Goal: Task Accomplishment & Management: Manage account settings

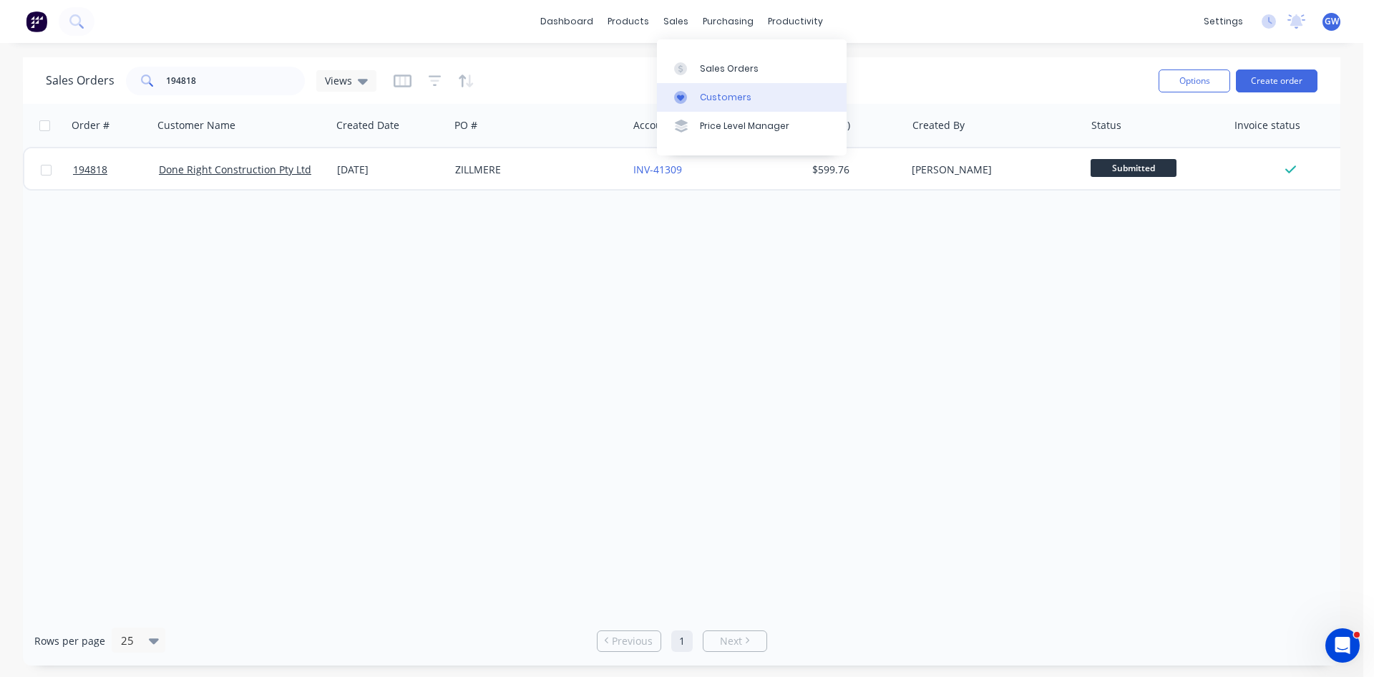
click at [707, 92] on div "Customers" at bounding box center [726, 97] width 52 height 13
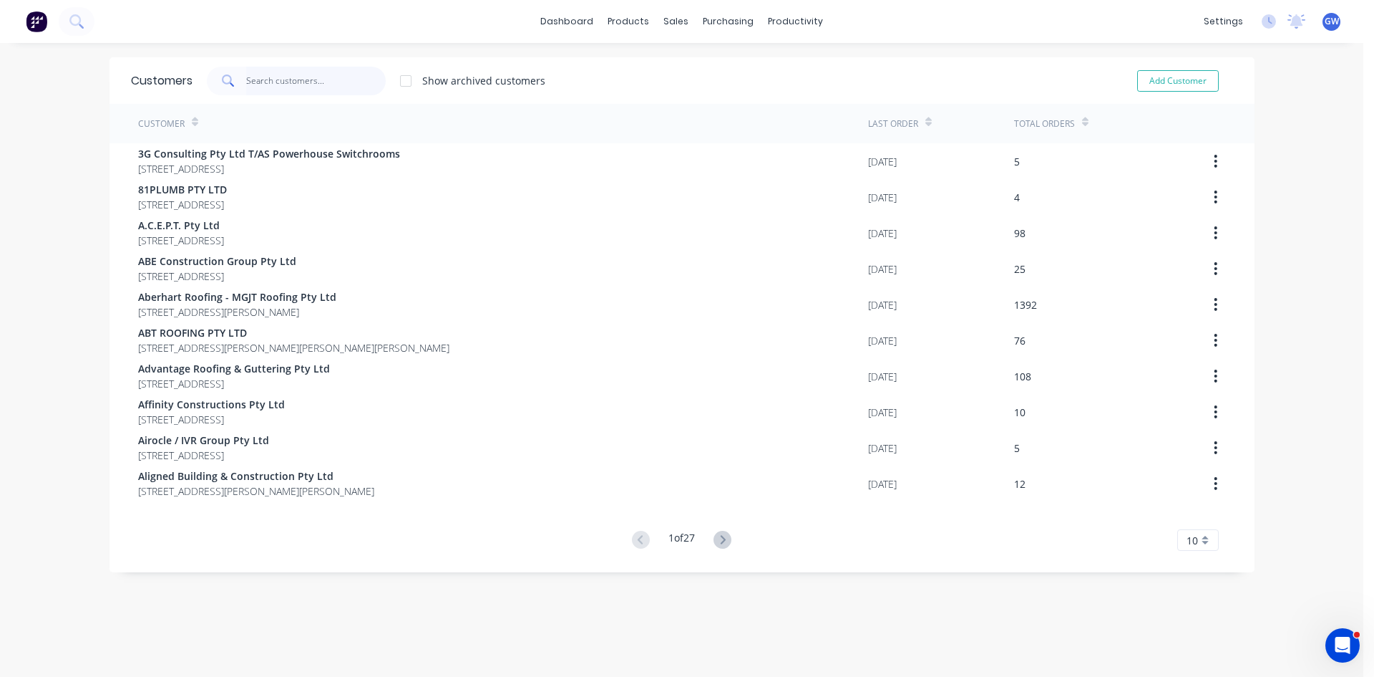
click at [273, 73] on input "text" at bounding box center [316, 81] width 140 height 29
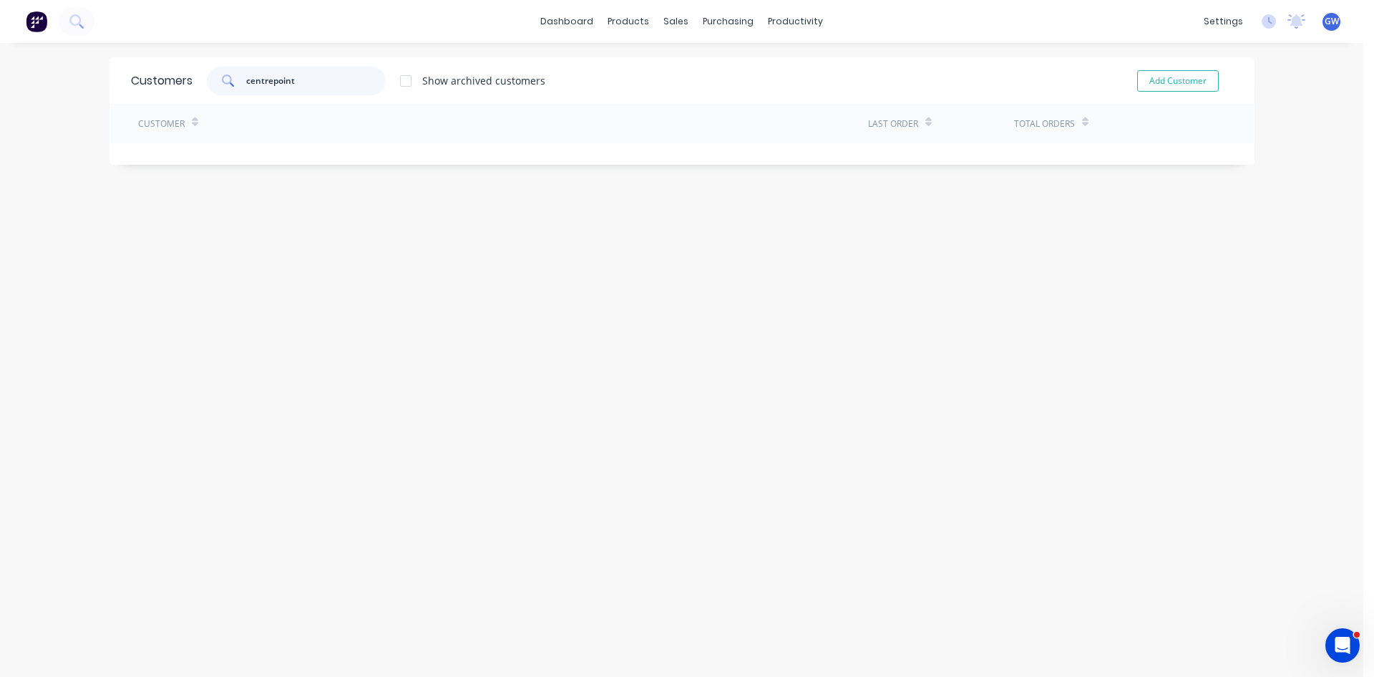
type input "centrepoint"
click at [392, 82] on div at bounding box center [406, 81] width 29 height 29
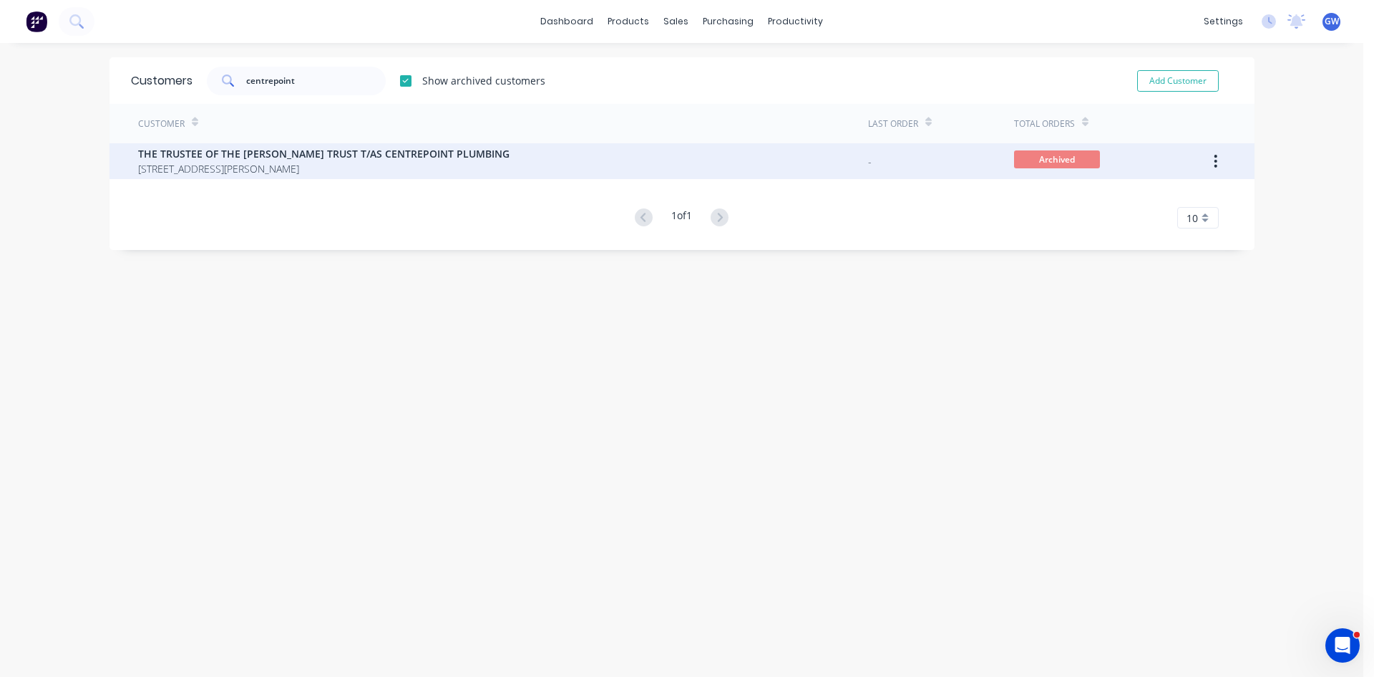
click at [828, 178] on div "THE TRUSTEE OF THE O'DONOGHUE TRUST T/AS CENTREPOINT PLUMBING 23 ROWLAND STREET…" at bounding box center [503, 161] width 730 height 36
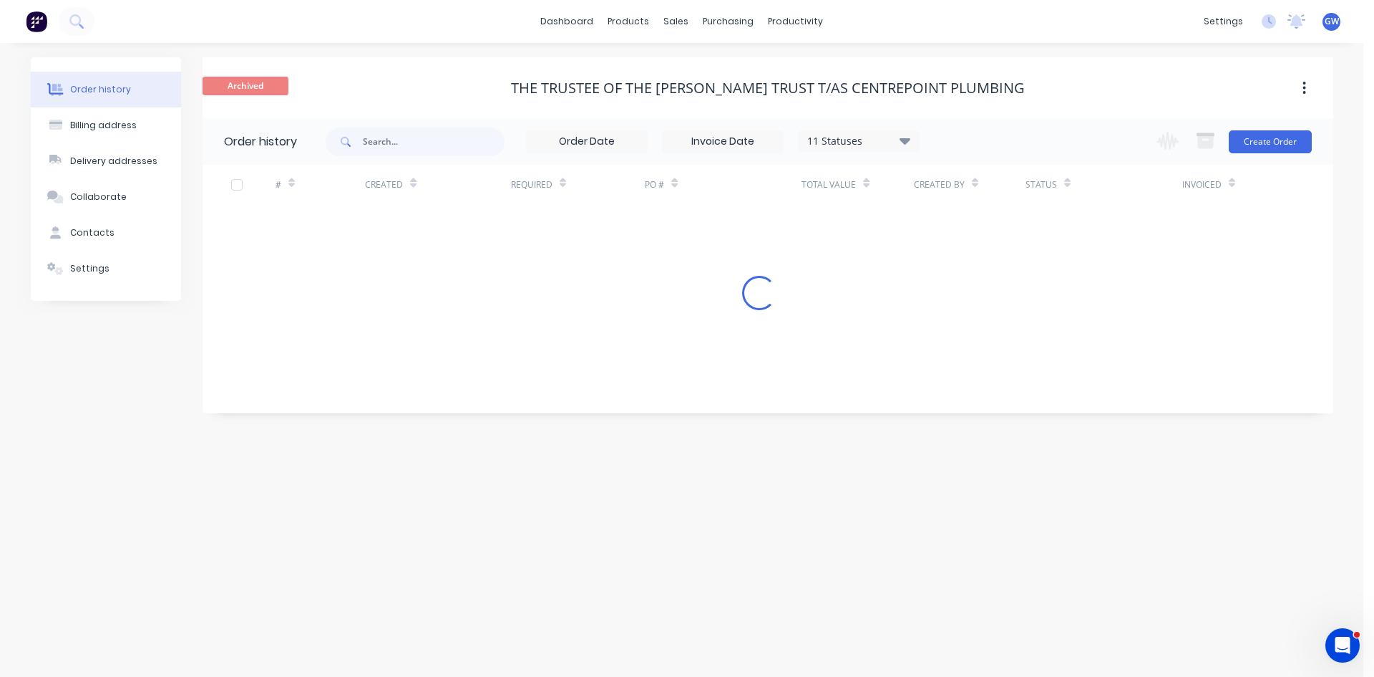
click at [833, 167] on div "Total Value" at bounding box center [858, 184] width 112 height 39
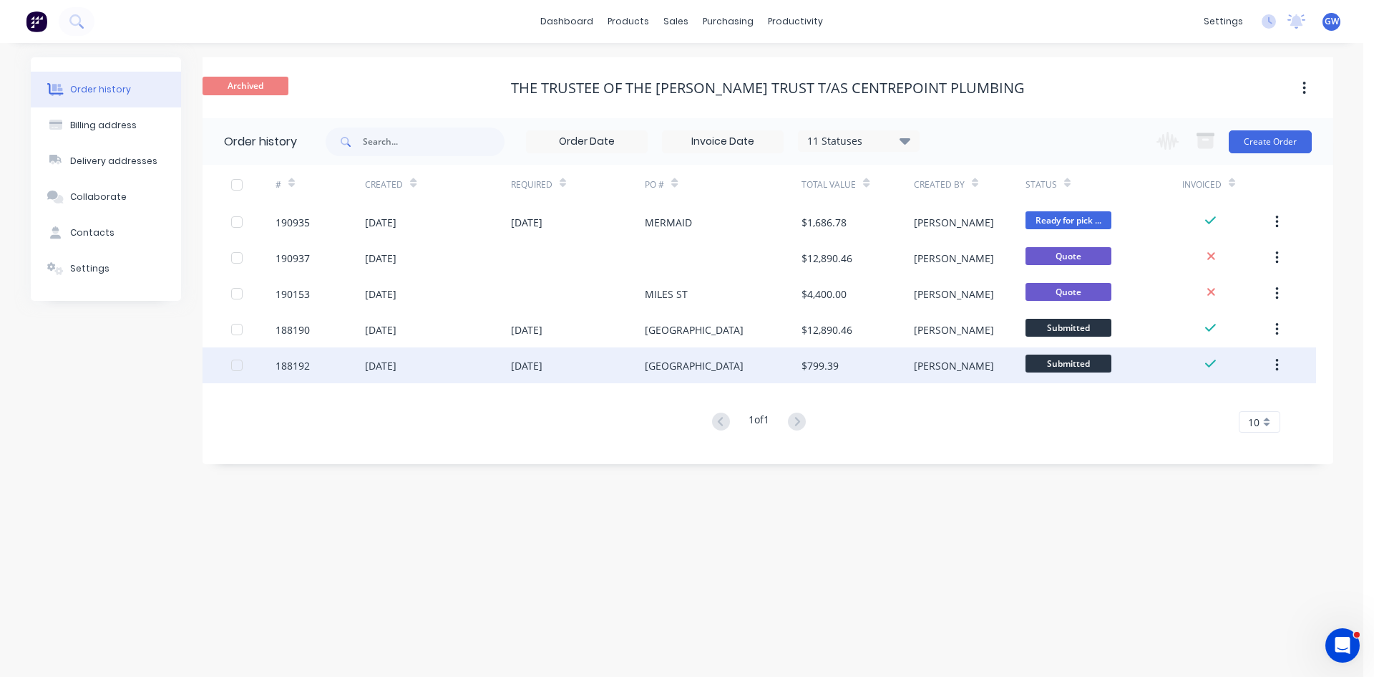
click at [766, 359] on div "MIAMI SOUTH" at bounding box center [723, 365] width 157 height 36
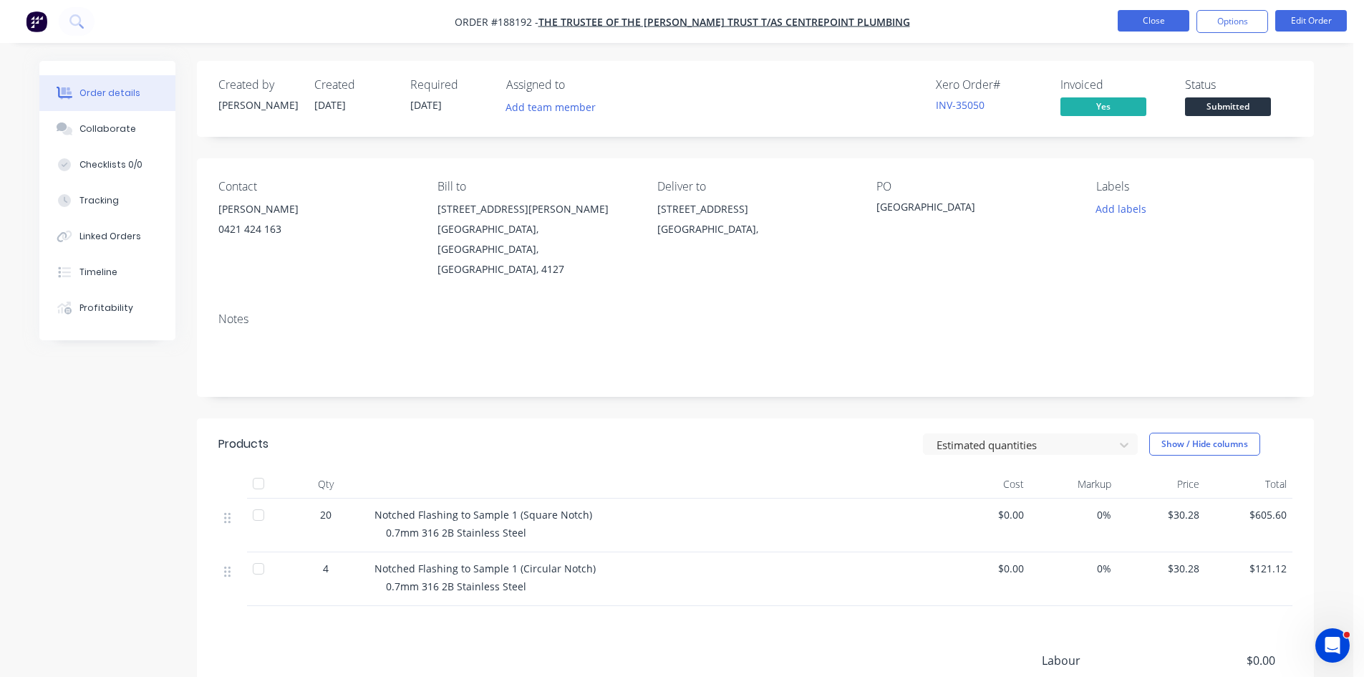
click at [1138, 21] on button "Close" at bounding box center [1153, 20] width 72 height 21
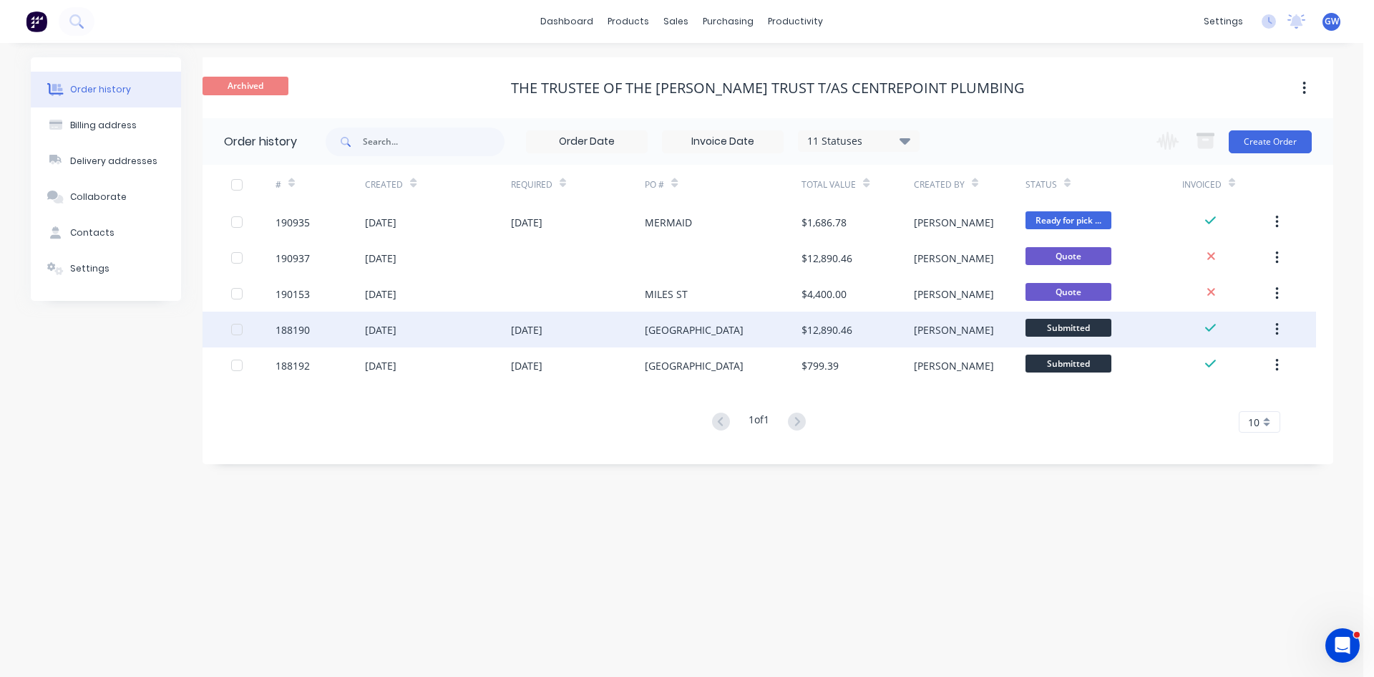
click at [714, 324] on div "MIAMI SOUTH" at bounding box center [723, 329] width 157 height 36
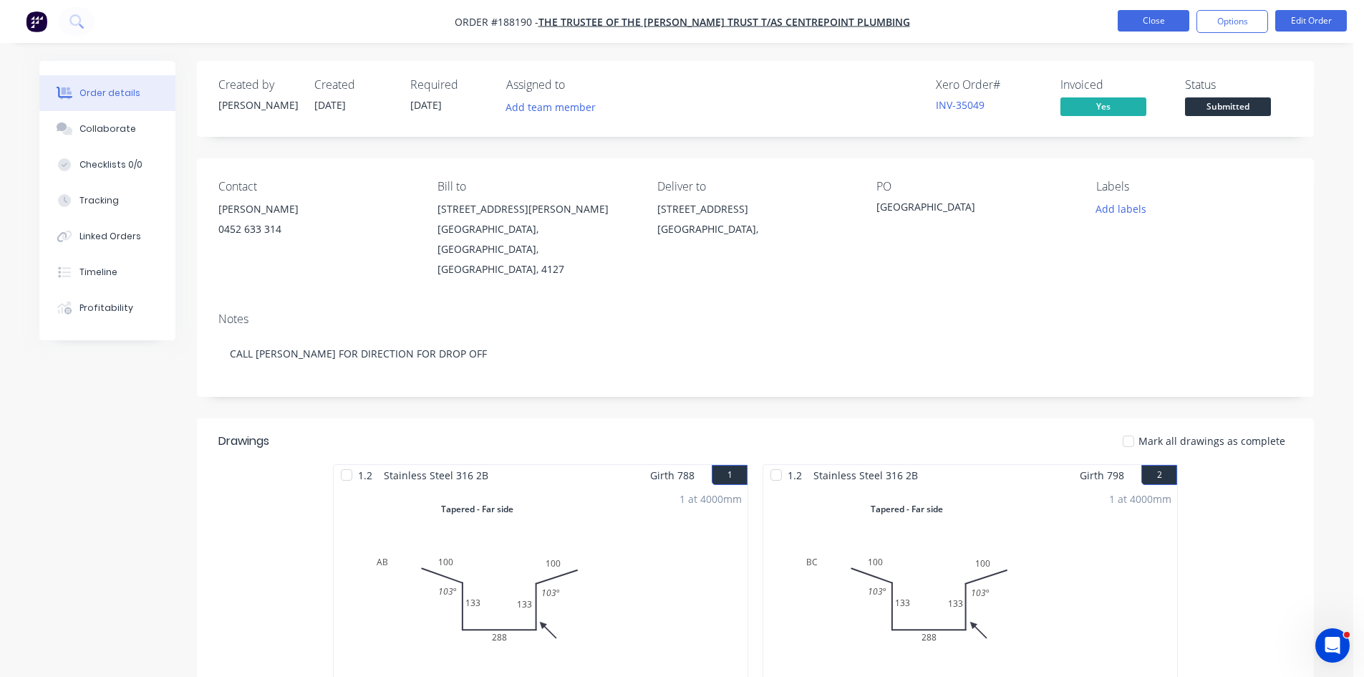
click at [1139, 21] on button "Close" at bounding box center [1153, 20] width 72 height 21
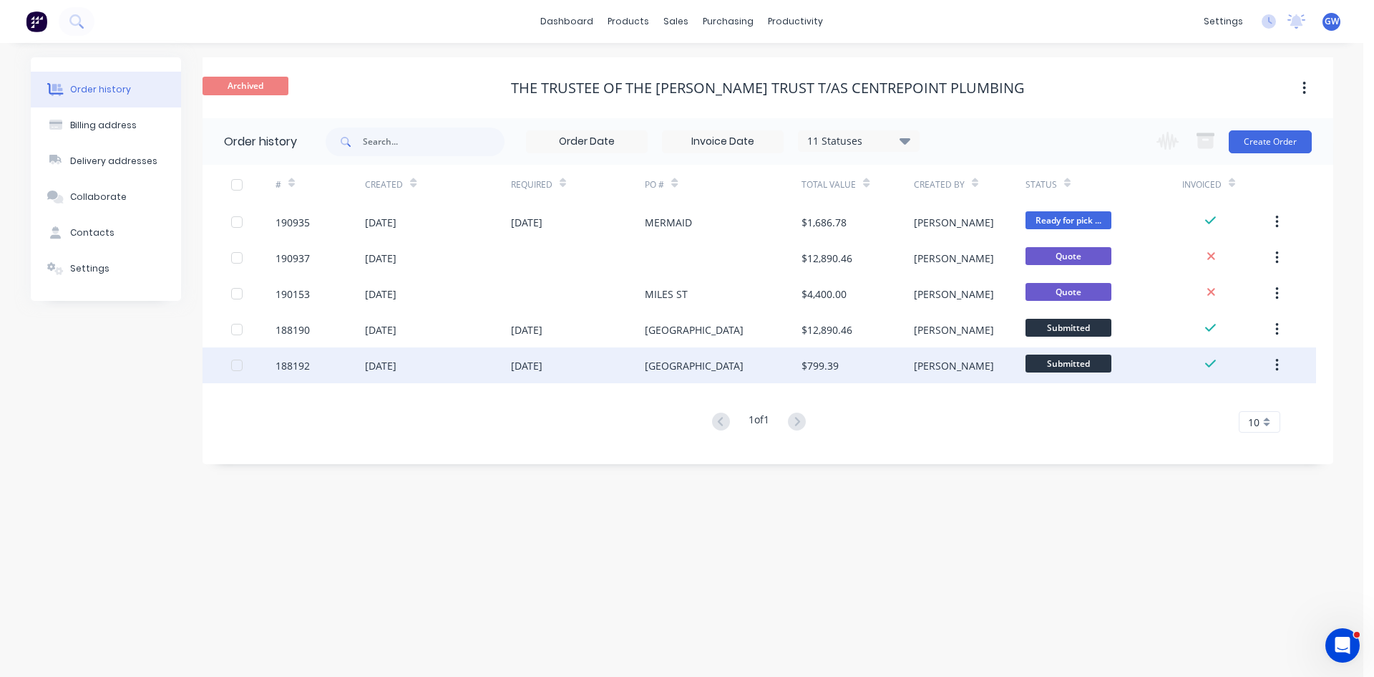
click at [767, 363] on div "MIAMI SOUTH" at bounding box center [723, 365] width 157 height 36
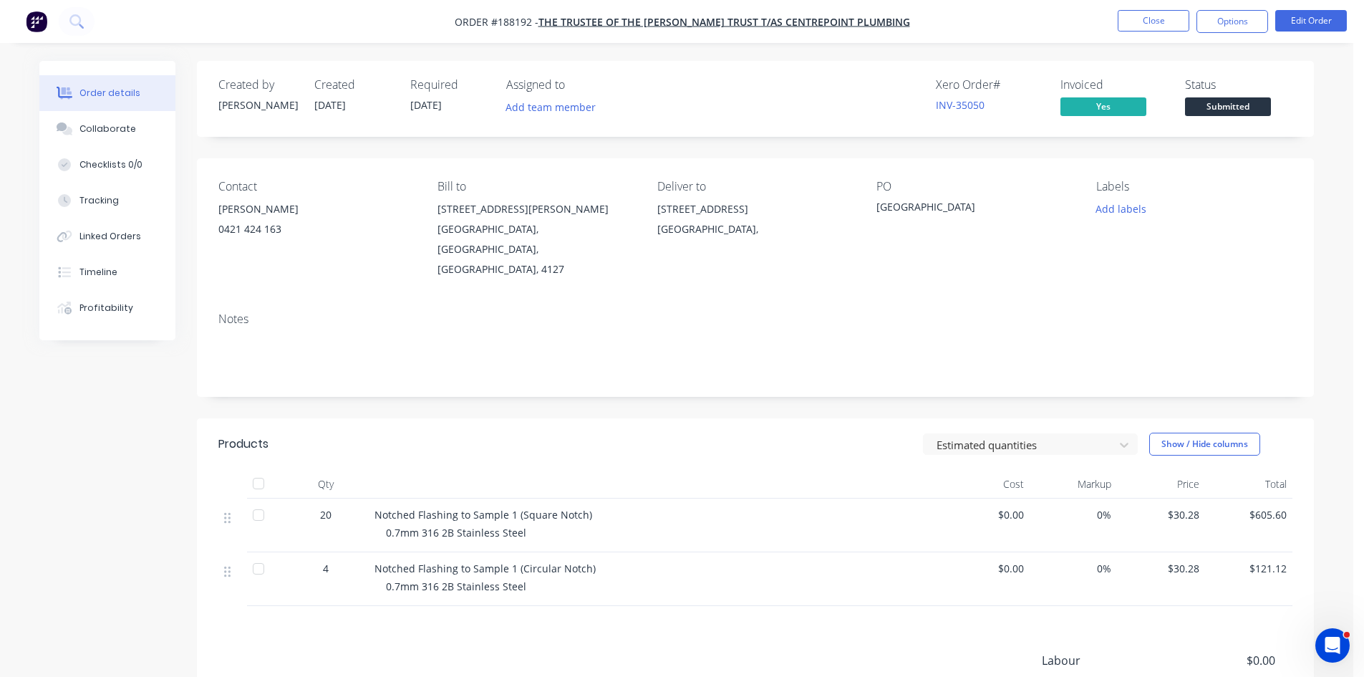
click at [1223, 21] on button "Options" at bounding box center [1232, 21] width 72 height 23
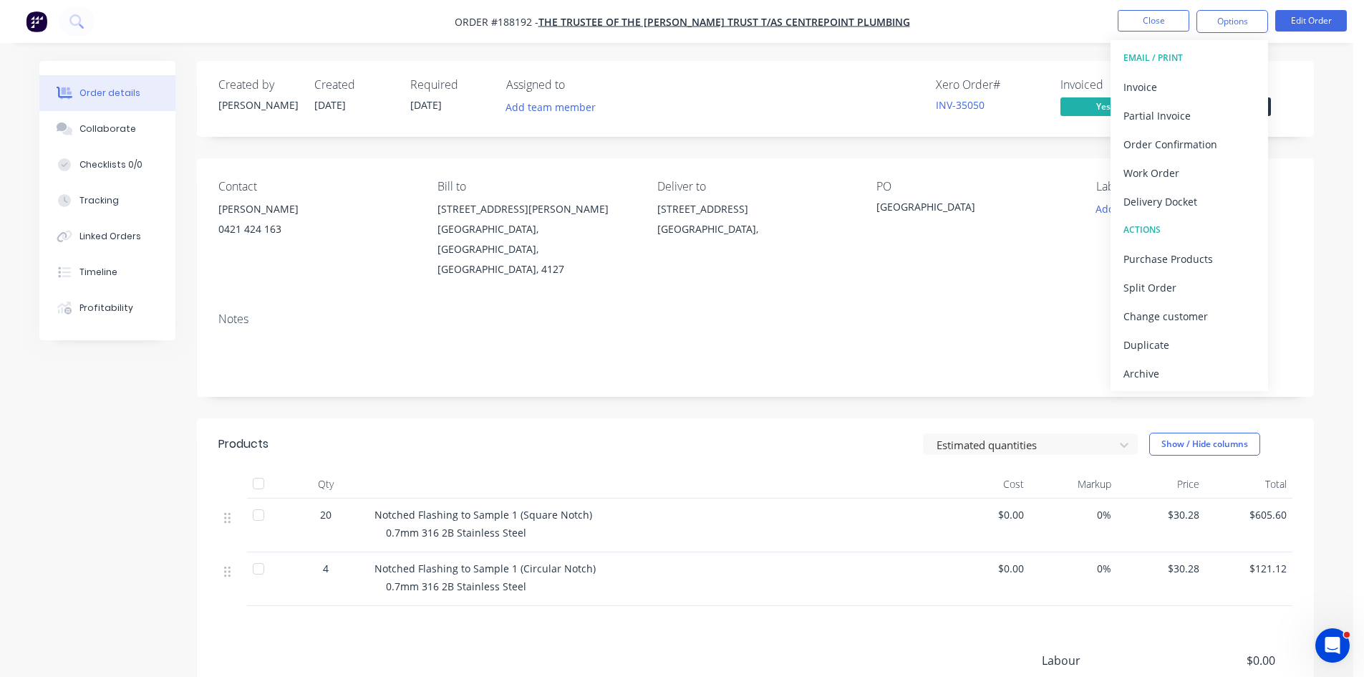
click at [1183, 64] on div "EMAIL / PRINT" at bounding box center [1189, 58] width 132 height 19
click at [1188, 81] on div "Invoice" at bounding box center [1189, 87] width 132 height 21
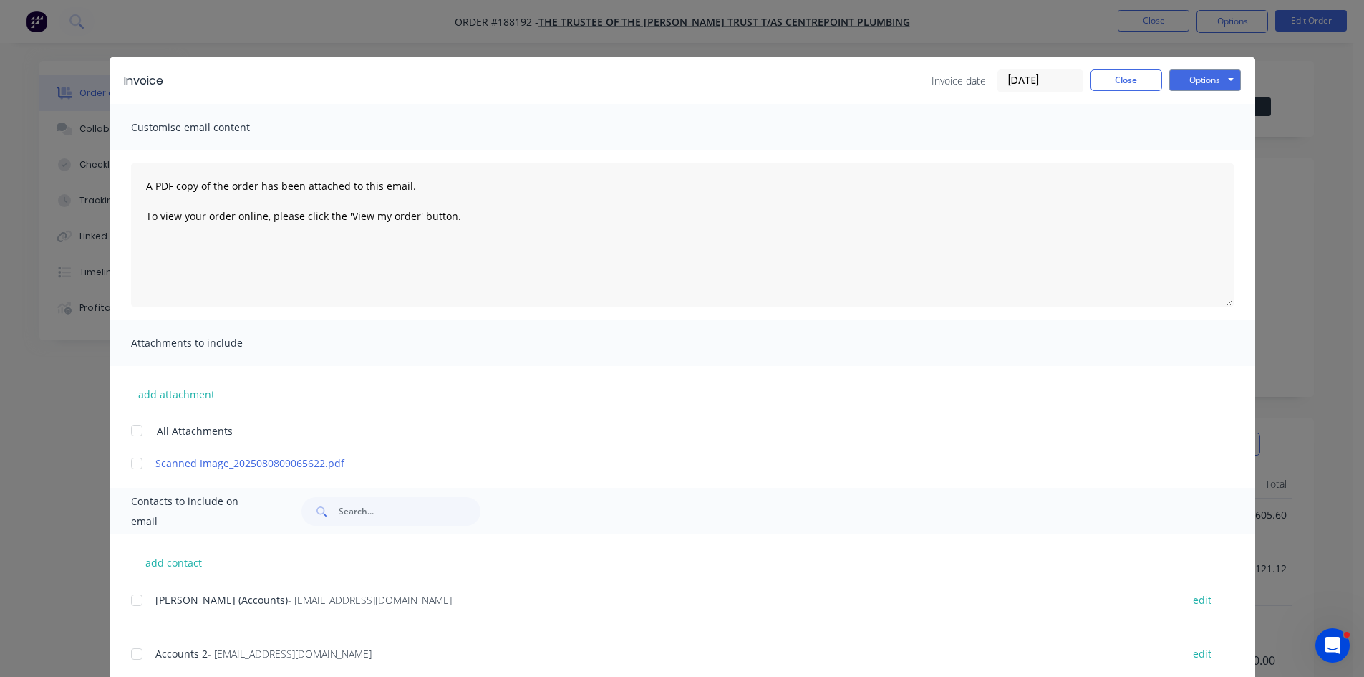
click at [1212, 77] on button "Options" at bounding box center [1205, 79] width 72 height 21
click at [1210, 127] on button "Print" at bounding box center [1215, 129] width 92 height 24
drag, startPoint x: 1372, startPoint y: 158, endPoint x: 1135, endPoint y: 79, distance: 249.0
click at [1135, 79] on button "Close" at bounding box center [1126, 79] width 72 height 21
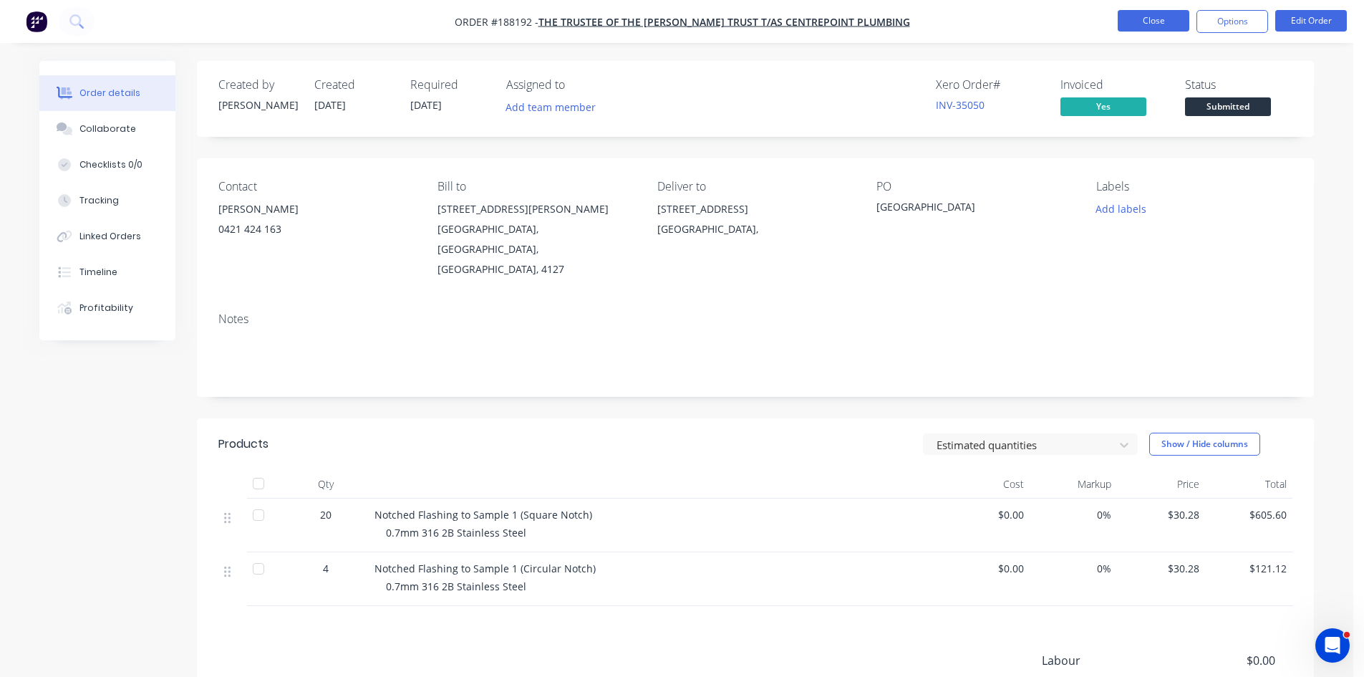
click at [1150, 25] on button "Close" at bounding box center [1153, 20] width 72 height 21
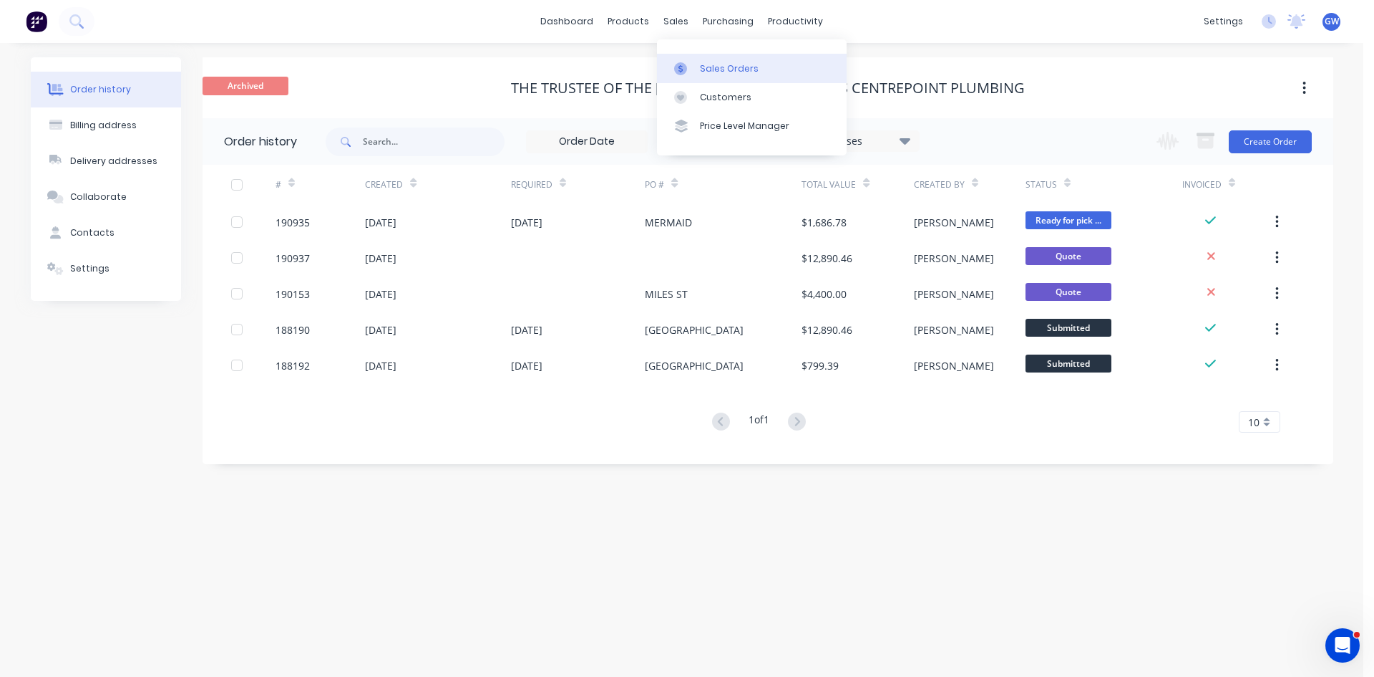
click at [697, 63] on link "Sales Orders" at bounding box center [752, 68] width 190 height 29
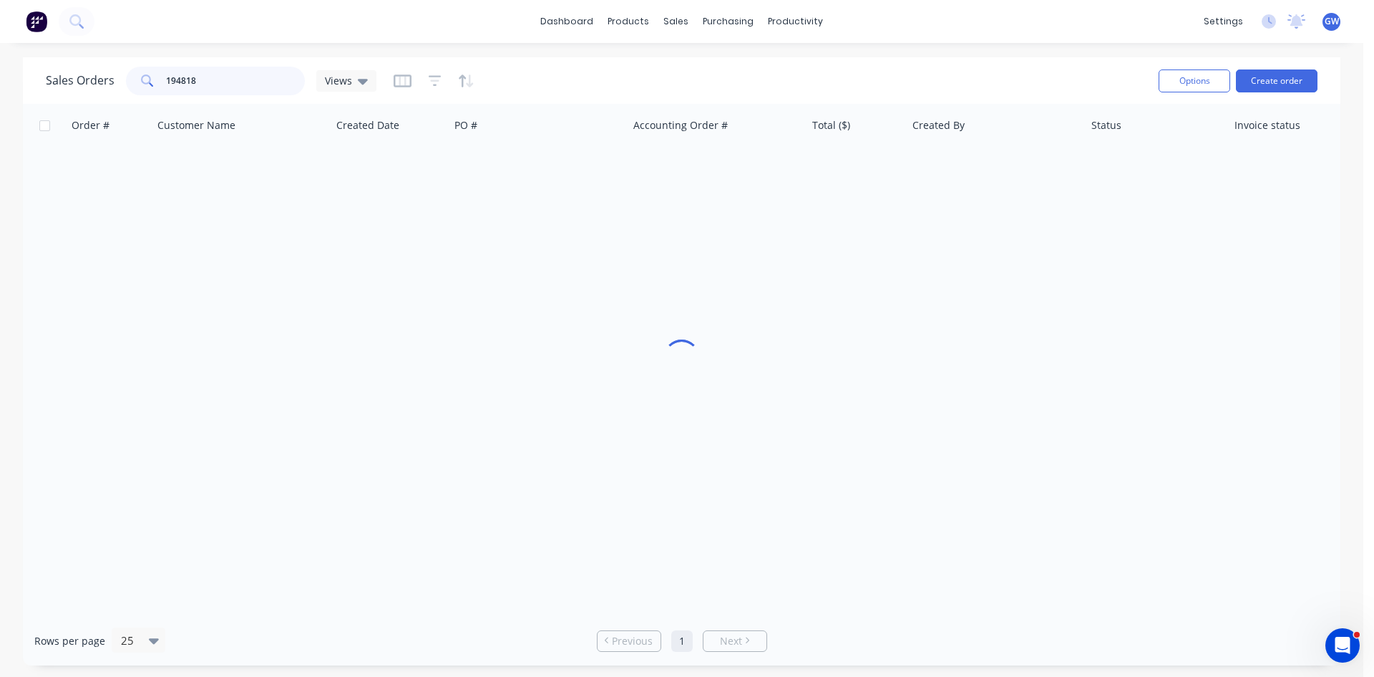
drag, startPoint x: 221, startPoint y: 75, endPoint x: 172, endPoint y: 76, distance: 49.4
click at [172, 76] on input "194818" at bounding box center [236, 81] width 140 height 29
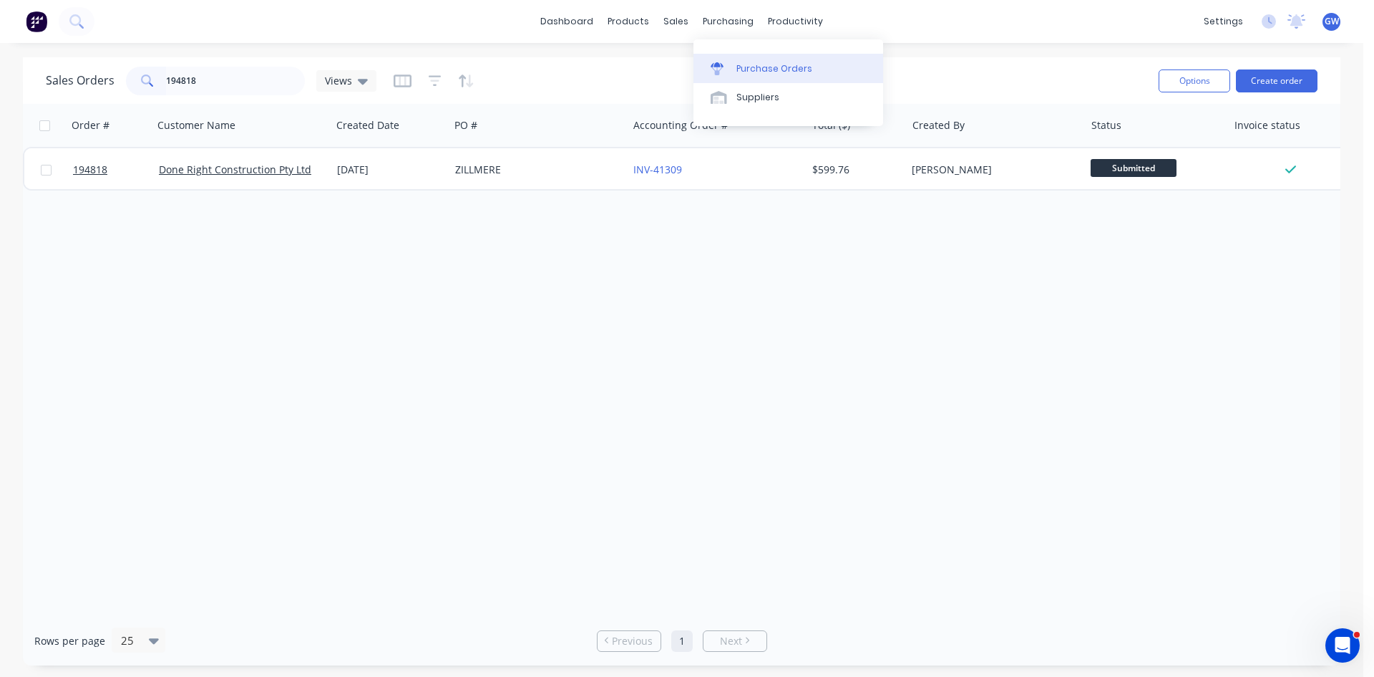
click at [731, 62] on div at bounding box center [721, 68] width 21 height 13
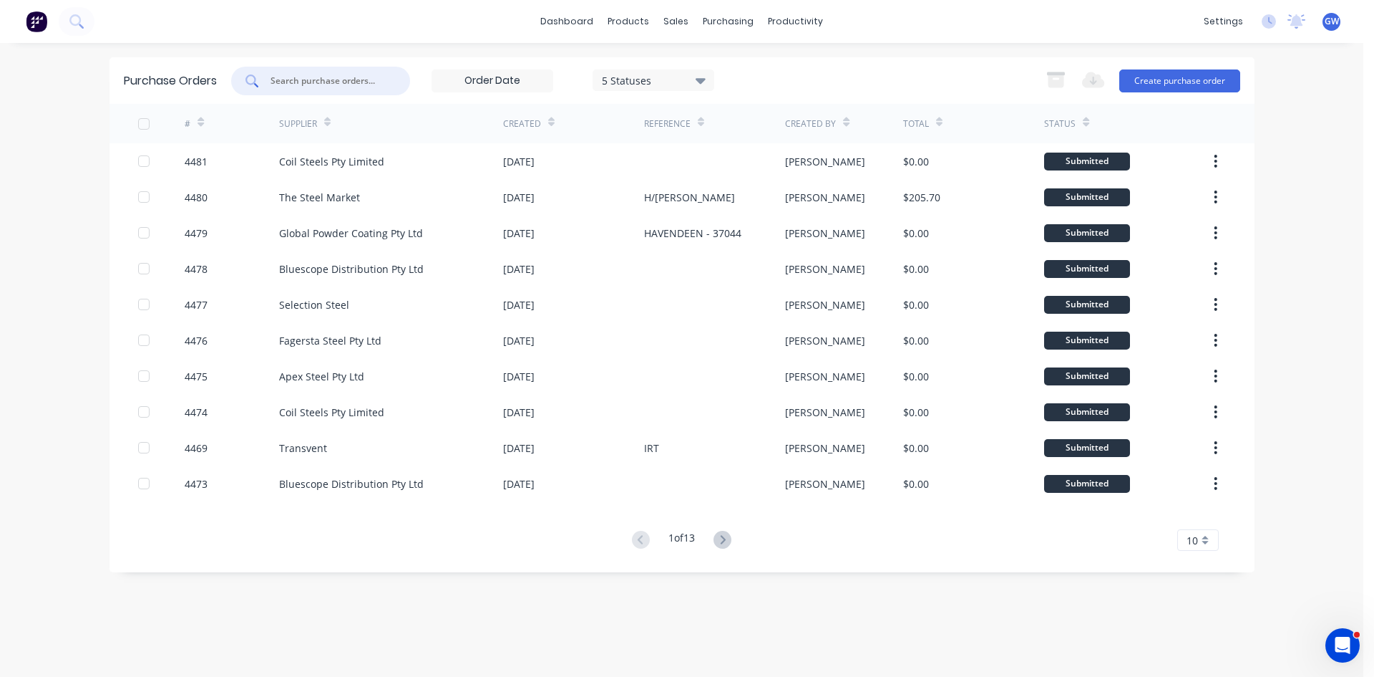
click at [321, 79] on input "text" at bounding box center [328, 81] width 119 height 14
type input "4249"
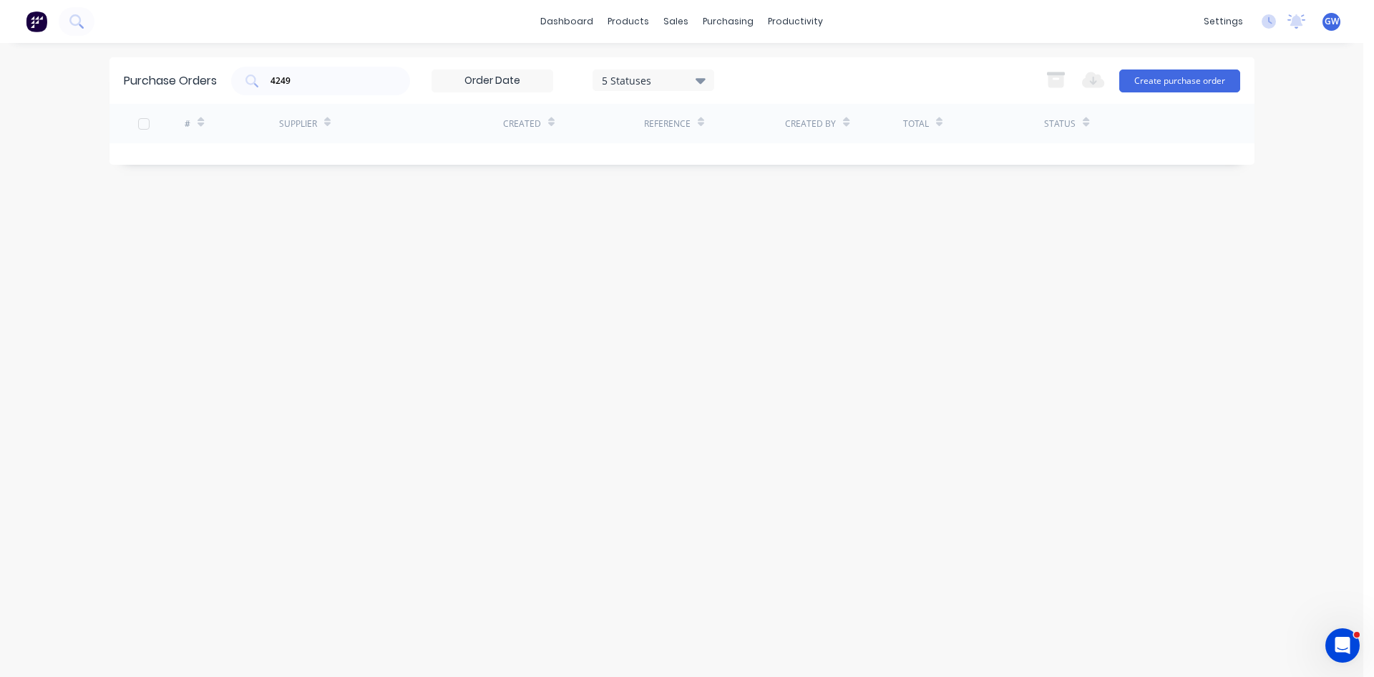
click at [708, 92] on div "4249 5 Statuses 5 Statuses" at bounding box center [472, 81] width 483 height 29
click at [702, 87] on icon at bounding box center [701, 80] width 10 height 16
click at [750, 145] on div at bounding box center [749, 146] width 29 height 29
click at [853, 68] on div "4249 7 Statuses 7 Statuses Export to Excel (XLSX) Create purchase order" at bounding box center [735, 81] width 1009 height 29
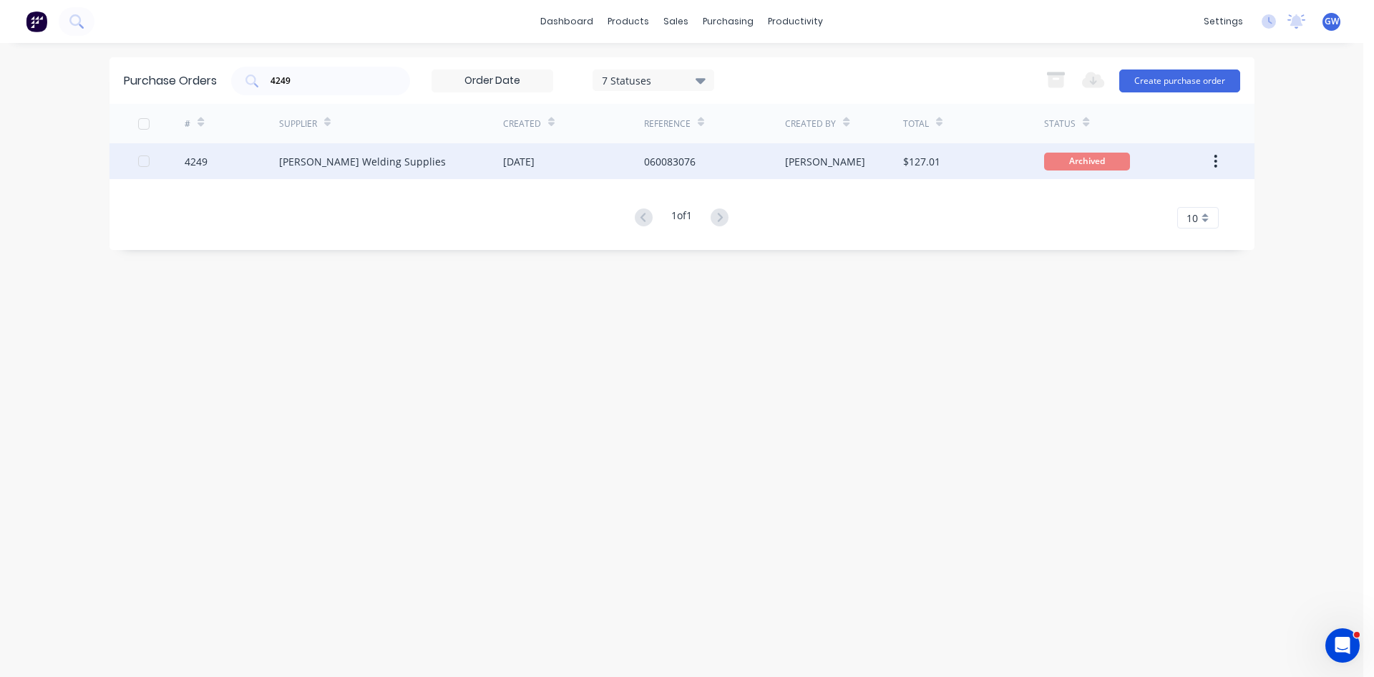
click at [535, 162] on div "05 Sep 2025" at bounding box center [518, 161] width 31 height 15
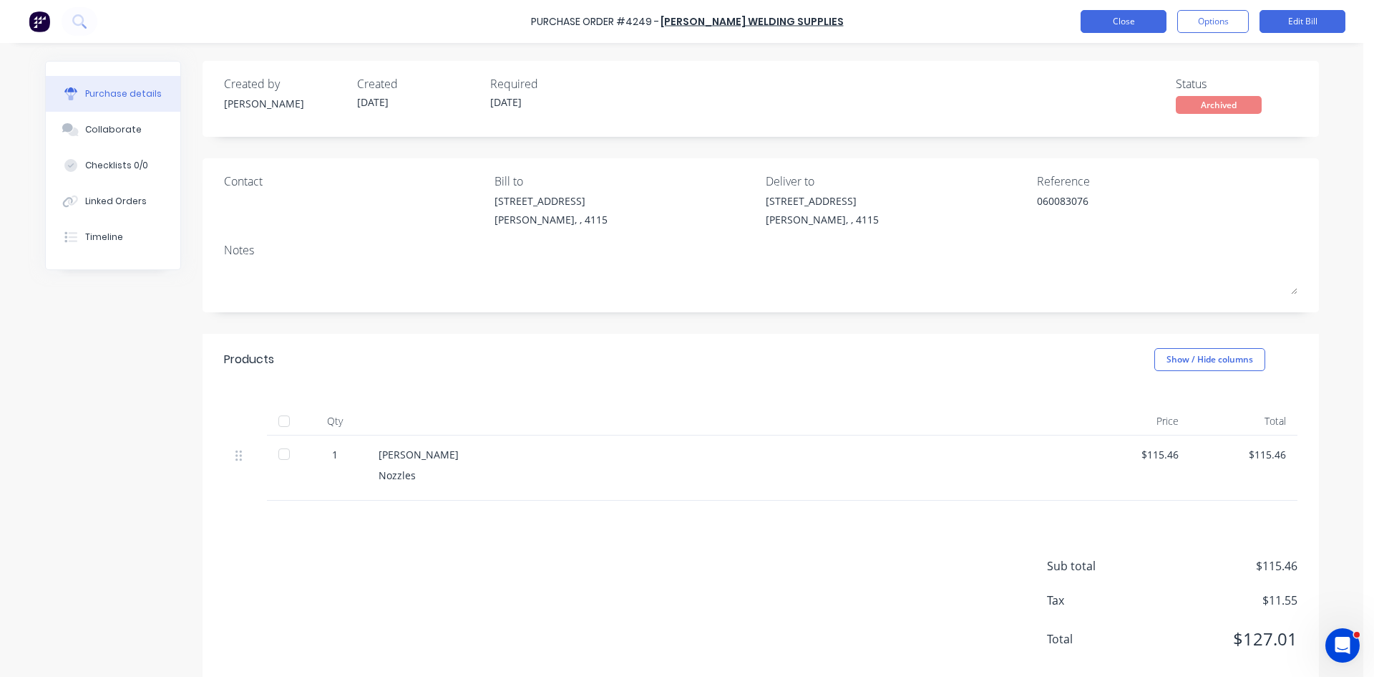
click at [1126, 21] on button "Close" at bounding box center [1124, 21] width 86 height 23
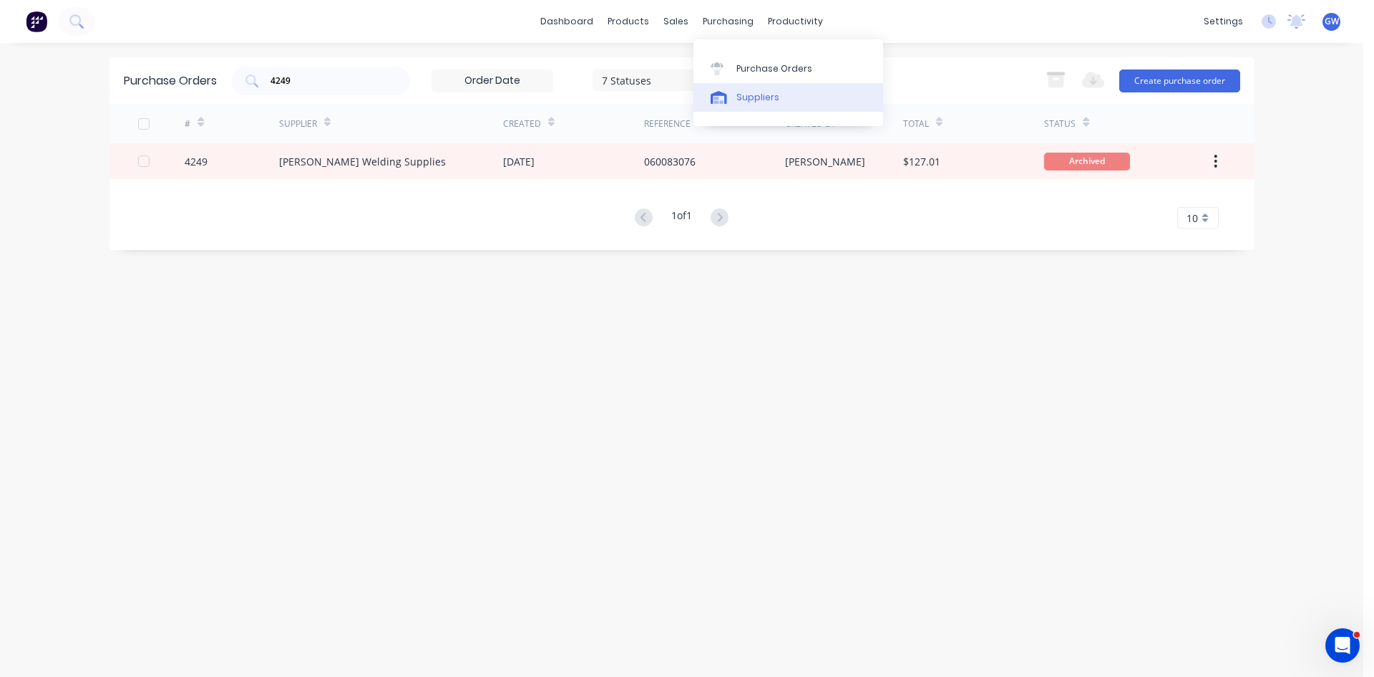
click at [759, 95] on div "Suppliers" at bounding box center [758, 97] width 43 height 13
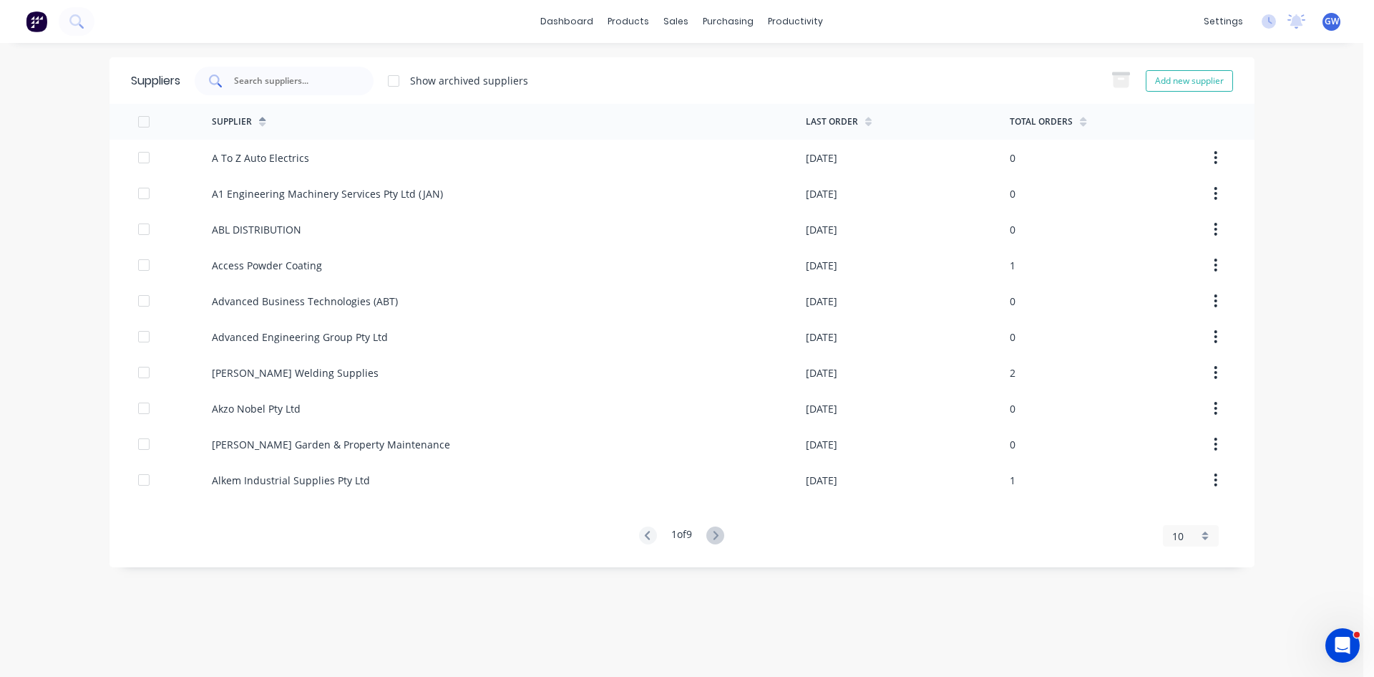
click at [372, 85] on div at bounding box center [284, 81] width 179 height 29
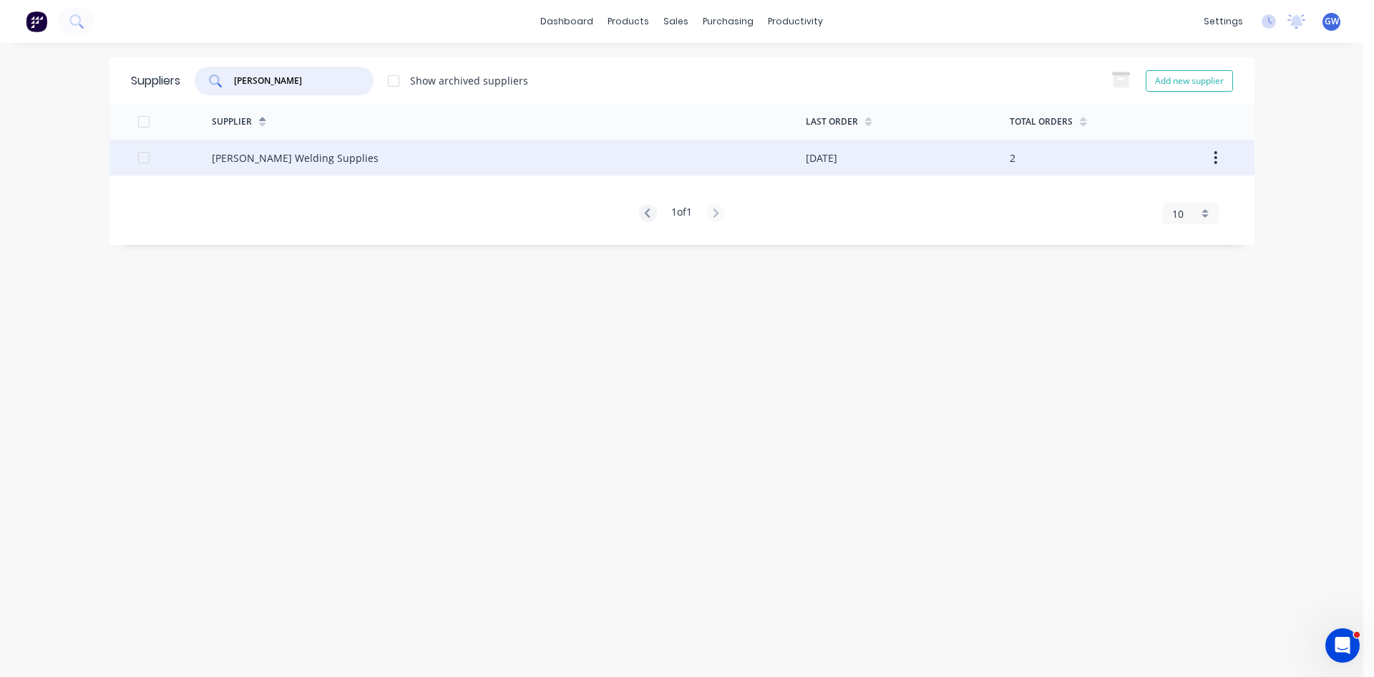
type input "aitken"
click at [582, 160] on div "Aitken Welding Supplies" at bounding box center [509, 158] width 594 height 36
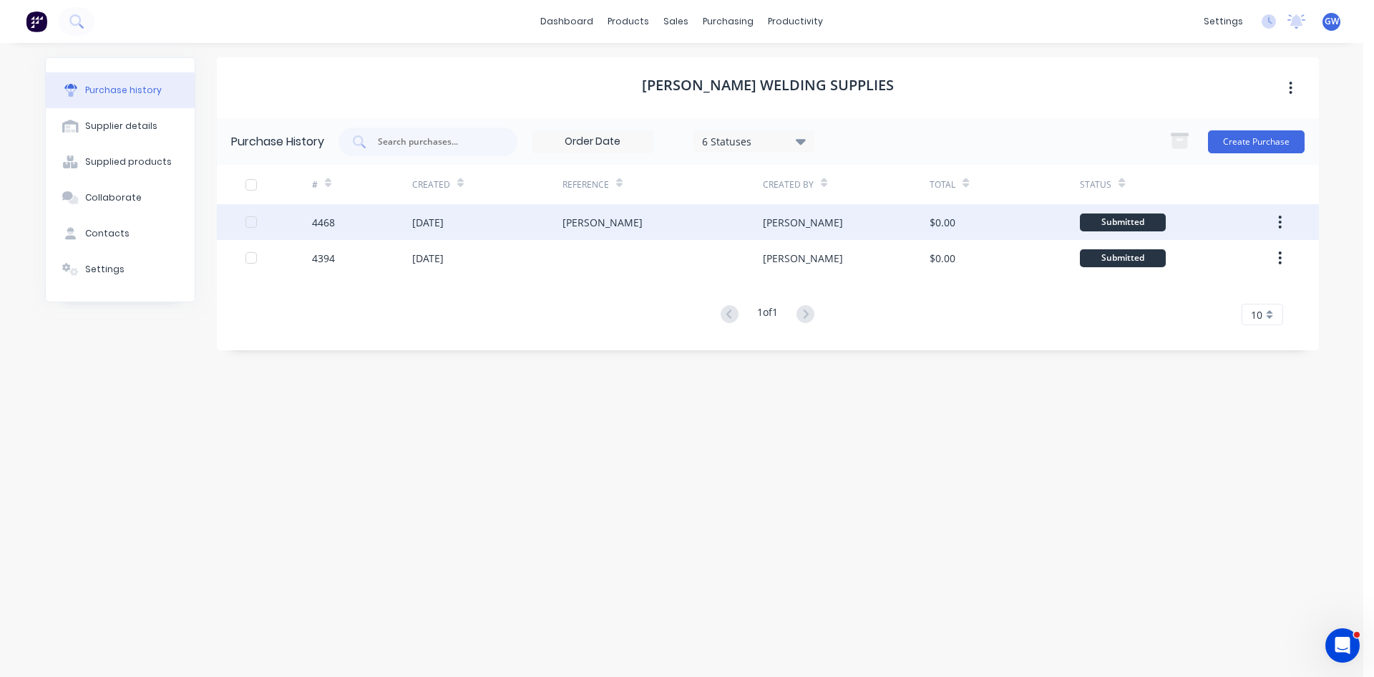
click at [655, 220] on div "MARTY" at bounding box center [663, 222] width 200 height 36
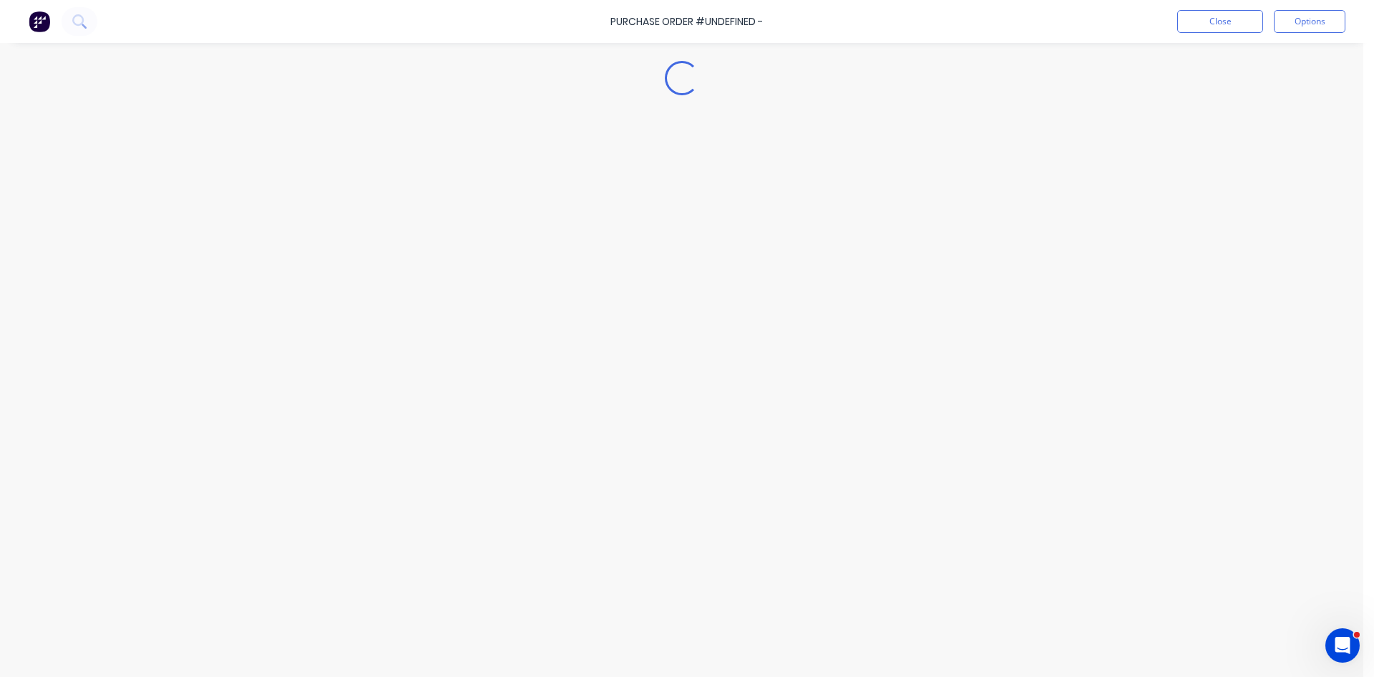
type textarea "x"
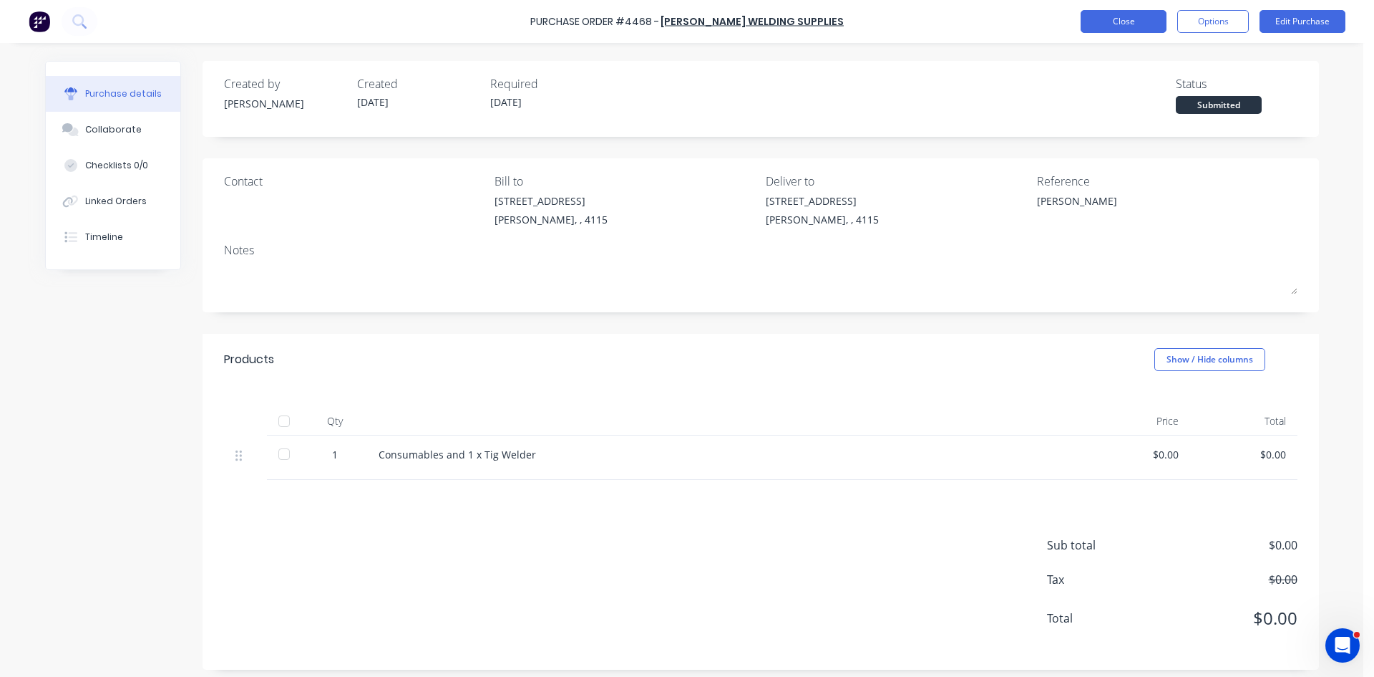
click at [1145, 11] on button "Close" at bounding box center [1124, 21] width 86 height 23
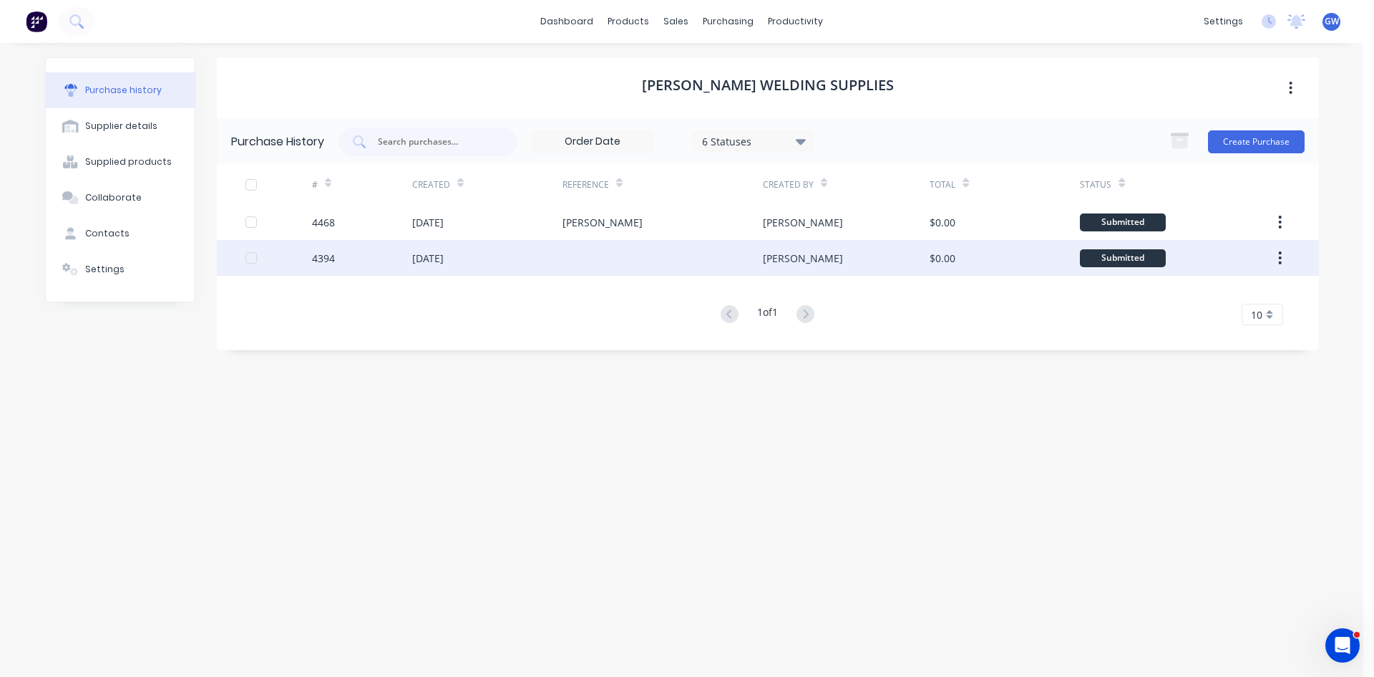
click at [896, 263] on div "[PERSON_NAME]" at bounding box center [846, 258] width 167 height 36
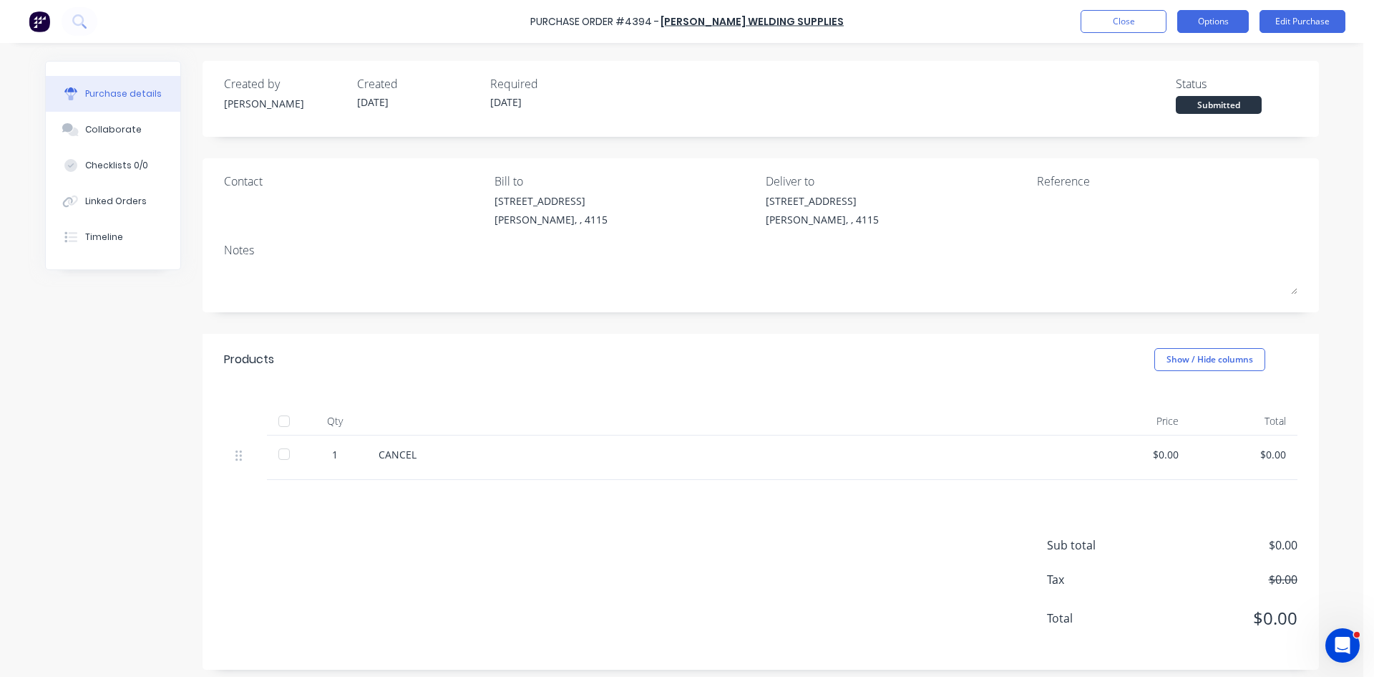
click at [1216, 26] on button "Options" at bounding box center [1214, 21] width 72 height 23
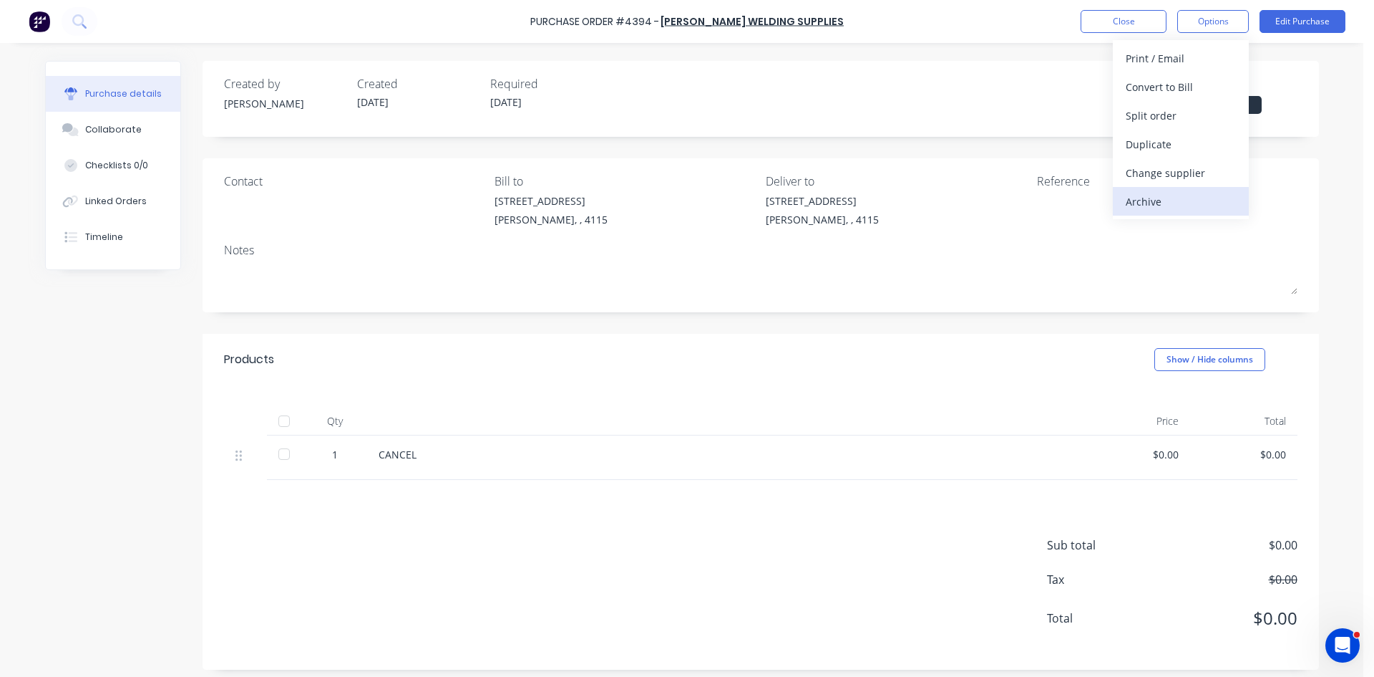
click at [1178, 206] on div "Archive" at bounding box center [1181, 201] width 110 height 21
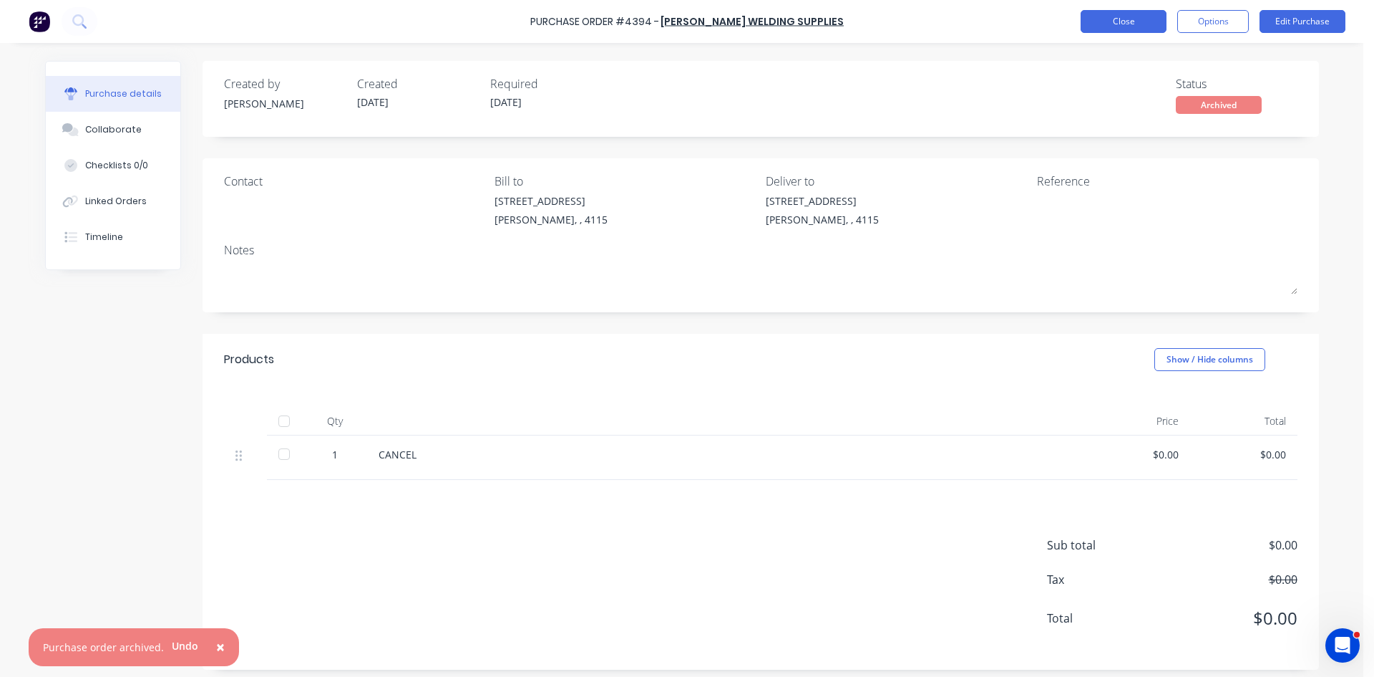
click at [1115, 21] on button "Close" at bounding box center [1124, 21] width 86 height 23
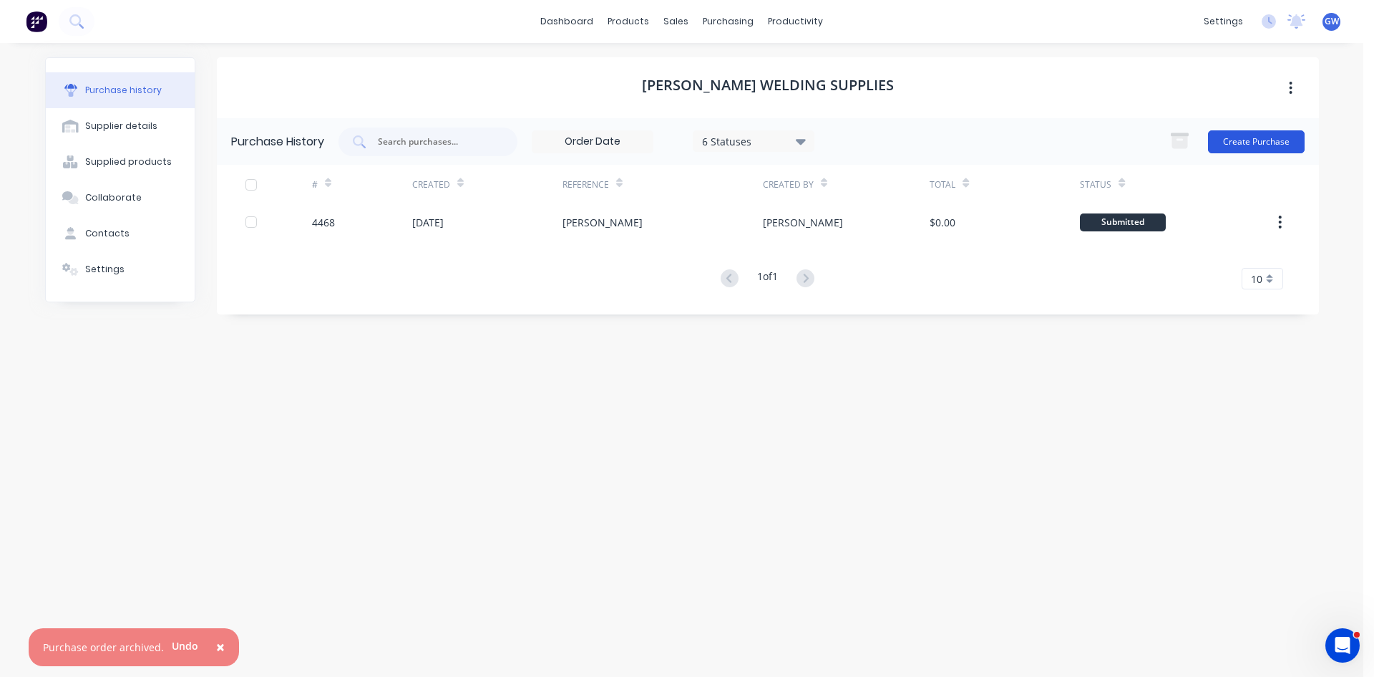
click at [1259, 138] on button "Create Purchase" at bounding box center [1256, 141] width 97 height 23
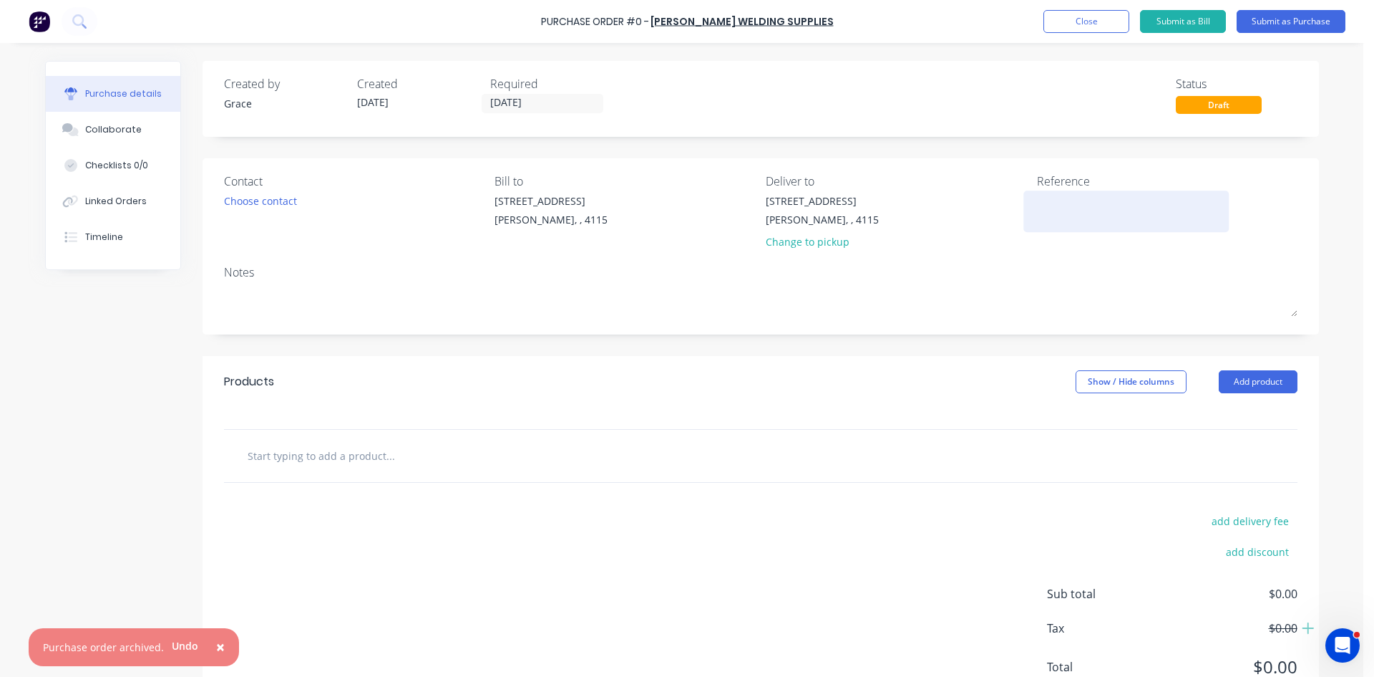
drag, startPoint x: 1077, startPoint y: 219, endPoint x: 1069, endPoint y: 210, distance: 12.7
click at [1080, 215] on textarea at bounding box center [1126, 209] width 179 height 32
type textarea "060084255"
type textarea "x"
type textarea "060084255"
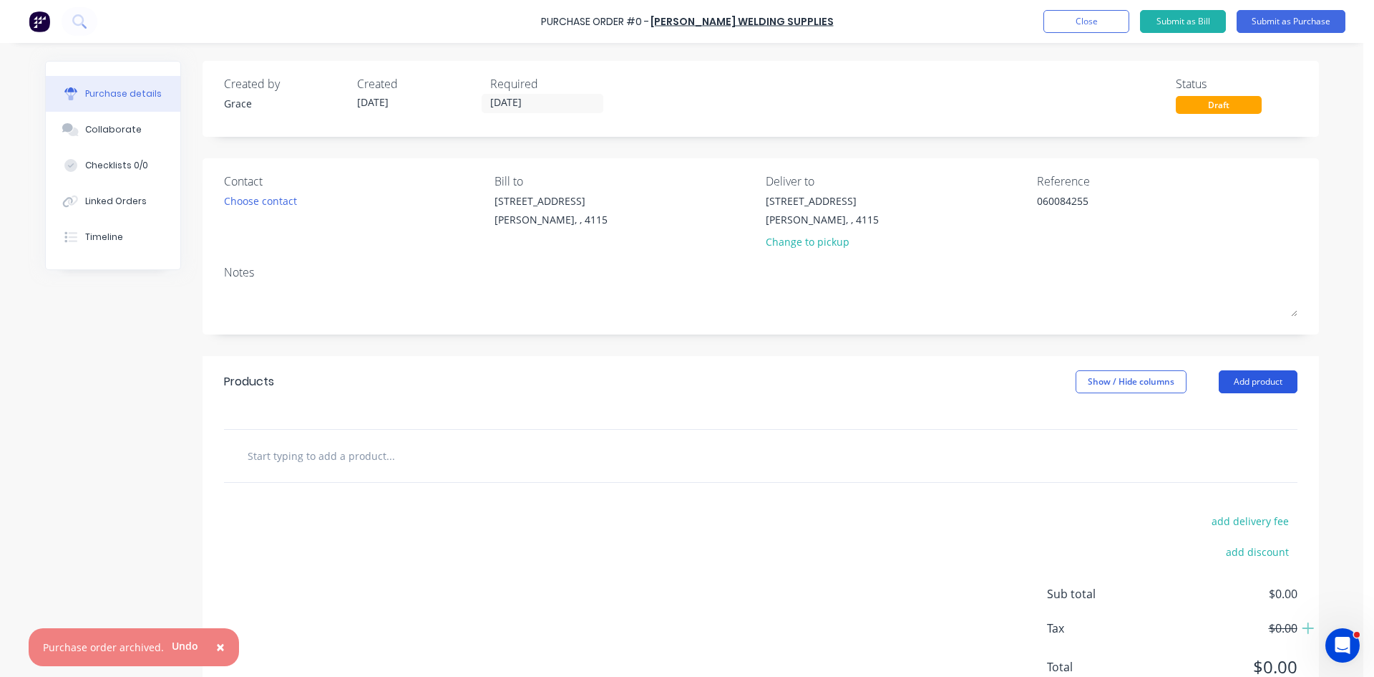
click at [1257, 381] on button "Add product" at bounding box center [1258, 381] width 79 height 23
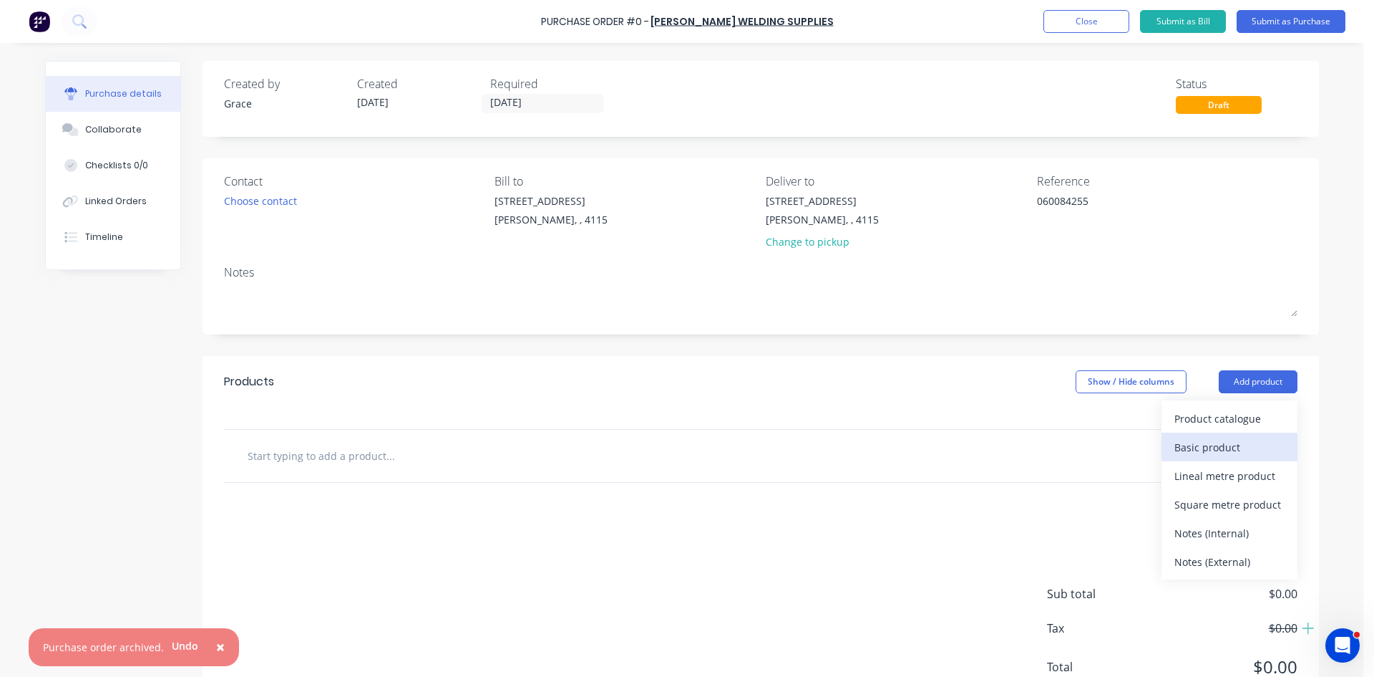
click at [1233, 446] on div "Basic product" at bounding box center [1230, 447] width 110 height 21
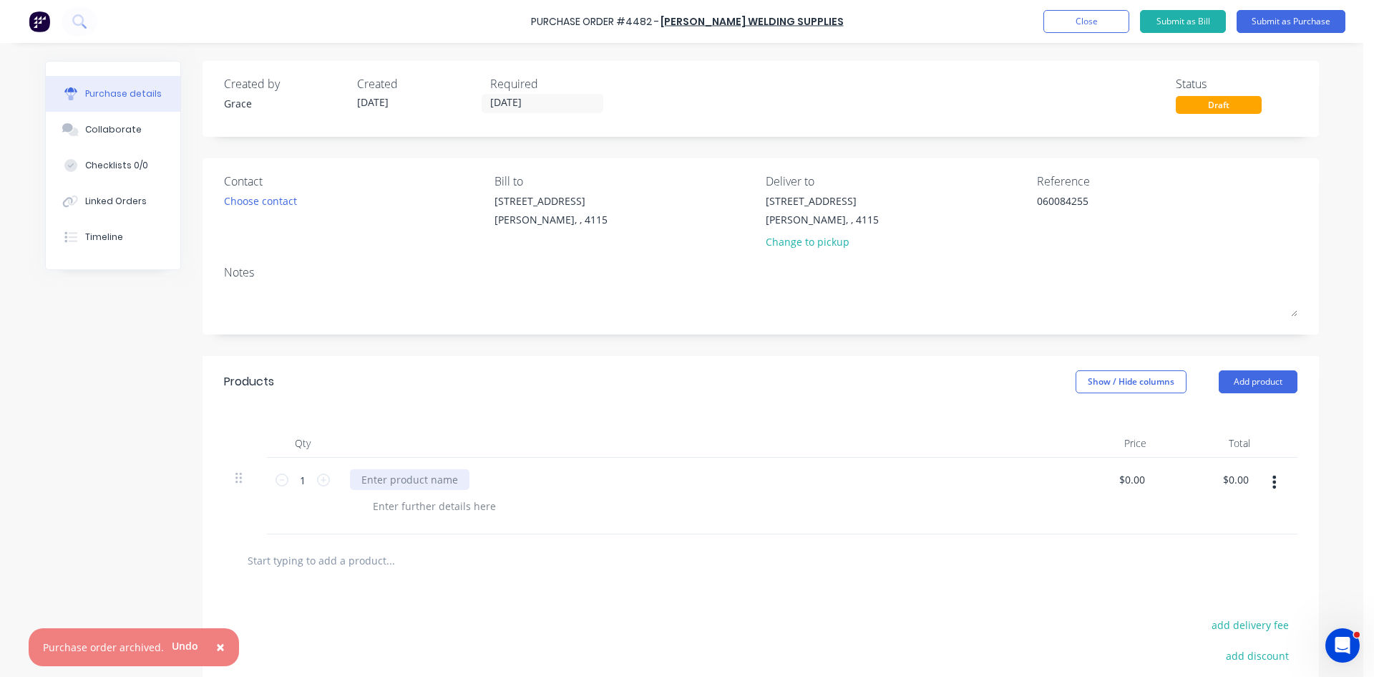
click at [406, 476] on div at bounding box center [410, 479] width 120 height 21
type textarea "x"
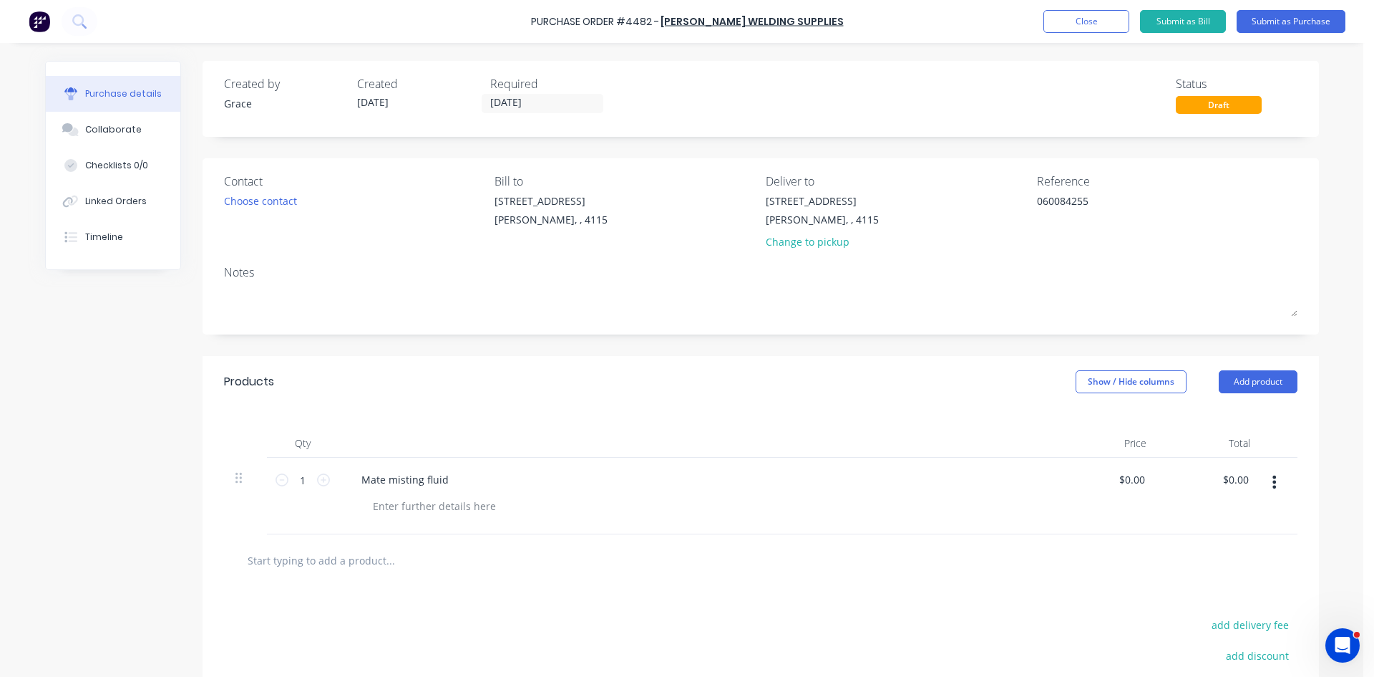
type textarea "x"
type input "0.00"
type textarea "x"
type input "$0.00"
type input "0"
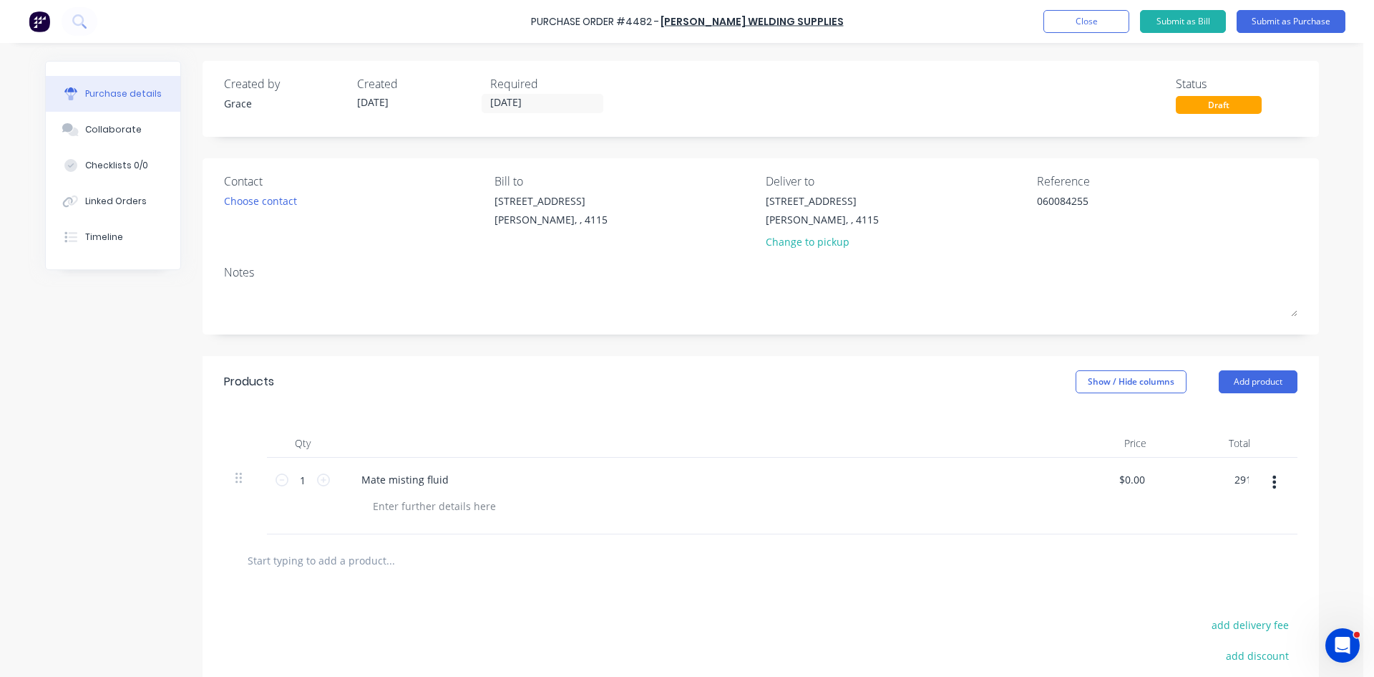
type input "291"
type textarea "x"
type input "$291.00"
click at [432, 329] on div "Contact Choose contact Bill to 39 Sandstone Place Parkinson, , 4115 Deliver to …" at bounding box center [761, 246] width 1117 height 176
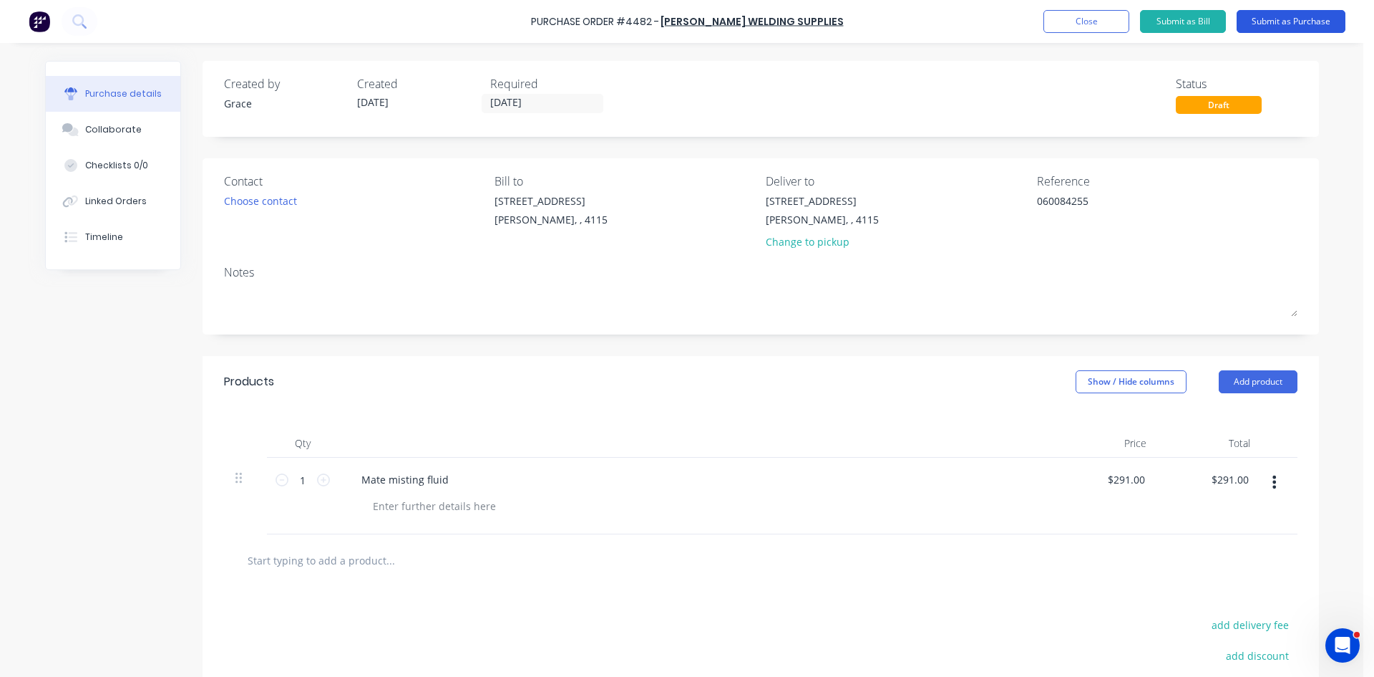
click at [1314, 11] on button "Submit as Purchase" at bounding box center [1291, 21] width 109 height 23
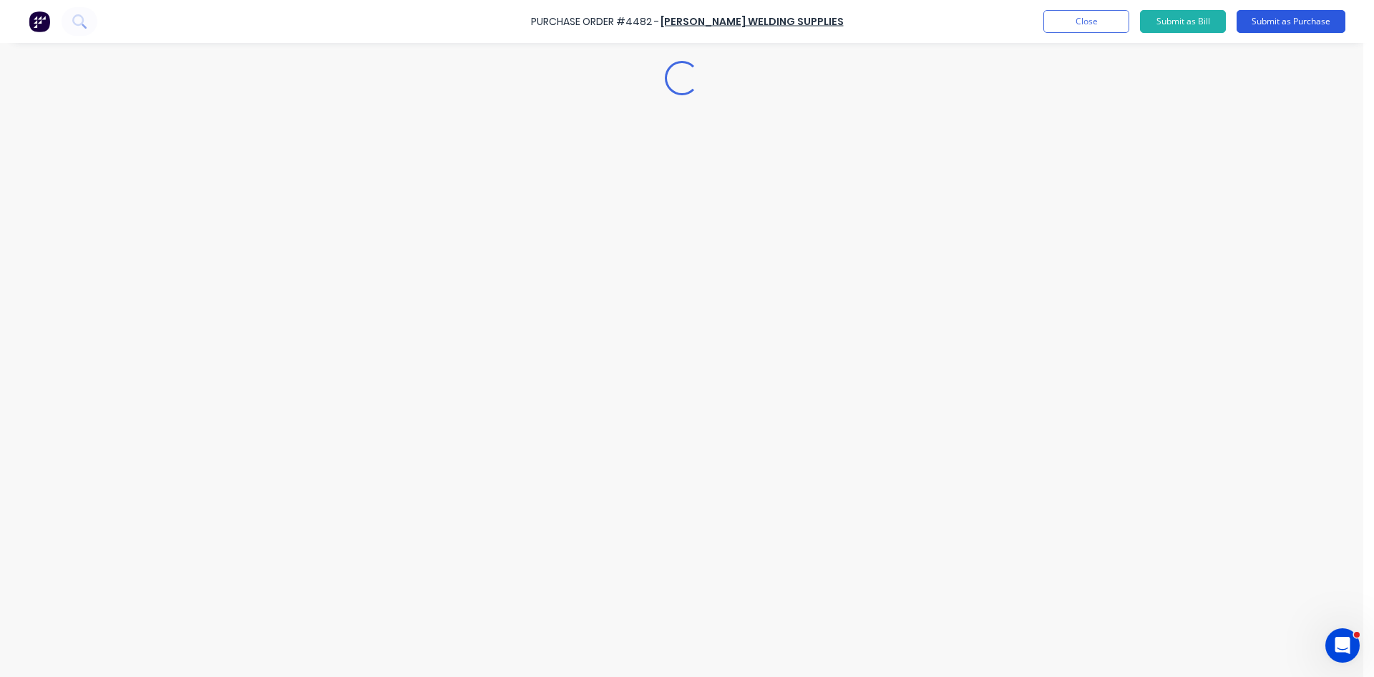
type textarea "x"
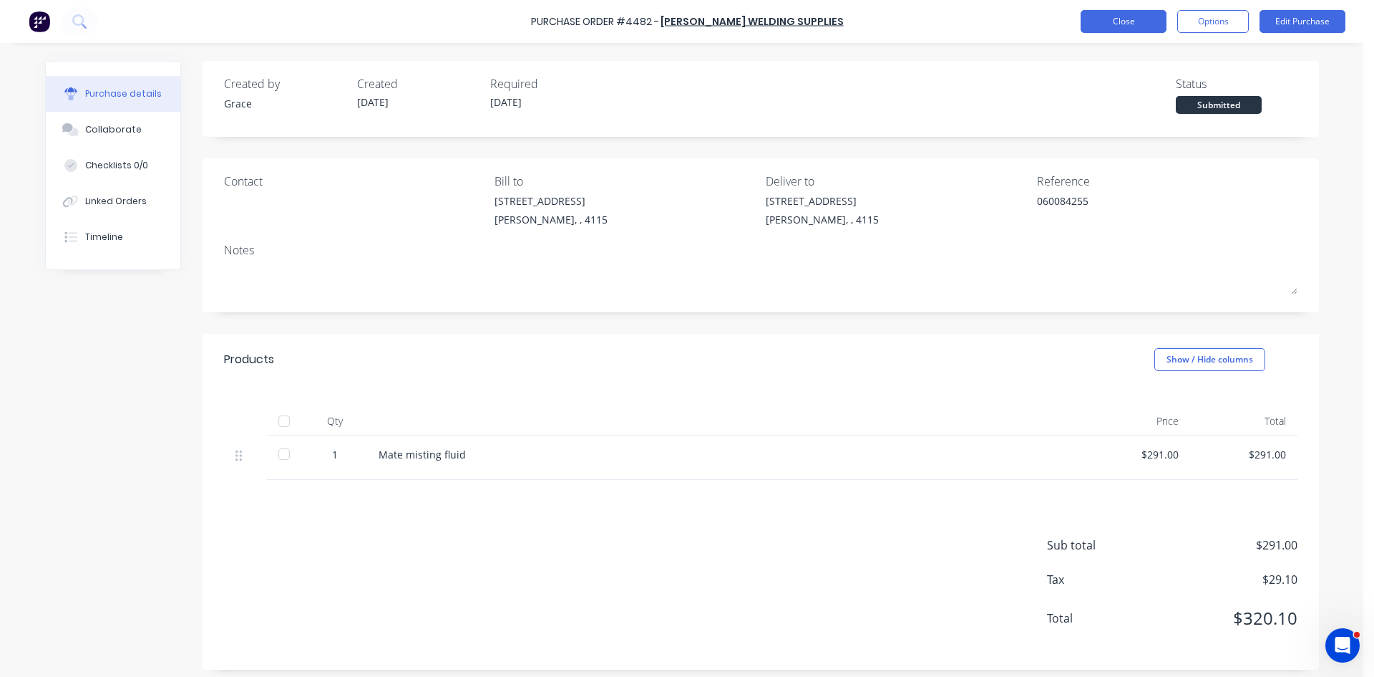
click at [1105, 26] on button "Close" at bounding box center [1124, 21] width 86 height 23
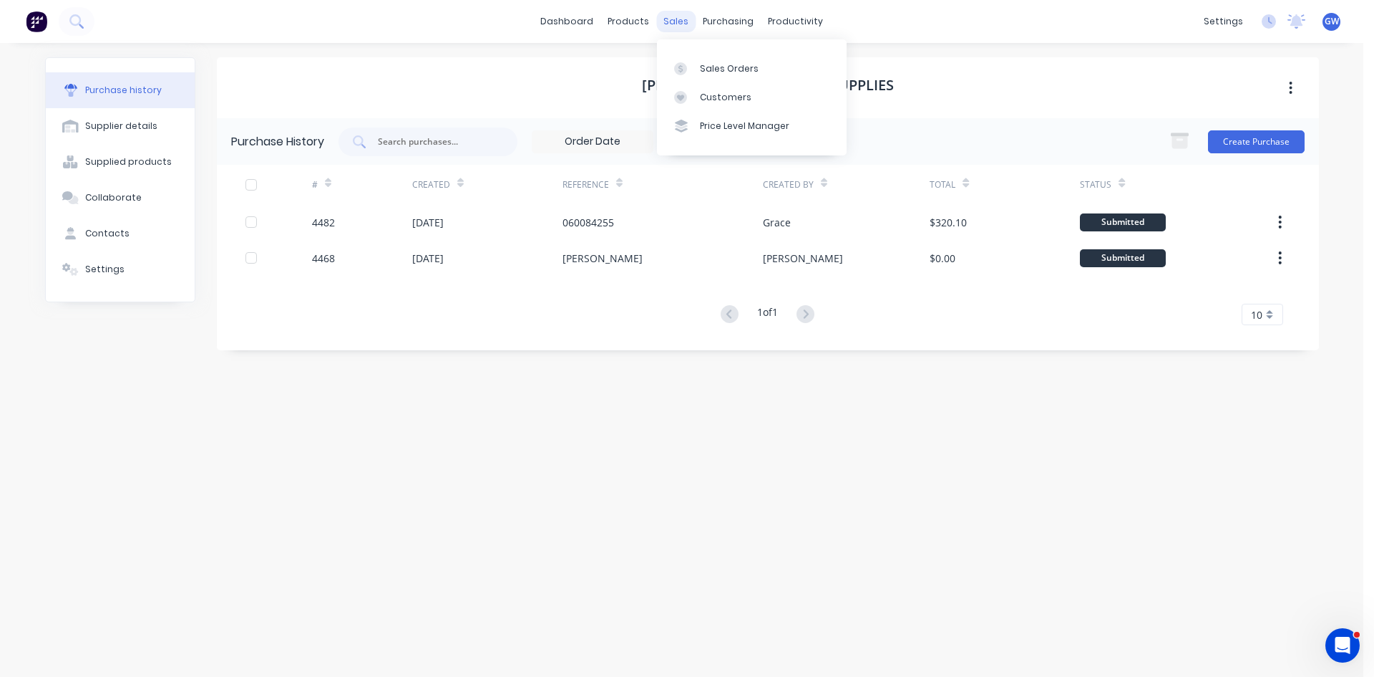
click at [678, 17] on div "sales" at bounding box center [675, 21] width 39 height 21
click at [694, 69] on div at bounding box center [684, 68] width 21 height 13
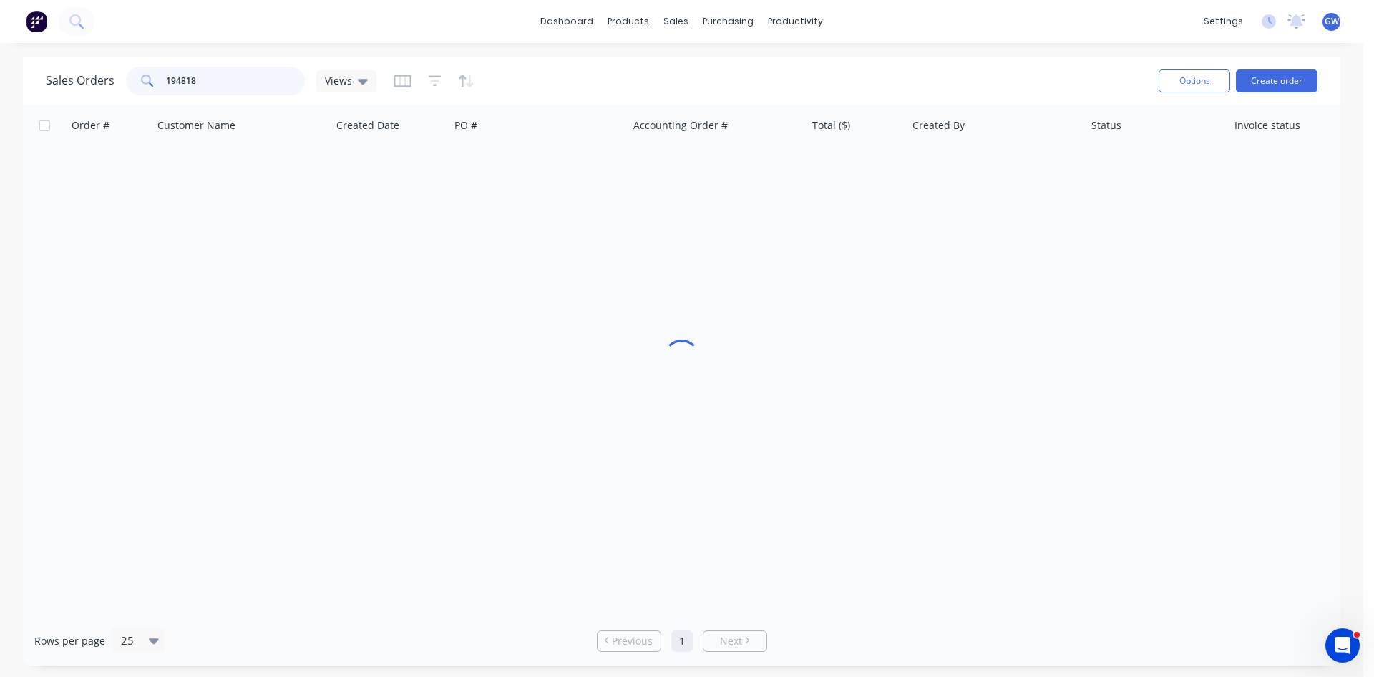
drag, startPoint x: 231, startPoint y: 78, endPoint x: 109, endPoint y: 72, distance: 121.9
click at [109, 72] on div "Sales Orders 194818 Views" at bounding box center [211, 81] width 331 height 29
type input "tabitha"
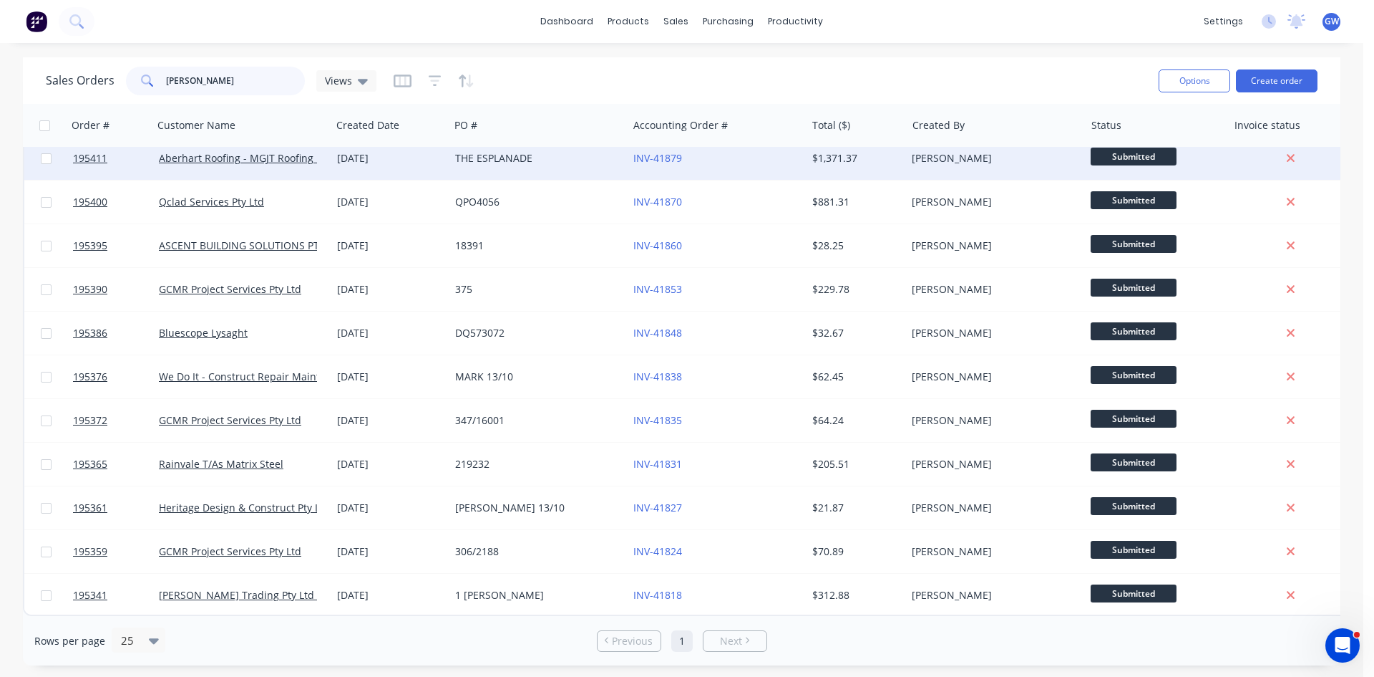
scroll to position [19, 0]
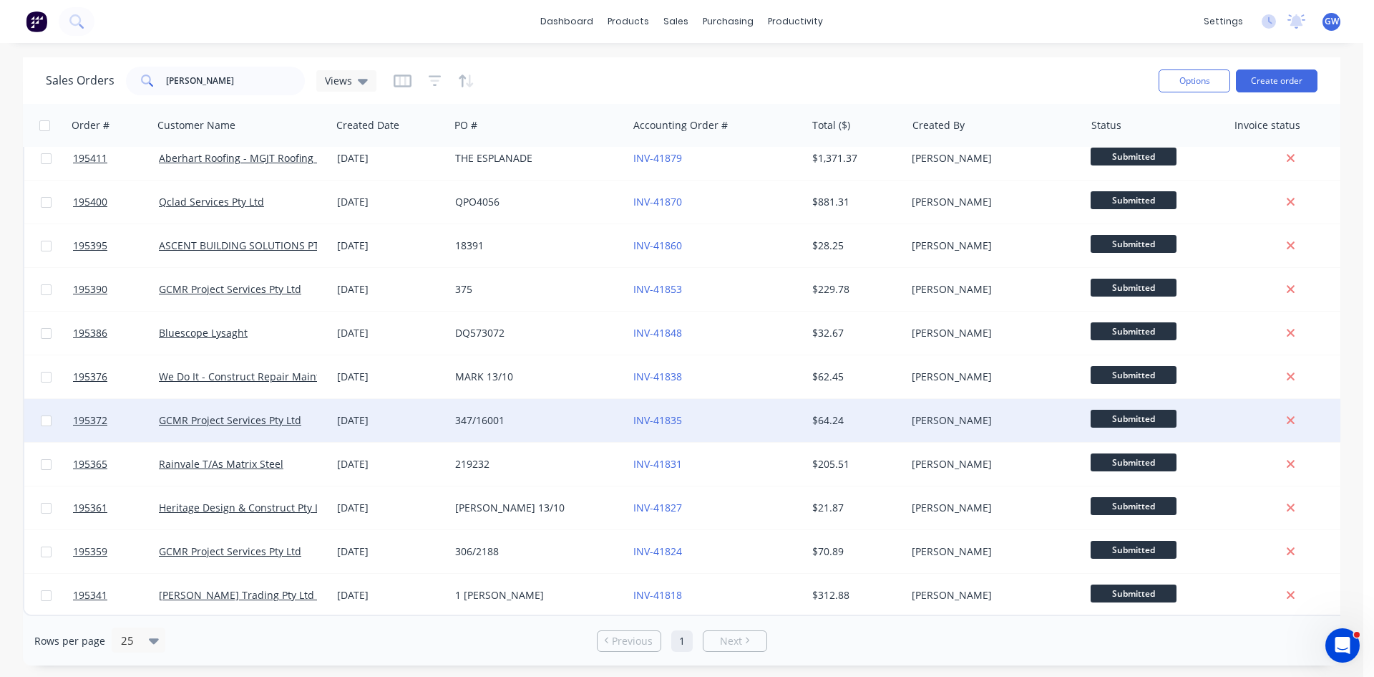
click at [568, 429] on div "347/16001" at bounding box center [539, 420] width 178 height 43
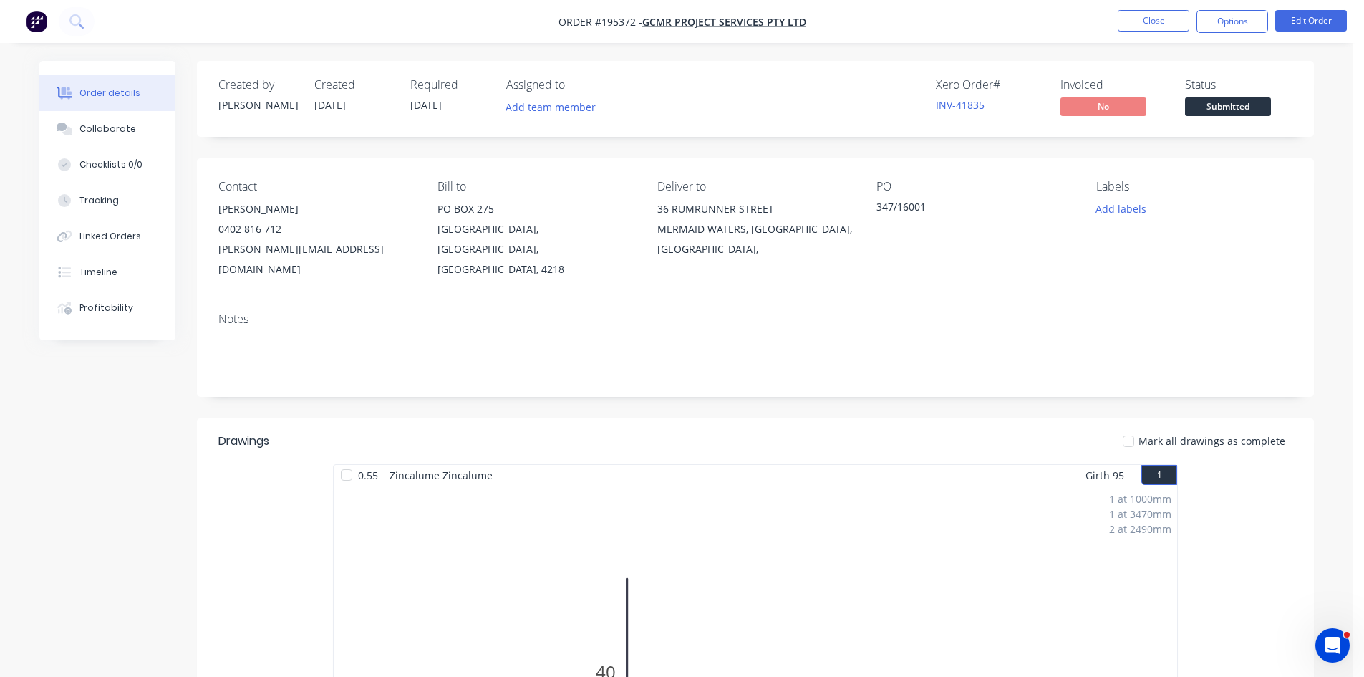
click at [1160, 32] on li "Close" at bounding box center [1153, 21] width 72 height 23
click at [1160, 25] on button "Close" at bounding box center [1153, 20] width 72 height 21
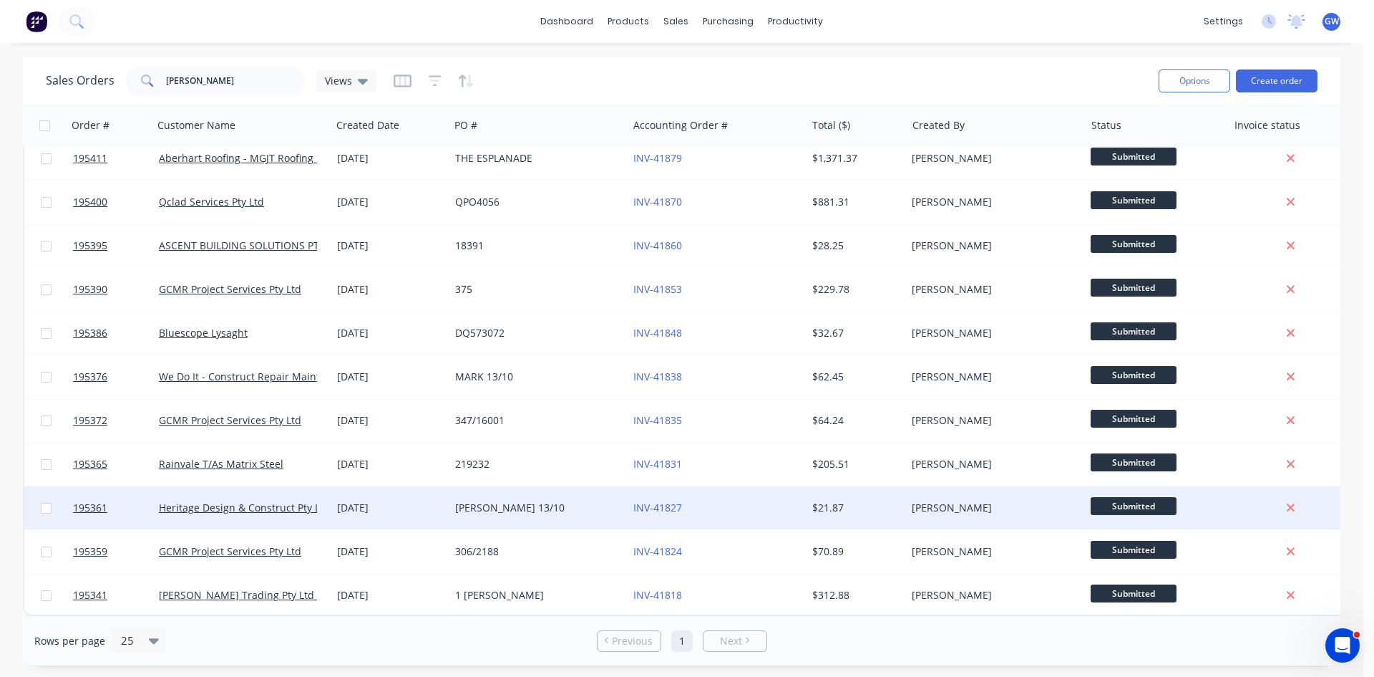
scroll to position [19, 0]
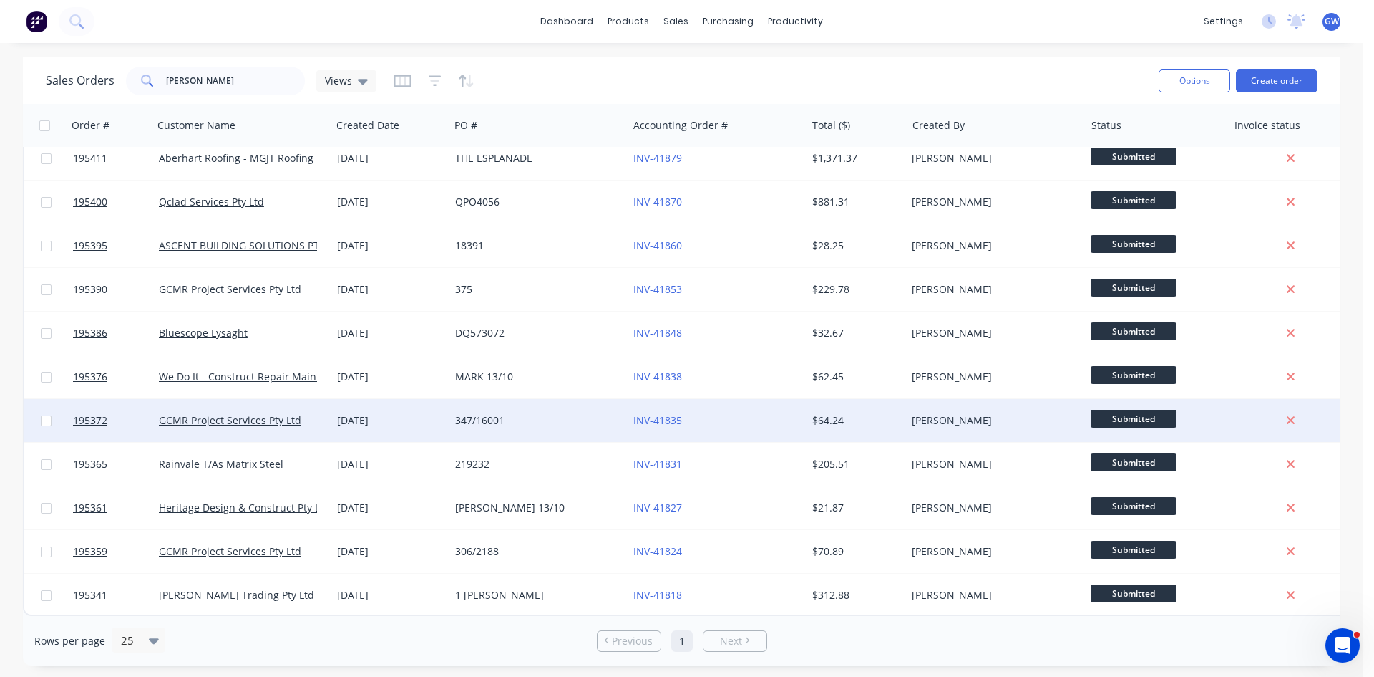
click at [563, 419] on div "347/16001" at bounding box center [534, 420] width 159 height 14
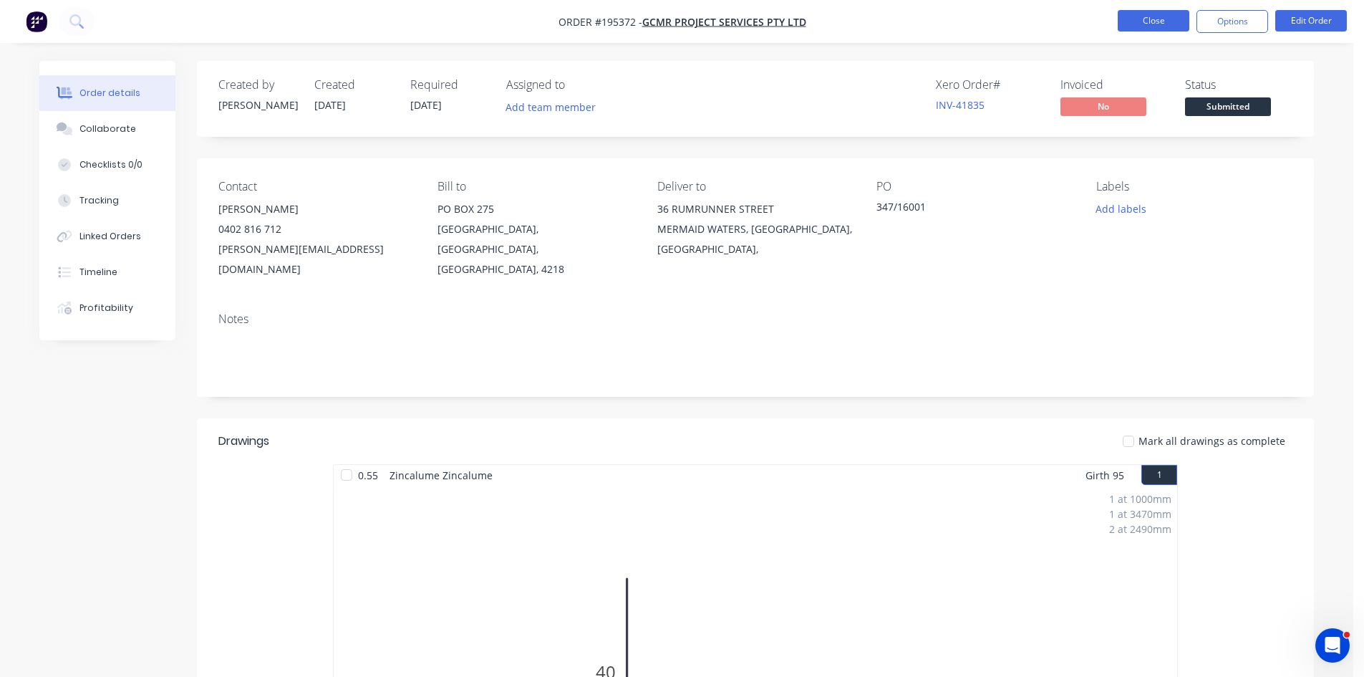
click at [1145, 19] on button "Close" at bounding box center [1153, 20] width 72 height 21
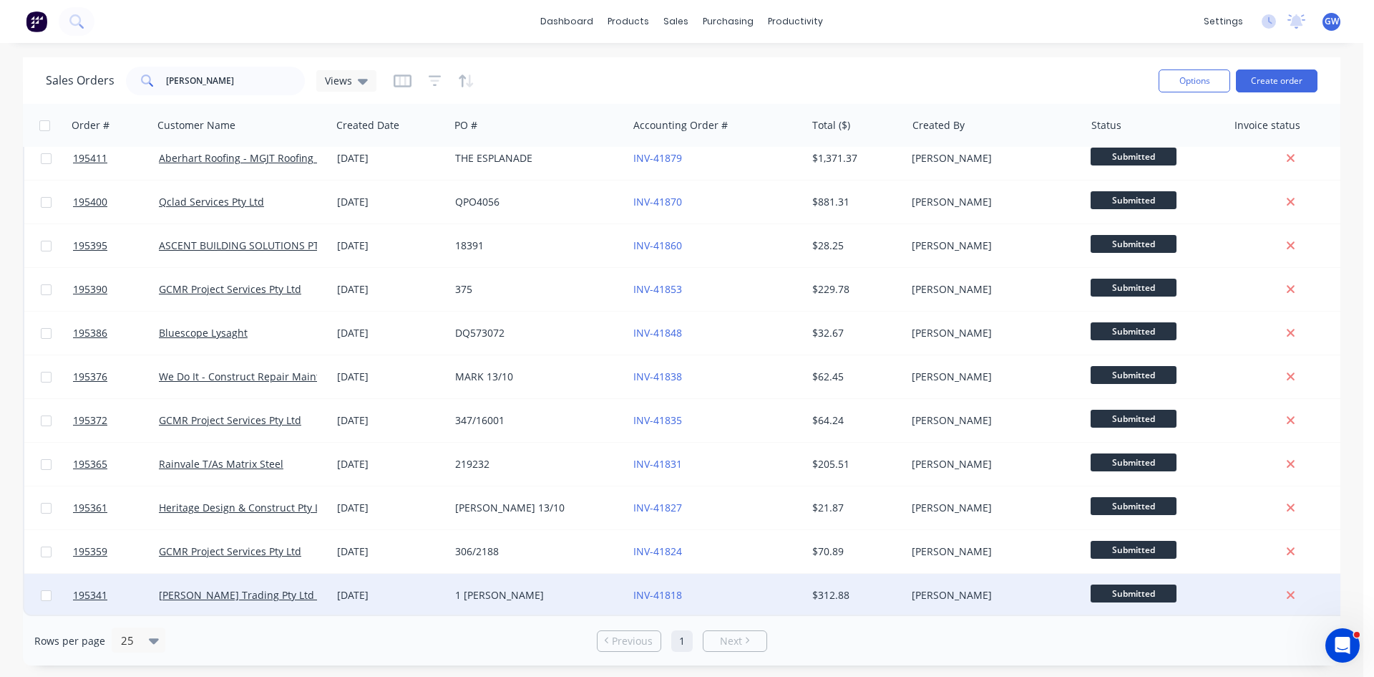
scroll to position [19, 0]
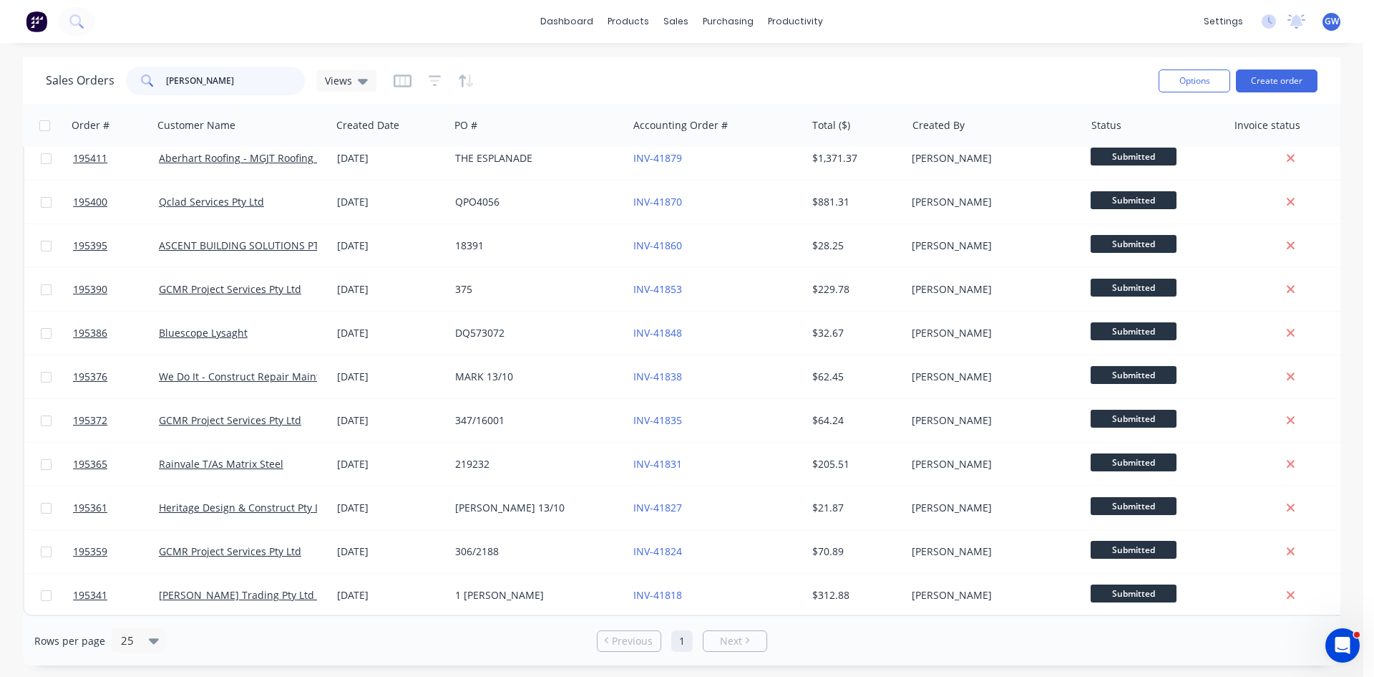
drag, startPoint x: 251, startPoint y: 72, endPoint x: 31, endPoint y: 66, distance: 220.6
click at [31, 67] on div "Sales Orders tabitha Views Options Create order" at bounding box center [682, 80] width 1318 height 47
type input "darryn"
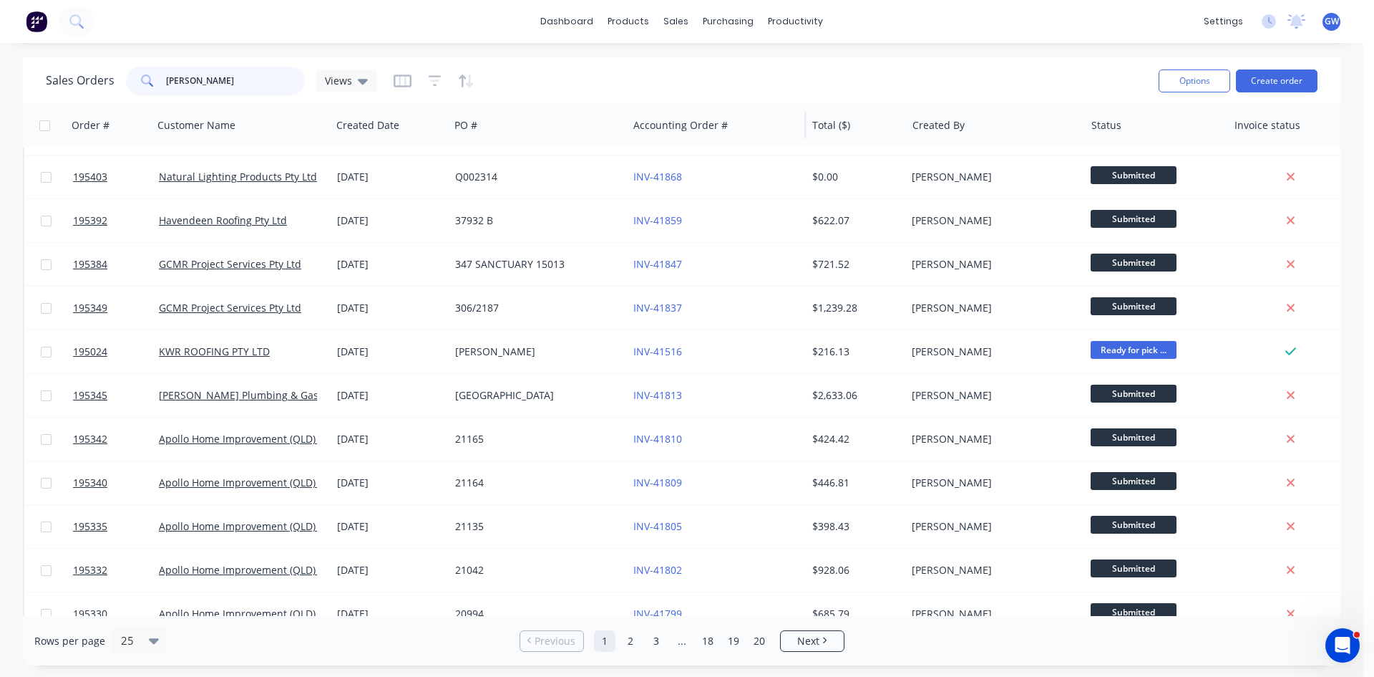
scroll to position [0, 0]
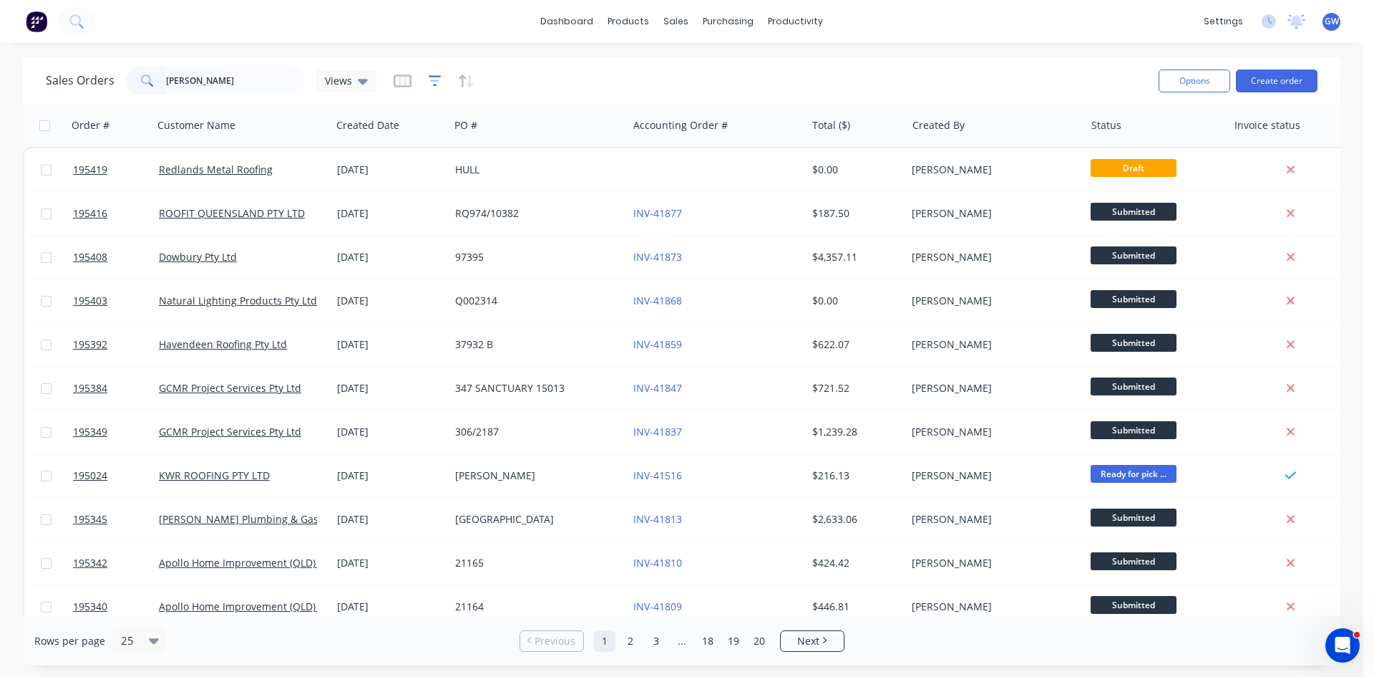
click at [432, 79] on icon "button" at bounding box center [435, 81] width 13 height 14
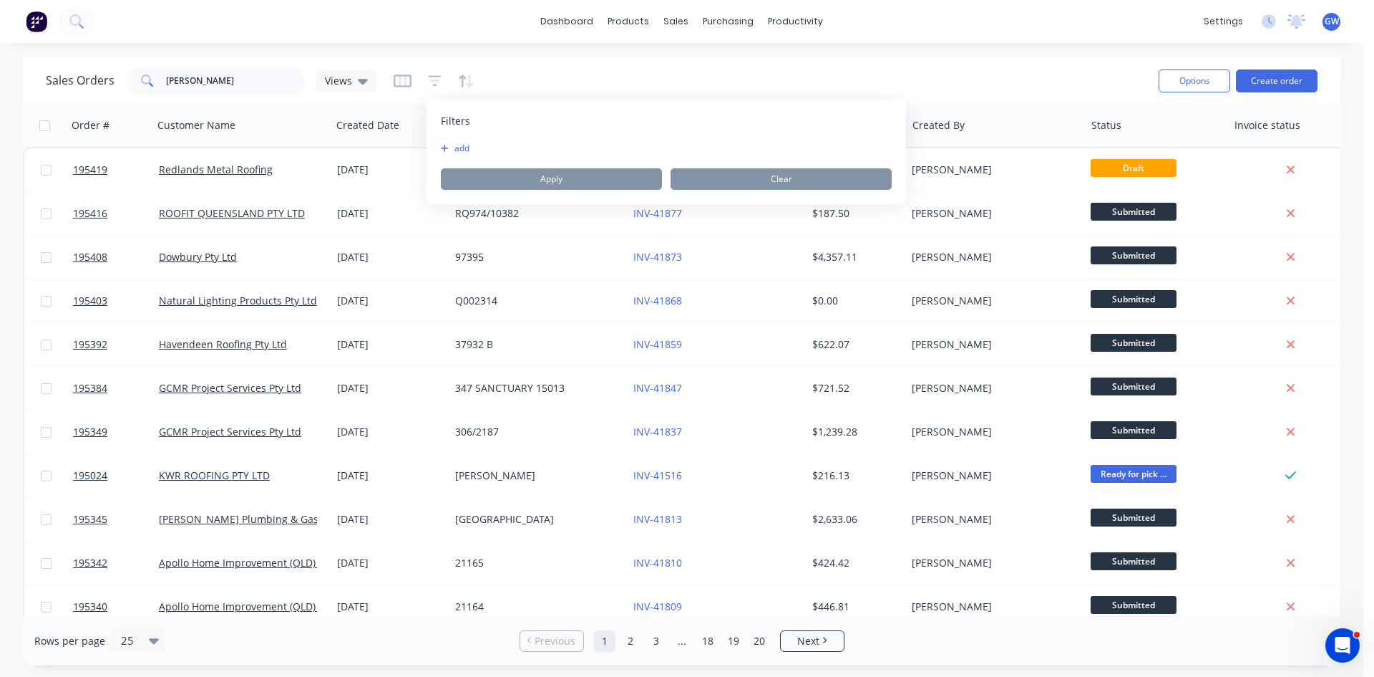
click at [451, 152] on button "add" at bounding box center [459, 147] width 36 height 11
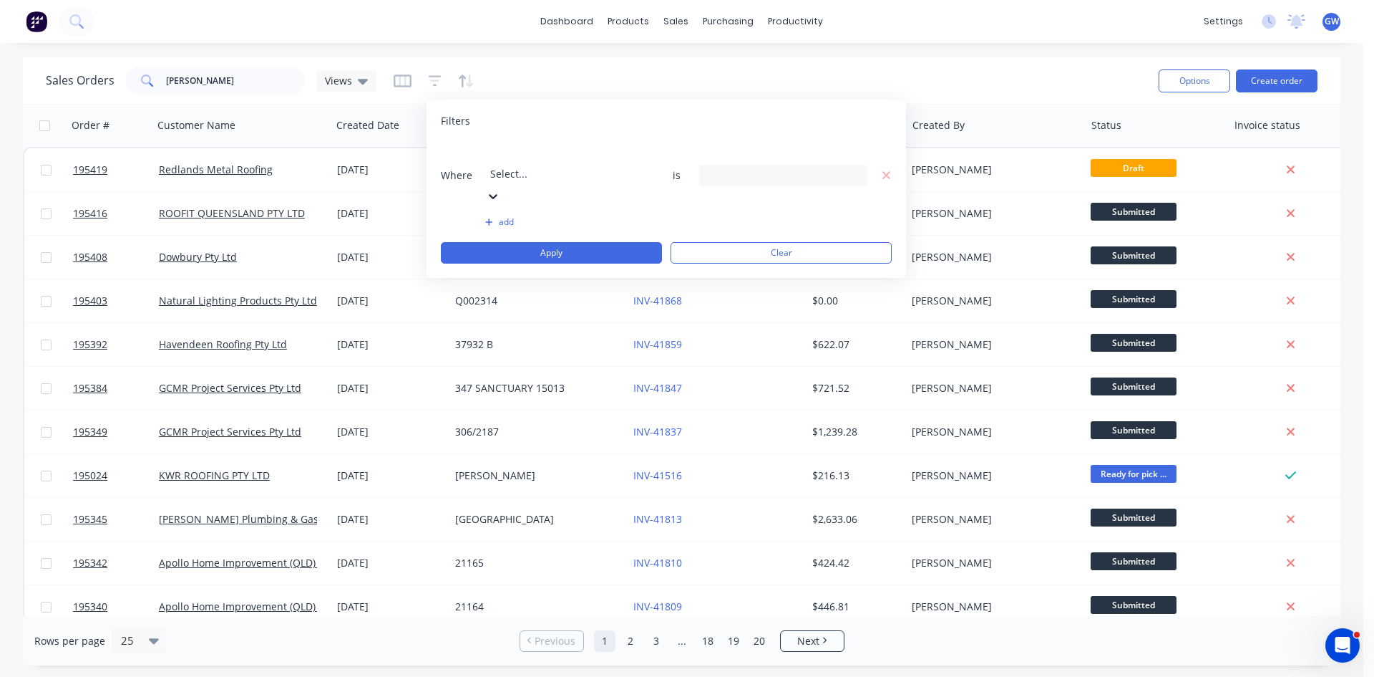
click at [525, 154] on div at bounding box center [593, 154] width 206 height 18
click at [793, 142] on div "Where Created Date is" at bounding box center [666, 174] width 451 height 65
click at [788, 165] on input at bounding box center [783, 175] width 167 height 21
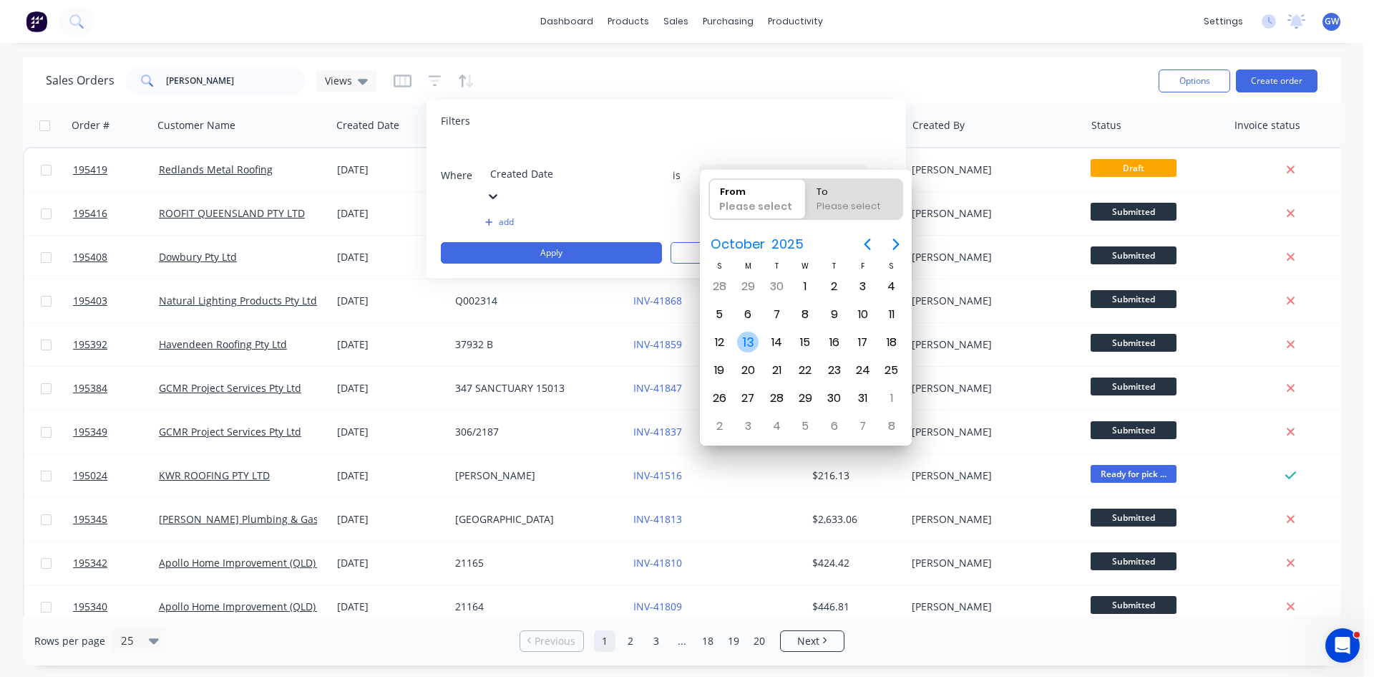
click at [747, 344] on div "13" at bounding box center [747, 341] width 21 height 21
type input "13/10/25"
radio input "false"
radio input "true"
click at [747, 344] on div "13" at bounding box center [747, 341] width 21 height 21
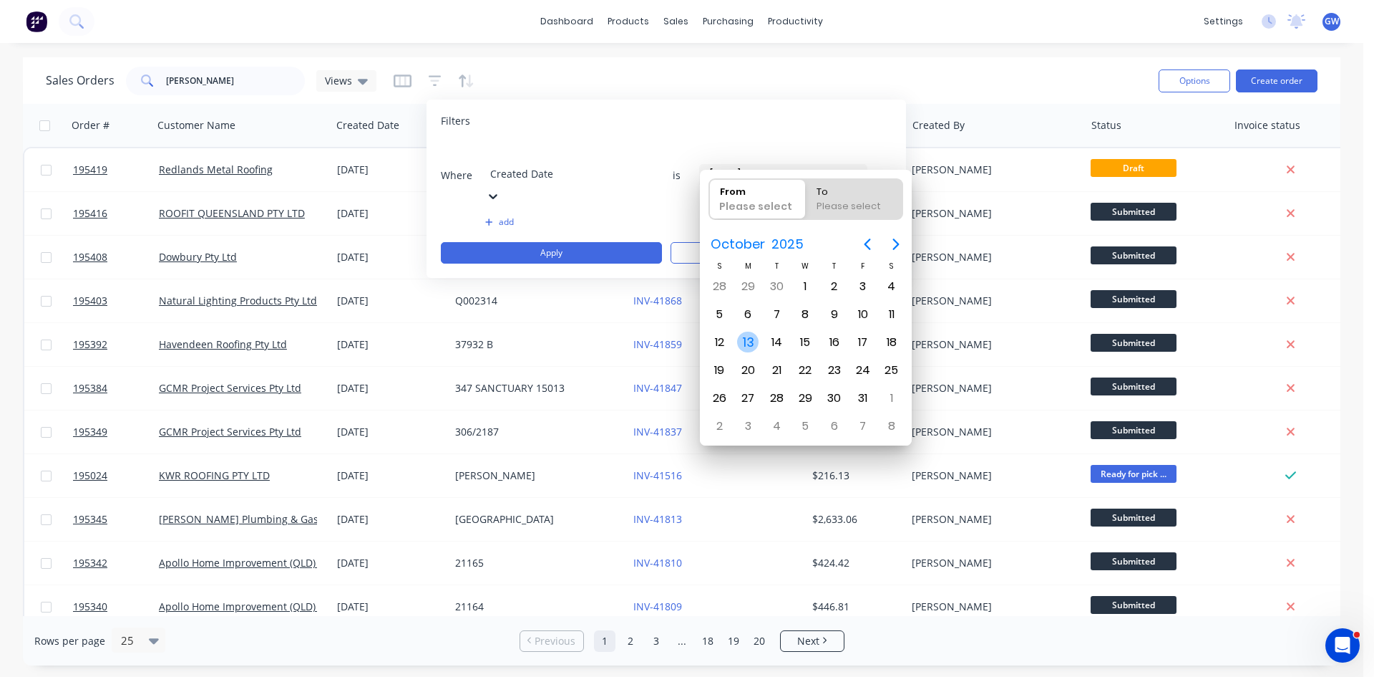
type input "13/10/25 - 13/10/25"
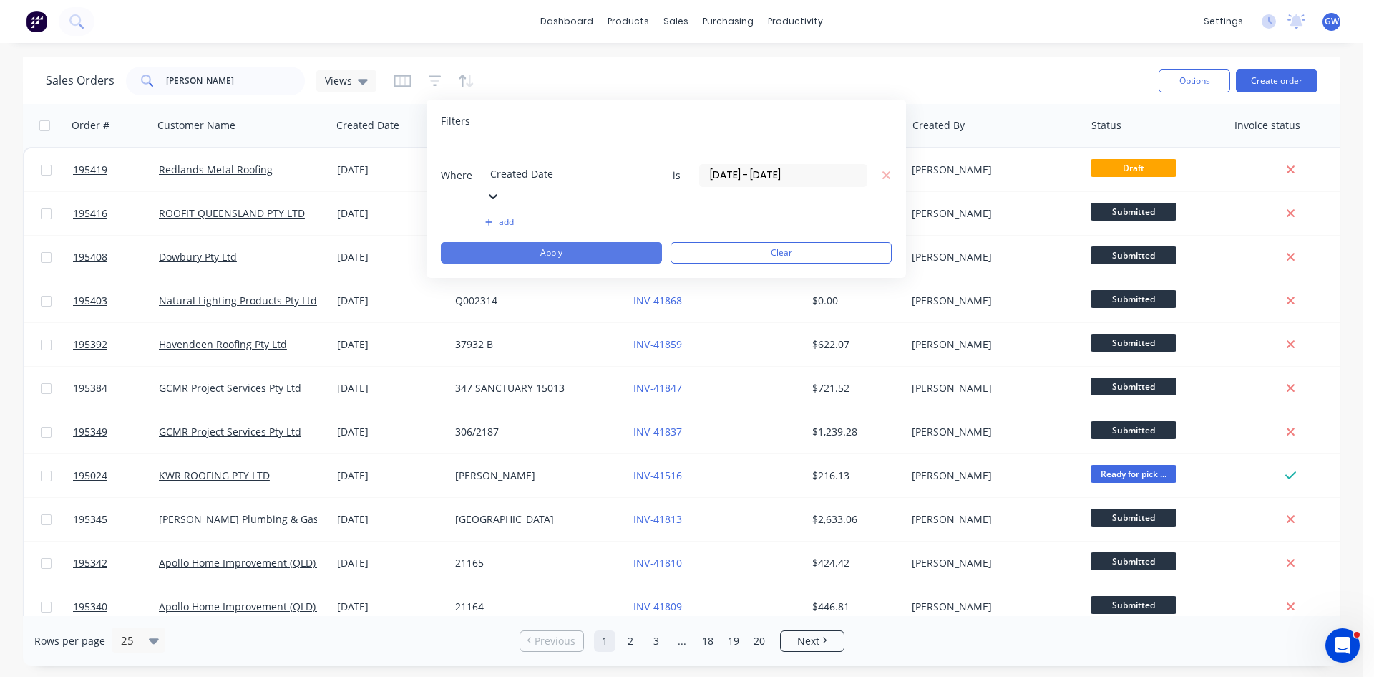
click at [604, 242] on button "Apply" at bounding box center [551, 252] width 221 height 21
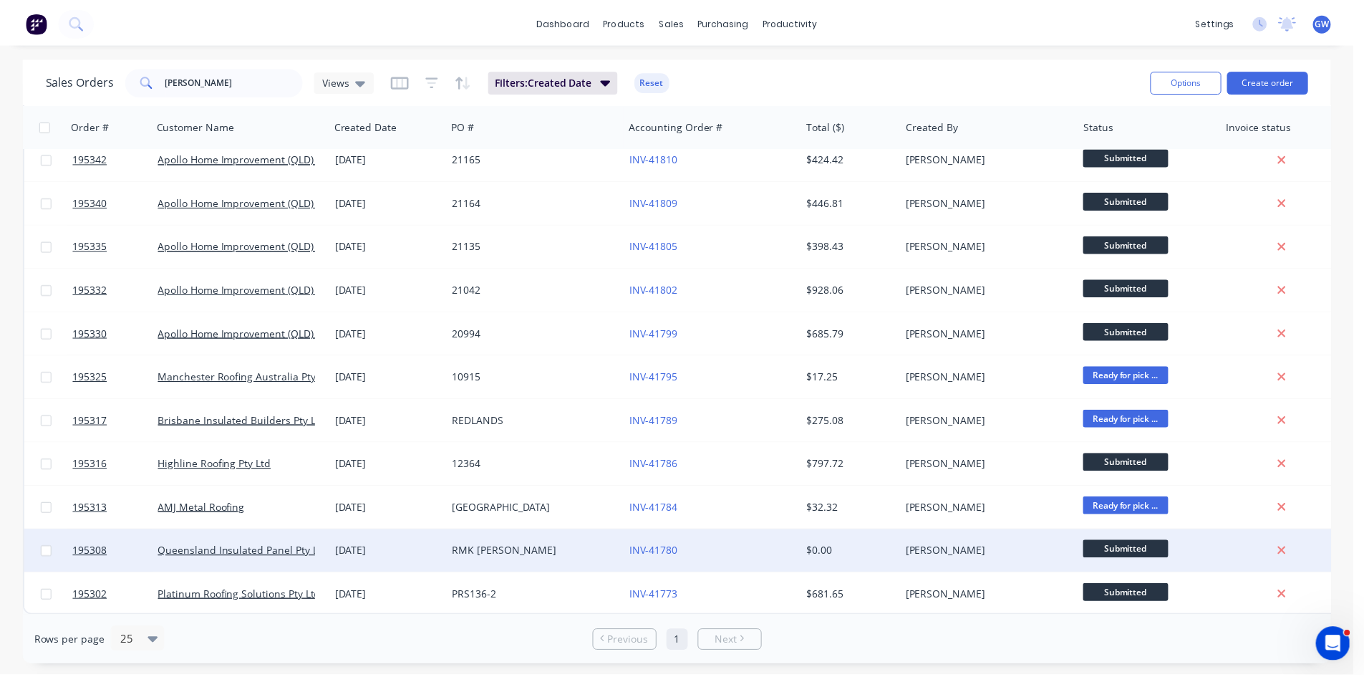
scroll to position [368, 0]
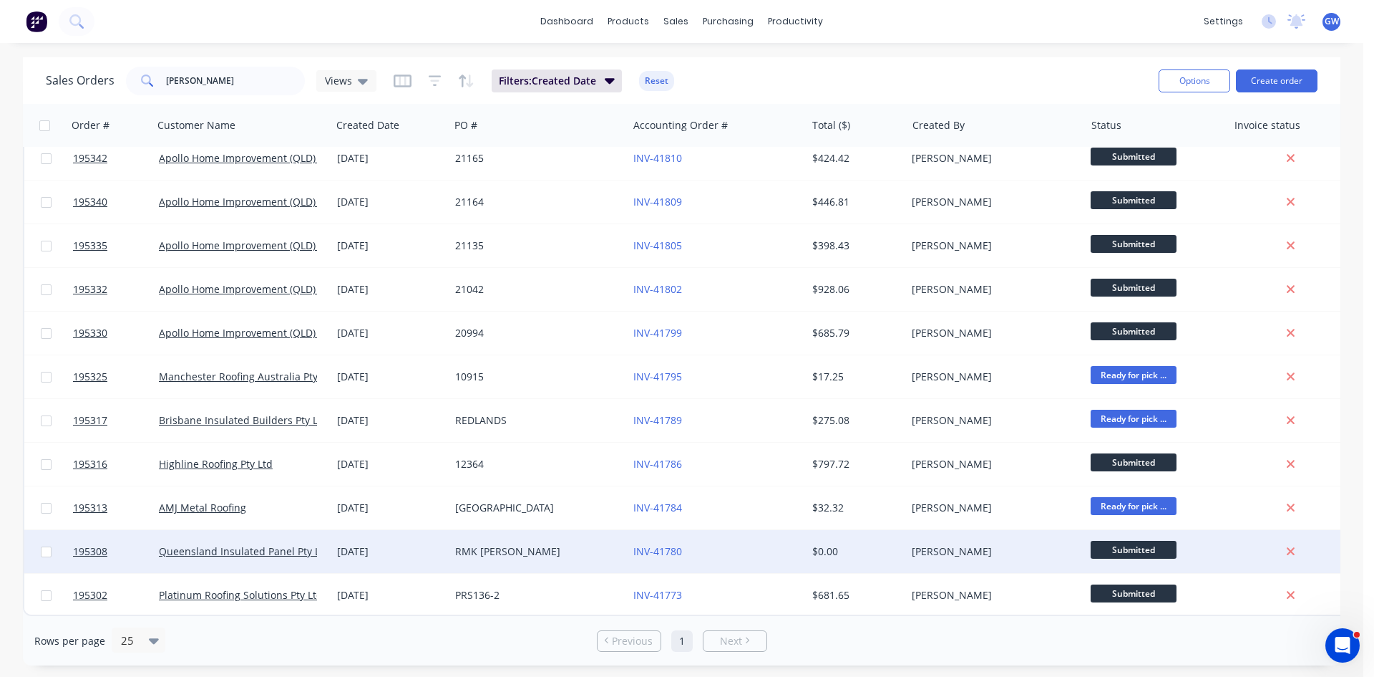
click at [717, 546] on div "INV-41780" at bounding box center [713, 551] width 159 height 14
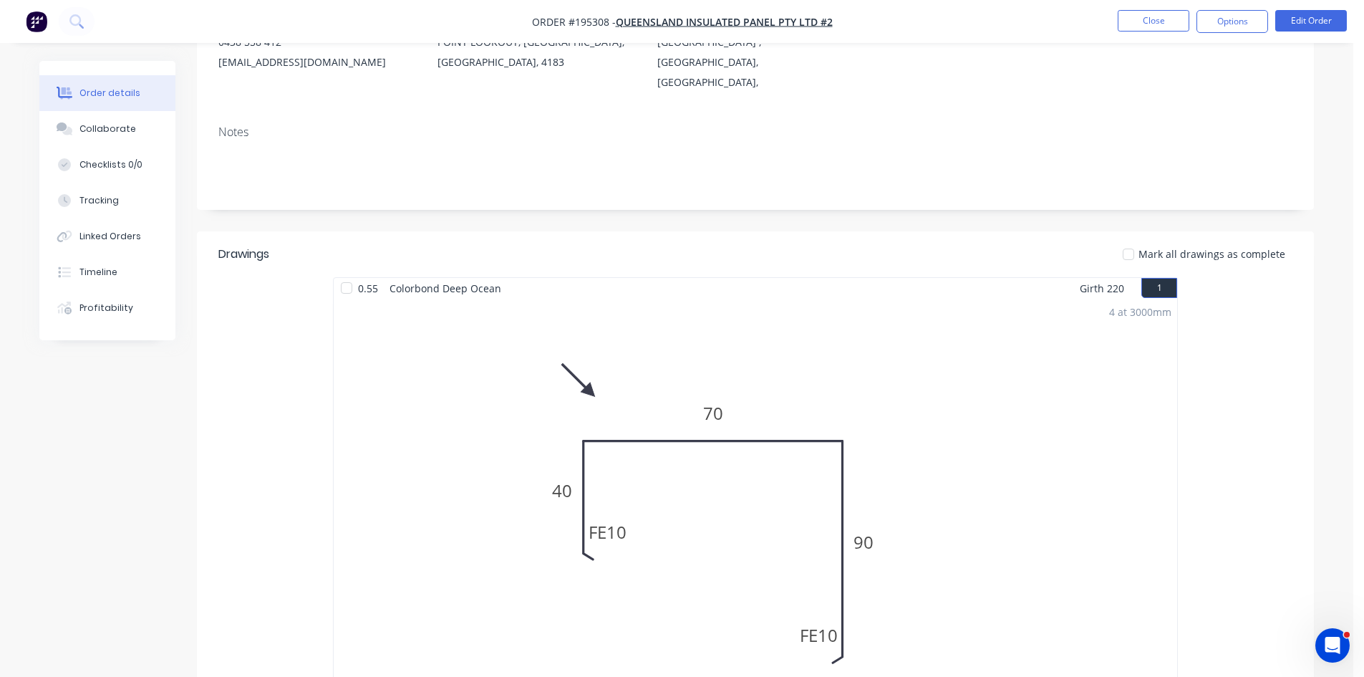
scroll to position [152, 0]
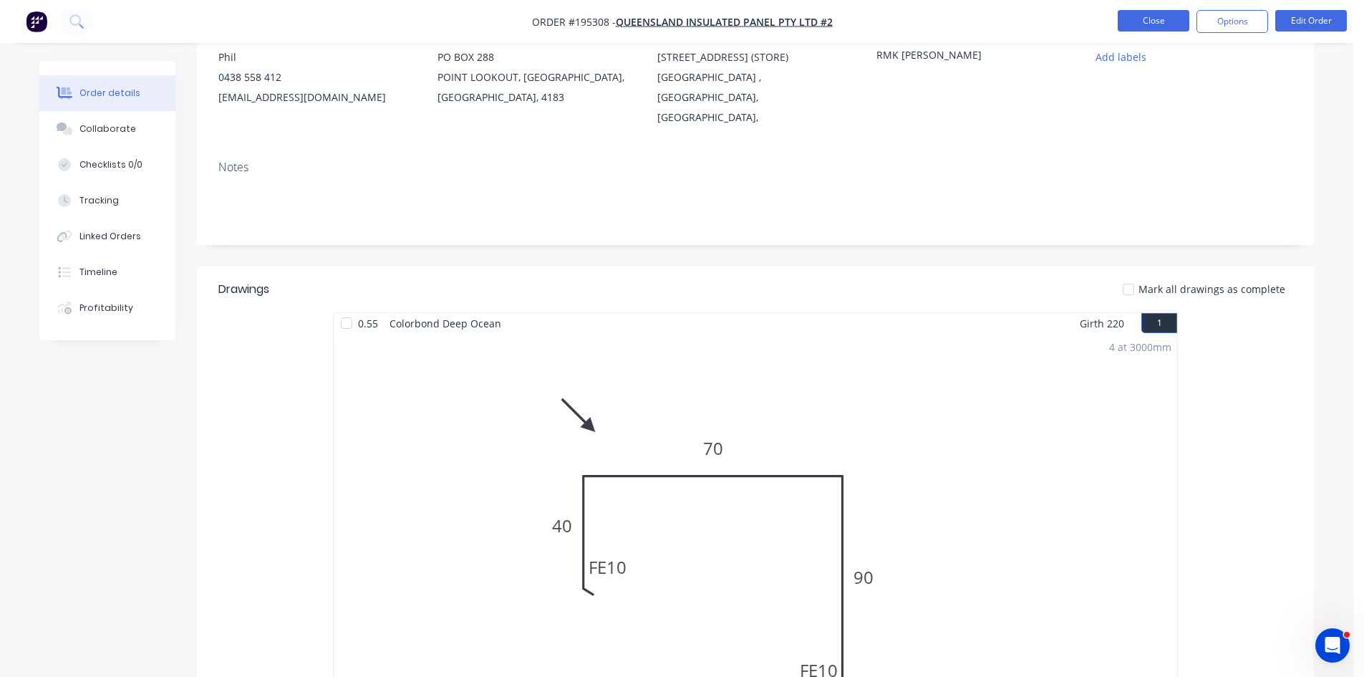
click at [1134, 28] on button "Close" at bounding box center [1153, 20] width 72 height 21
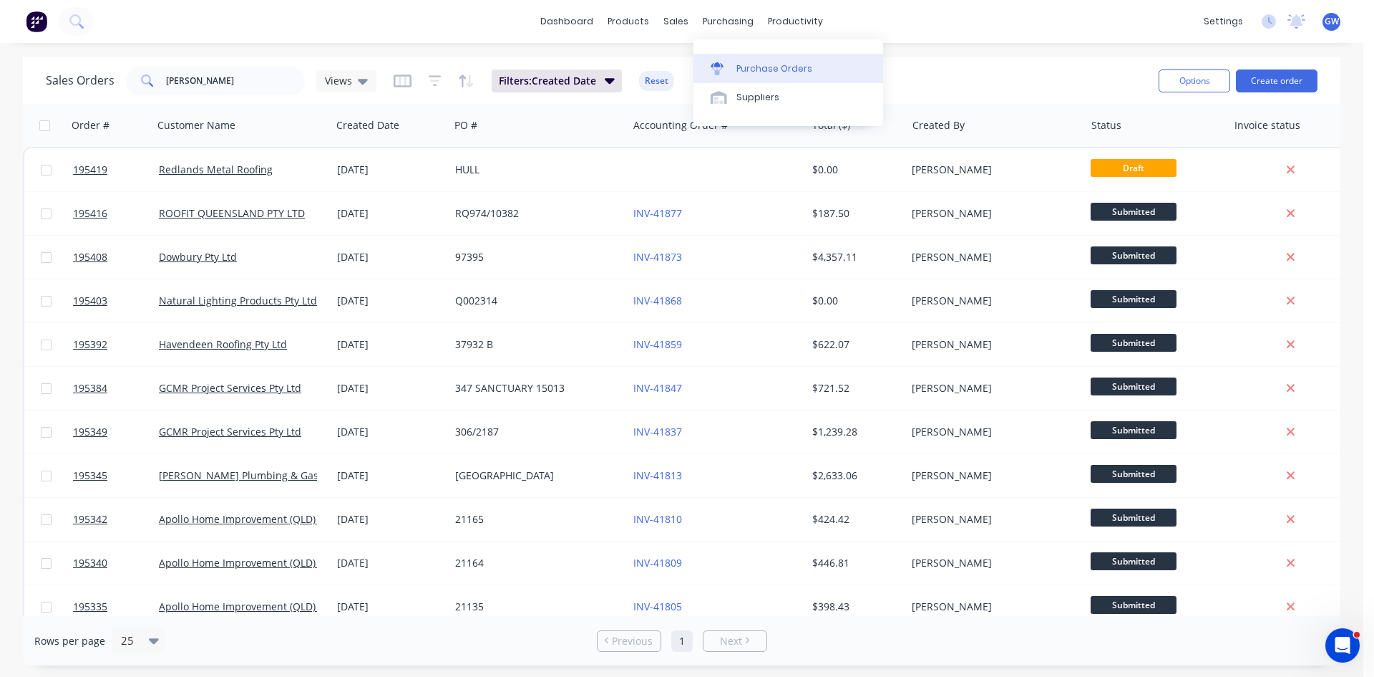
click at [743, 77] on link "Purchase Orders" at bounding box center [789, 68] width 190 height 29
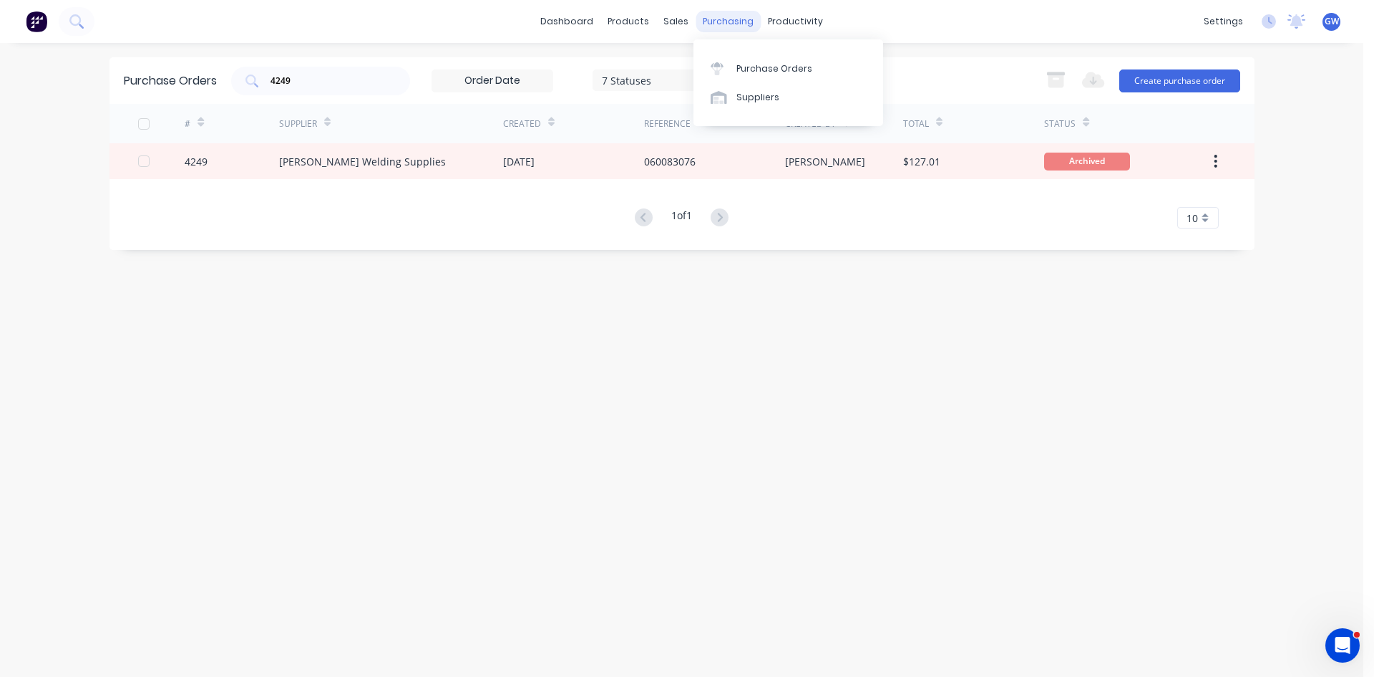
click at [734, 21] on div "purchasing" at bounding box center [728, 21] width 65 height 21
click at [742, 87] on link "Suppliers" at bounding box center [789, 97] width 190 height 29
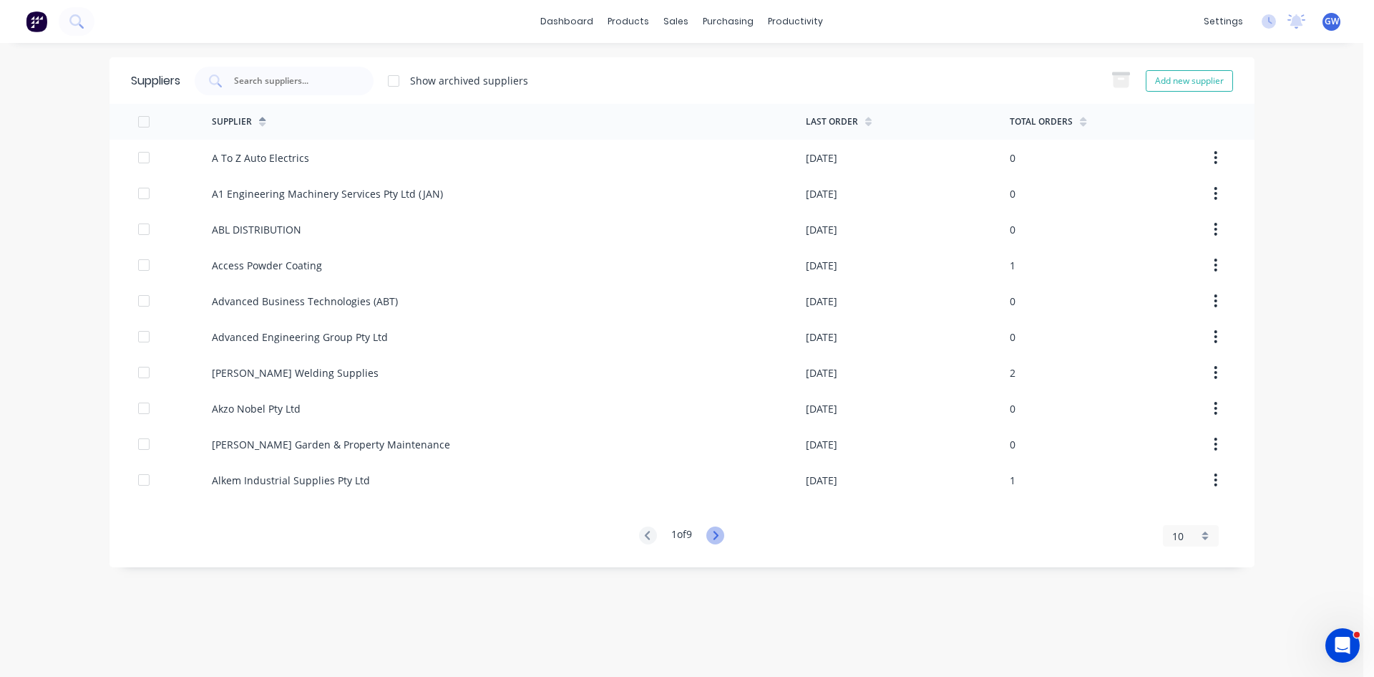
click at [715, 530] on icon at bounding box center [716, 535] width 18 height 18
click at [646, 522] on div "Supplier Last Order Total Orders Alsco Pty Ltd 30/09/25 0 Alspec - Aluminium Sp…" at bounding box center [682, 325] width 1145 height 442
click at [639, 538] on icon at bounding box center [648, 535] width 18 height 18
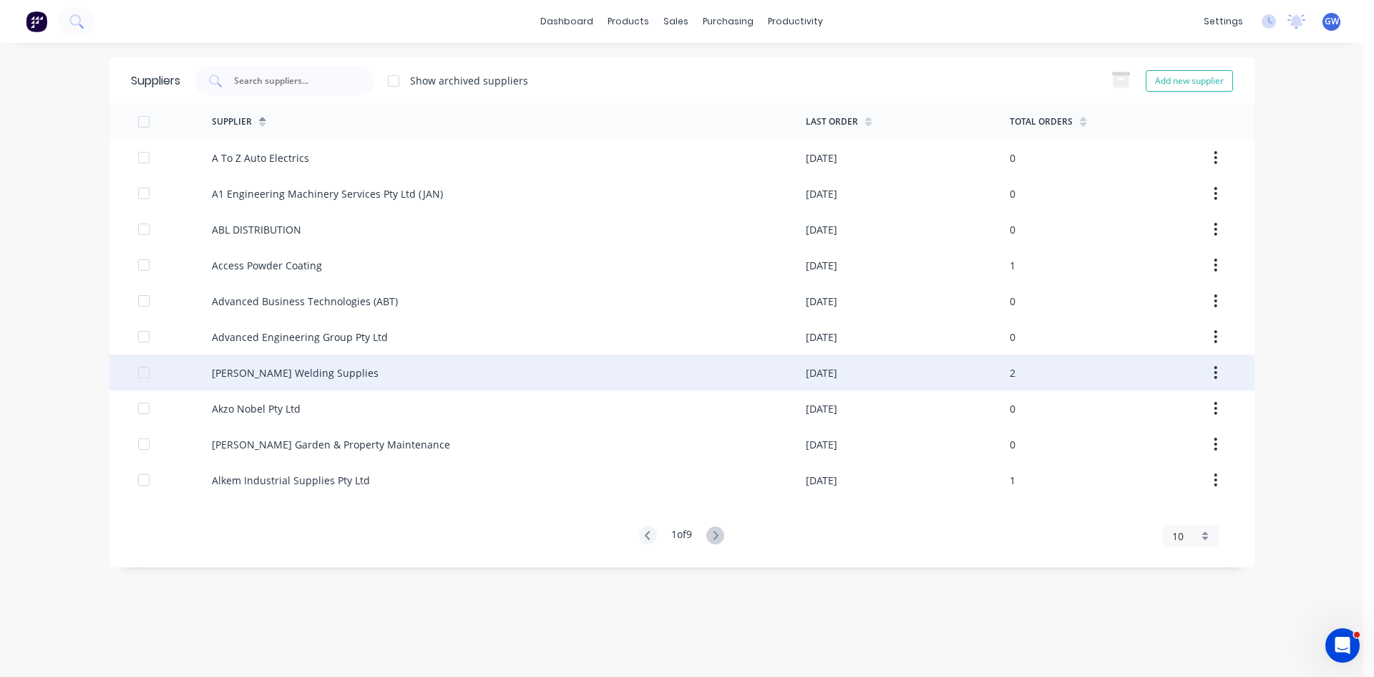
click at [318, 371] on div "Aitken Welding Supplies" at bounding box center [295, 372] width 167 height 15
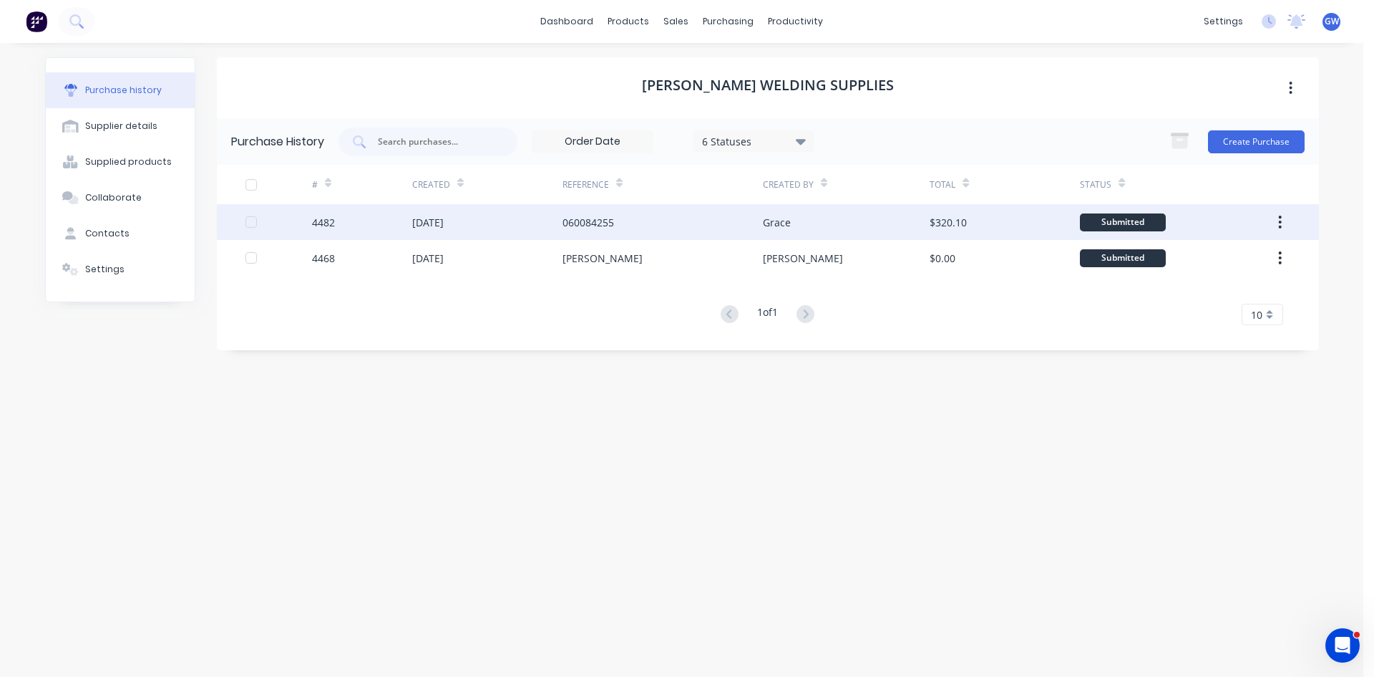
click at [863, 230] on div "Grace" at bounding box center [846, 222] width 167 height 36
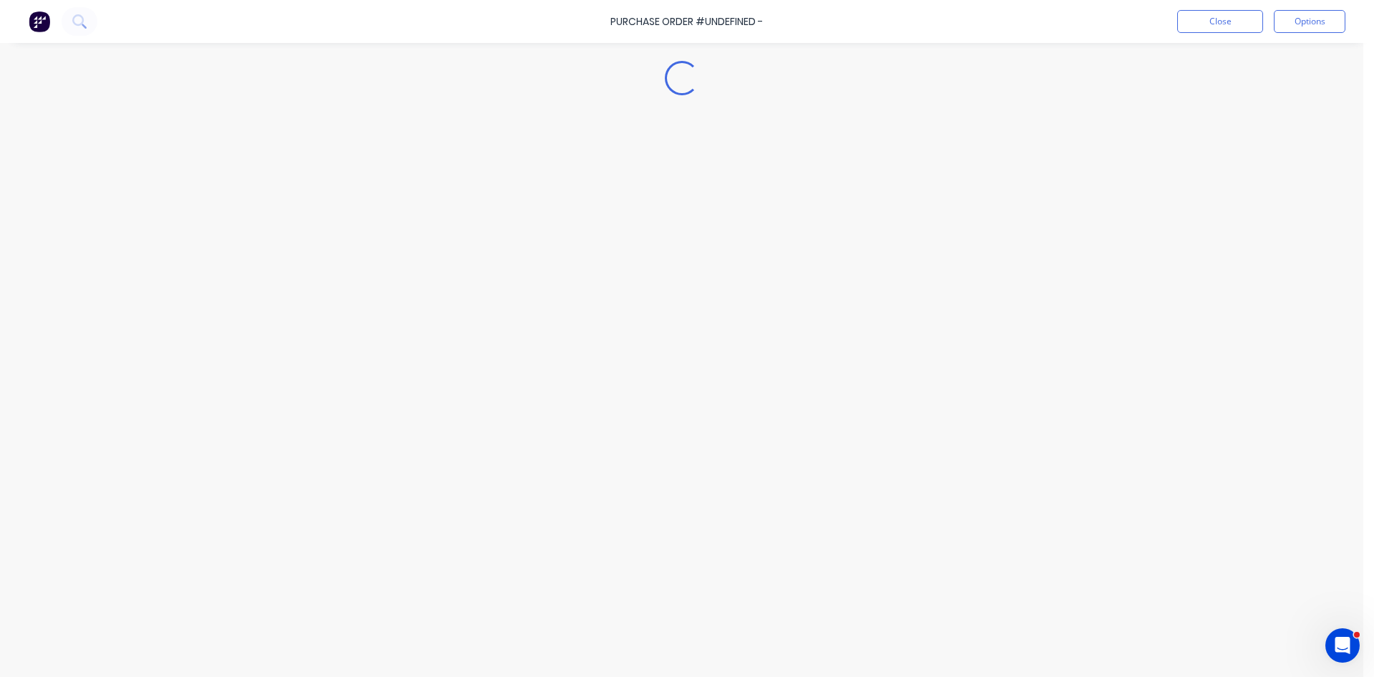
click at [863, 230] on div "Loading..." at bounding box center [682, 316] width 1303 height 605
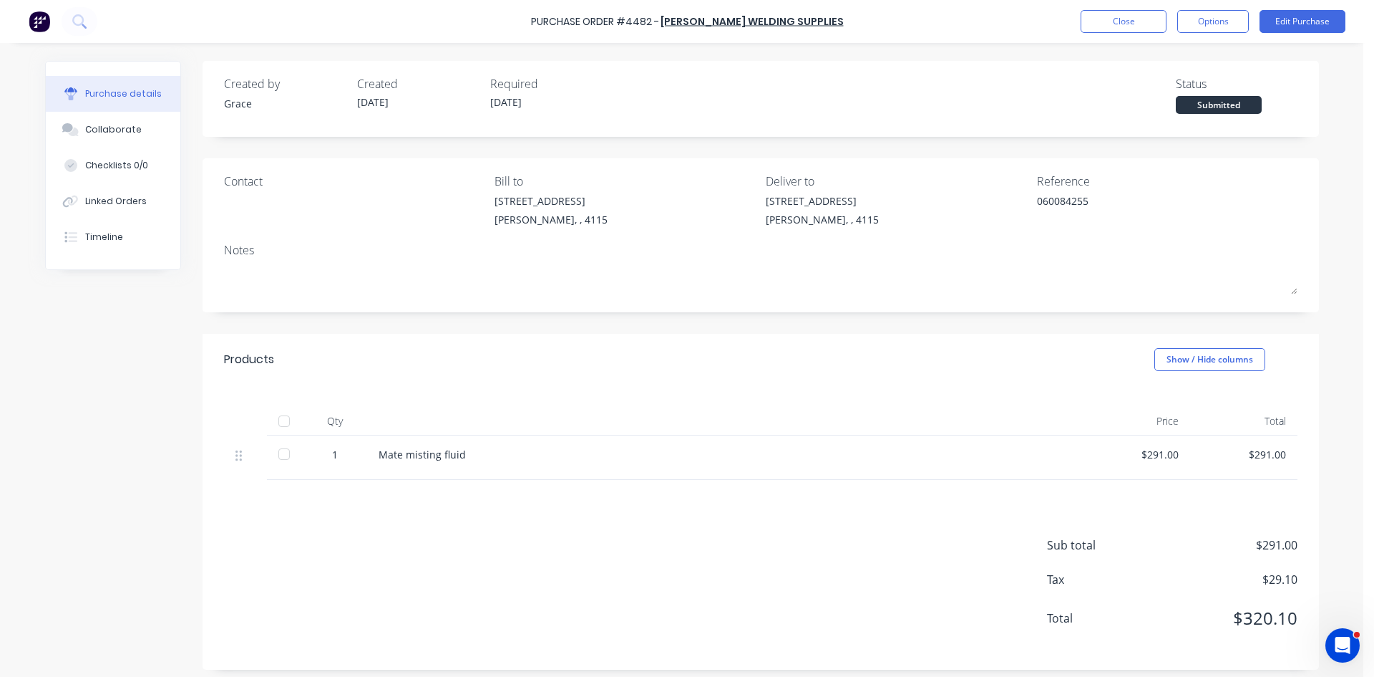
scroll to position [7, 0]
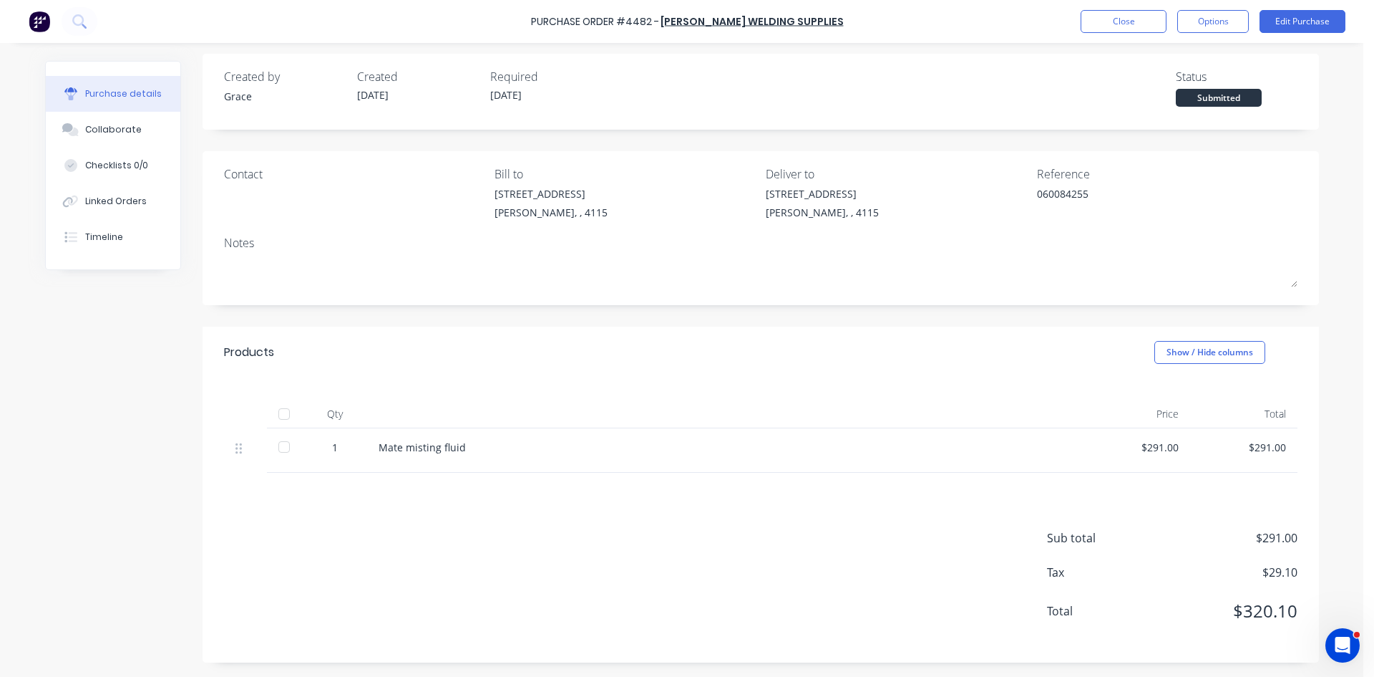
click at [1206, 34] on div "Purchase Order #4482 - Aitken Welding Supplies Close Options Edit Purchase" at bounding box center [687, 21] width 1374 height 43
click at [1212, 18] on button "Options" at bounding box center [1214, 21] width 72 height 23
click at [1178, 82] on div "Convert to Bill" at bounding box center [1181, 87] width 110 height 21
type textarea "x"
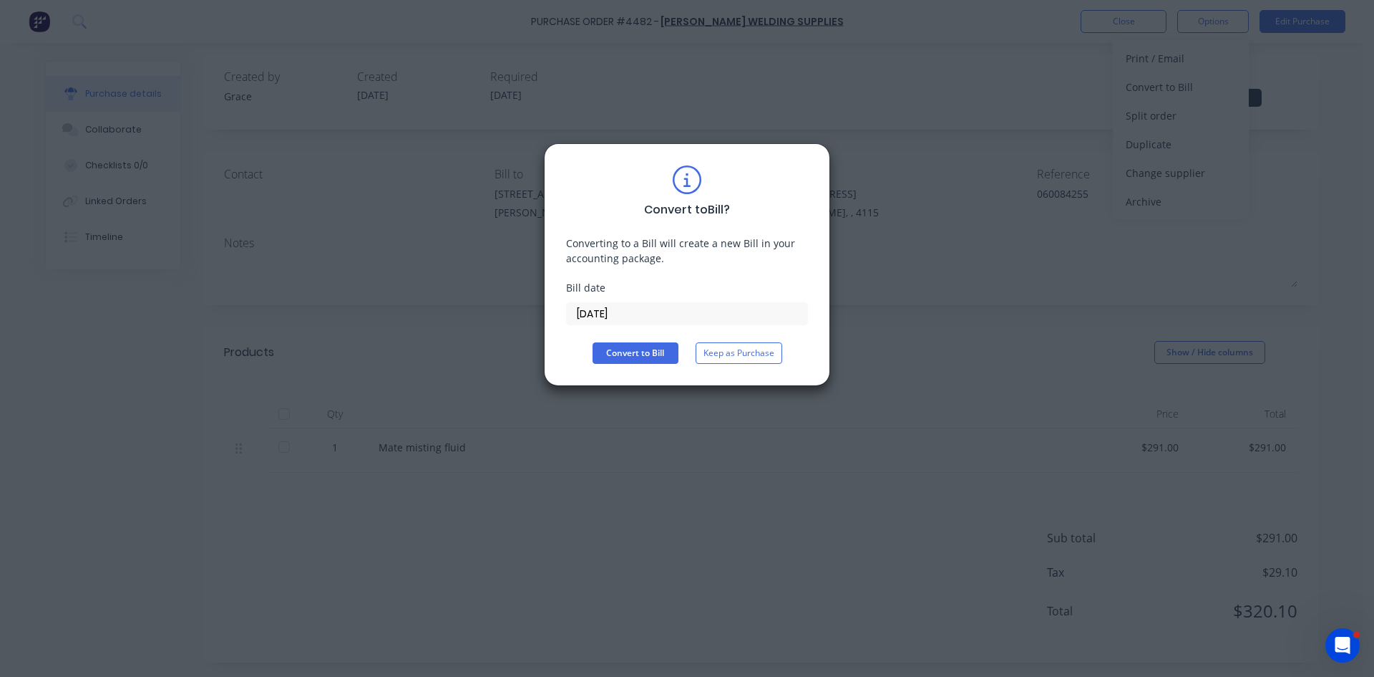
click at [639, 319] on input "13/10/25" at bounding box center [687, 313] width 241 height 21
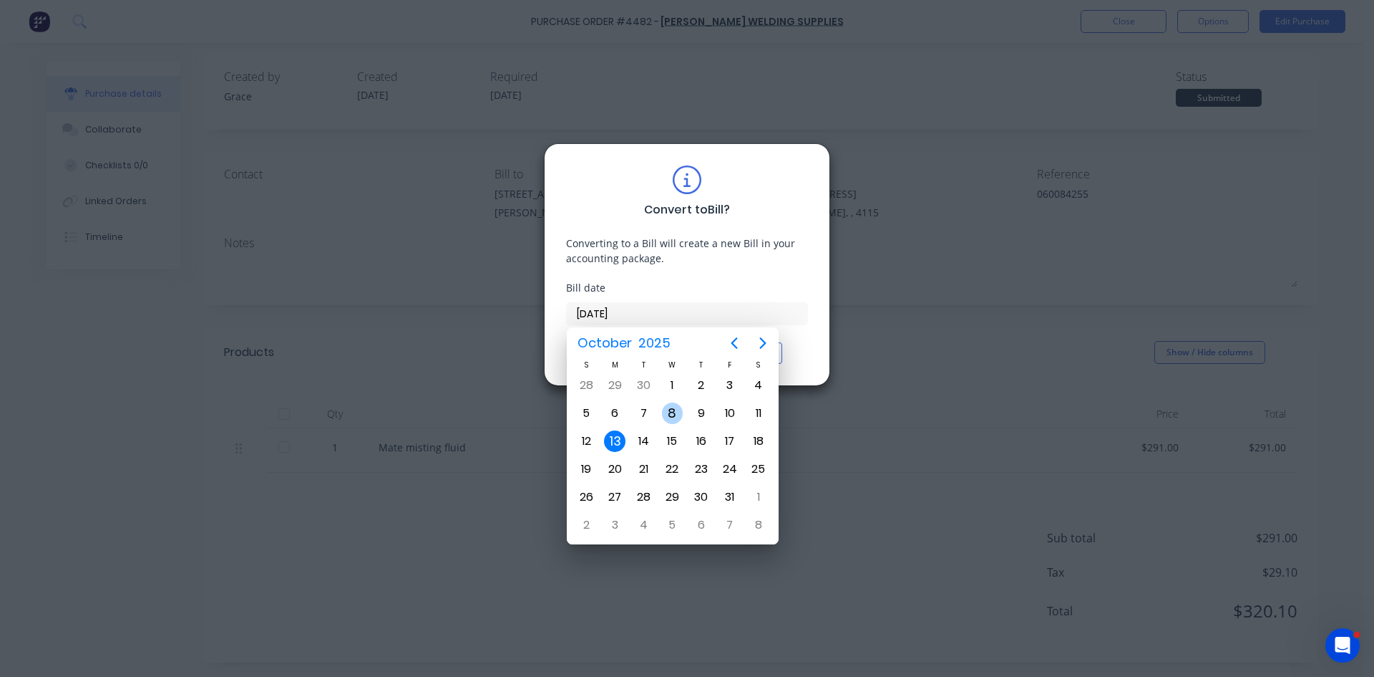
click at [675, 411] on div "8" at bounding box center [672, 412] width 21 height 21
type input "08/10/25"
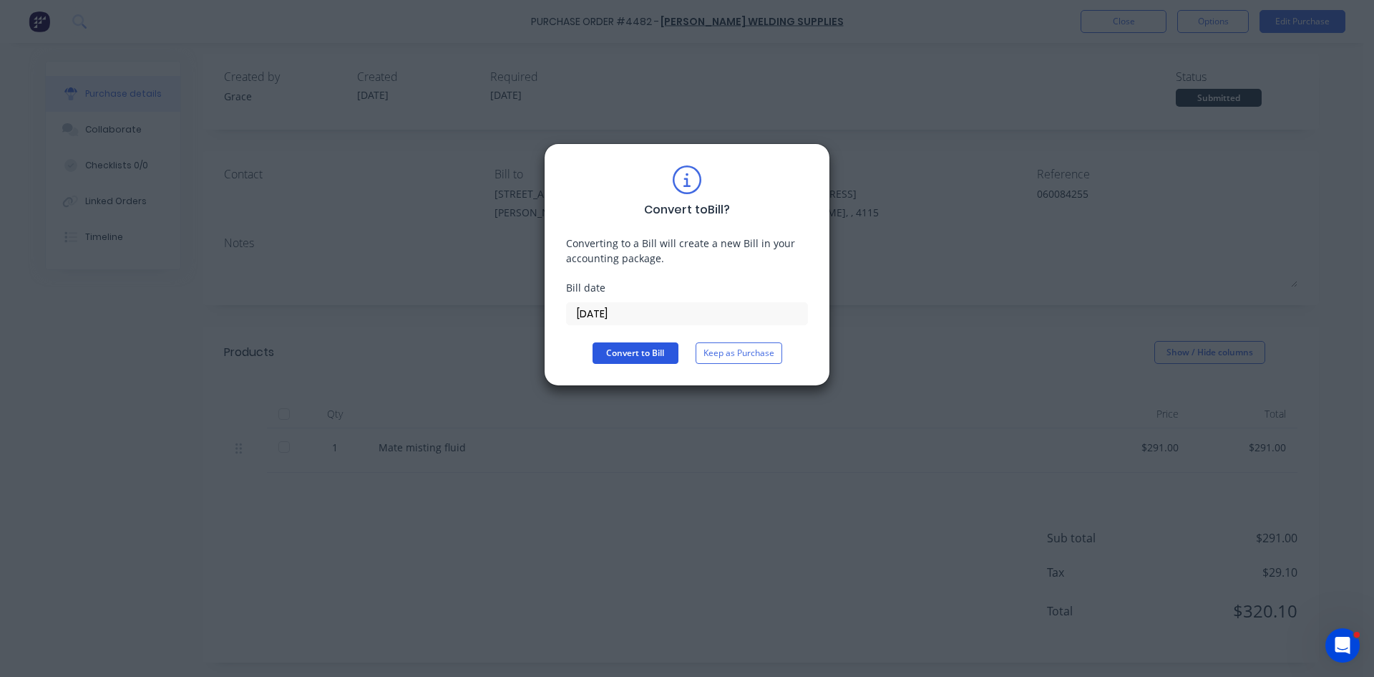
click at [636, 352] on button "Convert to Bill" at bounding box center [636, 352] width 86 height 21
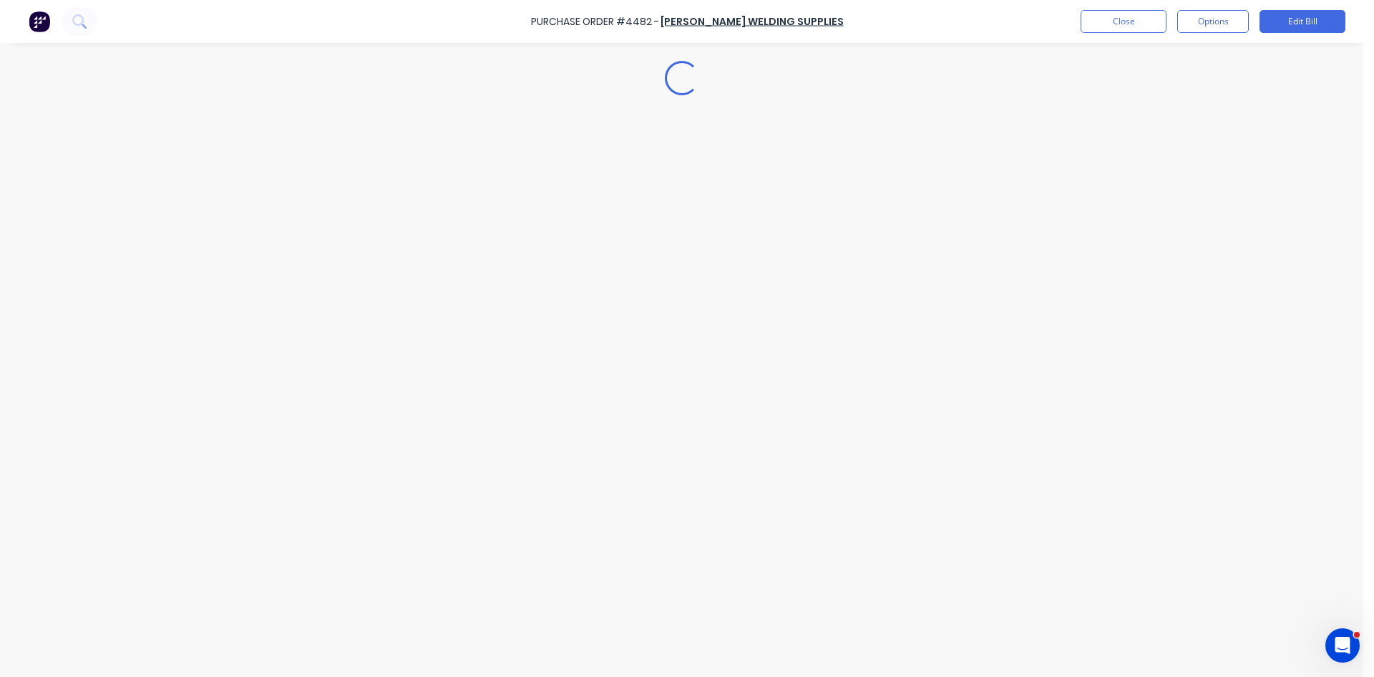
type textarea "x"
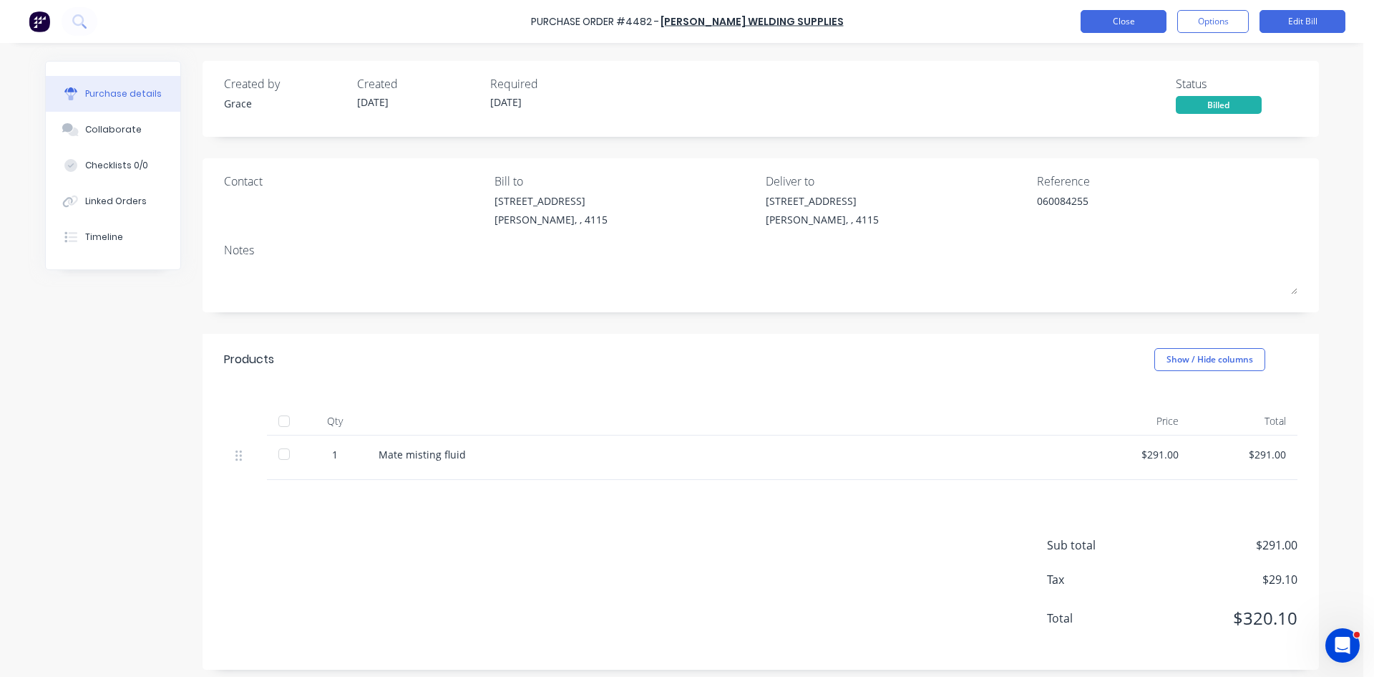
click at [1110, 25] on button "Close" at bounding box center [1124, 21] width 86 height 23
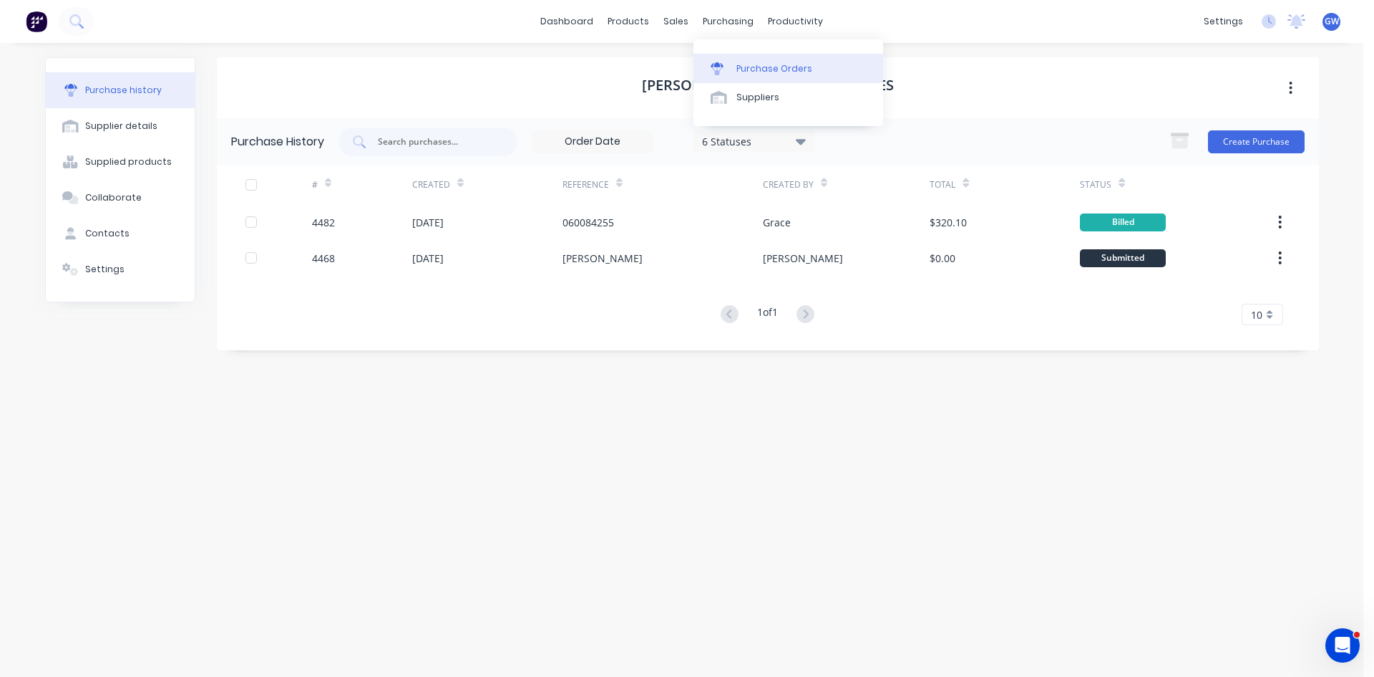
click at [737, 58] on link "Purchase Orders" at bounding box center [789, 68] width 190 height 29
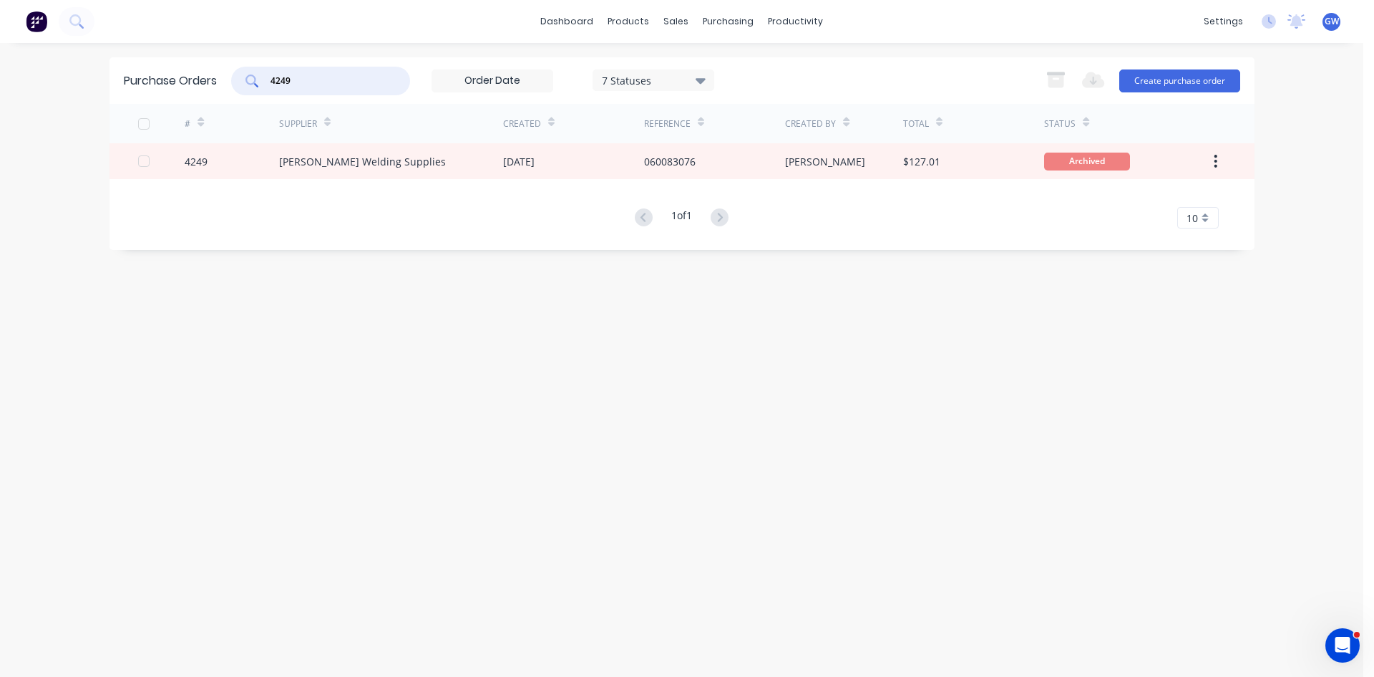
drag, startPoint x: 336, startPoint y: 85, endPoint x: 241, endPoint y: 69, distance: 97.3
click at [241, 69] on div "4249" at bounding box center [320, 81] width 179 height 29
type input "4450"
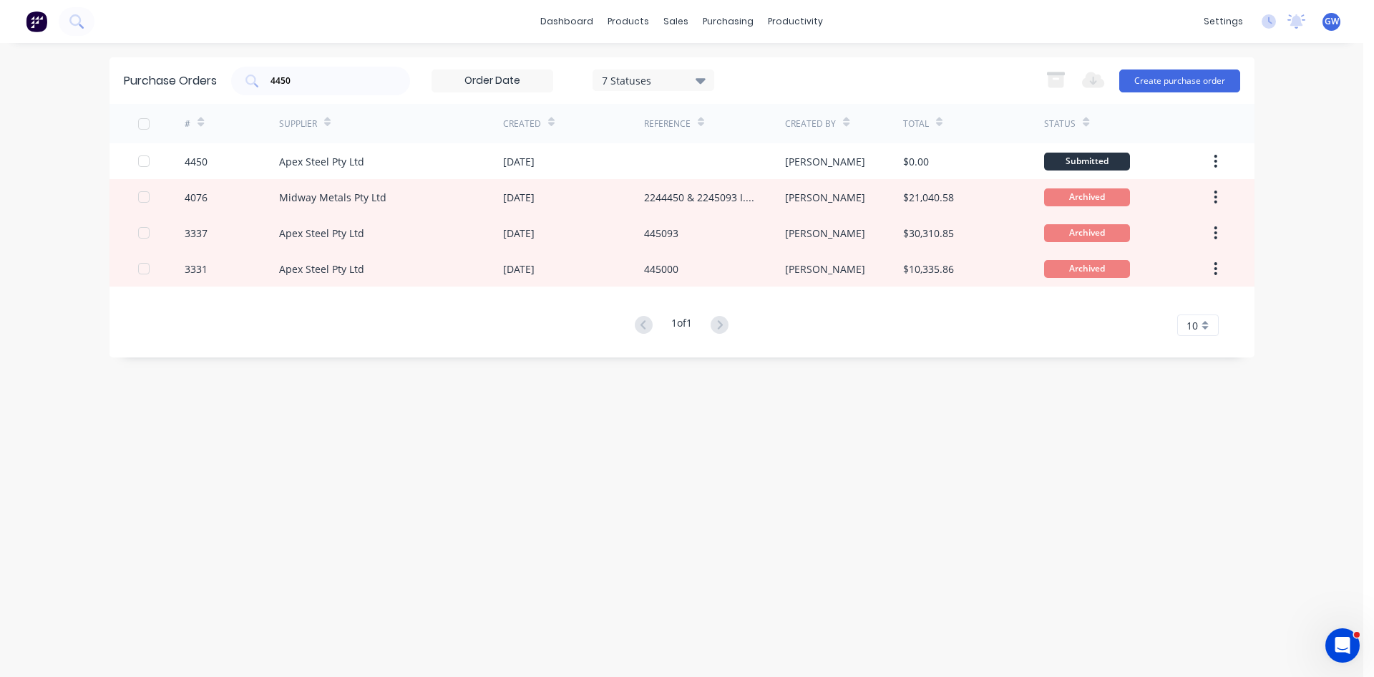
drag, startPoint x: 924, startPoint y: 485, endPoint x: 908, endPoint y: 490, distance: 17.0
click at [912, 483] on div "Purchase Orders 4450 7 Statuses 7 Statuses Export to Excel (XLSX) Create purcha…" at bounding box center [682, 359] width 1145 height 605
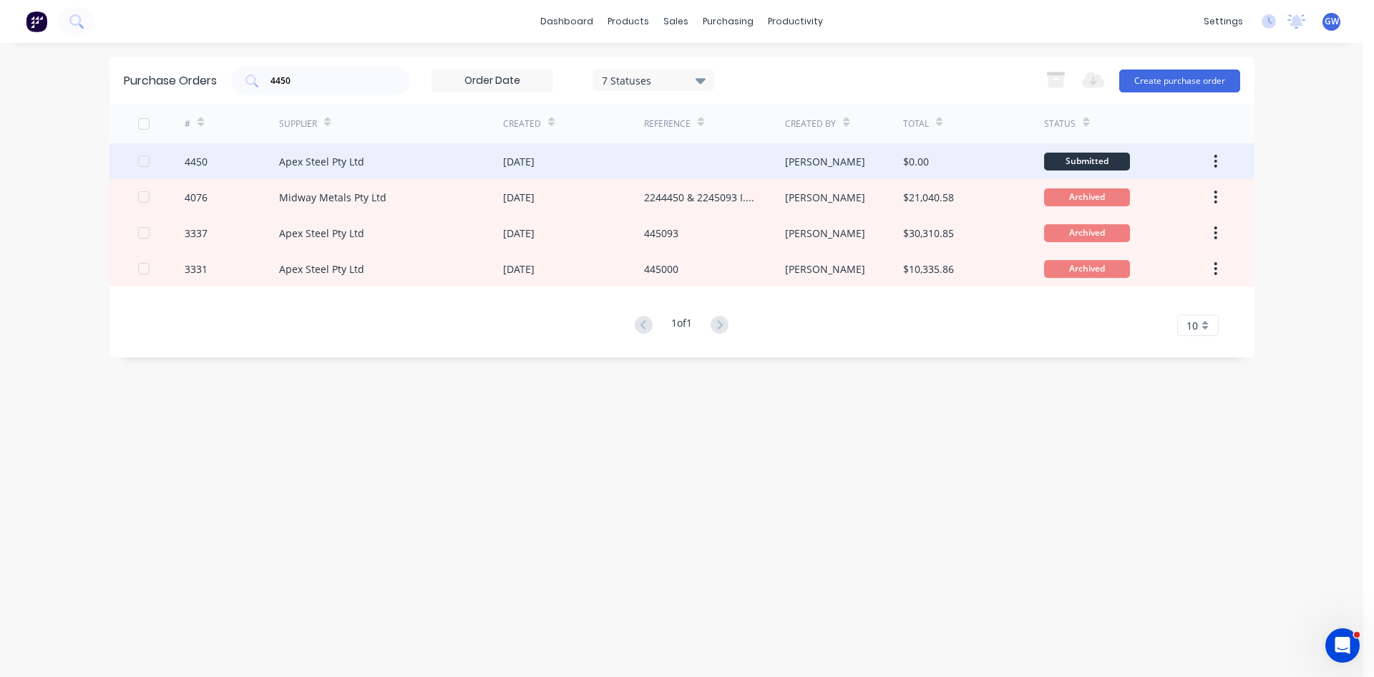
click at [714, 153] on div at bounding box center [714, 161] width 141 height 36
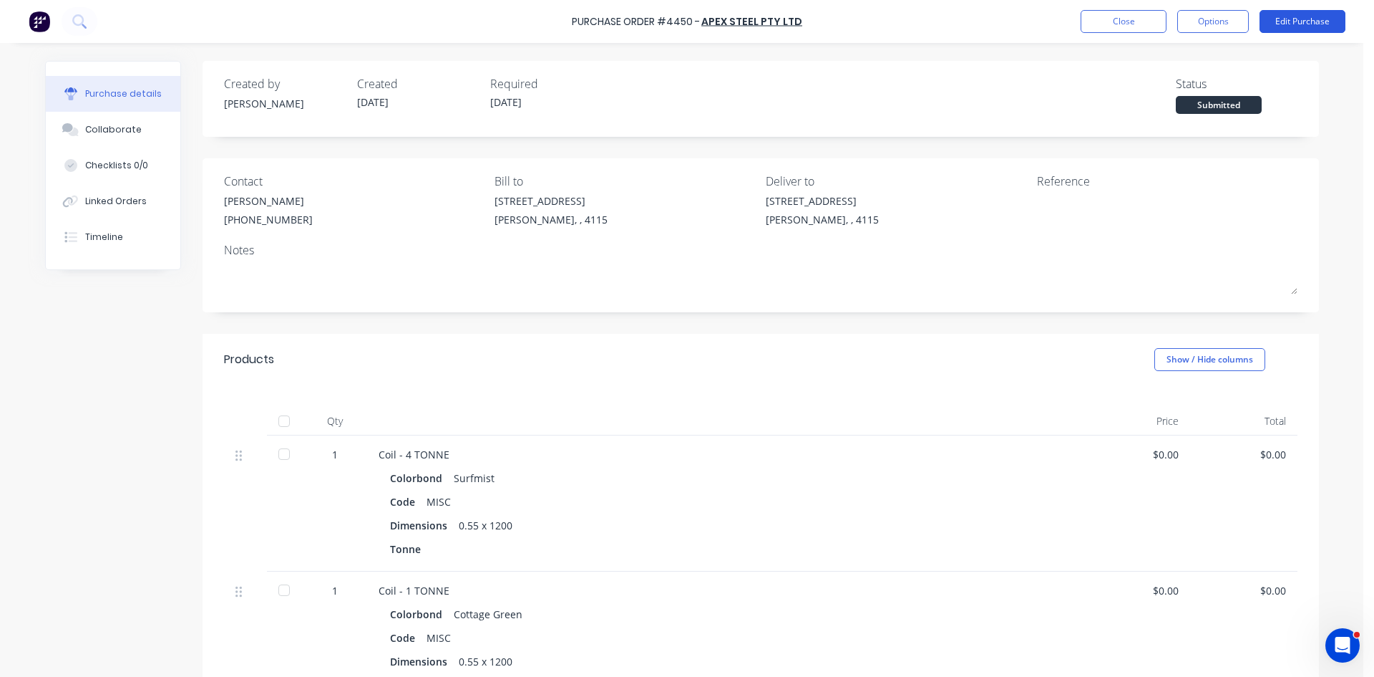
click at [1299, 26] on button "Edit Purchase" at bounding box center [1303, 21] width 86 height 23
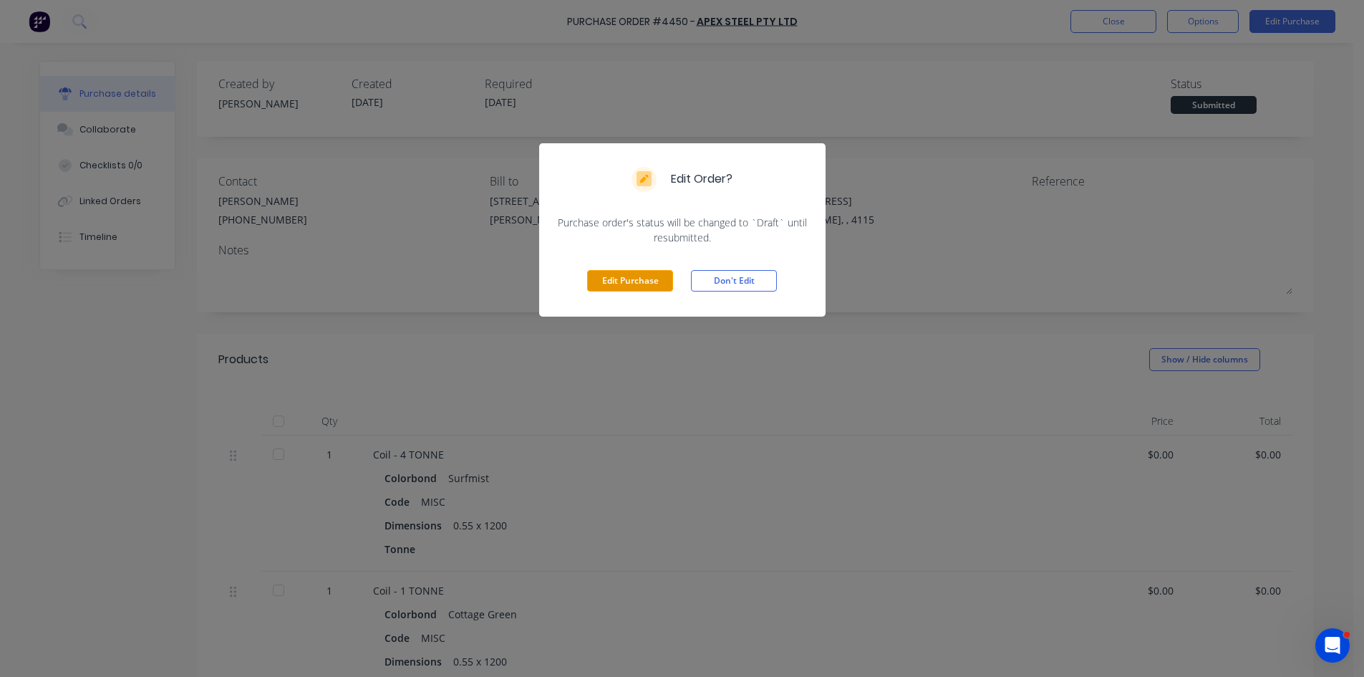
click at [650, 276] on button "Edit Purchase" at bounding box center [630, 280] width 86 height 21
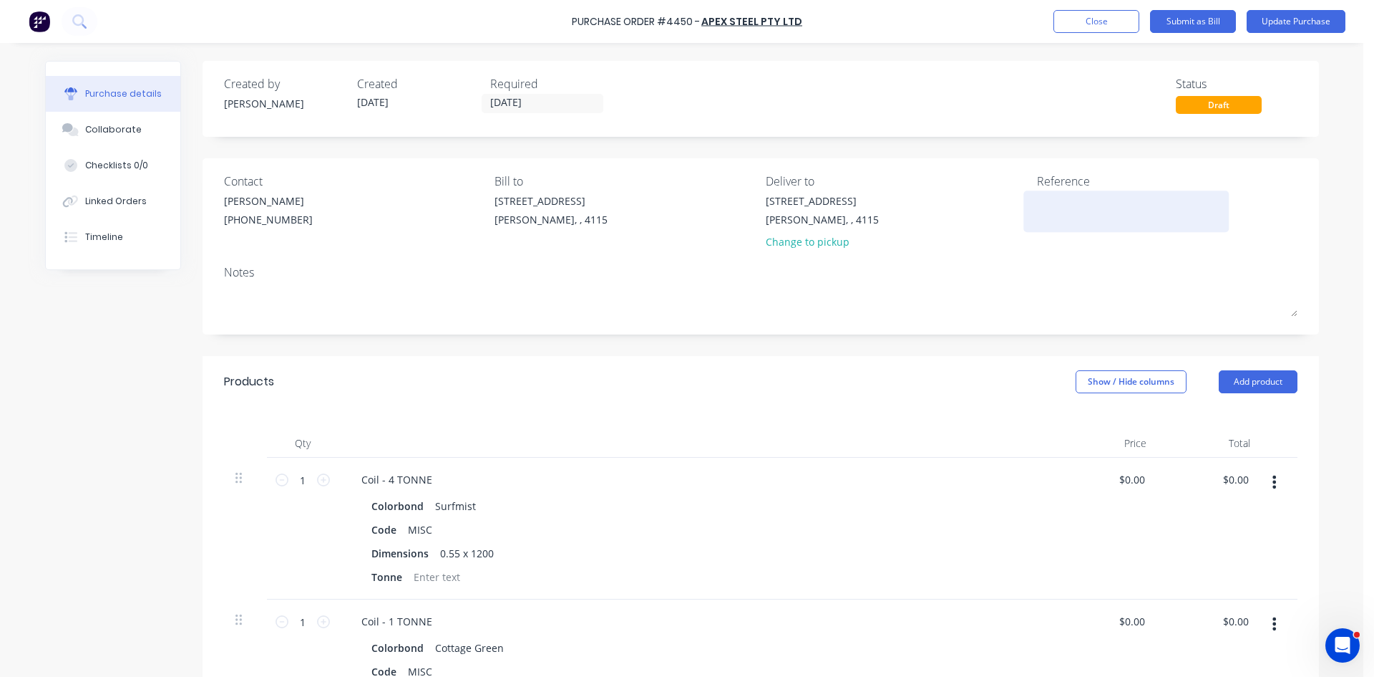
click at [1088, 200] on textarea at bounding box center [1126, 209] width 179 height 32
type textarea "4"
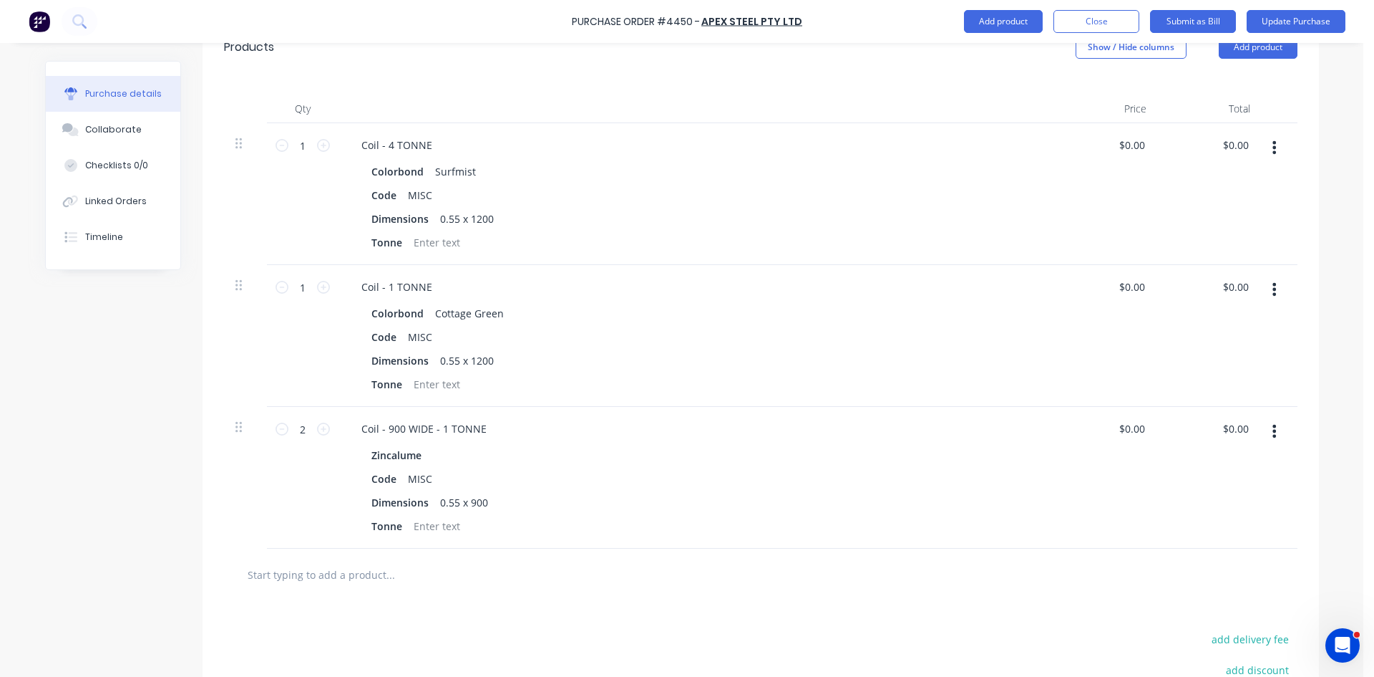
scroll to position [215, 0]
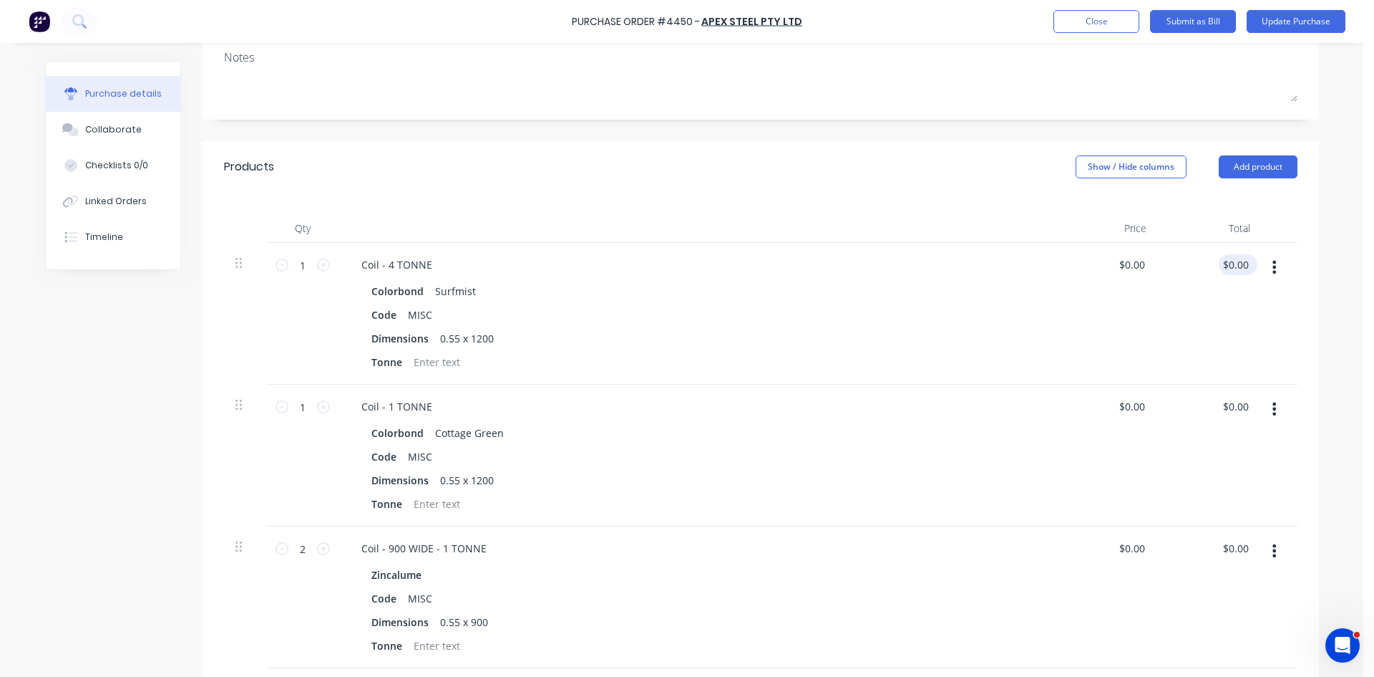
type textarea "458271"
type textarea "x"
type textarea "458271"
click at [1230, 267] on input "0.00" at bounding box center [1235, 264] width 33 height 21
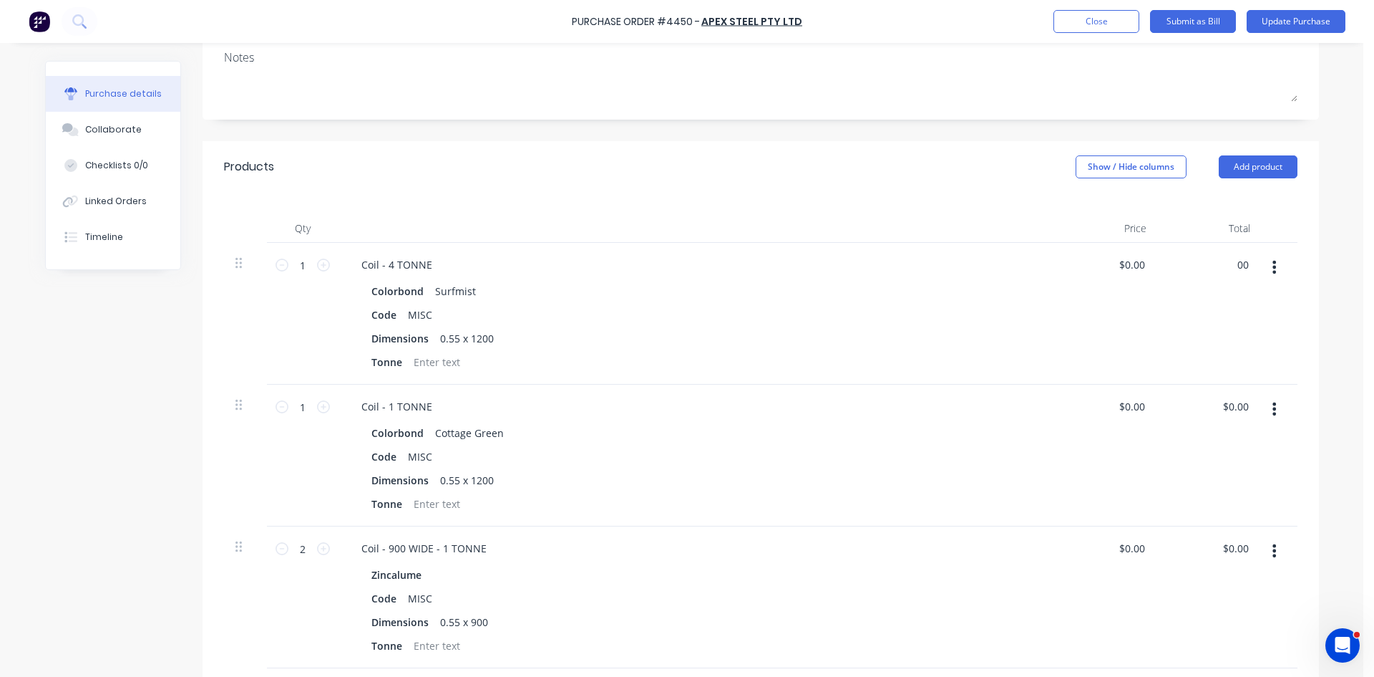
type input "0"
type input "12627.36"
type textarea "x"
type input "$12,627.36"
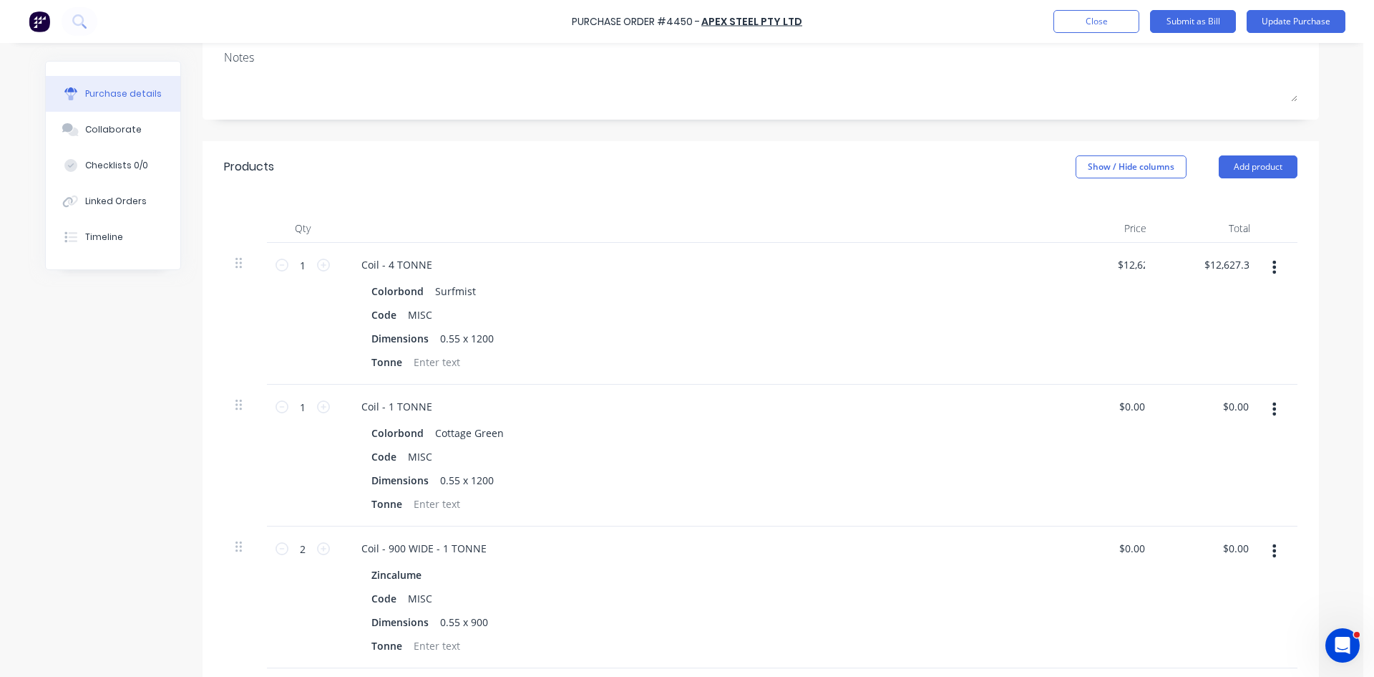
click at [1024, 289] on div "Colorbond Surfmist Code MISC Dimensions 0.55 x 1200 Tonne" at bounding box center [696, 327] width 693 height 92
type textarea "x"
type input "0.00"
click at [1229, 404] on input "0.00" at bounding box center [1235, 406] width 33 height 21
type textarea "x"
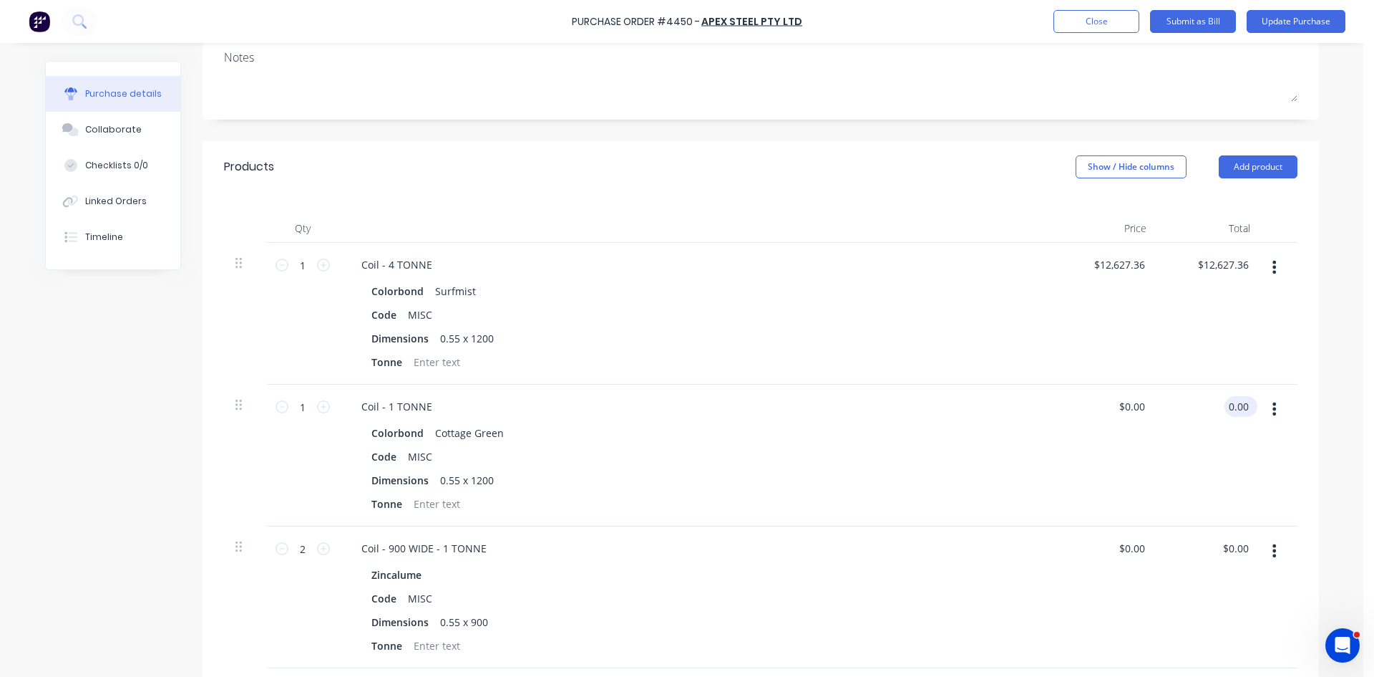
click at [1229, 404] on input "0.00" at bounding box center [1238, 406] width 27 height 21
type input "3197.88"
type textarea "x"
type input "$3,197.88"
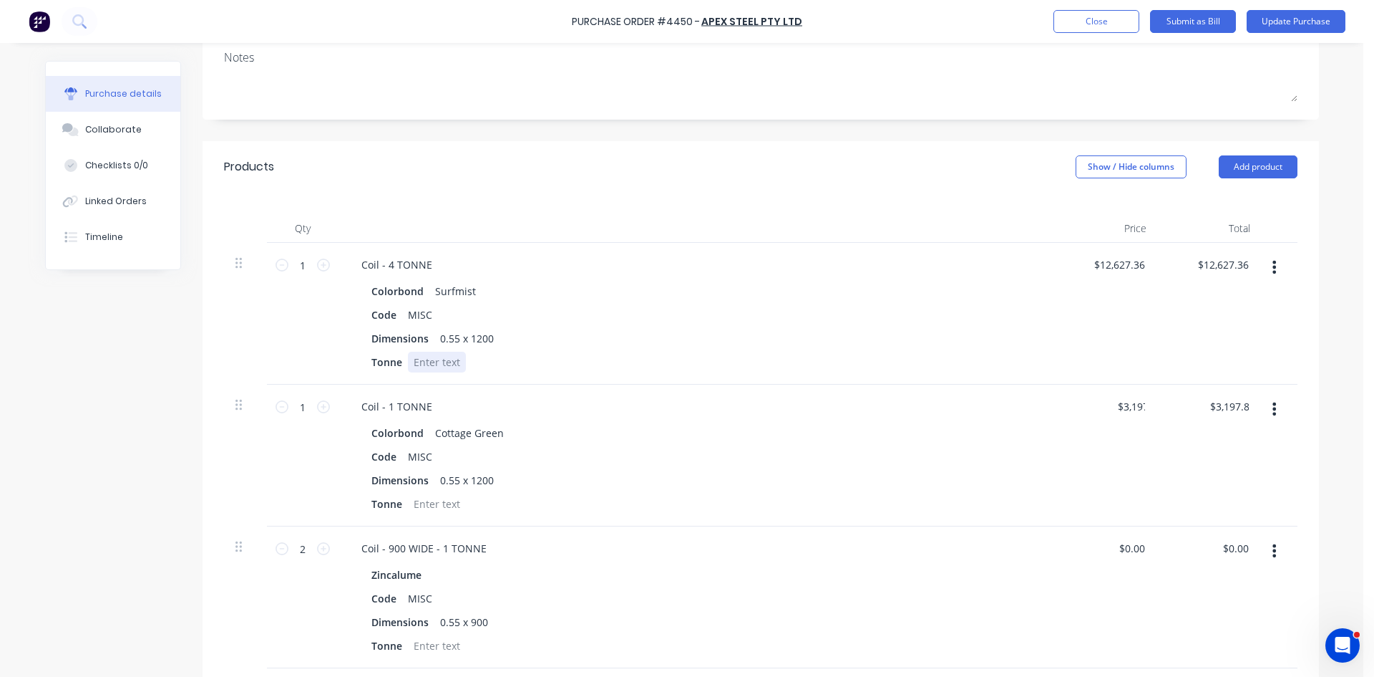
click at [1029, 356] on div "Colorbond Surfmist Code MISC Dimensions 0.55 x 1200 Tonne" at bounding box center [696, 327] width 693 height 92
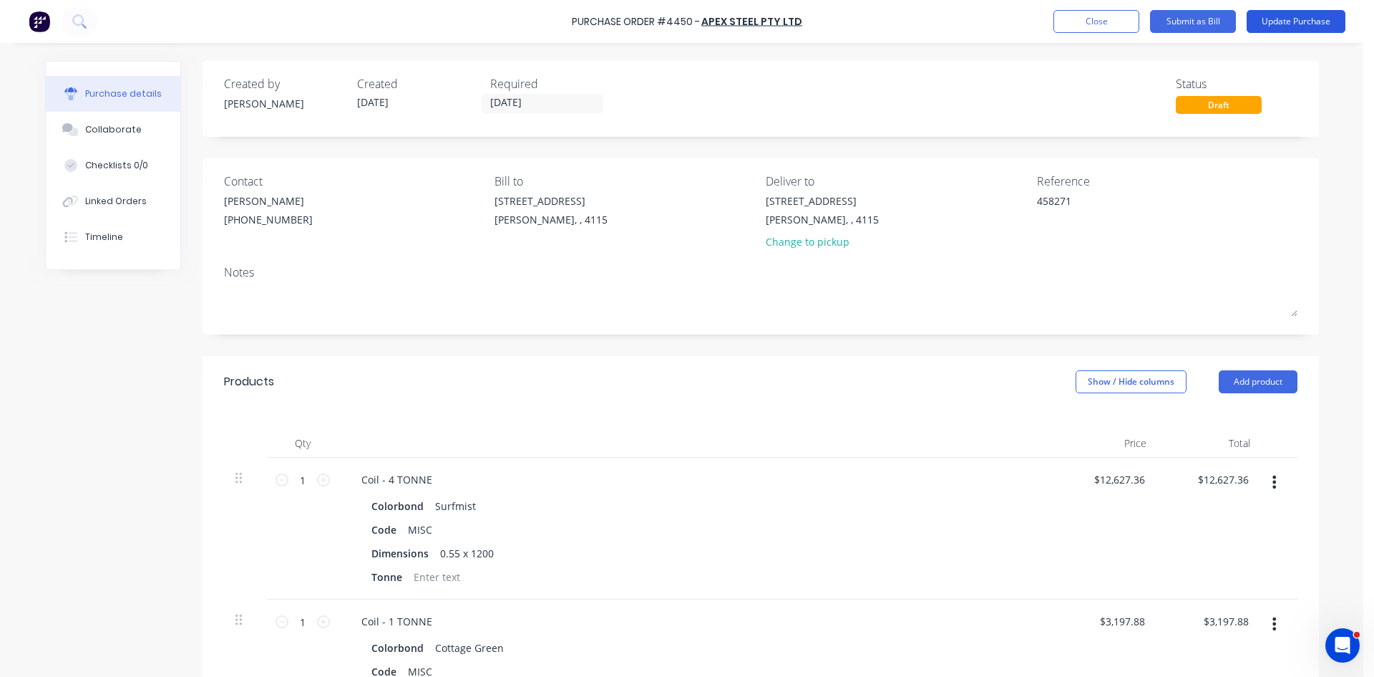
click at [1317, 22] on button "Update Purchase" at bounding box center [1296, 21] width 99 height 23
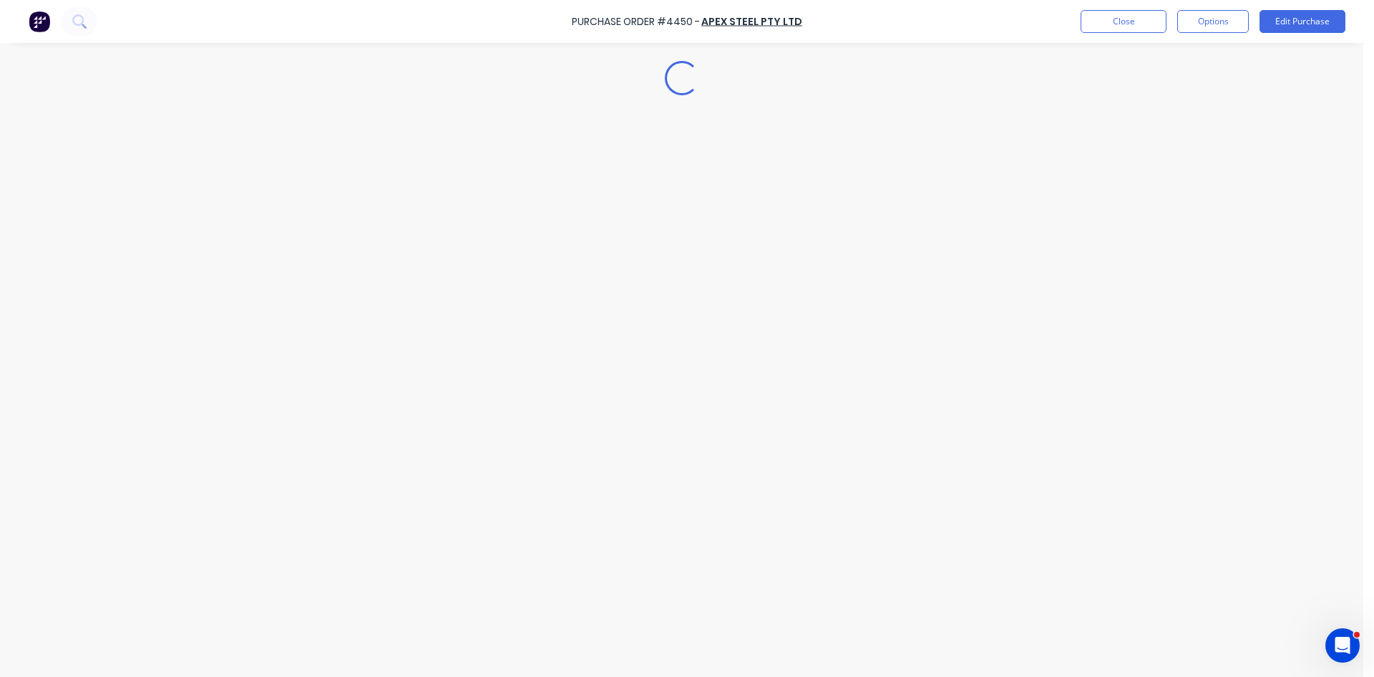
type textarea "x"
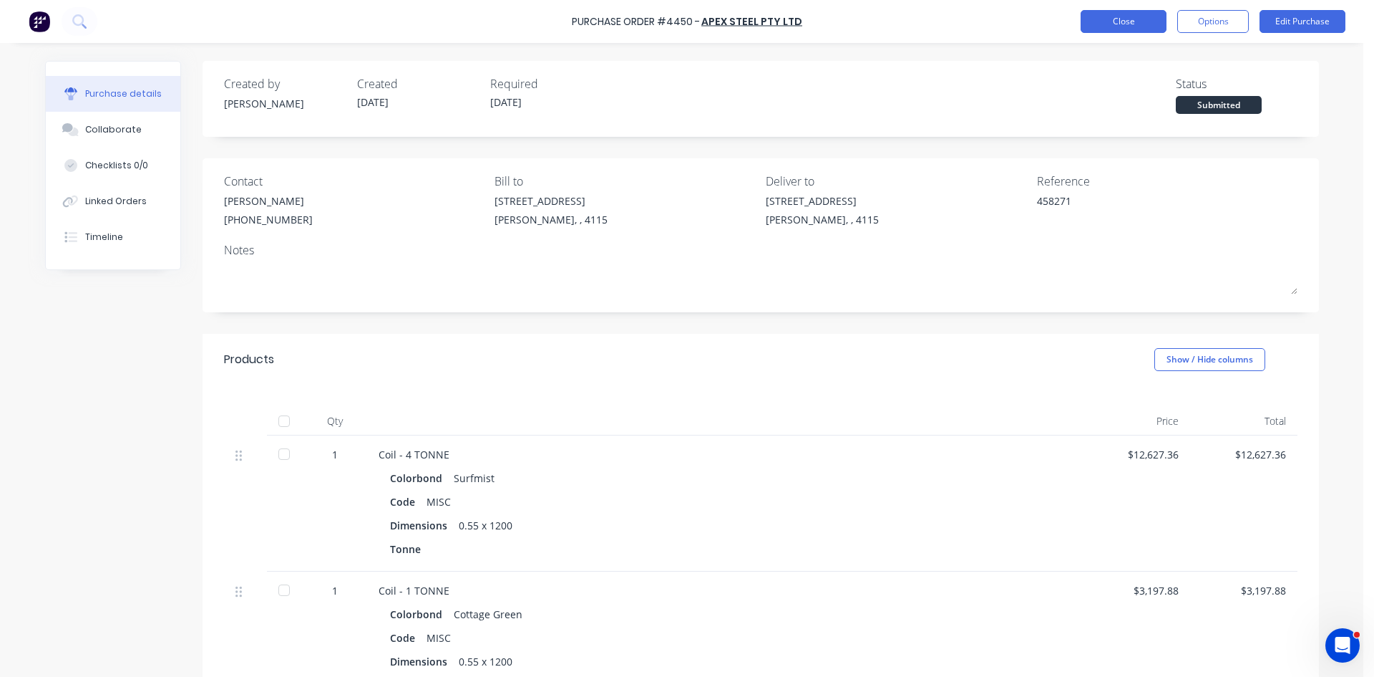
click at [1156, 19] on button "Close" at bounding box center [1124, 21] width 86 height 23
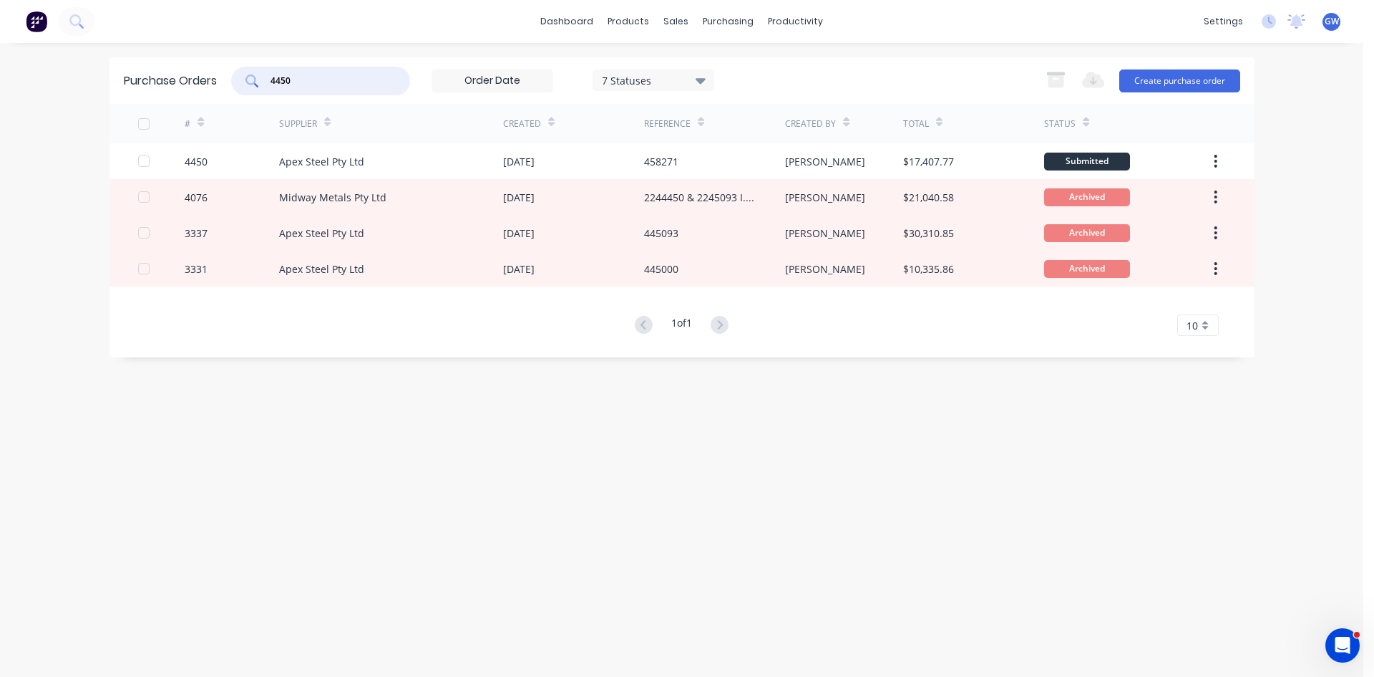
drag, startPoint x: 361, startPoint y: 79, endPoint x: 240, endPoint y: 68, distance: 121.5
click at [240, 68] on div "4450" at bounding box center [320, 81] width 179 height 29
drag, startPoint x: 657, startPoint y: 69, endPoint x: 705, endPoint y: 101, distance: 57.8
click at [657, 68] on div "4450 7 Statuses 7 Statuses" at bounding box center [472, 81] width 483 height 29
click at [688, 76] on div "7 Statuses" at bounding box center [653, 79] width 102 height 15
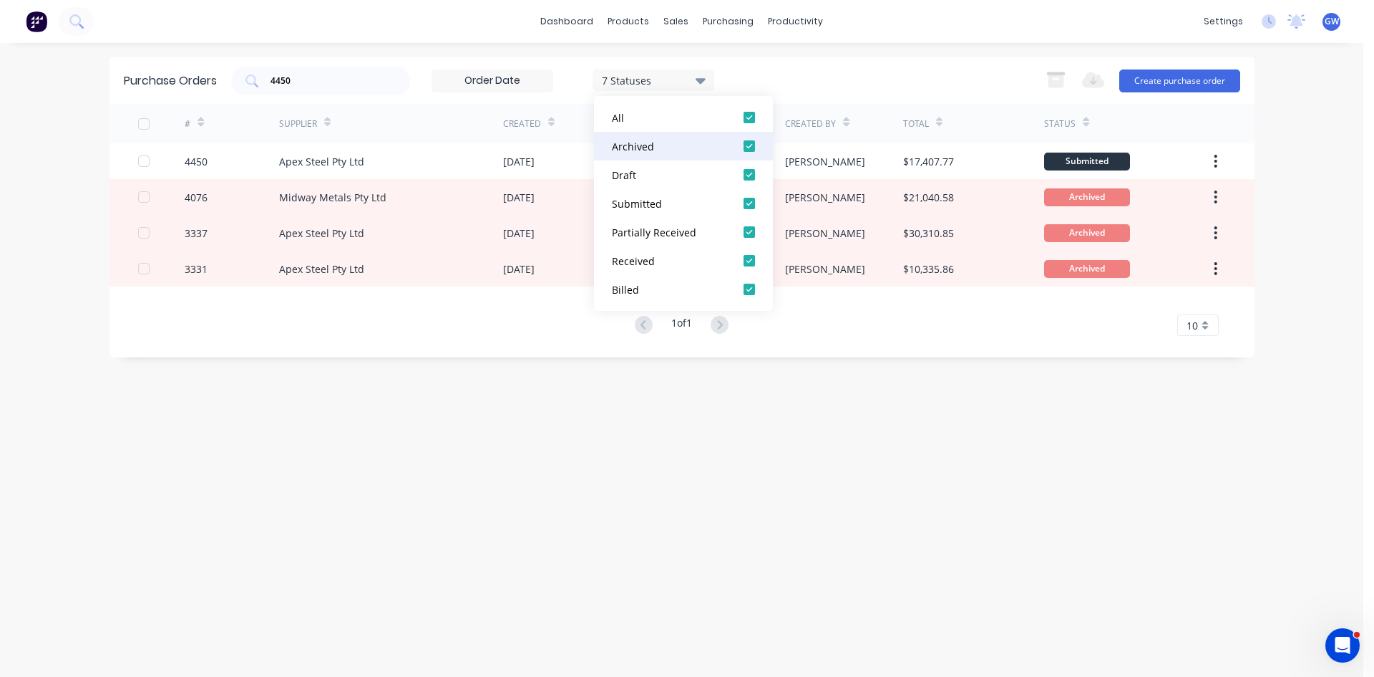
click at [747, 147] on div at bounding box center [749, 146] width 29 height 29
click at [848, 86] on div "4450 5 Statuses 5 Statuses Export to Excel (XLSX) Create purchase order" at bounding box center [735, 81] width 1009 height 29
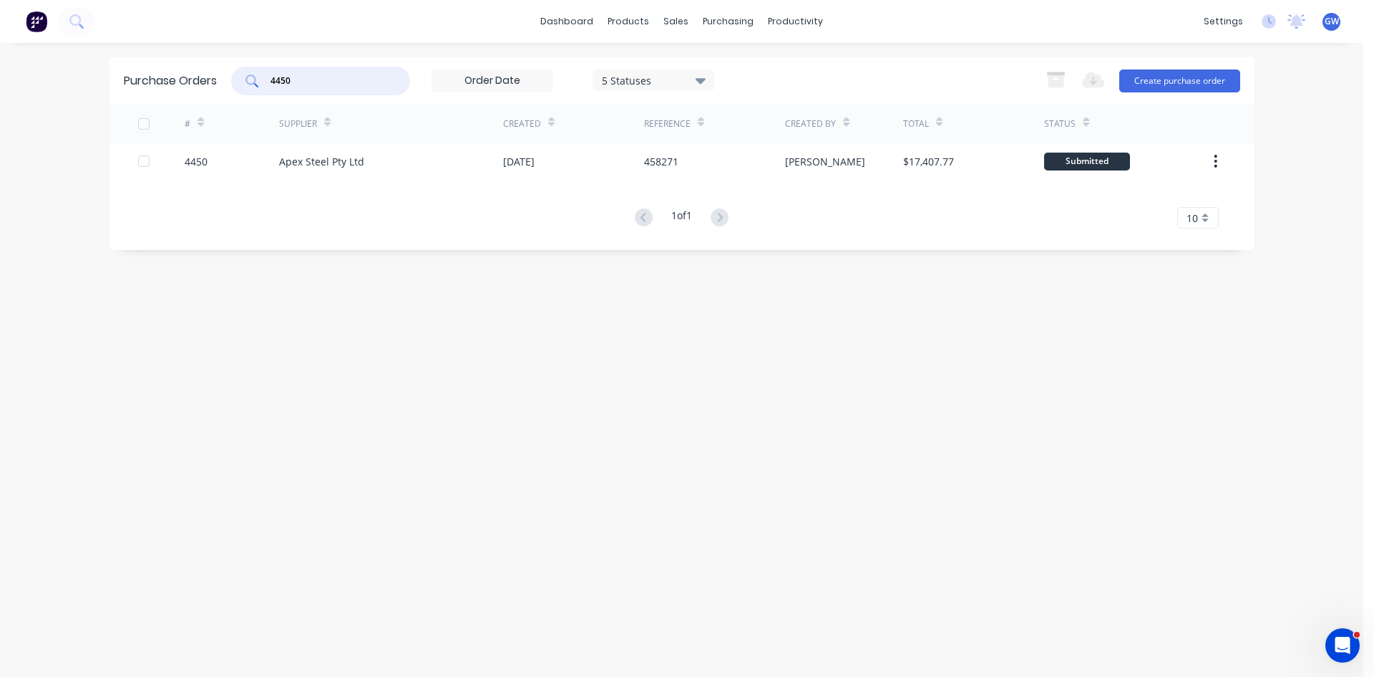
drag, startPoint x: 330, startPoint y: 84, endPoint x: 241, endPoint y: 88, distance: 88.9
click at [241, 88] on div "4450" at bounding box center [320, 81] width 179 height 29
type input "4464"
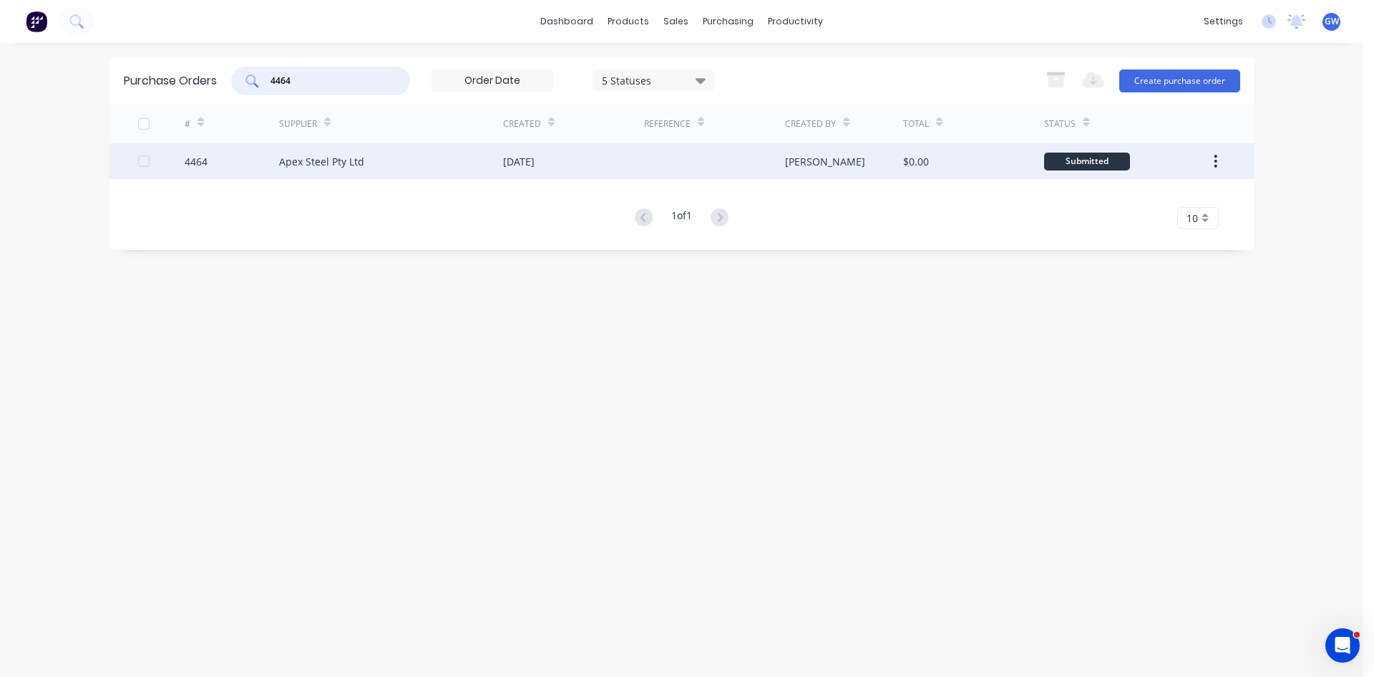
click at [568, 157] on div "09 Oct 2025" at bounding box center [573, 161] width 141 height 36
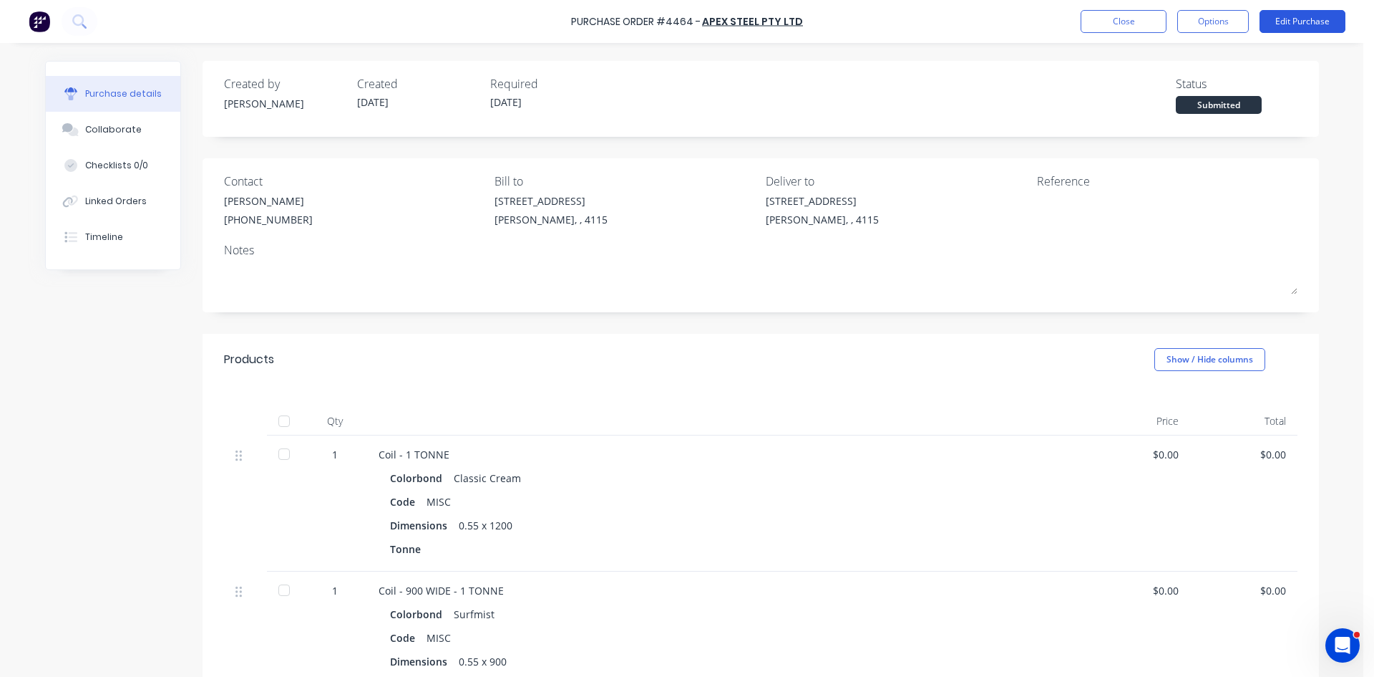
click at [1310, 22] on button "Edit Purchase" at bounding box center [1303, 21] width 86 height 23
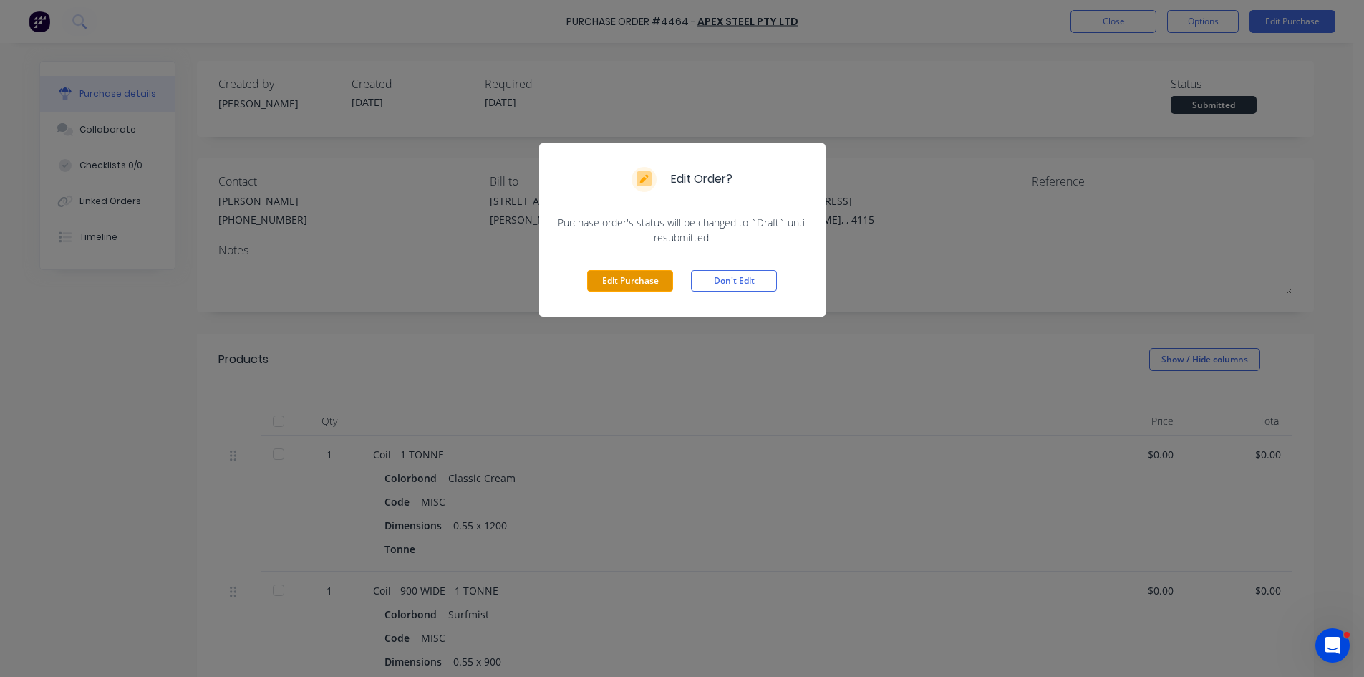
click at [641, 284] on button "Edit Purchase" at bounding box center [630, 280] width 86 height 21
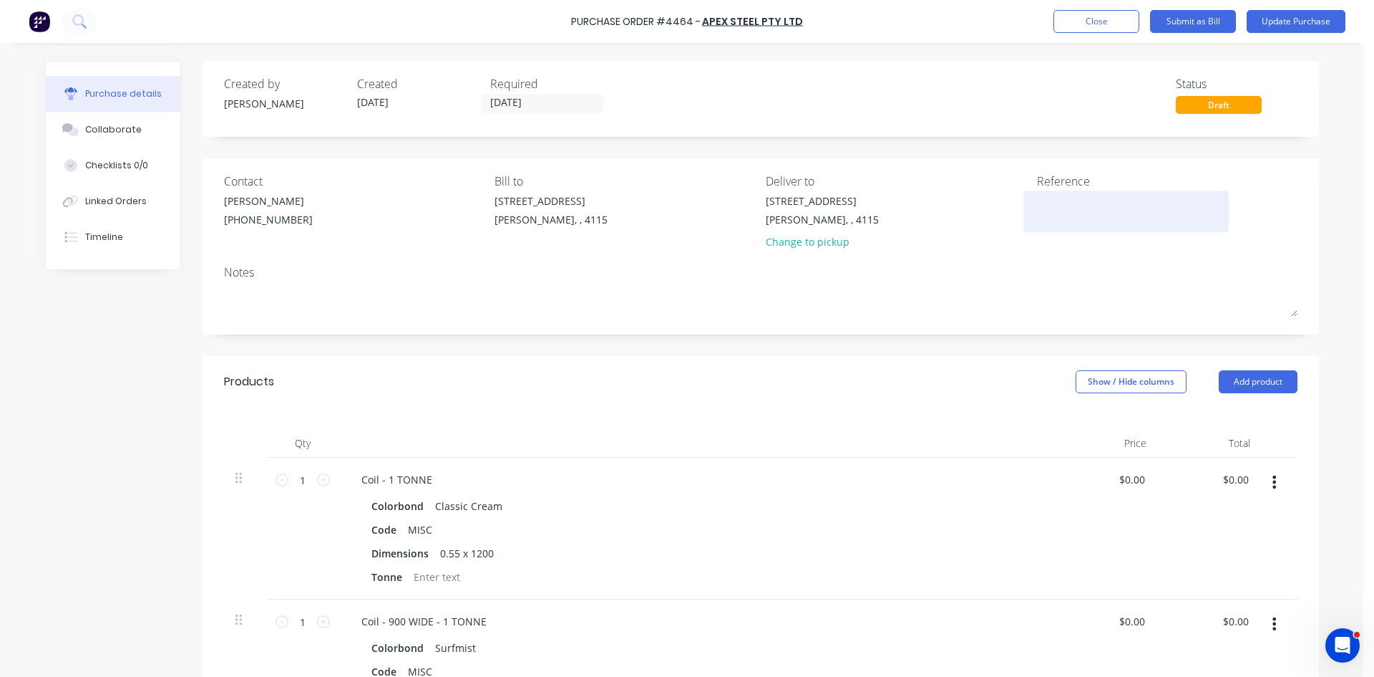
click at [1075, 208] on textarea at bounding box center [1126, 209] width 179 height 32
type textarea "45854"
type textarea "x"
type textarea "45854"
type textarea "x"
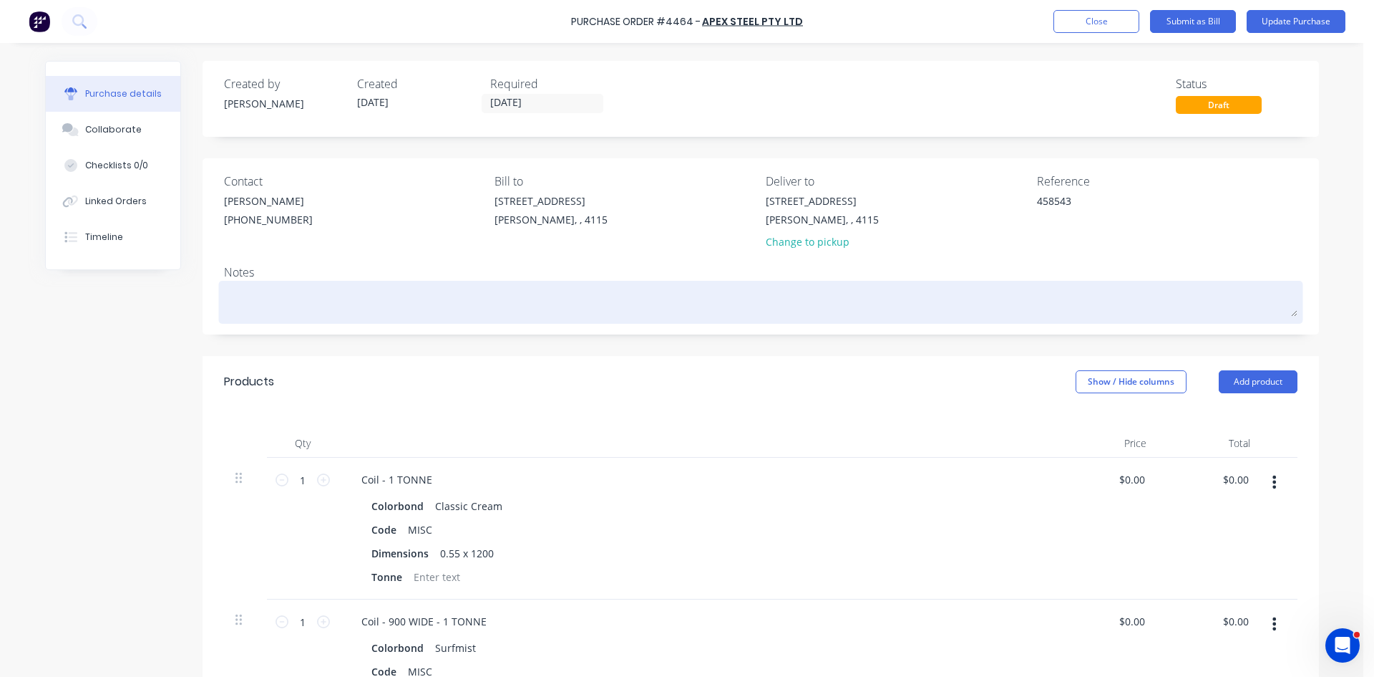
type textarea "458543"
type textarea "x"
type textarea "458543"
click at [962, 312] on textarea at bounding box center [761, 300] width 1074 height 32
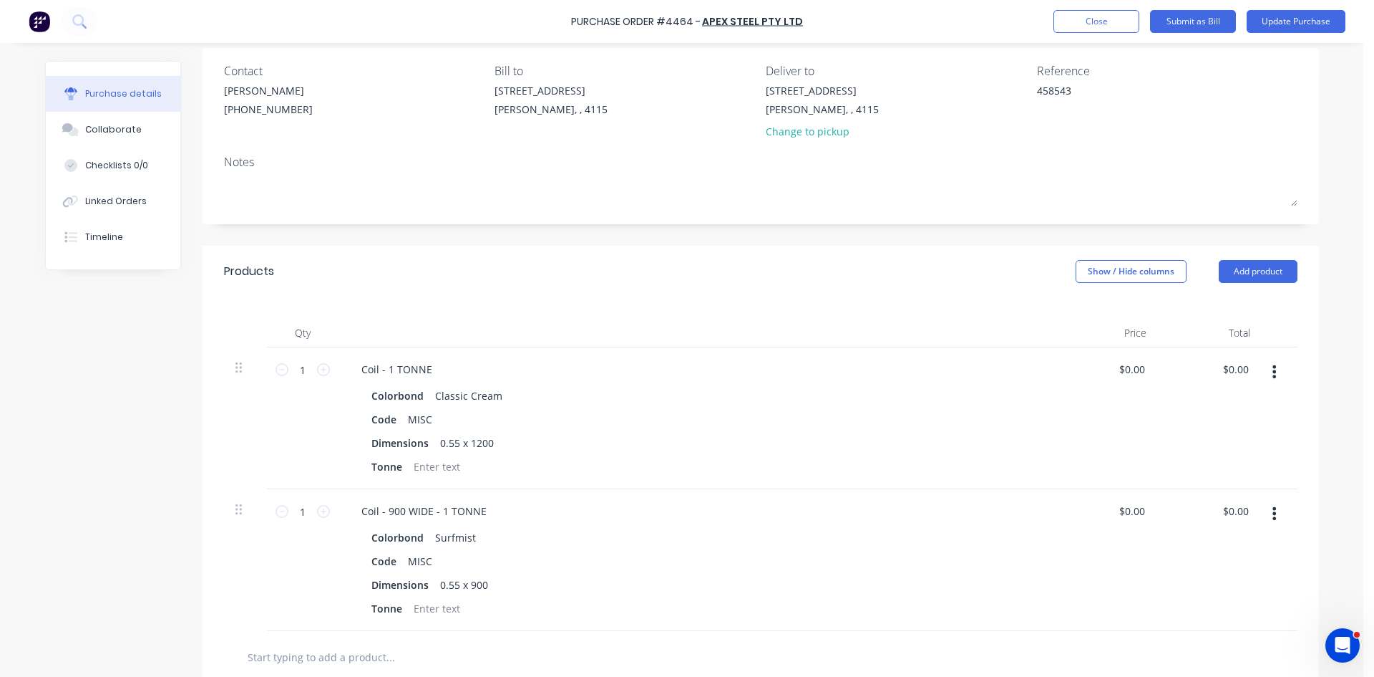
scroll to position [286, 0]
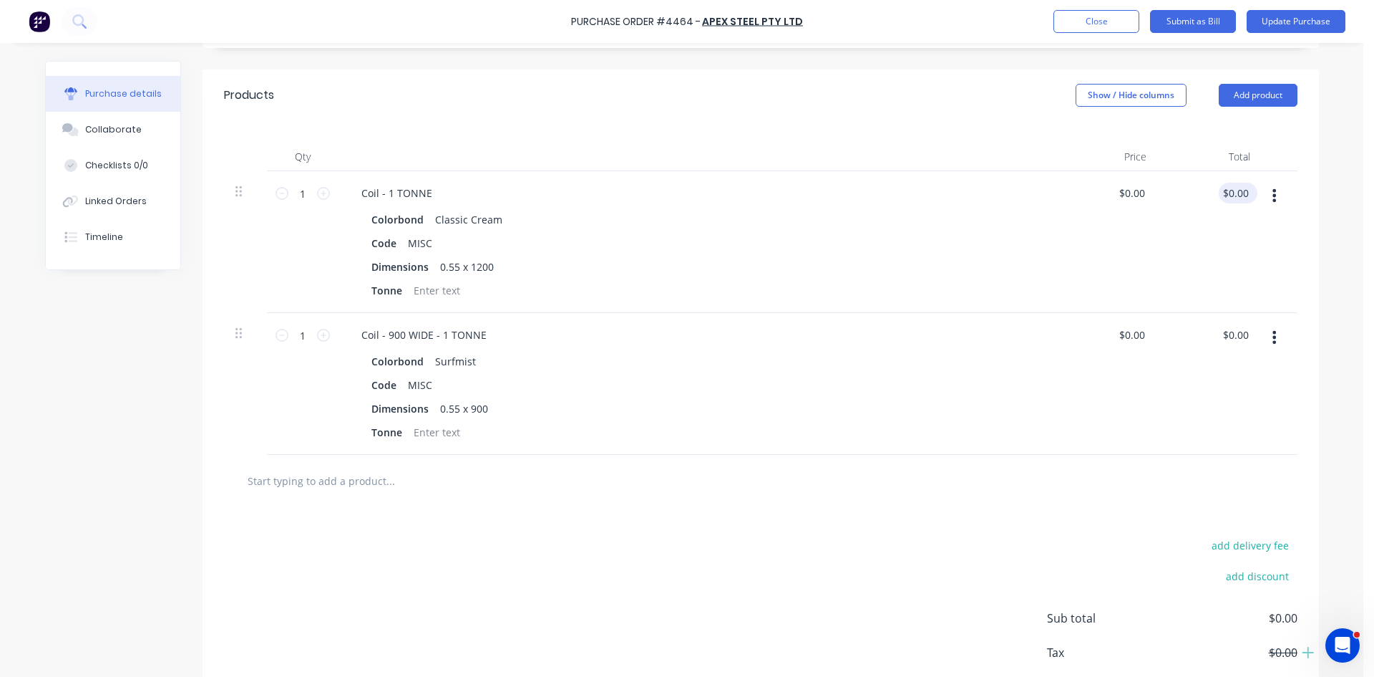
type textarea "x"
click at [1237, 185] on input "0.00" at bounding box center [1235, 193] width 33 height 21
type input "0"
type input "3243.94"
type textarea "x"
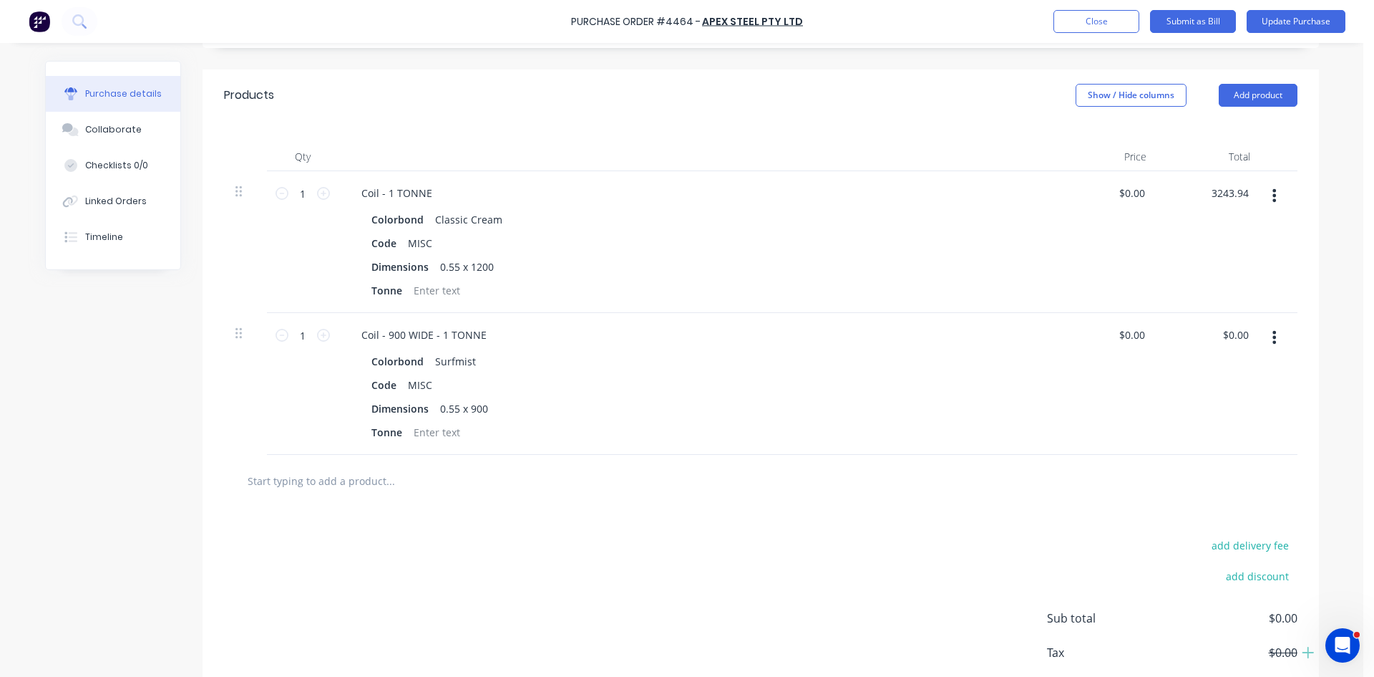
type input "$3,243.94"
click at [1085, 314] on div "$0.00 $0.00" at bounding box center [1106, 384] width 104 height 142
type textarea "x"
type input "0.00"
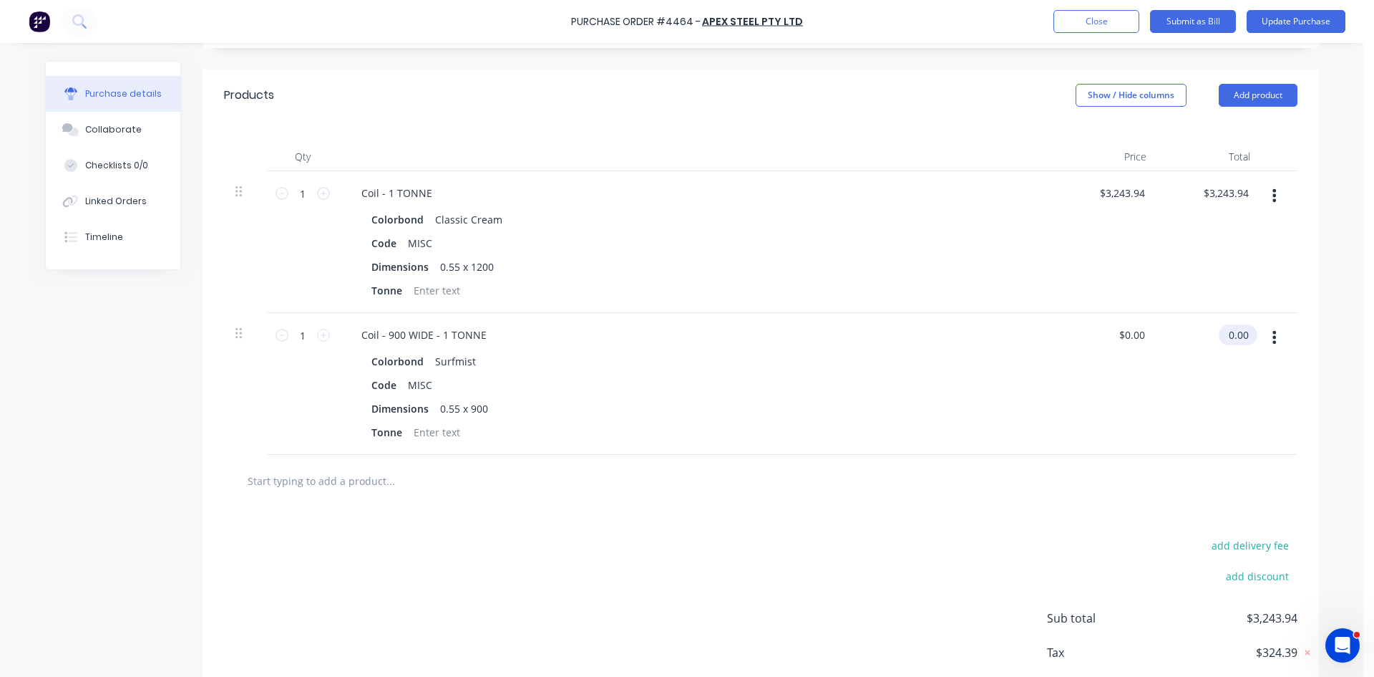
click at [1238, 329] on input "0.00" at bounding box center [1235, 334] width 33 height 21
type textarea "x"
click at [1238, 329] on input "0.00" at bounding box center [1238, 334] width 27 height 21
type input "3367"
type textarea "x"
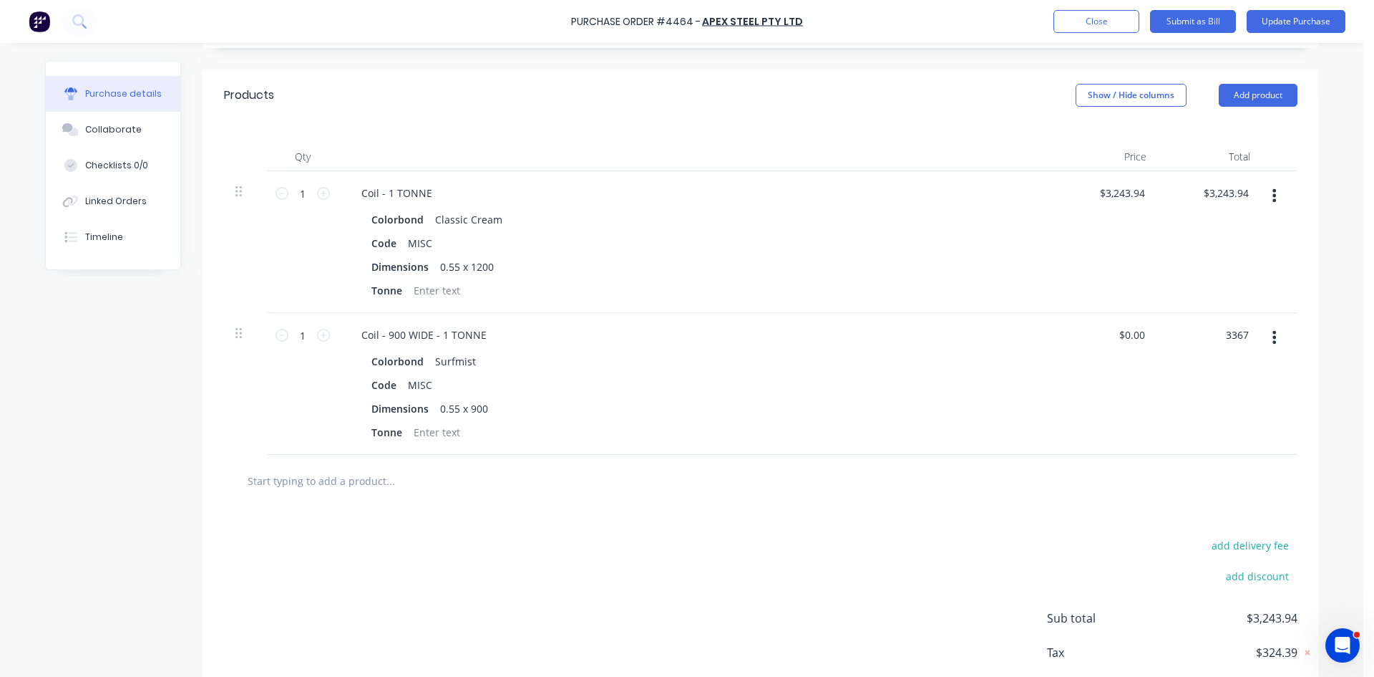
type input "$3,367.00"
click at [1030, 472] on div at bounding box center [761, 480] width 1051 height 29
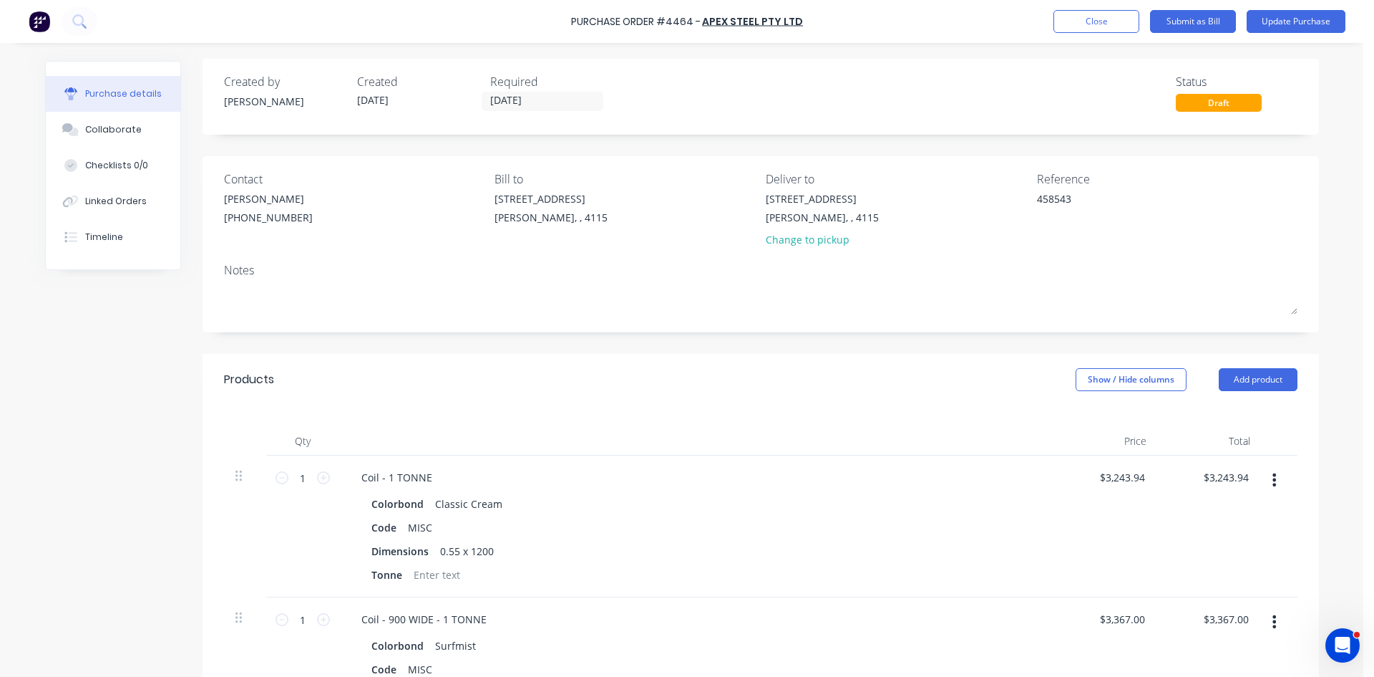
scroll to position [0, 0]
click at [1296, 26] on button "Update Purchase" at bounding box center [1296, 21] width 99 height 23
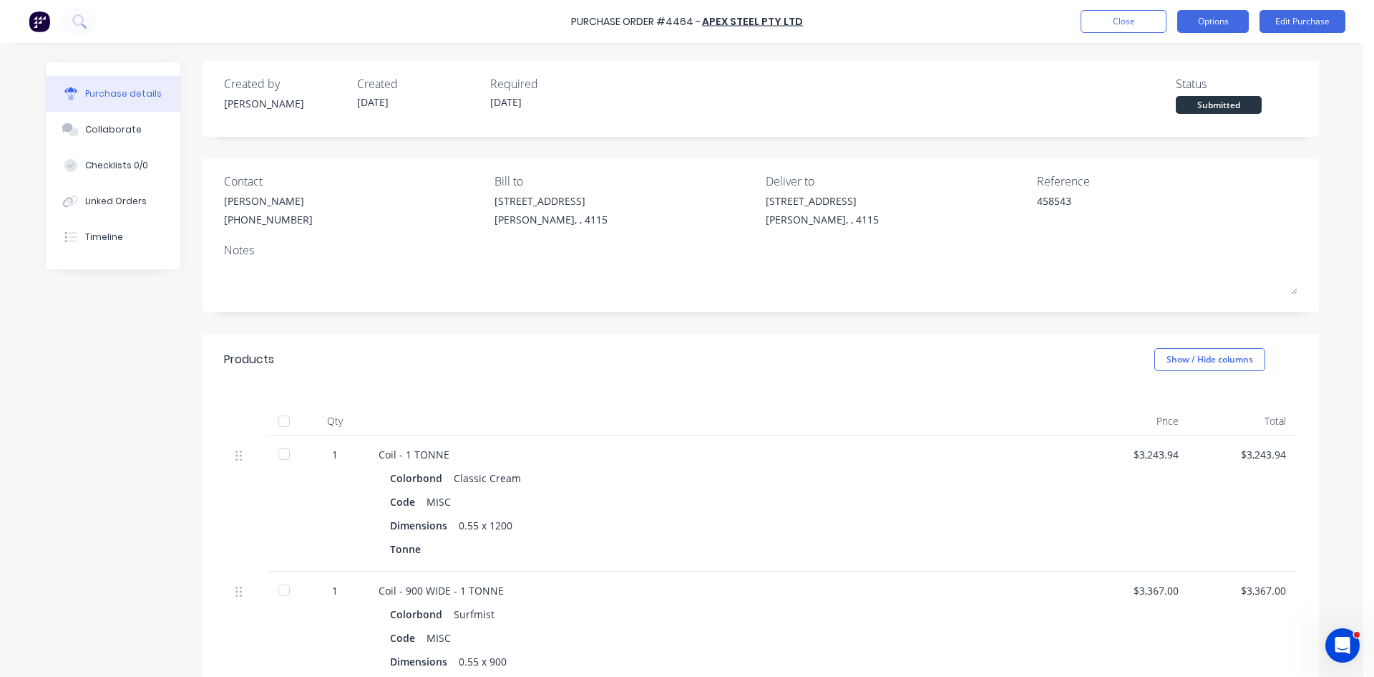
click at [1229, 19] on button "Options" at bounding box center [1214, 21] width 72 height 23
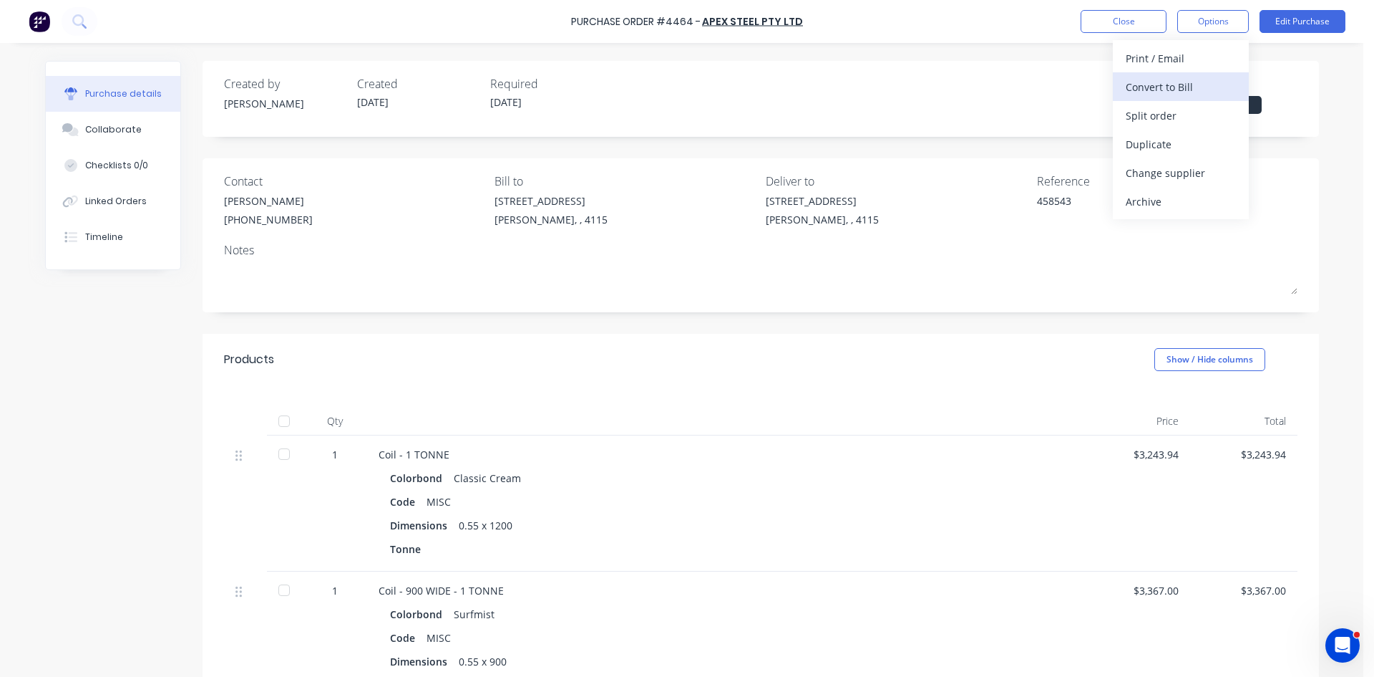
click at [1198, 89] on div "Convert to Bill" at bounding box center [1181, 87] width 110 height 21
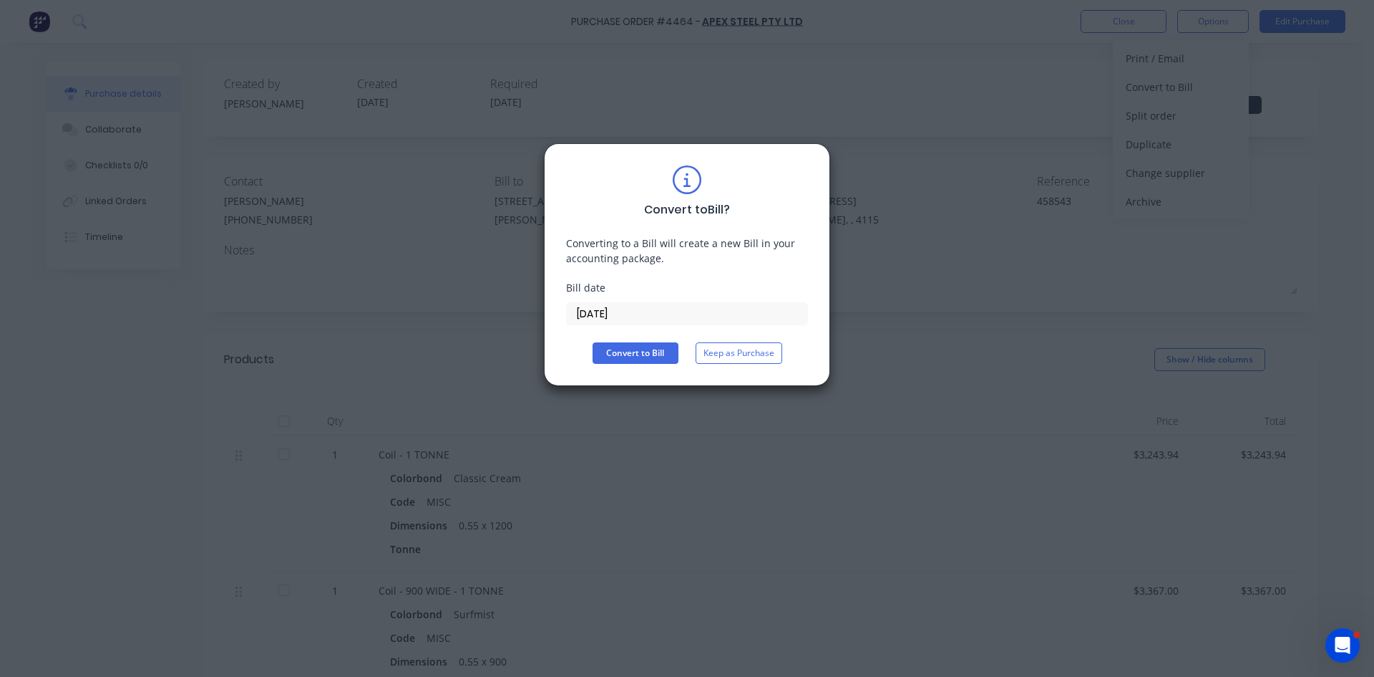
click at [598, 315] on input "13/10/25" at bounding box center [687, 313] width 241 height 21
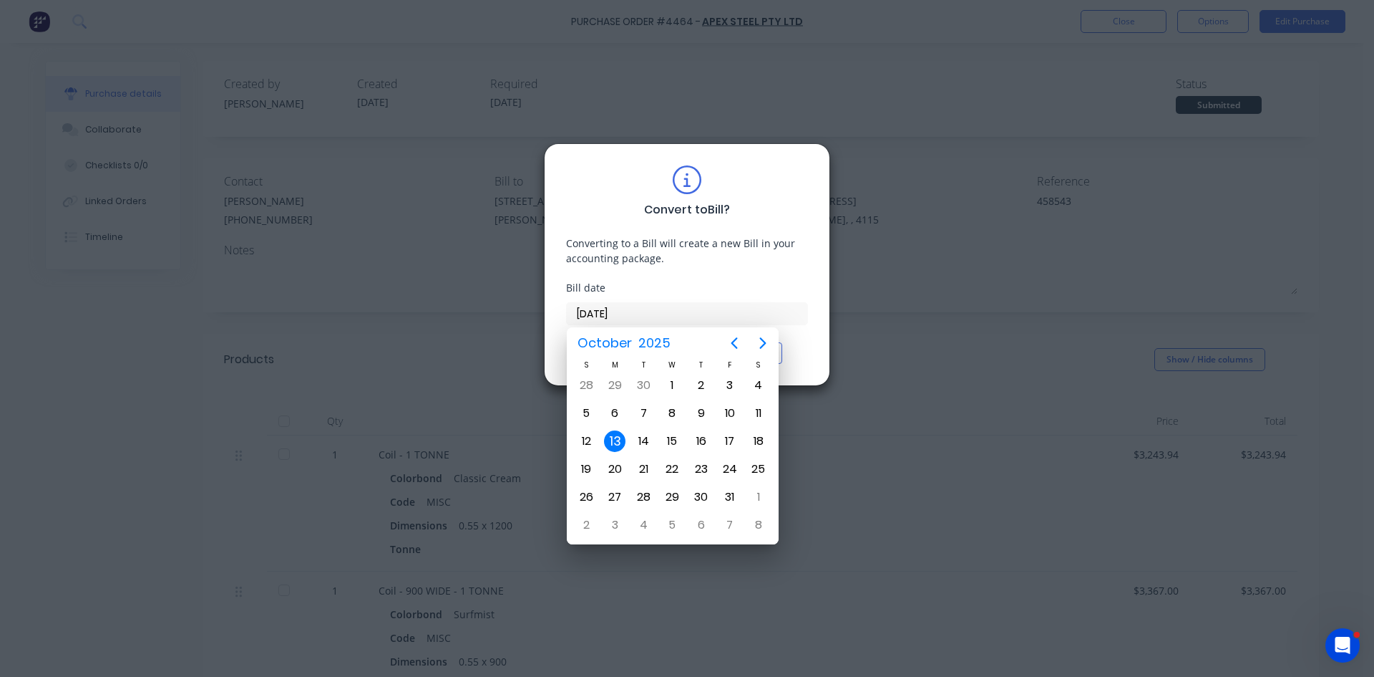
click at [614, 435] on div "13" at bounding box center [614, 440] width 21 height 21
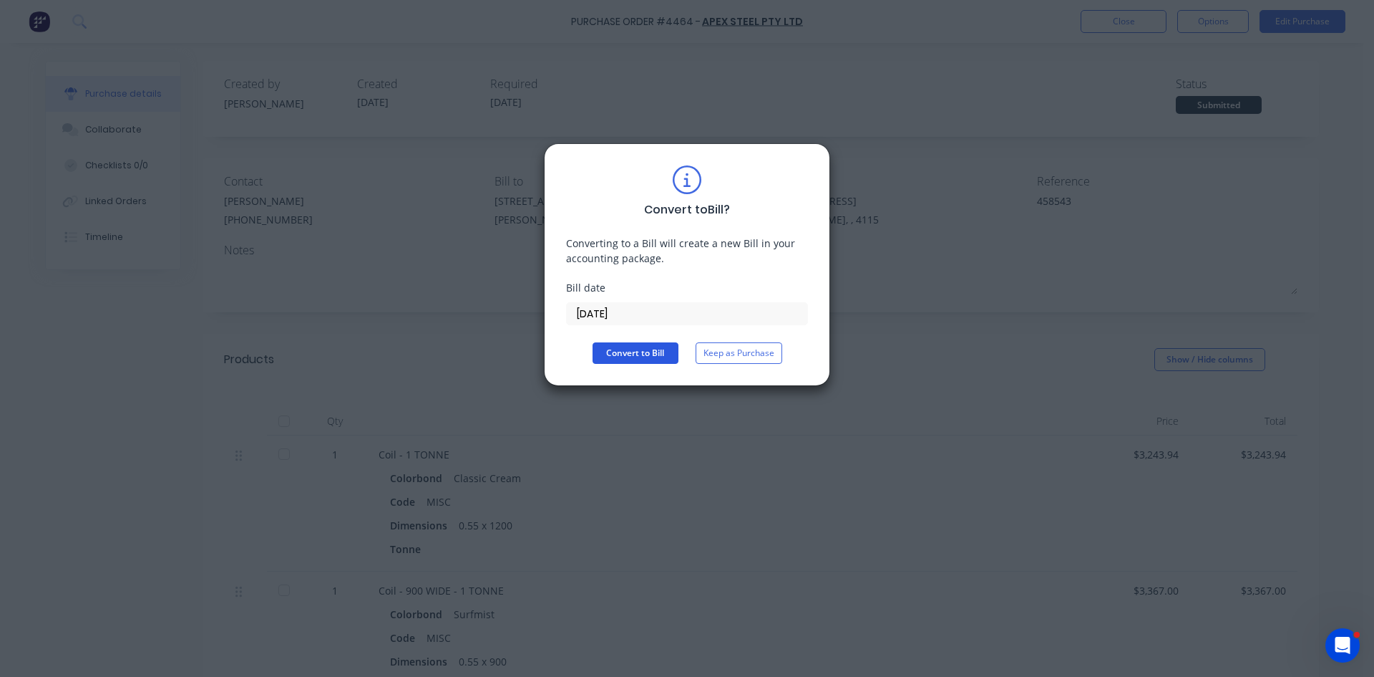
click at [629, 355] on button "Convert to Bill" at bounding box center [636, 352] width 86 height 21
type textarea "x"
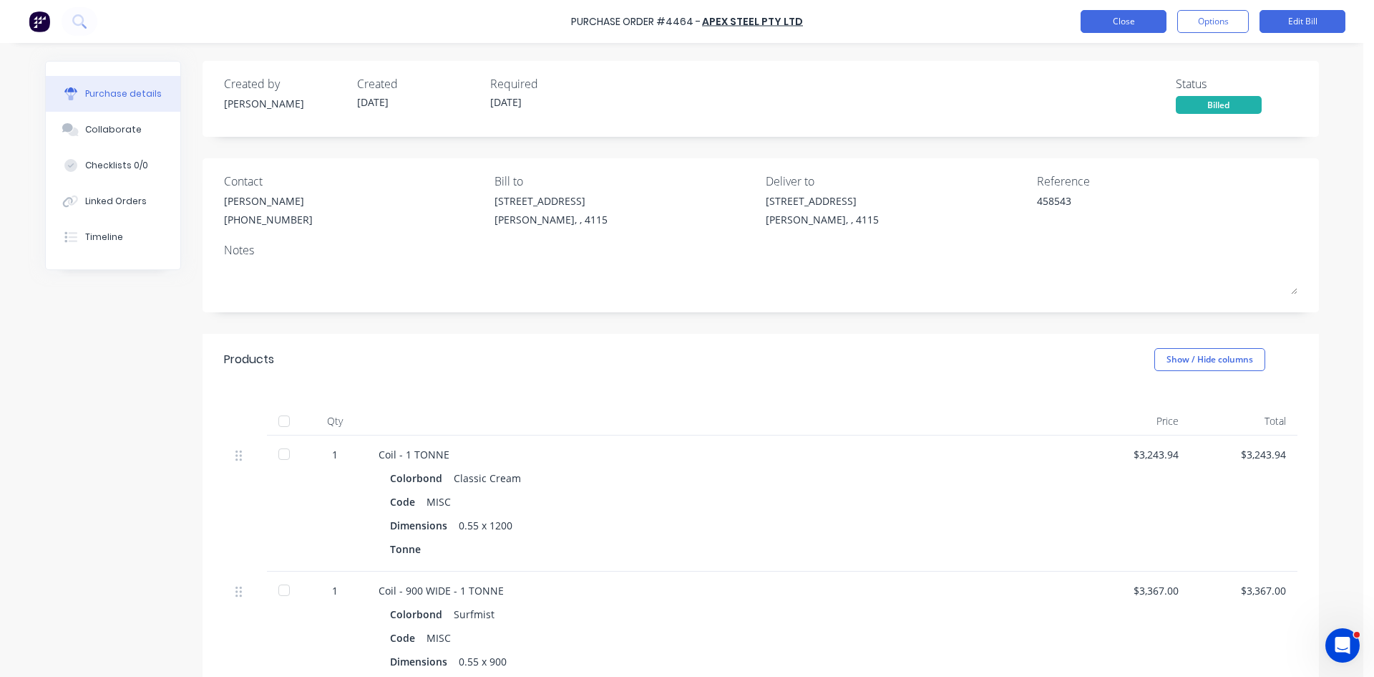
click at [1117, 16] on button "Close" at bounding box center [1124, 21] width 86 height 23
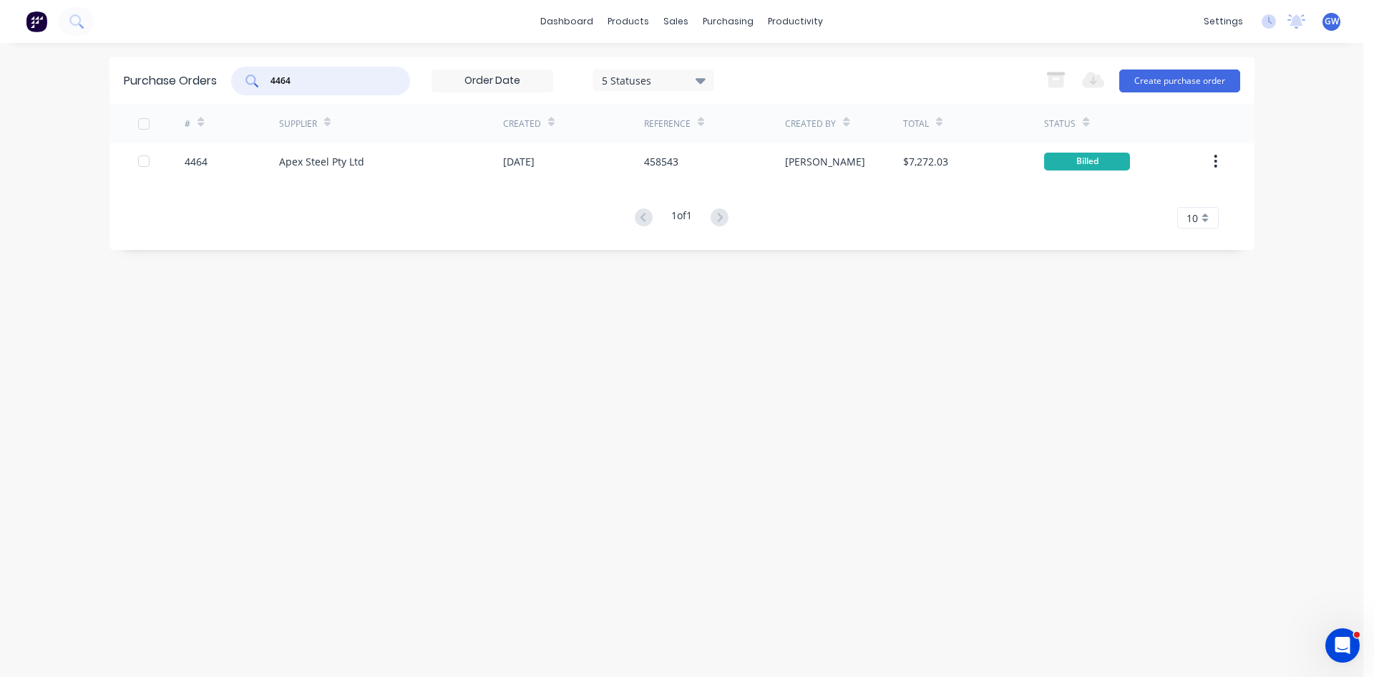
drag, startPoint x: 372, startPoint y: 79, endPoint x: 190, endPoint y: 72, distance: 181.2
click at [190, 72] on div "Purchase Orders 4464 5 Statuses 5 Statuses Export to Excel (XLSX) Create purcha…" at bounding box center [682, 80] width 1145 height 47
type input "4475"
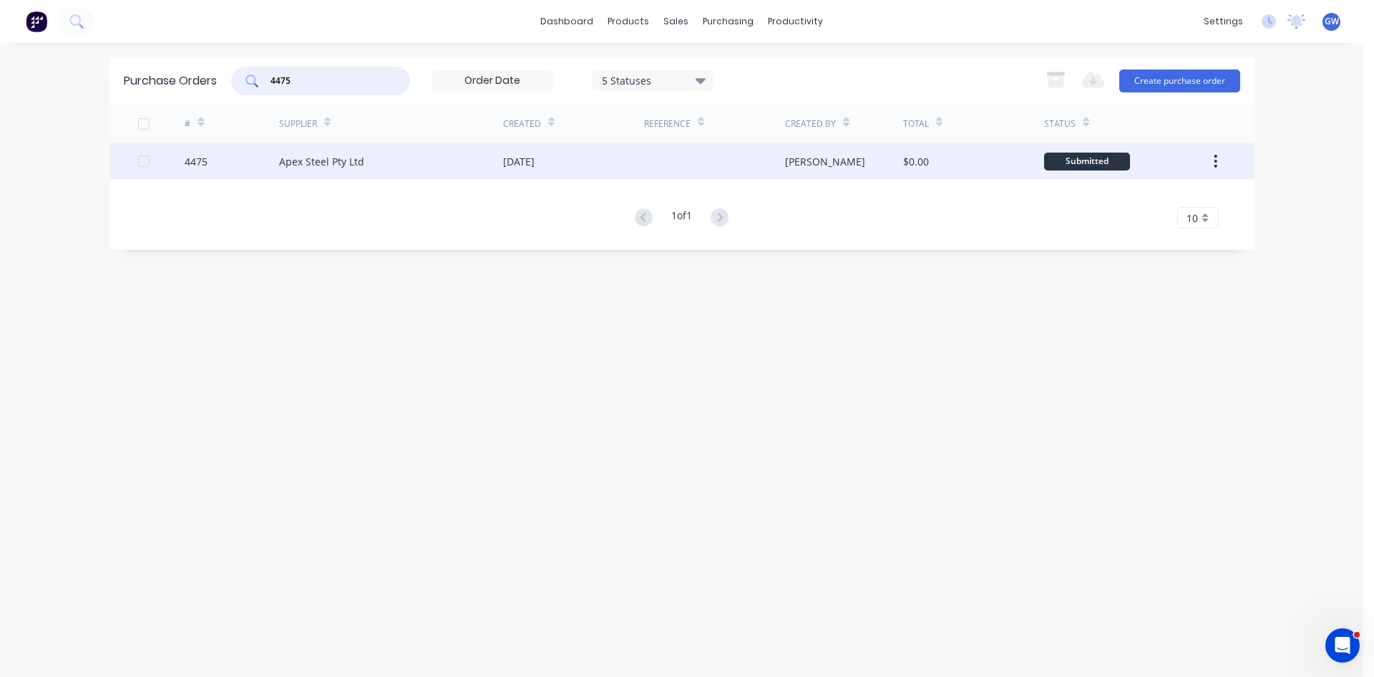
click at [922, 161] on div "$0.00" at bounding box center [916, 161] width 26 height 15
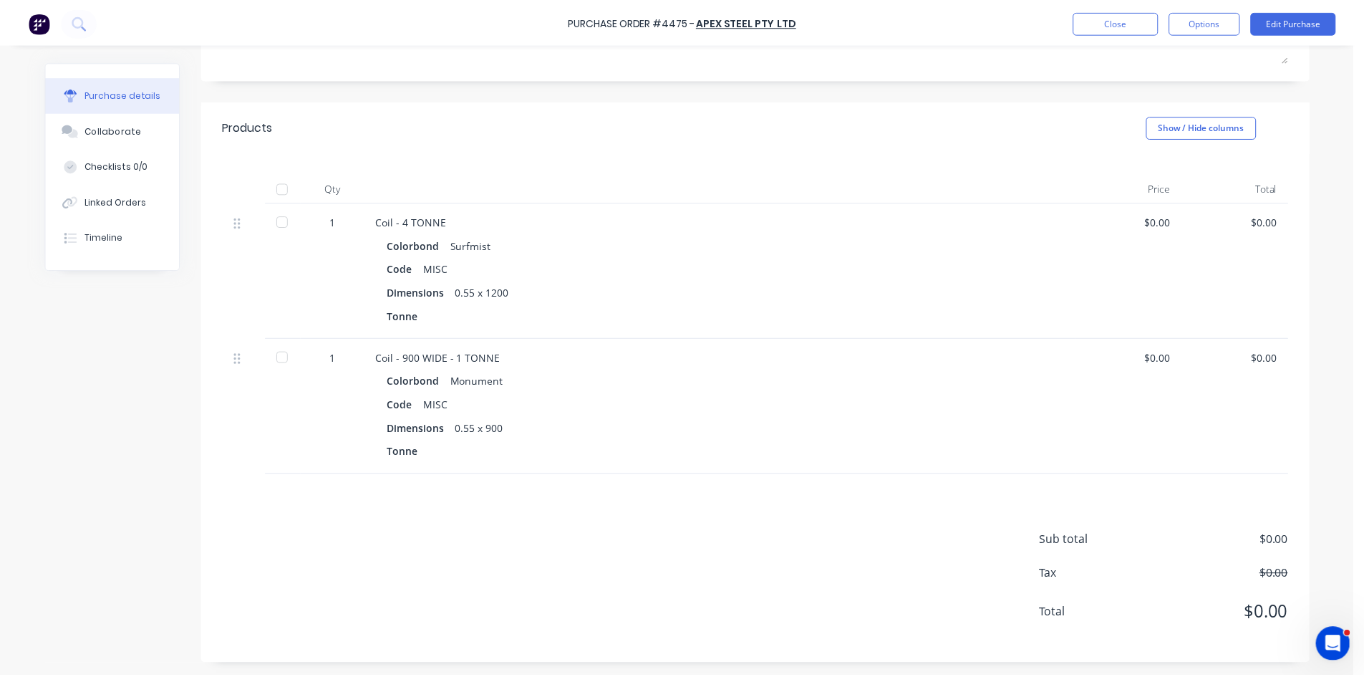
scroll to position [235, 0]
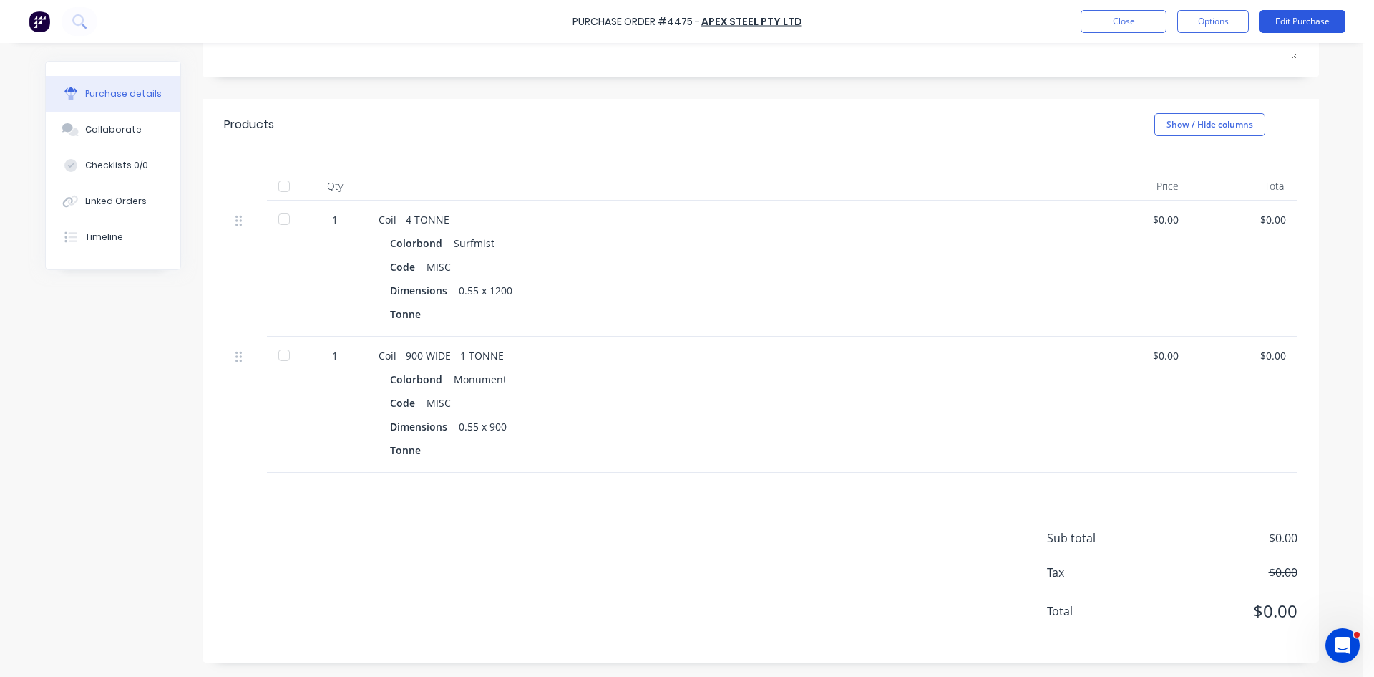
click at [1292, 17] on button "Edit Purchase" at bounding box center [1303, 21] width 86 height 23
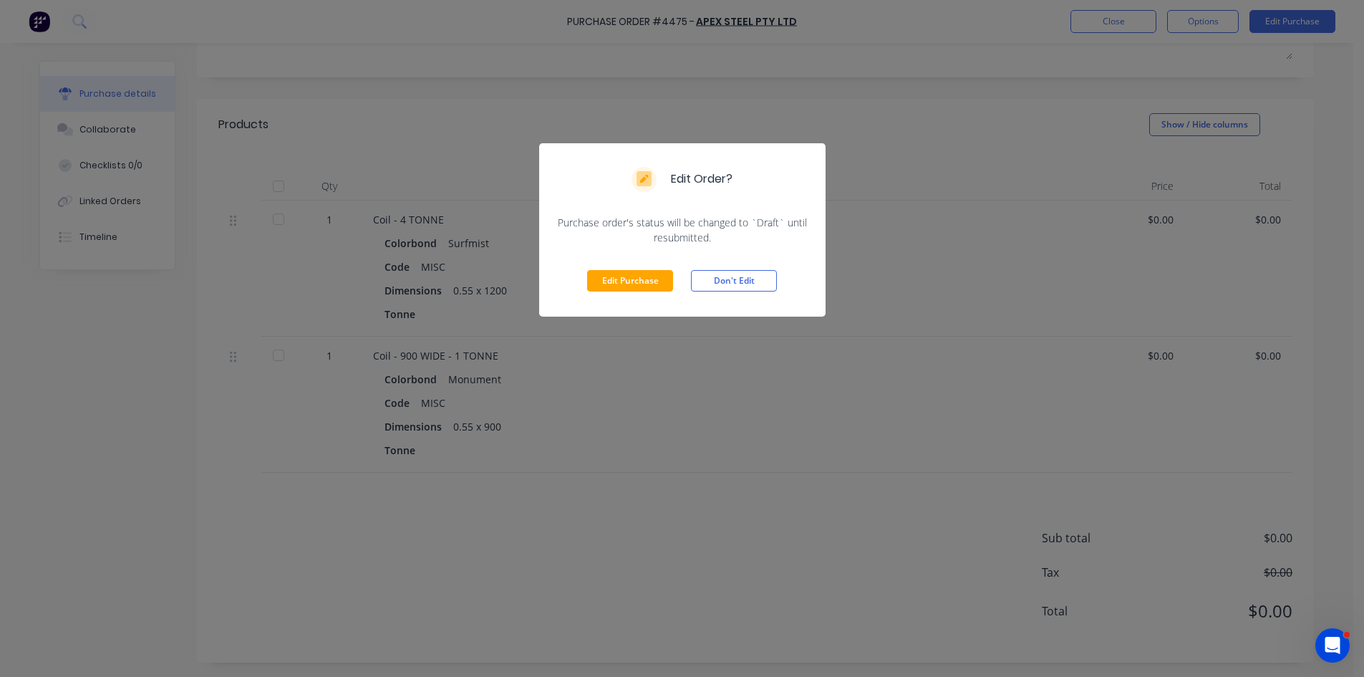
click at [639, 267] on div "Edit Purchase Don't Edit" at bounding box center [682, 281] width 286 height 72
click at [638, 278] on button "Edit Purchase" at bounding box center [630, 280] width 86 height 21
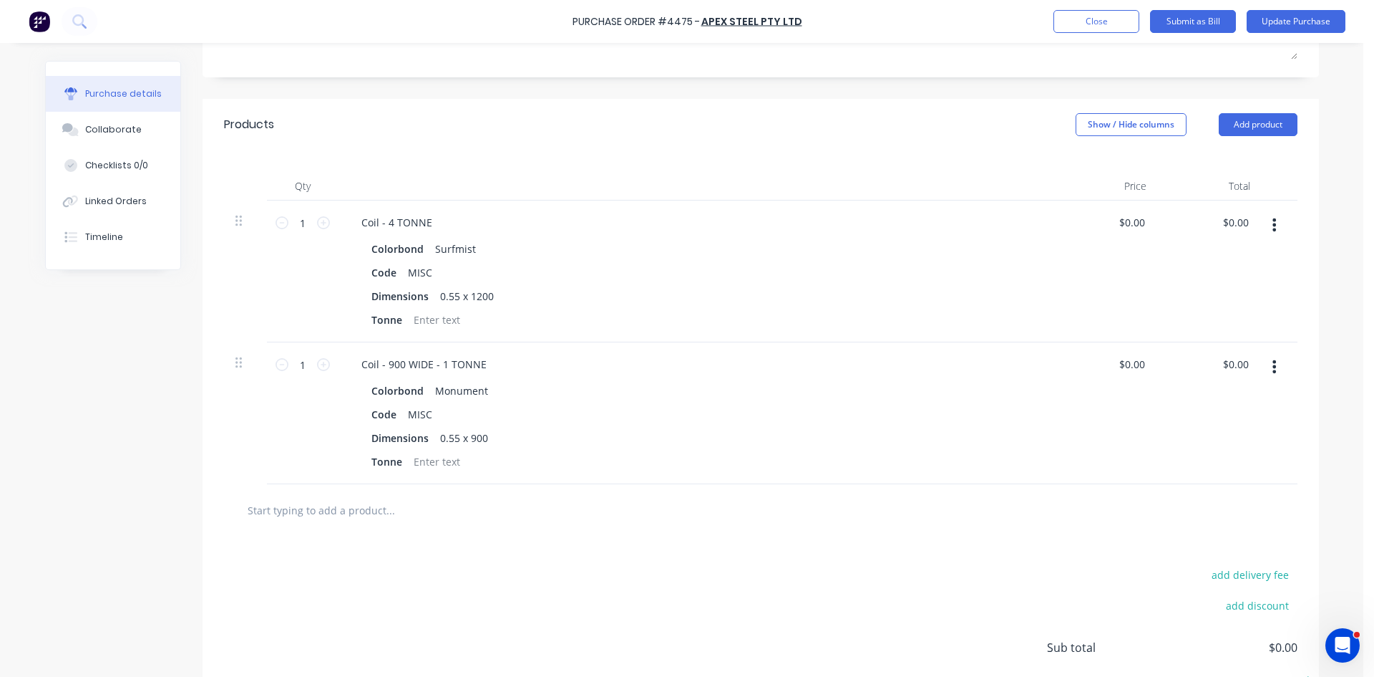
scroll to position [42, 0]
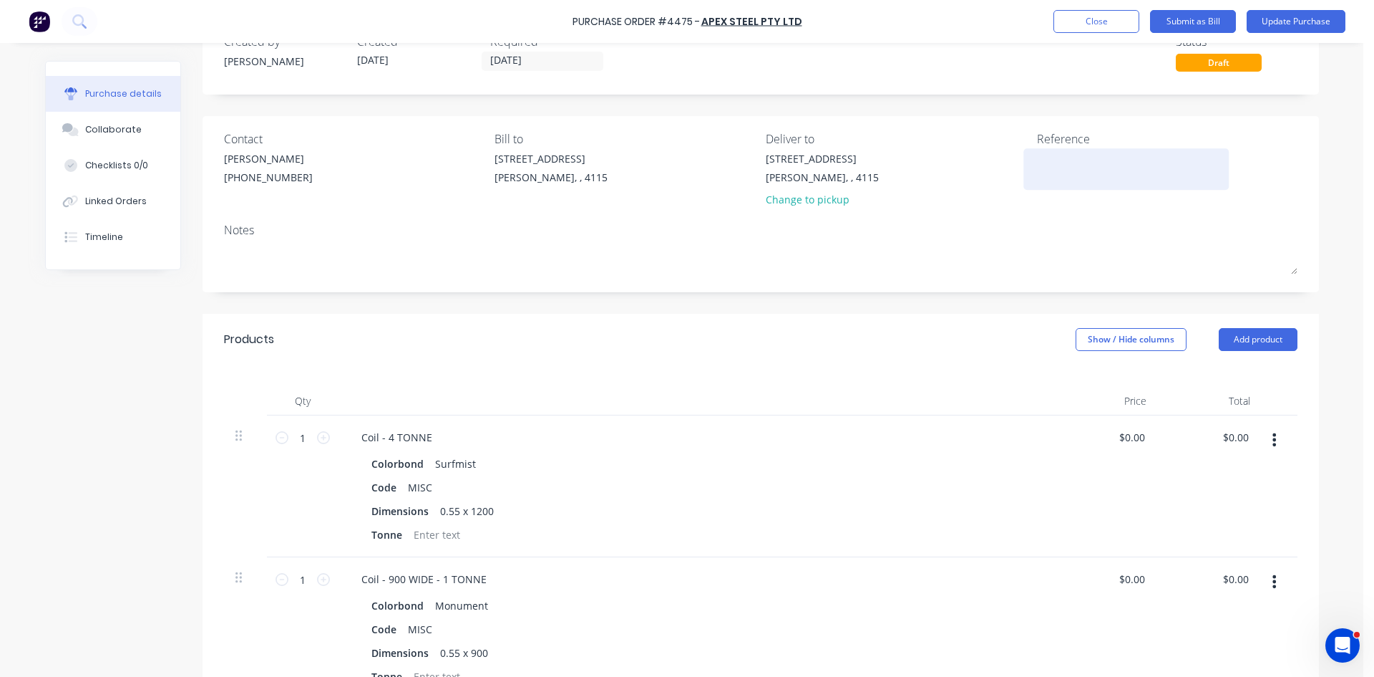
click at [1082, 153] on textarea at bounding box center [1126, 167] width 179 height 32
type textarea "x"
type textarea "4"
type textarea "x"
type textarea "45"
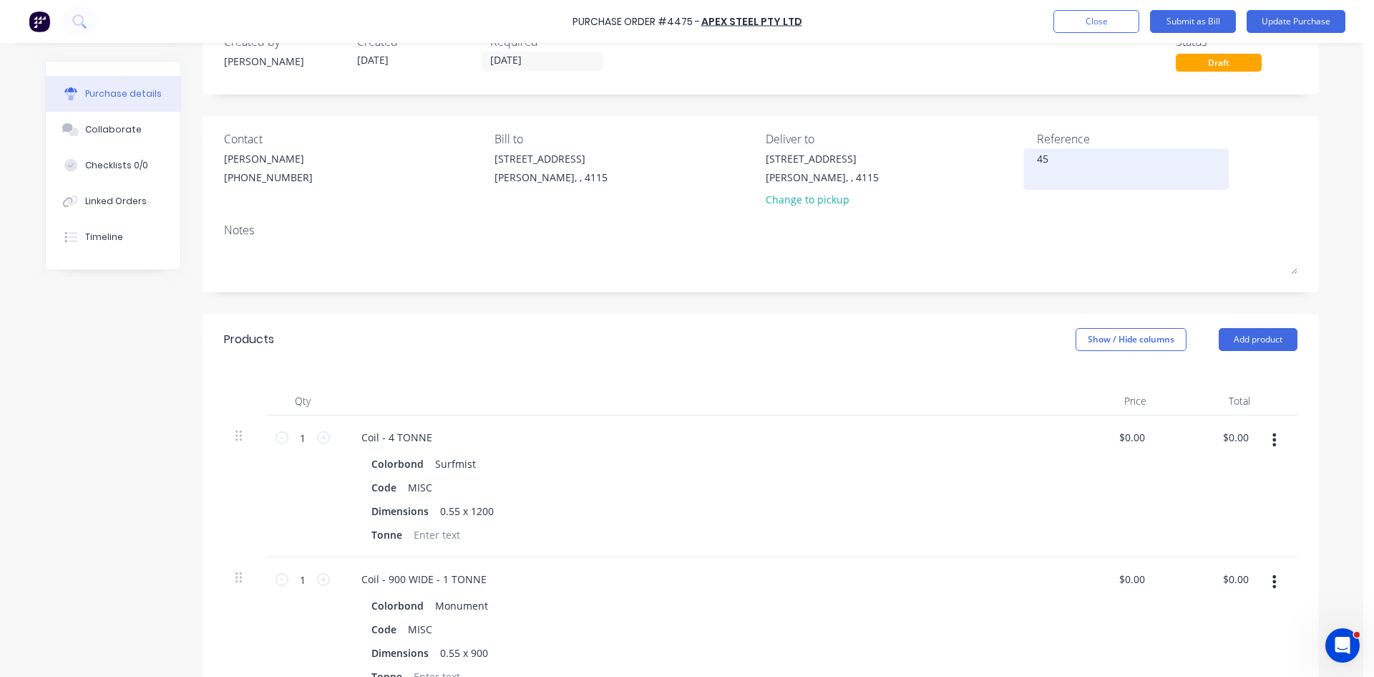
type textarea "x"
type textarea "458"
type textarea "x"
type textarea "4585"
type textarea "x"
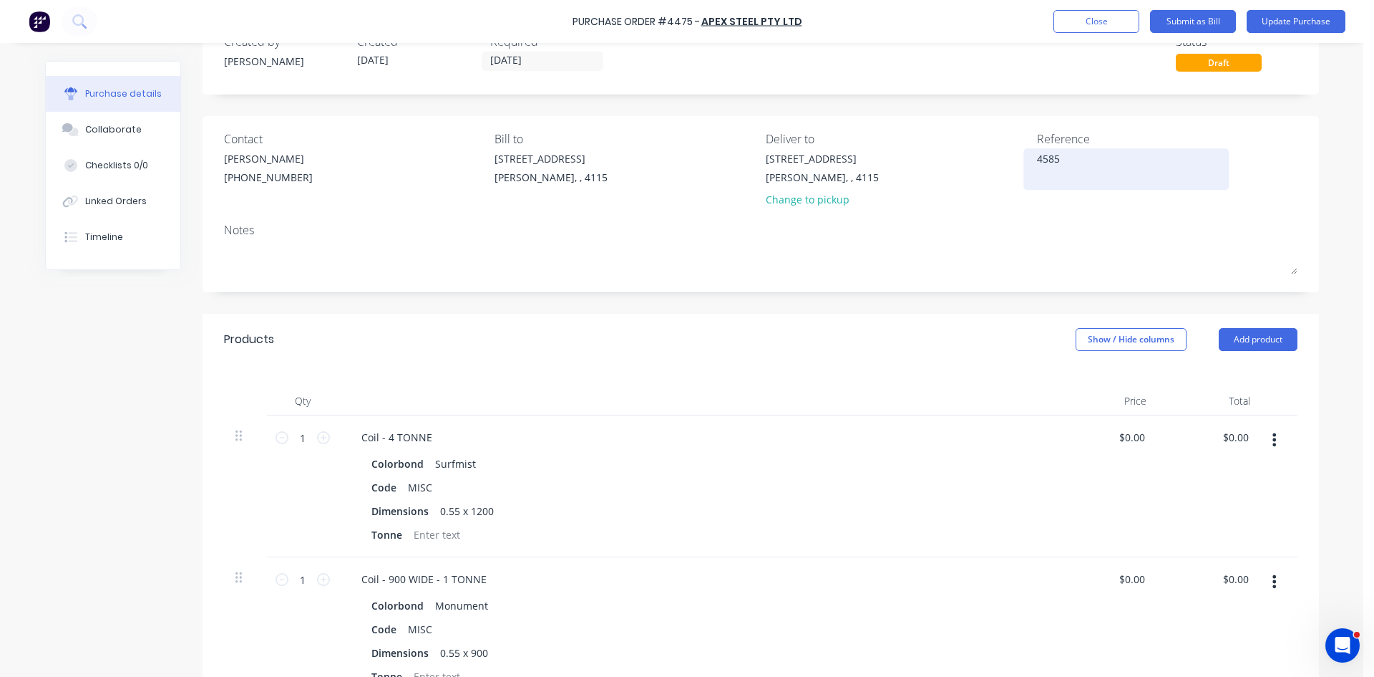
type textarea "45854"
type textarea "x"
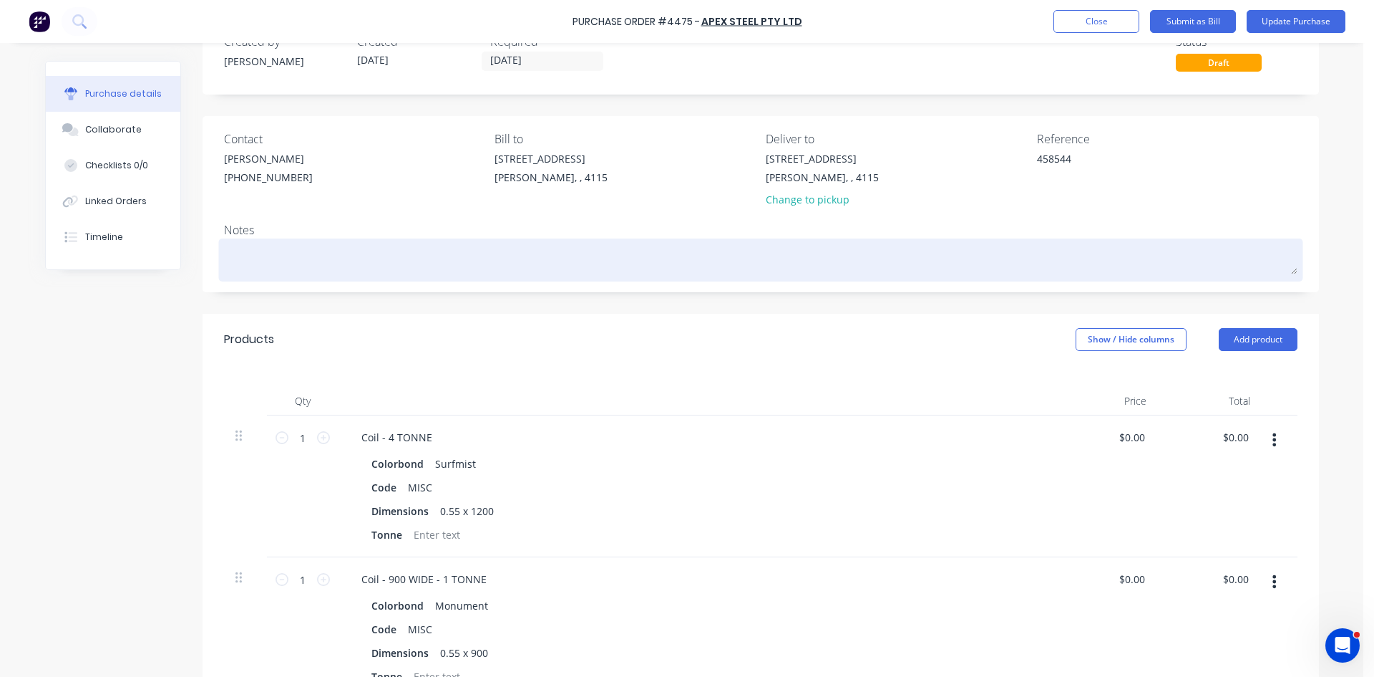
scroll to position [114, 0]
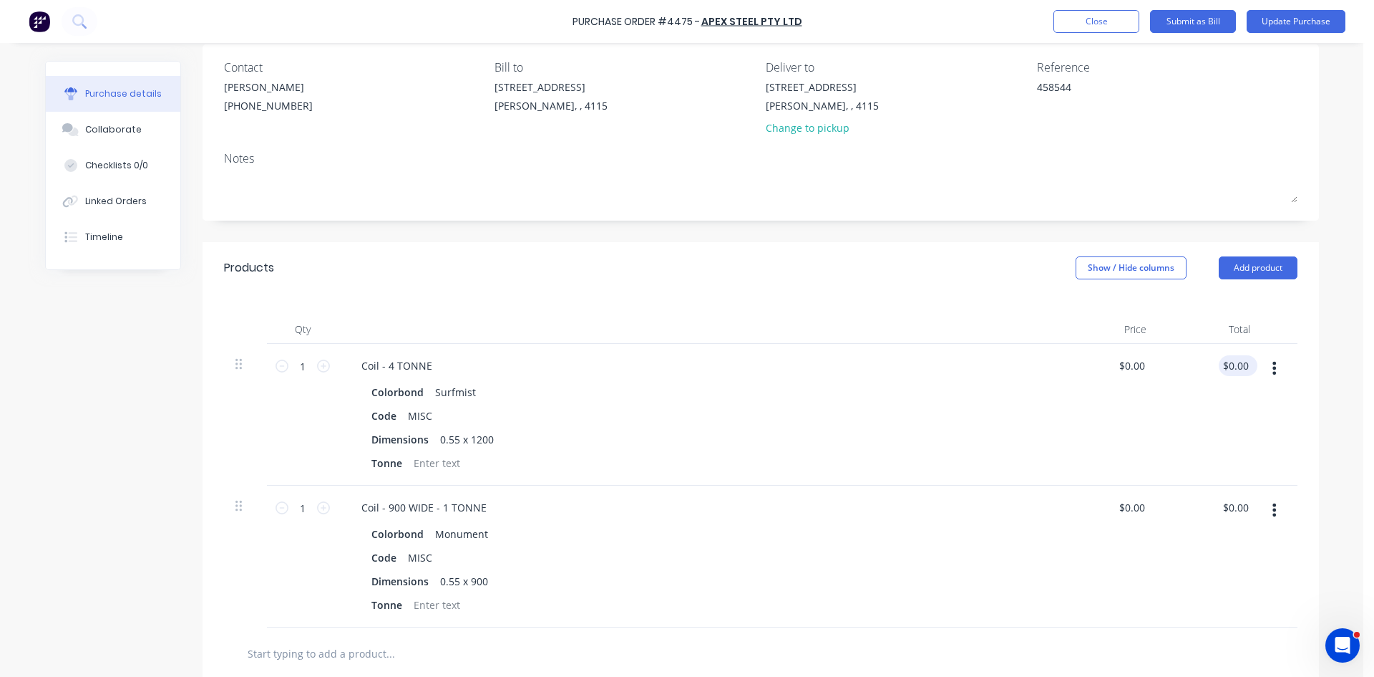
type textarea "458544"
type textarea "x"
type textarea "458544"
click at [1233, 359] on input "0.00" at bounding box center [1235, 365] width 33 height 21
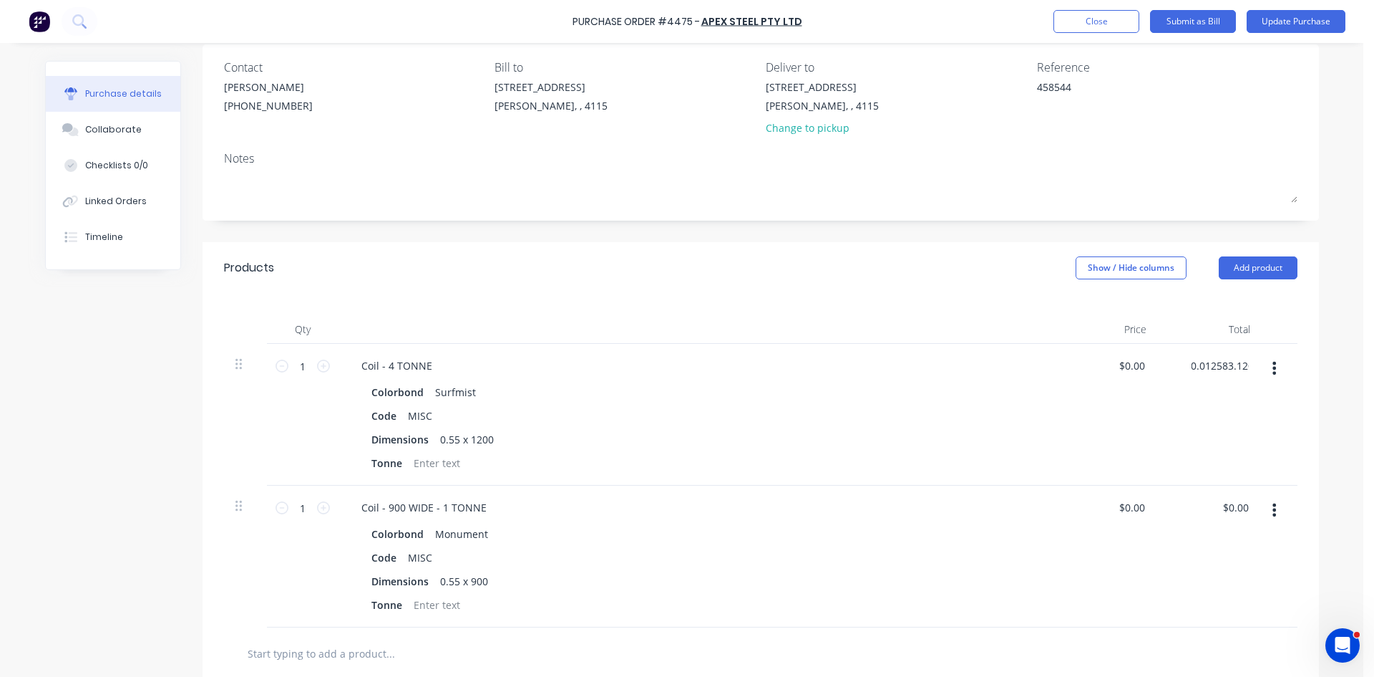
type input "0.012583.120"
type textarea "x"
type input "$0.01"
click at [669, 307] on div "Qty Price Total 1 1 Coil - 4 TONNE Colorbond Surfmist Code MISC Dimensions 0.55…" at bounding box center [761, 461] width 1117 height 334
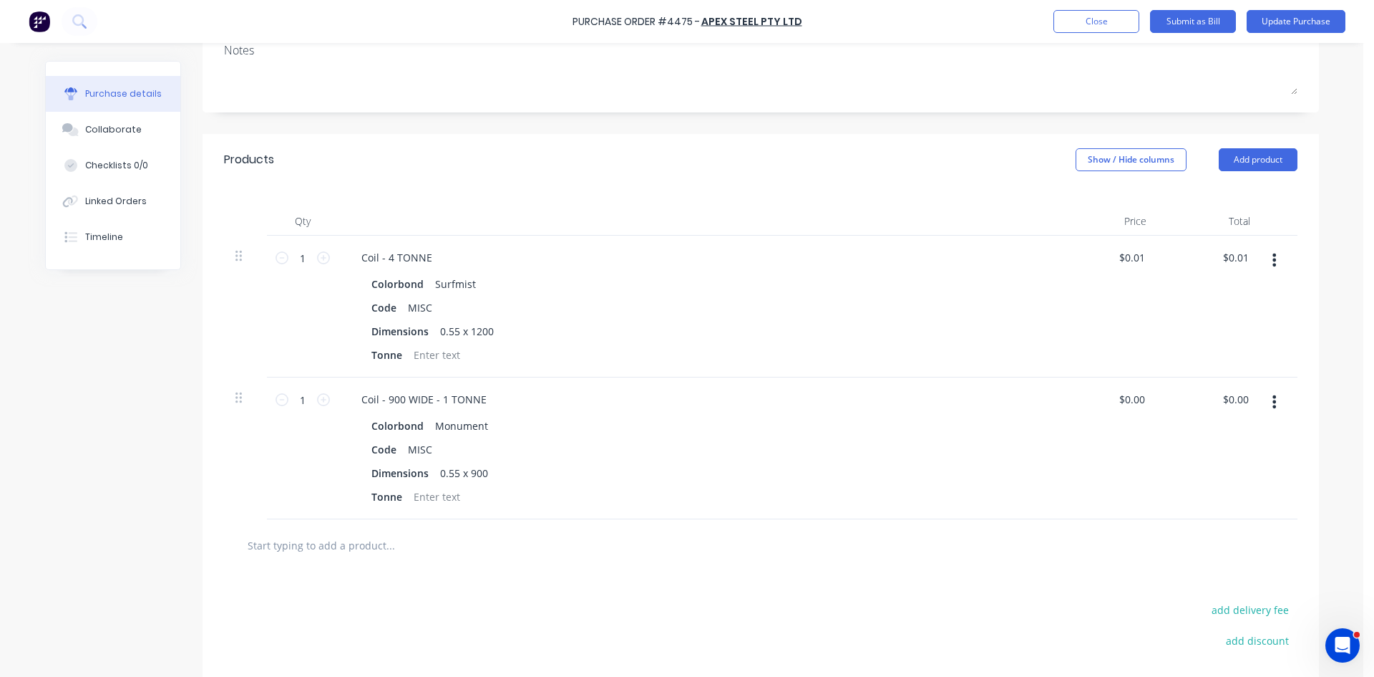
scroll to position [367, 0]
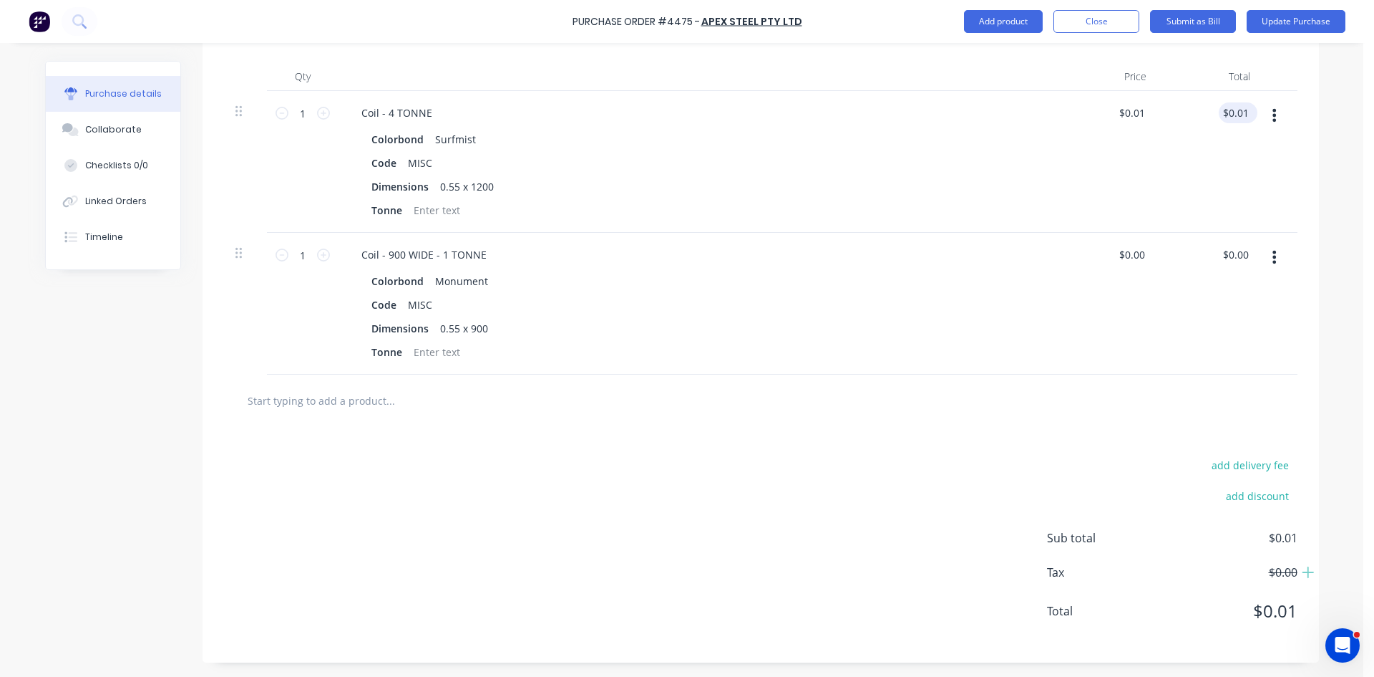
type textarea "x"
type input "0.01"
click at [1220, 116] on input "0.01" at bounding box center [1235, 112] width 33 height 21
type textarea "x"
click at [1225, 116] on input "0.01" at bounding box center [1238, 112] width 27 height 21
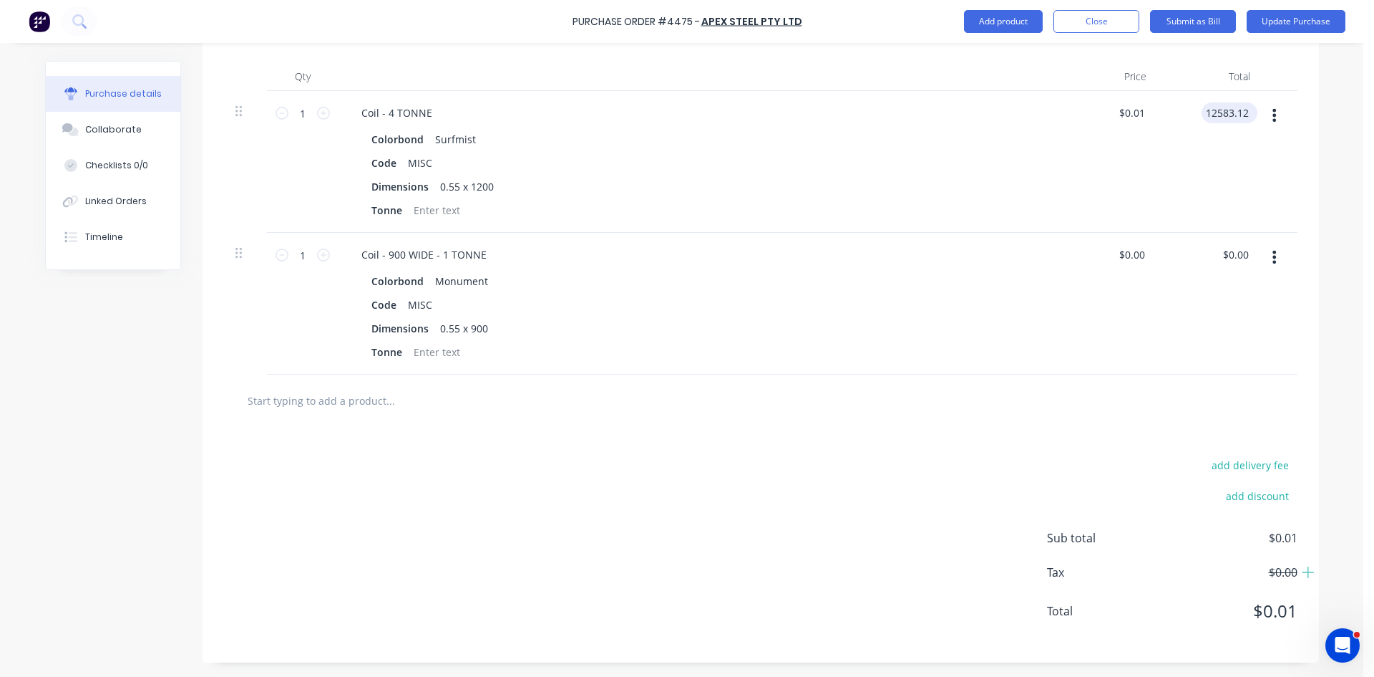
type input "12583.12"
type textarea "x"
type input "$12,583.12"
click at [1209, 348] on div "$0.00 $0.00" at bounding box center [1210, 304] width 104 height 142
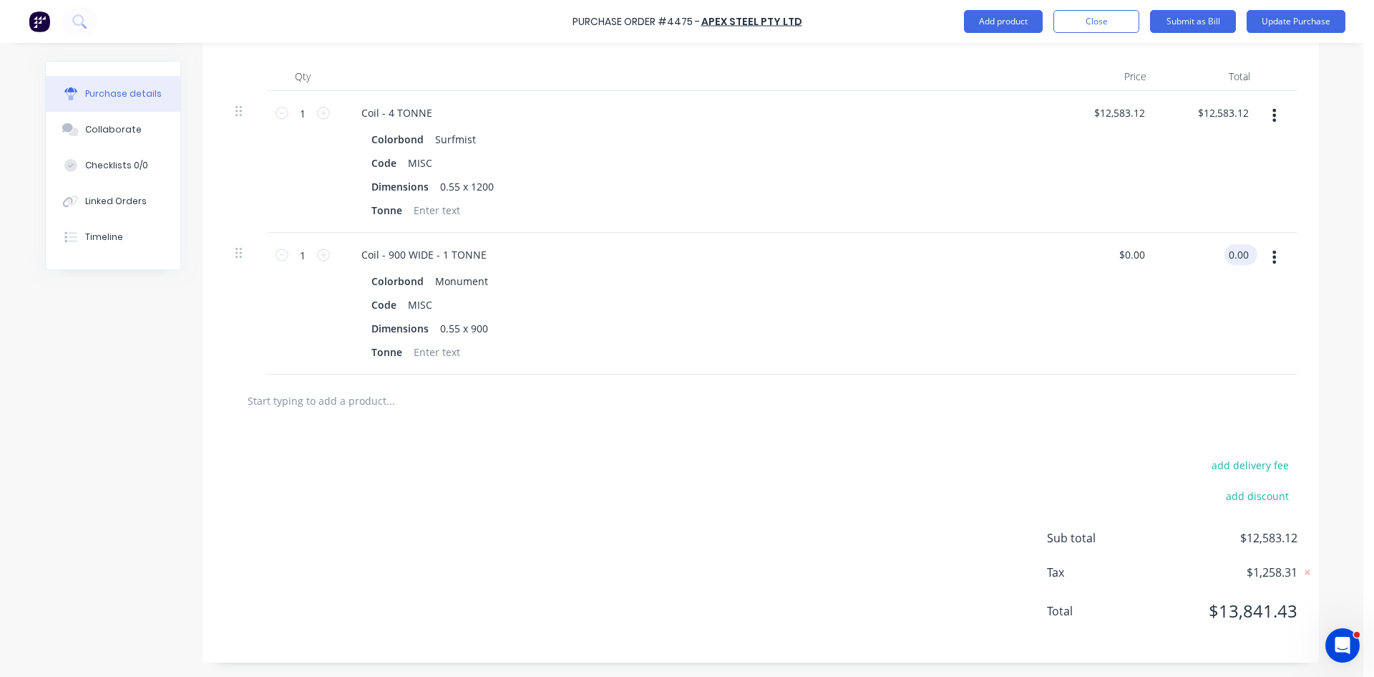
type textarea "x"
type input "0.00"
click at [1233, 256] on input "0.00" at bounding box center [1238, 254] width 27 height 21
type textarea "x"
click at [1233, 256] on input "0.00" at bounding box center [1238, 254] width 27 height 21
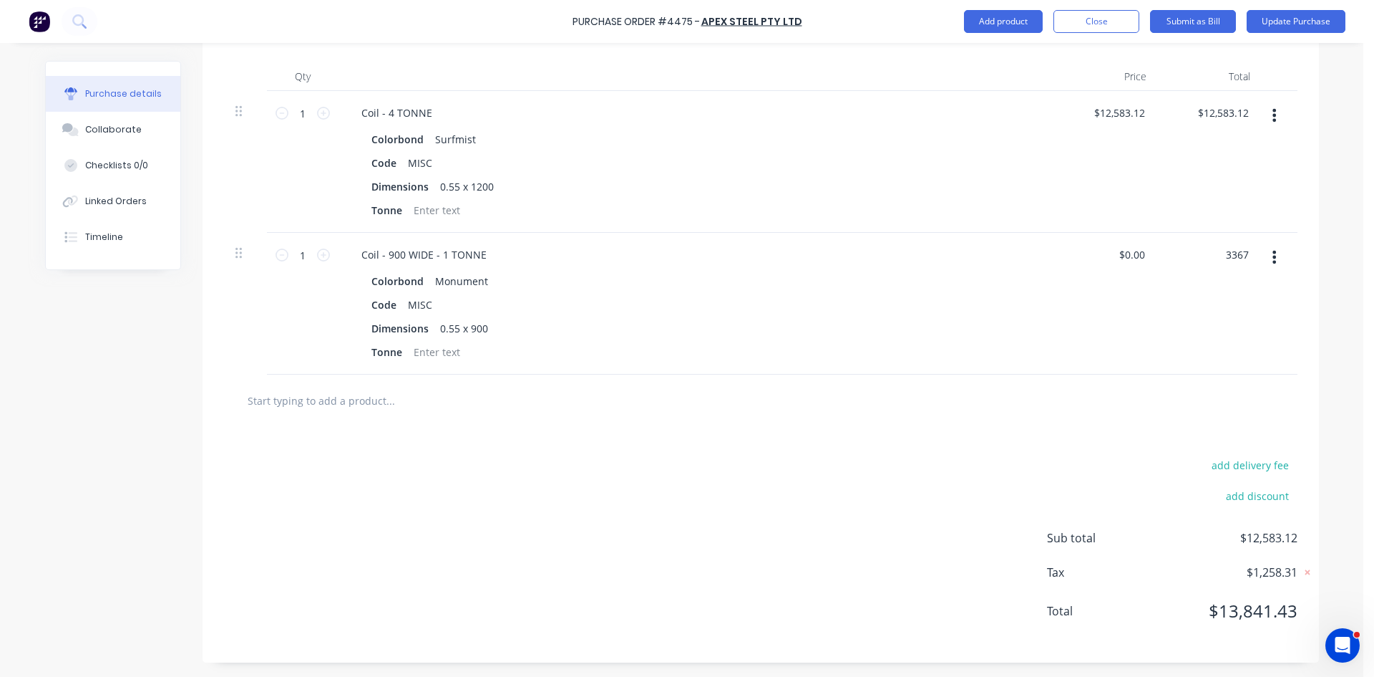
type input "3367"
type textarea "x"
type input "$3,367.00"
click at [1059, 394] on div at bounding box center [761, 400] width 1051 height 29
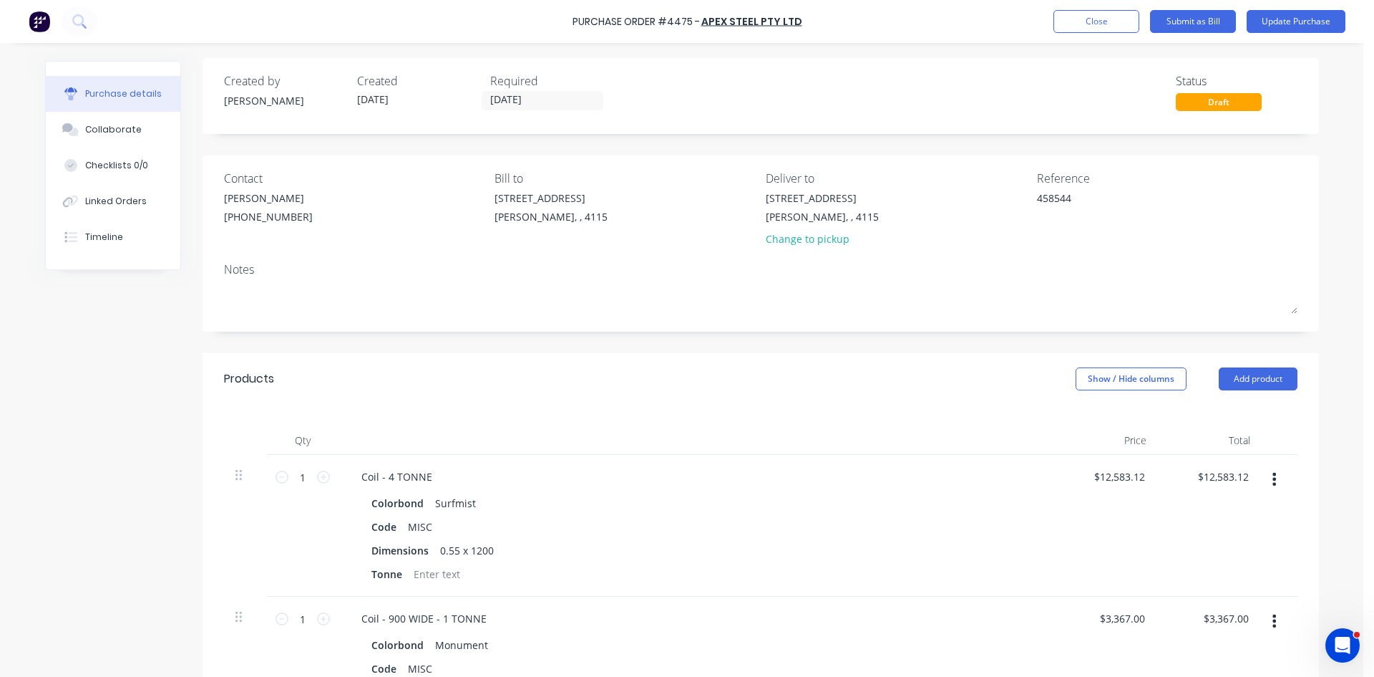
scroll to position [0, 0]
click at [1284, 31] on button "Update Purchase" at bounding box center [1296, 21] width 99 height 23
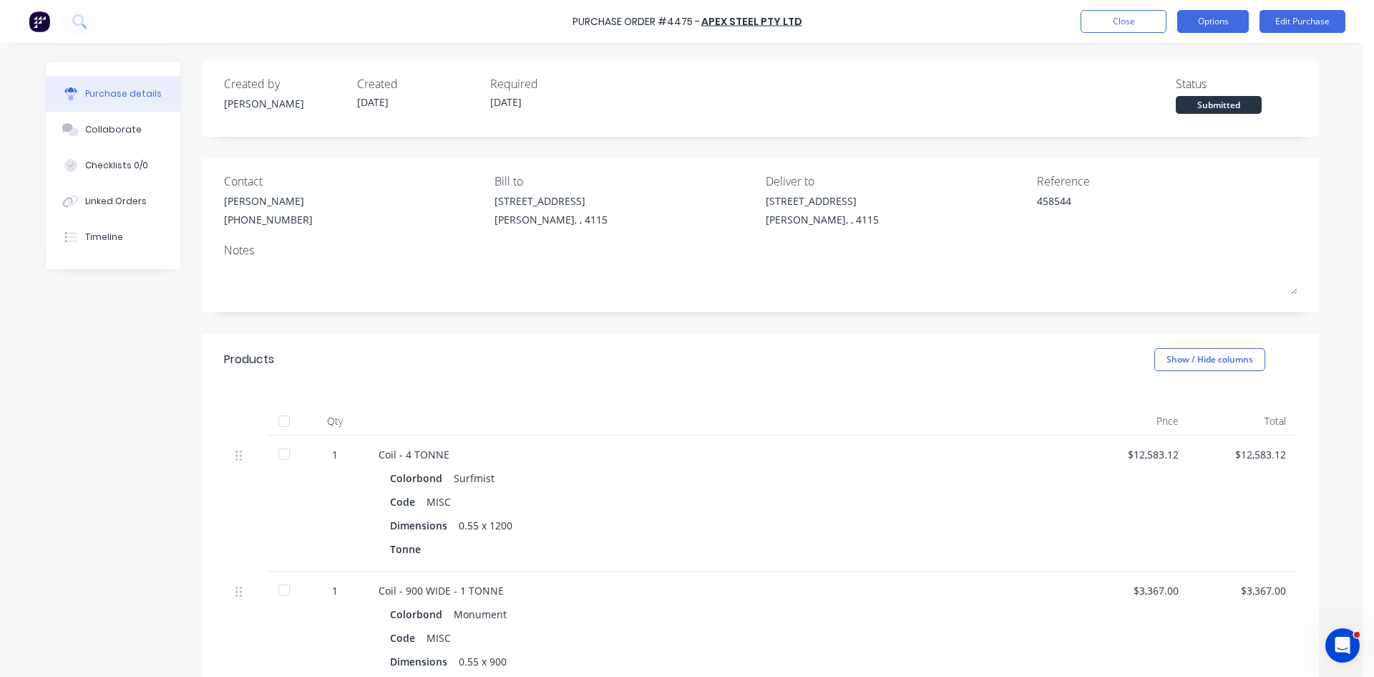
click at [1218, 29] on button "Options" at bounding box center [1214, 21] width 72 height 23
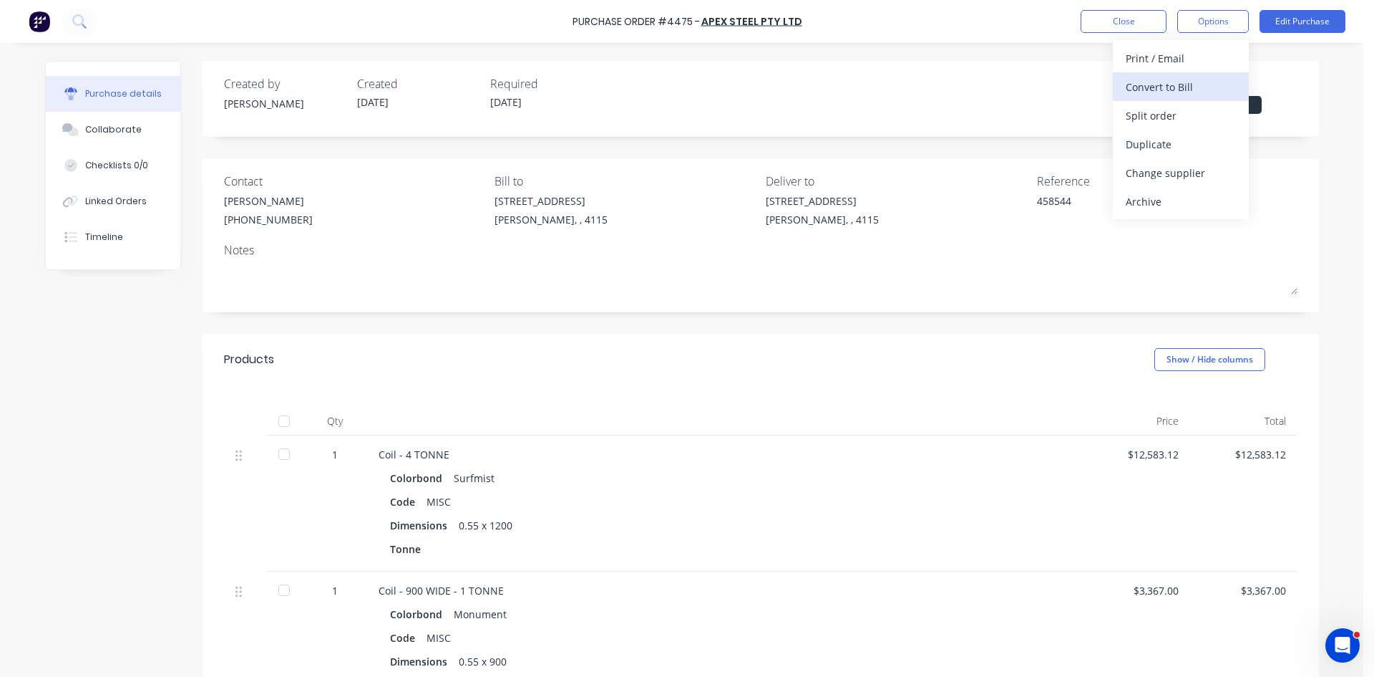
click at [1194, 82] on div "Convert to Bill" at bounding box center [1181, 87] width 110 height 21
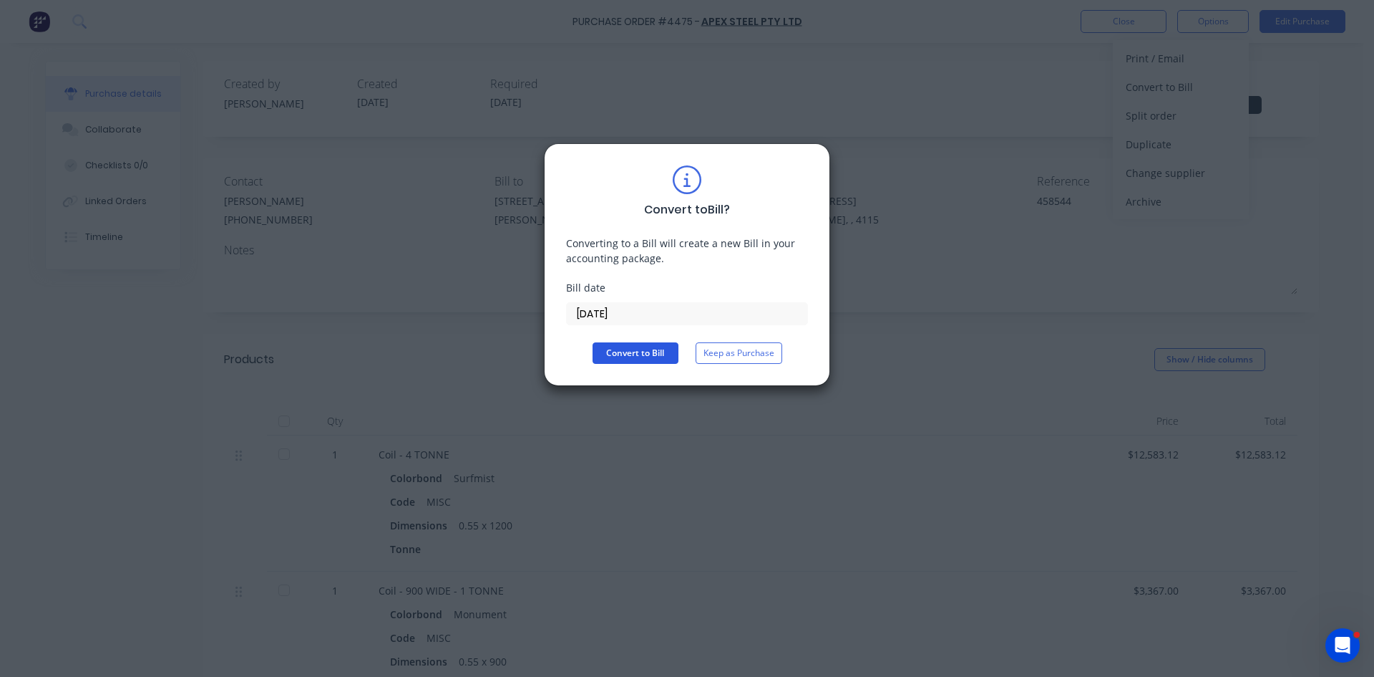
click at [641, 351] on button "Convert to Bill" at bounding box center [636, 352] width 86 height 21
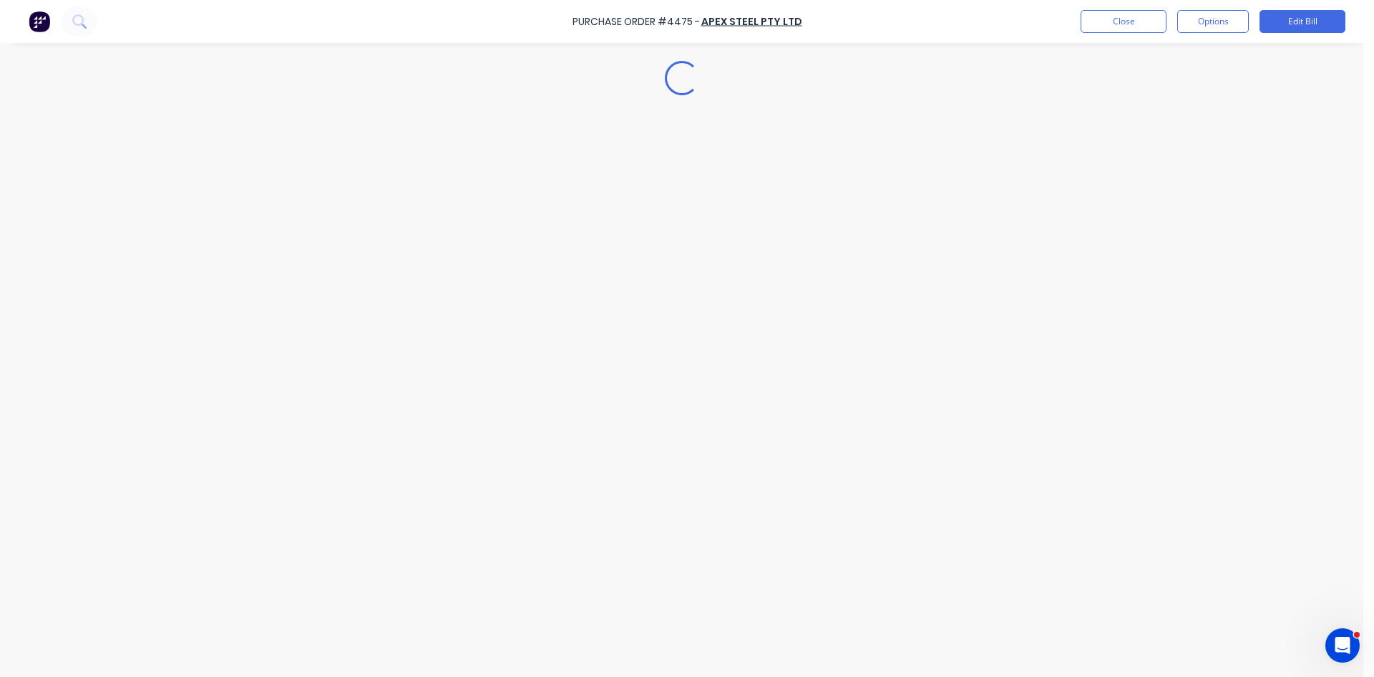
type textarea "x"
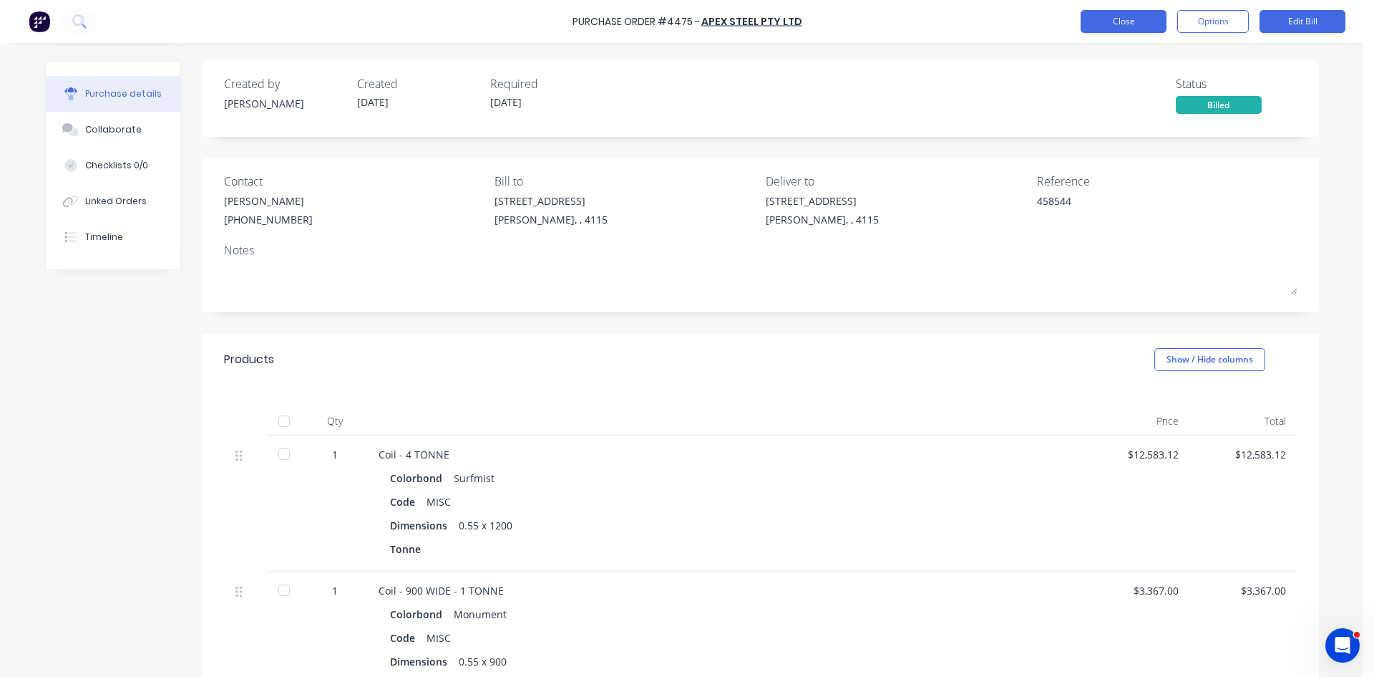
click at [1105, 17] on button "Close" at bounding box center [1124, 21] width 86 height 23
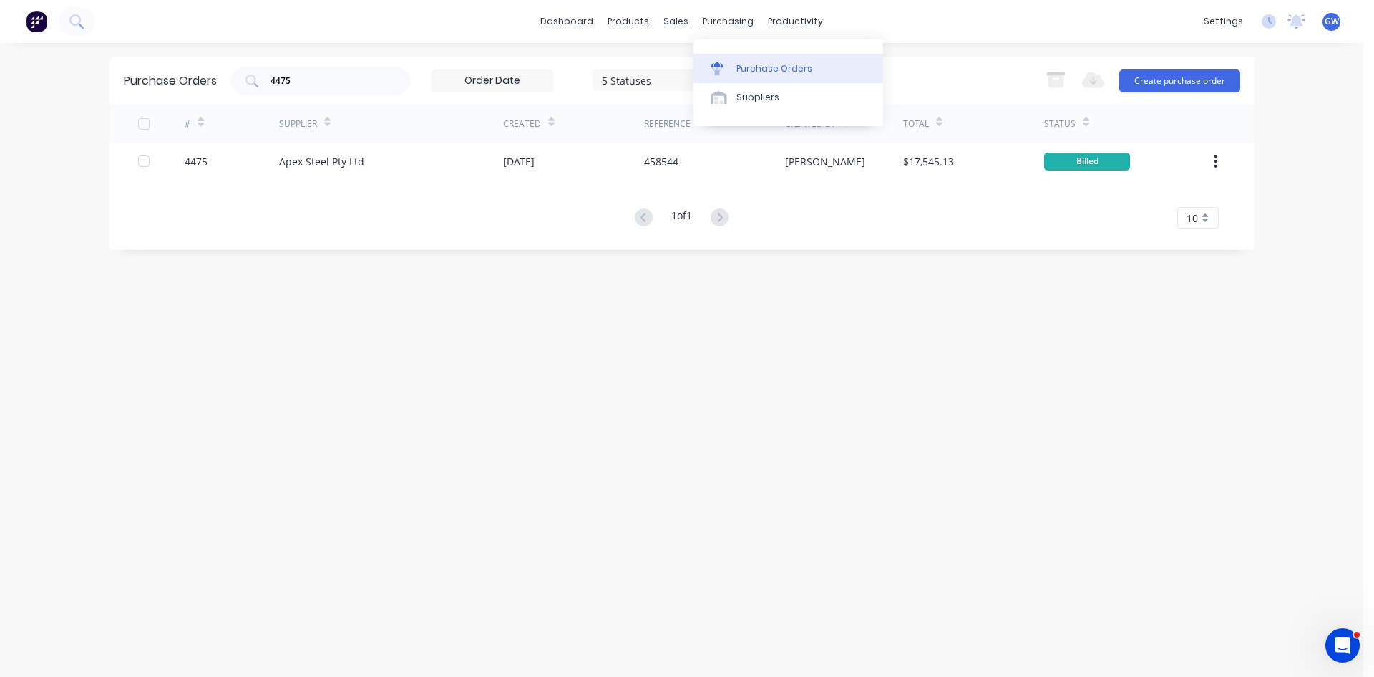
drag, startPoint x: 763, startPoint y: 70, endPoint x: 736, endPoint y: 71, distance: 27.2
click at [763, 70] on div "Purchase Orders" at bounding box center [775, 68] width 76 height 13
click at [749, 92] on div "Suppliers" at bounding box center [758, 97] width 43 height 13
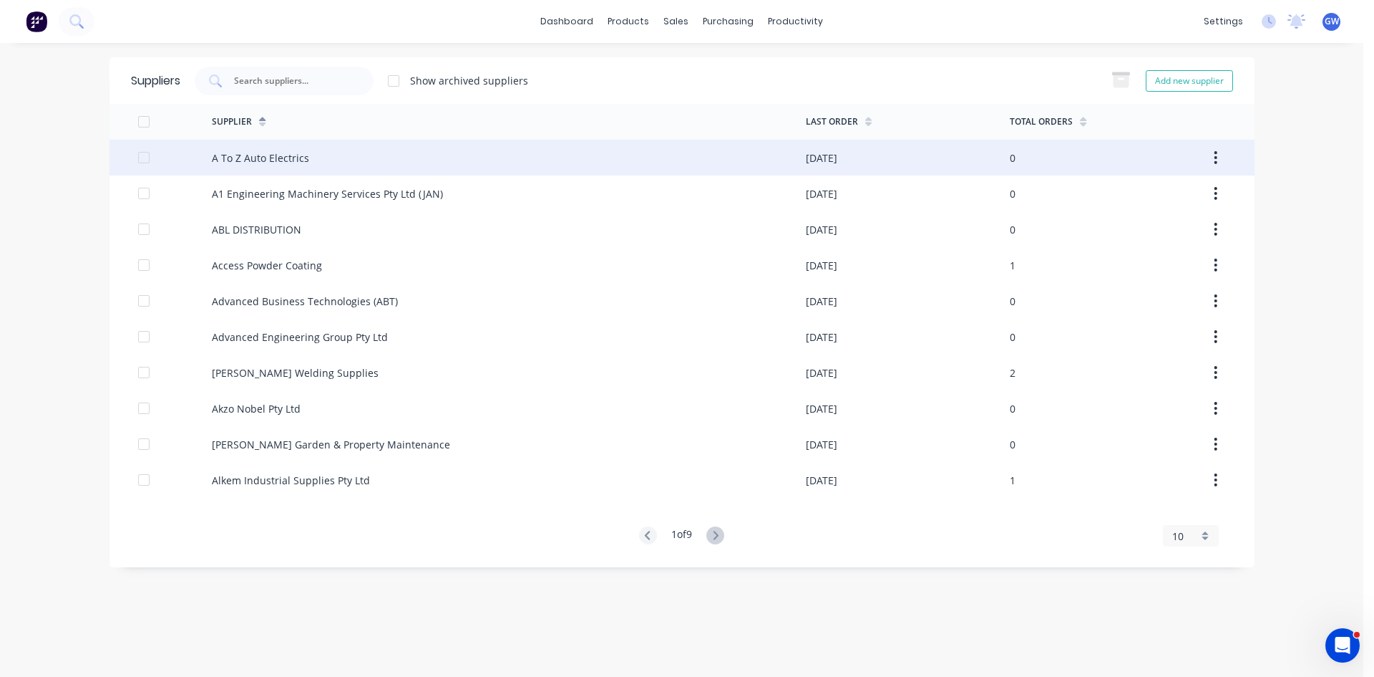
click at [452, 157] on div "A To Z Auto Electrics" at bounding box center [509, 158] width 594 height 36
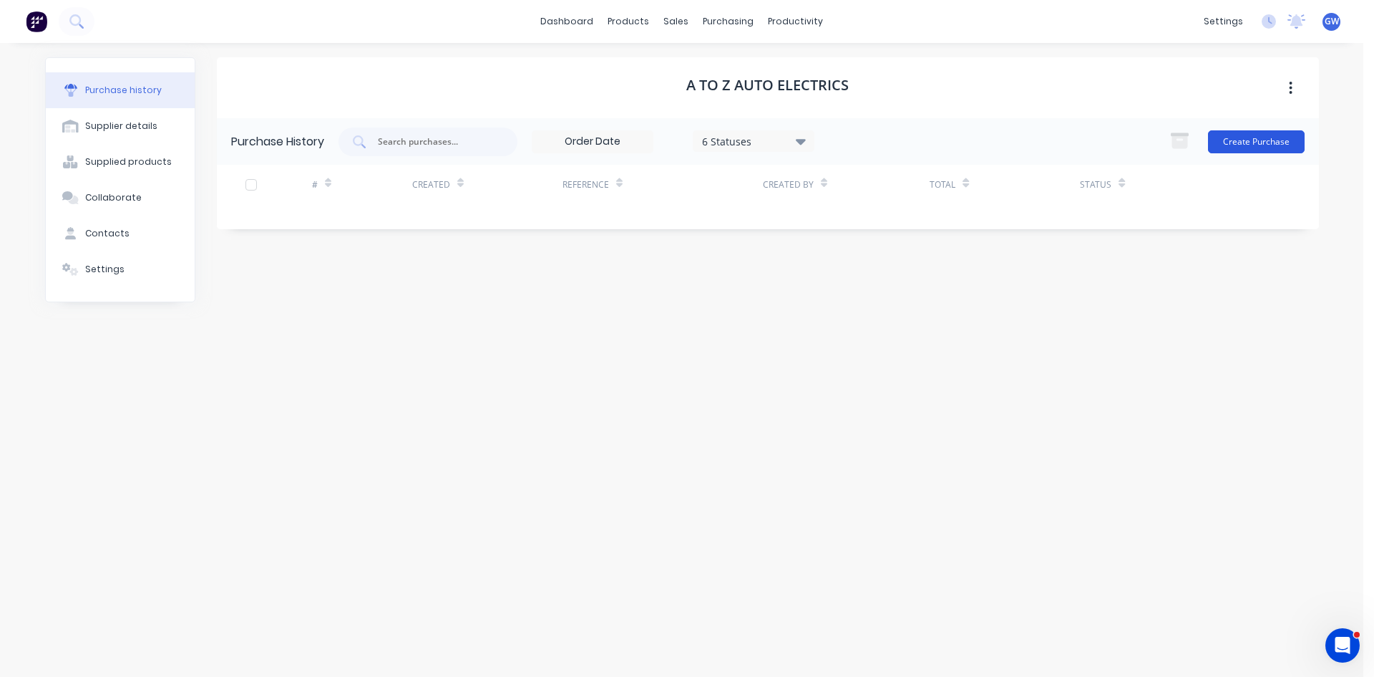
click at [1257, 137] on button "Create Purchase" at bounding box center [1256, 141] width 97 height 23
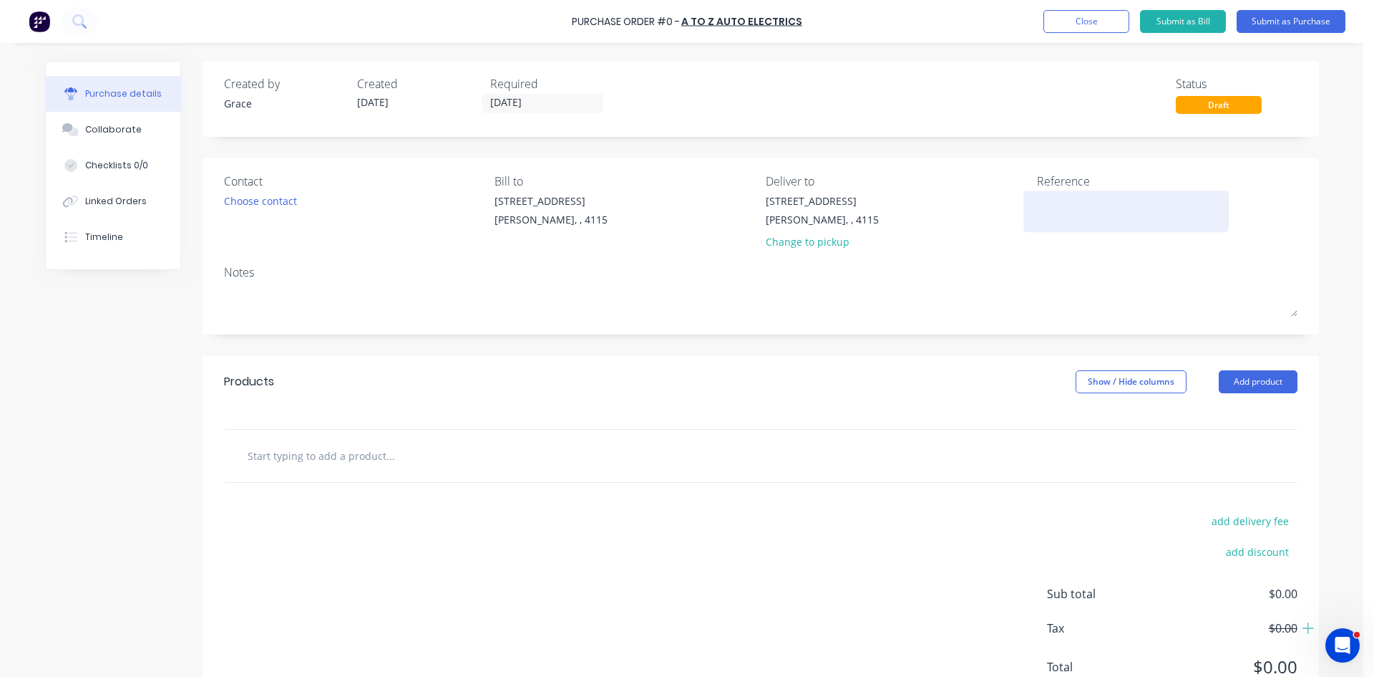
click at [1074, 199] on textarea at bounding box center [1126, 209] width 179 height 32
type textarea "67"
type textarea "x"
type textarea "679"
type textarea "x"
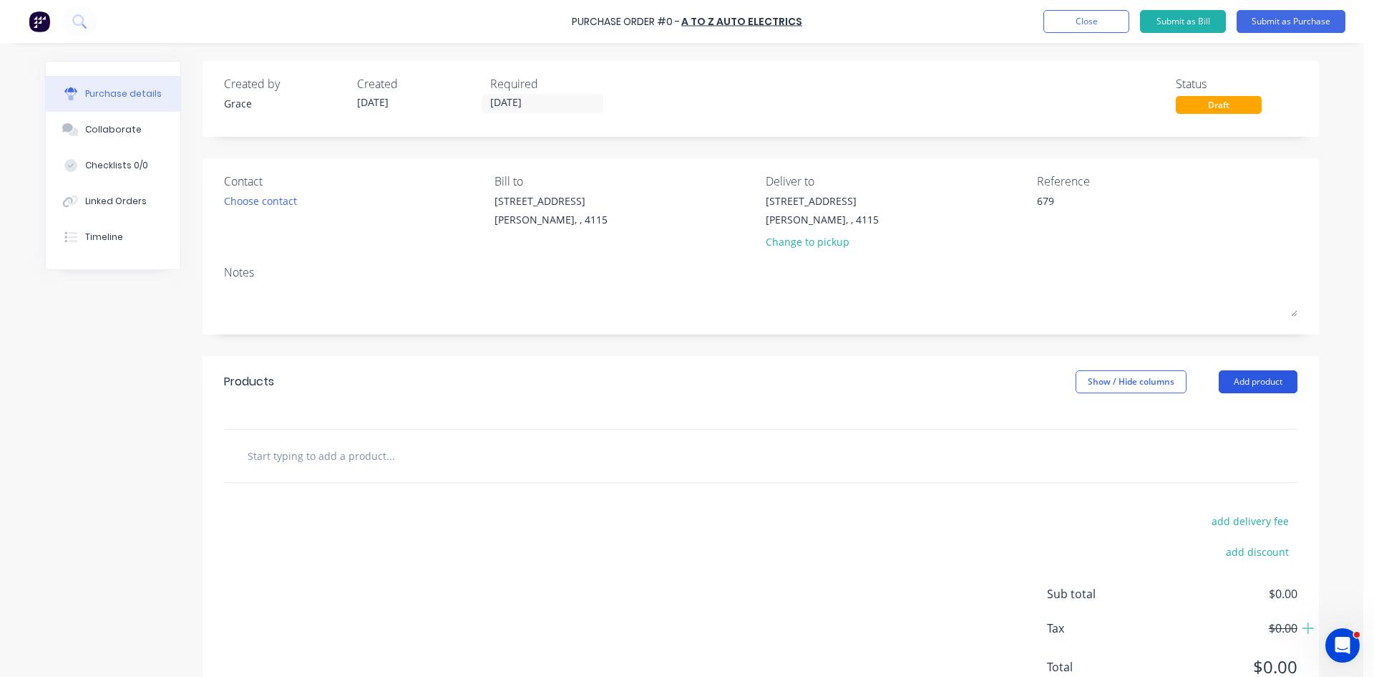
type textarea "679"
click at [1276, 389] on button "Add product" at bounding box center [1258, 381] width 79 height 23
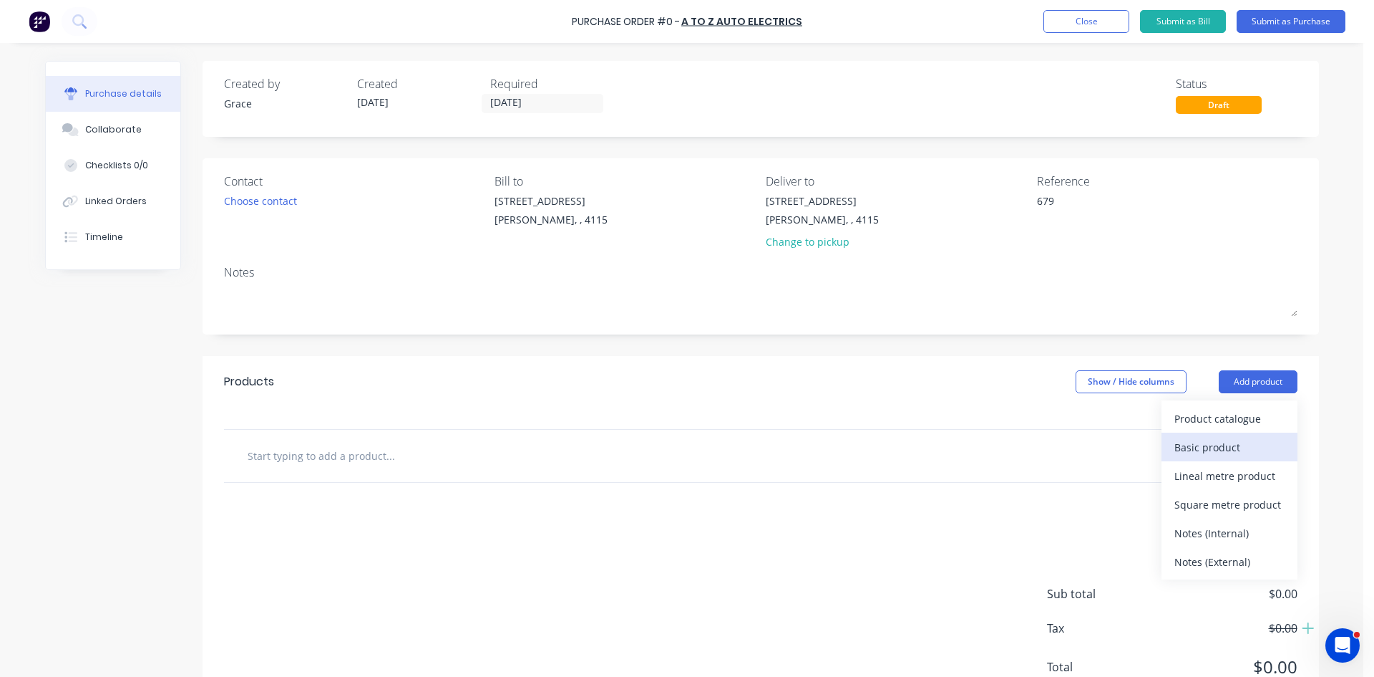
click at [1226, 443] on div "Basic product" at bounding box center [1230, 447] width 110 height 21
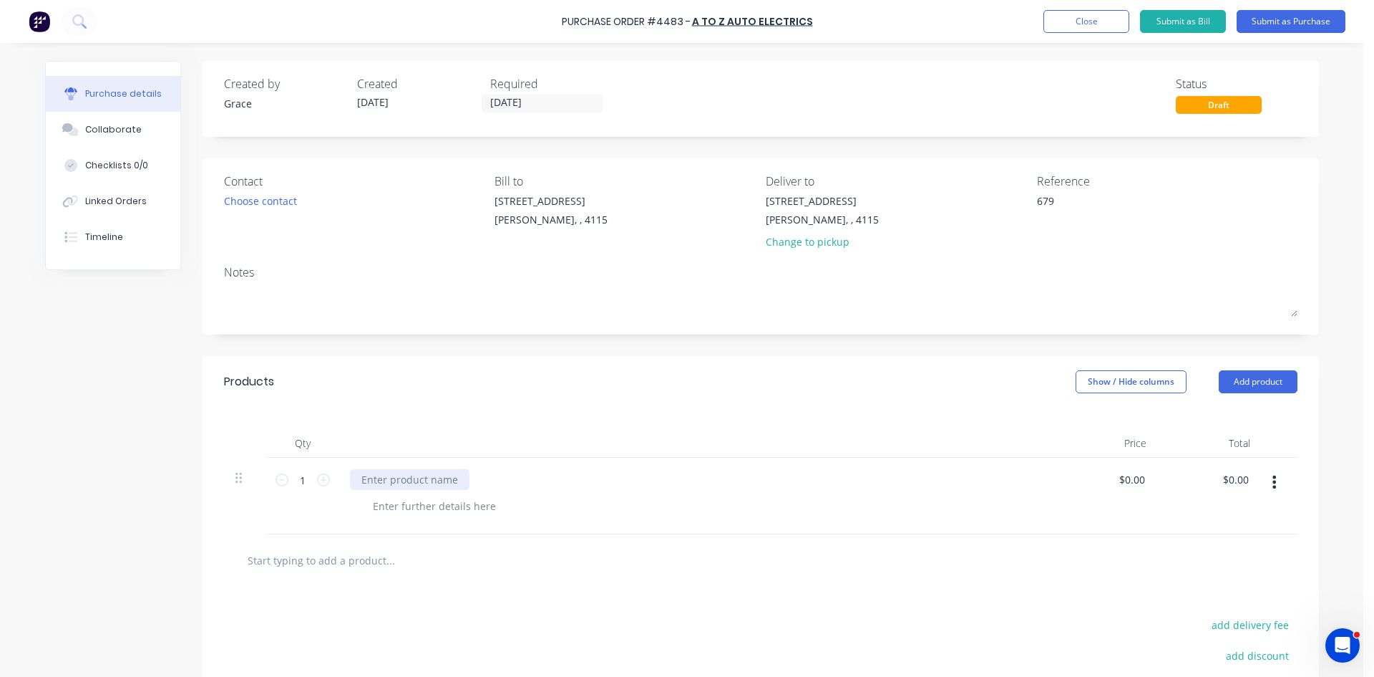
type textarea "x"
click at [394, 480] on div at bounding box center [410, 479] width 120 height 21
type textarea "x"
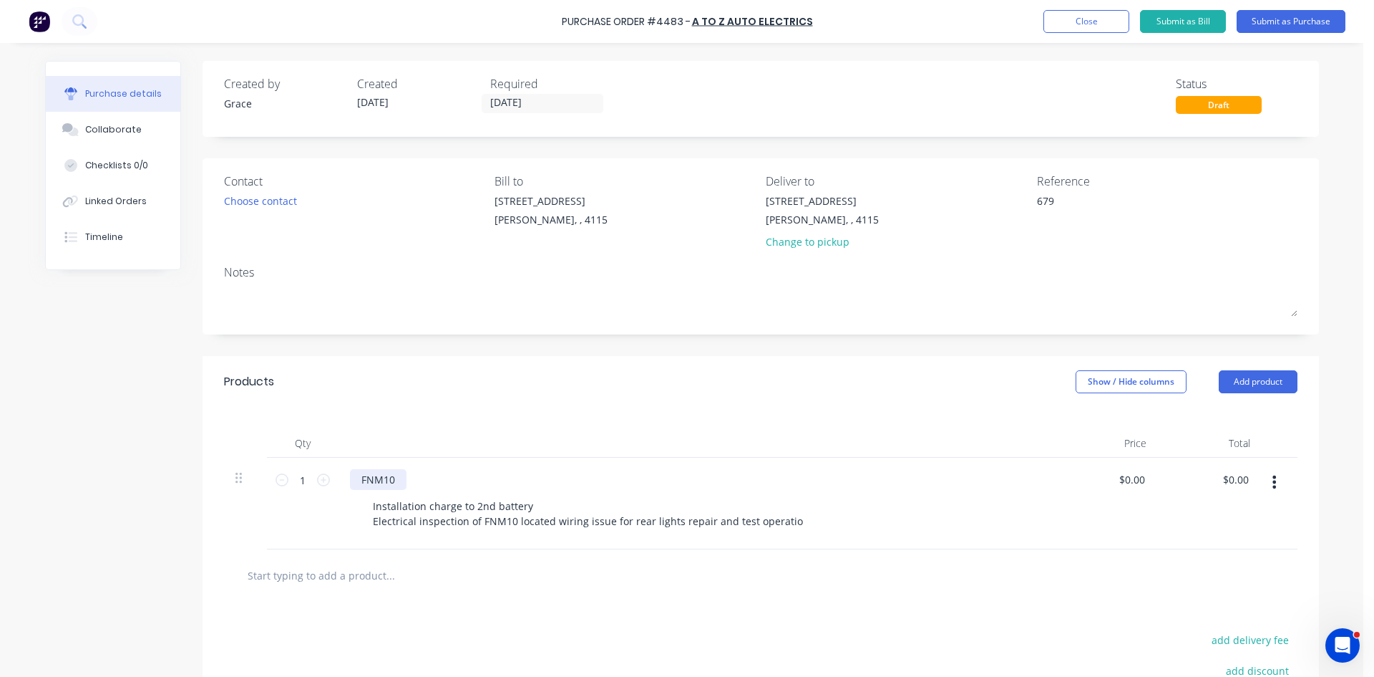
type textarea "x"
type input "0.00"
type textarea "x"
type input "$0.00"
type input "0"
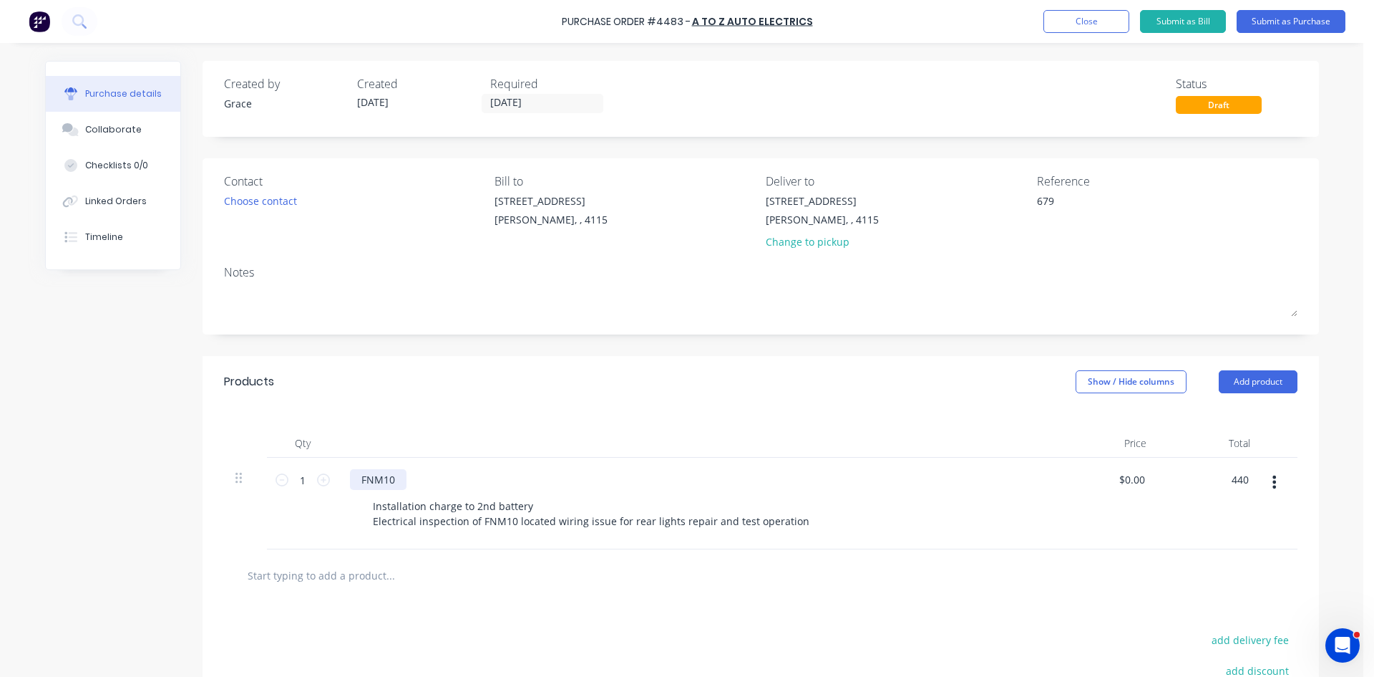
type input "440"
type textarea "x"
type input "$440.00"
click at [807, 387] on div "Products Show / Hide columns Add product" at bounding box center [761, 382] width 1117 height 52
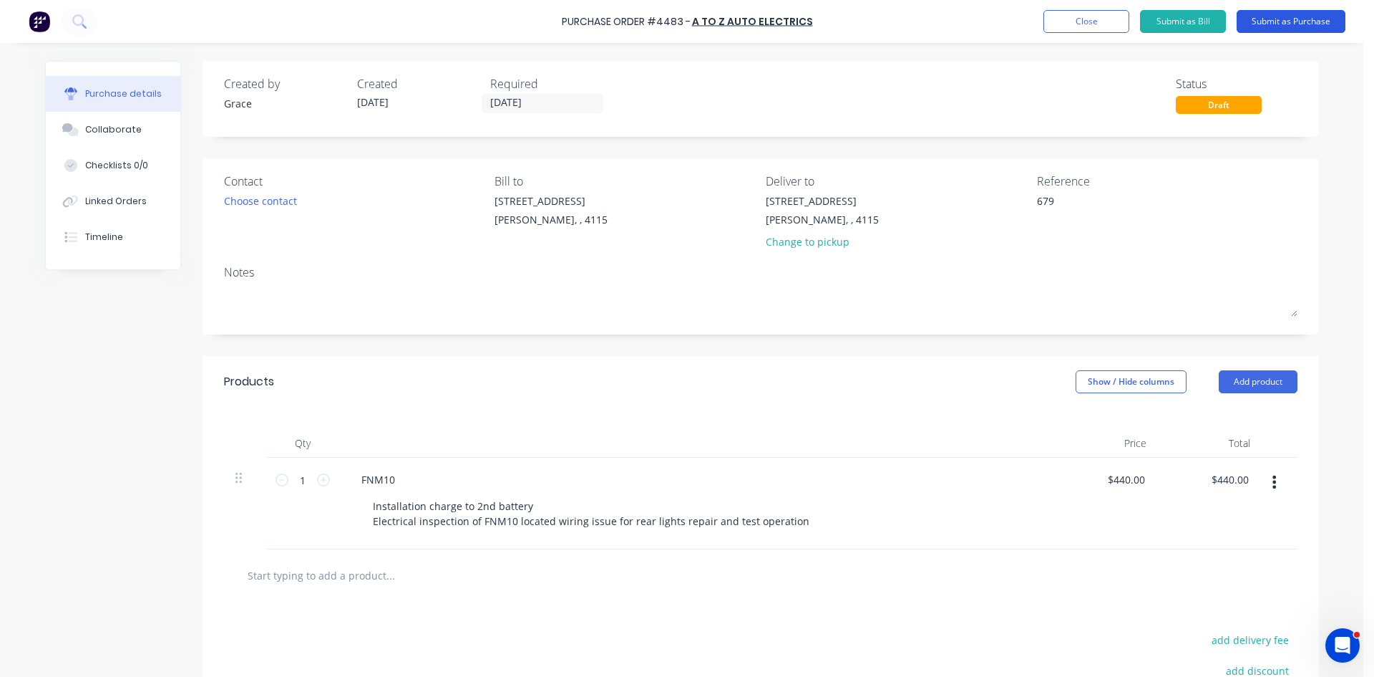
click at [1288, 19] on button "Submit as Purchase" at bounding box center [1291, 21] width 109 height 23
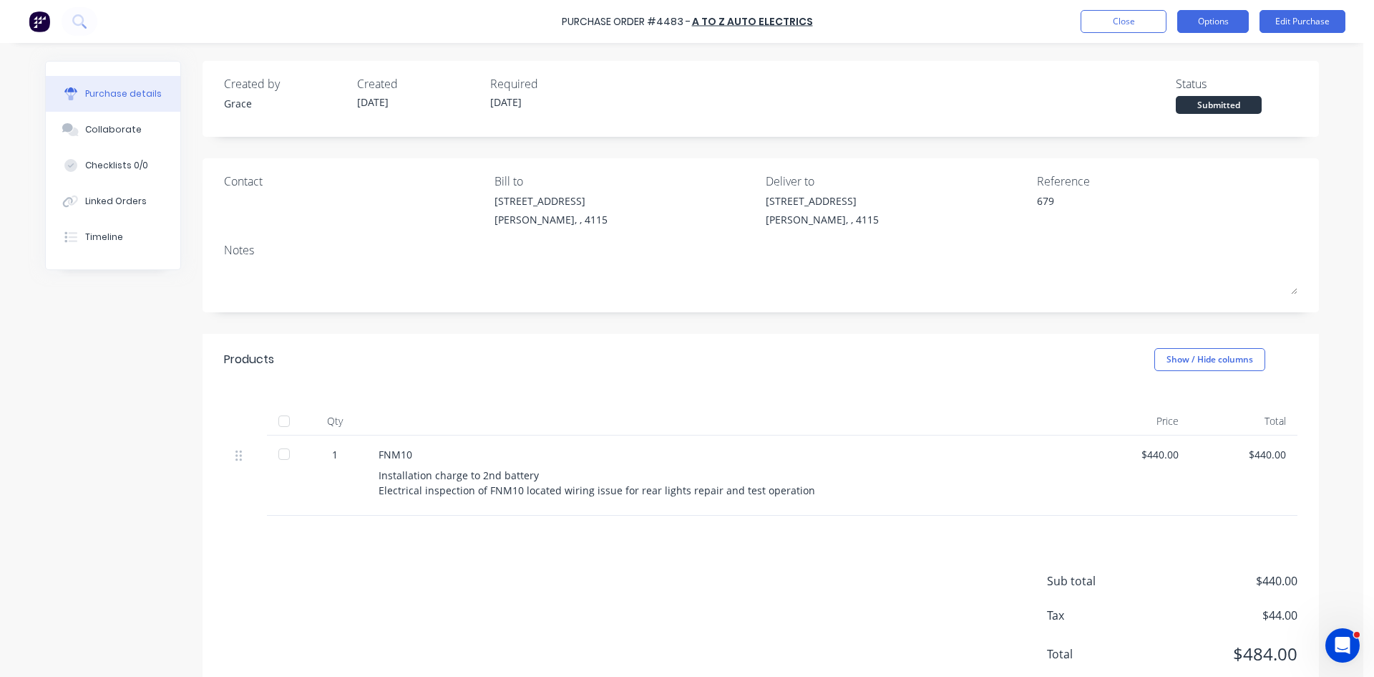
click at [1233, 21] on button "Options" at bounding box center [1214, 21] width 72 height 23
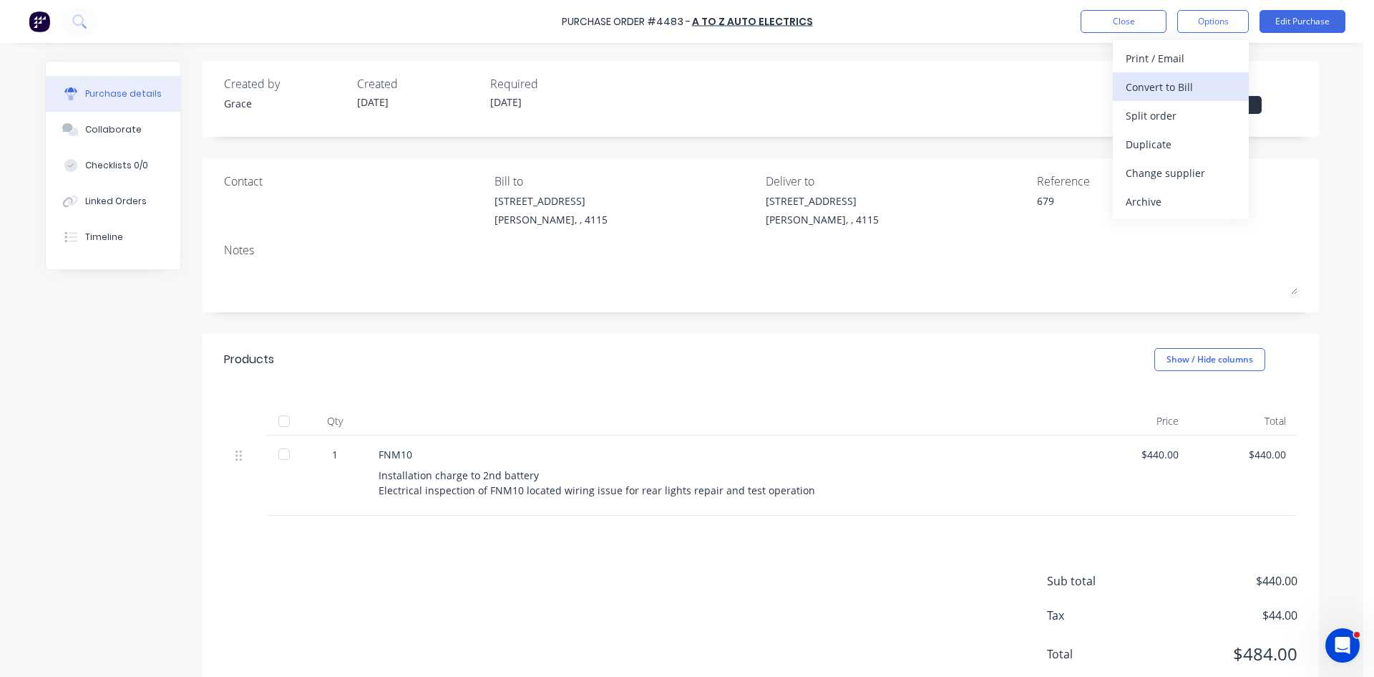
click at [1191, 92] on div "Convert to Bill" at bounding box center [1181, 87] width 110 height 21
type textarea "x"
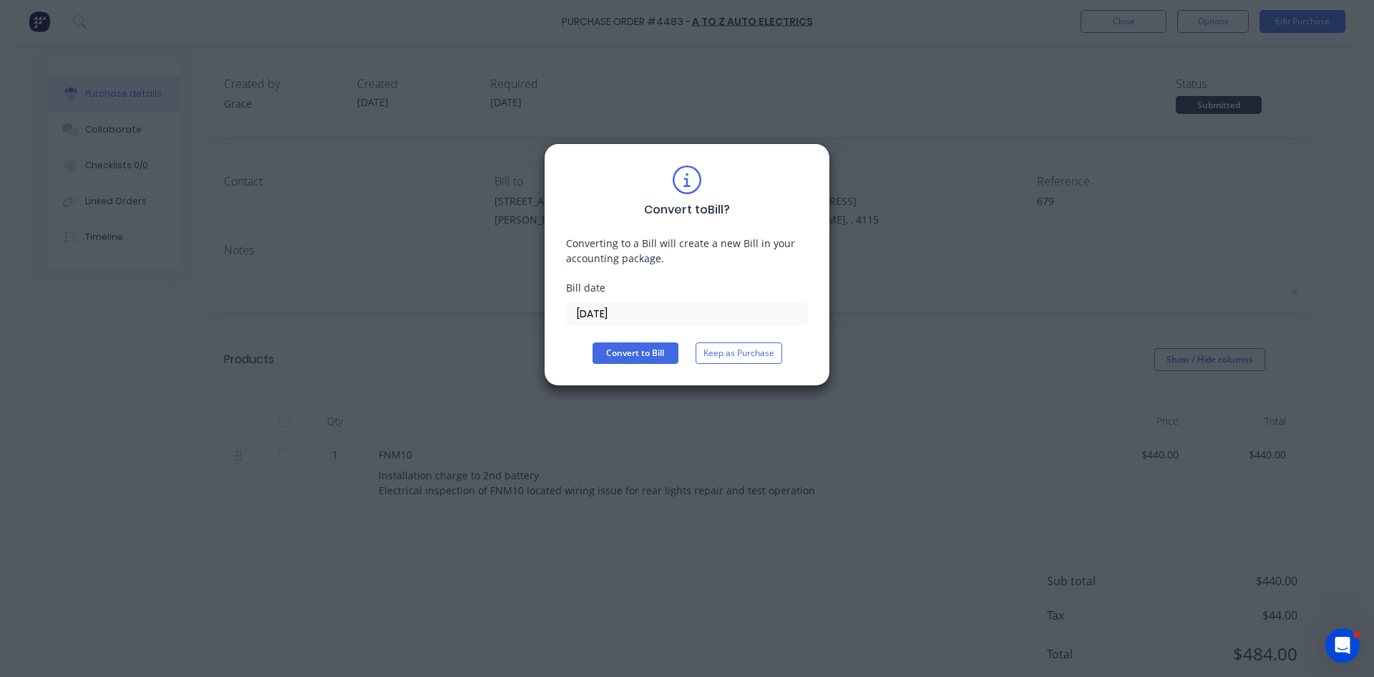
click at [652, 304] on input "13/10/25" at bounding box center [687, 313] width 241 height 21
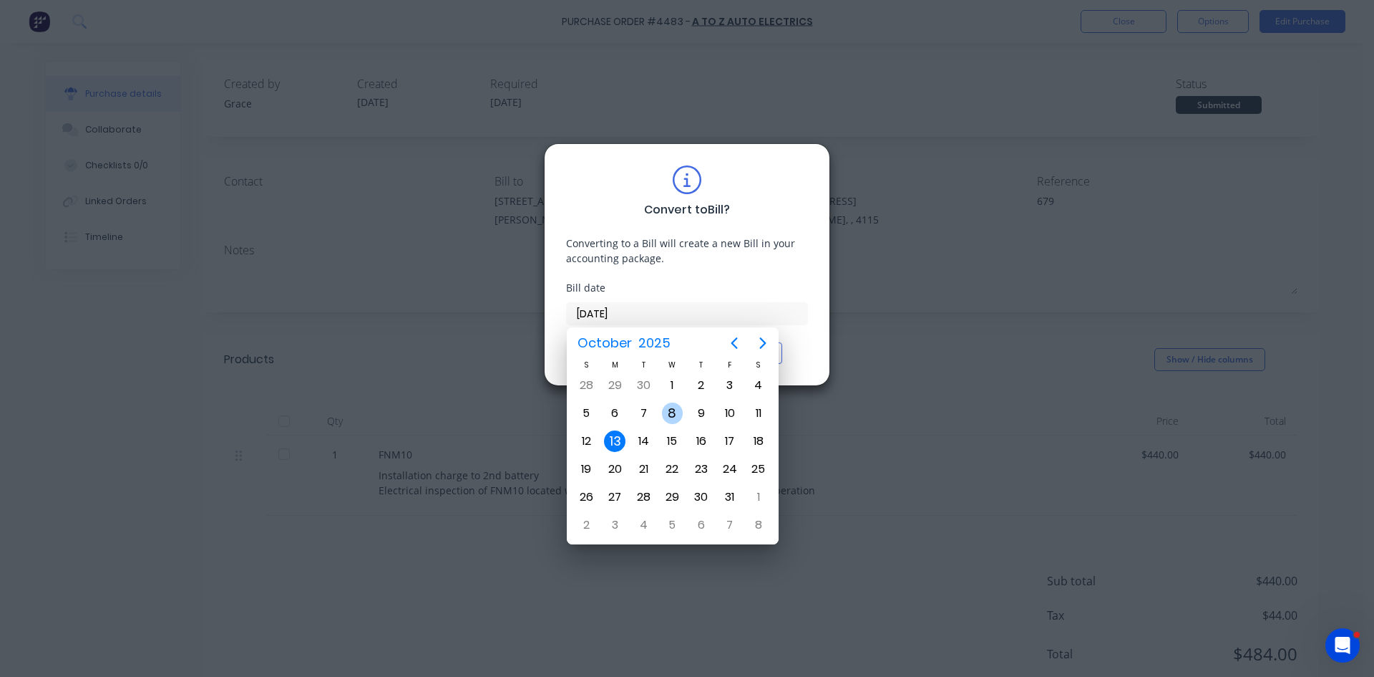
click at [677, 413] on div "8" at bounding box center [672, 412] width 21 height 21
type input "08/10/25"
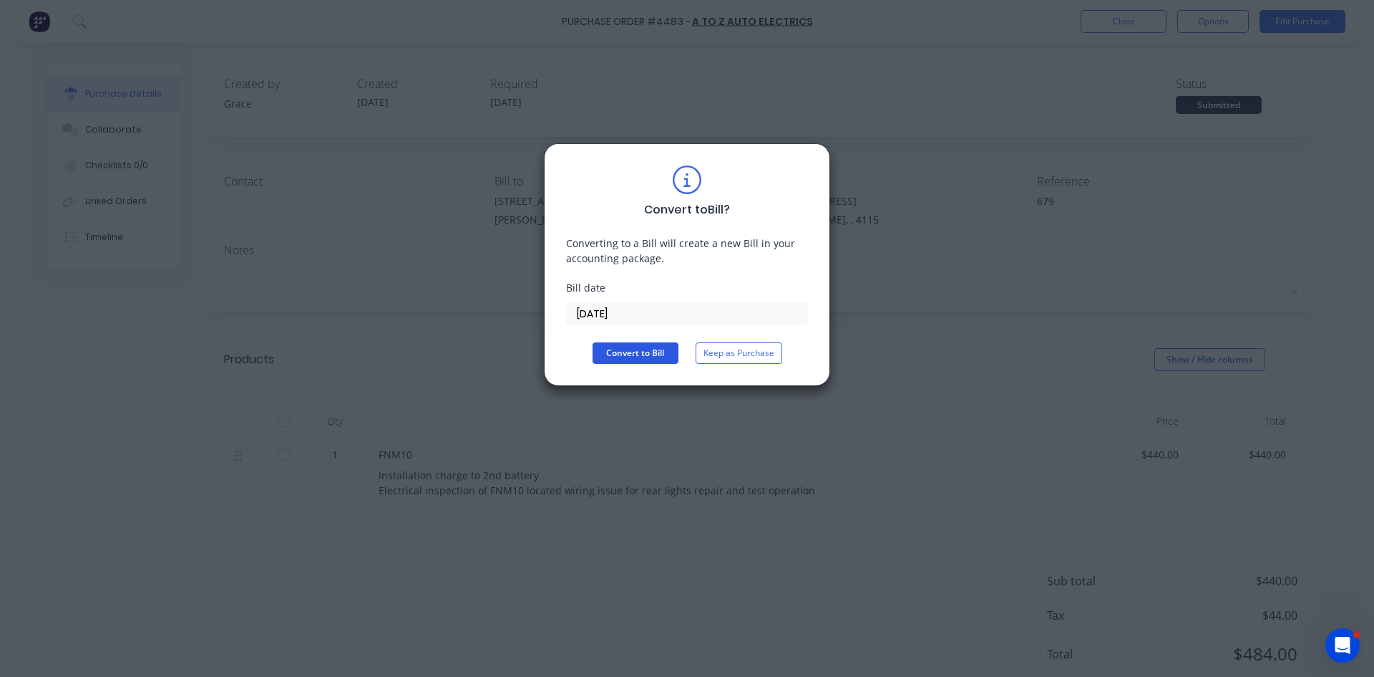
click at [621, 350] on button "Convert to Bill" at bounding box center [636, 352] width 86 height 21
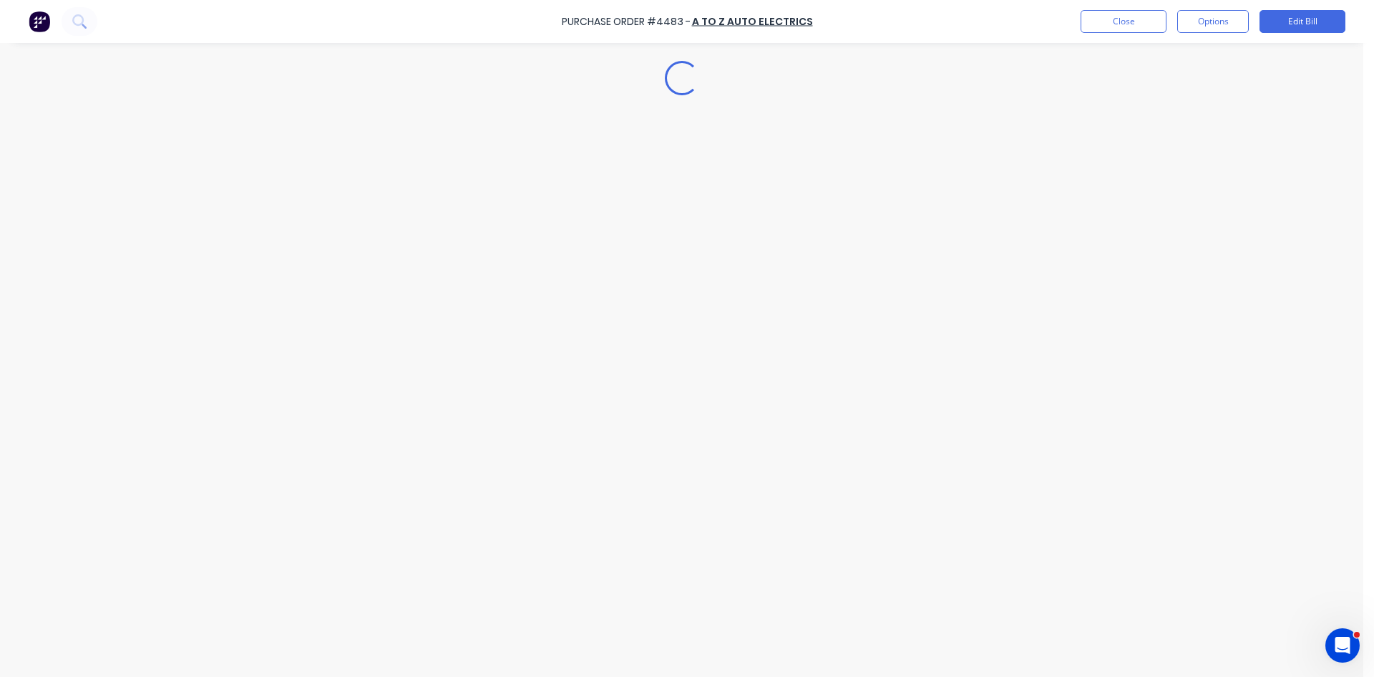
type textarea "x"
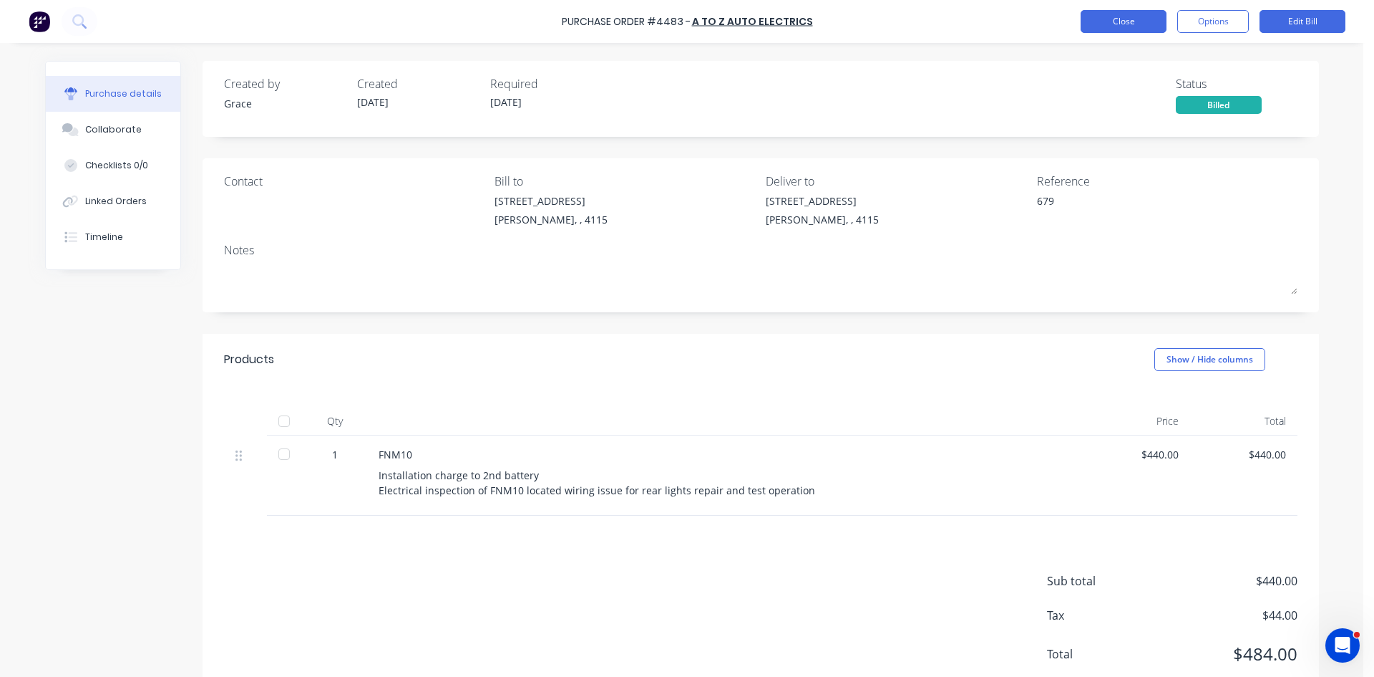
click at [1123, 16] on button "Close" at bounding box center [1124, 21] width 86 height 23
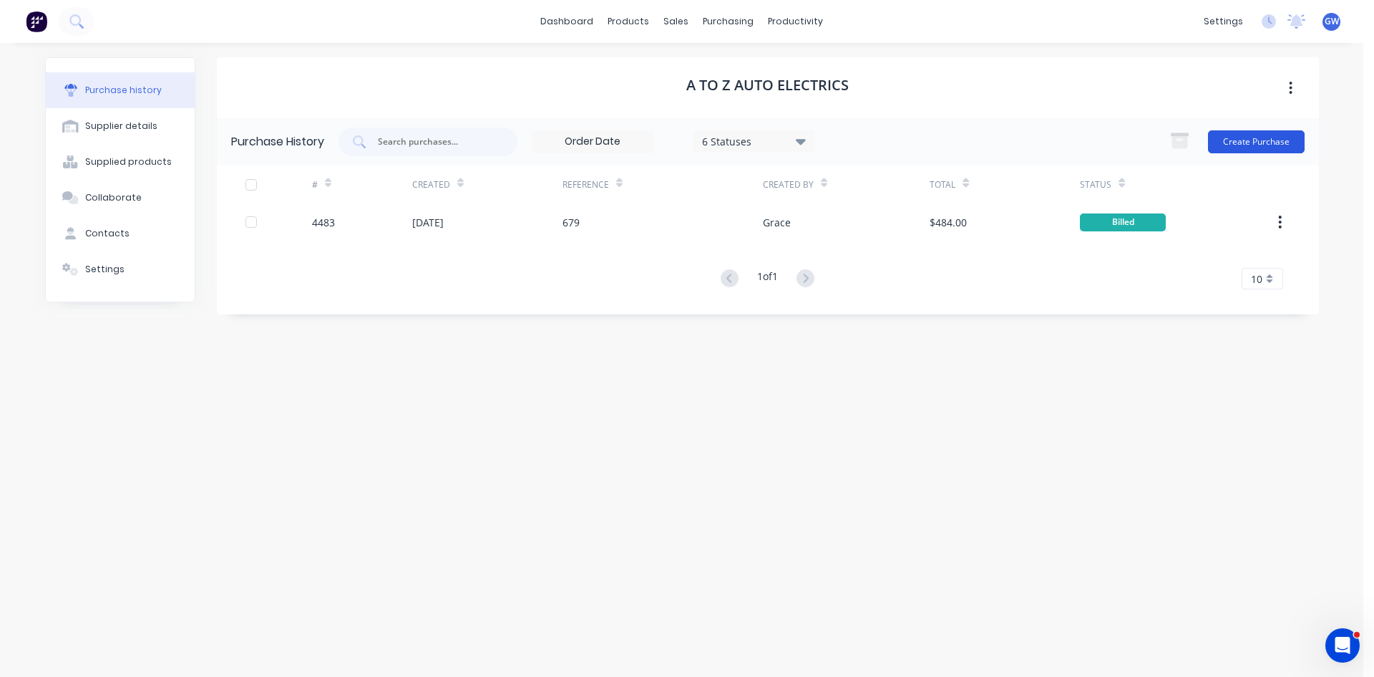
click at [1261, 147] on button "Create Purchase" at bounding box center [1256, 141] width 97 height 23
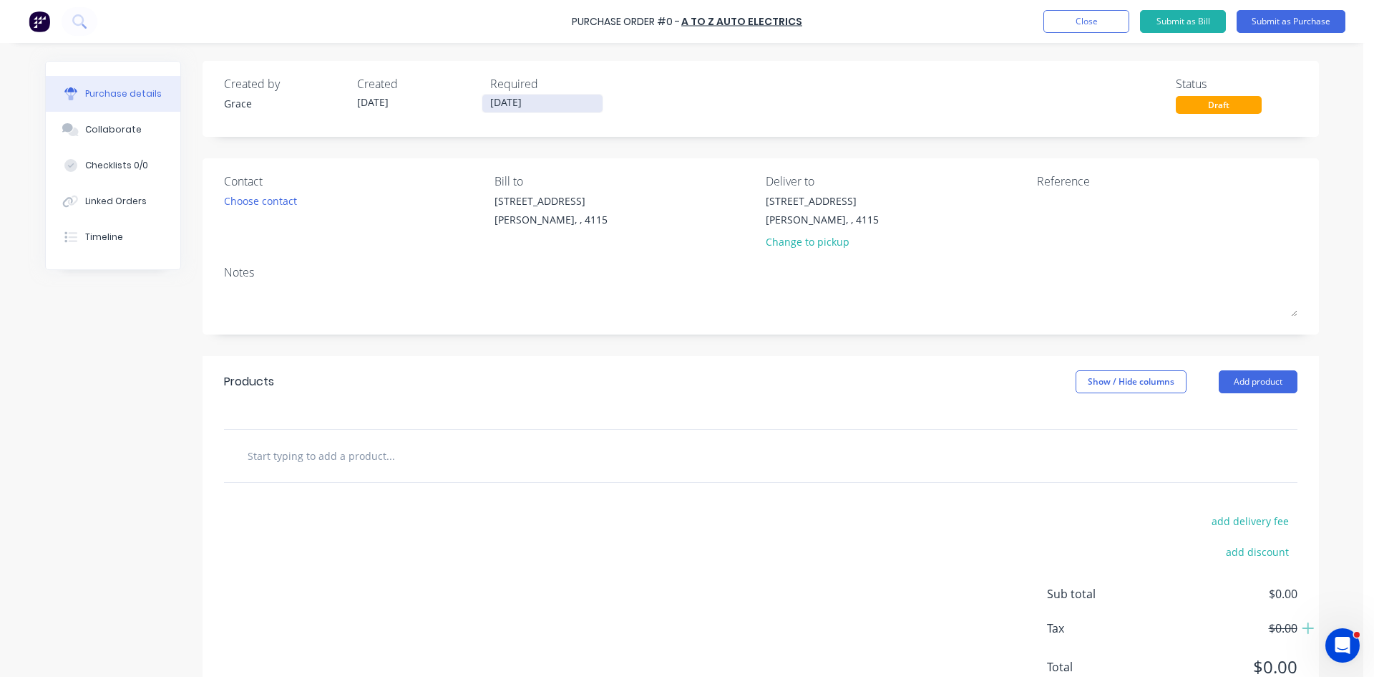
click at [528, 104] on input "13/10/25" at bounding box center [543, 103] width 120 height 18
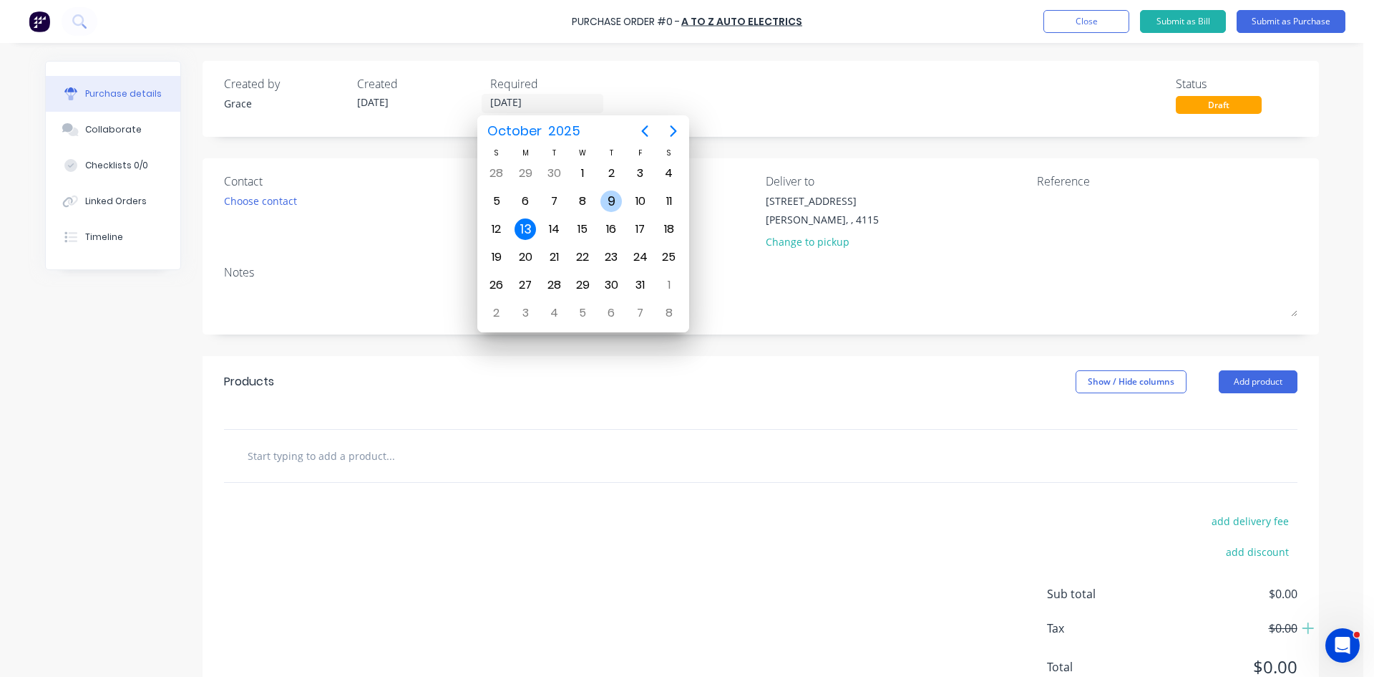
click at [619, 197] on div "9" at bounding box center [611, 200] width 21 height 21
type input "09/10/25"
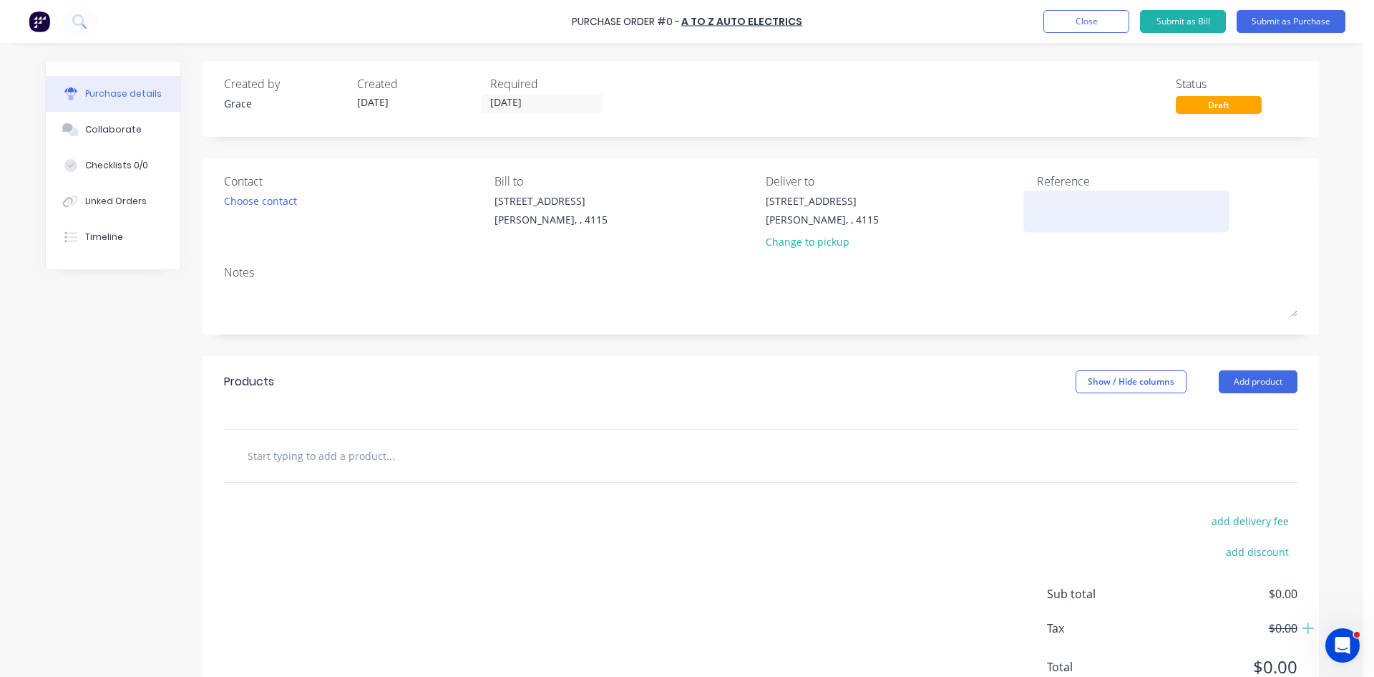
click at [1072, 201] on textarea at bounding box center [1126, 209] width 179 height 32
type textarea "x"
type textarea "6"
type textarea "x"
type textarea "68"
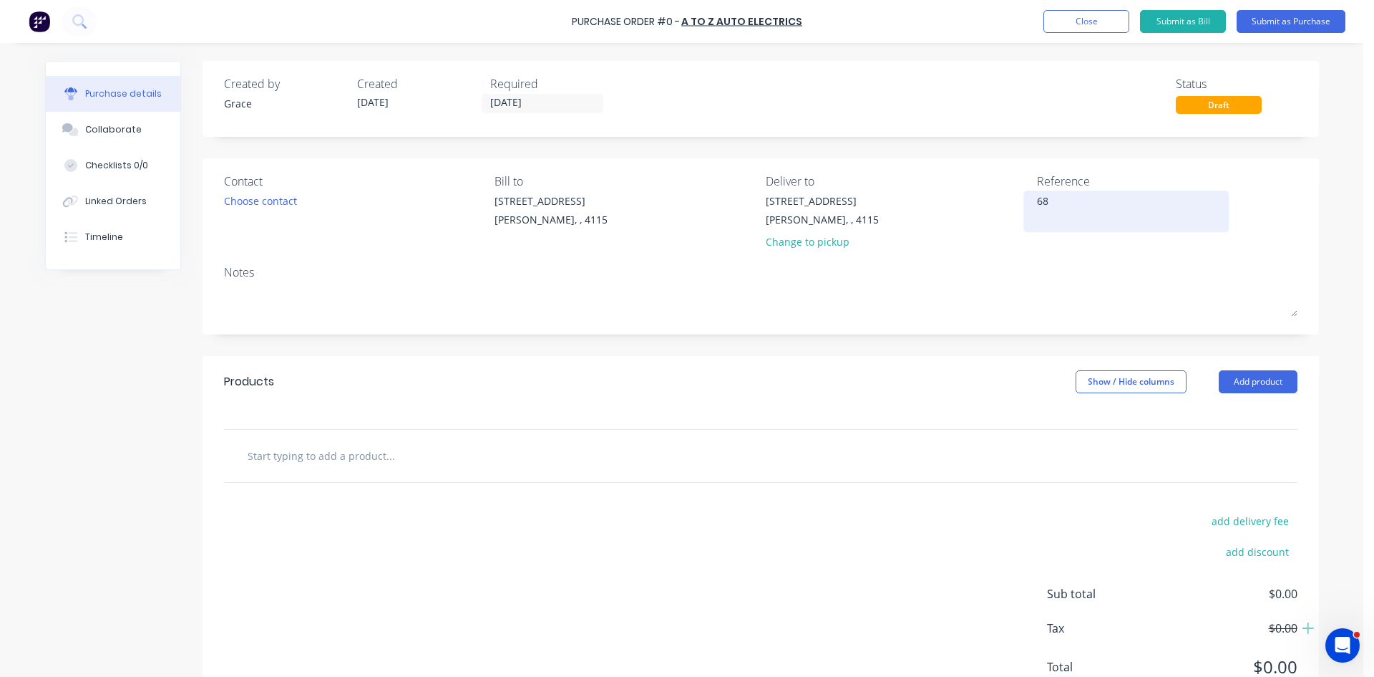
type textarea "x"
type textarea "681"
type textarea "x"
type textarea "681"
click at [1256, 389] on button "Add product" at bounding box center [1258, 381] width 79 height 23
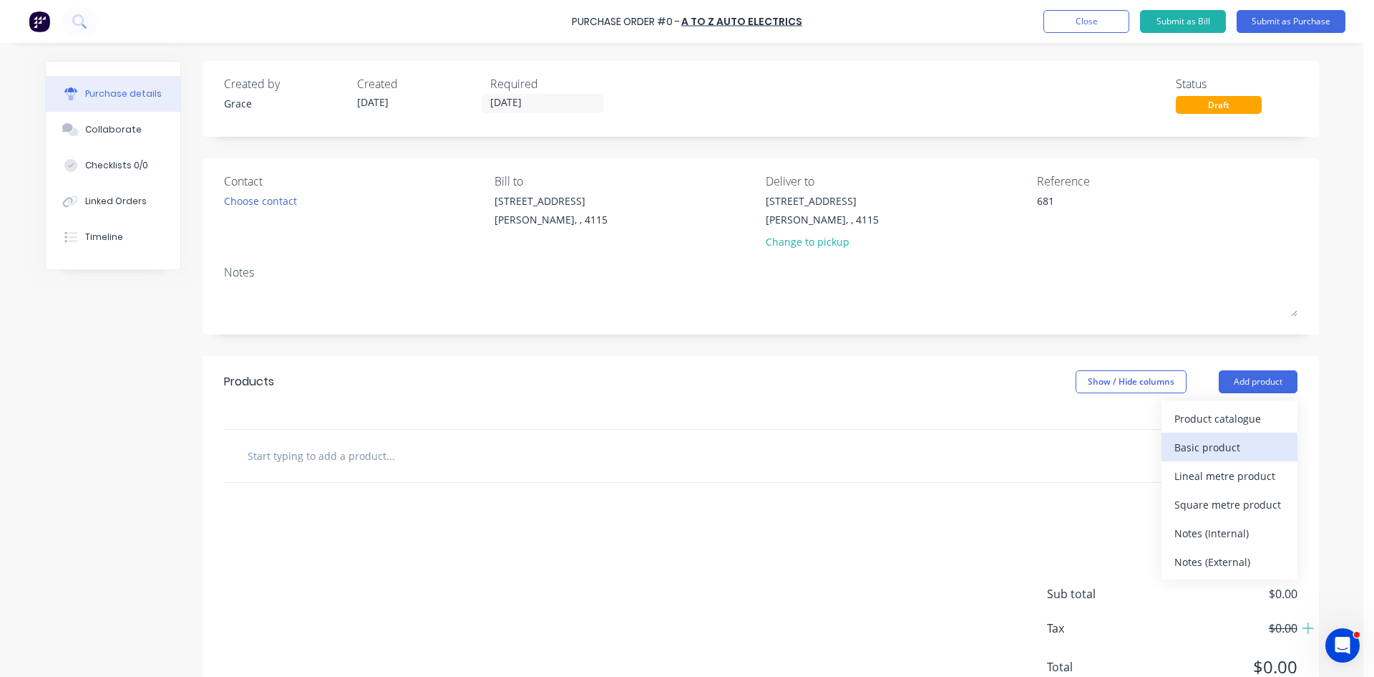
click at [1208, 446] on div "Basic product" at bounding box center [1230, 447] width 110 height 21
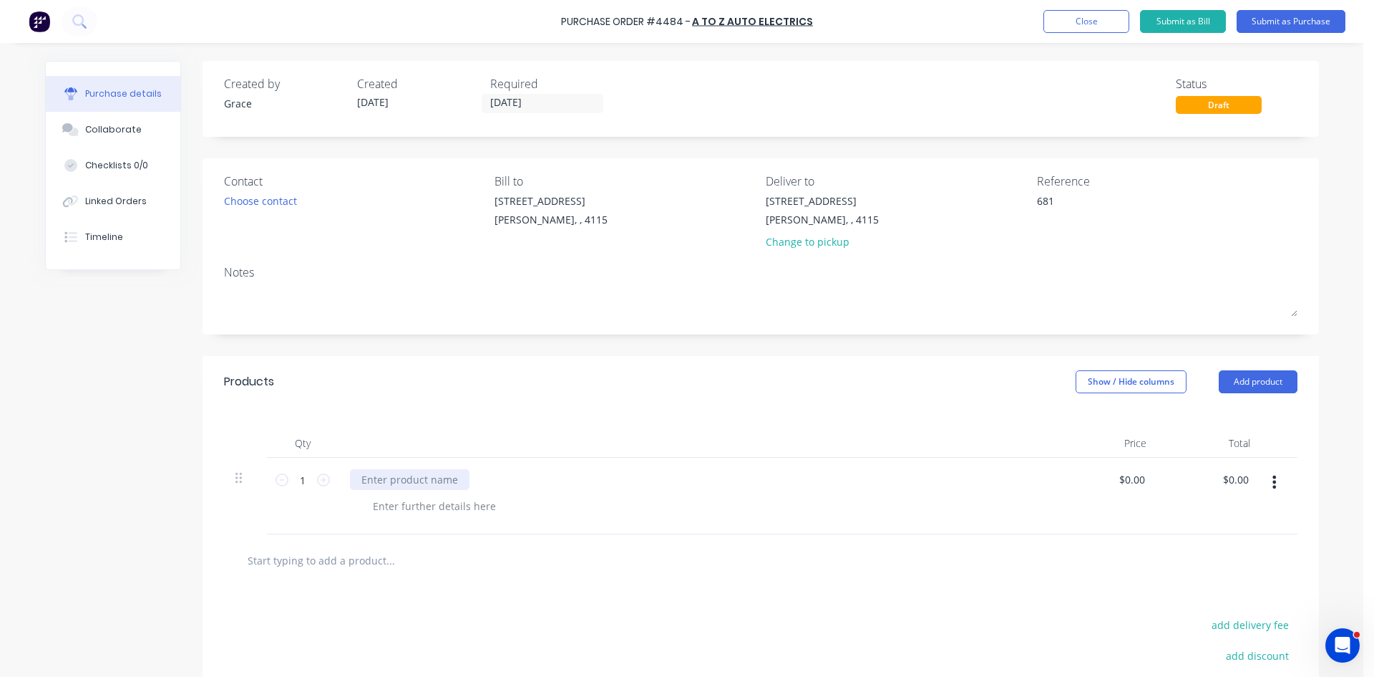
type textarea "x"
click at [435, 481] on div at bounding box center [410, 479] width 120 height 21
type textarea "x"
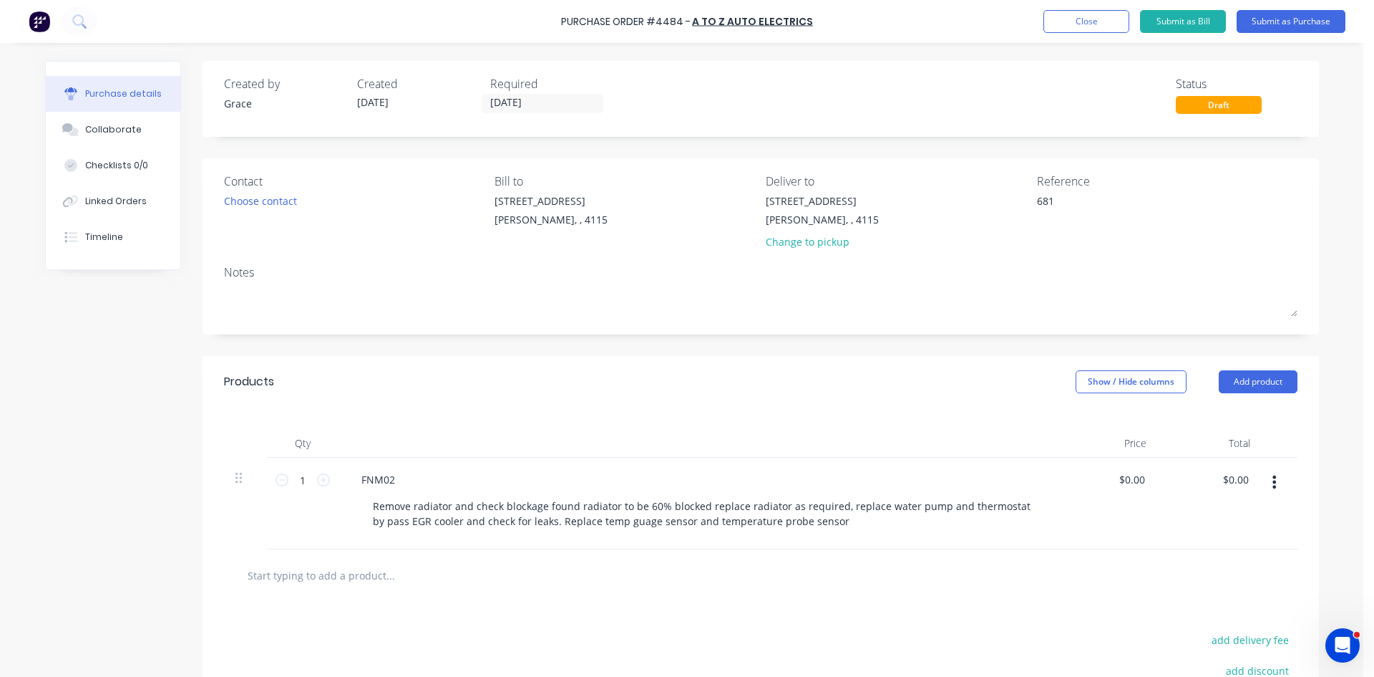
click at [755, 426] on div "Qty Price Total 1 1 FNM02 Remove radiator and check blockage found radiator to …" at bounding box center [761, 478] width 1117 height 142
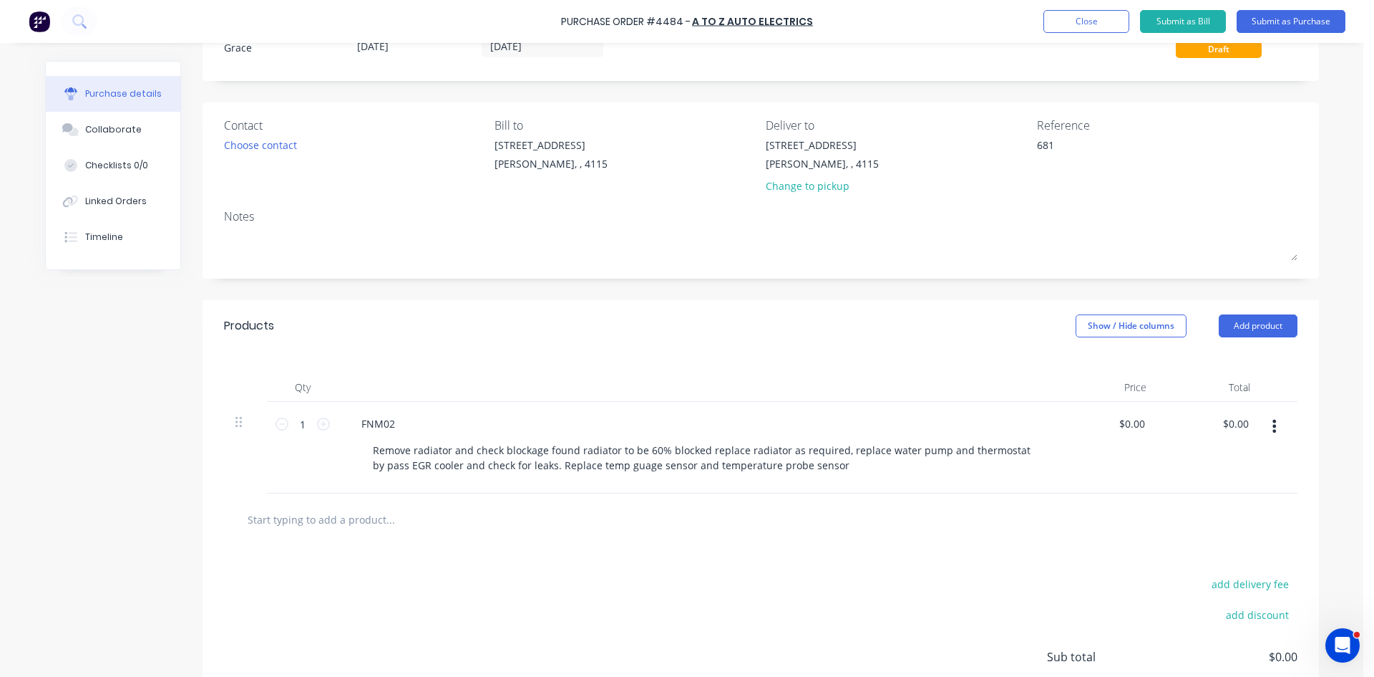
scroll to position [175, 0]
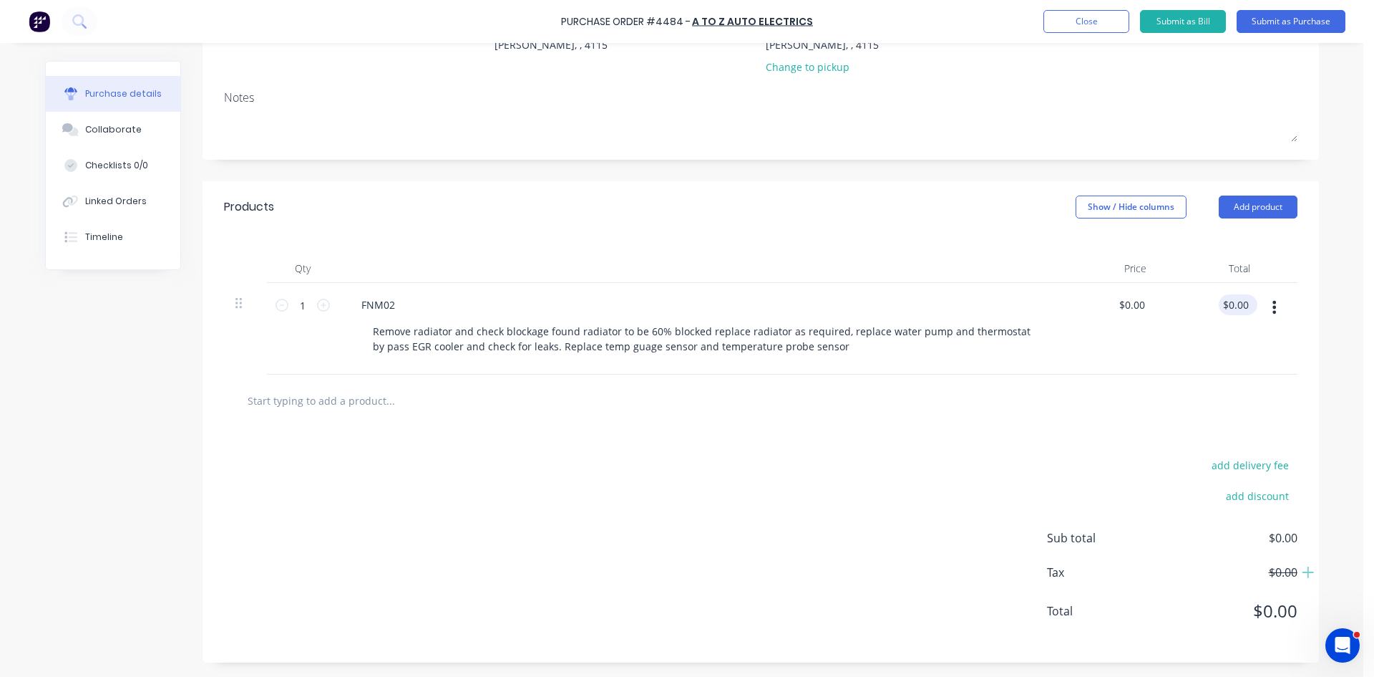
type textarea "x"
type input "0.00"
click at [1239, 302] on input "0.00" at bounding box center [1235, 304] width 33 height 21
type textarea "x"
click at [1239, 302] on input "0.00" at bounding box center [1238, 304] width 27 height 21
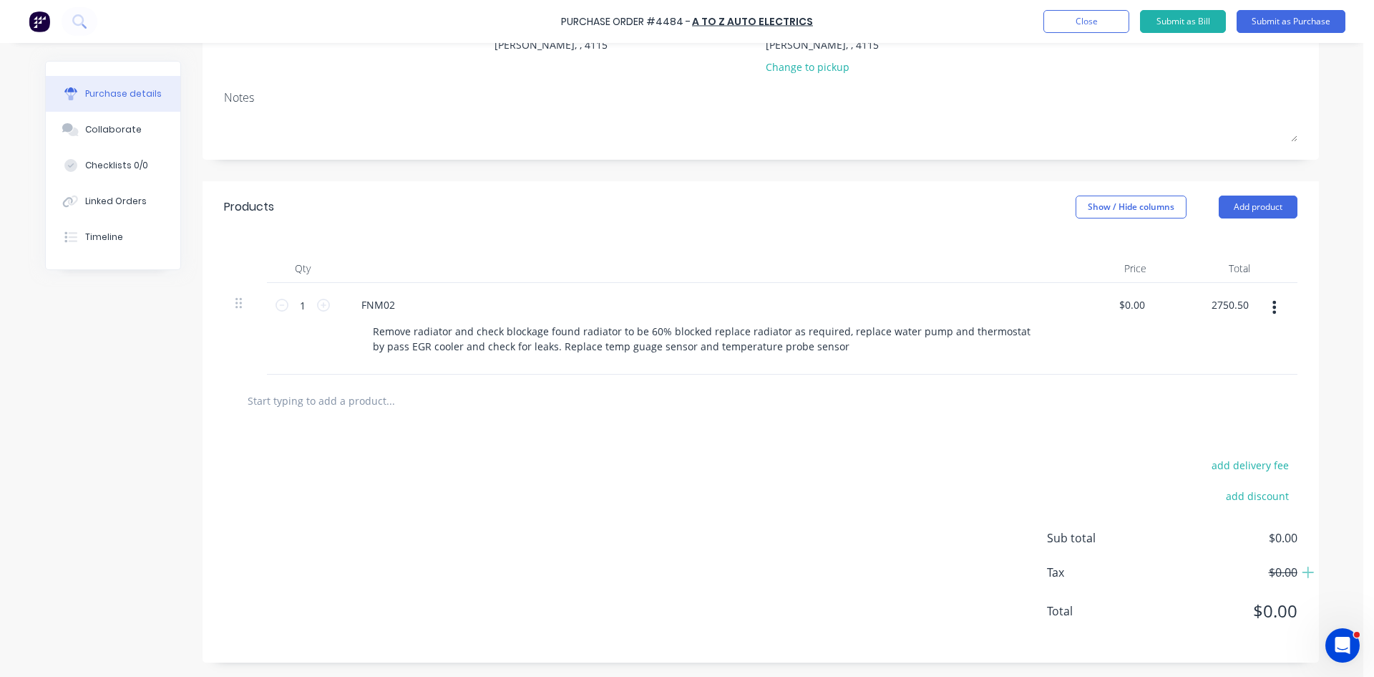
type input "2750.50"
type textarea "x"
type input "$2,750.50"
click at [906, 444] on div "add delivery fee add discount Sub total $0.00 Tax $0.00 Total $0.00" at bounding box center [761, 545] width 1117 height 236
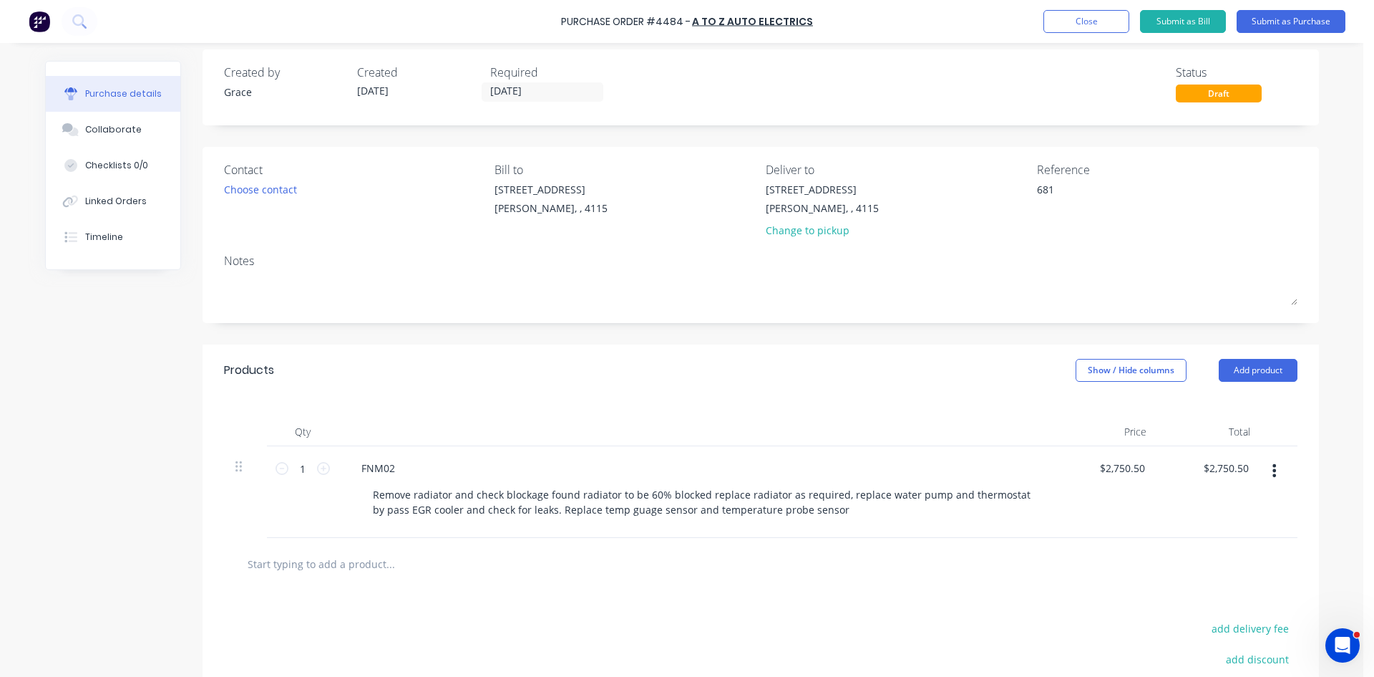
scroll to position [0, 0]
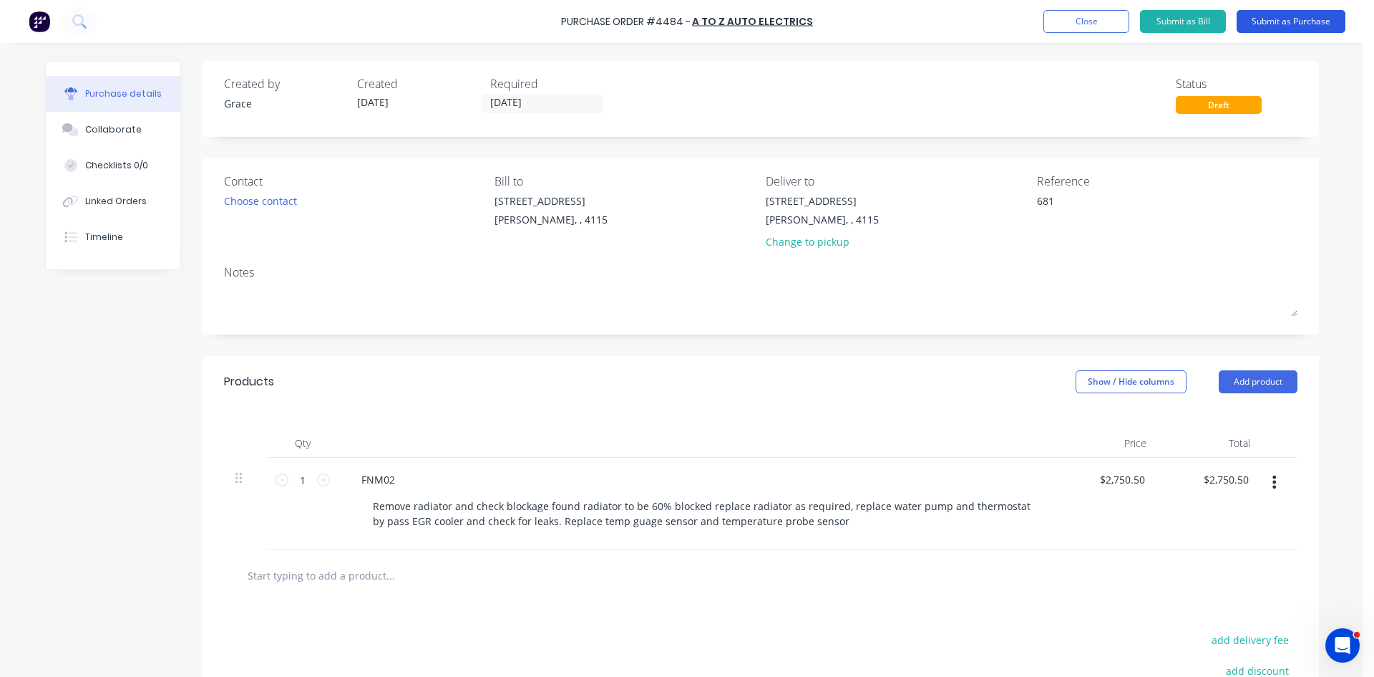
click at [1296, 28] on button "Submit as Purchase" at bounding box center [1291, 21] width 109 height 23
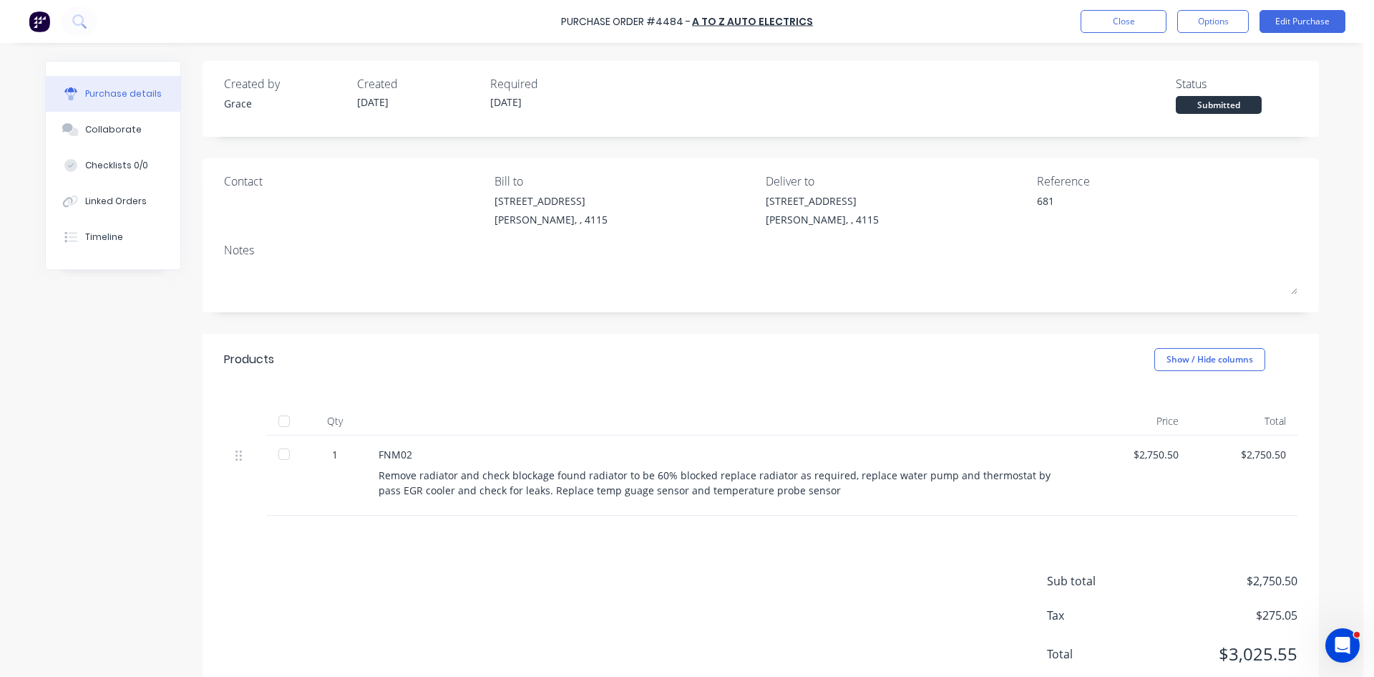
click at [1257, 16] on div "Close Options Edit Purchase" at bounding box center [1213, 21] width 265 height 23
click at [1228, 18] on button "Options" at bounding box center [1214, 21] width 72 height 23
click at [1188, 86] on div "Convert to Bill" at bounding box center [1181, 87] width 110 height 21
type textarea "x"
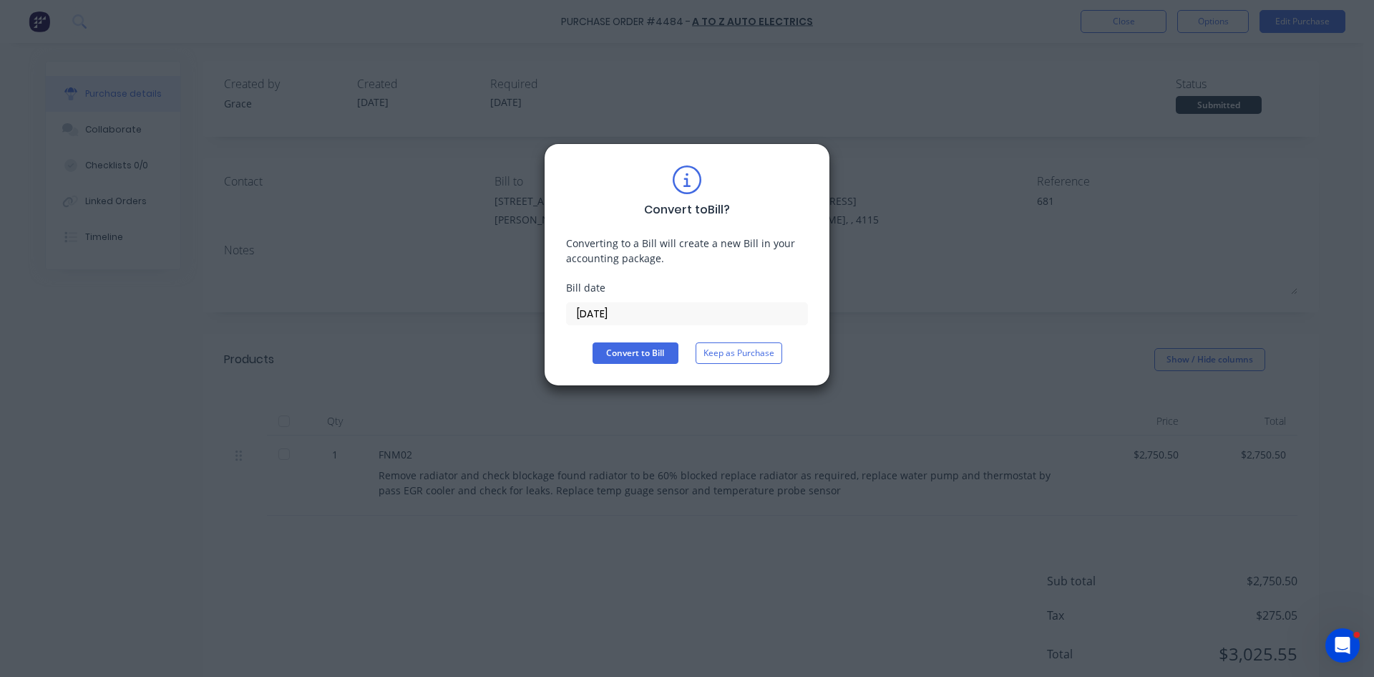
click at [596, 314] on input "13/10/25" at bounding box center [687, 313] width 241 height 21
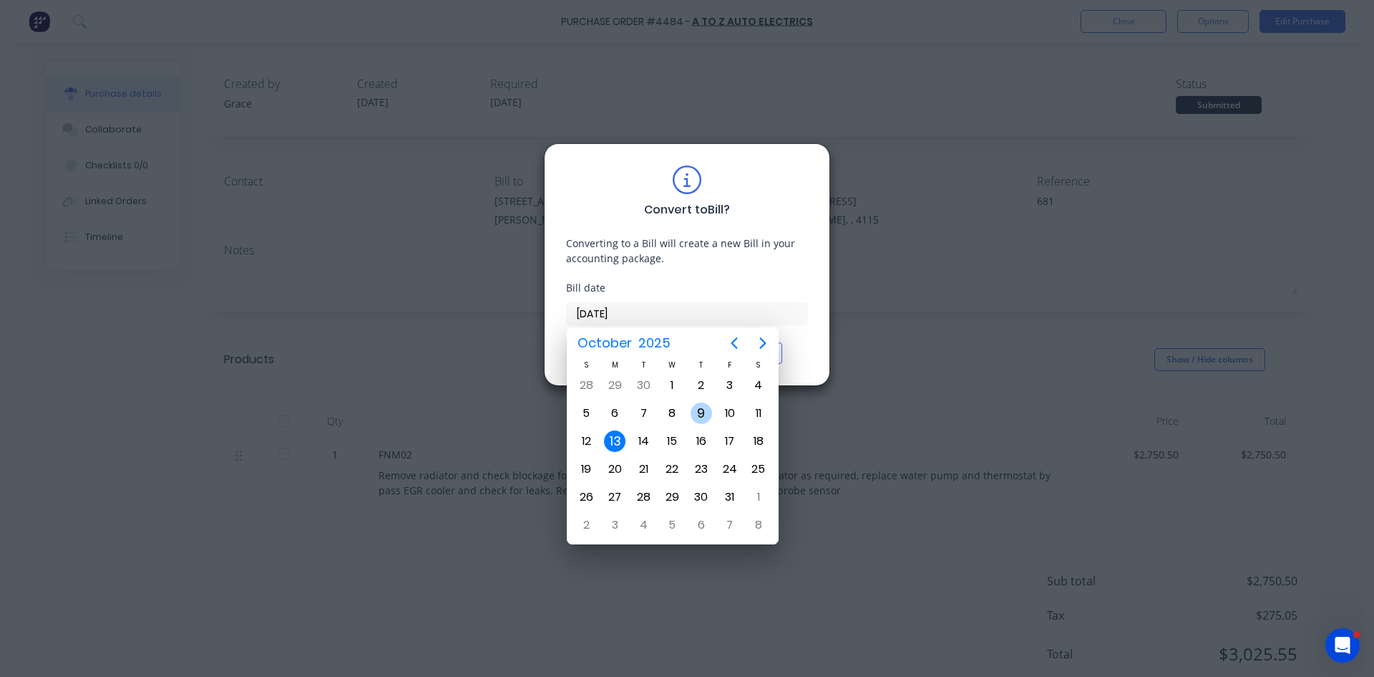
click at [697, 410] on div "9" at bounding box center [701, 412] width 21 height 21
type input "09/10/25"
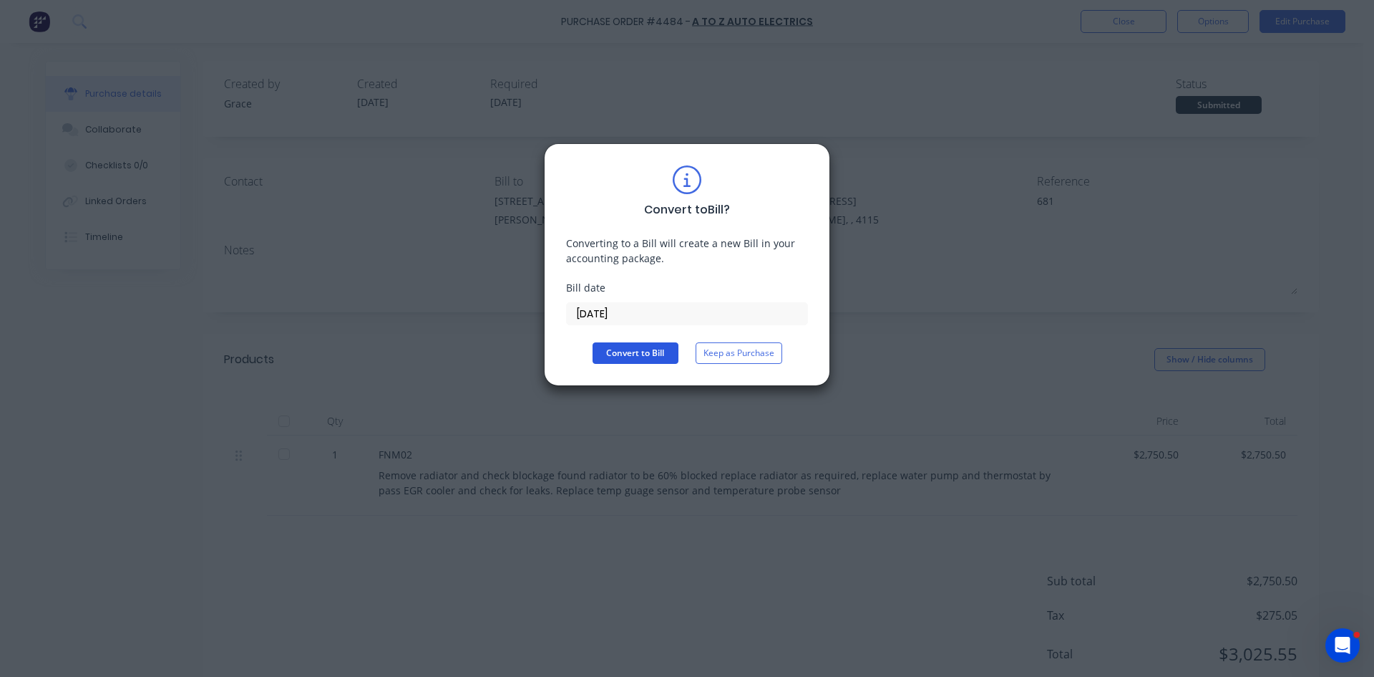
click at [646, 346] on button "Convert to Bill" at bounding box center [636, 352] width 86 height 21
type textarea "x"
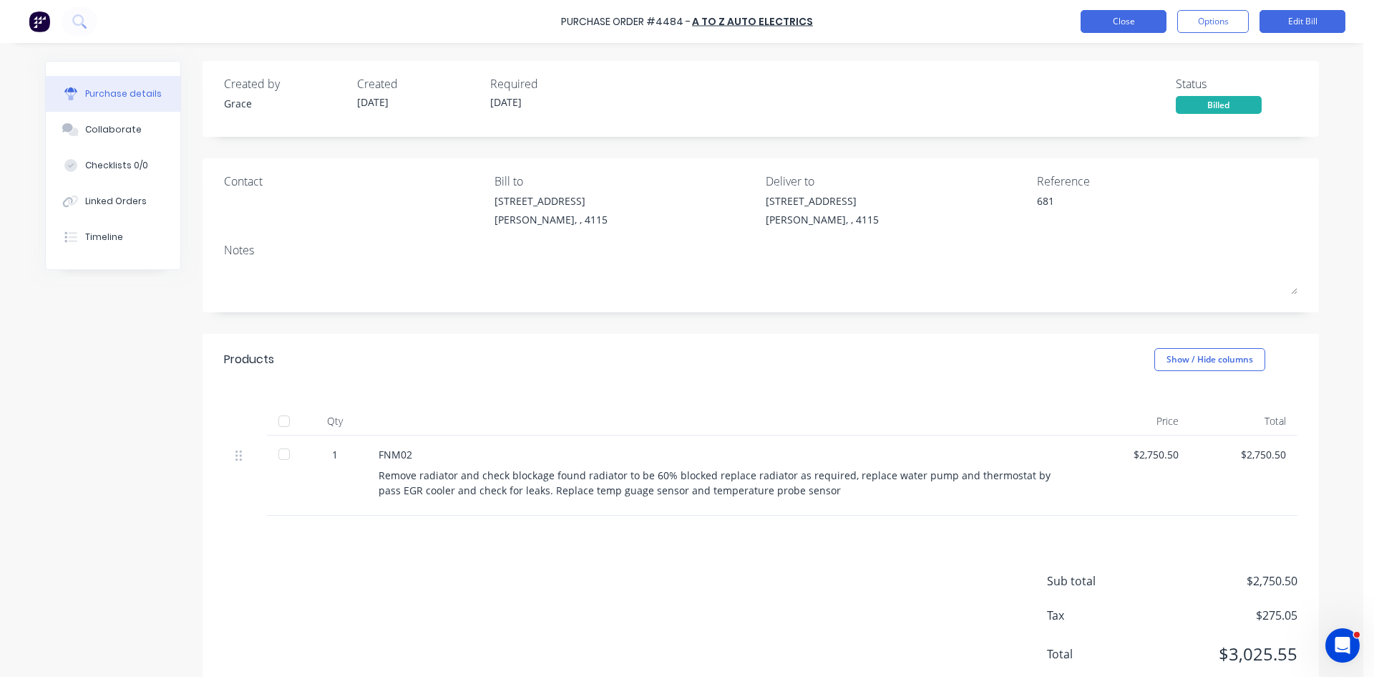
click at [1120, 27] on button "Close" at bounding box center [1124, 21] width 86 height 23
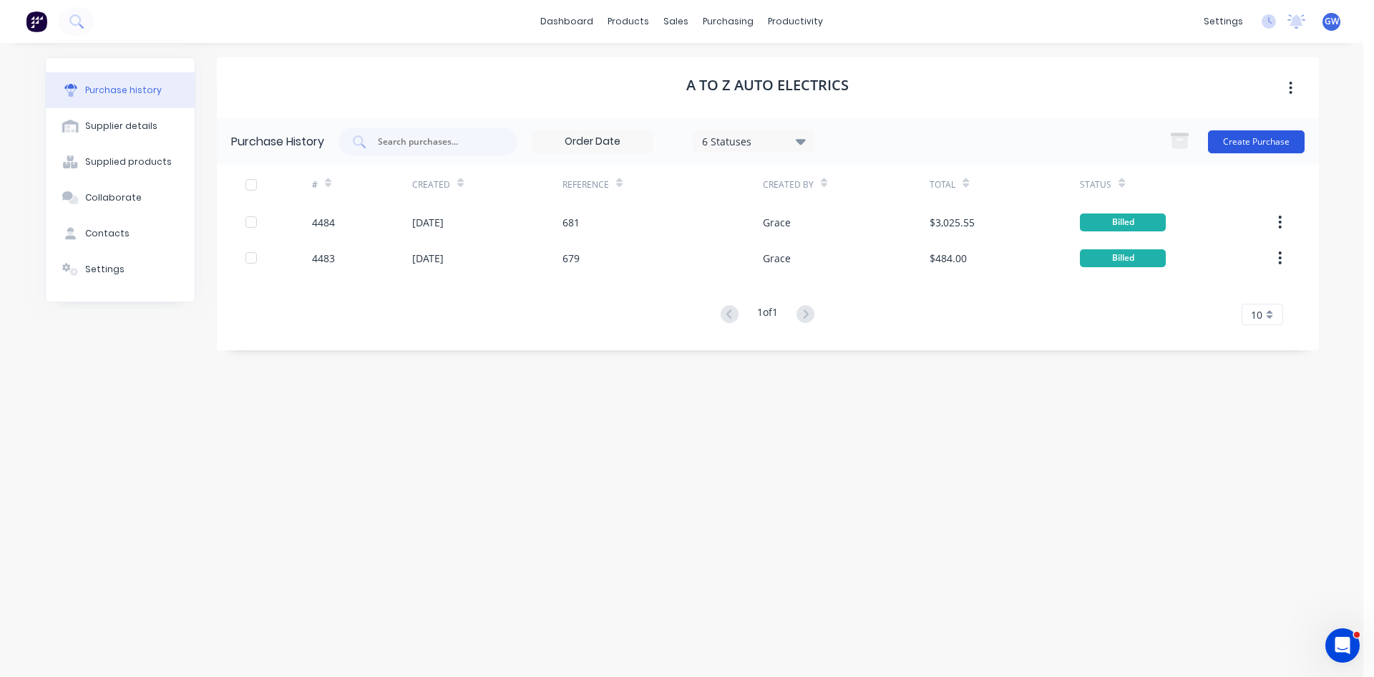
click at [1261, 137] on button "Create Purchase" at bounding box center [1256, 141] width 97 height 23
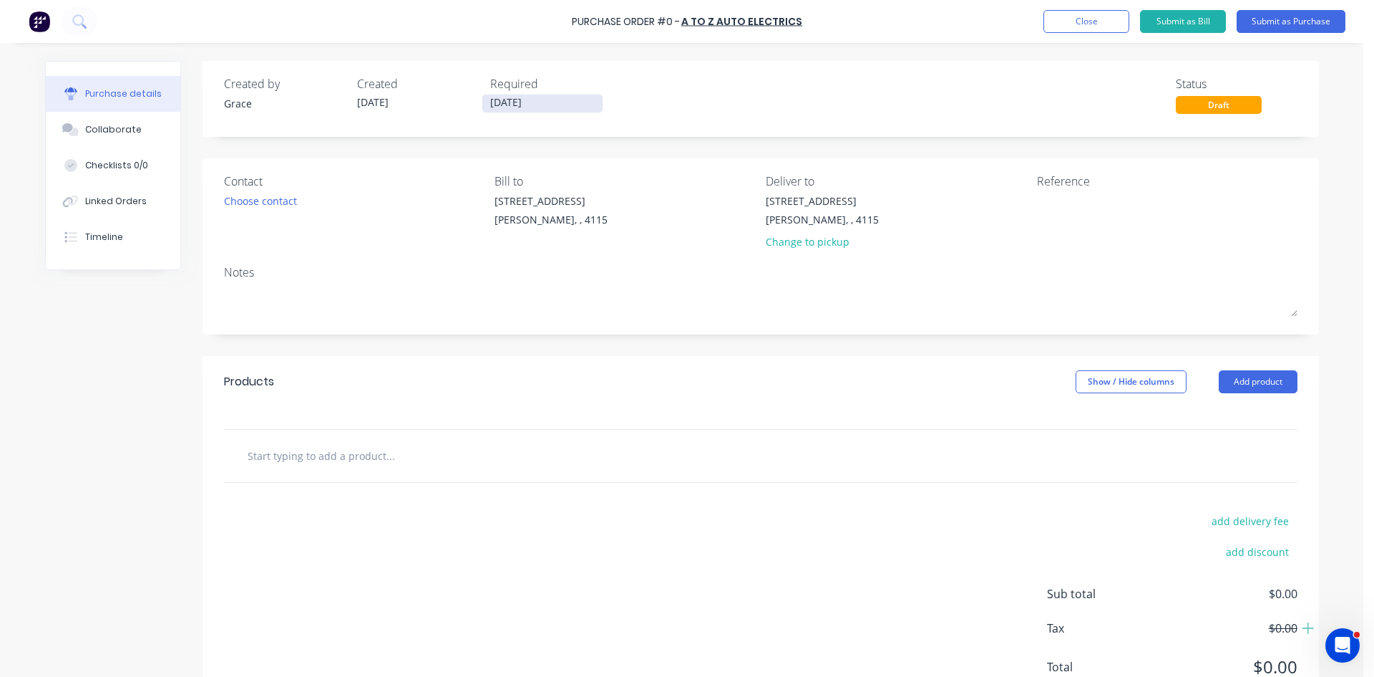
click at [533, 108] on input "13/10/25" at bounding box center [543, 103] width 120 height 18
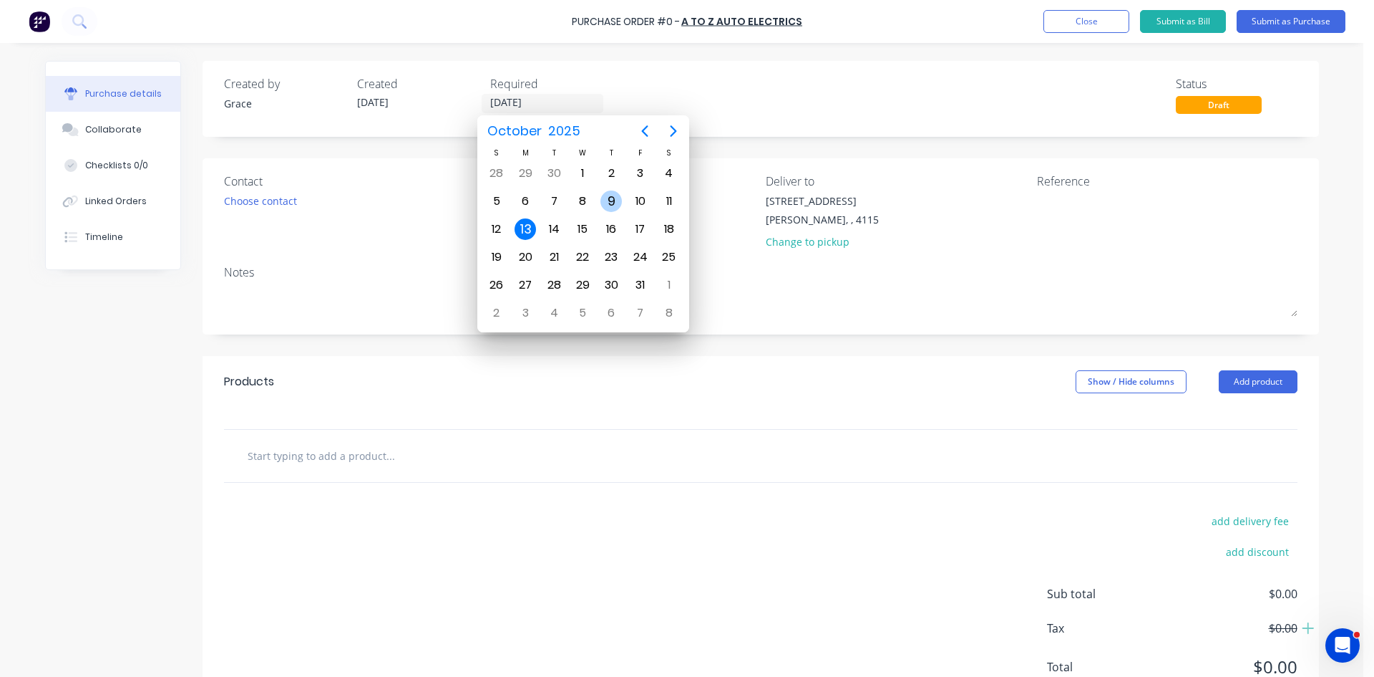
click at [616, 207] on div "9" at bounding box center [611, 200] width 21 height 21
type input "09/10/25"
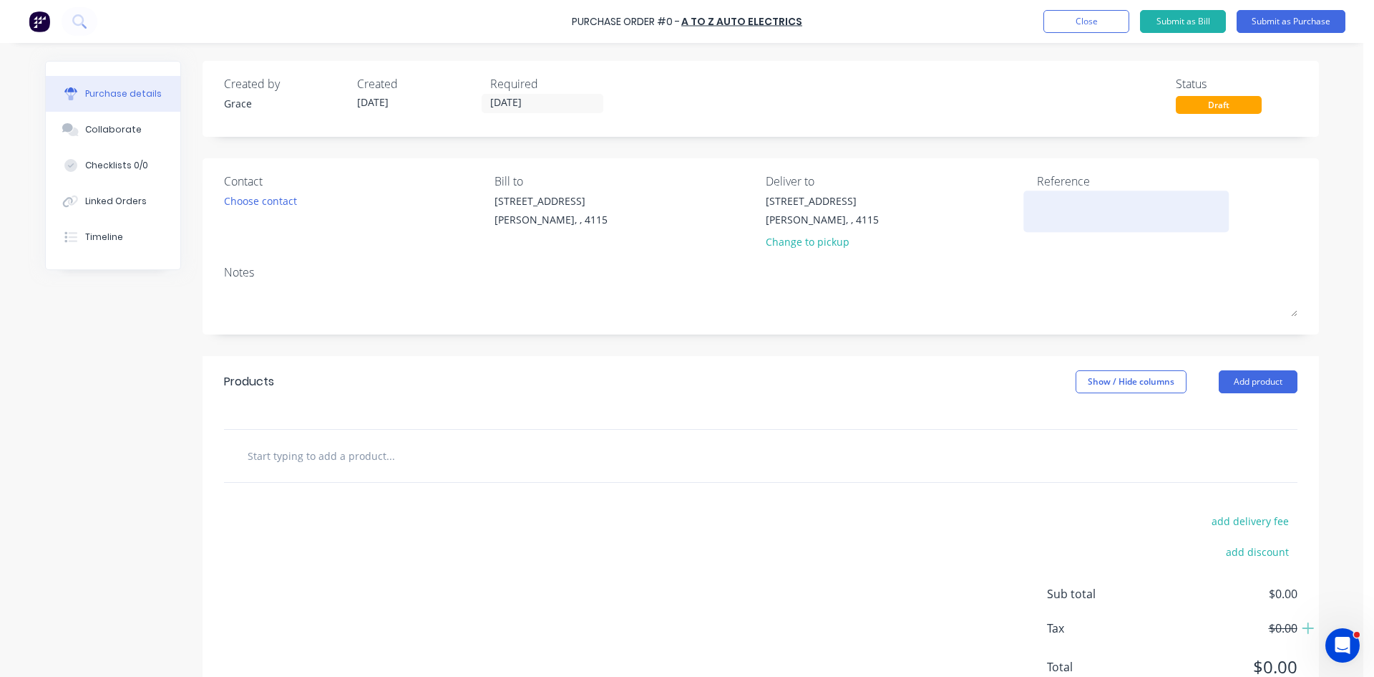
click at [1094, 210] on textarea at bounding box center [1126, 209] width 179 height 32
type textarea "x"
type textarea "6"
type textarea "x"
type textarea "68"
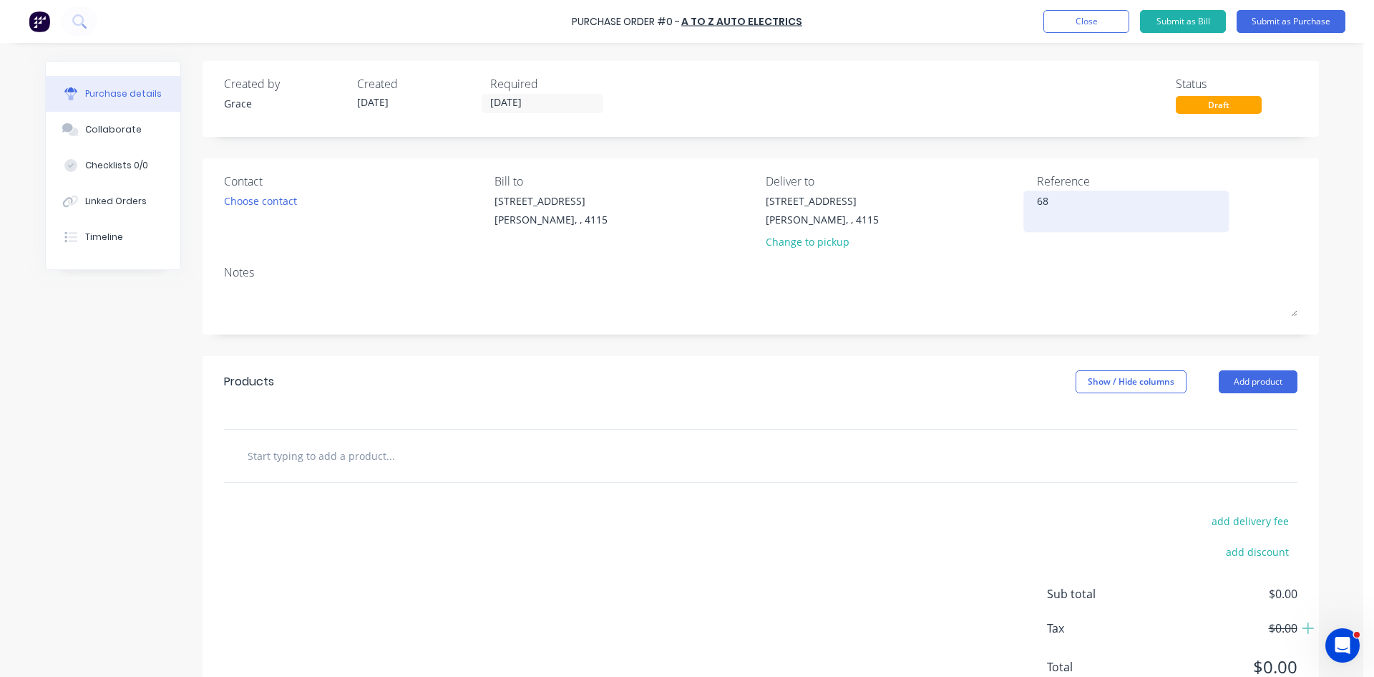
type textarea "x"
type textarea "680"
type textarea "x"
type textarea "680"
click at [1257, 379] on button "Add product" at bounding box center [1258, 381] width 79 height 23
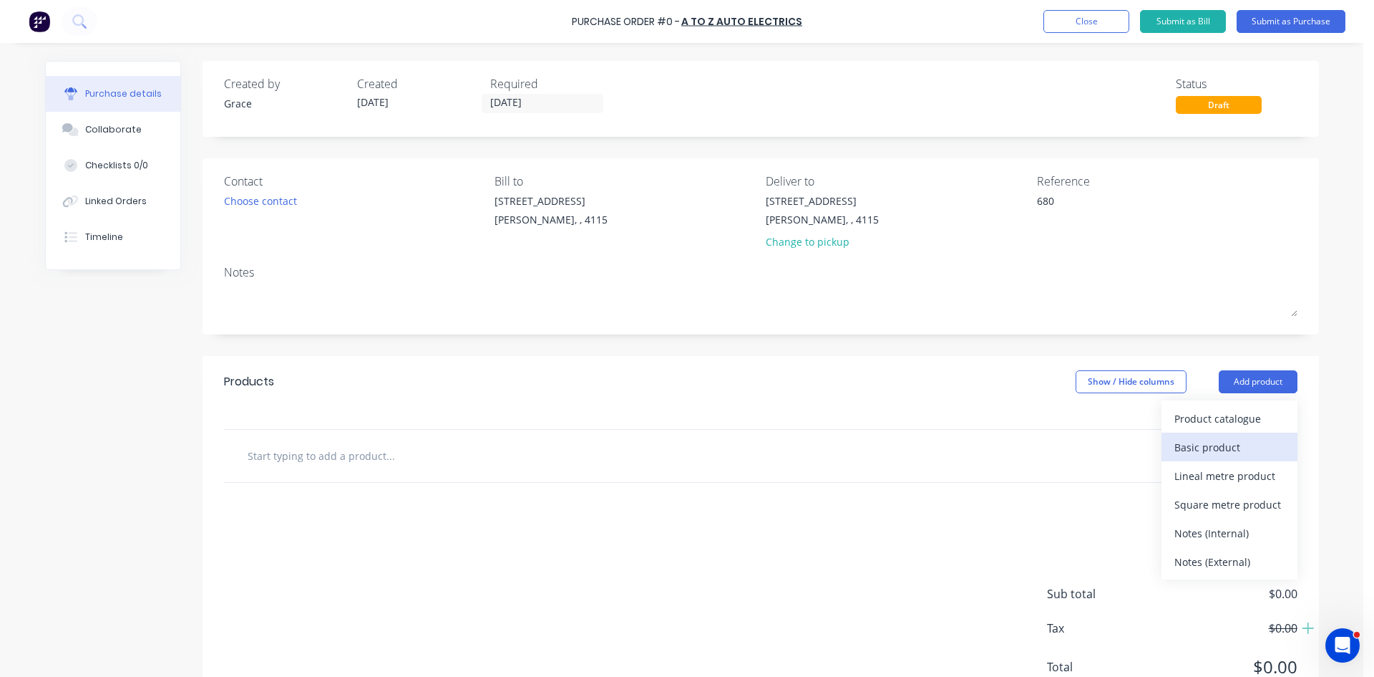
click at [1233, 441] on div "Basic product" at bounding box center [1230, 447] width 110 height 21
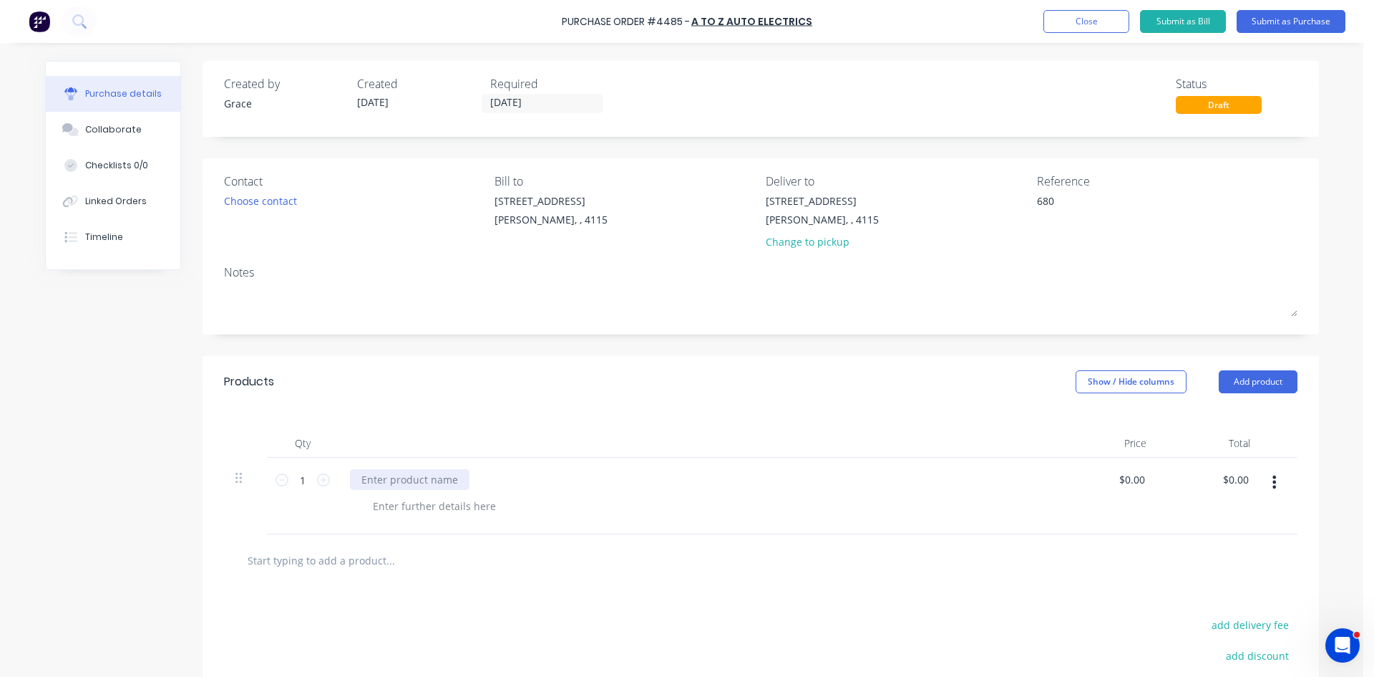
type textarea "x"
click at [419, 478] on div at bounding box center [410, 479] width 120 height 21
type textarea "x"
click at [511, 508] on div "Call out and diagnose replace s" at bounding box center [449, 505] width 174 height 21
click at [528, 501] on div "Call out and diagnose replace schrader valve/s" at bounding box center [504, 505] width 285 height 21
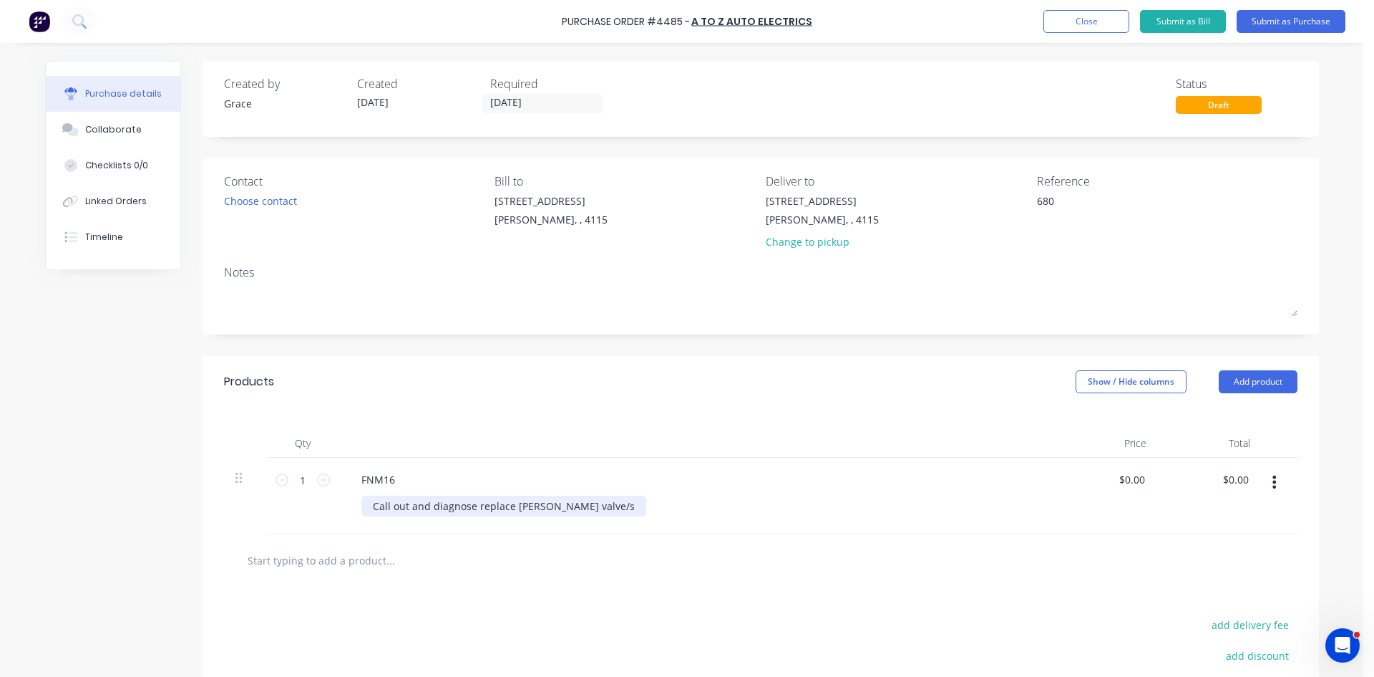
click at [588, 504] on div "Call out and diagnose replace Schrader valve/s" at bounding box center [504, 505] width 285 height 21
type textarea "x"
type input "0.00"
type textarea "x"
type input "$0.00"
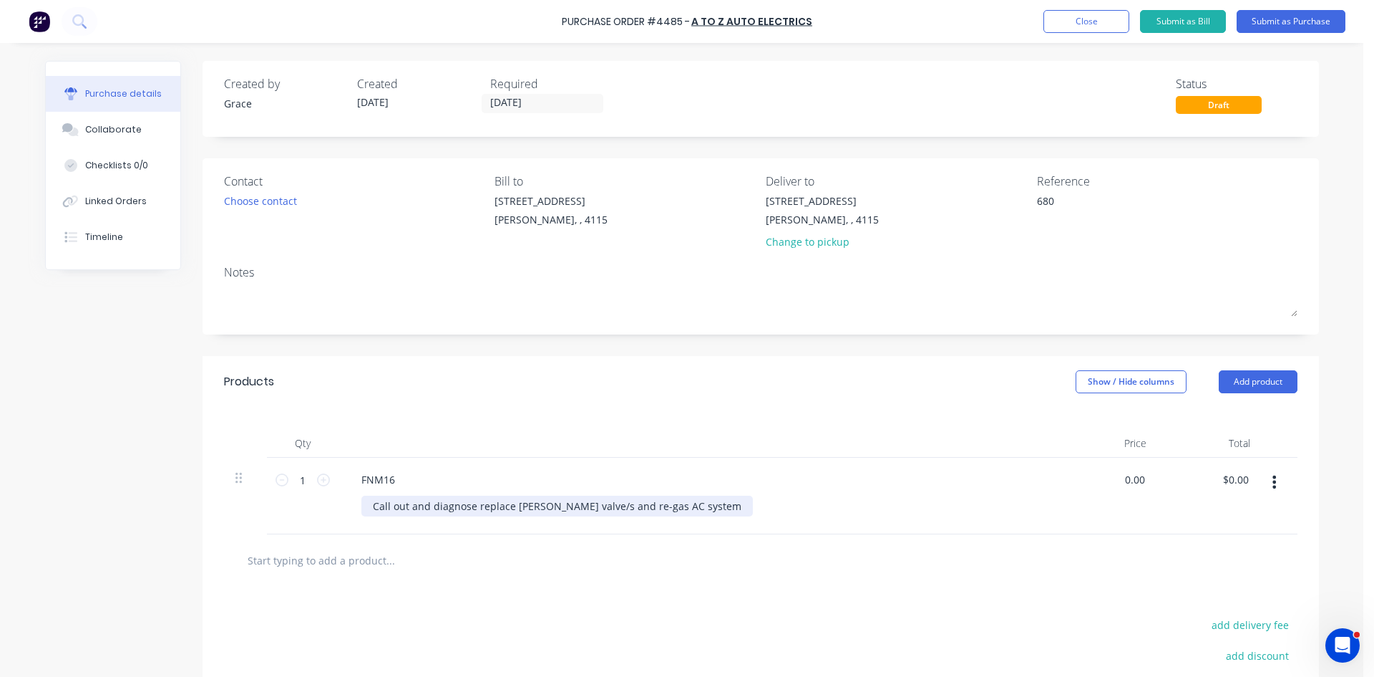
type input "0.00"
type textarea "x"
type input "$0.00"
type textarea "x"
type input "0.00"
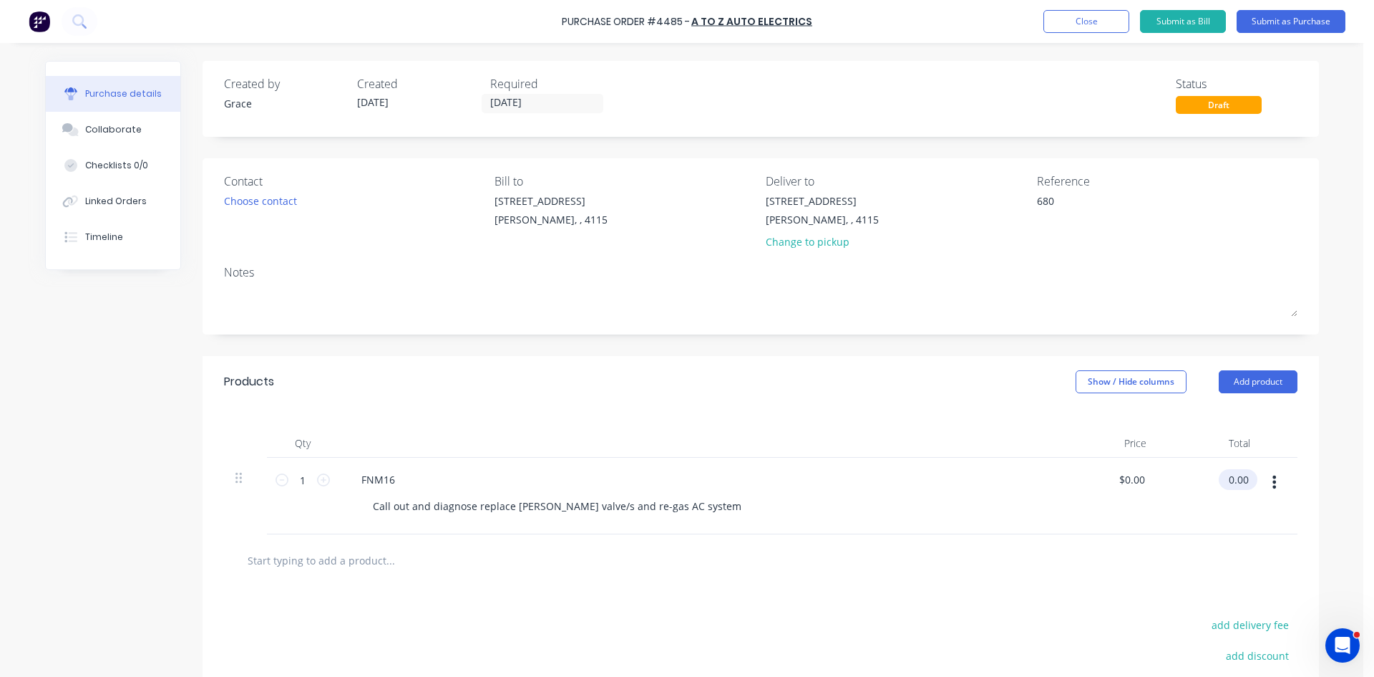
click at [1223, 488] on div "0.00 $0.00" at bounding box center [1235, 479] width 33 height 21
type textarea "x"
type input "$0.00"
click at [1223, 488] on div "$0.00 $0.00" at bounding box center [1235, 479] width 33 height 21
type textarea "x"
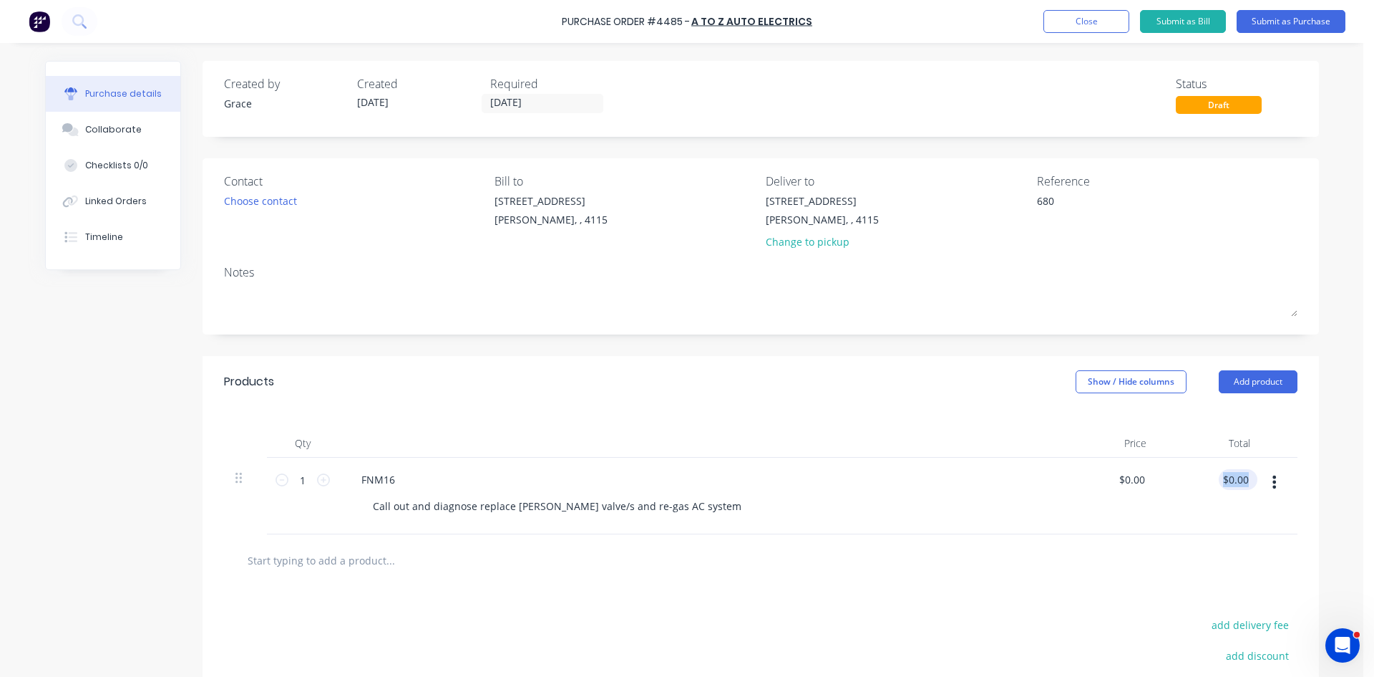
type input "0.00"
click at [1230, 480] on input "0.00" at bounding box center [1238, 479] width 27 height 21
type textarea "x"
click at [1230, 480] on input "0.00" at bounding box center [1238, 479] width 27 height 21
type input "497"
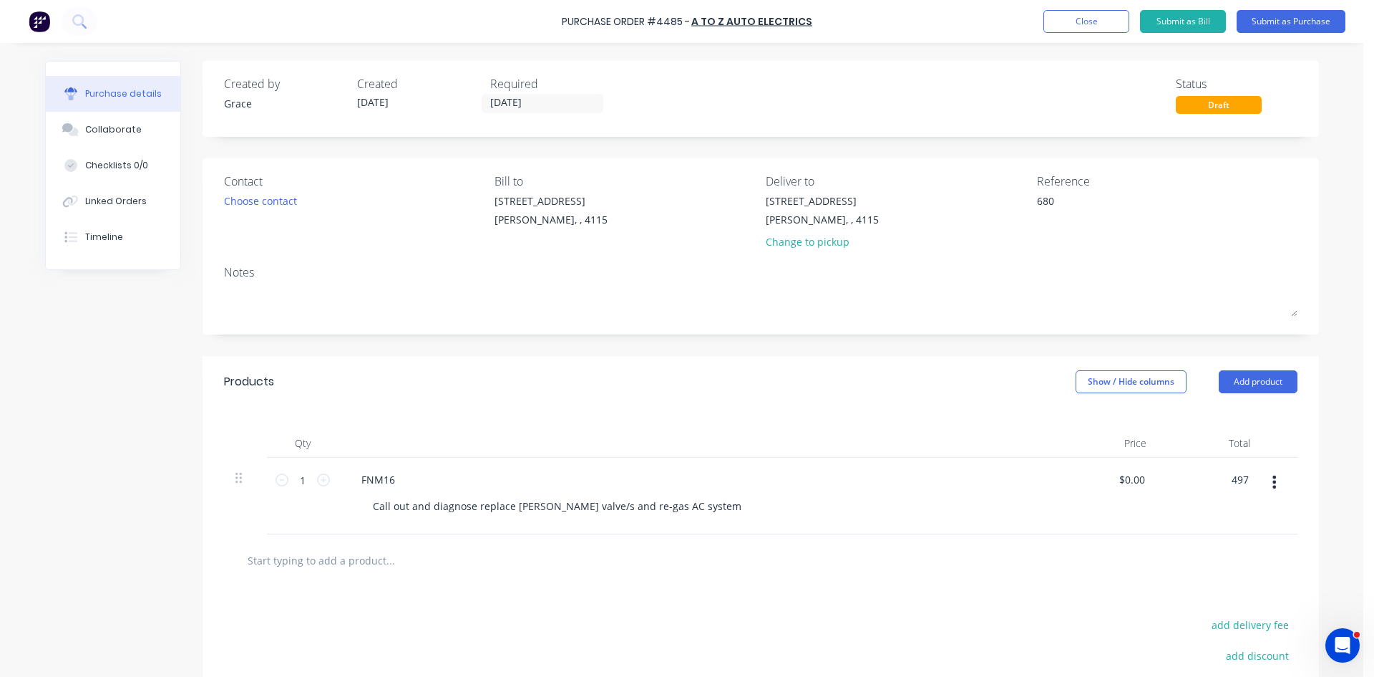
type textarea "x"
type input "$497.00"
click at [997, 363] on div "Products Show / Hide columns Add product" at bounding box center [761, 382] width 1117 height 52
click at [1304, 32] on button "Submit as Purchase" at bounding box center [1291, 21] width 109 height 23
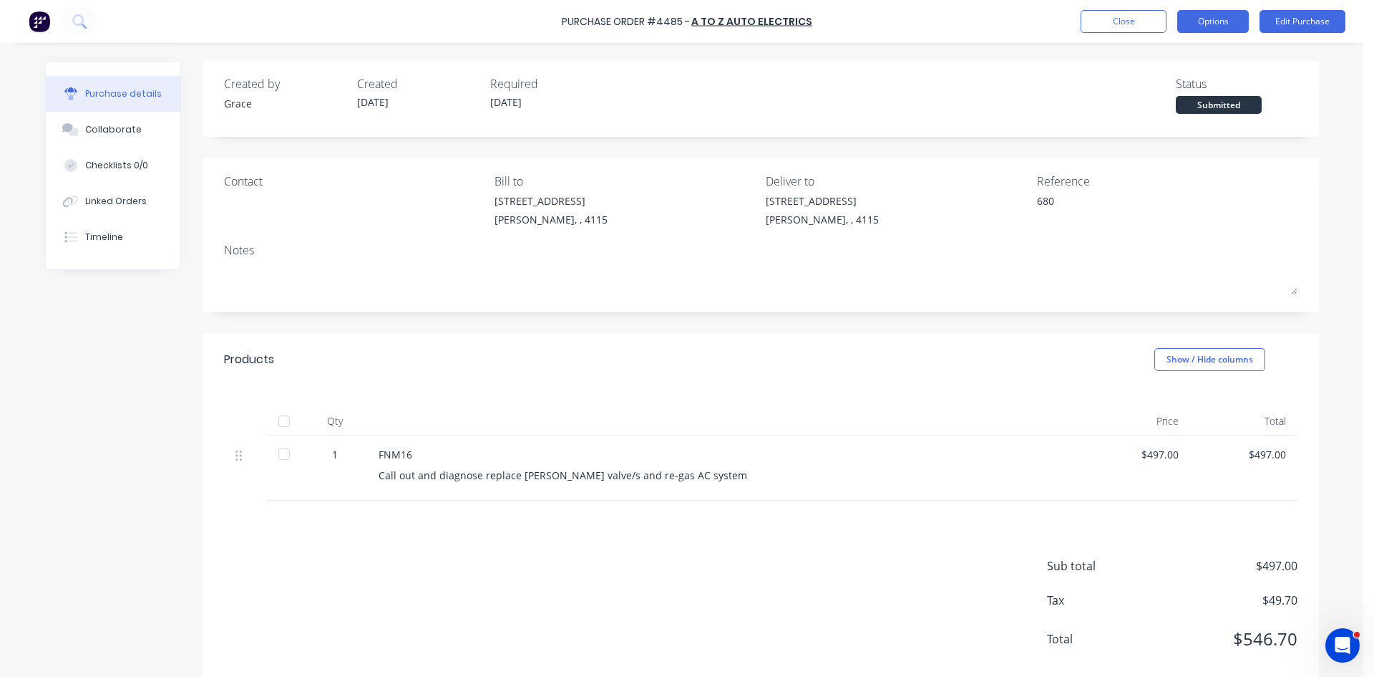
click at [1216, 19] on button "Options" at bounding box center [1214, 21] width 72 height 23
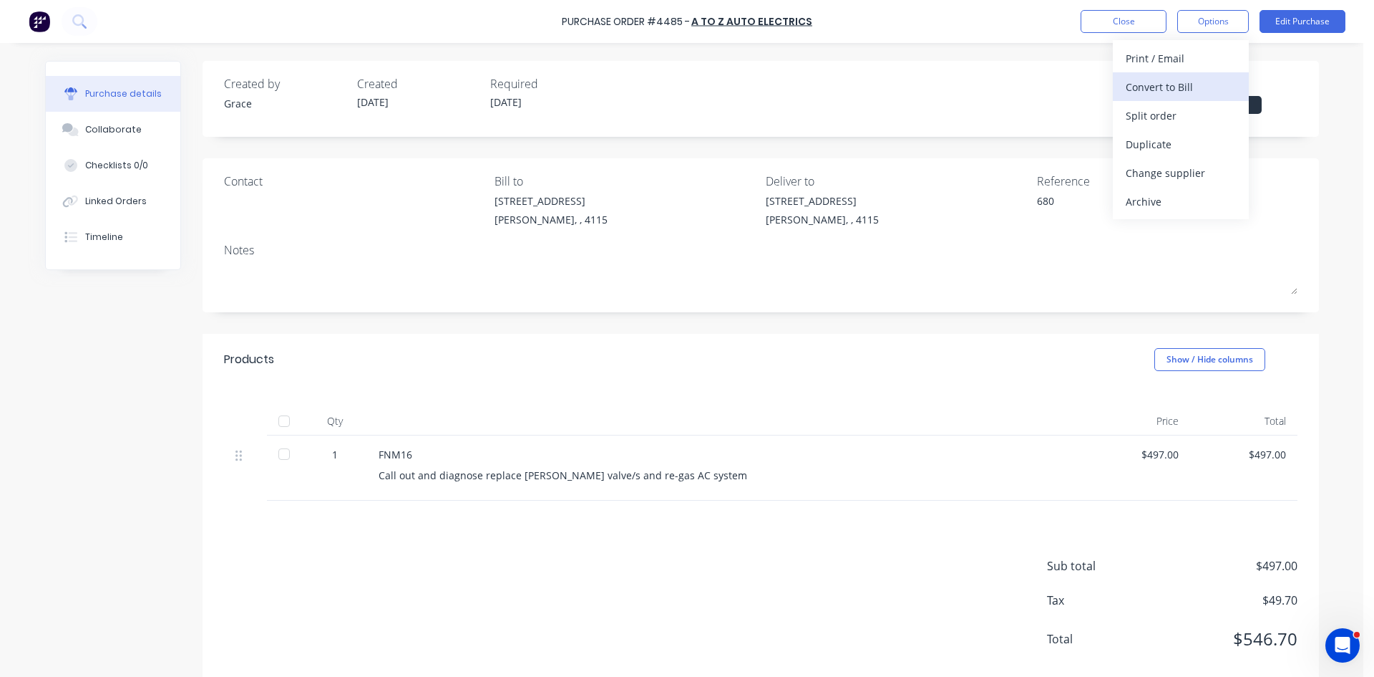
click at [1196, 90] on div "Convert to Bill" at bounding box center [1181, 87] width 110 height 21
type textarea "x"
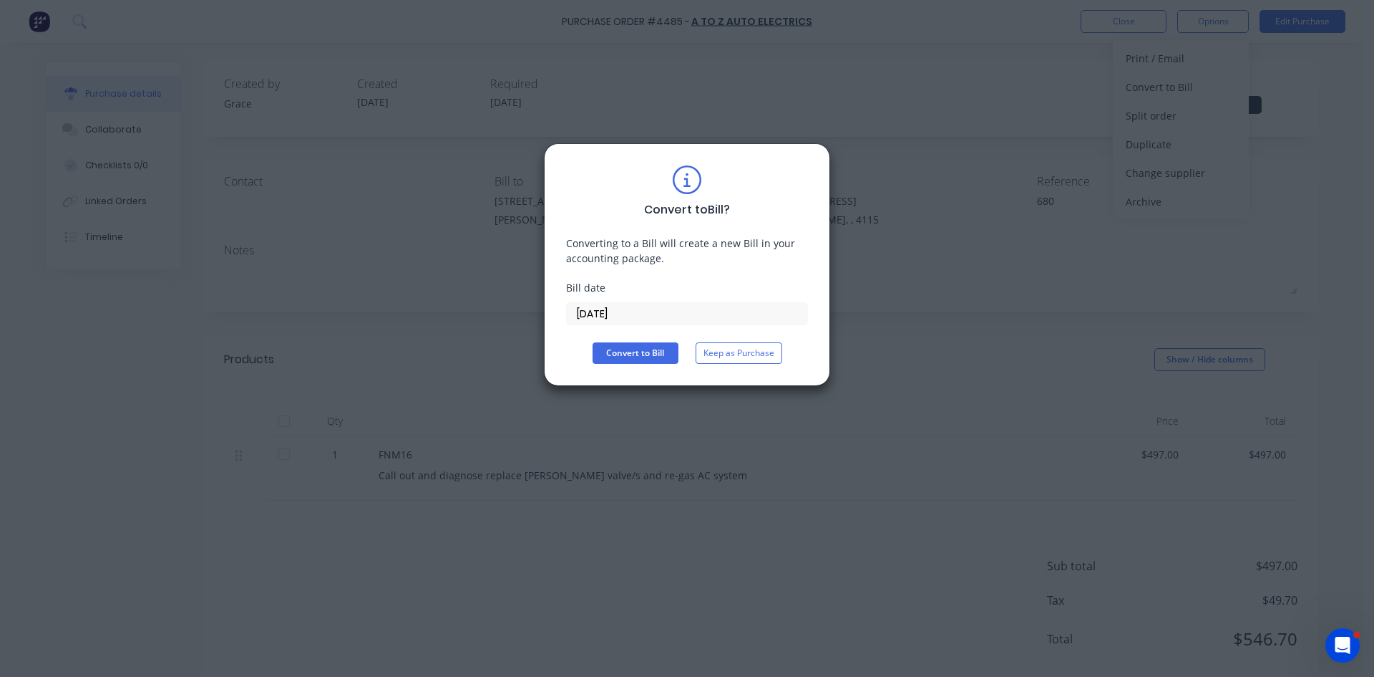
click at [610, 312] on input "13/10/25" at bounding box center [687, 313] width 241 height 21
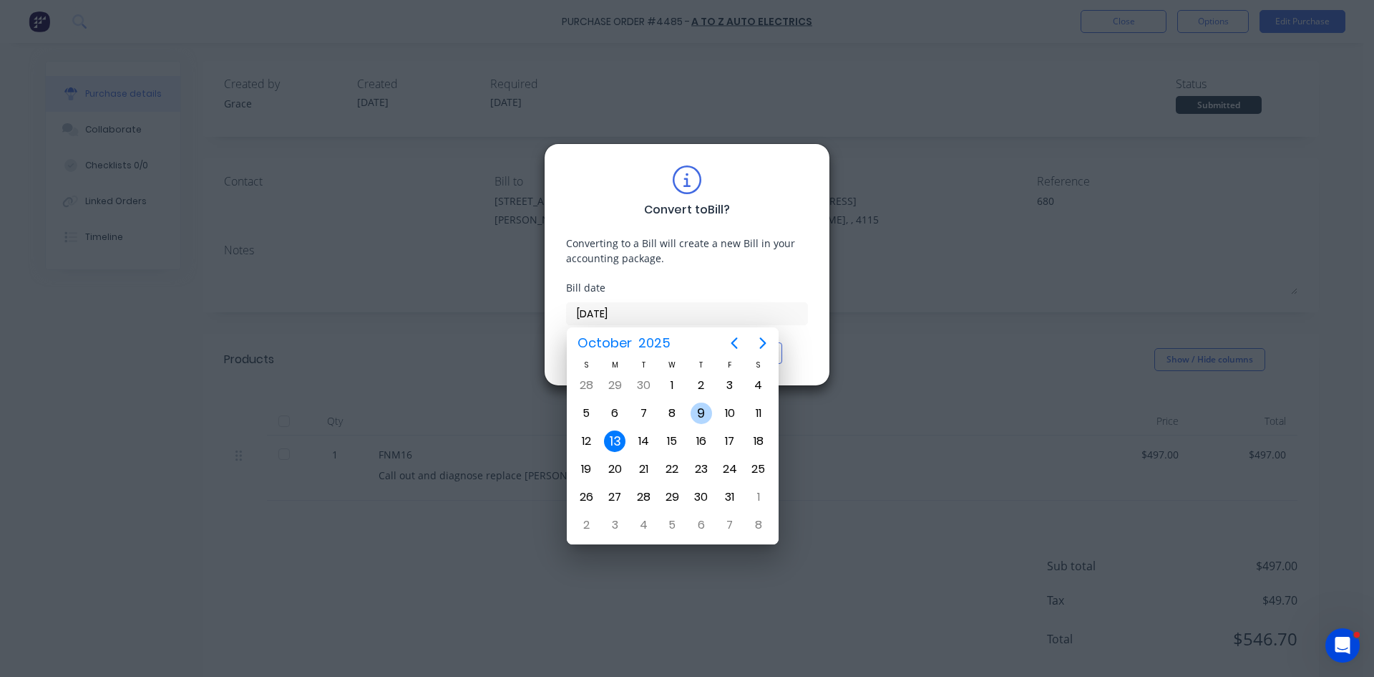
click at [708, 422] on div "9" at bounding box center [701, 412] width 21 height 21
type input "09/10/25"
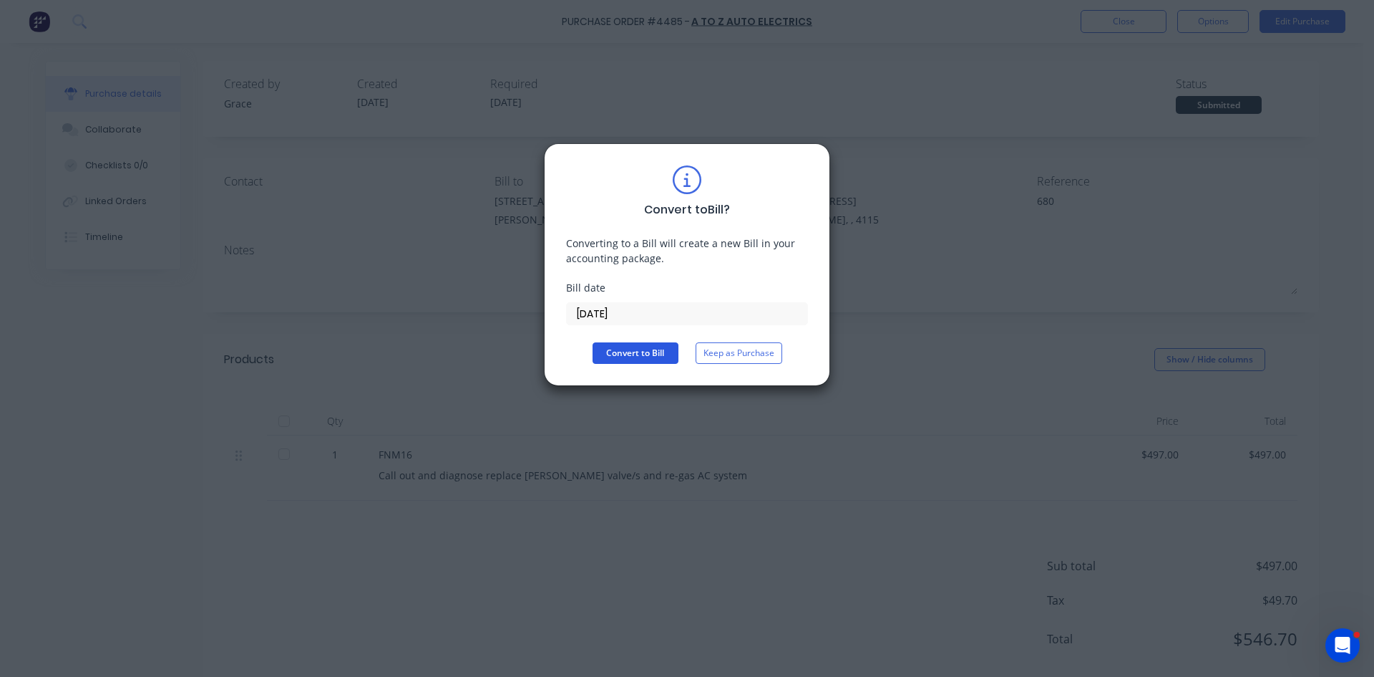
click at [654, 348] on button "Convert to Bill" at bounding box center [636, 352] width 86 height 21
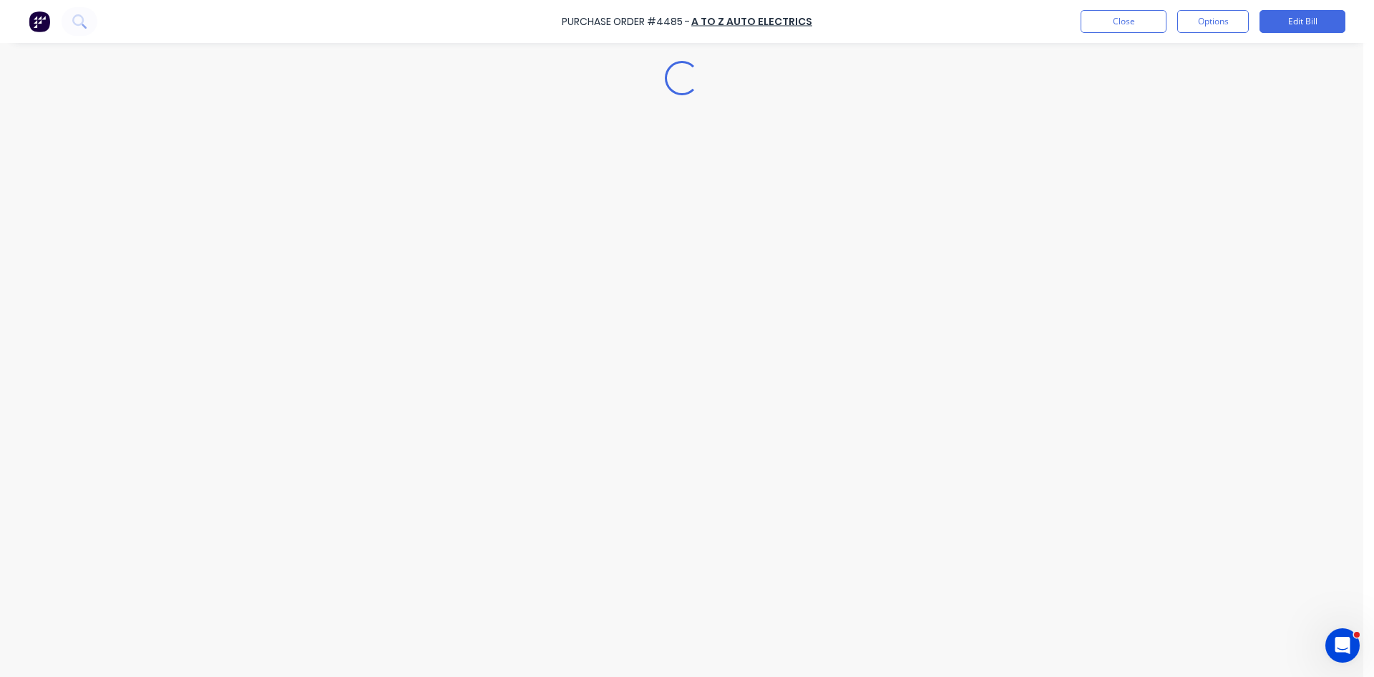
type textarea "x"
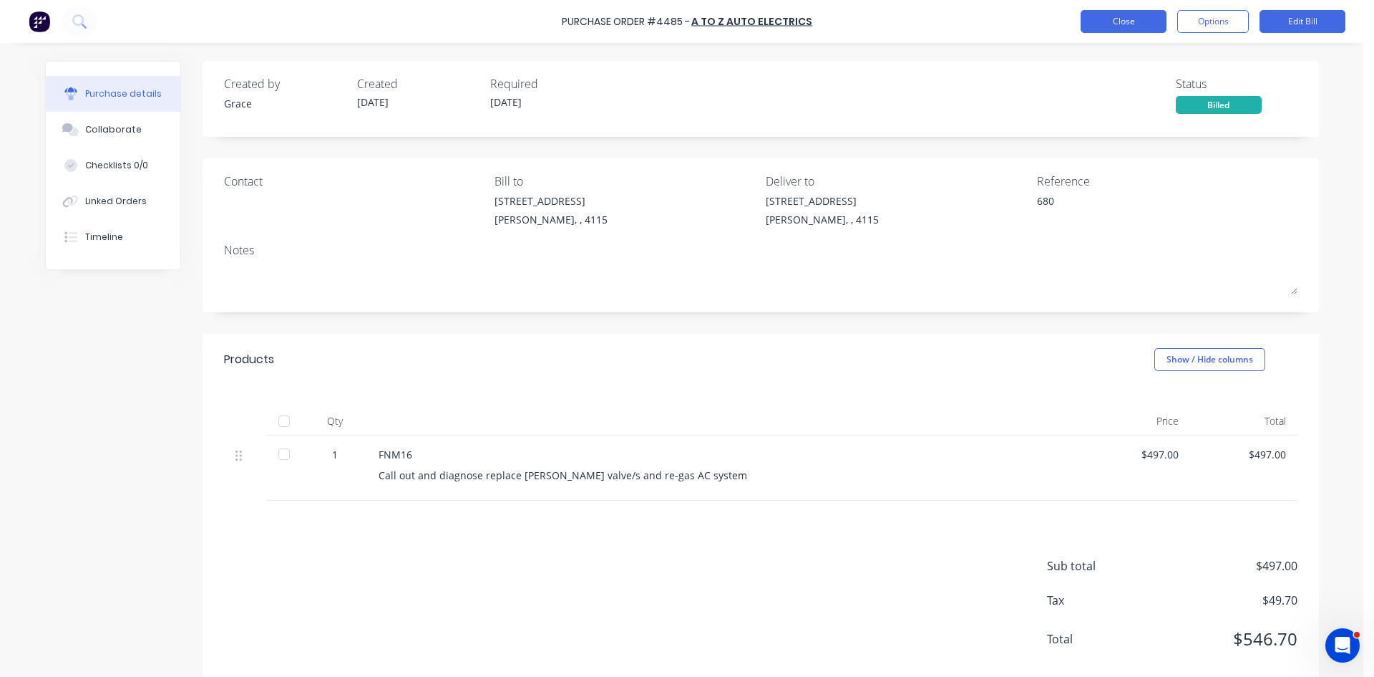
click at [1142, 21] on button "Close" at bounding box center [1124, 21] width 86 height 23
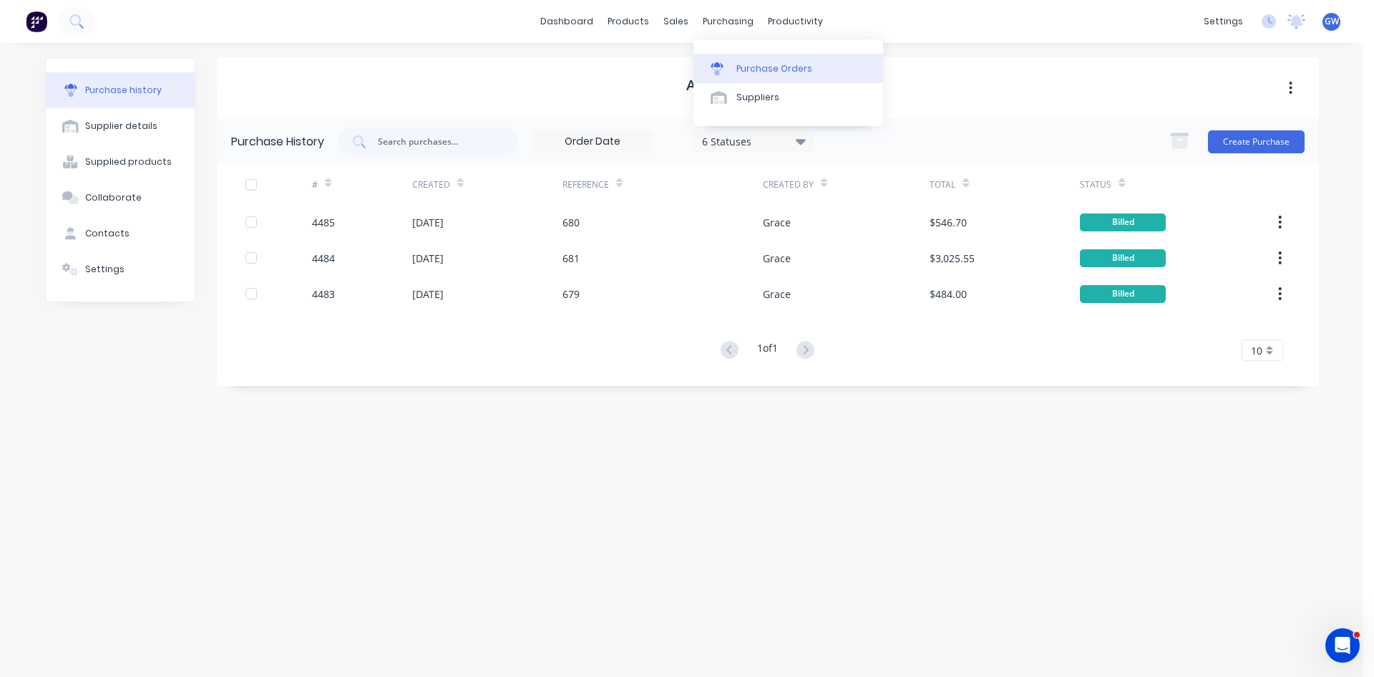
click at [743, 69] on div "Purchase Orders" at bounding box center [775, 68] width 76 height 13
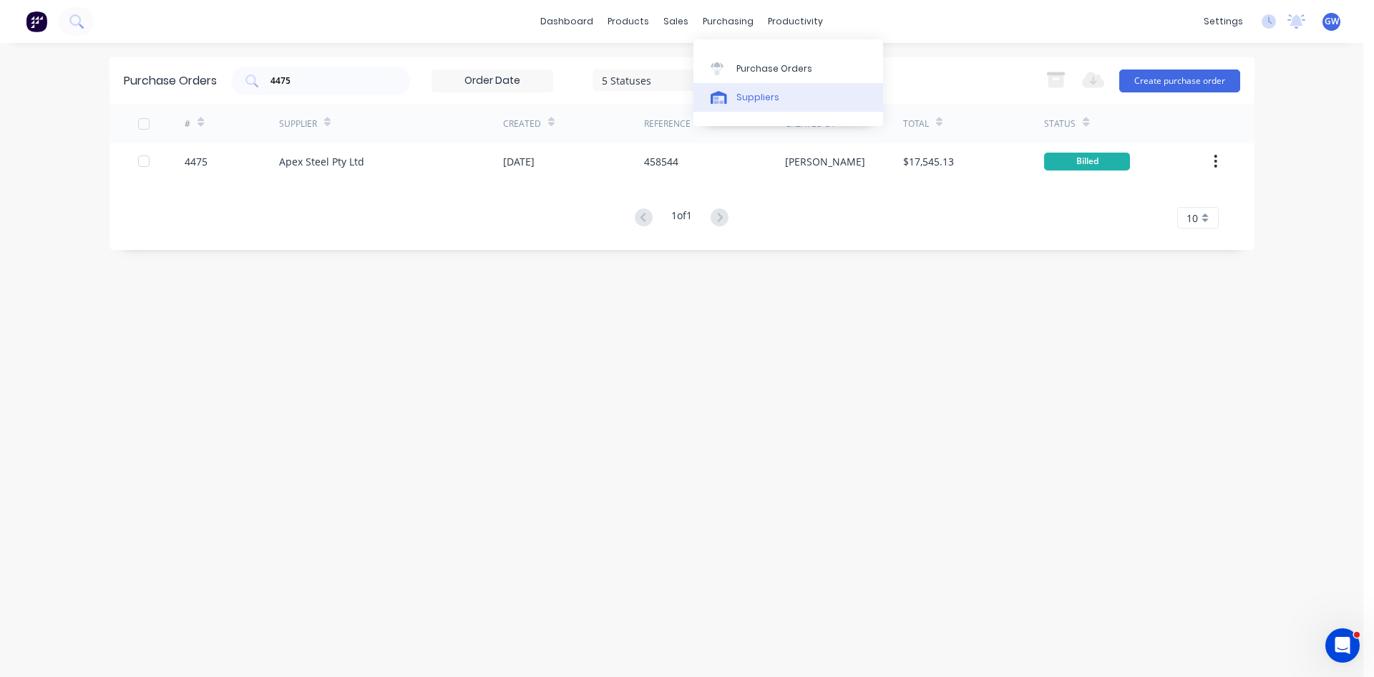
click at [746, 99] on div "Suppliers" at bounding box center [758, 97] width 43 height 13
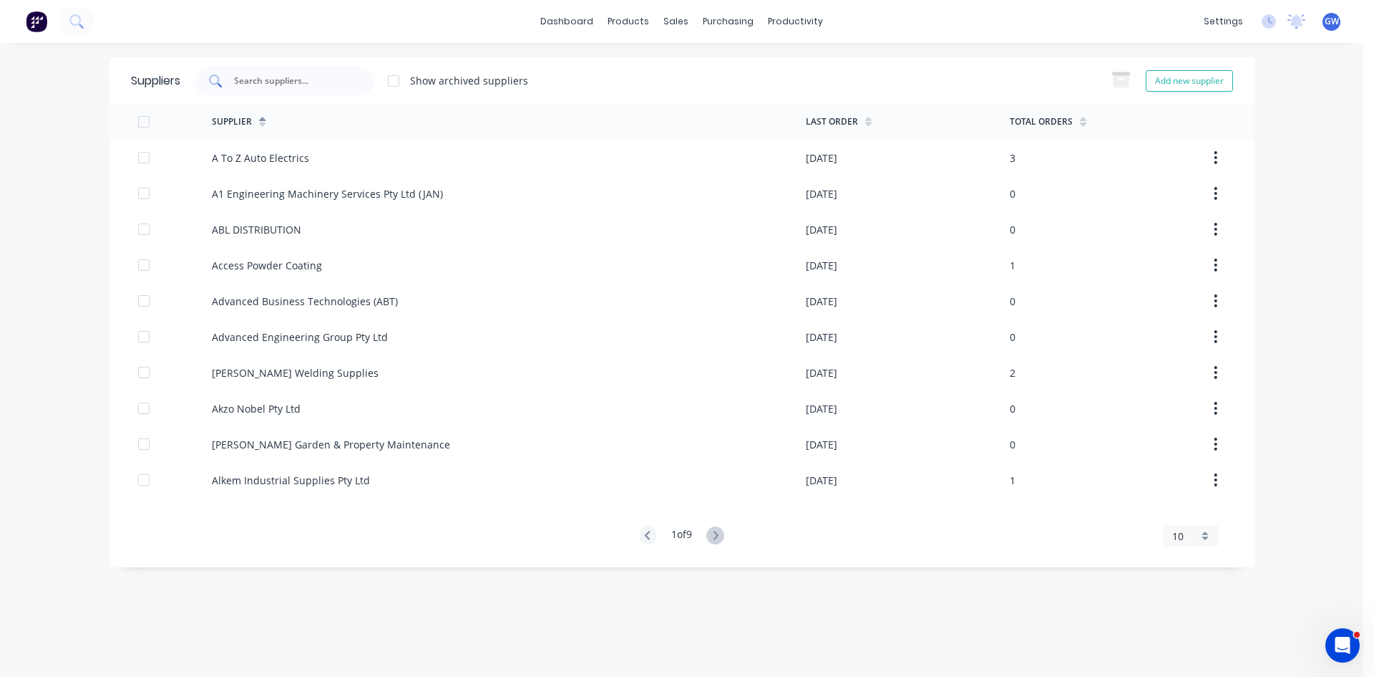
click at [331, 77] on input "text" at bounding box center [292, 81] width 119 height 14
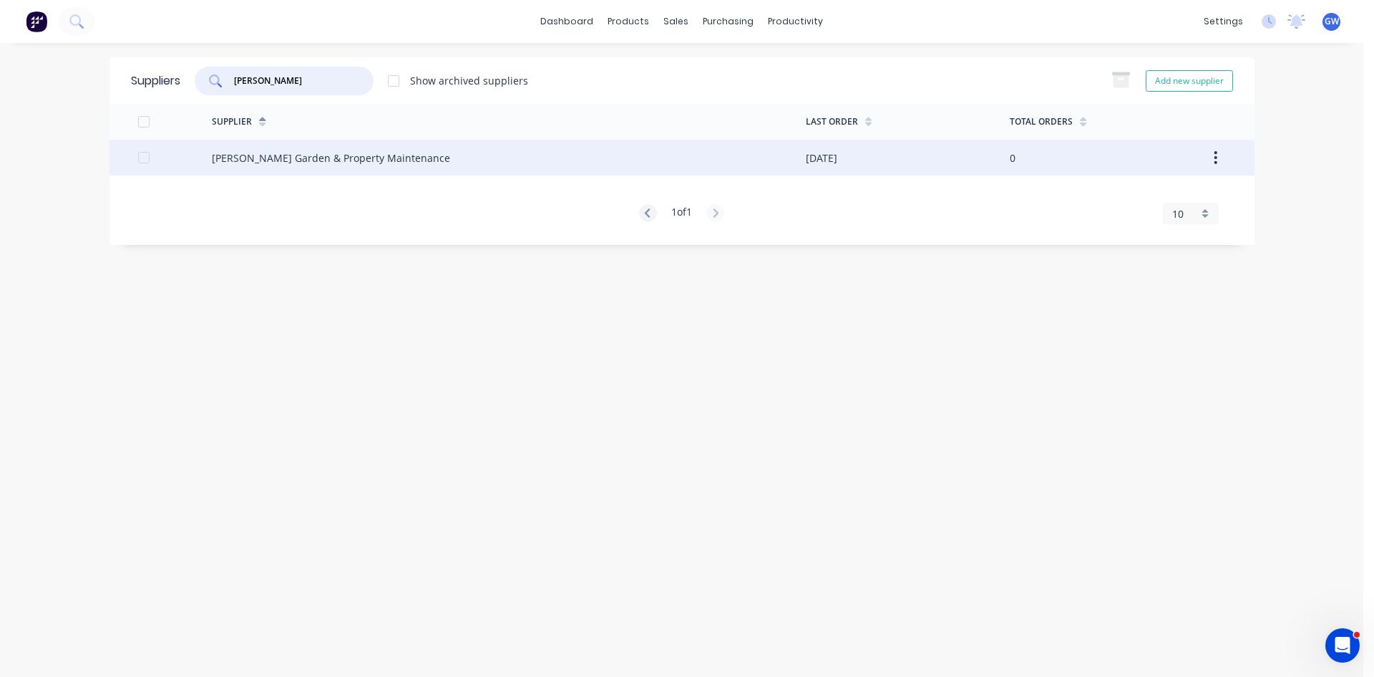
type input "albert"
click at [656, 152] on div "Alberts Garden & Property Maintenance" at bounding box center [509, 158] width 594 height 36
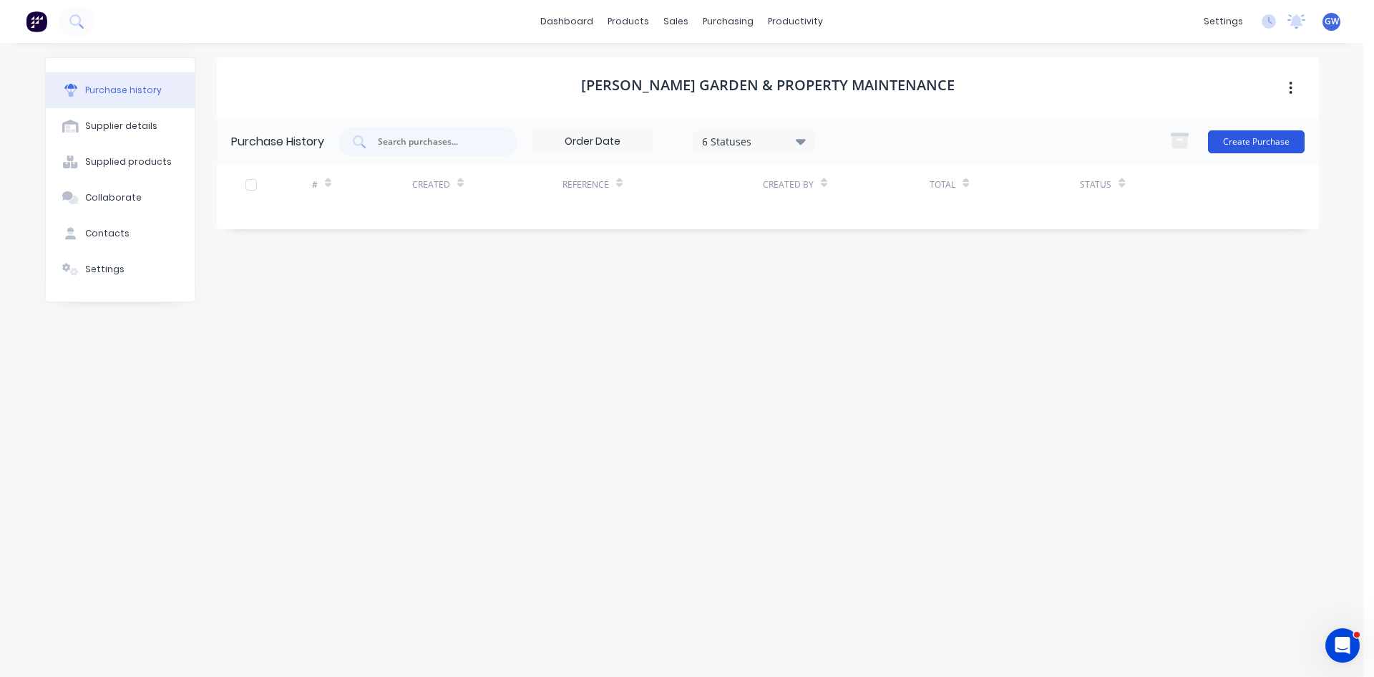
click at [1287, 135] on button "Create Purchase" at bounding box center [1256, 141] width 97 height 23
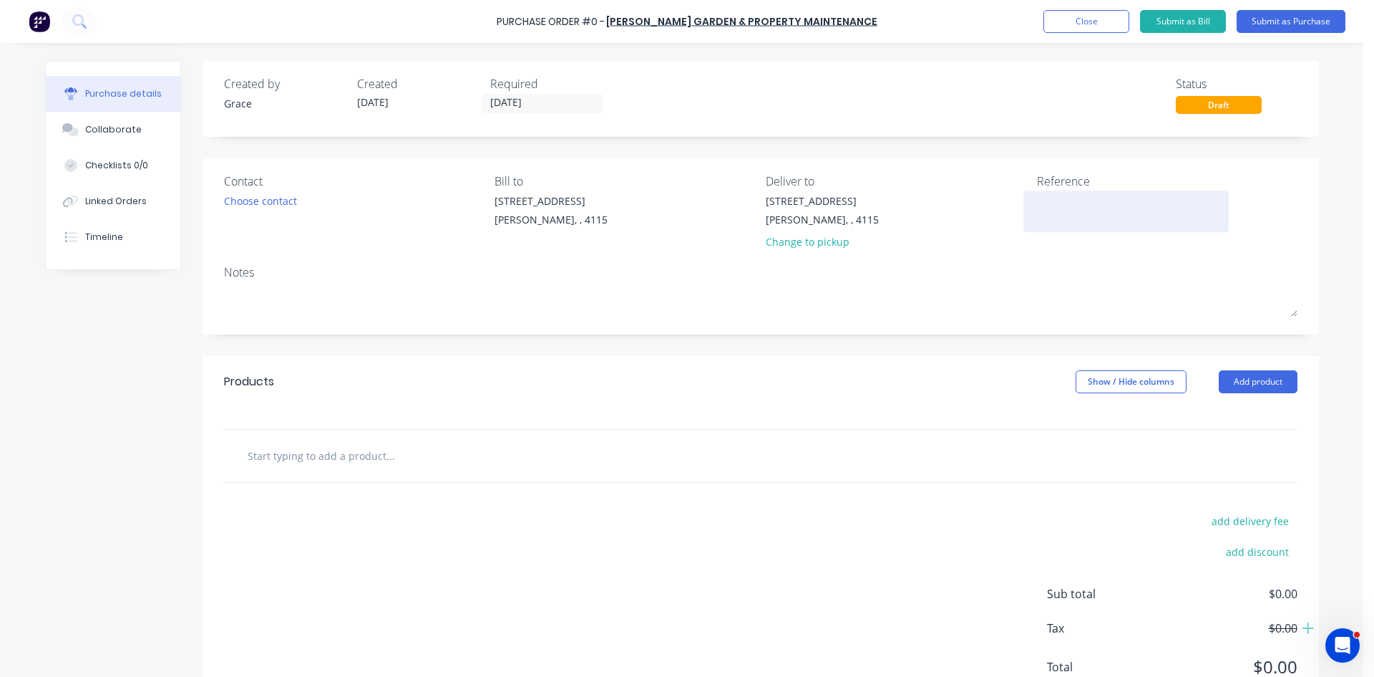
click at [1061, 200] on textarea at bounding box center [1126, 209] width 179 height 32
type textarea "0226"
type textarea "x"
type textarea "0226"
click at [1243, 379] on button "Add product" at bounding box center [1258, 381] width 79 height 23
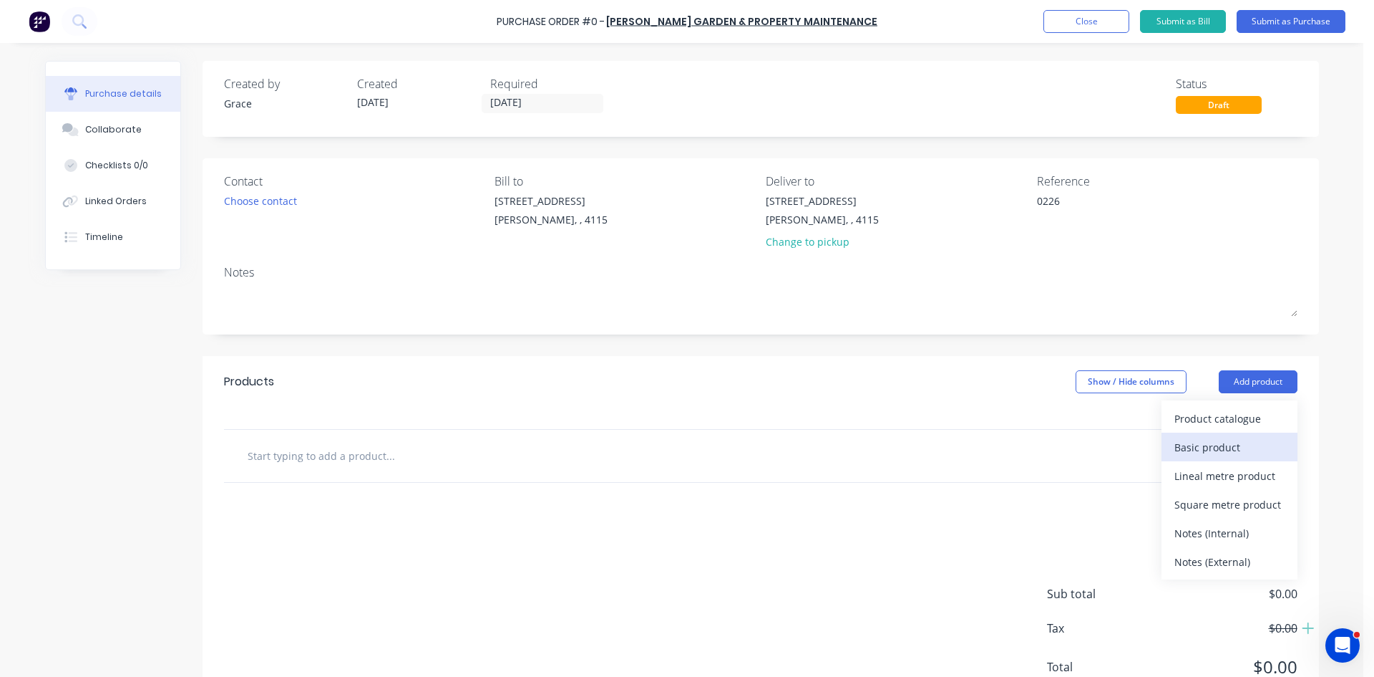
click at [1229, 445] on div "Basic product" at bounding box center [1230, 447] width 110 height 21
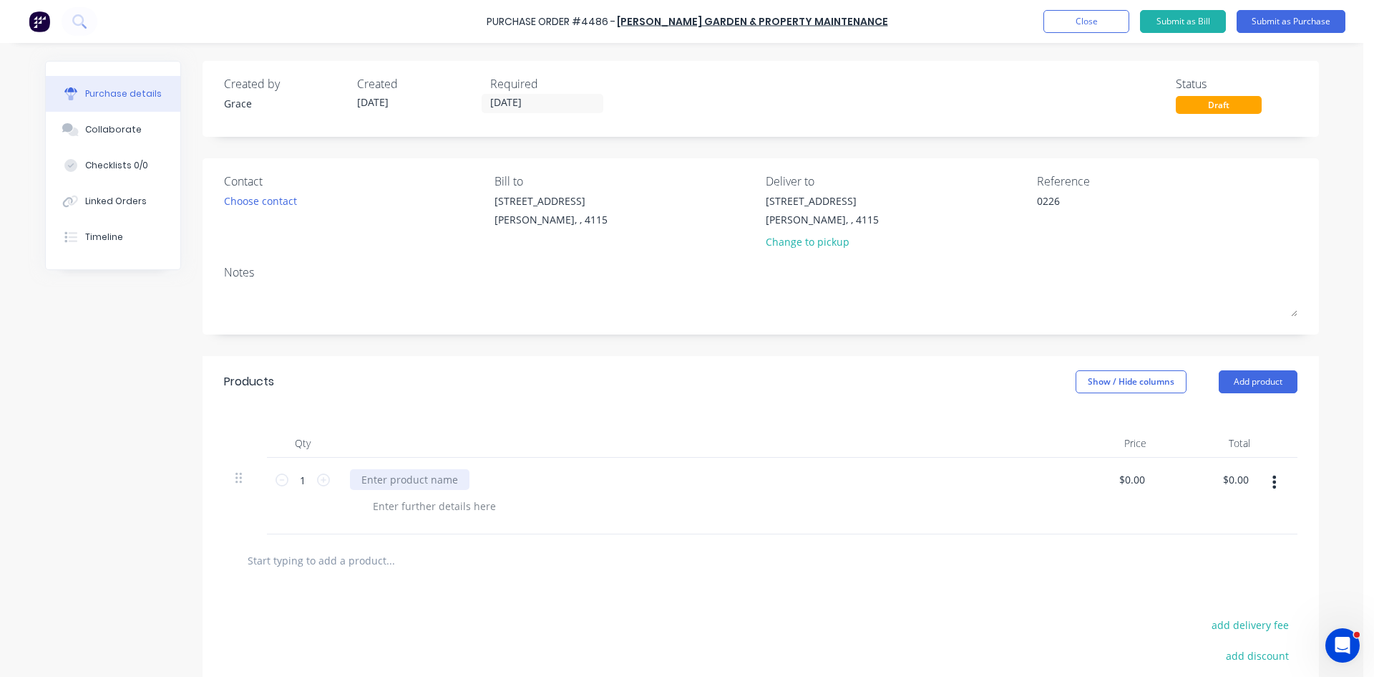
type textarea "x"
click at [380, 483] on div at bounding box center [410, 479] width 120 height 21
type textarea "x"
type input "0.00"
type textarea "x"
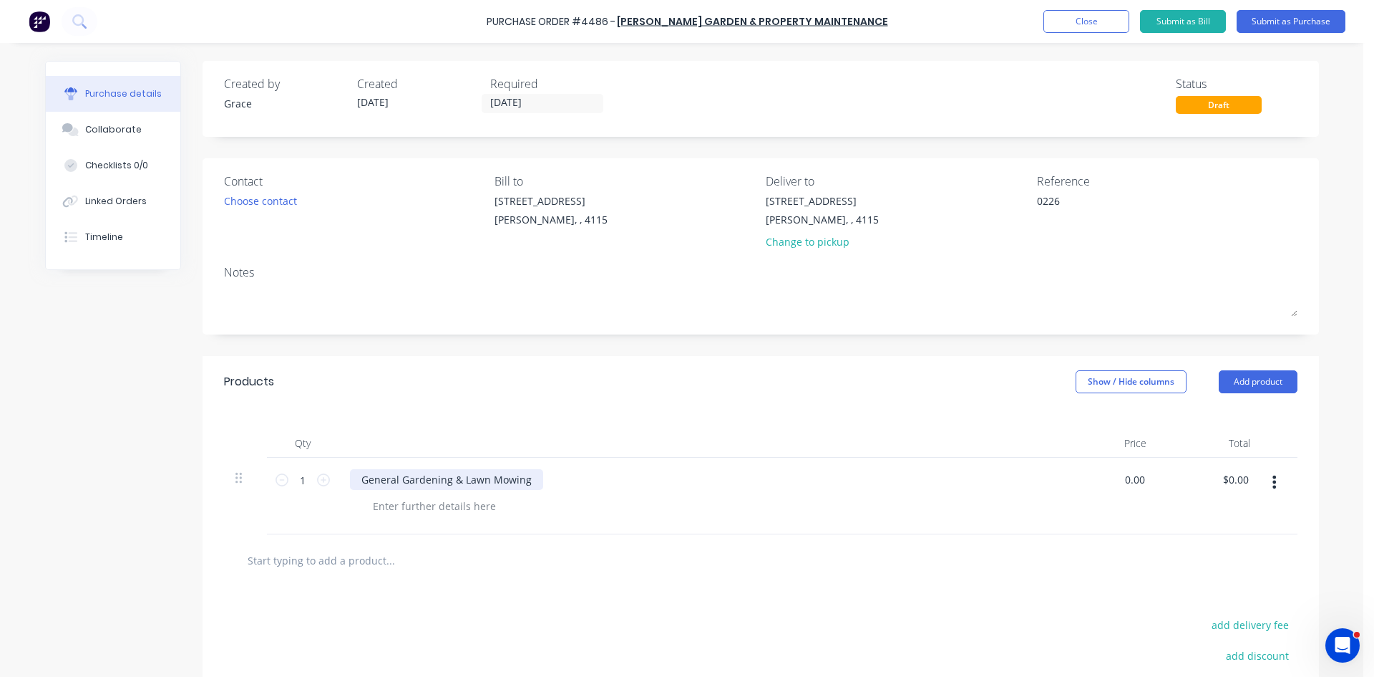
type input "$0.00"
type input "0"
type input "750"
type textarea "x"
type input "$750.00"
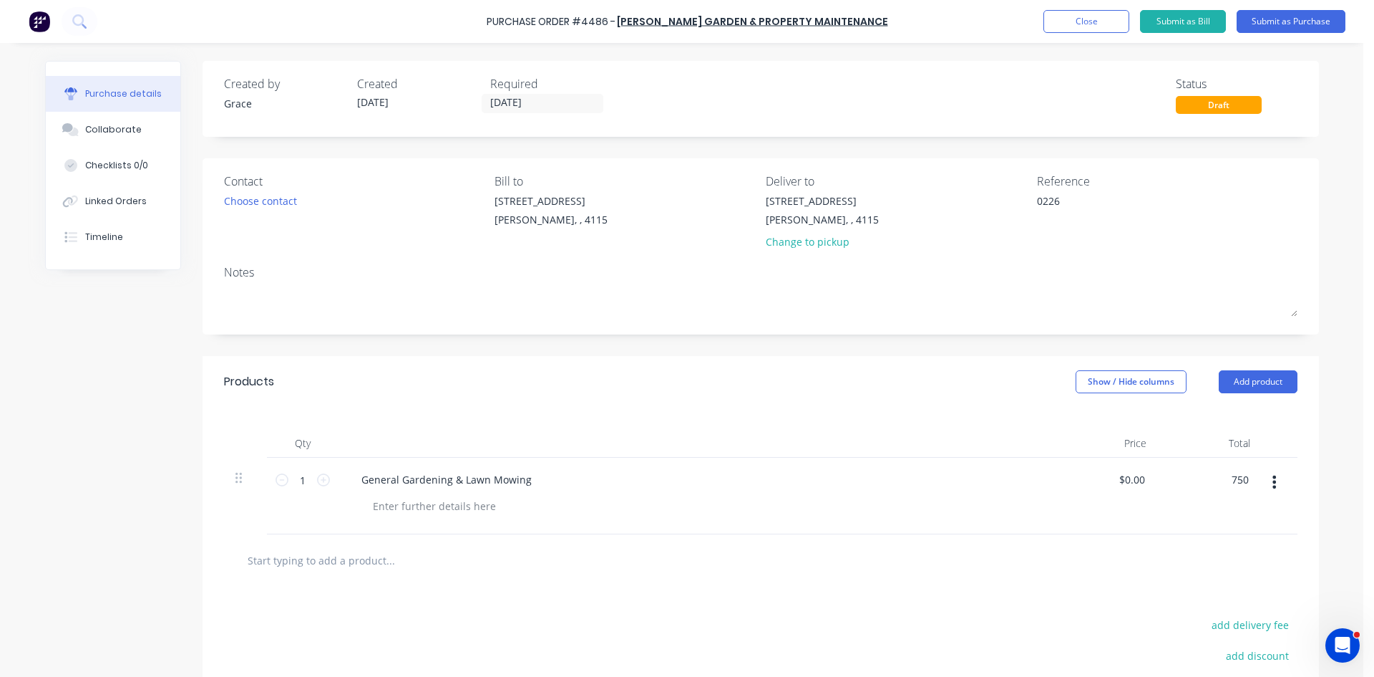
type input "$750.00"
click at [893, 408] on div "Qty Price Total 1 1 General Gardening & Lawn Mowing $750.00 $0.00 $750.00 750" at bounding box center [761, 470] width 1117 height 127
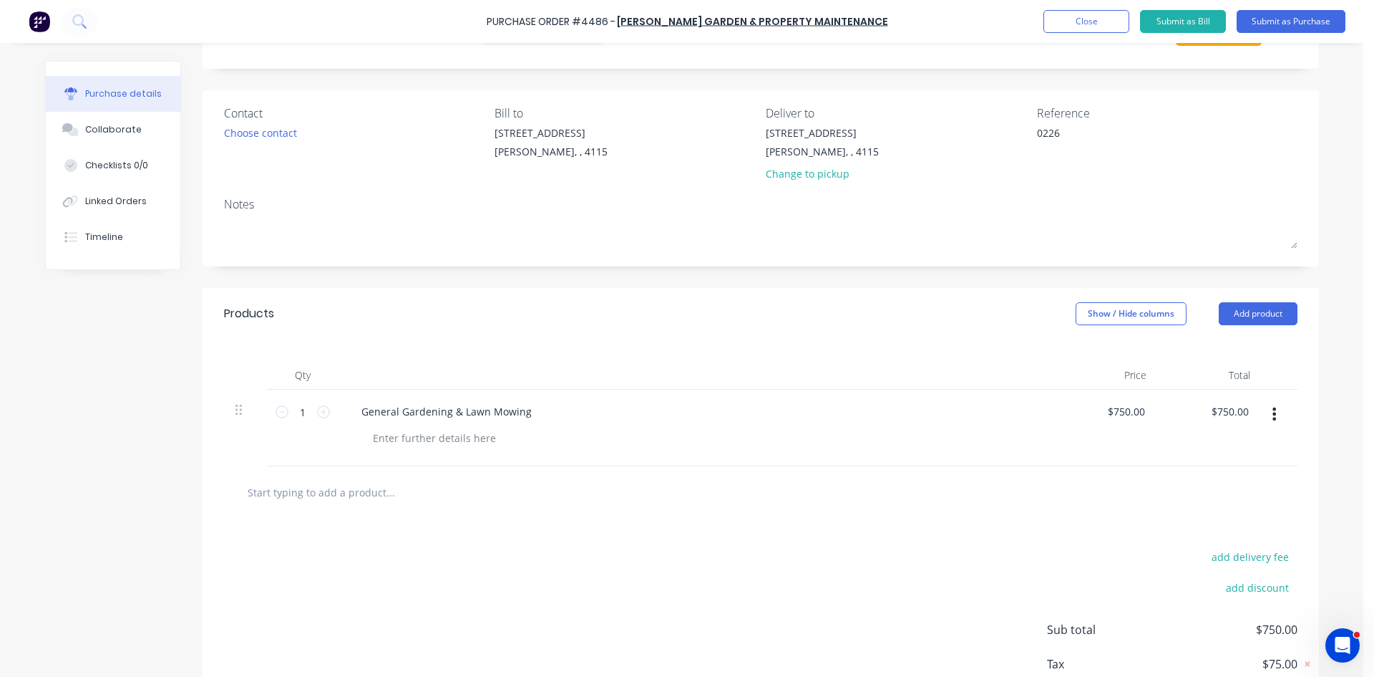
scroll to position [160, 0]
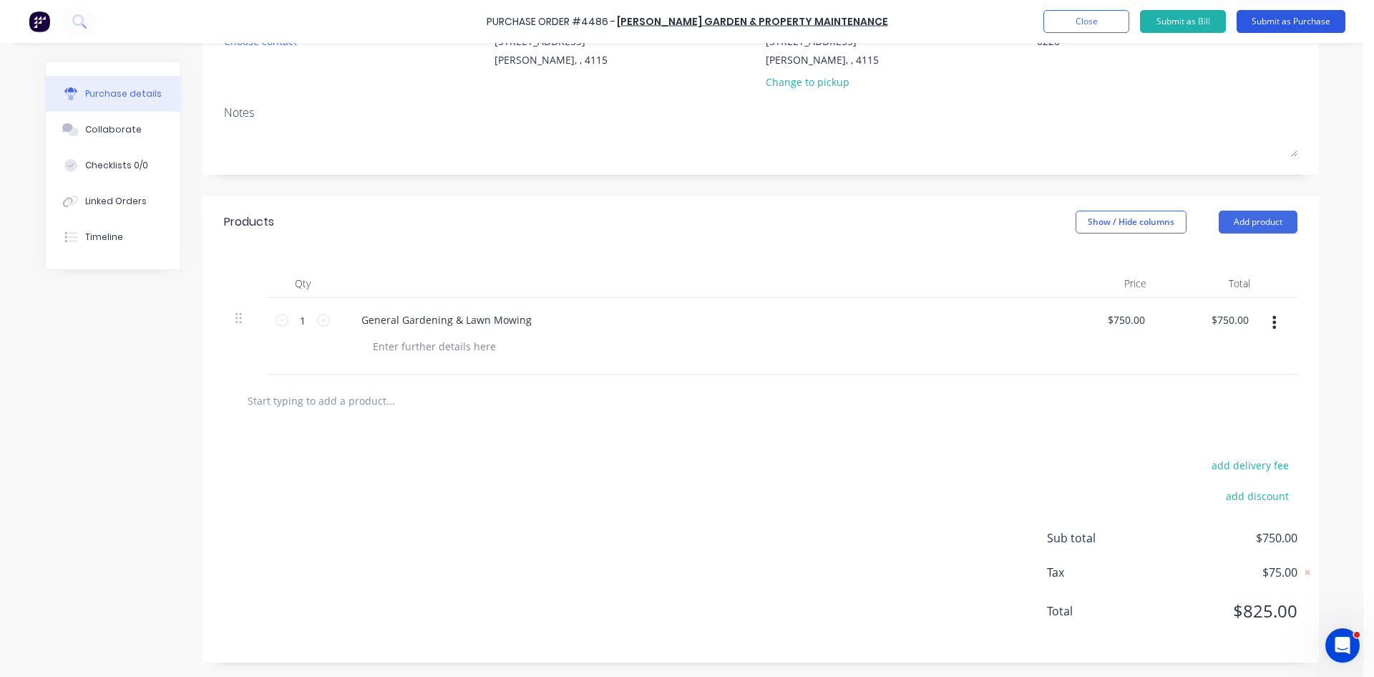
click at [1269, 25] on button "Submit as Purchase" at bounding box center [1291, 21] width 109 height 23
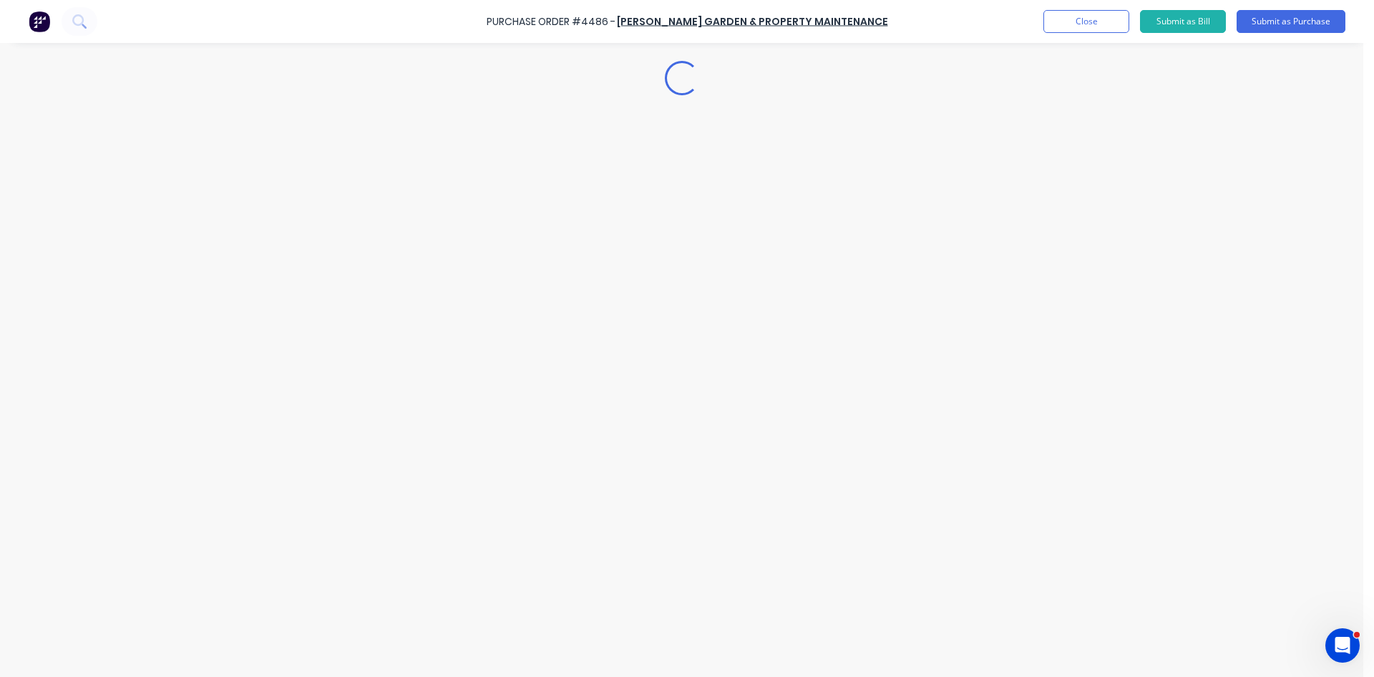
scroll to position [0, 0]
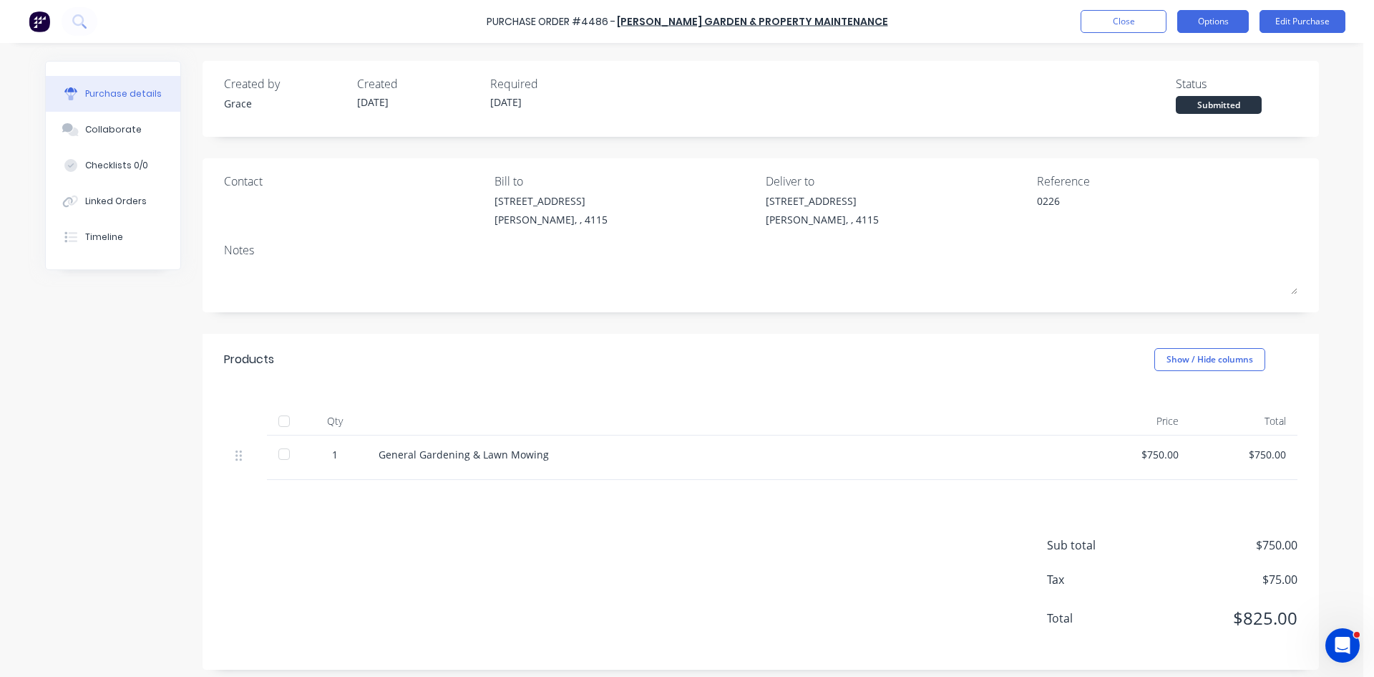
click at [1216, 18] on button "Options" at bounding box center [1214, 21] width 72 height 23
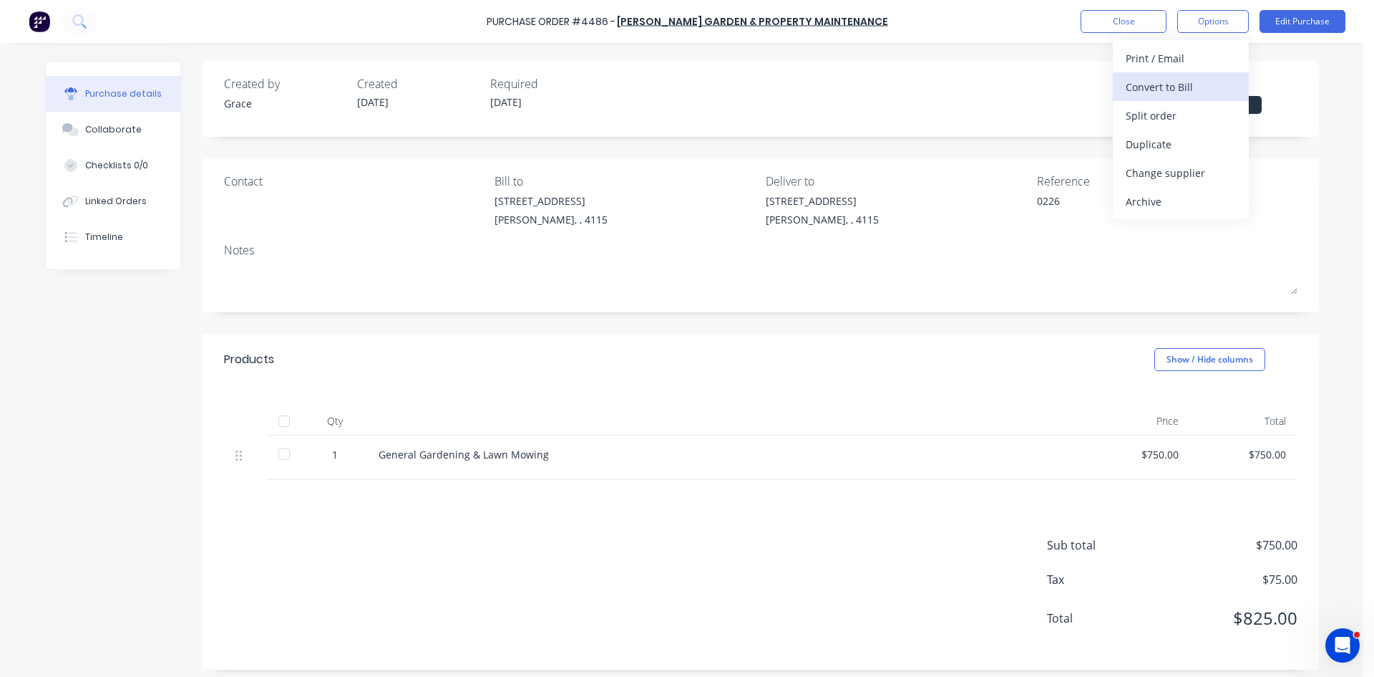
drag, startPoint x: 1160, startPoint y: 107, endPoint x: 1168, endPoint y: 83, distance: 24.7
click at [1168, 83] on div "Print / Email Convert to Bill Split order Duplicate Change supplier Archive" at bounding box center [1181, 129] width 136 height 179
click at [1168, 83] on div "Convert to Bill" at bounding box center [1181, 87] width 110 height 21
type textarea "x"
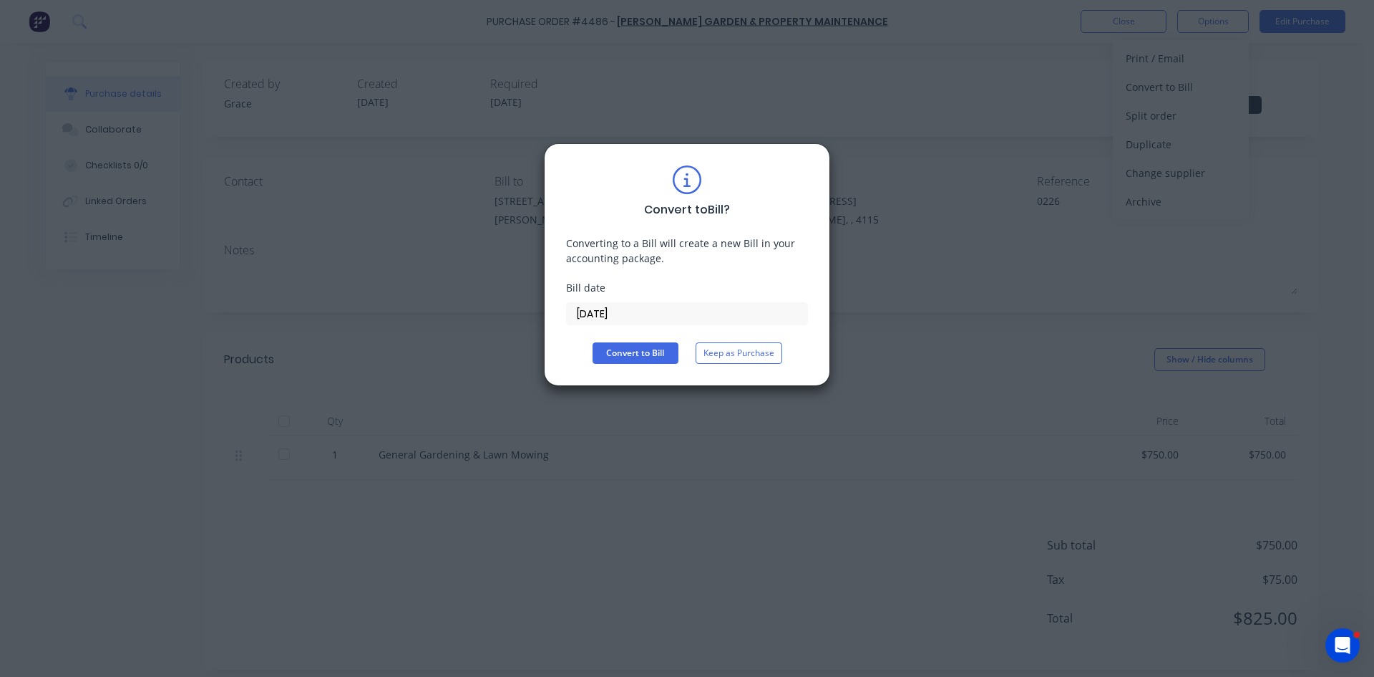
click at [626, 310] on input "13/10/25" at bounding box center [687, 313] width 241 height 21
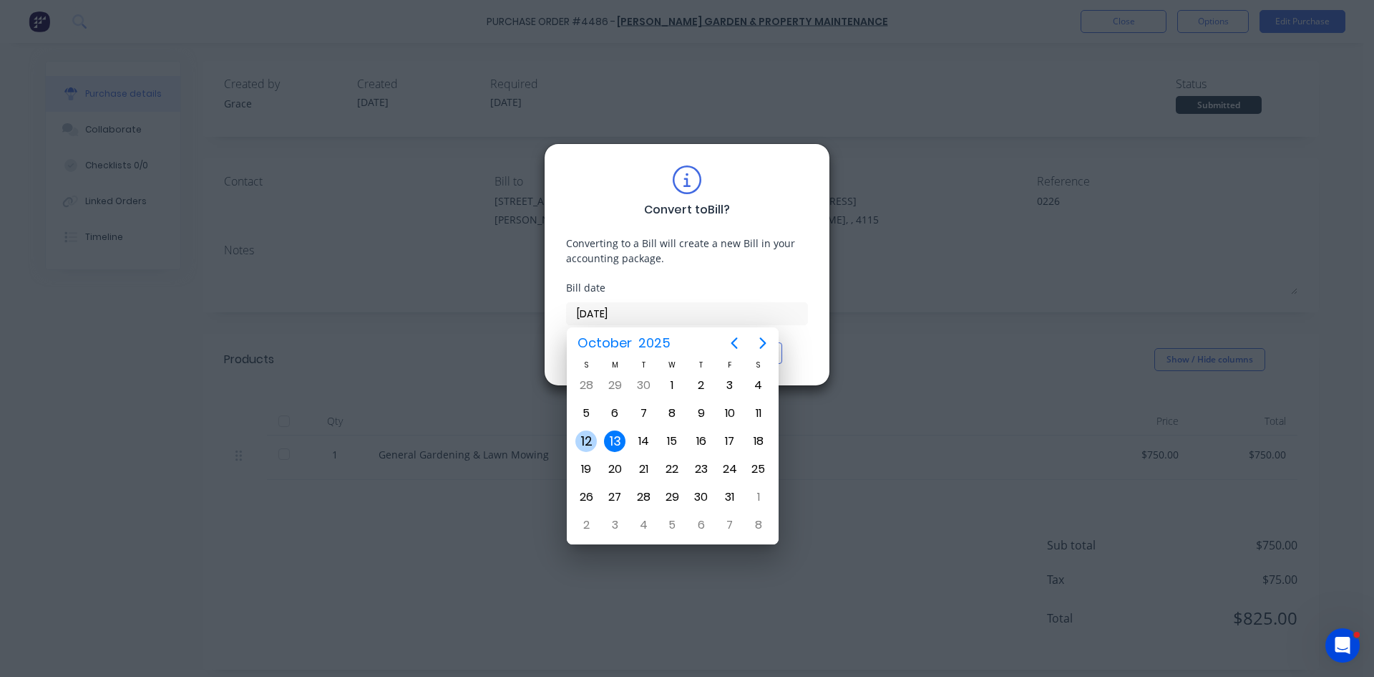
click at [585, 445] on div "12" at bounding box center [586, 440] width 21 height 21
type input "12/10/25"
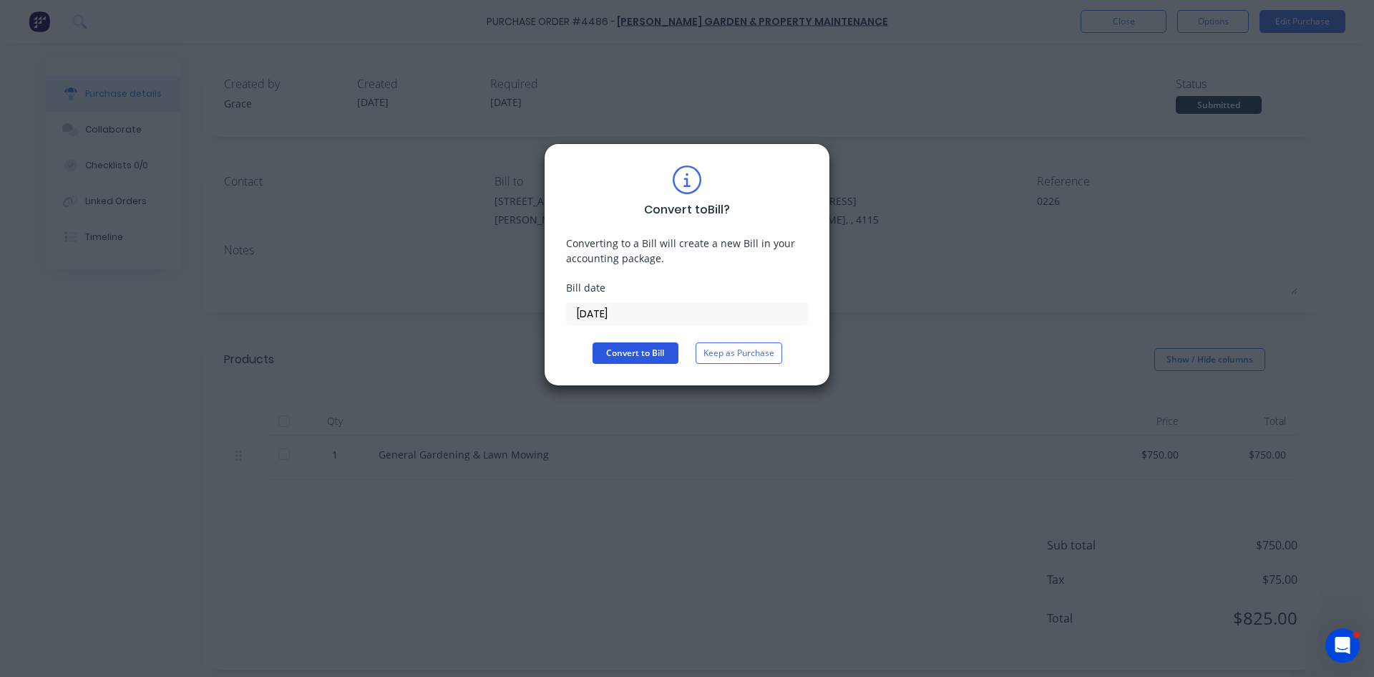
click at [617, 363] on button "Convert to Bill" at bounding box center [636, 352] width 86 height 21
type textarea "x"
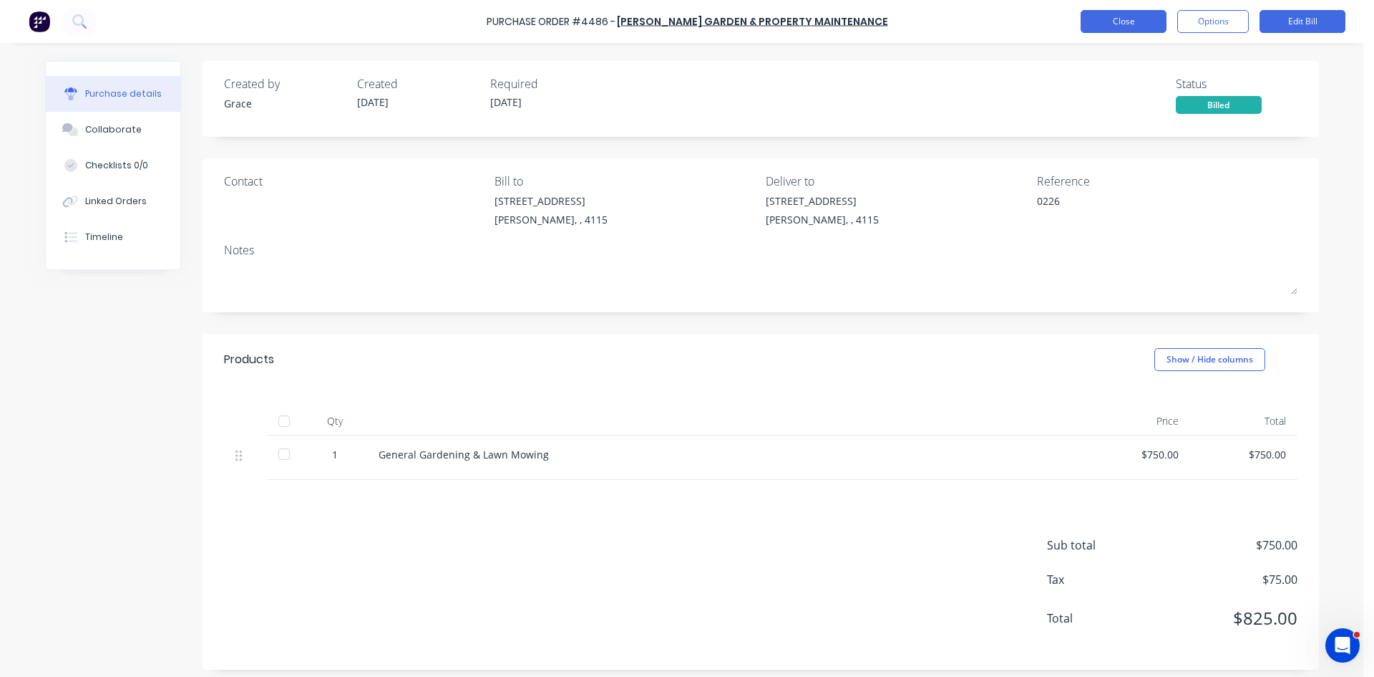
click at [1103, 15] on button "Close" at bounding box center [1124, 21] width 86 height 23
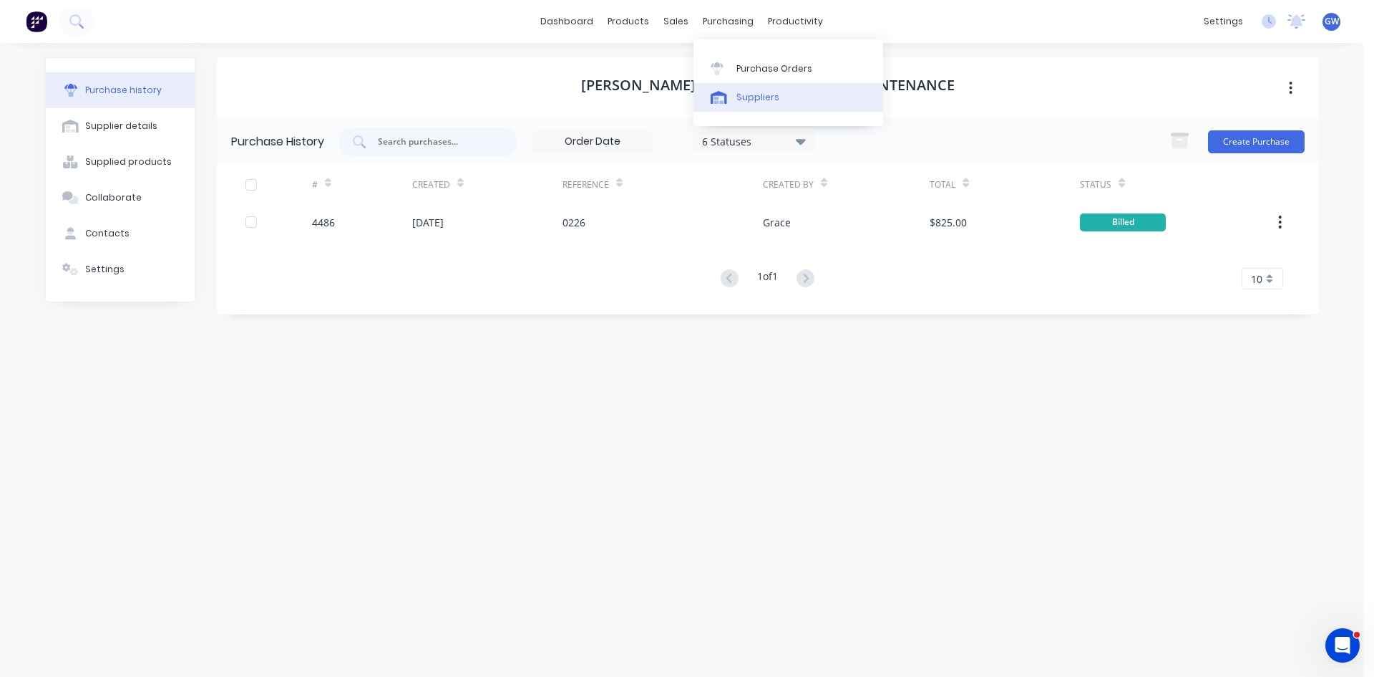
click at [752, 105] on link "Suppliers" at bounding box center [789, 97] width 190 height 29
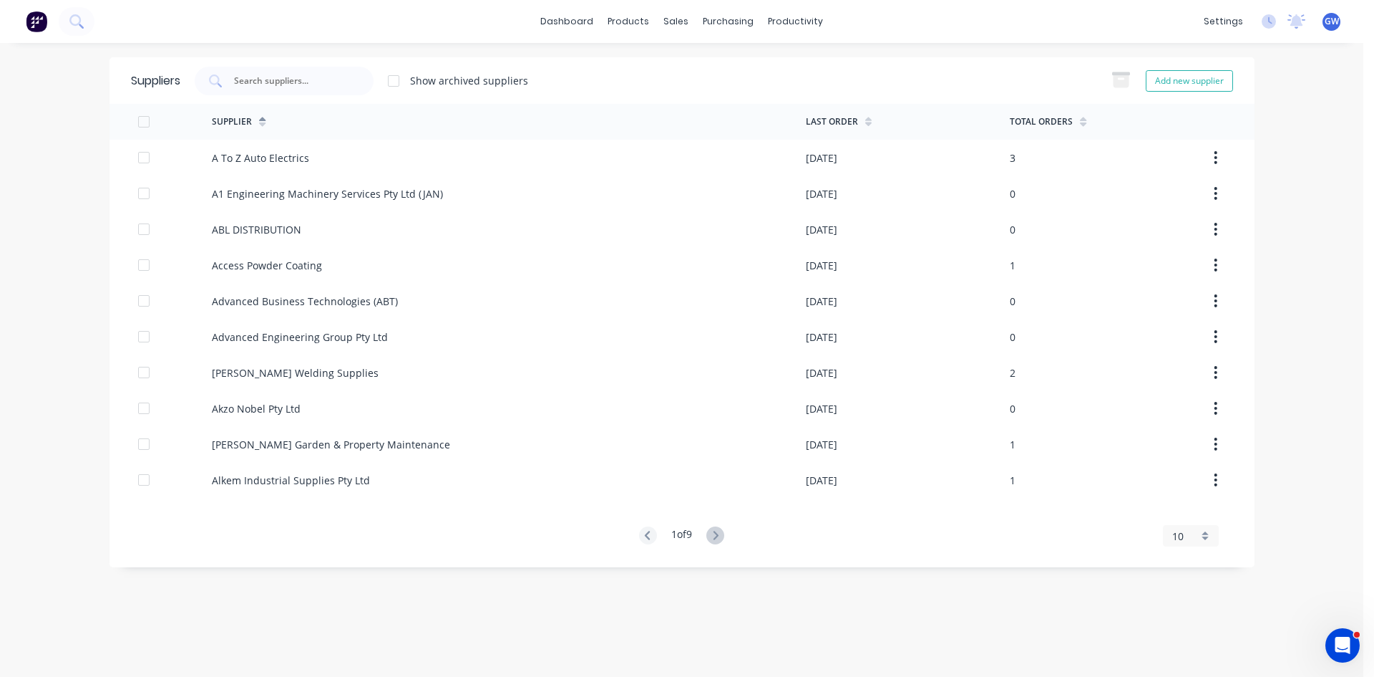
click at [382, 82] on div at bounding box center [393, 81] width 29 height 29
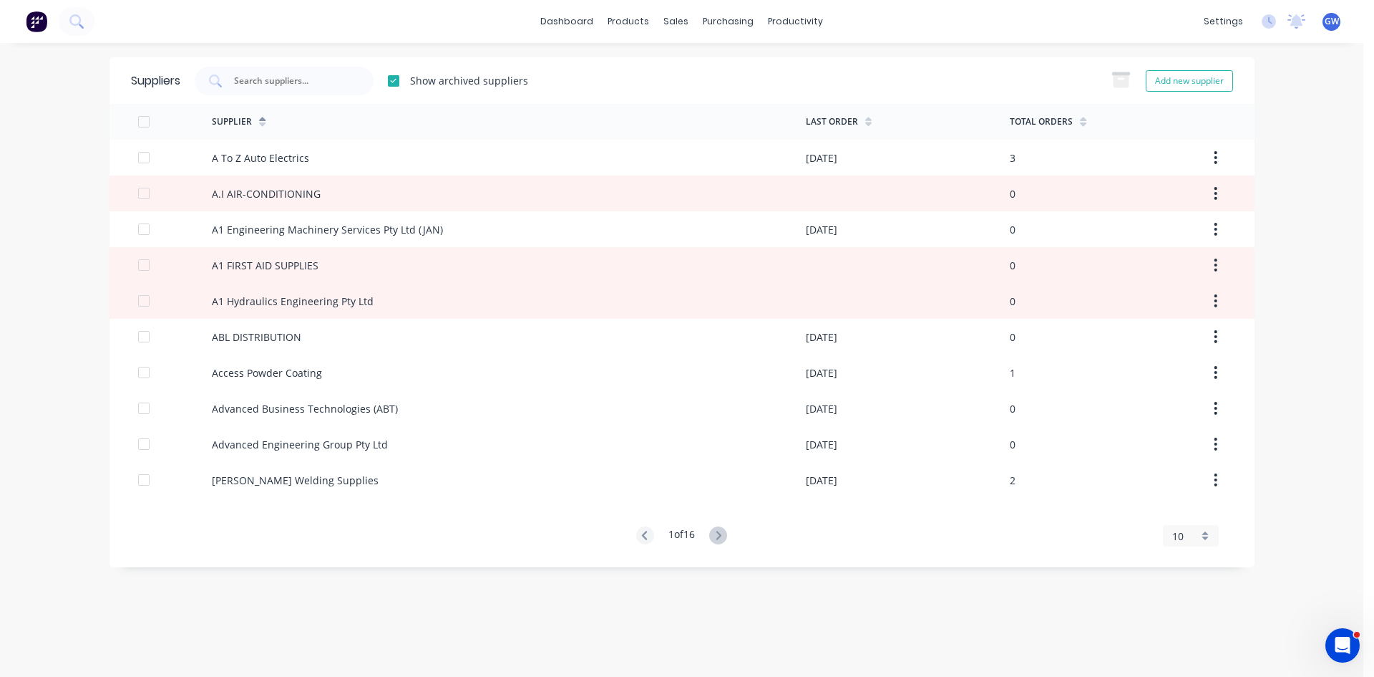
click at [400, 82] on div at bounding box center [393, 81] width 29 height 29
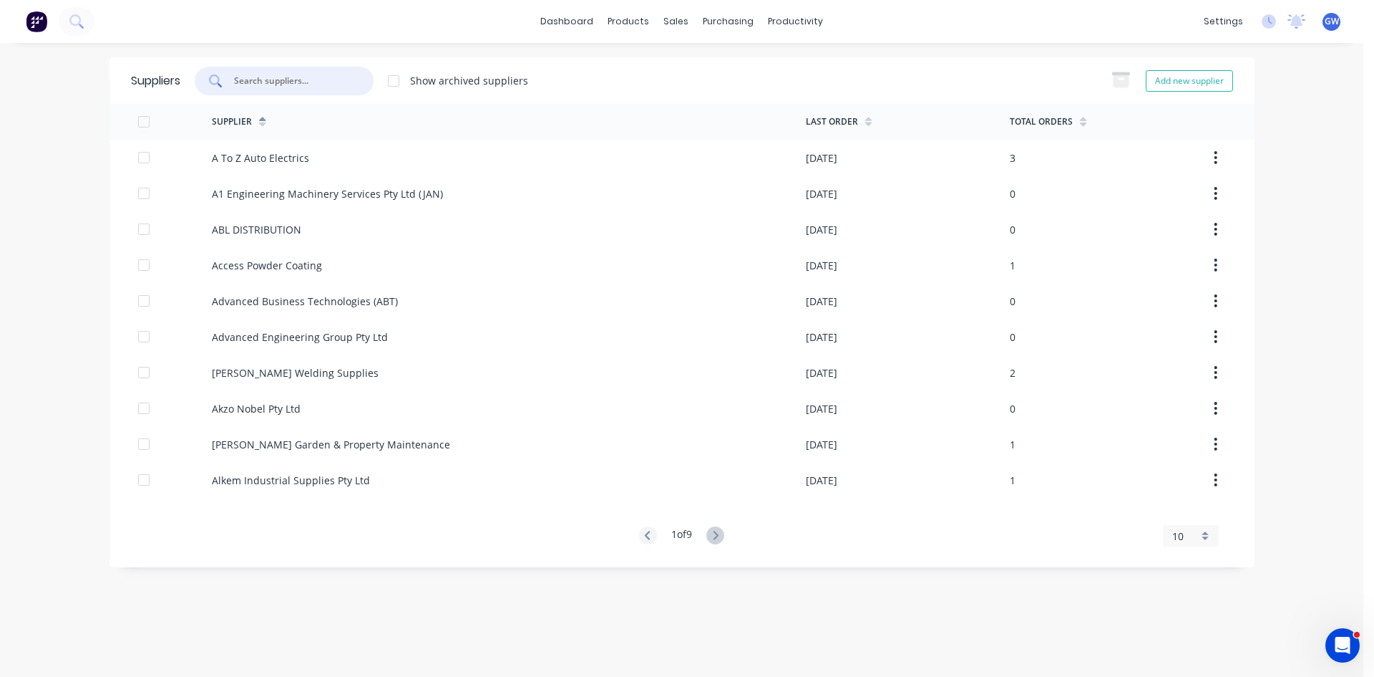
click at [256, 79] on input "text" at bounding box center [292, 81] width 119 height 14
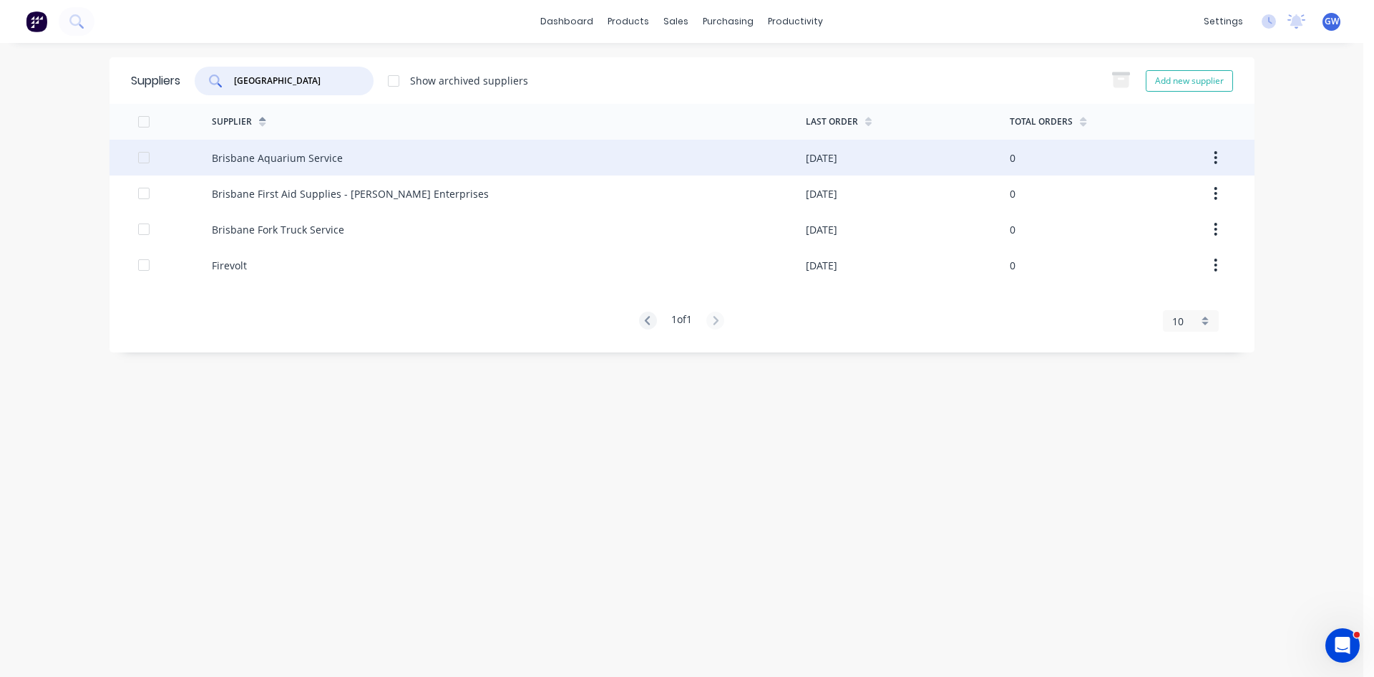
type input "brisbane"
click at [487, 163] on div "Brisbane Aquarium Service" at bounding box center [509, 158] width 594 height 36
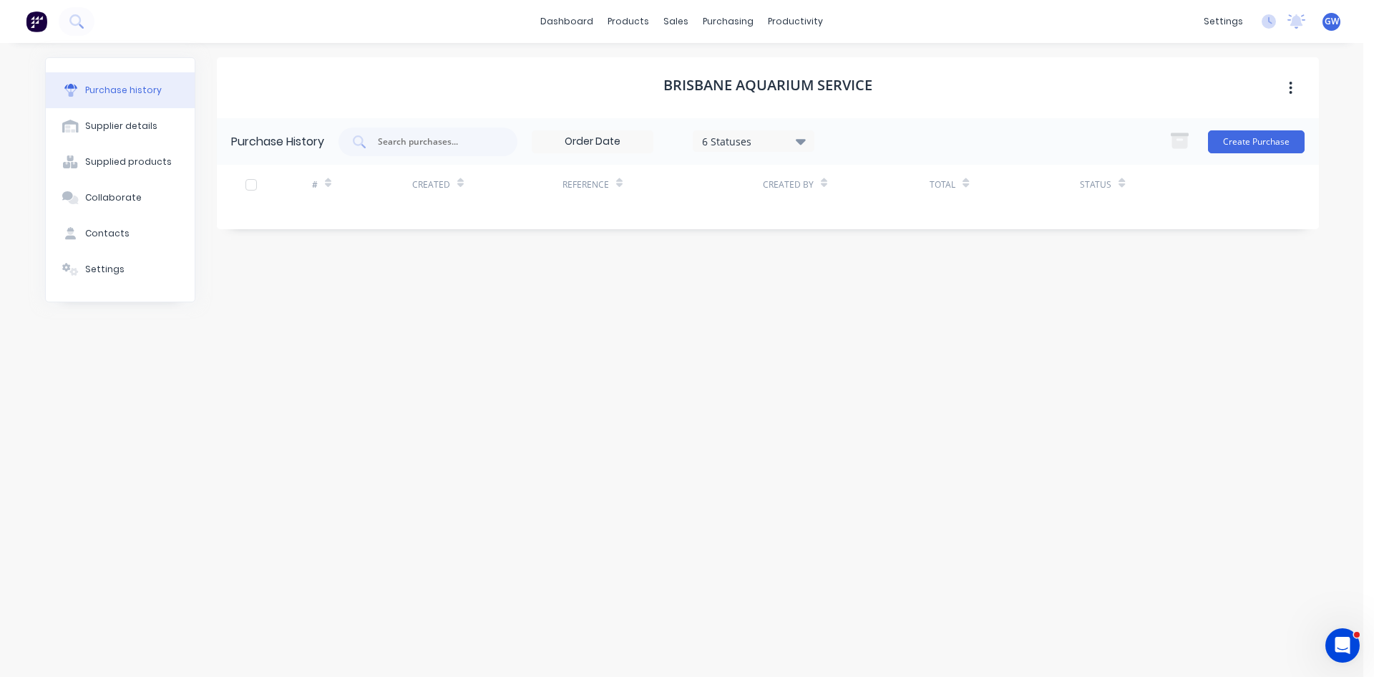
click at [776, 142] on div "6 Statuses" at bounding box center [753, 140] width 102 height 15
click at [845, 206] on div at bounding box center [850, 207] width 29 height 29
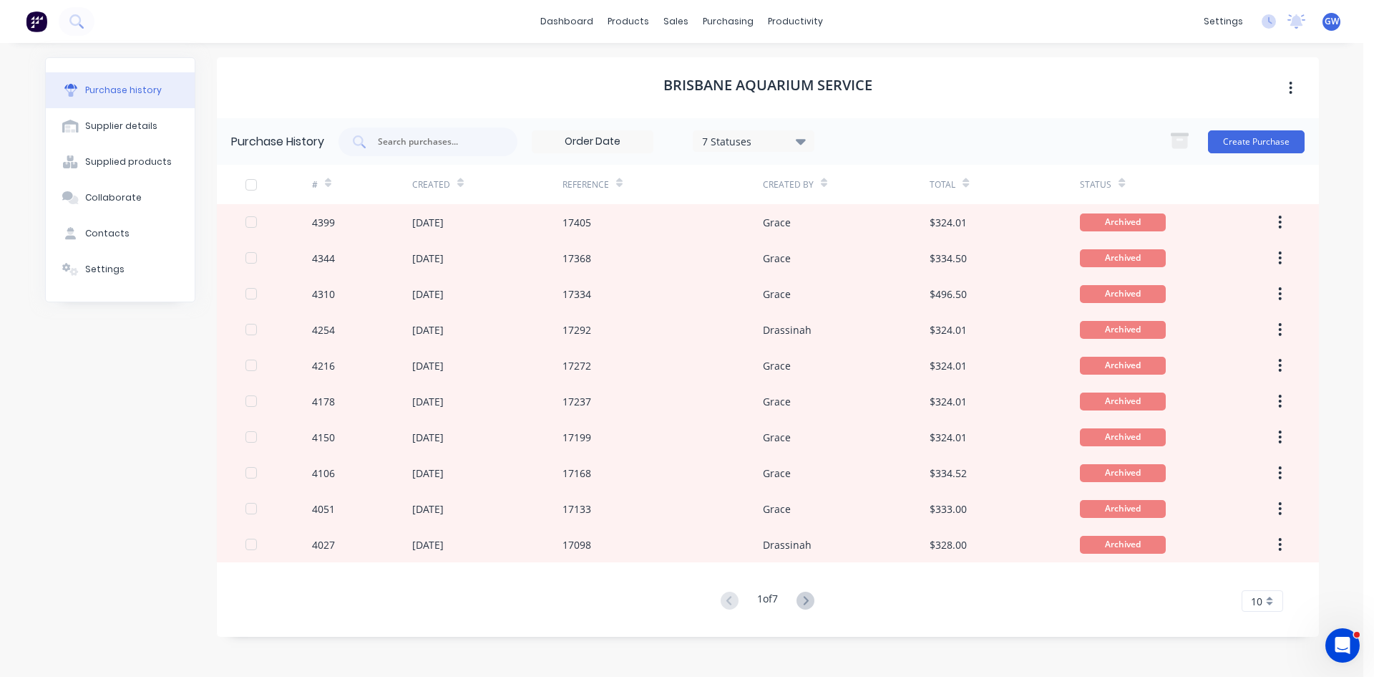
click at [973, 94] on div "Brisbane Aquarium Service" at bounding box center [768, 87] width 1102 height 61
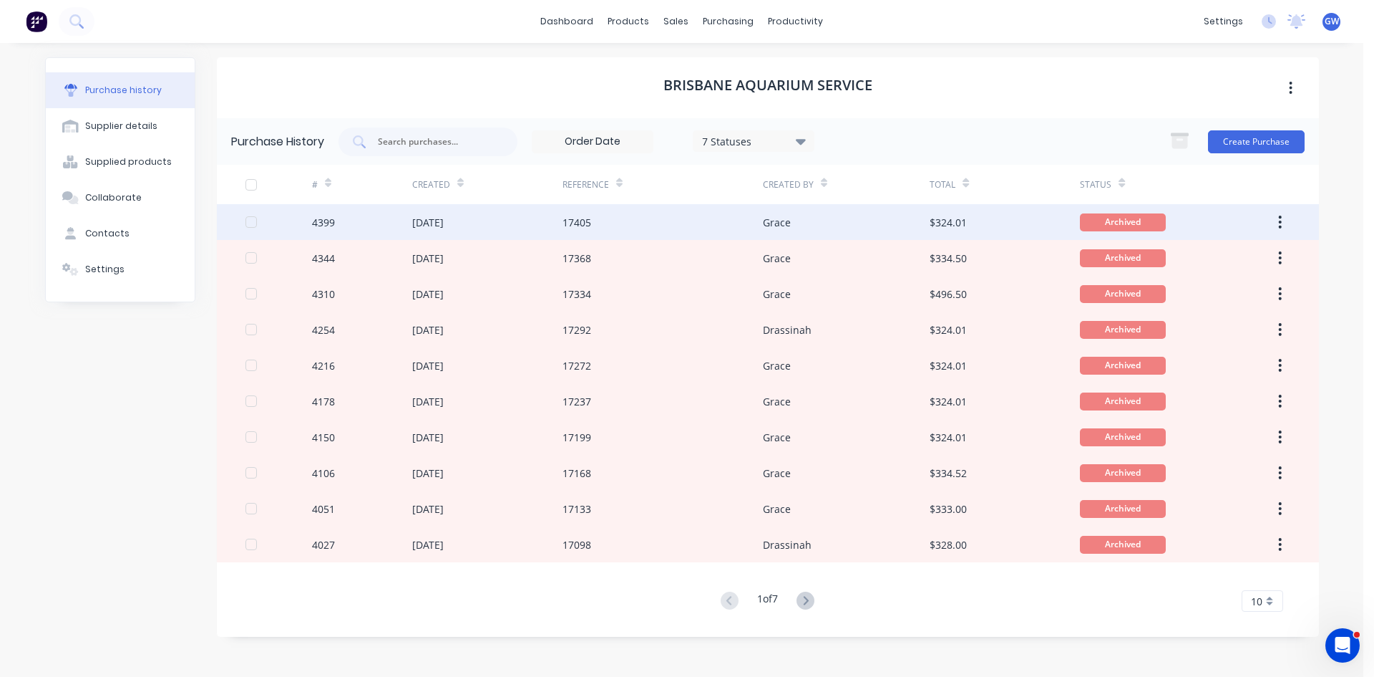
click at [599, 218] on div "17405" at bounding box center [663, 222] width 200 height 36
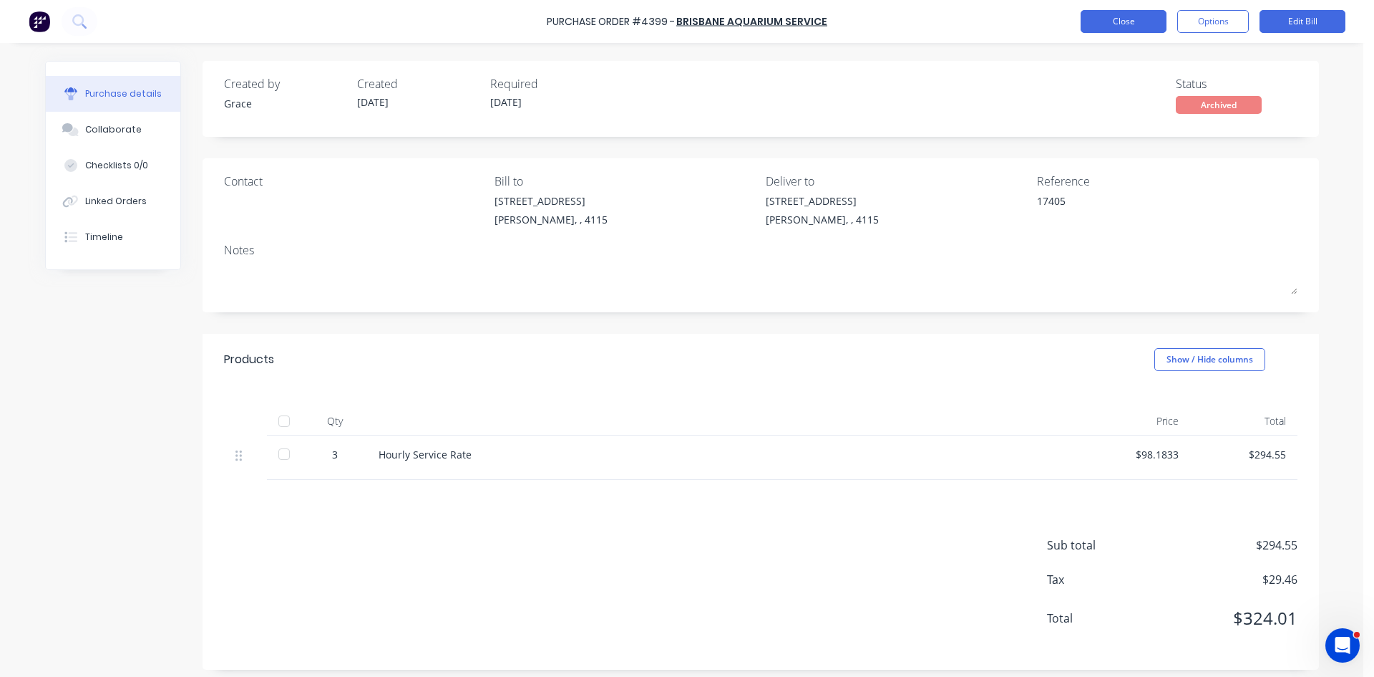
click at [1101, 21] on button "Close" at bounding box center [1124, 21] width 86 height 23
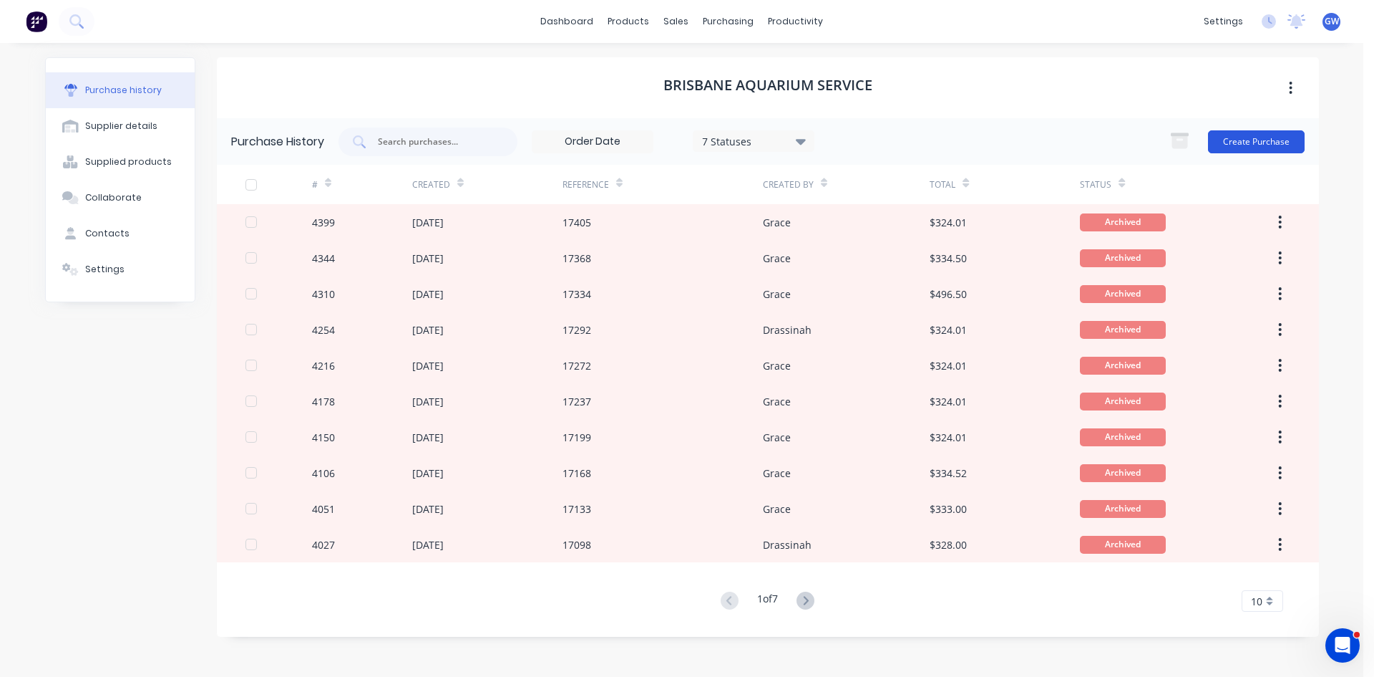
click at [1248, 131] on button "Create Purchase" at bounding box center [1256, 141] width 97 height 23
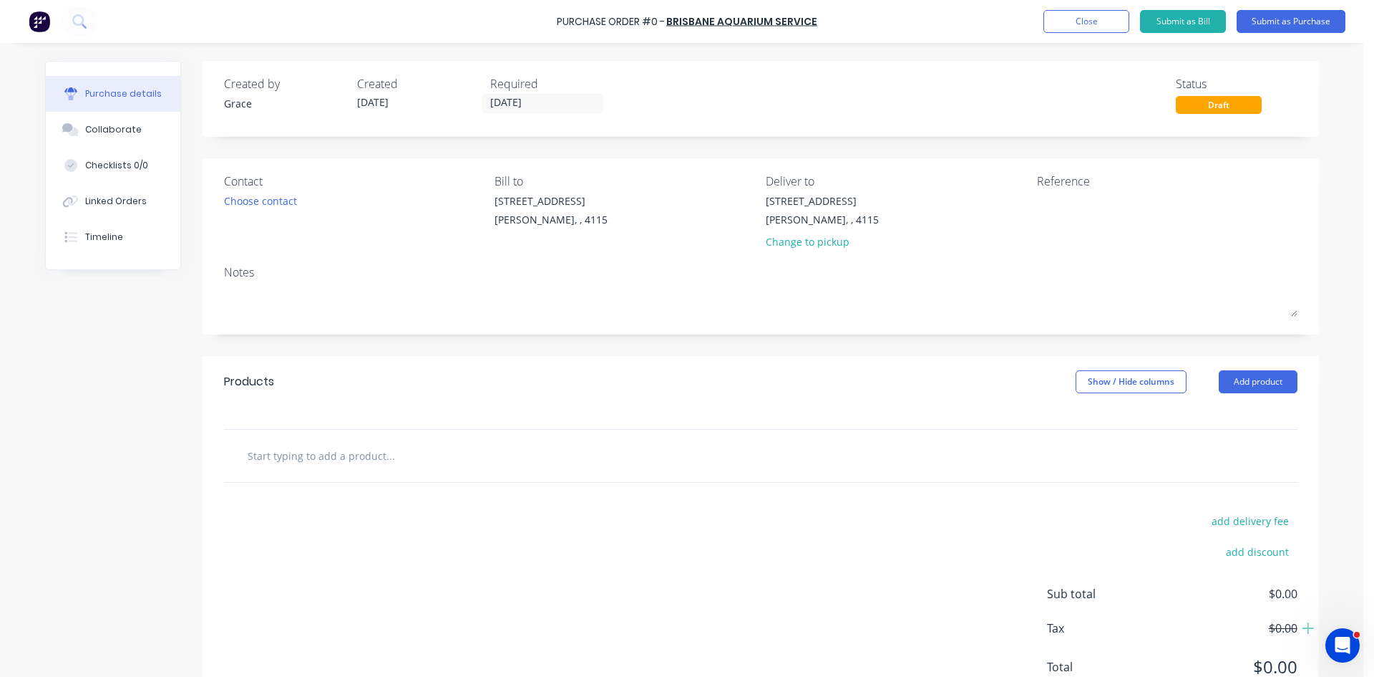
click at [533, 92] on div "Required" at bounding box center [551, 83] width 122 height 17
click at [528, 95] on input "13/10/25" at bounding box center [543, 103] width 120 height 18
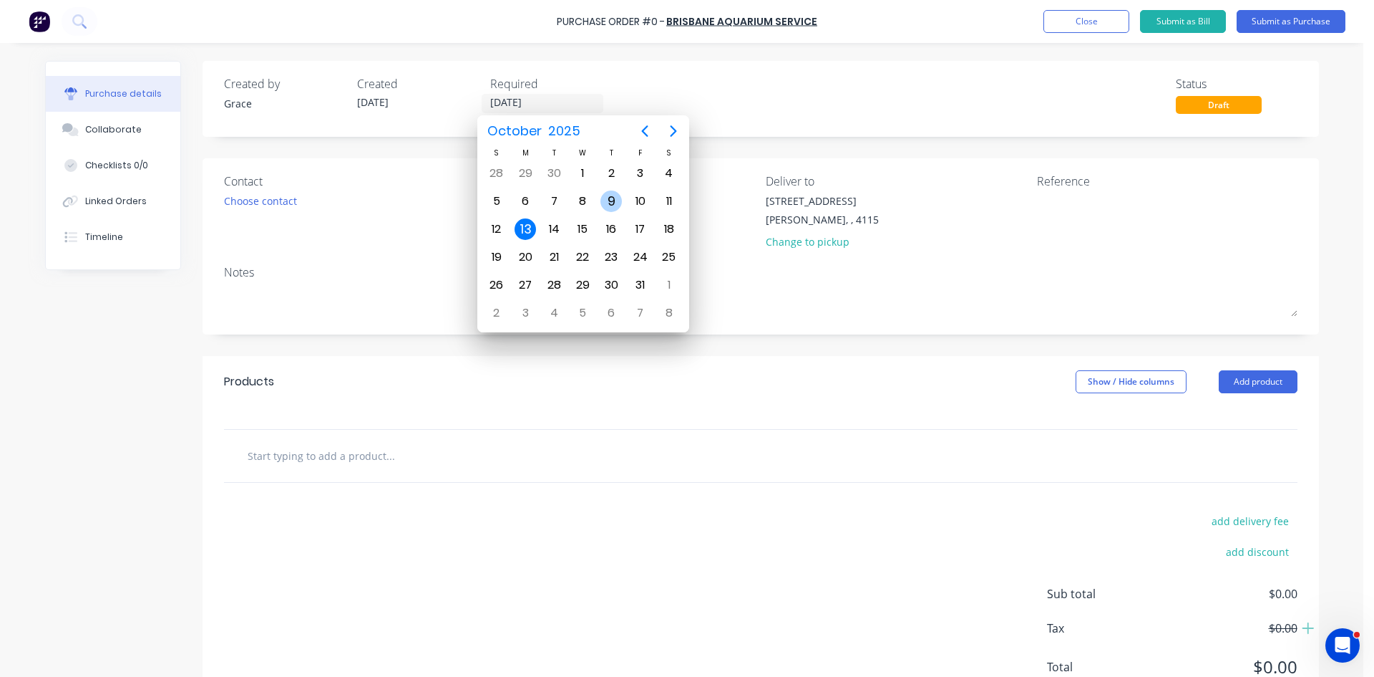
click at [619, 205] on div "9" at bounding box center [611, 200] width 21 height 21
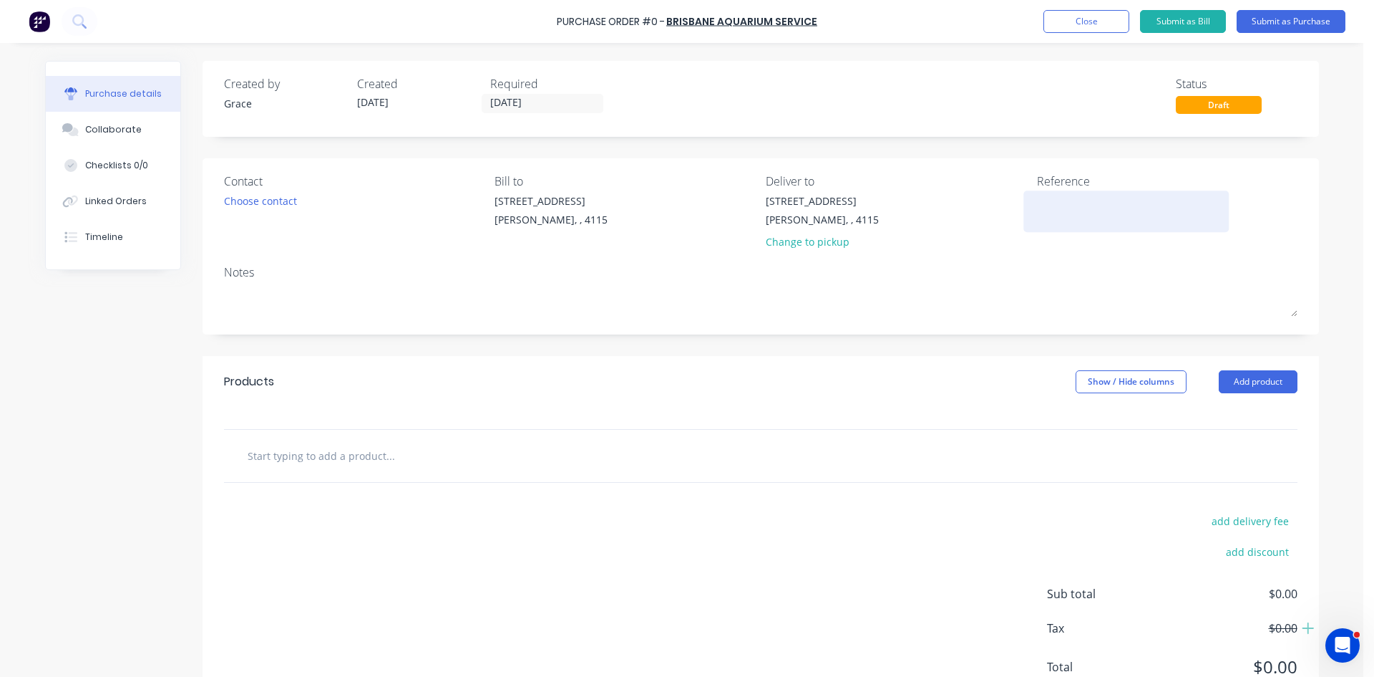
click at [1062, 208] on textarea at bounding box center [1126, 209] width 179 height 32
click at [1255, 384] on button "Add product" at bounding box center [1258, 381] width 79 height 23
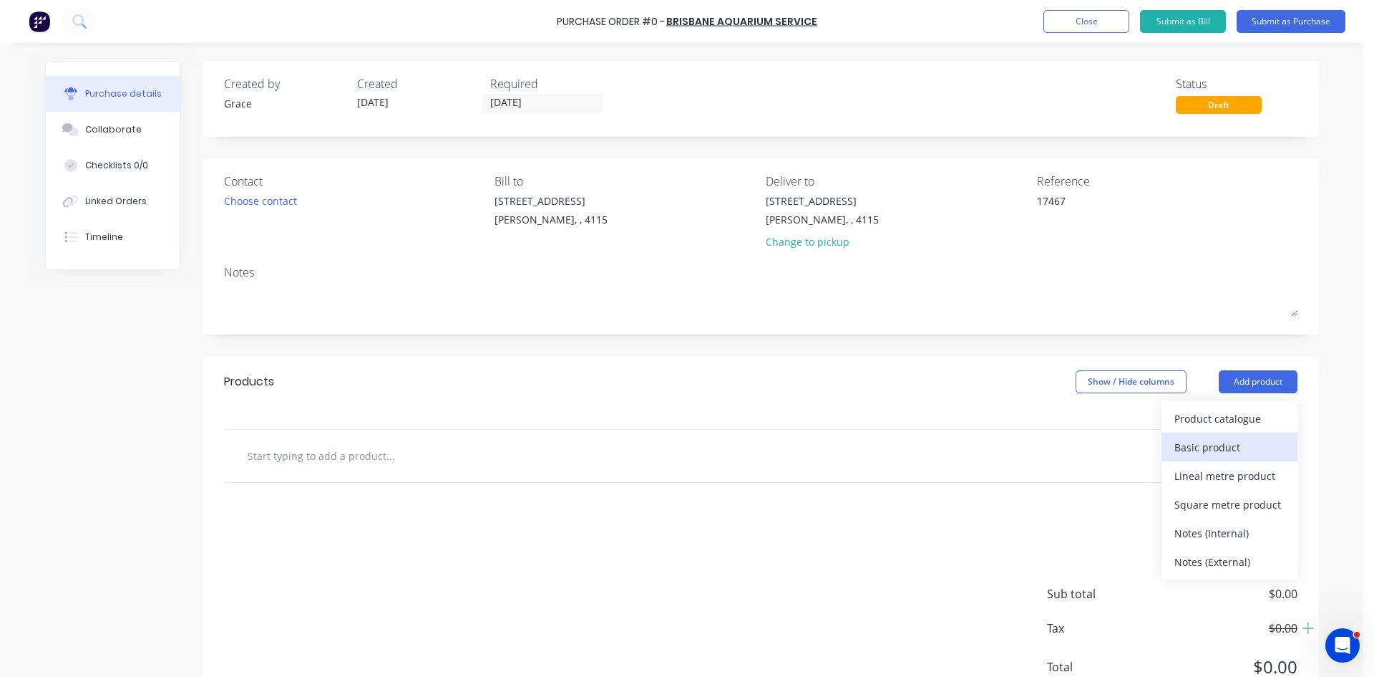
click at [1225, 440] on div "Basic product" at bounding box center [1230, 447] width 110 height 21
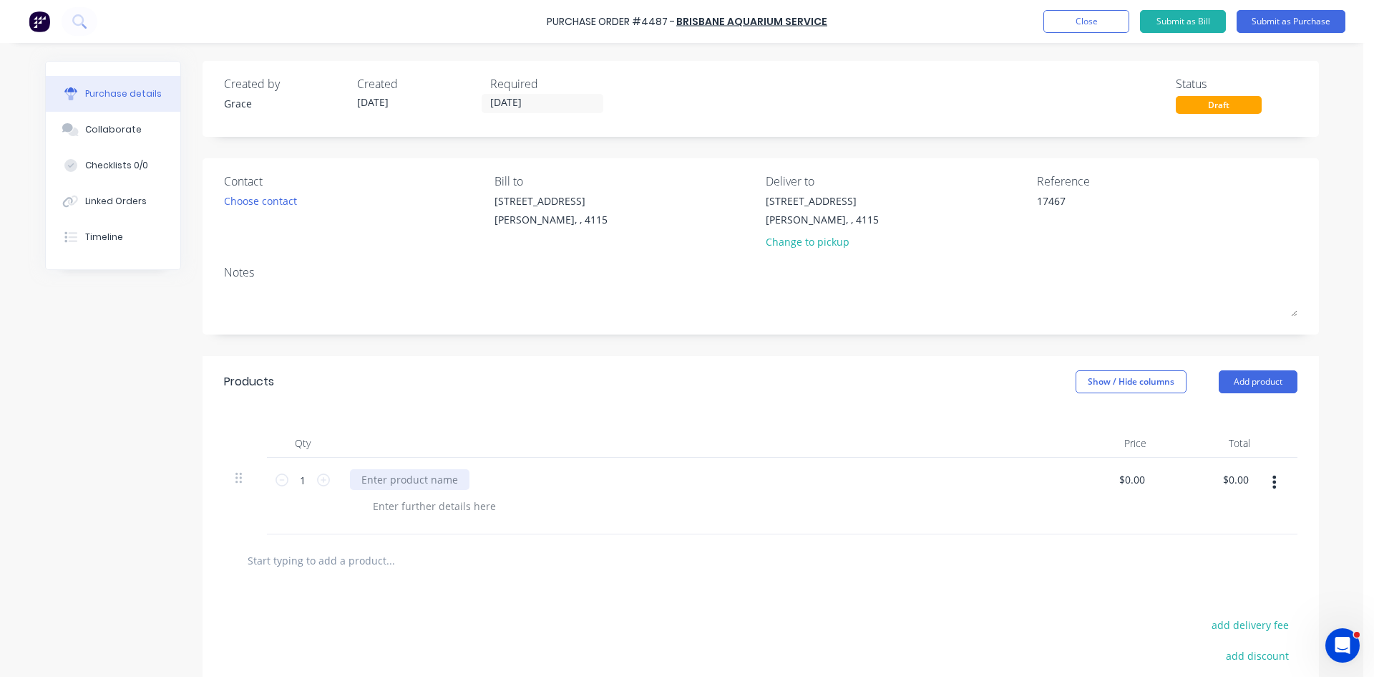
click at [405, 480] on div at bounding box center [410, 479] width 120 height 21
click at [586, 351] on div "Created by Grace Created 13/10/25 Required 09/10/25 Status Draft Contact Choose…" at bounding box center [761, 441] width 1117 height 761
click at [1288, 24] on button "Submit as Purchase" at bounding box center [1291, 21] width 109 height 23
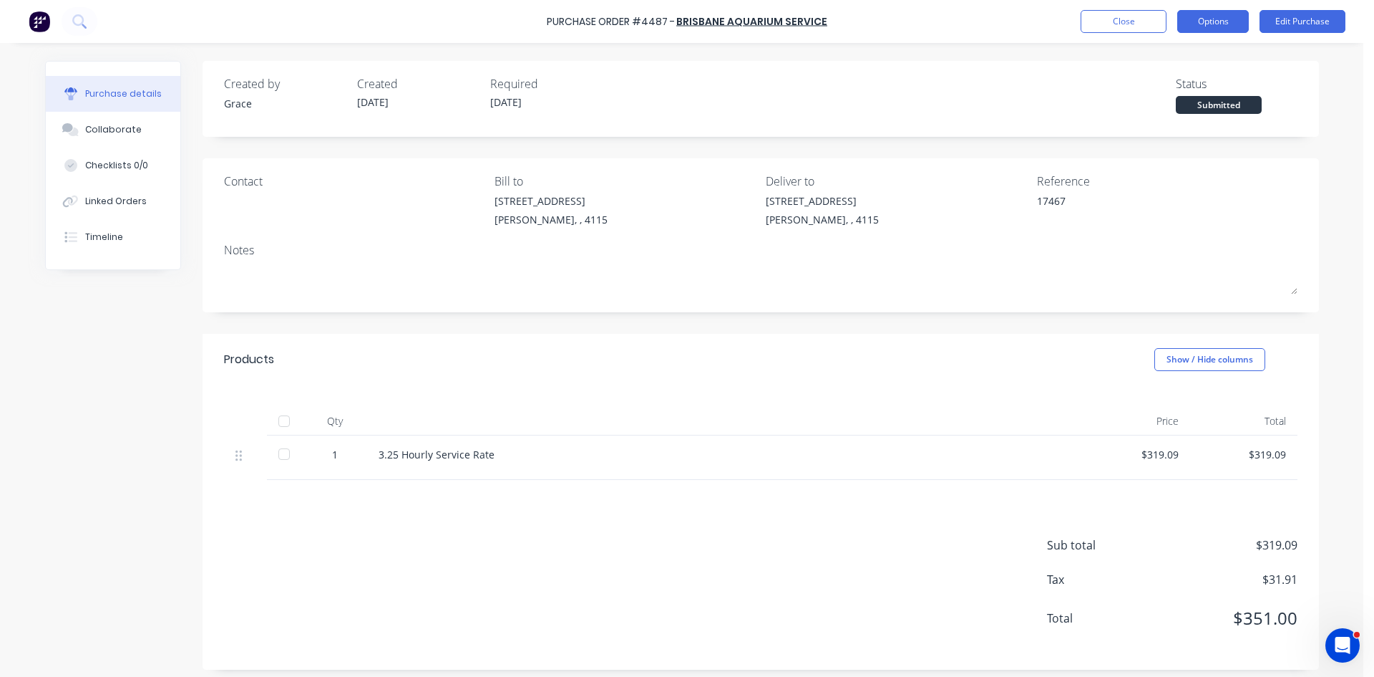
click at [1222, 24] on button "Options" at bounding box center [1214, 21] width 72 height 23
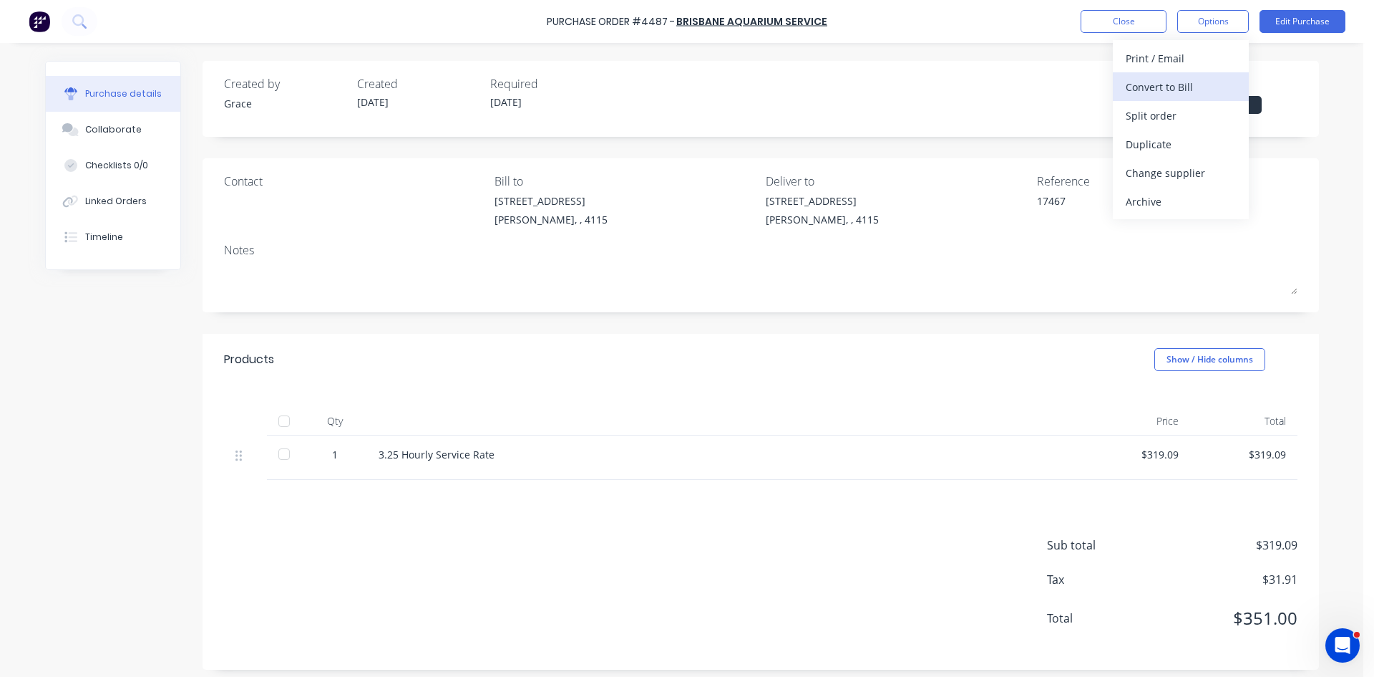
click at [1161, 82] on div "Convert to Bill" at bounding box center [1181, 87] width 110 height 21
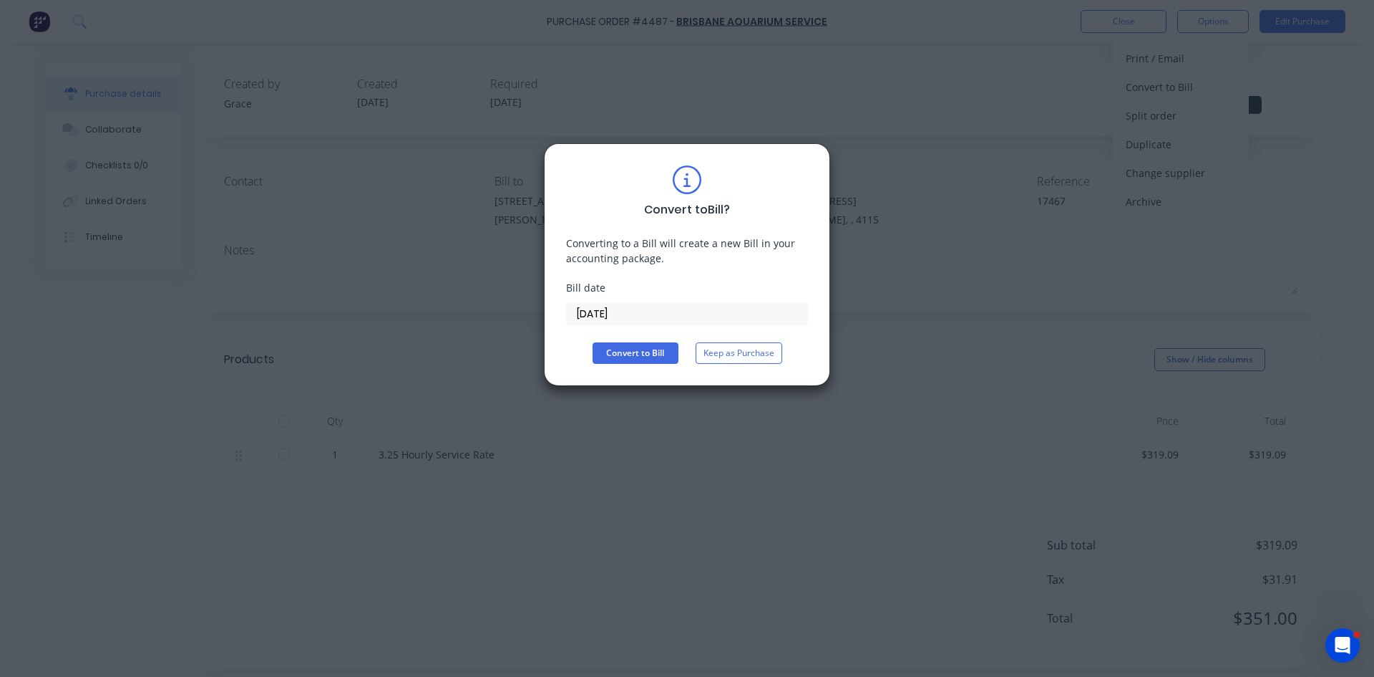
click at [623, 311] on input "13/10/25" at bounding box center [687, 313] width 241 height 21
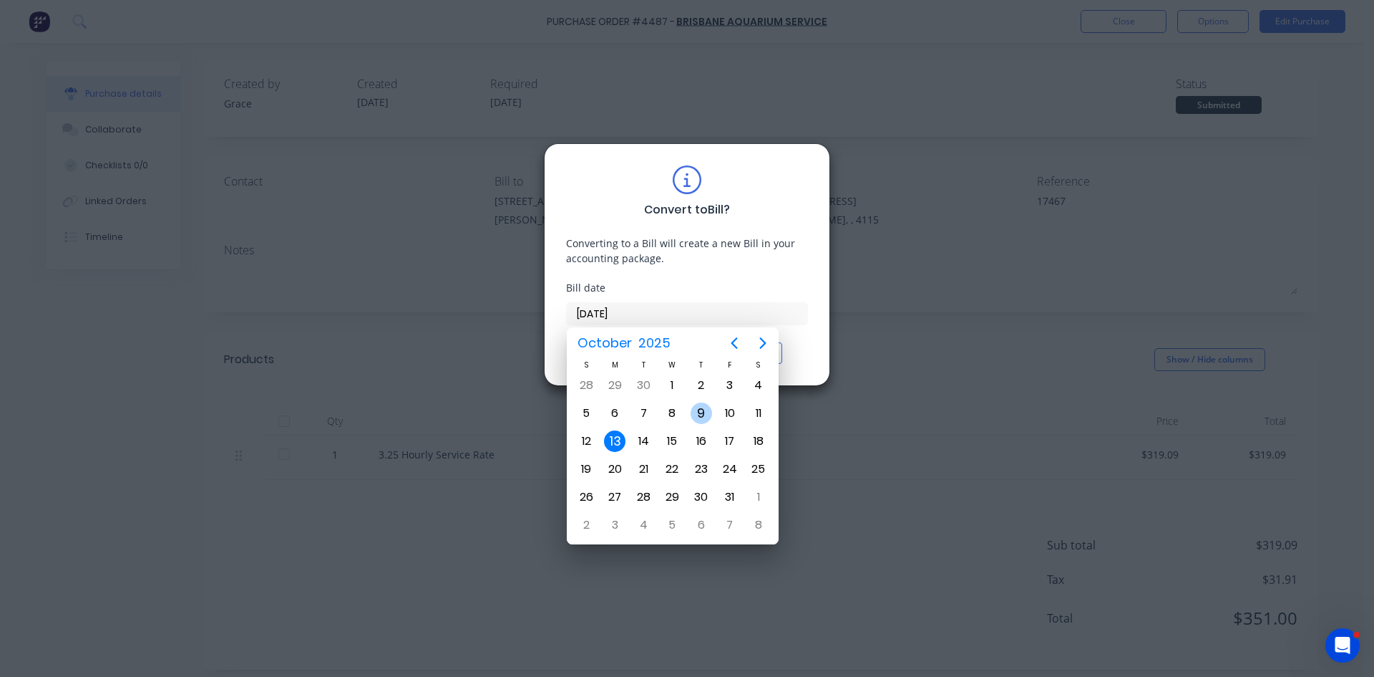
click at [702, 407] on div "9" at bounding box center [701, 412] width 21 height 21
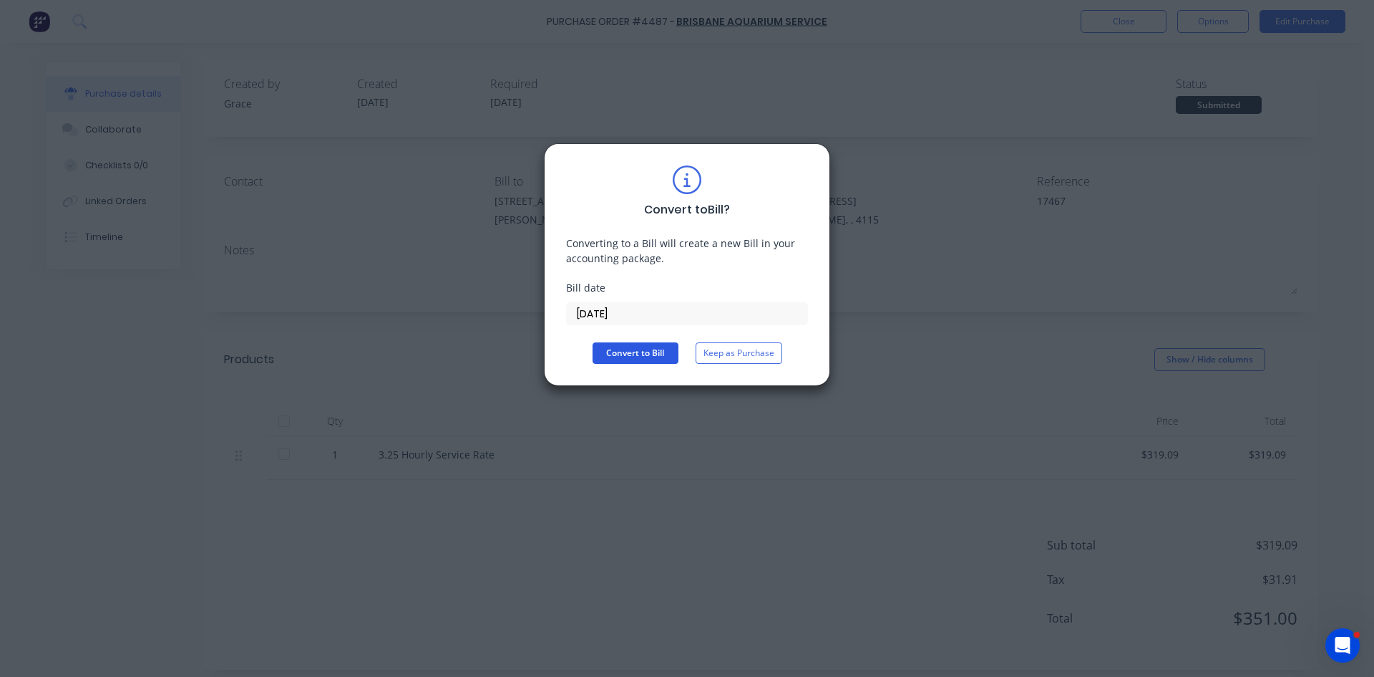
click at [641, 358] on button "Convert to Bill" at bounding box center [636, 352] width 86 height 21
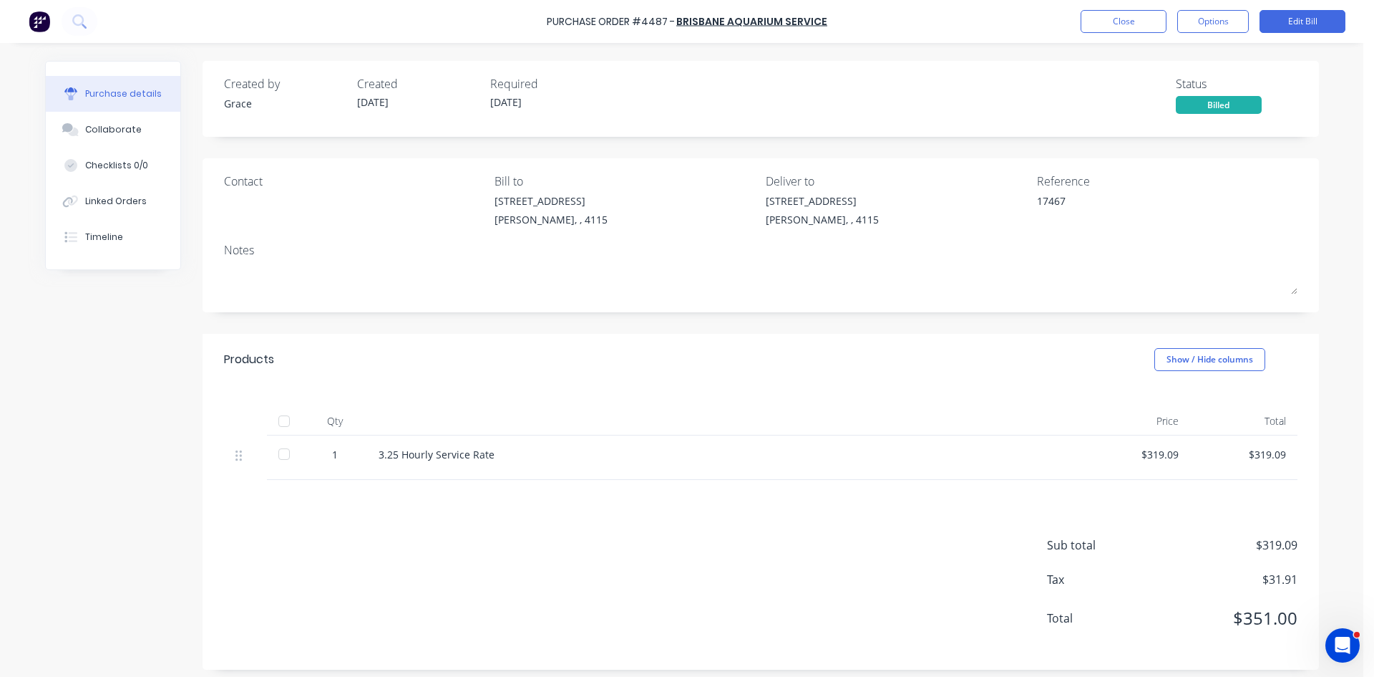
click at [935, 228] on div "39 Sandstone Place Parkinson, , 4115" at bounding box center [896, 213] width 261 height 41
click at [1100, 25] on button "Close" at bounding box center [1124, 21] width 86 height 23
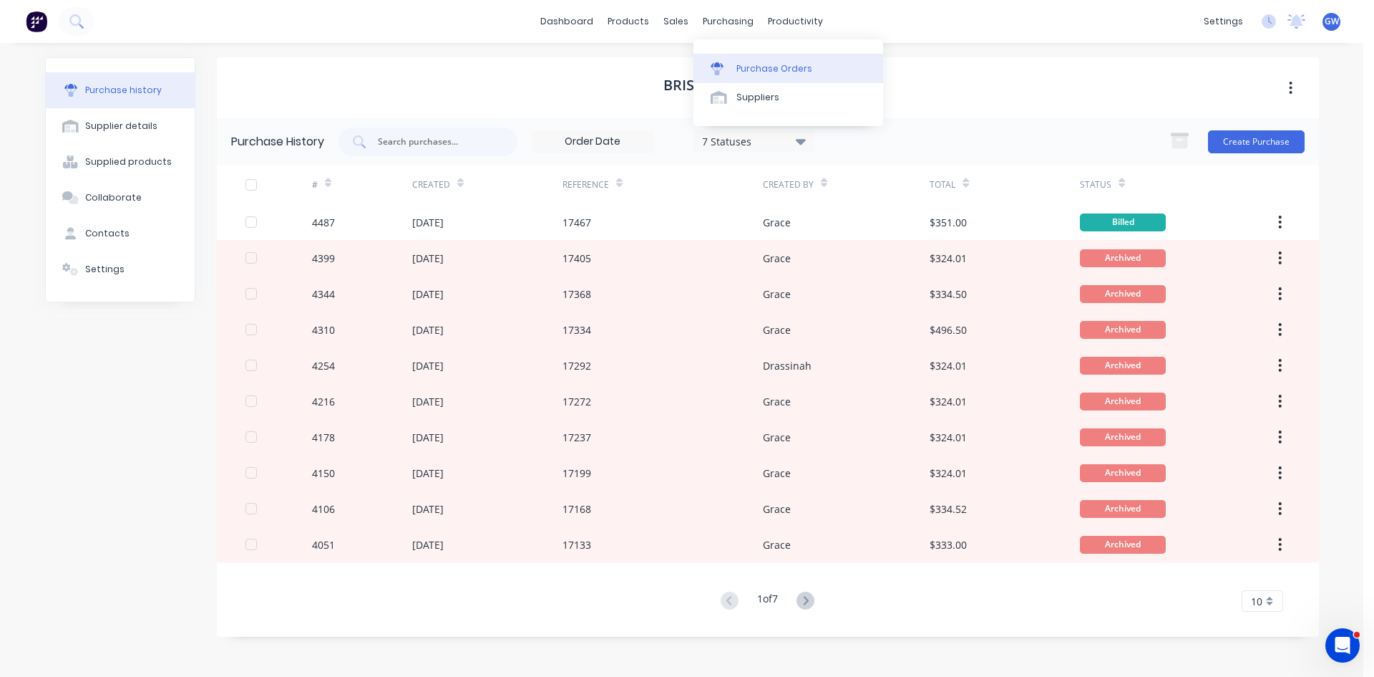
click at [733, 69] on link "Purchase Orders" at bounding box center [789, 68] width 190 height 29
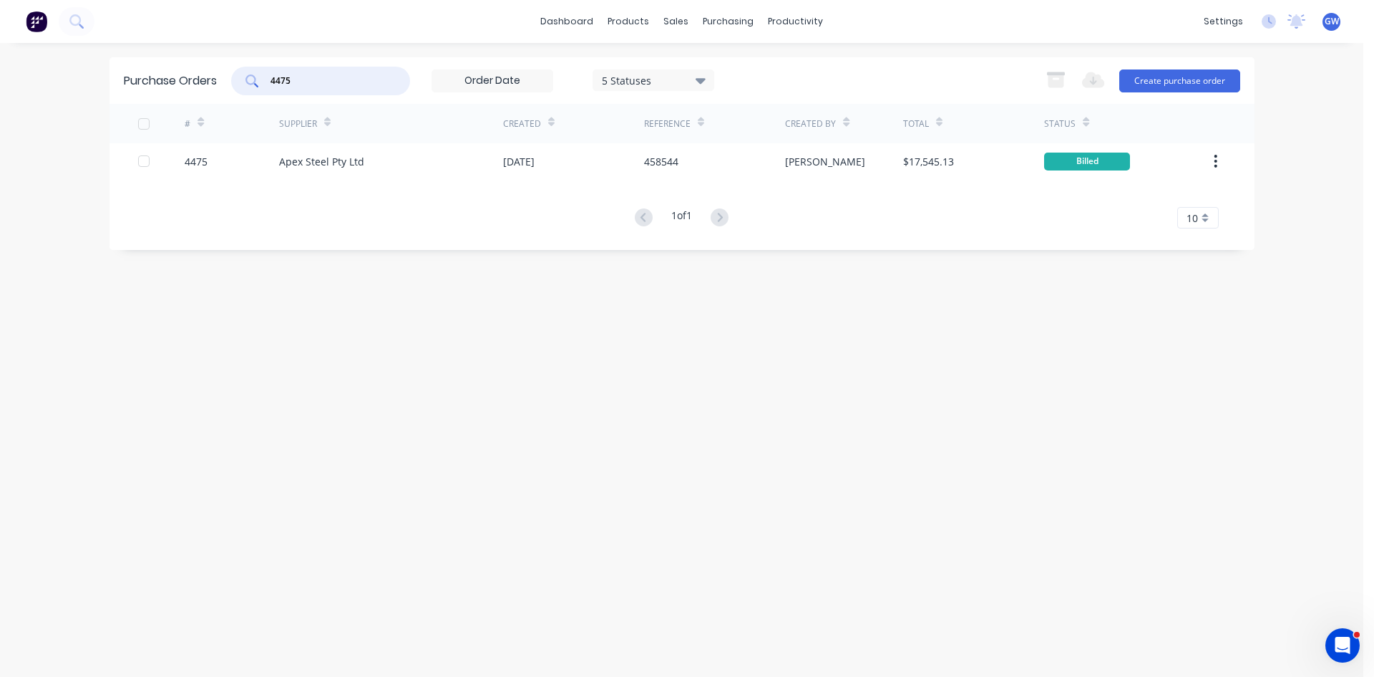
drag, startPoint x: 309, startPoint y: 74, endPoint x: 183, endPoint y: 77, distance: 126.0
click at [186, 81] on div "Purchase Orders 4475 5 Statuses 5 Statuses Export to Excel (XLSX) Create purcha…" at bounding box center [682, 80] width 1145 height 47
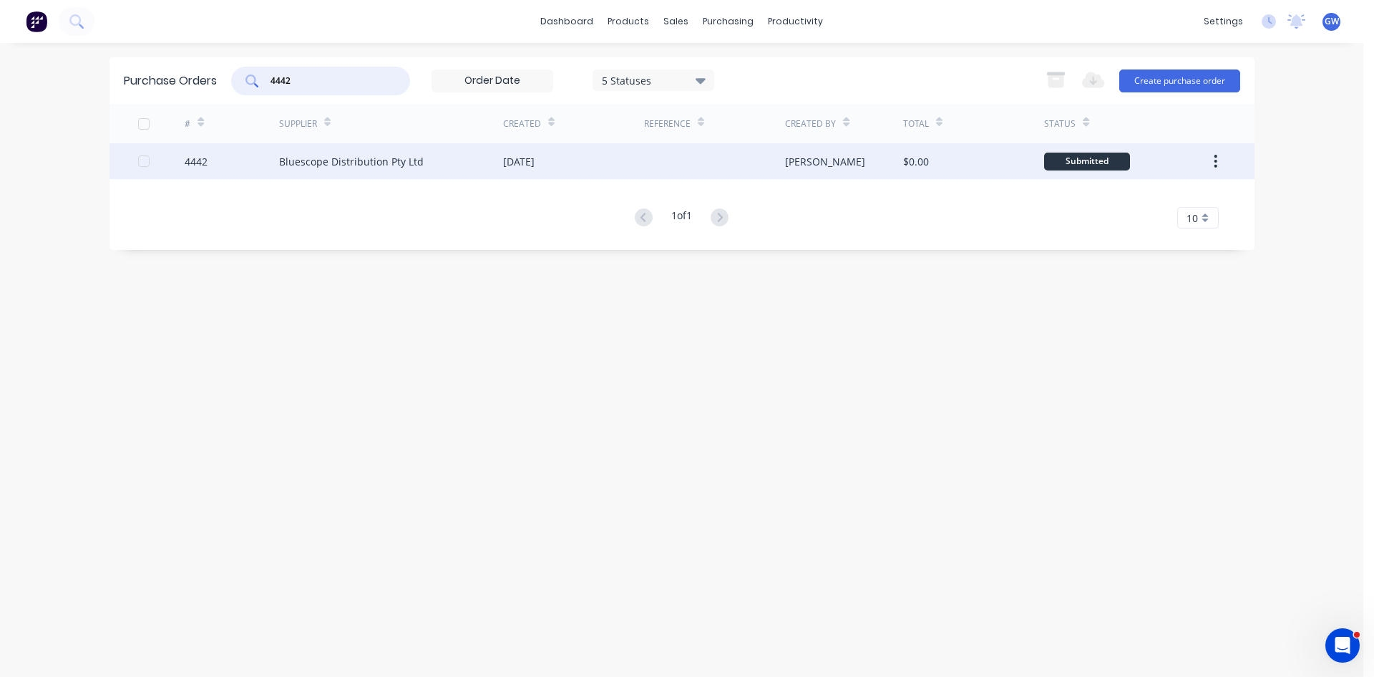
click at [722, 156] on div at bounding box center [714, 161] width 141 height 36
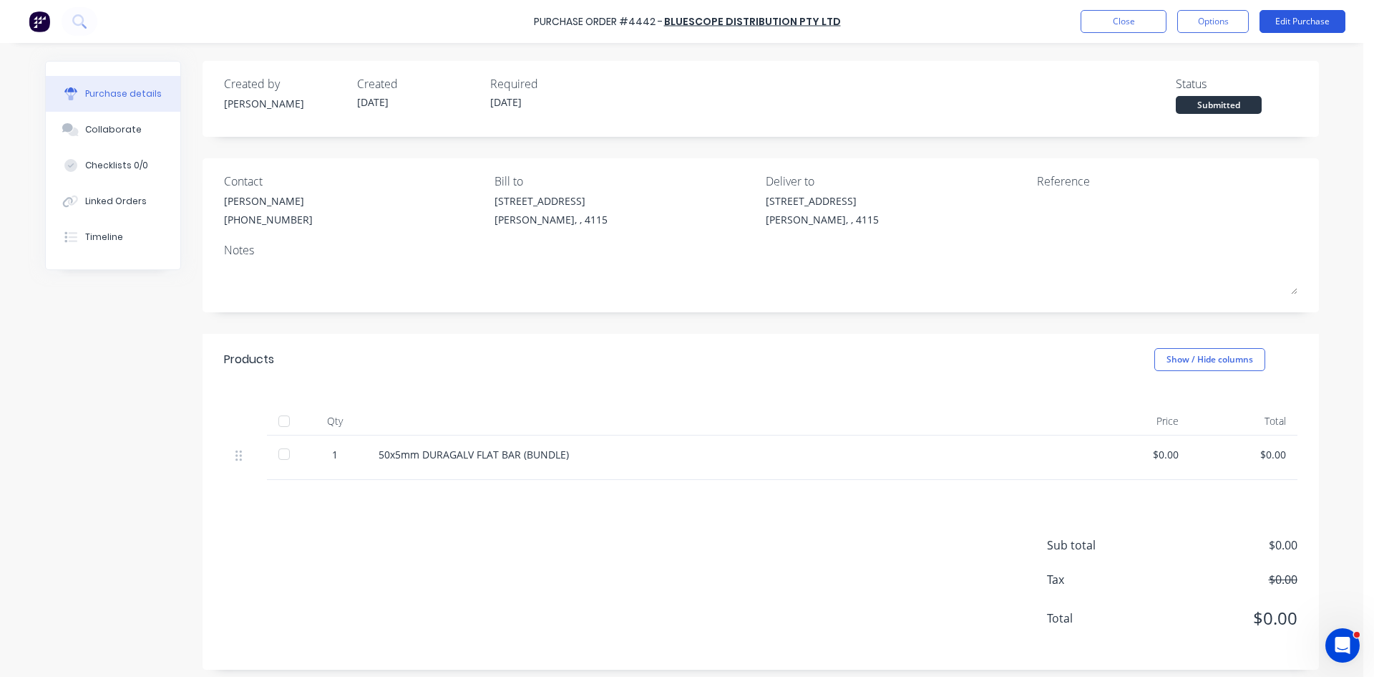
click at [1327, 12] on button "Edit Purchase" at bounding box center [1303, 21] width 86 height 23
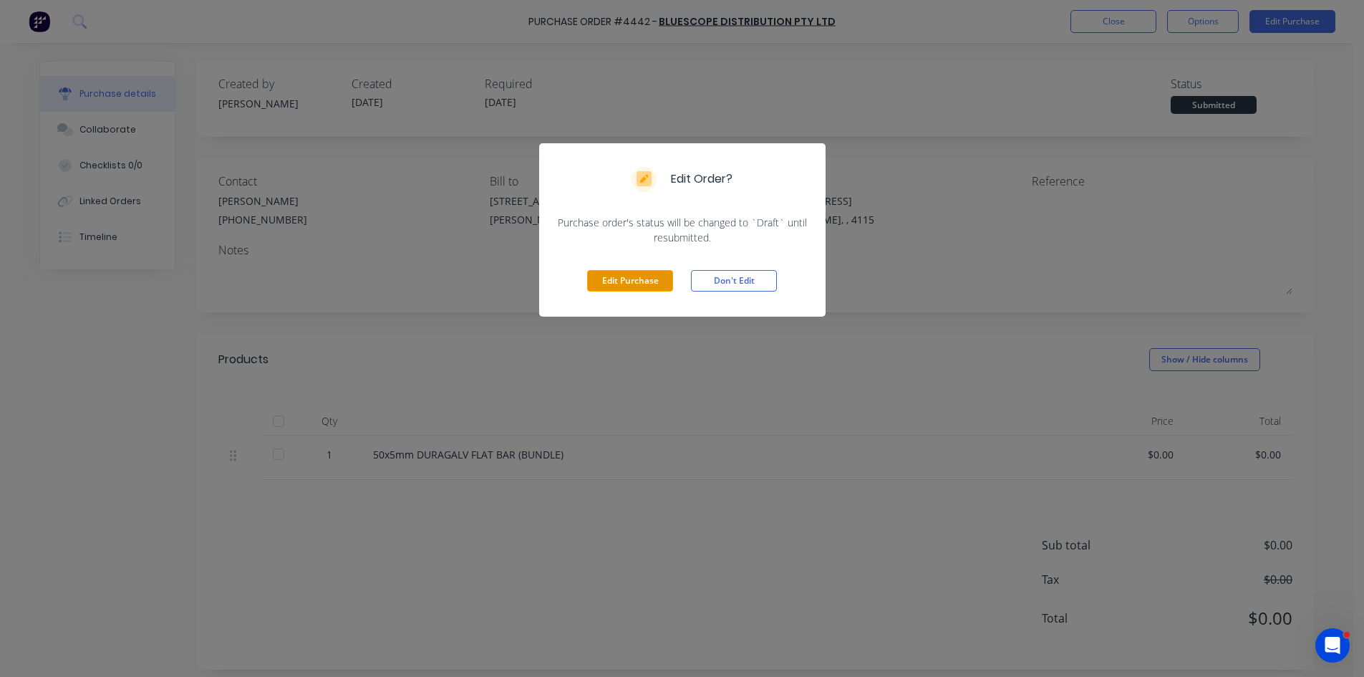
click at [639, 282] on button "Edit Purchase" at bounding box center [630, 280] width 86 height 21
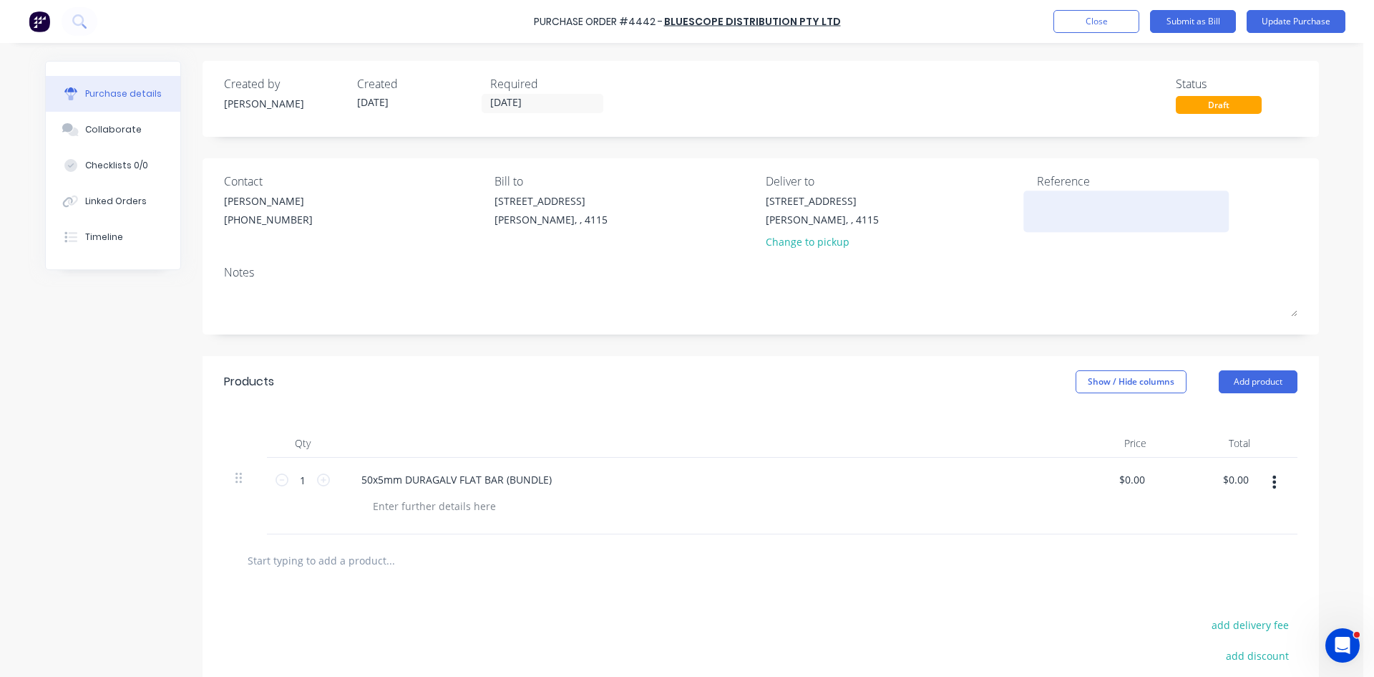
click at [1072, 212] on textarea at bounding box center [1126, 209] width 179 height 32
click at [1230, 478] on input "0.00" at bounding box center [1235, 479] width 33 height 21
click at [1230, 478] on input "0.00" at bounding box center [1238, 479] width 27 height 21
click at [803, 422] on div "Qty Price Total 1 1 50x5mm DURAGALV FLAT BAR (BUNDLE) $1,764.90 $0.00 $1,764.90…" at bounding box center [761, 470] width 1117 height 127
click at [1303, 24] on button "Update Purchase" at bounding box center [1296, 21] width 99 height 23
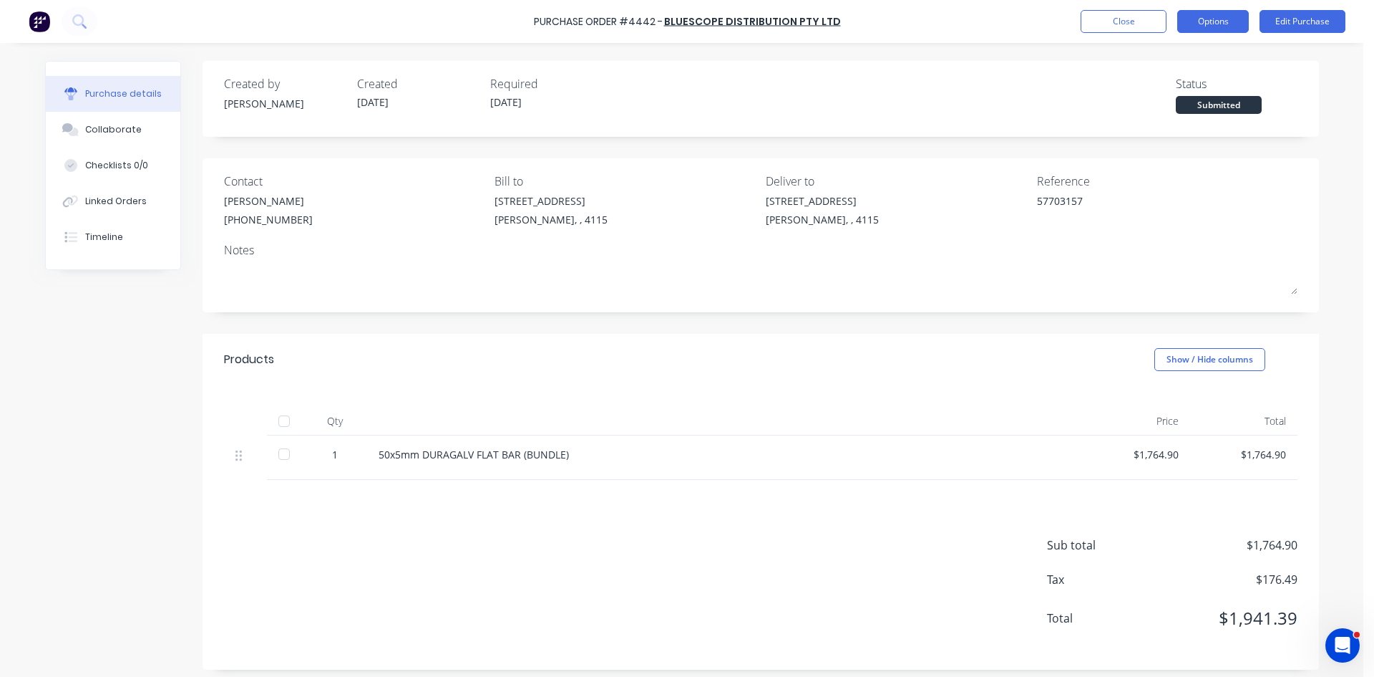
click at [1231, 16] on button "Options" at bounding box center [1214, 21] width 72 height 23
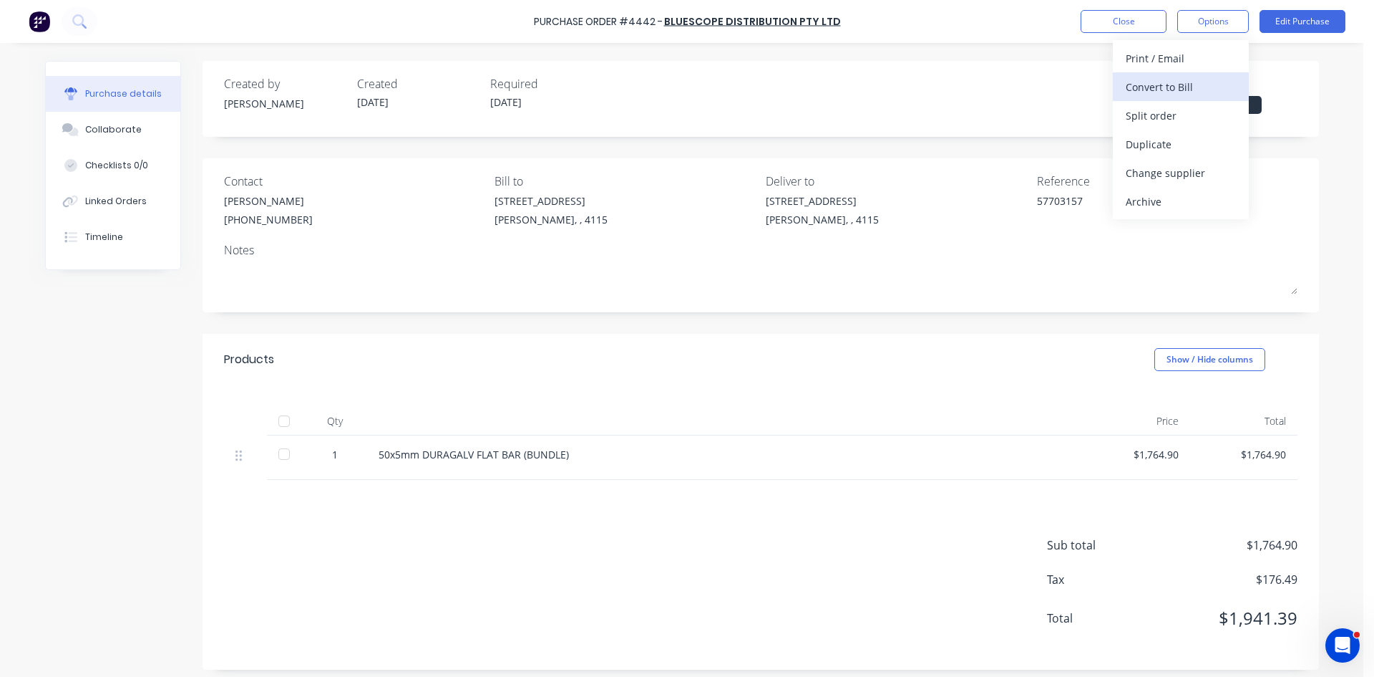
click at [1196, 82] on div "Convert to Bill" at bounding box center [1181, 87] width 110 height 21
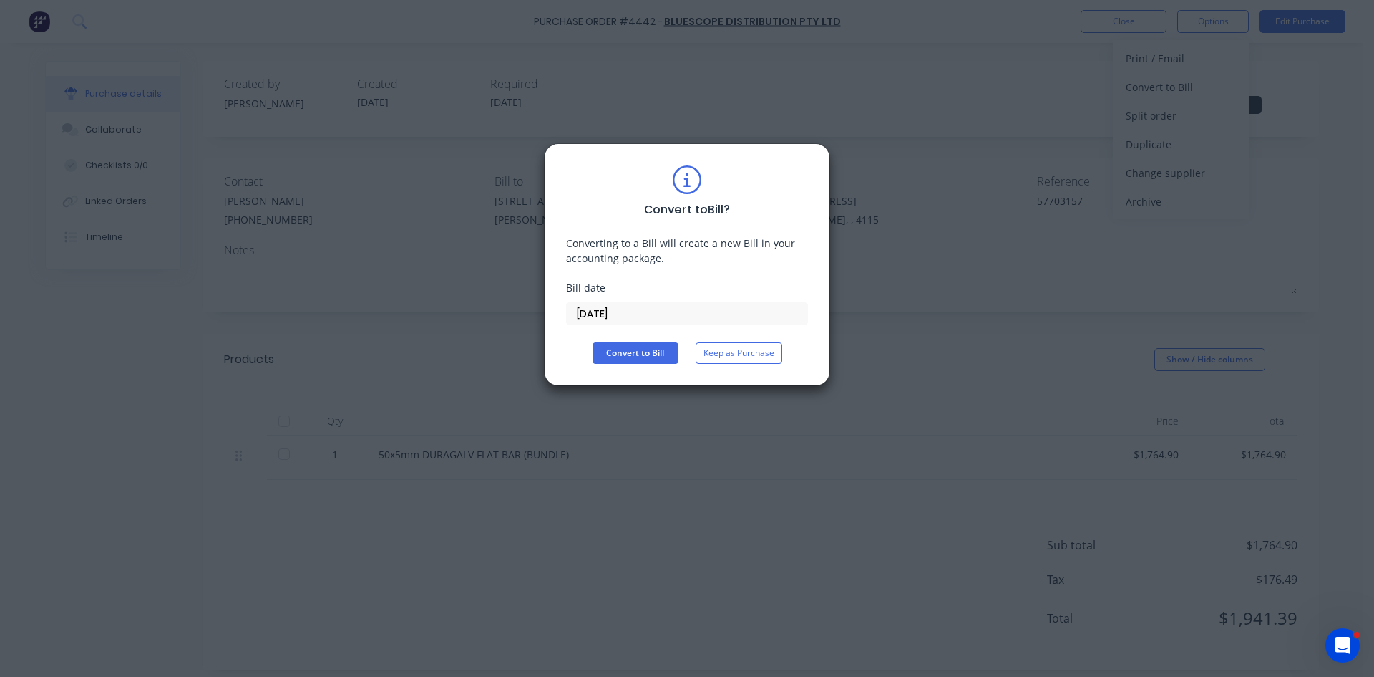
click at [594, 316] on input "13/10/25" at bounding box center [687, 313] width 241 height 21
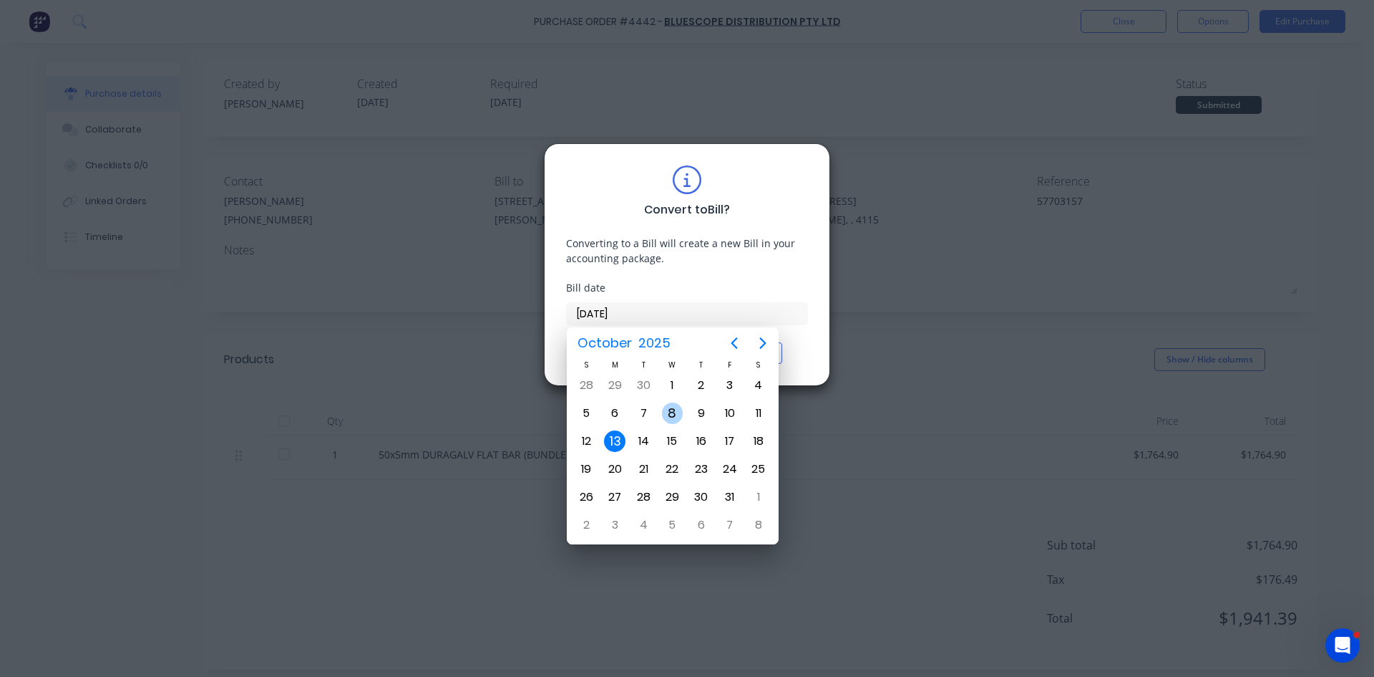
click at [676, 405] on div "8" at bounding box center [672, 412] width 21 height 21
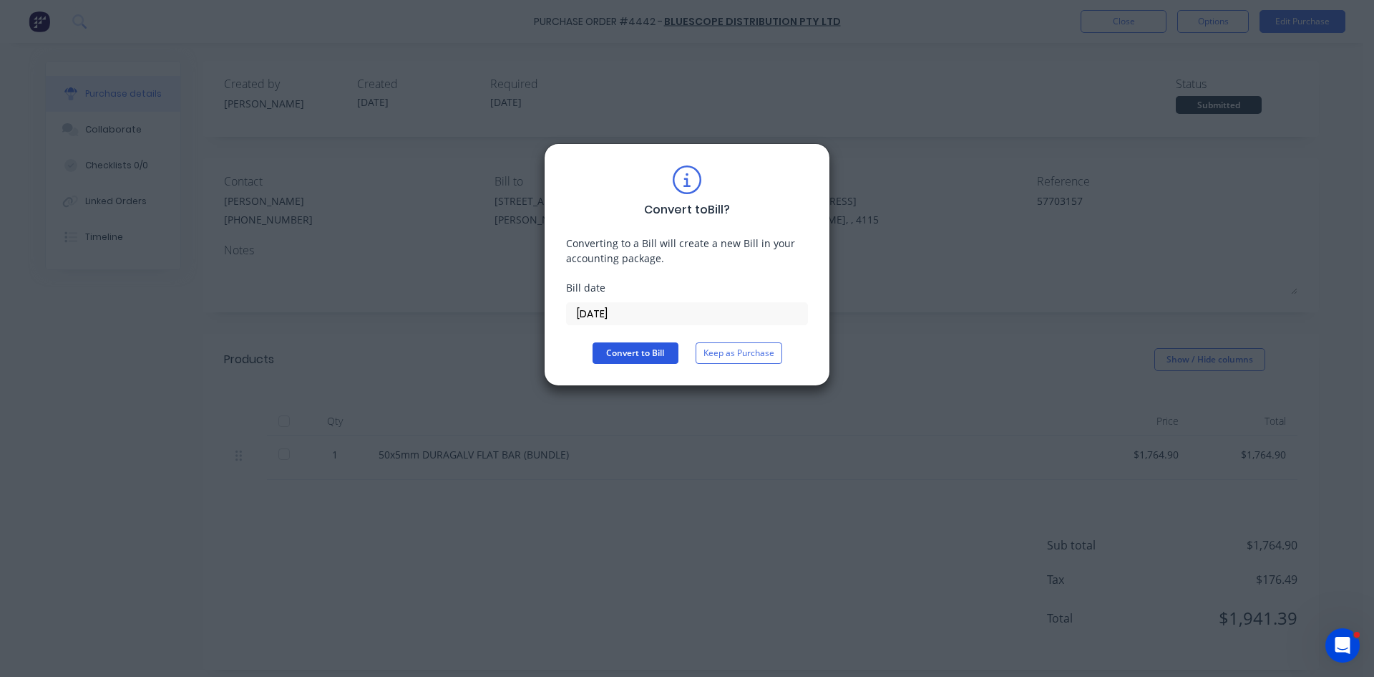
click at [643, 347] on button "Convert to Bill" at bounding box center [636, 352] width 86 height 21
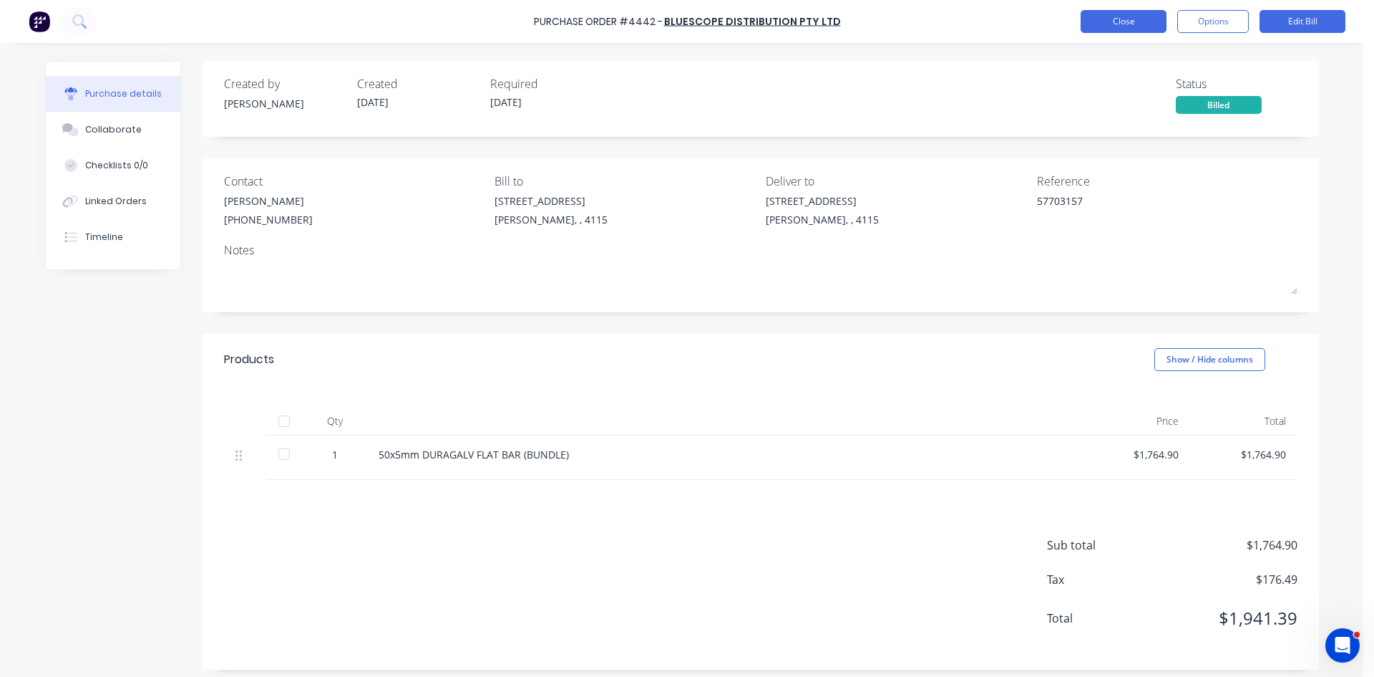
click at [1135, 27] on button "Close" at bounding box center [1124, 21] width 86 height 23
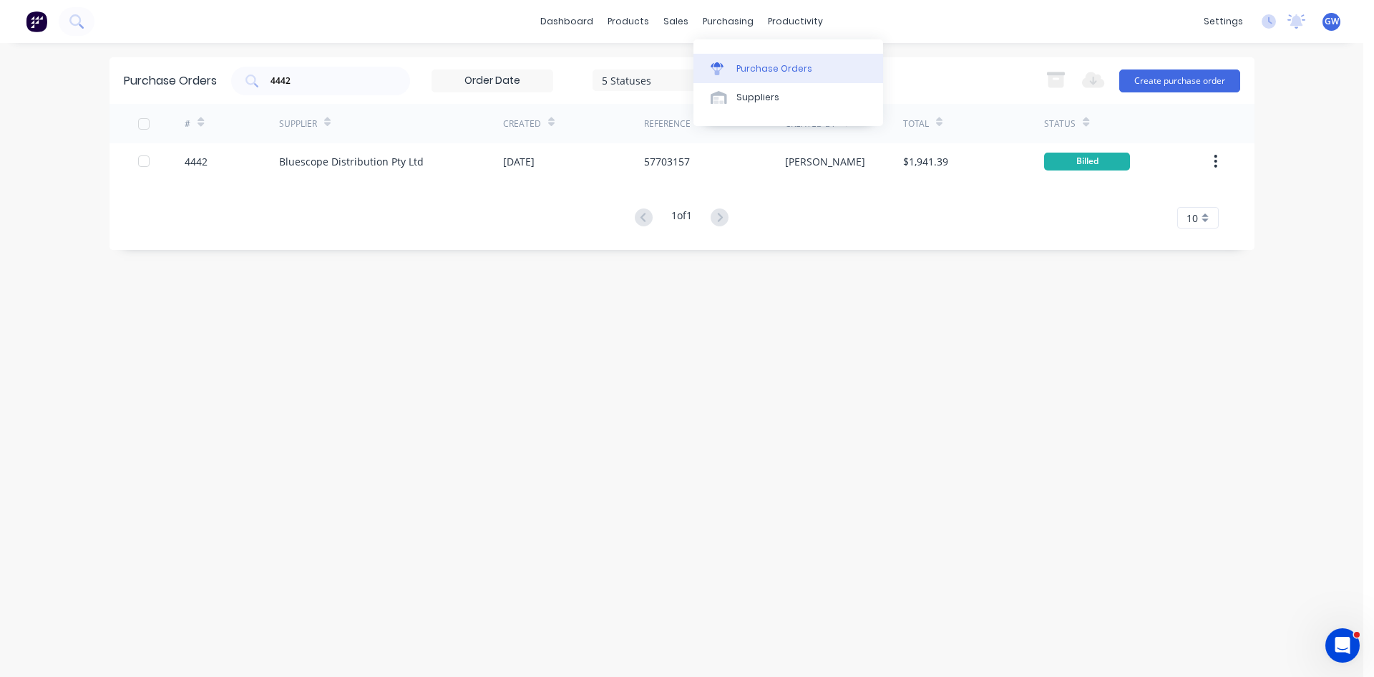
click at [734, 79] on link "Purchase Orders" at bounding box center [789, 68] width 190 height 29
drag, startPoint x: 315, startPoint y: 85, endPoint x: 227, endPoint y: 79, distance: 88.2
click at [227, 79] on div "Purchase Orders 4442 5 Statuses 5 Statuses Export to Excel (XLSX) Create purcha…" at bounding box center [682, 80] width 1145 height 47
click at [733, 94] on link "Suppliers" at bounding box center [789, 97] width 190 height 29
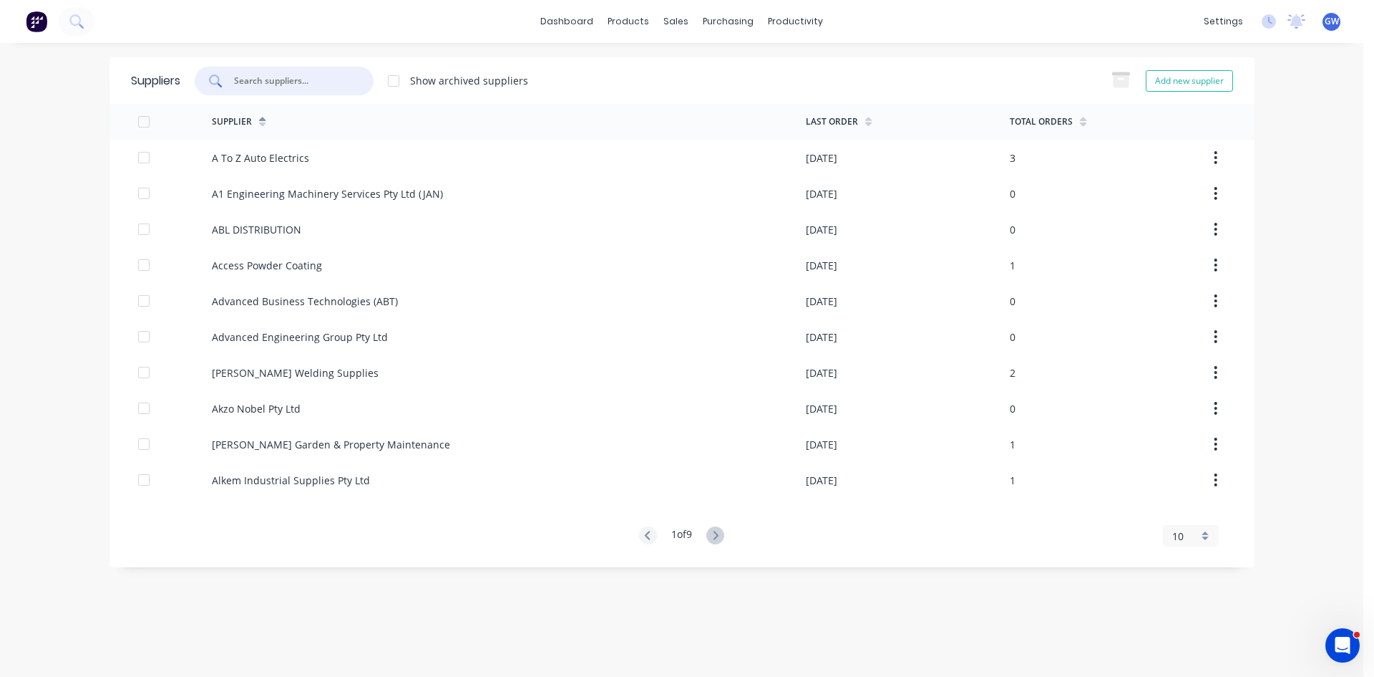
click at [330, 79] on input "text" at bounding box center [292, 81] width 119 height 14
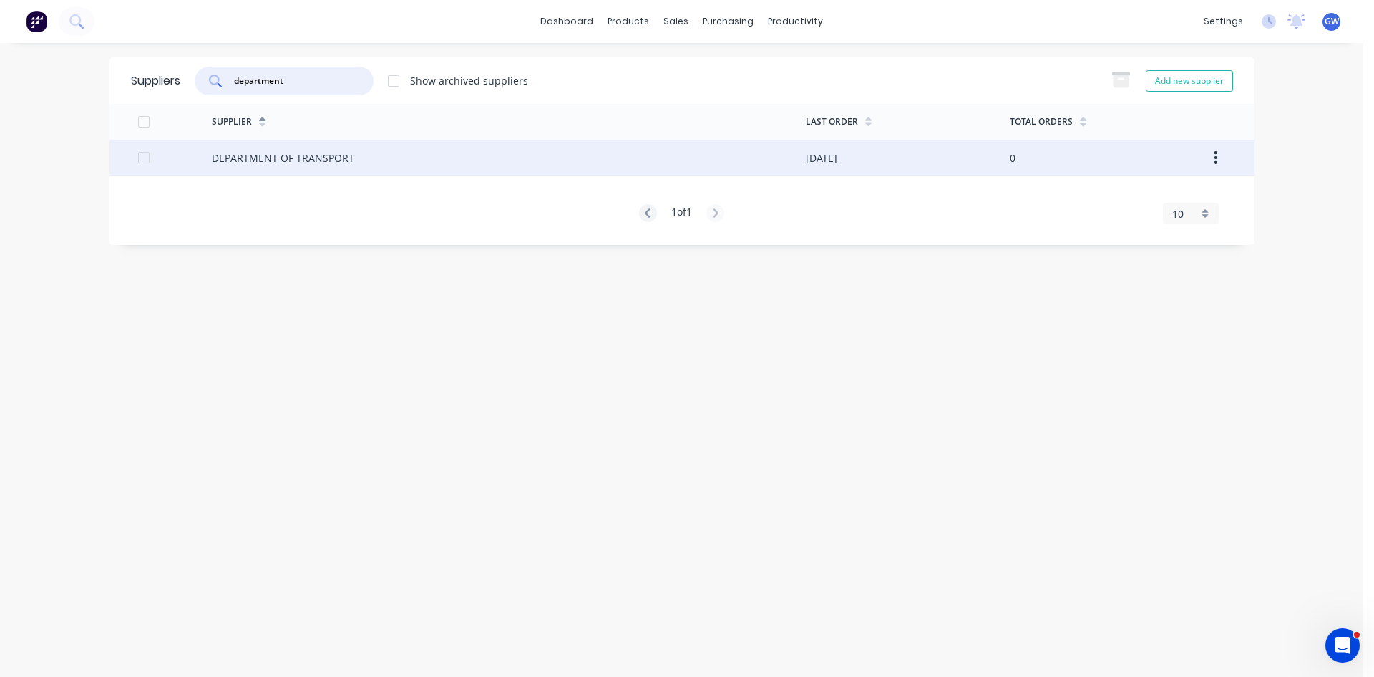
click at [879, 164] on div "09/10/25" at bounding box center [908, 158] width 204 height 36
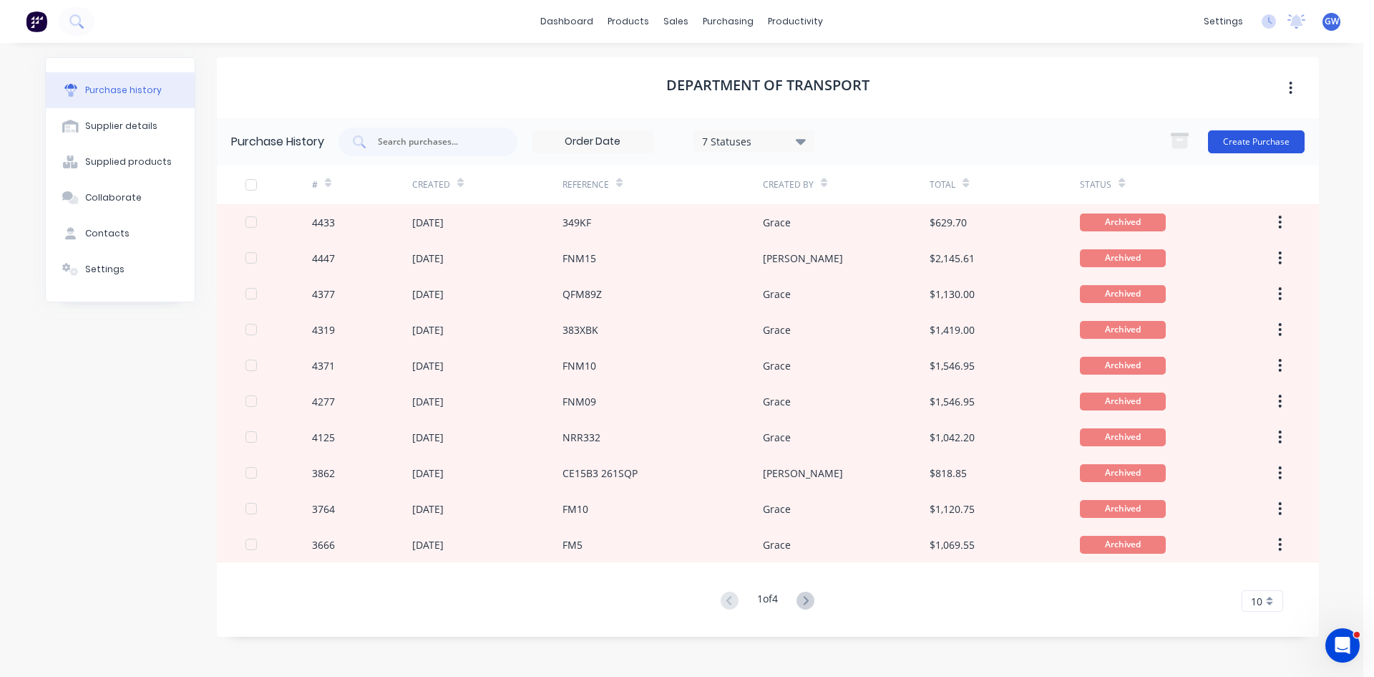
click at [1227, 137] on button "Create Purchase" at bounding box center [1256, 141] width 97 height 23
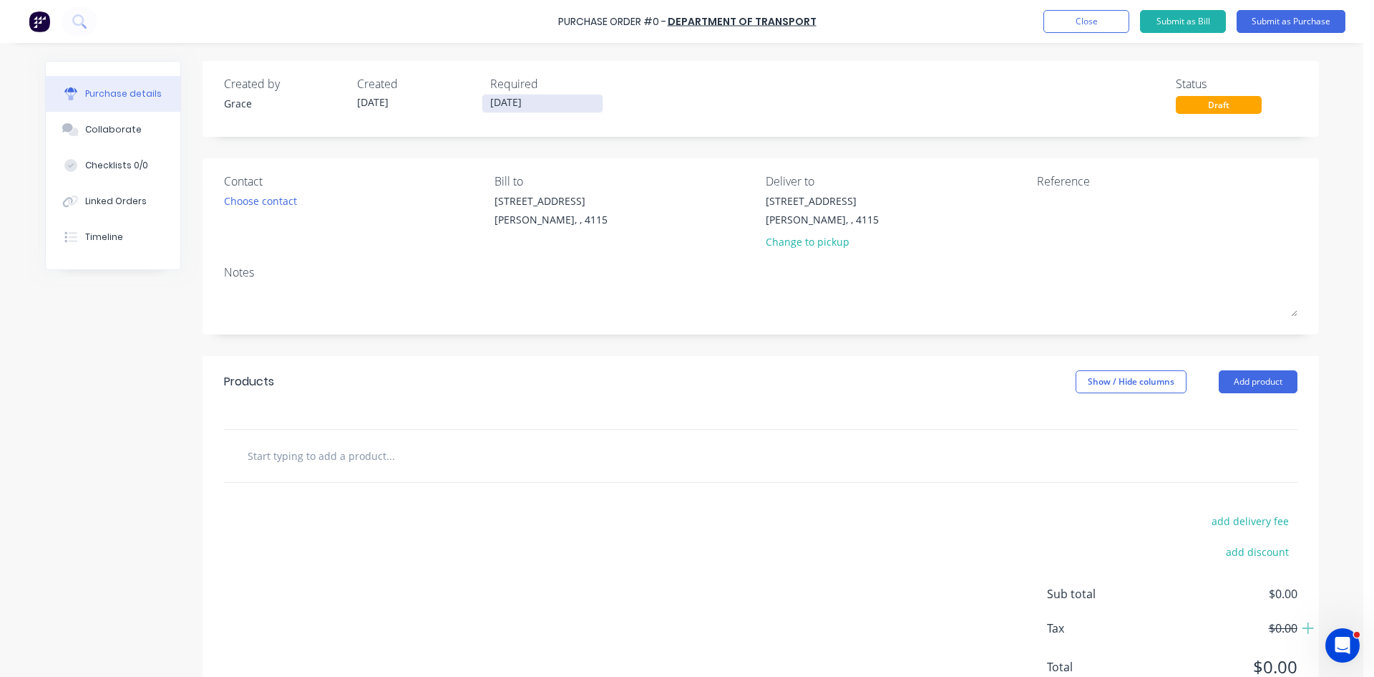
click at [540, 104] on input "13/10/25" at bounding box center [543, 103] width 120 height 18
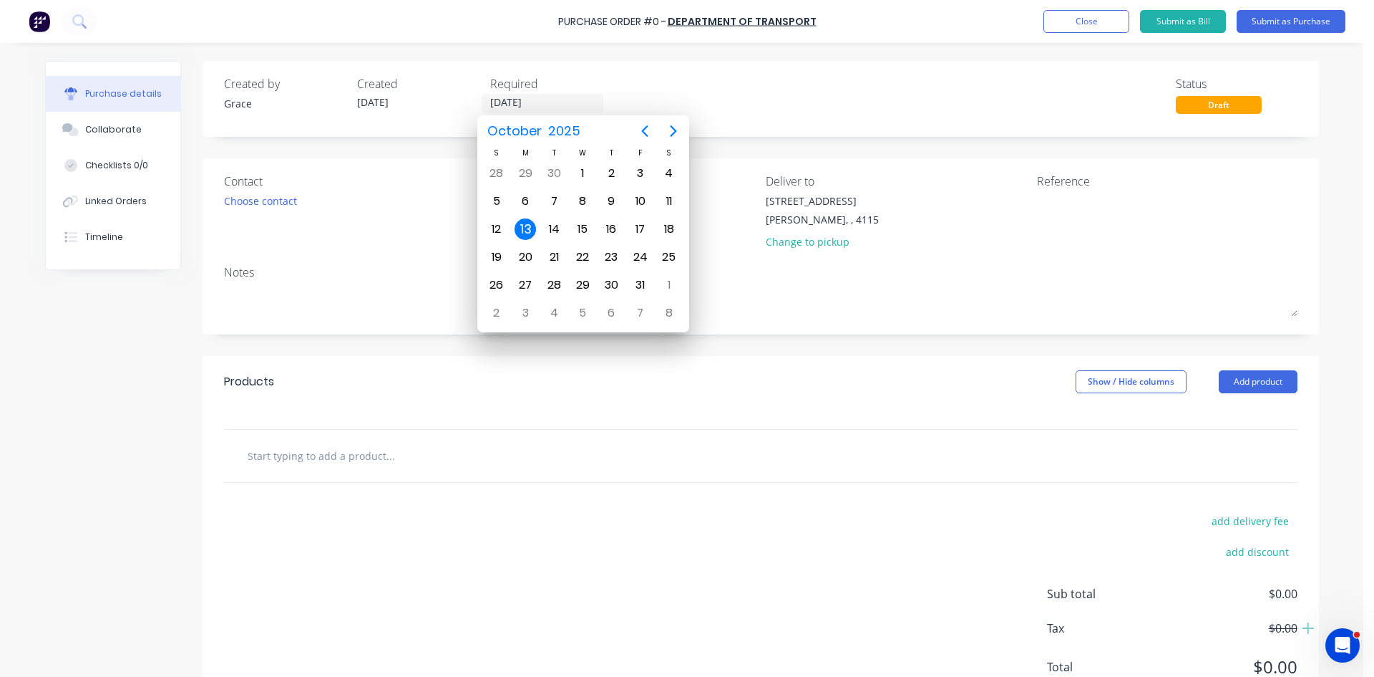
click at [912, 92] on div "Created by Grace Created 13/10/25 Required 13/10/25 Status Draft" at bounding box center [761, 94] width 1074 height 39
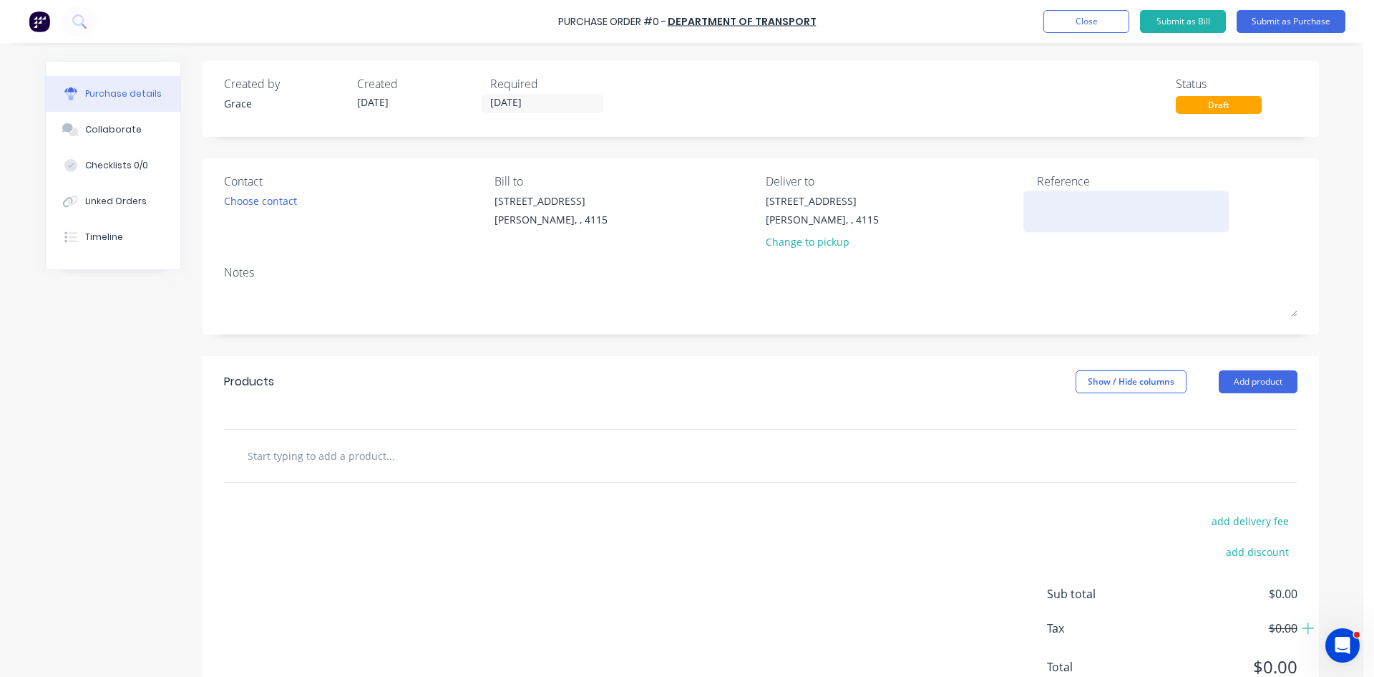
click at [1072, 201] on textarea at bounding box center [1126, 209] width 179 height 32
click at [1271, 372] on button "Add product" at bounding box center [1258, 381] width 79 height 23
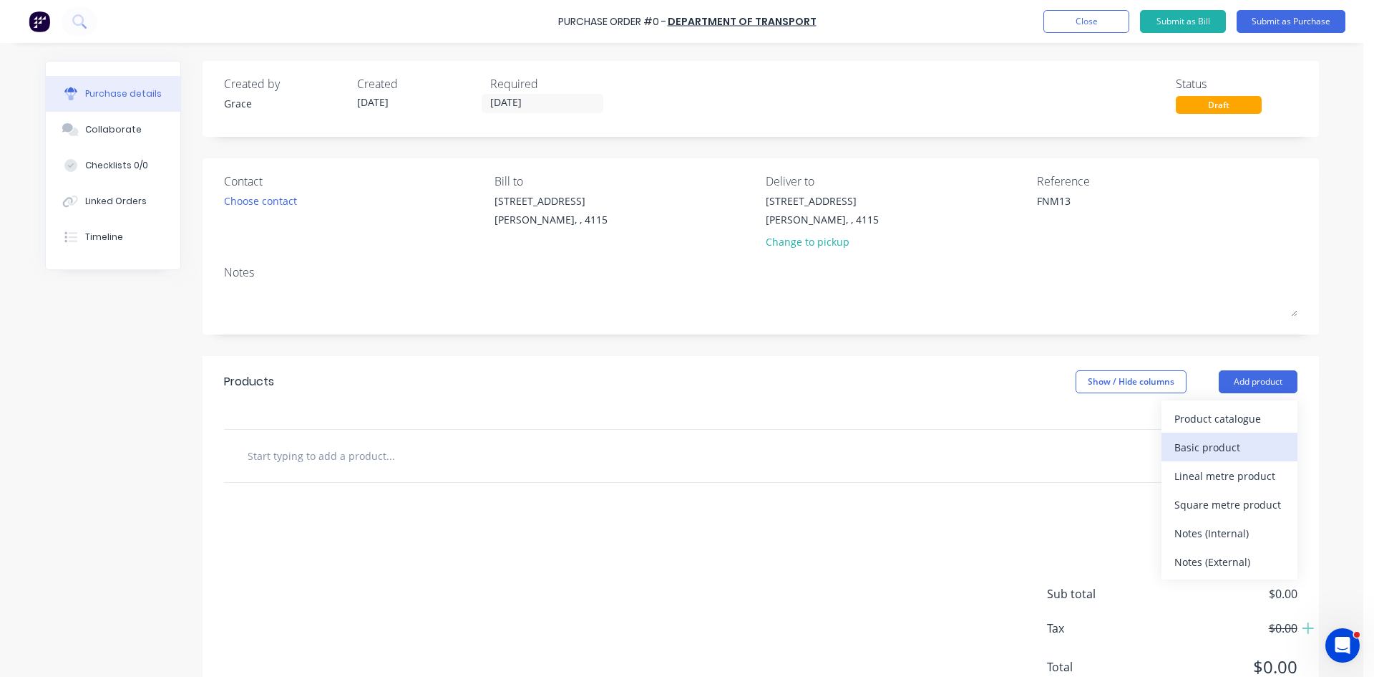
click at [1241, 448] on div "Basic product" at bounding box center [1230, 447] width 110 height 21
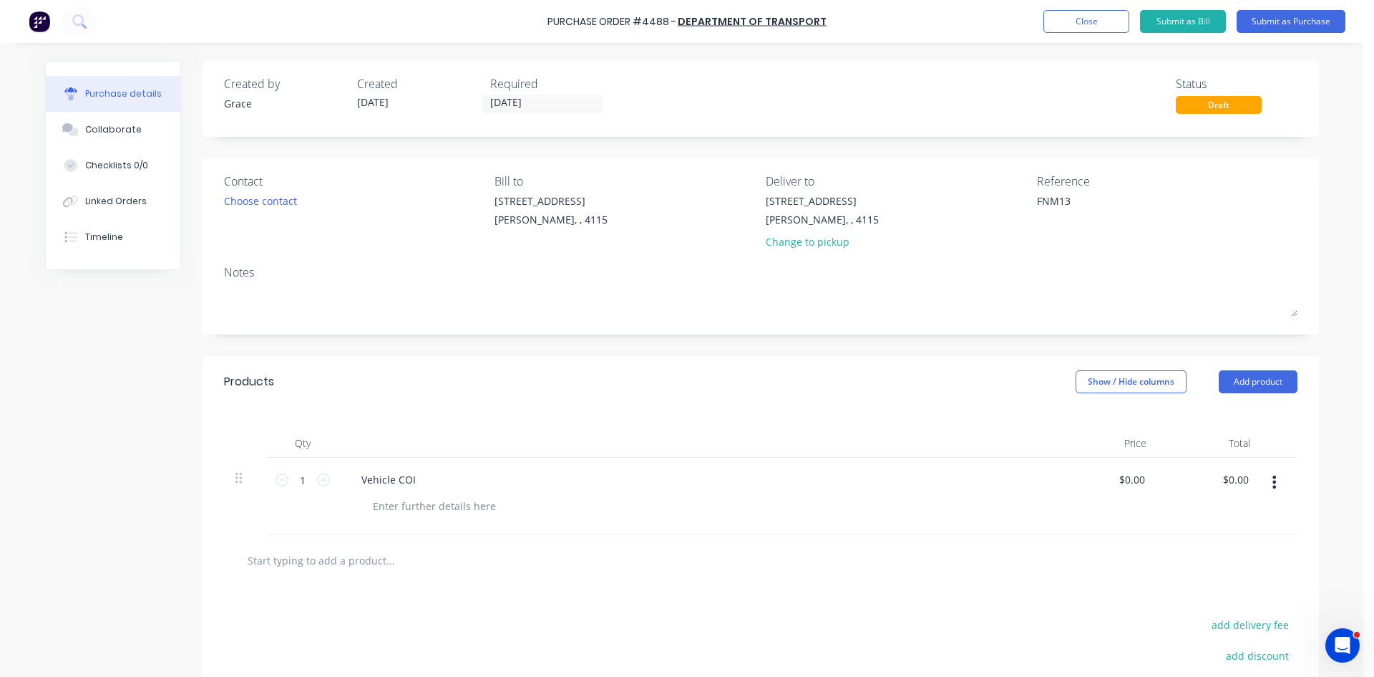
drag, startPoint x: 850, startPoint y: 351, endPoint x: 895, endPoint y: 371, distance: 48.7
click at [858, 355] on div "Created by Grace Created 13/10/25 Required 13/10/25 Status Draft Contact Choose…" at bounding box center [761, 441] width 1117 height 761
click at [1232, 482] on input "0.00" at bounding box center [1235, 479] width 33 height 21
click at [1232, 482] on input "0.00" at bounding box center [1238, 479] width 27 height 21
click at [869, 394] on div "Products Show / Hide columns Add product" at bounding box center [761, 382] width 1117 height 52
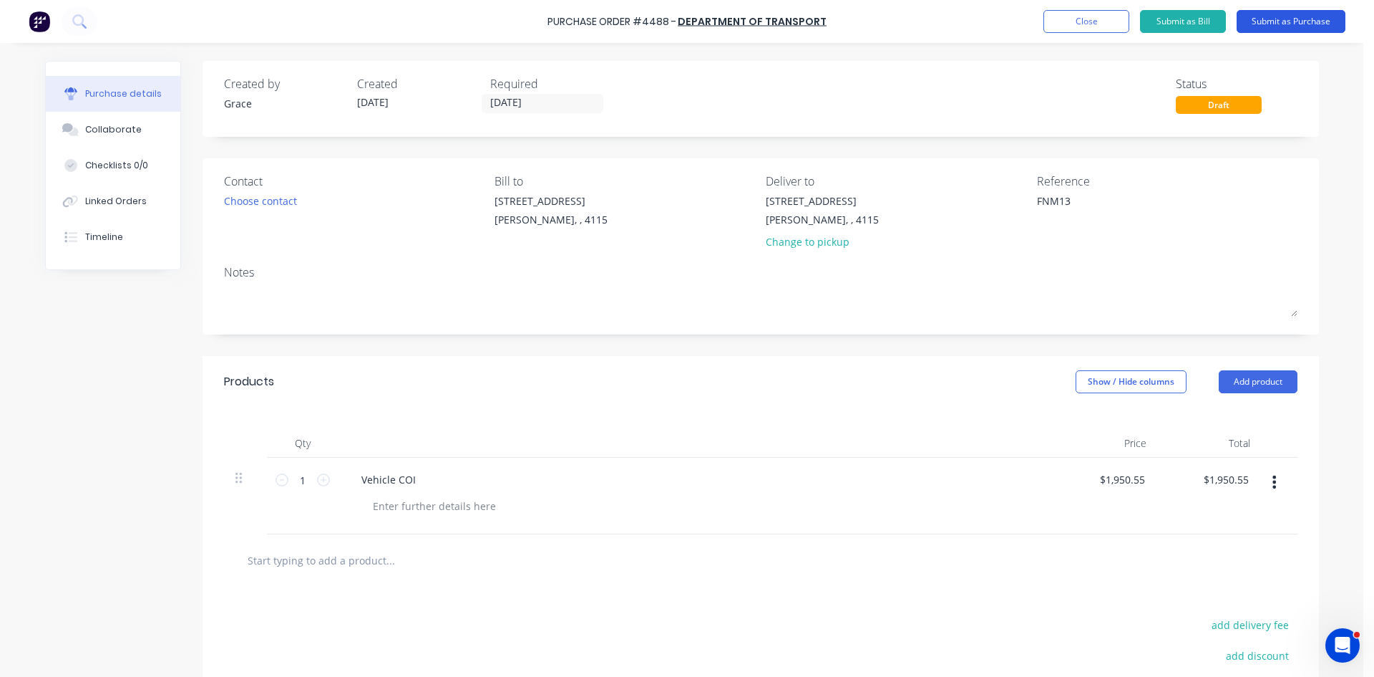
click at [1271, 29] on button "Submit as Purchase" at bounding box center [1291, 21] width 109 height 23
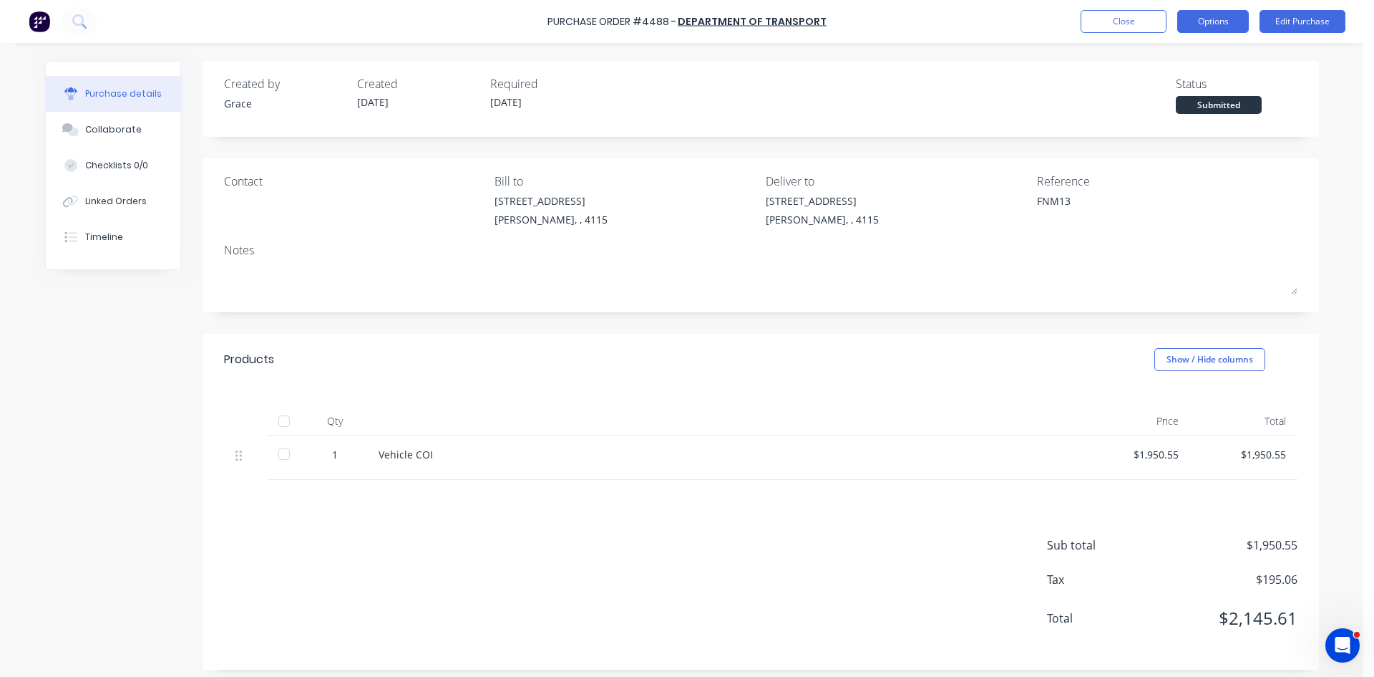
click at [1235, 22] on button "Options" at bounding box center [1214, 21] width 72 height 23
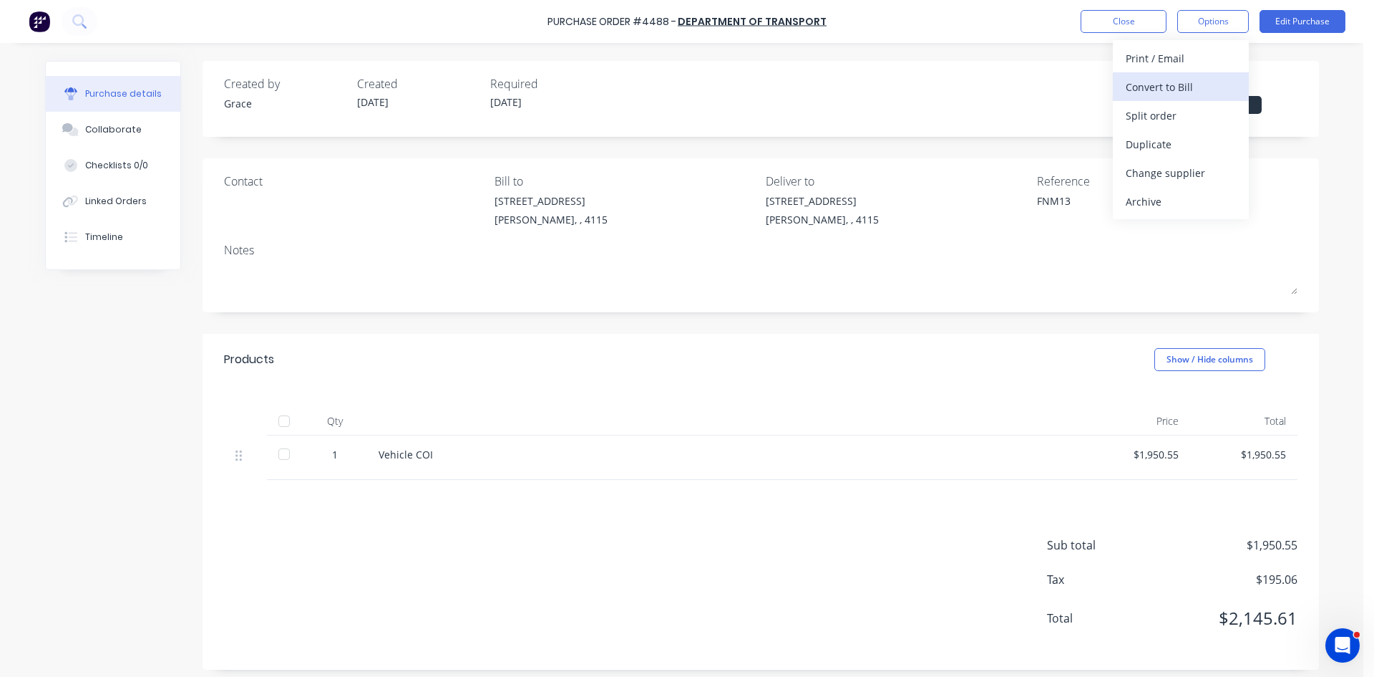
click at [1196, 87] on div "Convert to Bill" at bounding box center [1181, 87] width 110 height 21
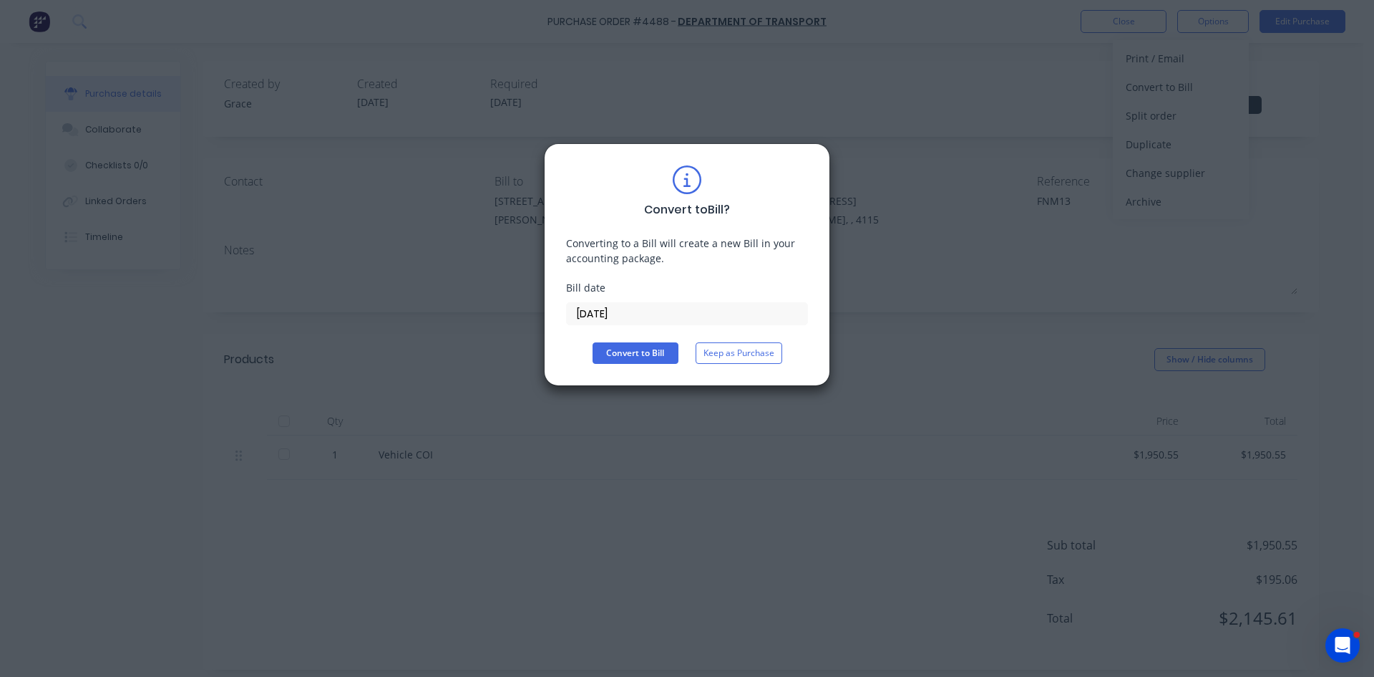
click at [670, 316] on input "13/10/25" at bounding box center [687, 313] width 241 height 21
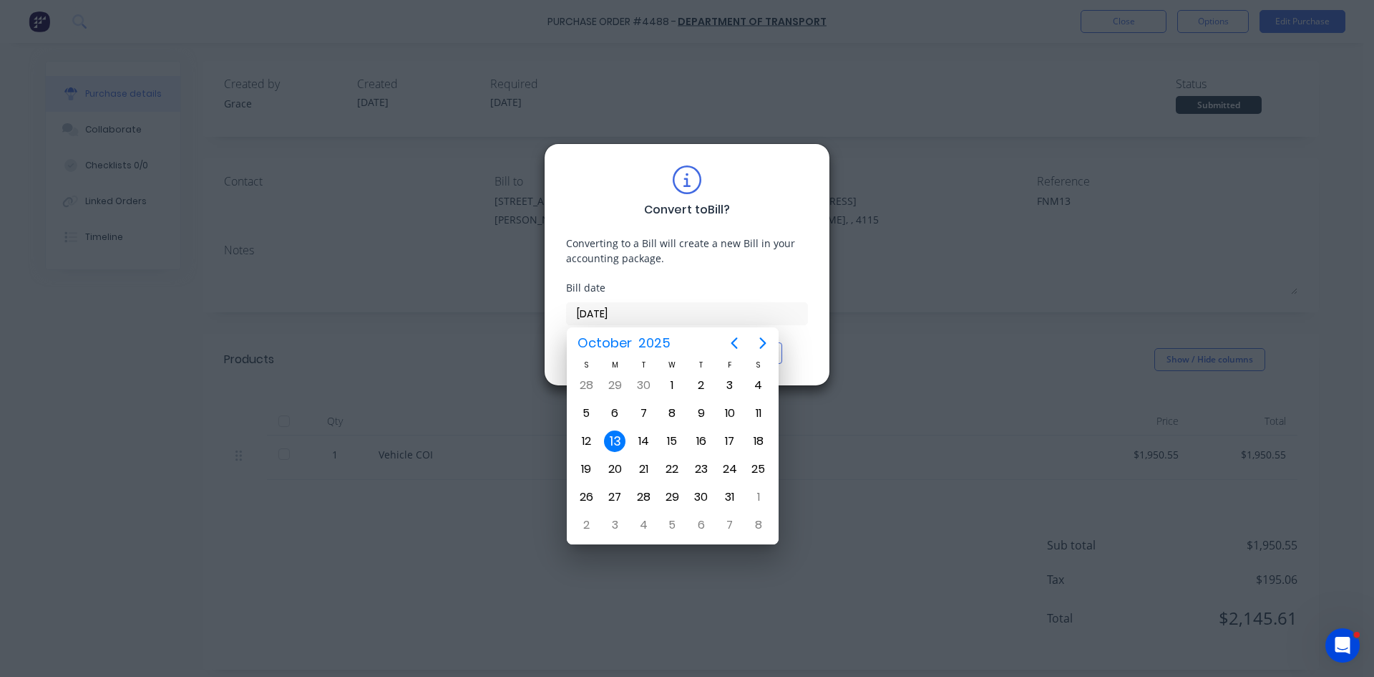
click at [616, 438] on div "13" at bounding box center [614, 440] width 21 height 21
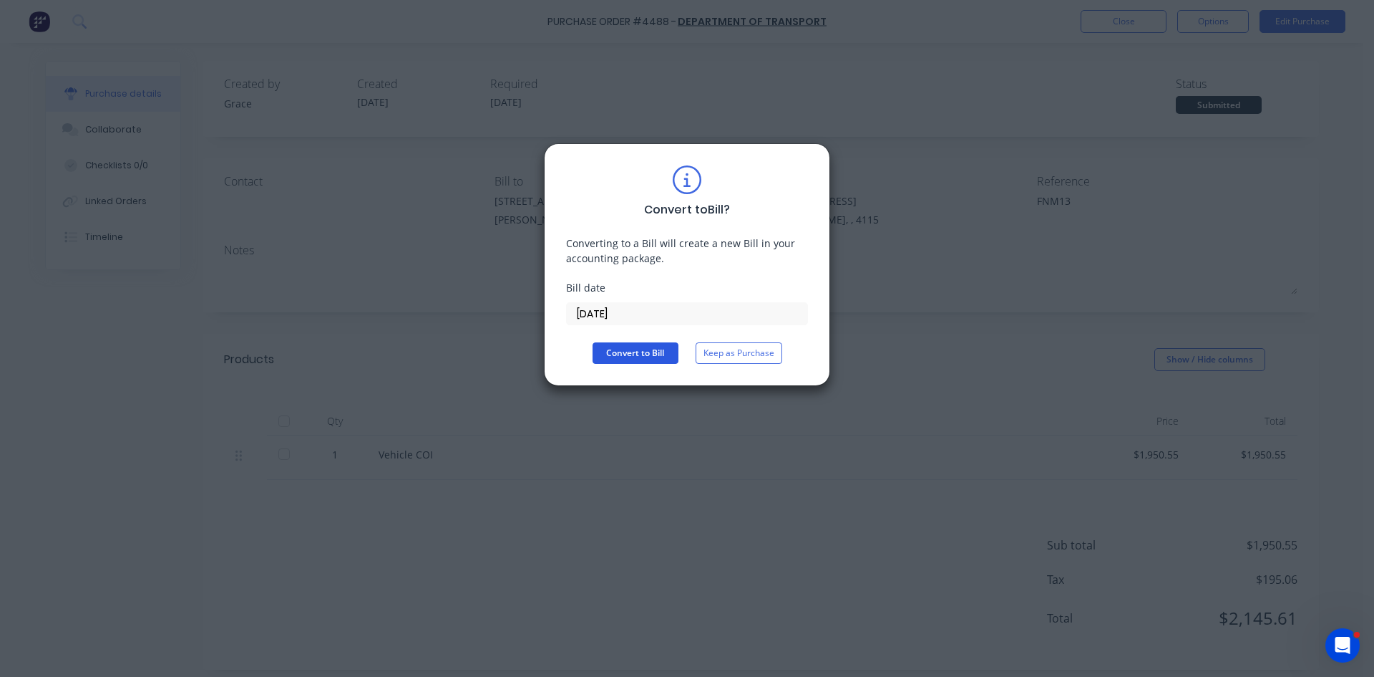
click at [625, 359] on button "Convert to Bill" at bounding box center [636, 352] width 86 height 21
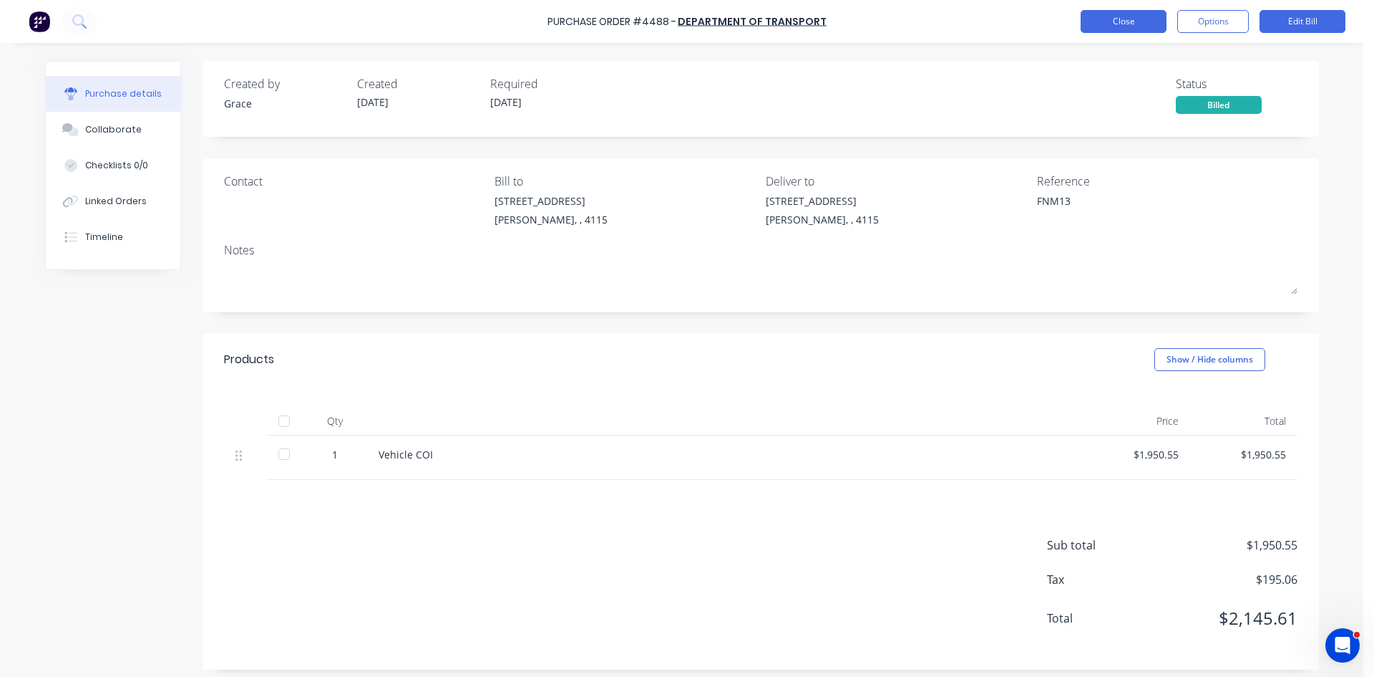
click at [1130, 26] on button "Close" at bounding box center [1124, 21] width 86 height 23
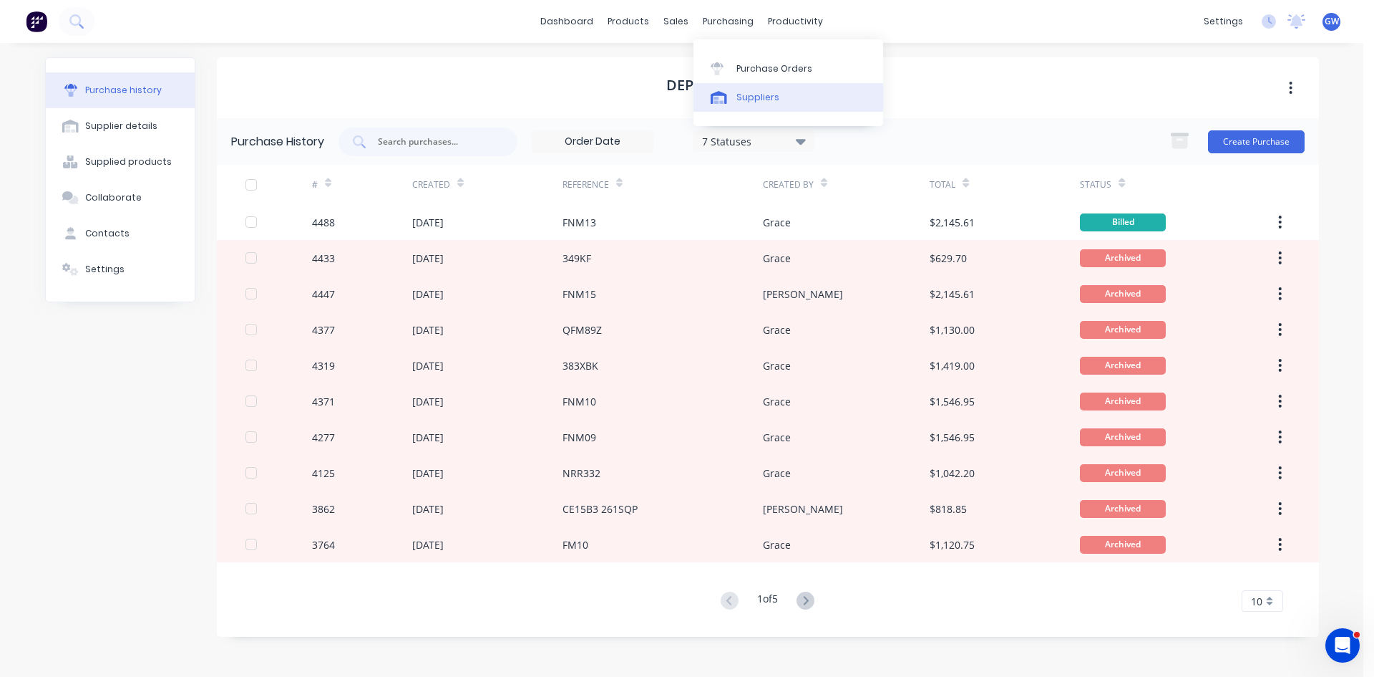
click at [745, 91] on div "Suppliers" at bounding box center [758, 97] width 43 height 13
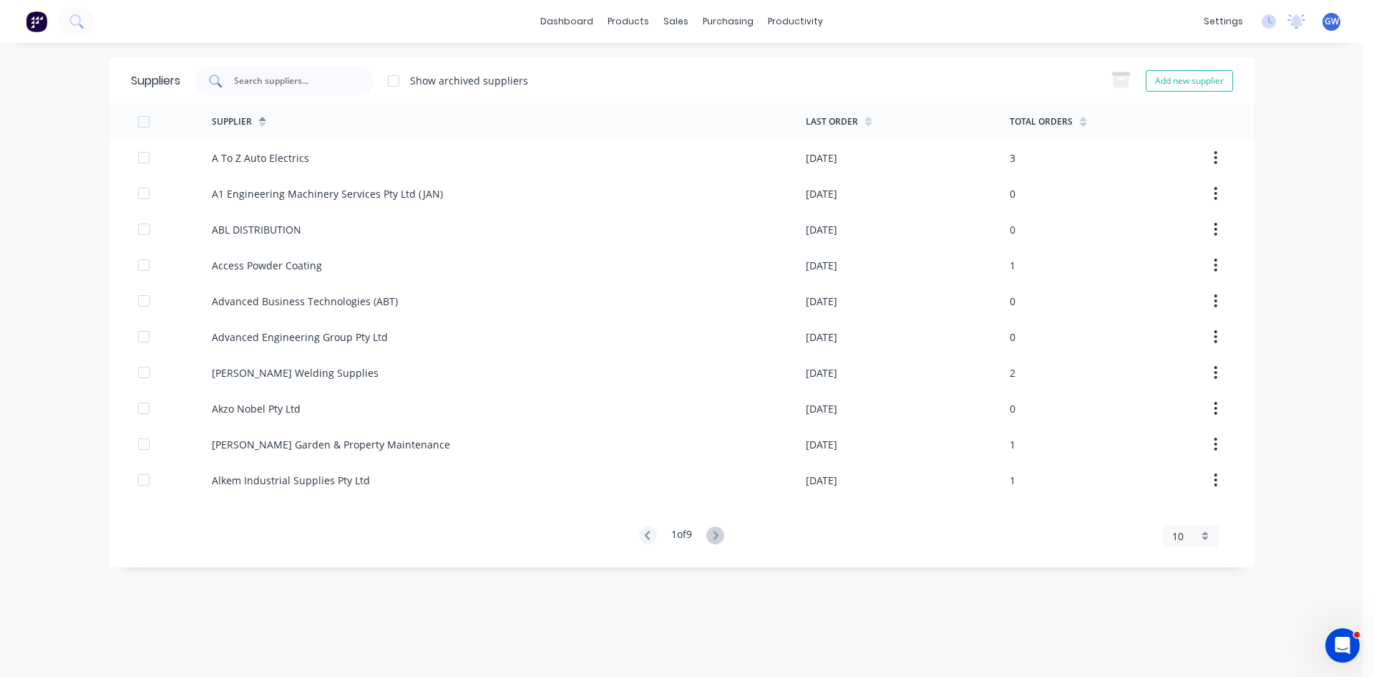
click at [321, 79] on input "text" at bounding box center [292, 81] width 119 height 14
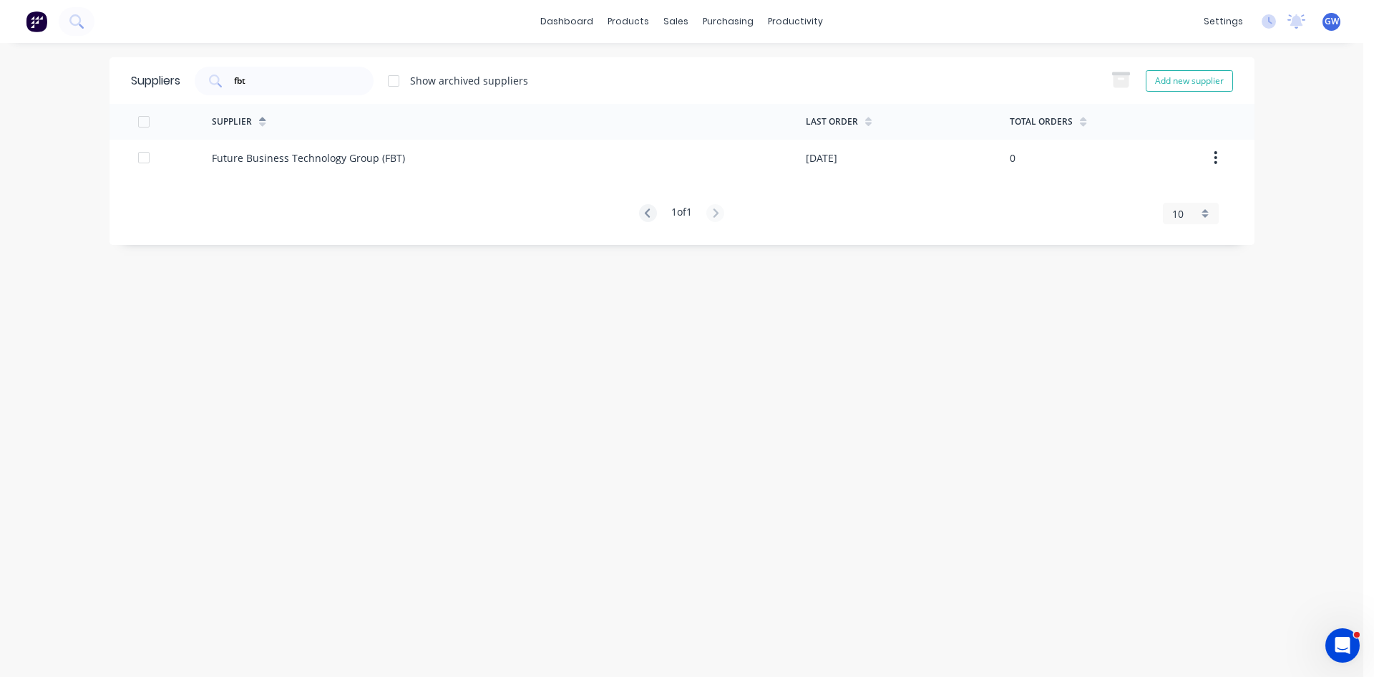
click at [543, 158] on div "Future Business Technology Group (FBT)" at bounding box center [509, 158] width 594 height 36
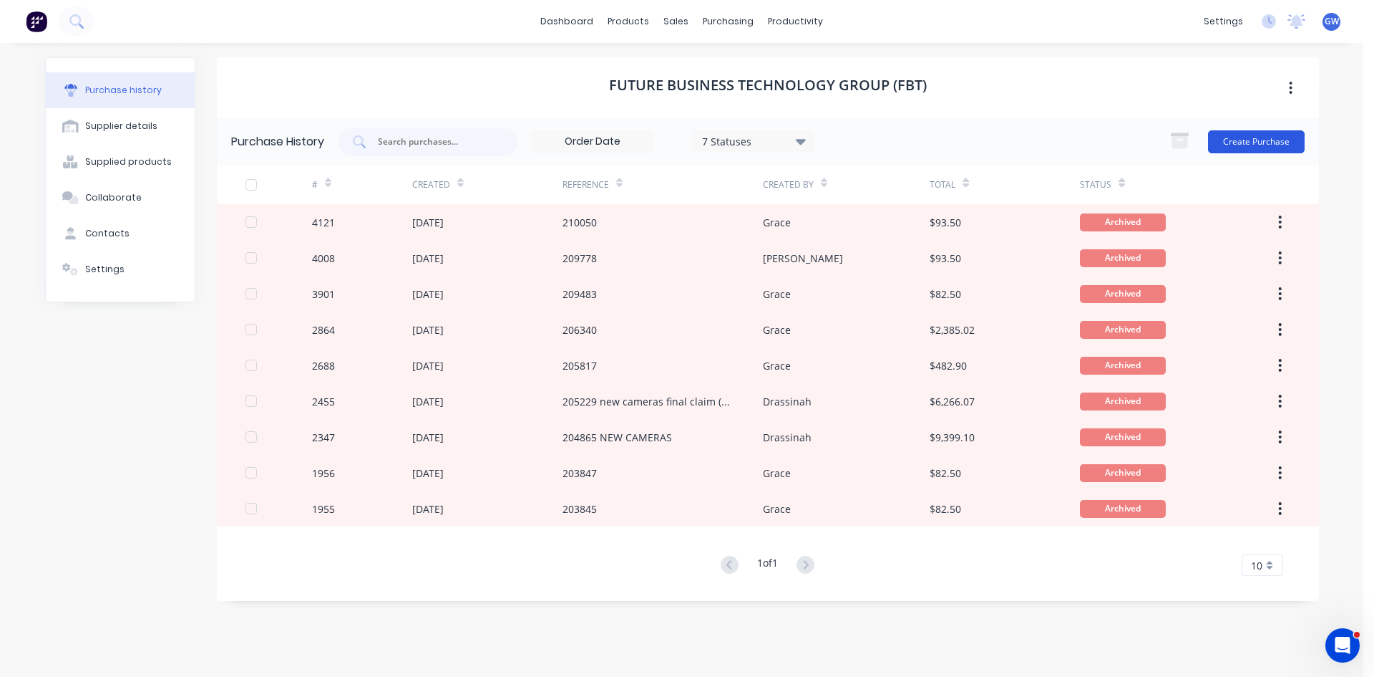
click at [1246, 143] on button "Create Purchase" at bounding box center [1256, 141] width 97 height 23
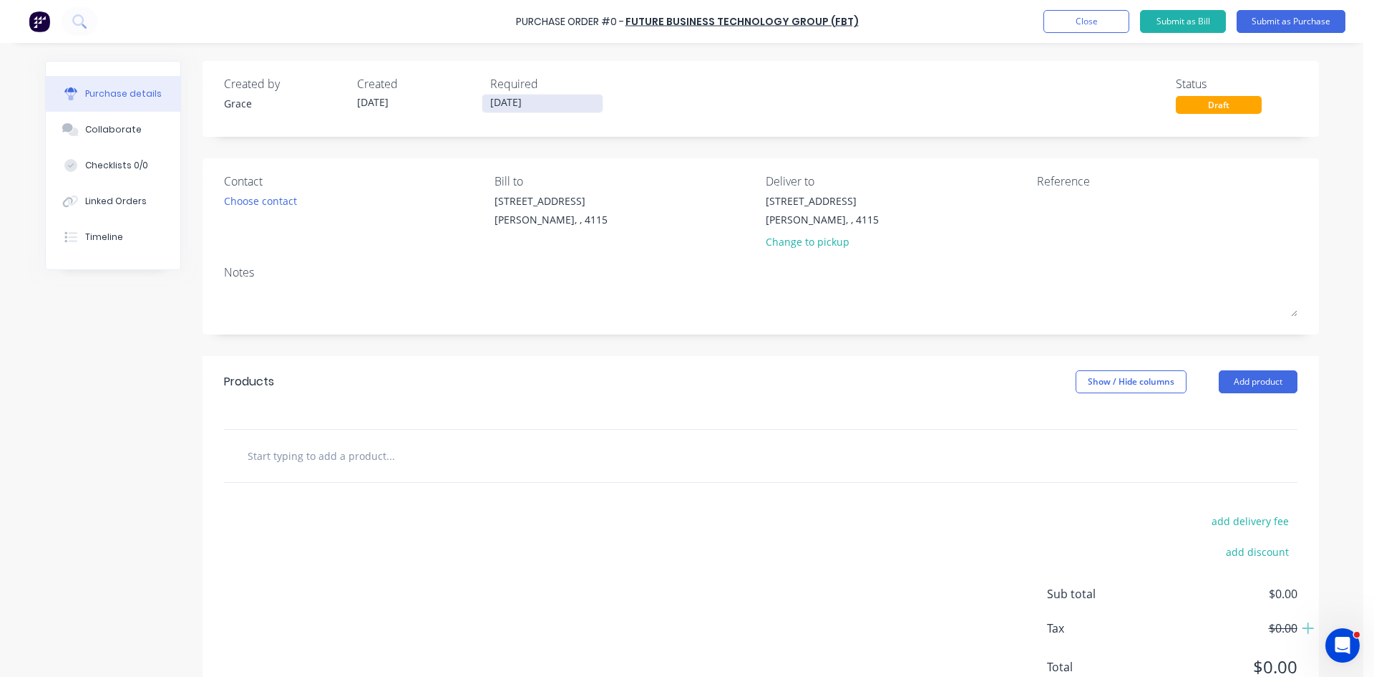
click at [538, 105] on input "13/10/25" at bounding box center [543, 103] width 120 height 18
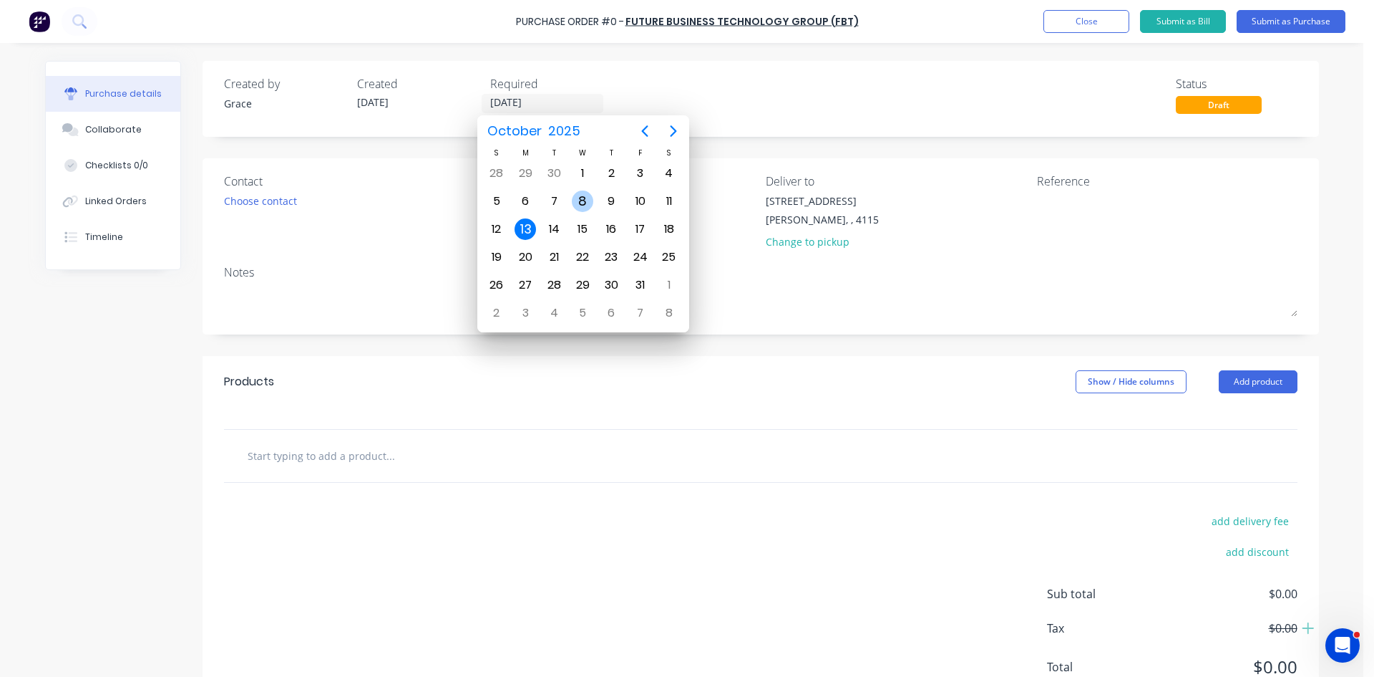
click at [590, 202] on div "8" at bounding box center [582, 200] width 21 height 21
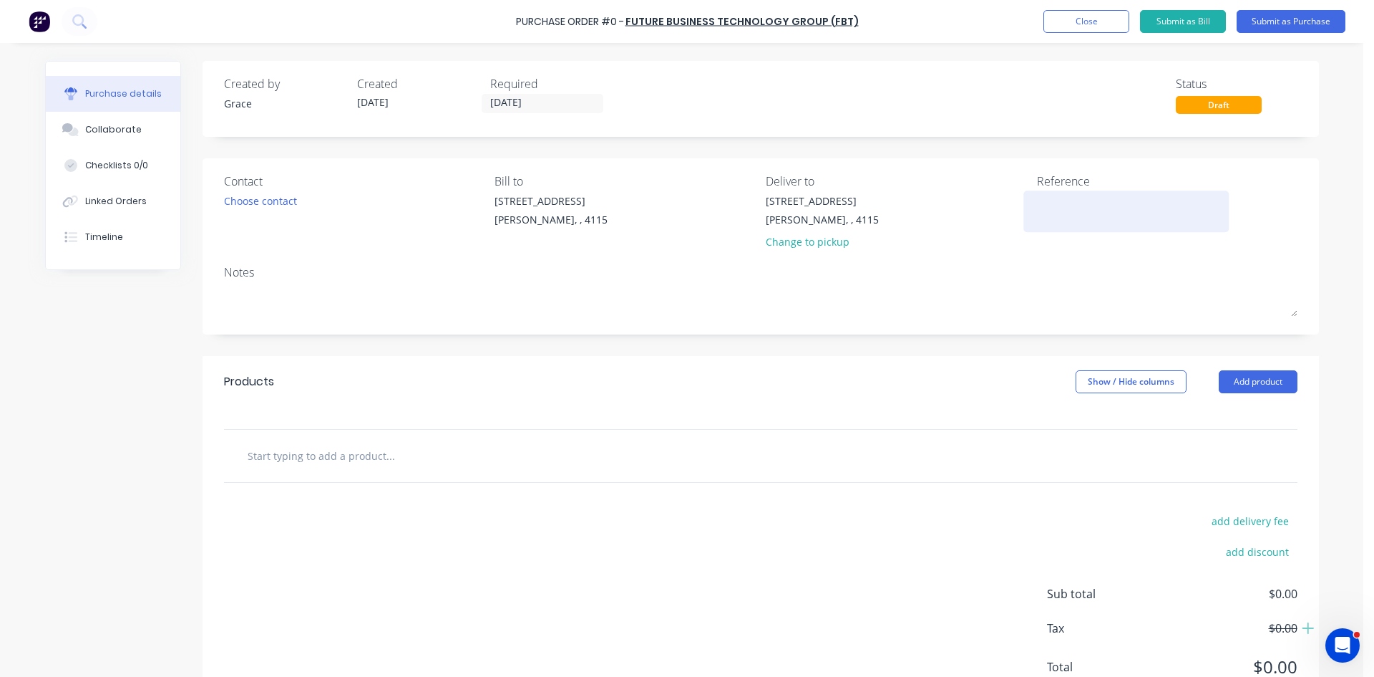
click at [1073, 200] on textarea at bounding box center [1126, 209] width 179 height 32
click at [1265, 382] on button "Add product" at bounding box center [1258, 381] width 79 height 23
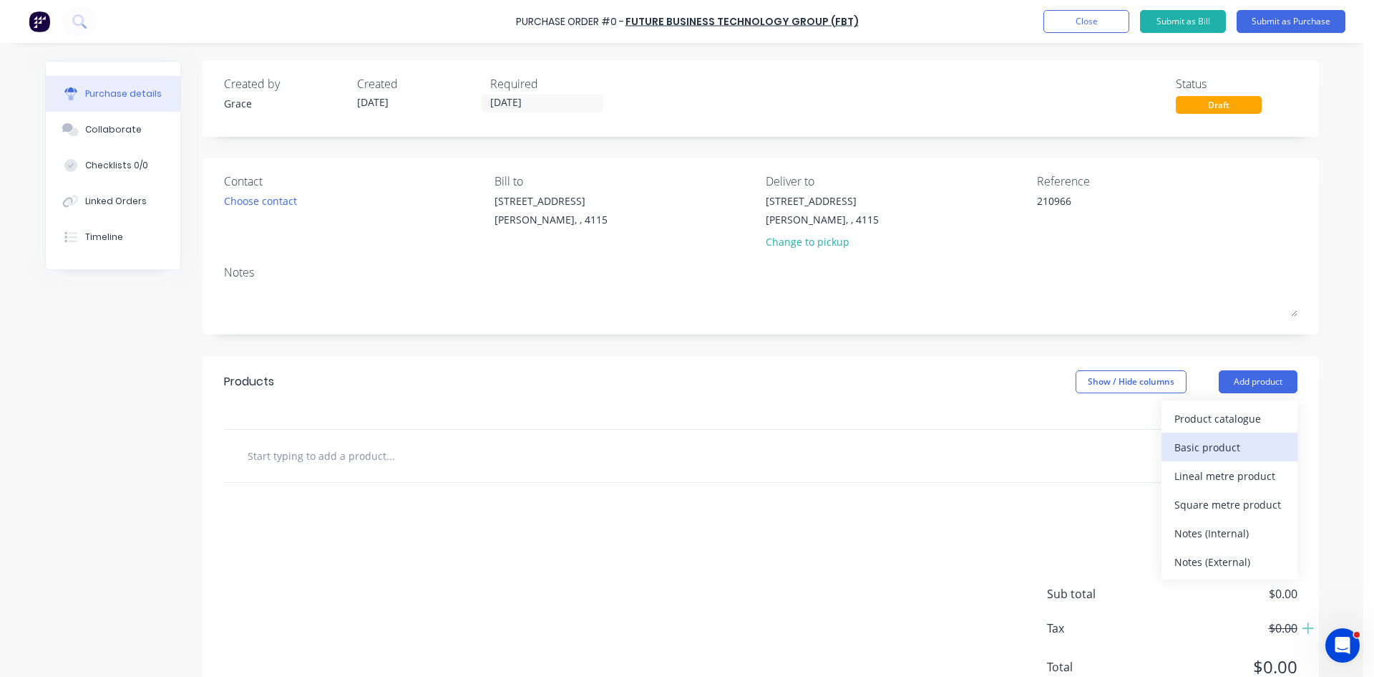
click at [1251, 445] on div "Basic product" at bounding box center [1230, 447] width 110 height 21
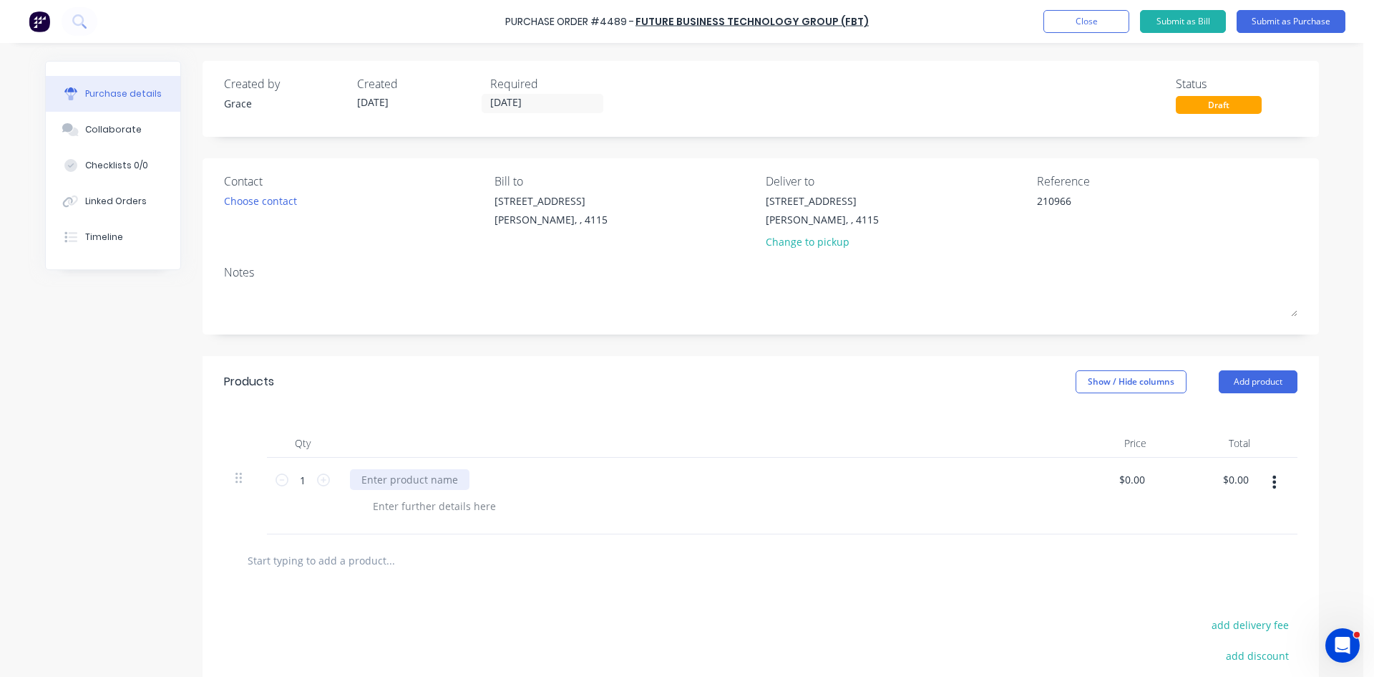
click at [401, 478] on div at bounding box center [410, 479] width 120 height 21
click at [1087, 14] on button "Close" at bounding box center [1087, 21] width 86 height 23
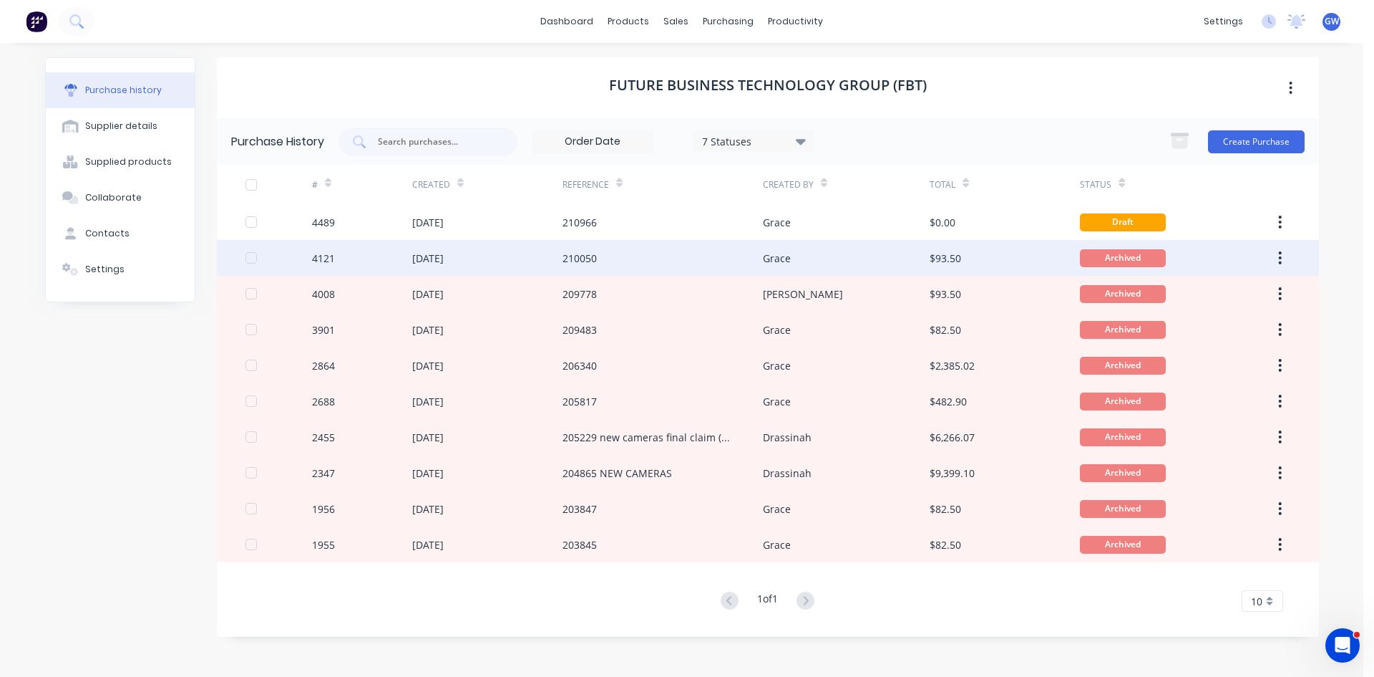
click at [624, 253] on div "210050" at bounding box center [663, 258] width 200 height 36
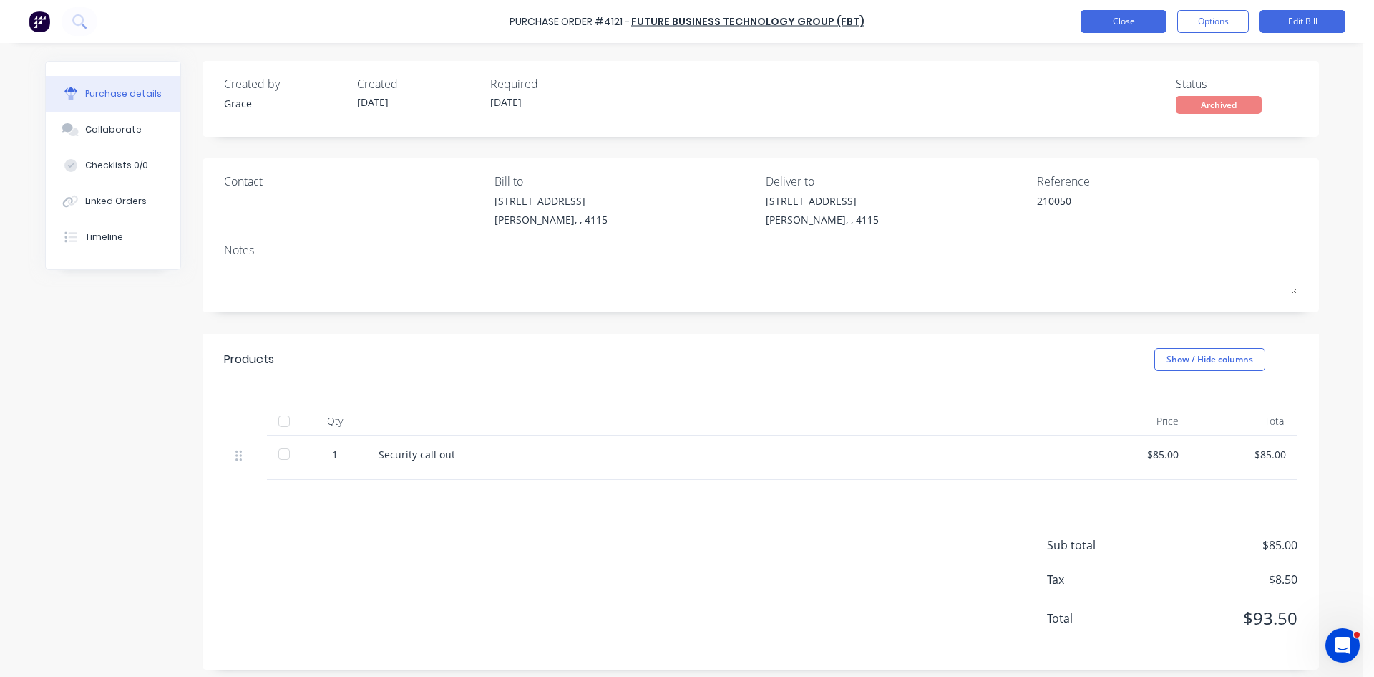
click at [1130, 25] on button "Close" at bounding box center [1124, 21] width 86 height 23
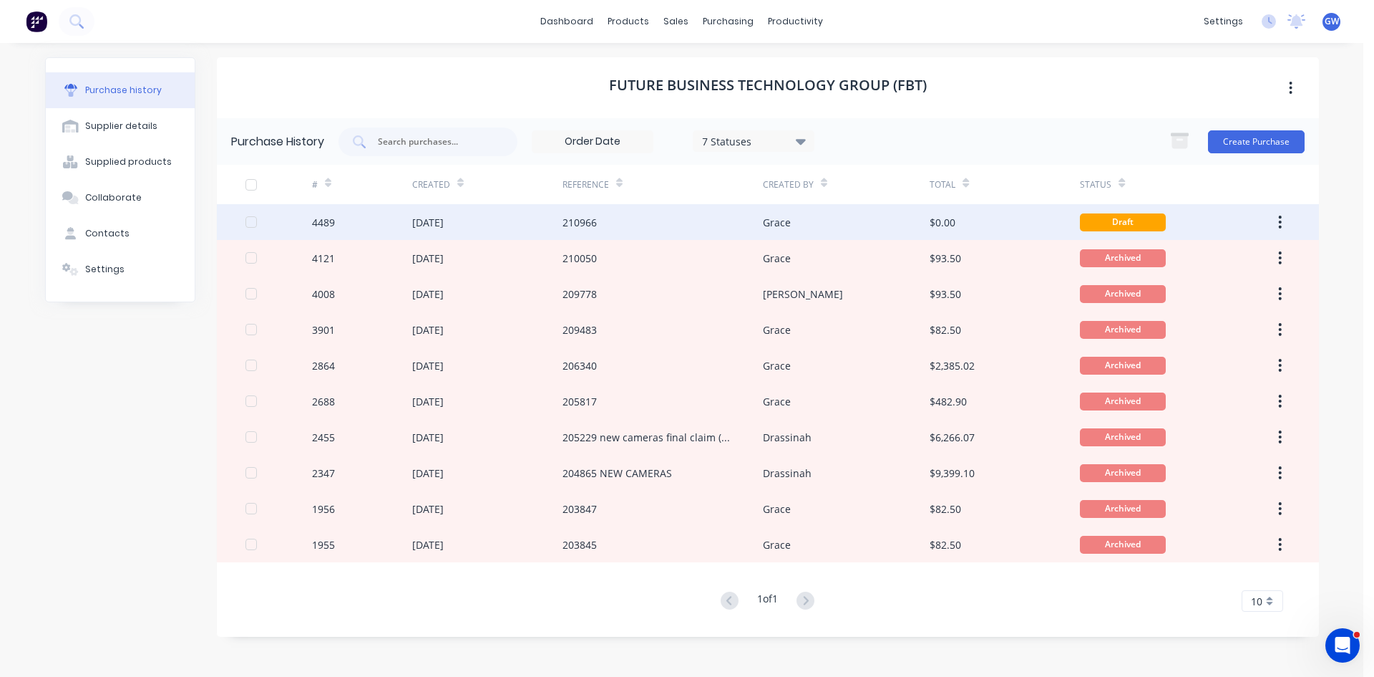
click at [598, 220] on div "210966" at bounding box center [663, 222] width 200 height 36
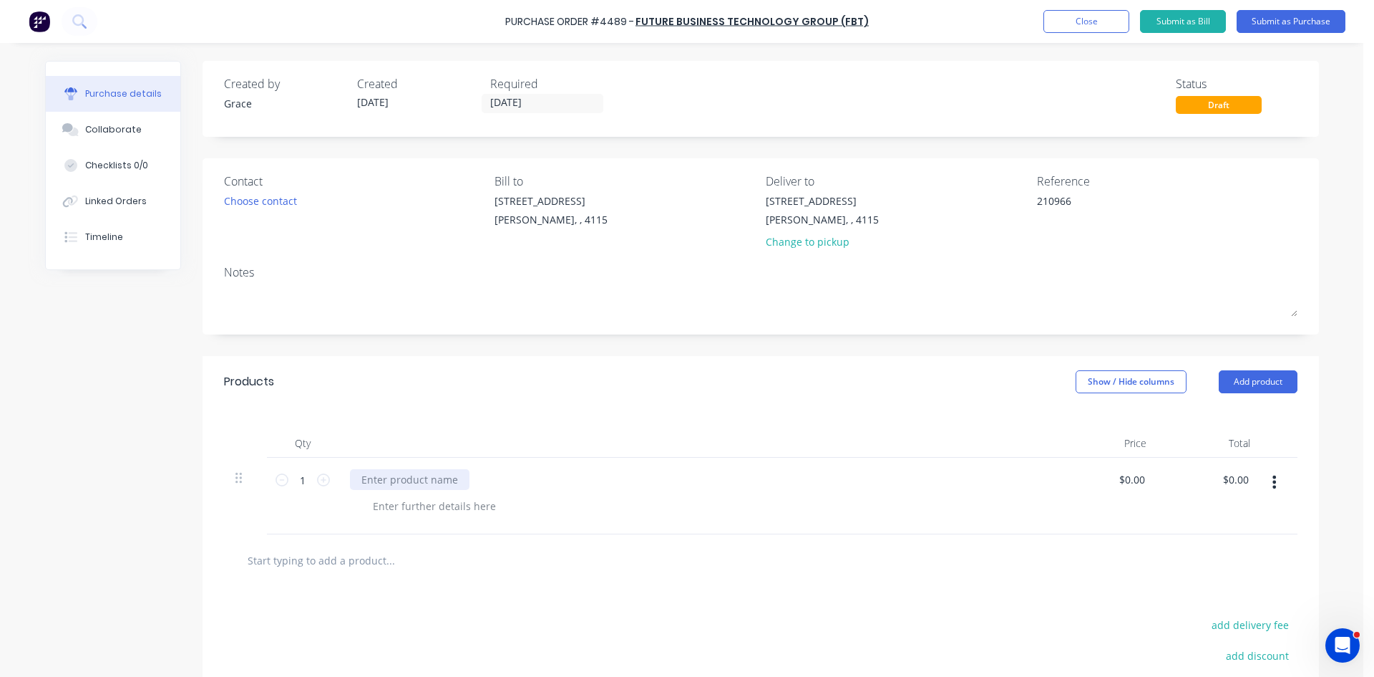
click at [387, 472] on div at bounding box center [410, 479] width 120 height 21
click at [644, 430] on div at bounding box center [697, 443] width 716 height 29
click at [1322, 21] on button "Submit as Purchase" at bounding box center [1291, 21] width 109 height 23
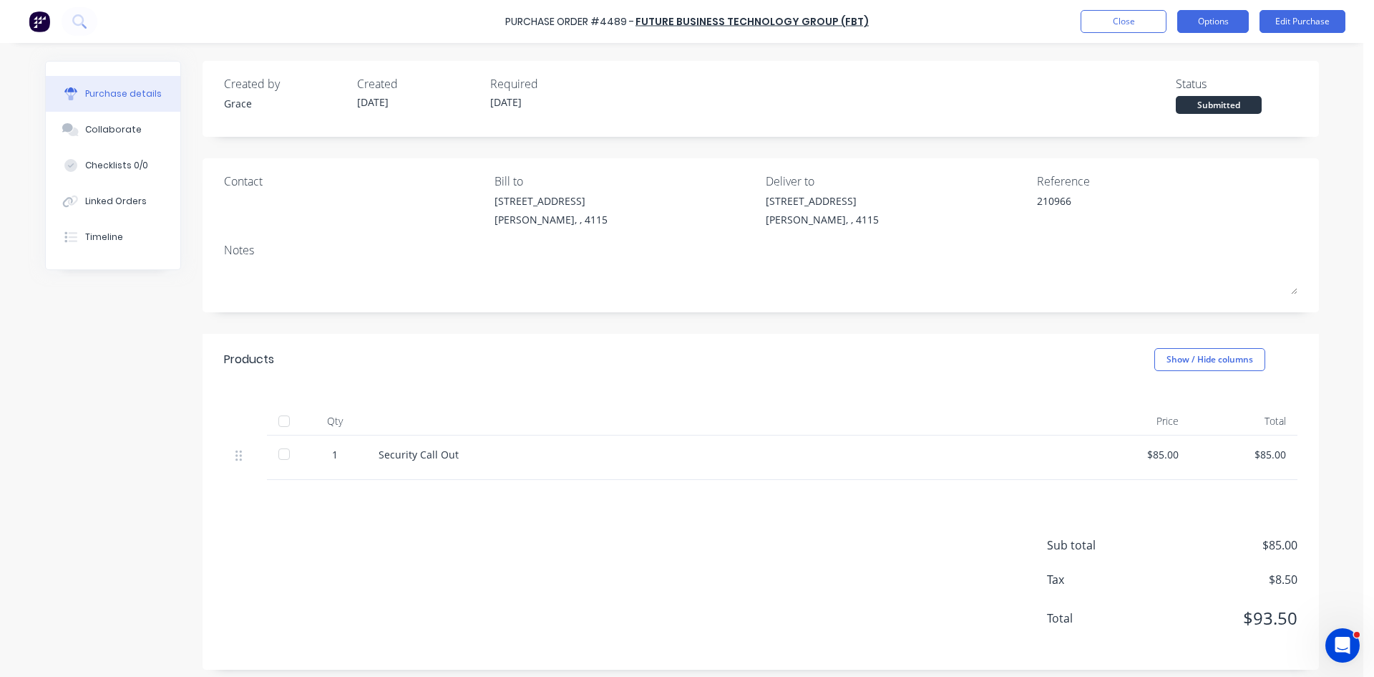
click at [1207, 21] on button "Options" at bounding box center [1214, 21] width 72 height 23
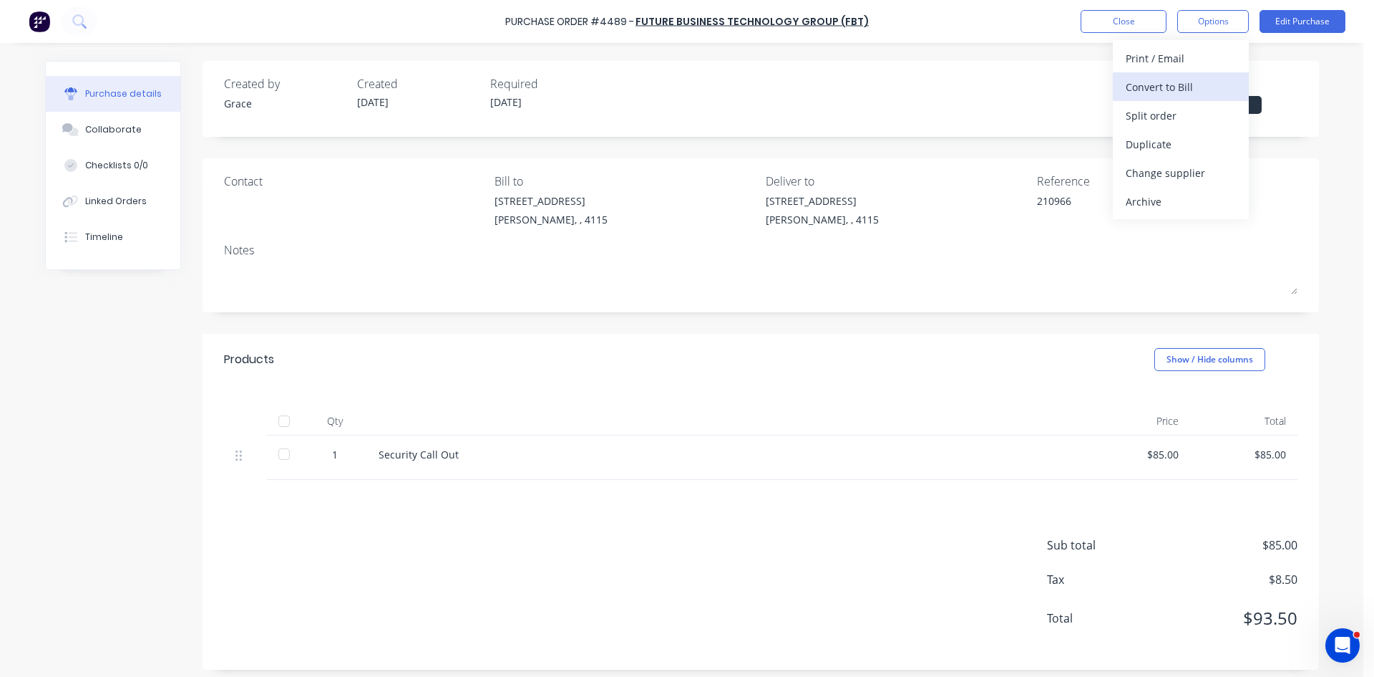
click at [1191, 84] on div "Convert to Bill" at bounding box center [1181, 87] width 110 height 21
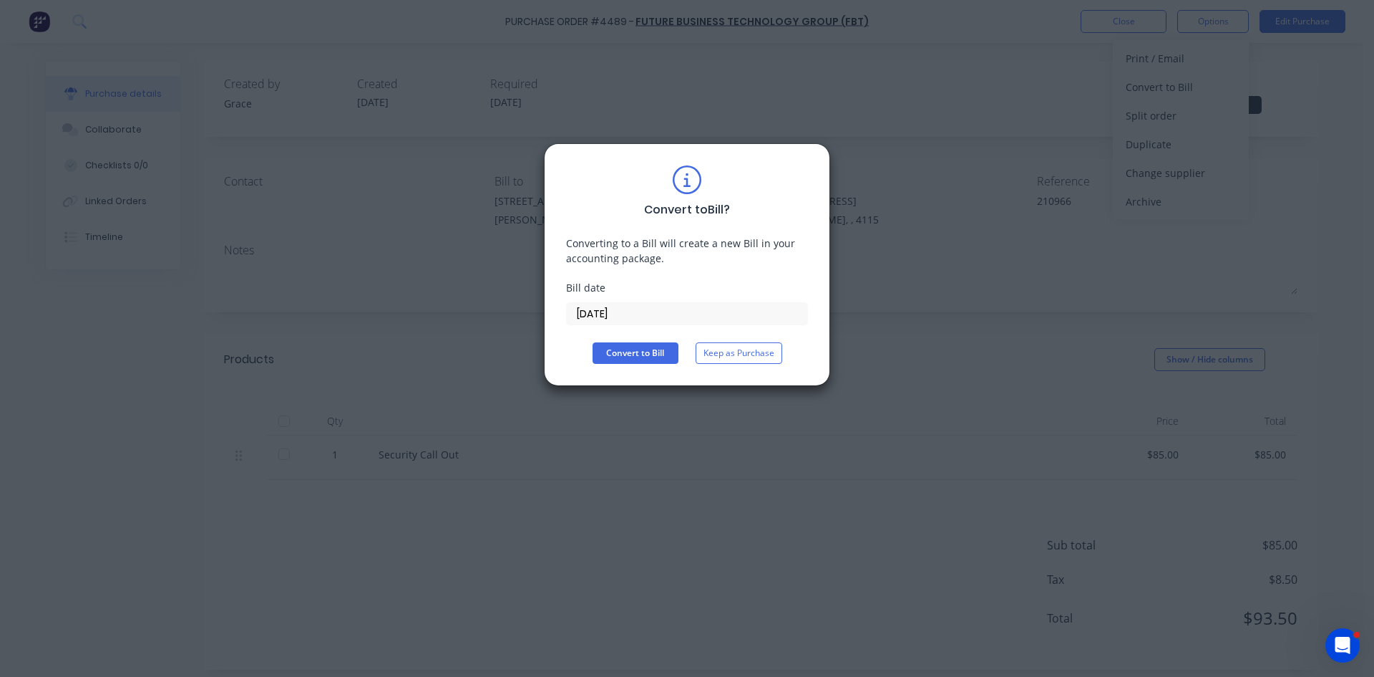
click at [614, 317] on input "13/10/25" at bounding box center [687, 313] width 241 height 21
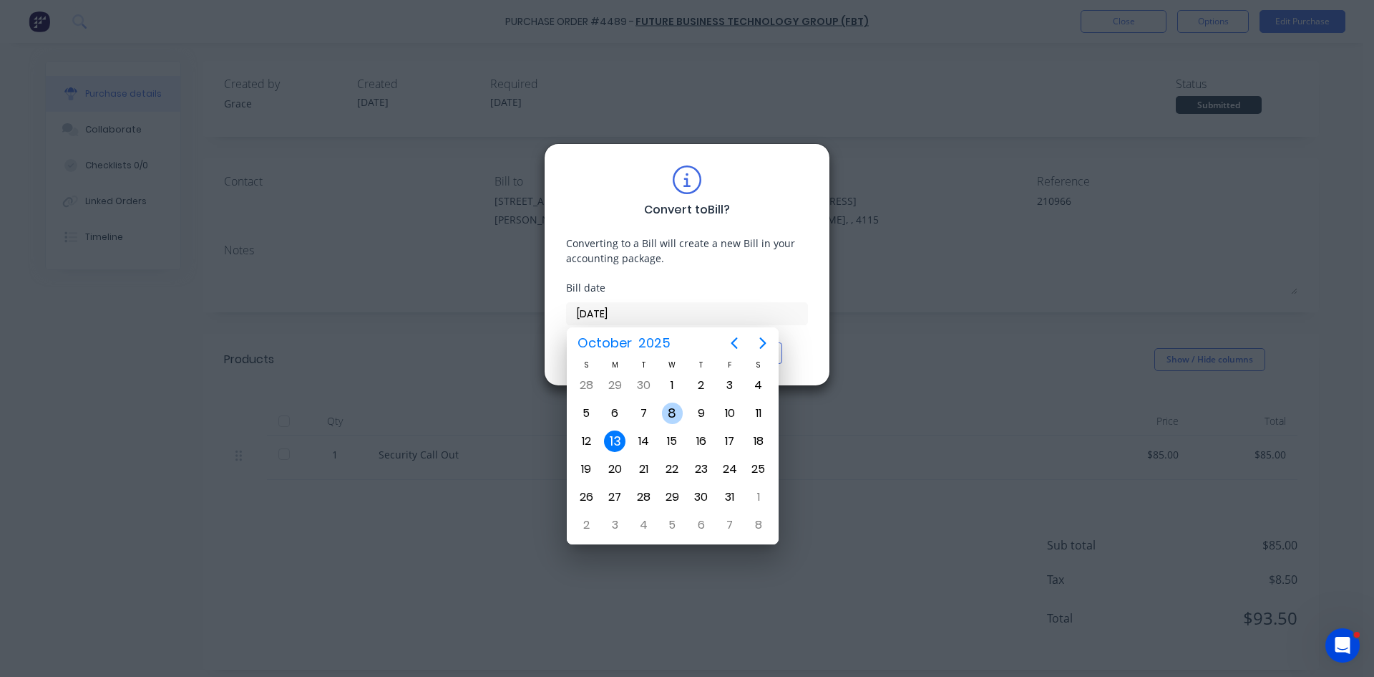
click at [682, 413] on div "8" at bounding box center [672, 412] width 21 height 21
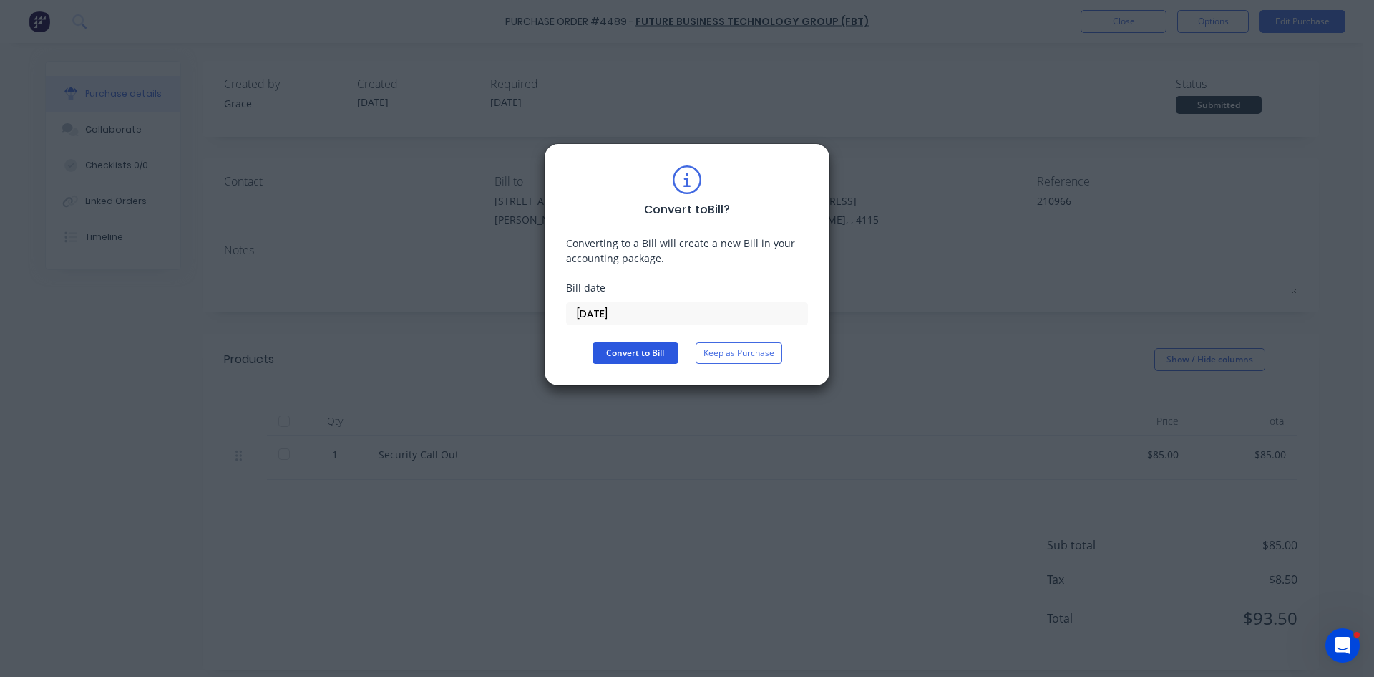
click at [629, 356] on button "Convert to Bill" at bounding box center [636, 352] width 86 height 21
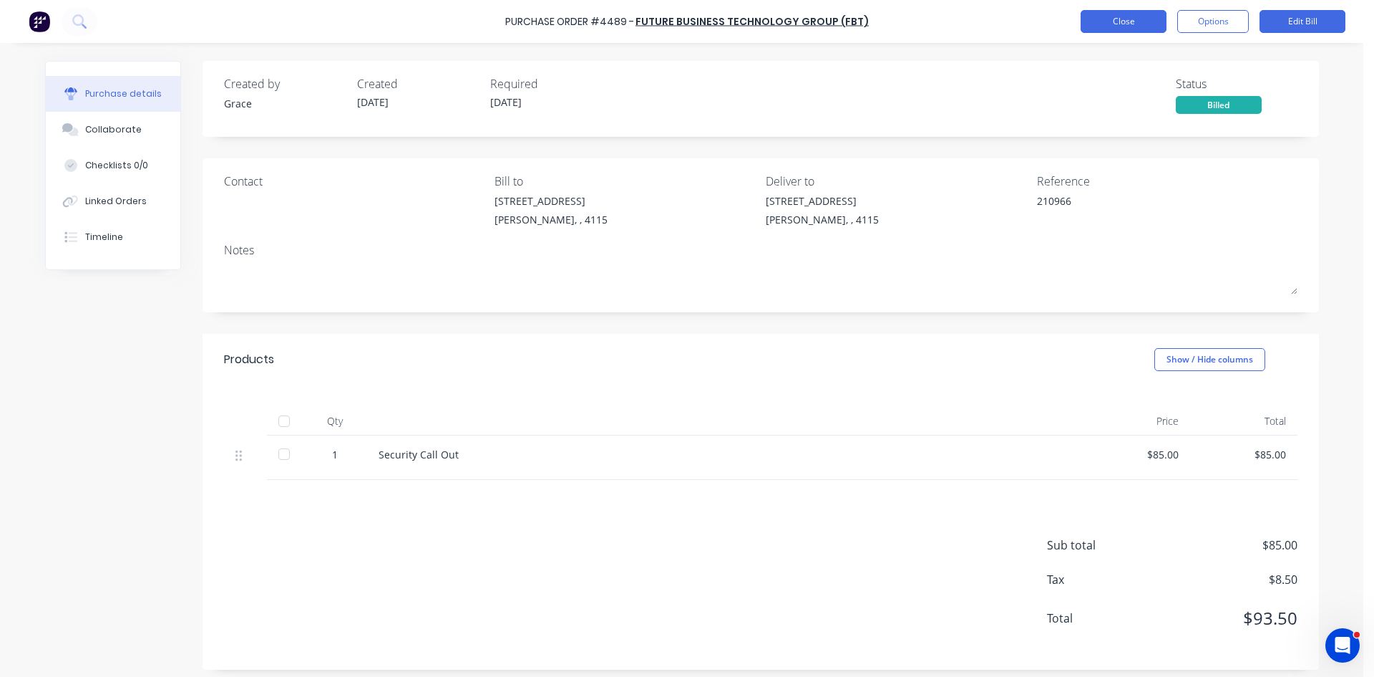
click at [1115, 27] on button "Close" at bounding box center [1124, 21] width 86 height 23
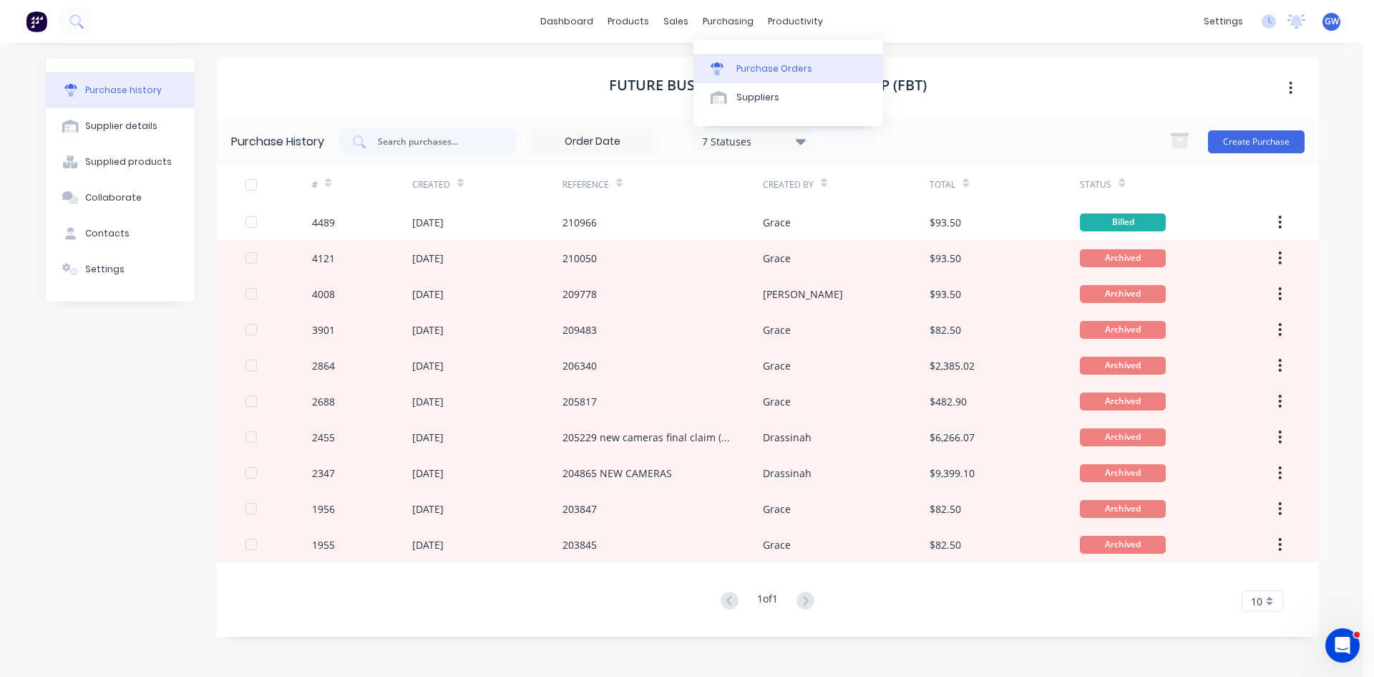
click at [747, 63] on div "Purchase Orders" at bounding box center [775, 68] width 76 height 13
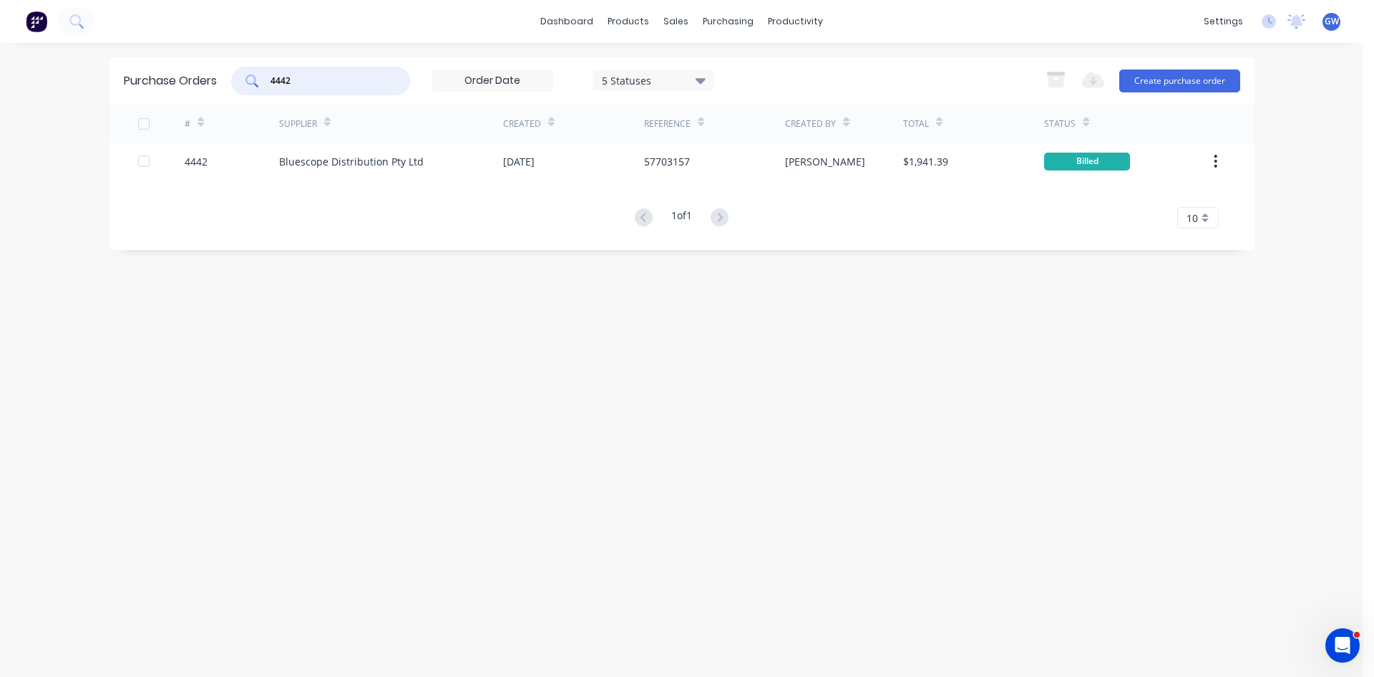
drag, startPoint x: 306, startPoint y: 77, endPoint x: 202, endPoint y: 77, distance: 103.8
click at [202, 77] on div "Purchase Orders 4442 5 Statuses 5 Statuses Export to Excel (XLSX) Create purcha…" at bounding box center [682, 80] width 1145 height 47
click at [759, 107] on link "Suppliers" at bounding box center [789, 97] width 190 height 29
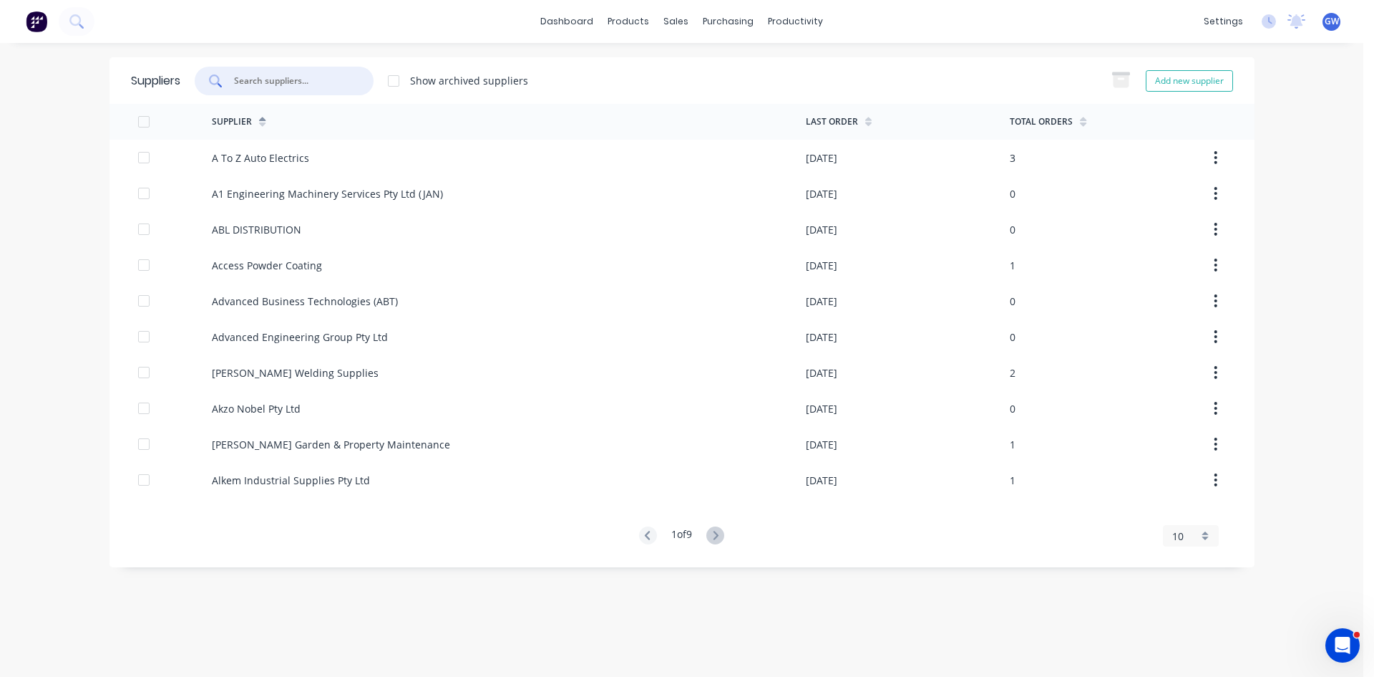
click at [331, 82] on input "text" at bounding box center [292, 81] width 119 height 14
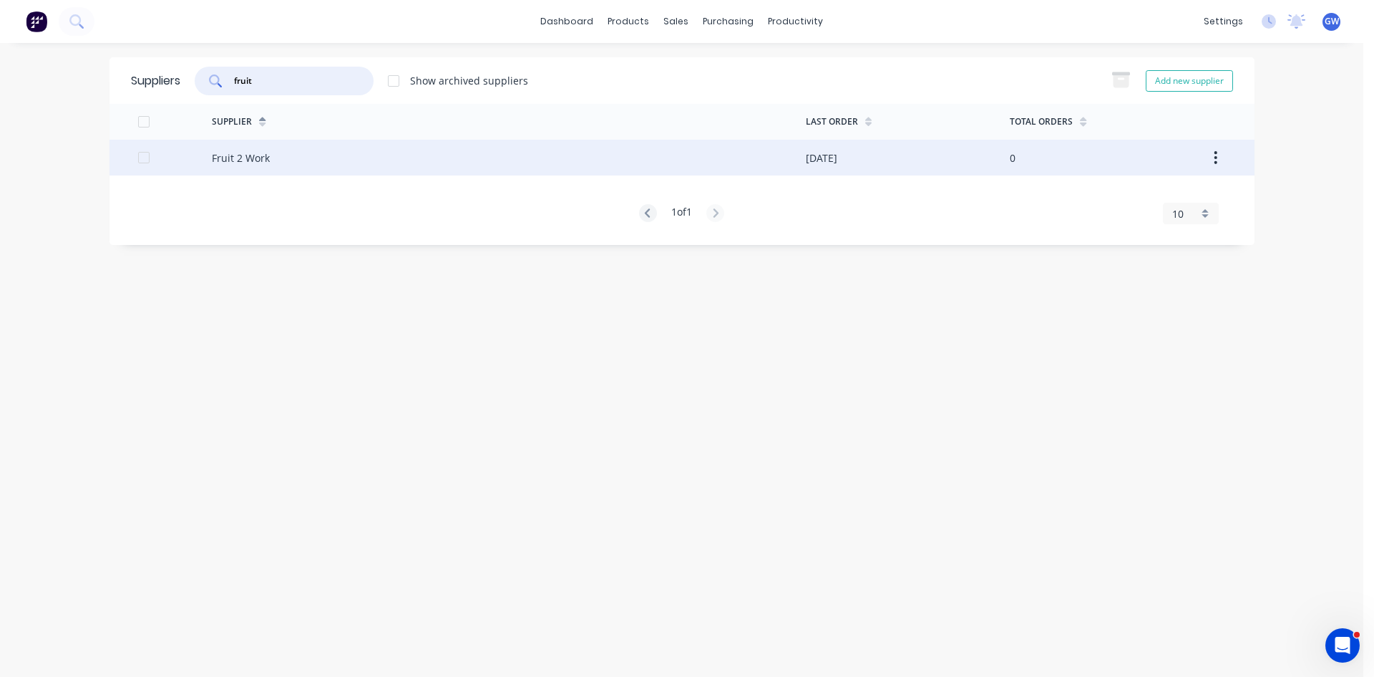
click at [768, 150] on div "Fruit 2 Work" at bounding box center [509, 158] width 594 height 36
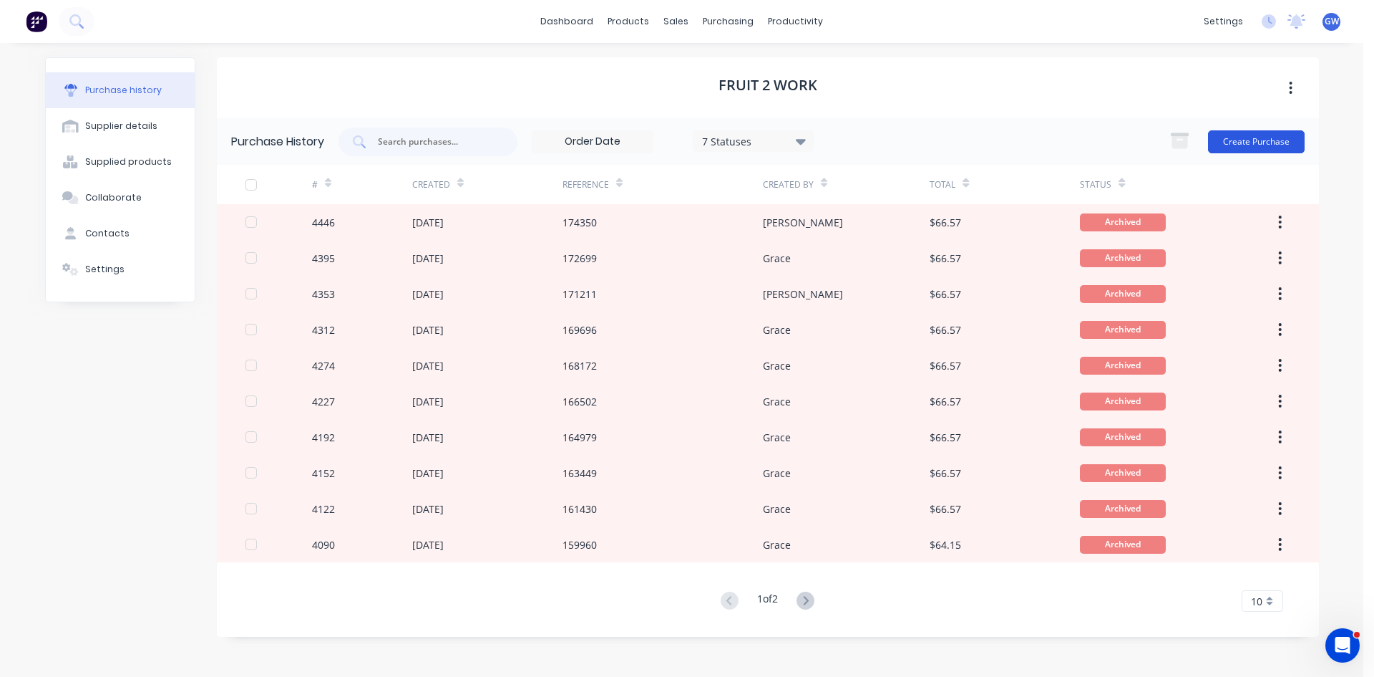
click at [1265, 145] on button "Create Purchase" at bounding box center [1256, 141] width 97 height 23
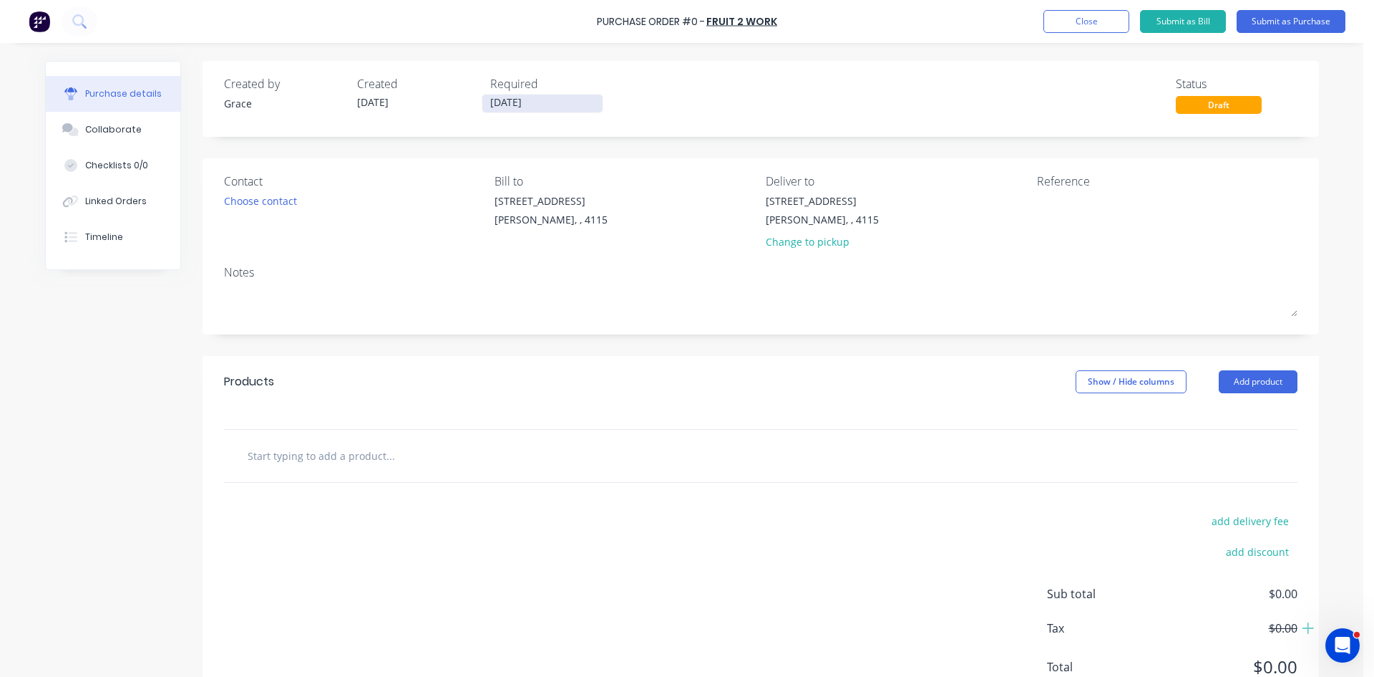
click at [518, 106] on input "13/10/25" at bounding box center [543, 103] width 120 height 18
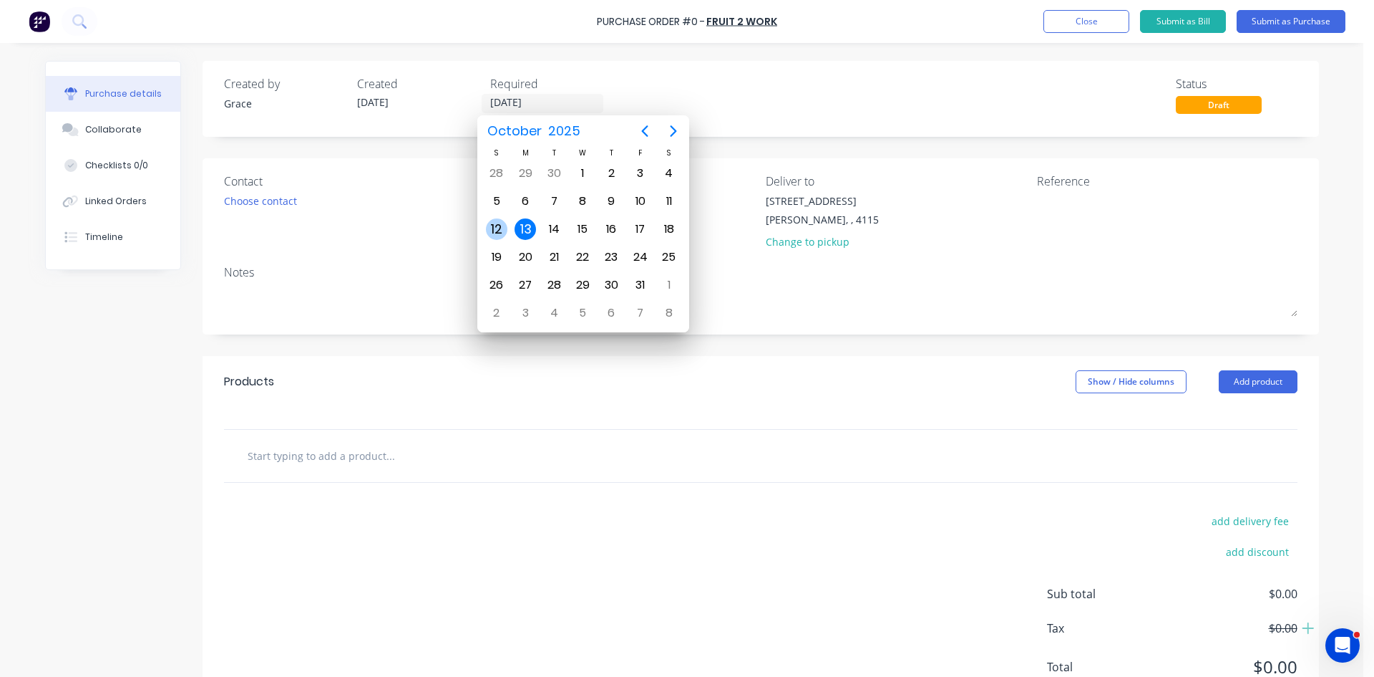
click at [505, 228] on div "12" at bounding box center [496, 228] width 21 height 21
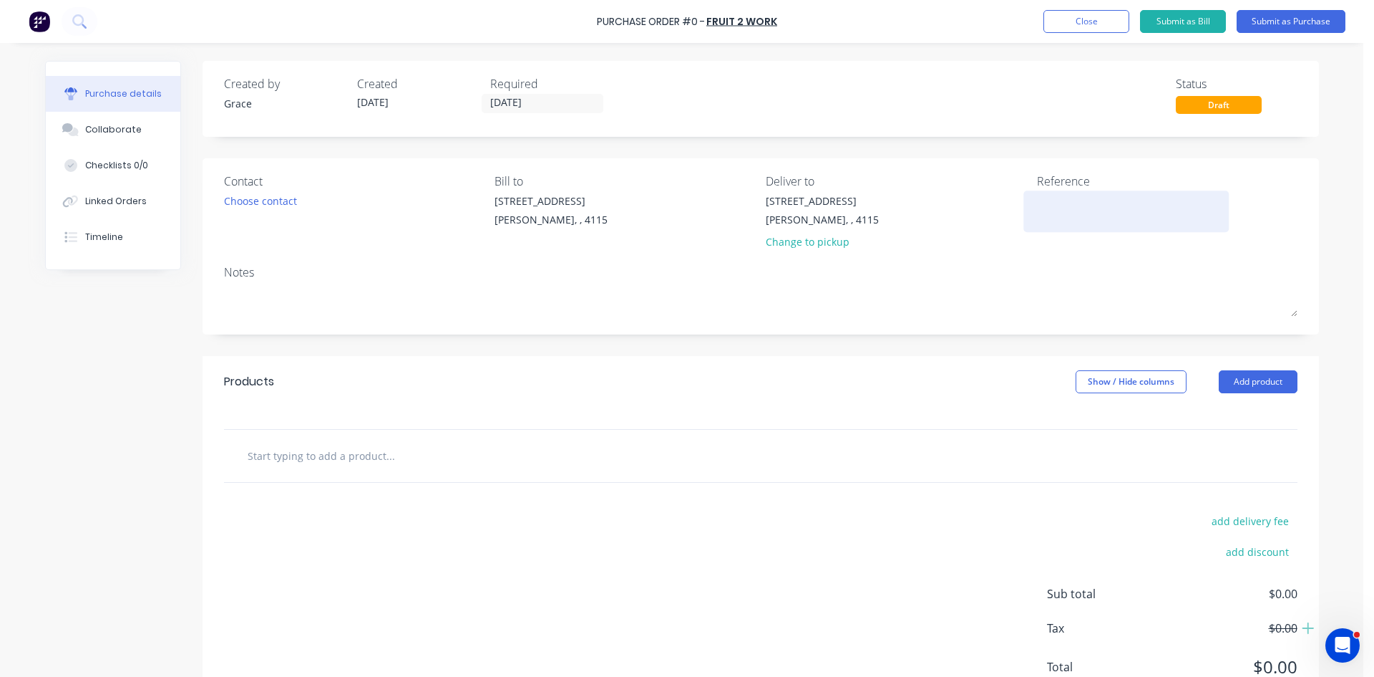
click at [1072, 204] on textarea at bounding box center [1126, 209] width 179 height 32
click at [1263, 378] on button "Add product" at bounding box center [1258, 381] width 79 height 23
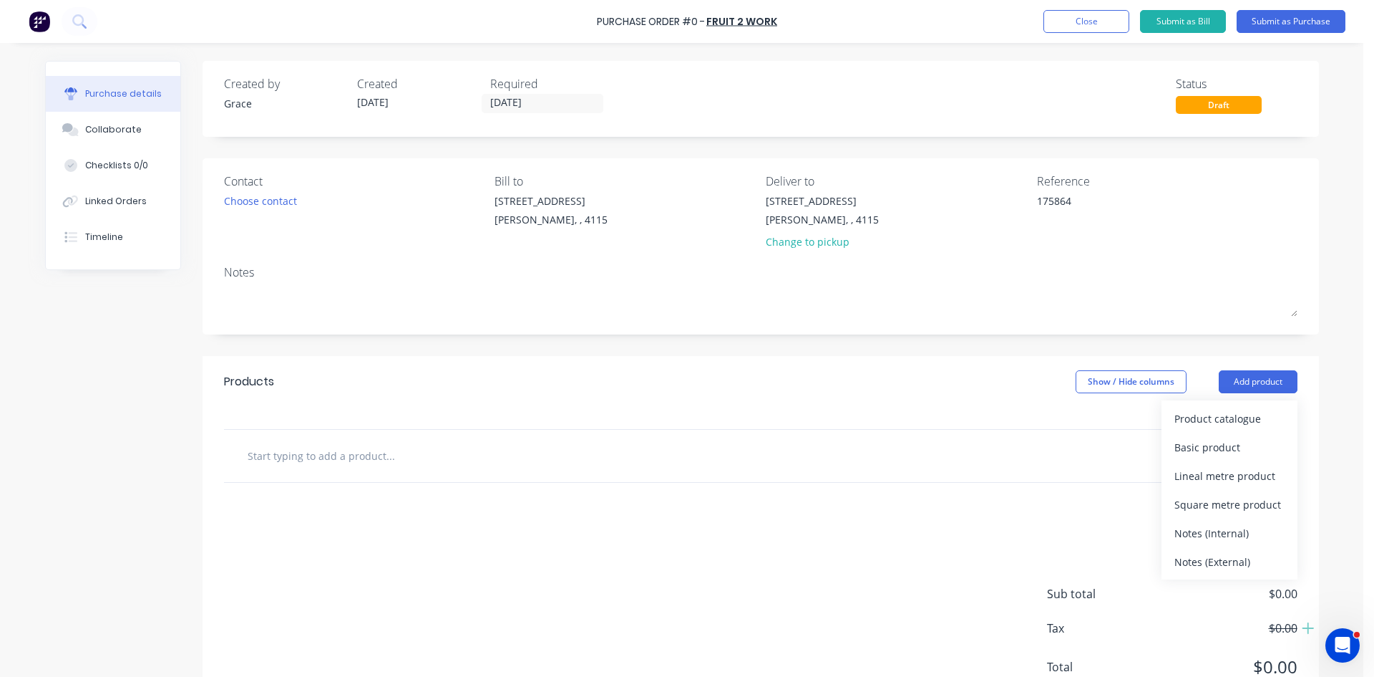
drag, startPoint x: 1266, startPoint y: 399, endPoint x: 1250, endPoint y: 441, distance: 44.7
click at [1250, 441] on div "Basic product" at bounding box center [1230, 447] width 110 height 21
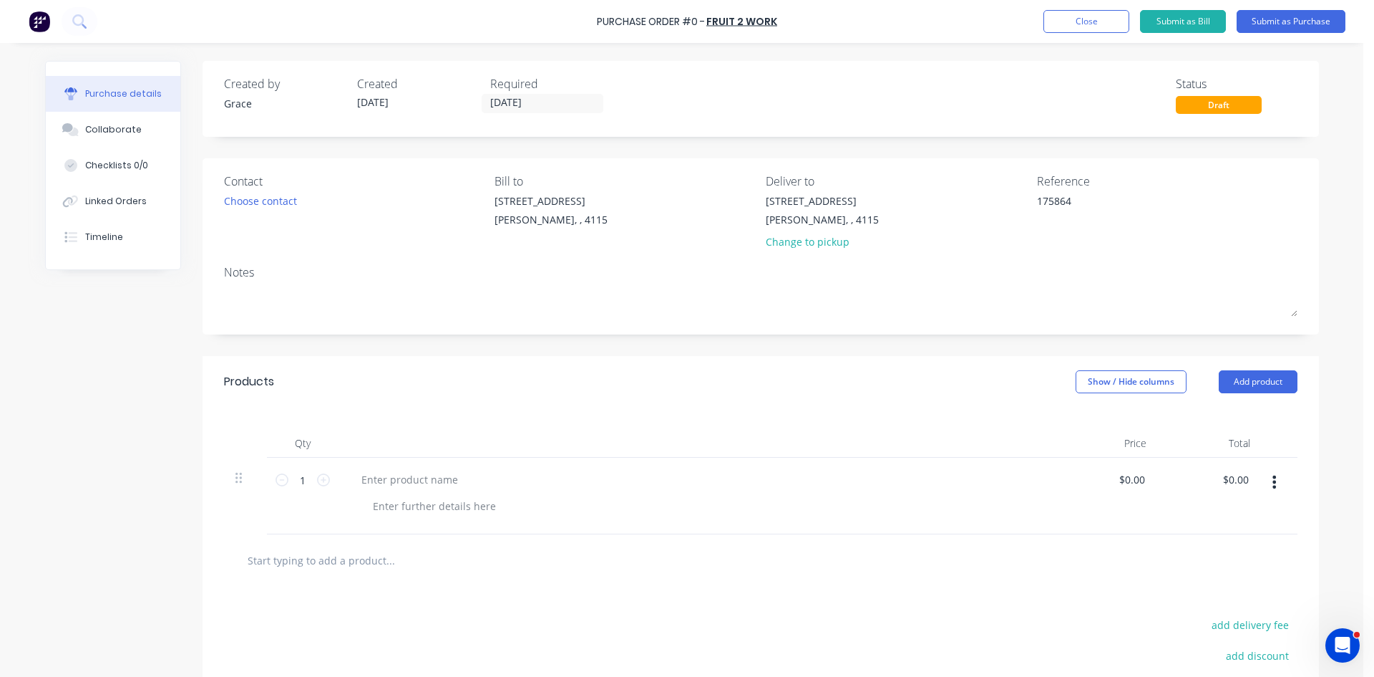
click at [424, 479] on div "Purchase details Collaborate Checklists 0/0 Linked Orders Timeline Created by G…" at bounding box center [682, 316] width 1303 height 605
click at [428, 472] on div at bounding box center [410, 479] width 120 height 21
click at [1230, 481] on input "0.00" at bounding box center [1235, 479] width 33 height 21
click at [909, 361] on div "Products Show / Hide columns Add product" at bounding box center [761, 382] width 1117 height 52
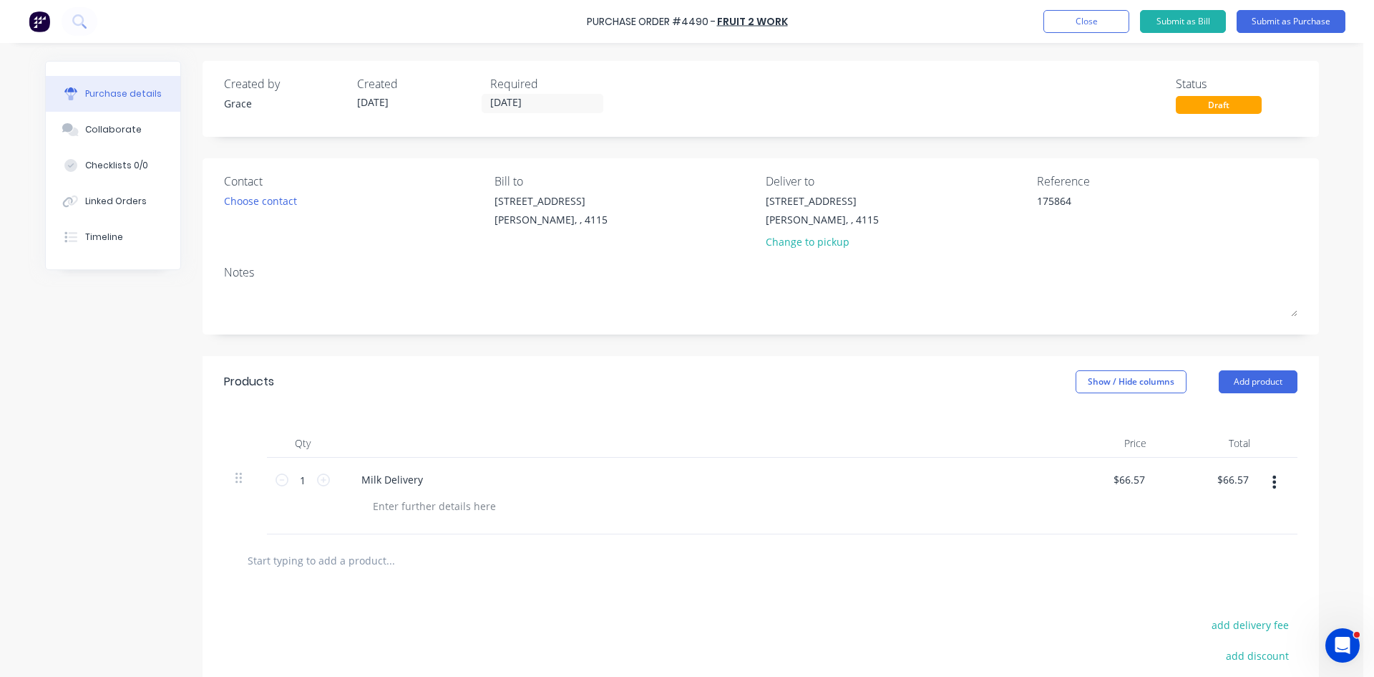
click at [1273, 484] on icon "button" at bounding box center [1275, 482] width 4 height 16
click at [1231, 580] on button "Exclude from tax" at bounding box center [1231, 577] width 122 height 29
click at [943, 393] on div "Products Show / Hide columns Add product" at bounding box center [761, 382] width 1117 height 52
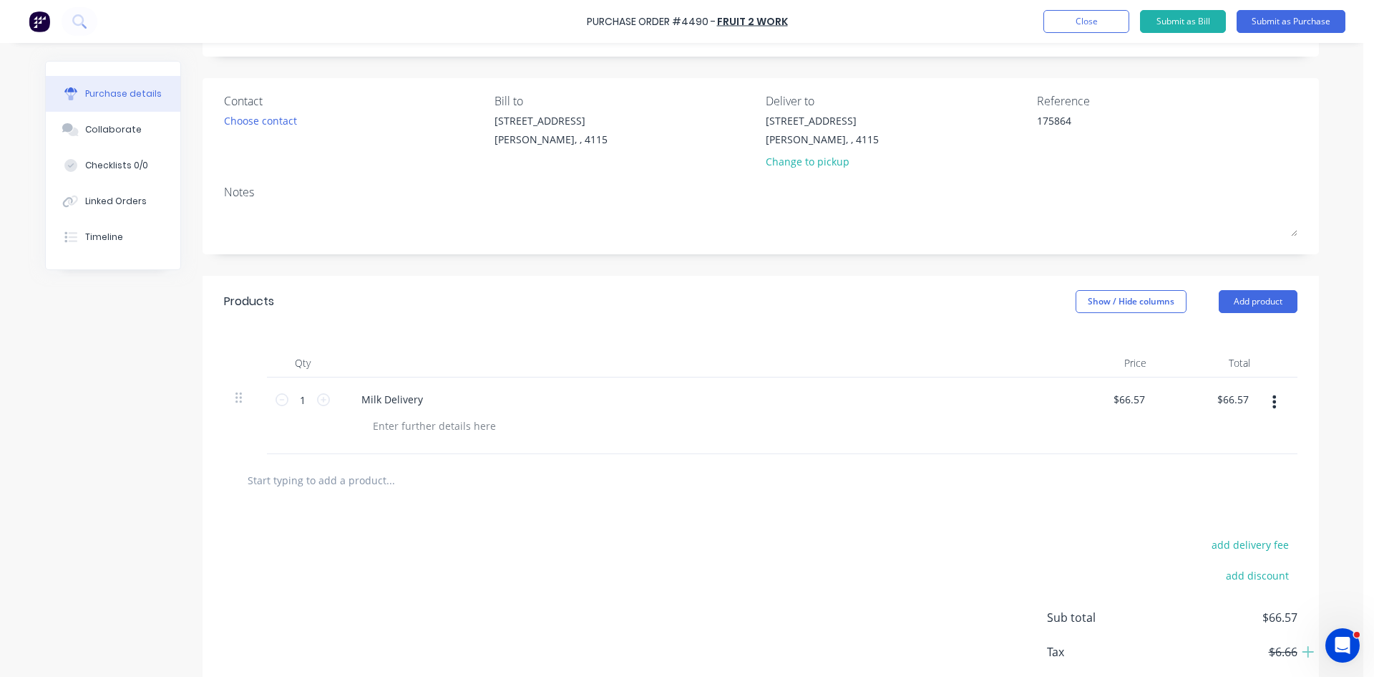
scroll to position [160, 0]
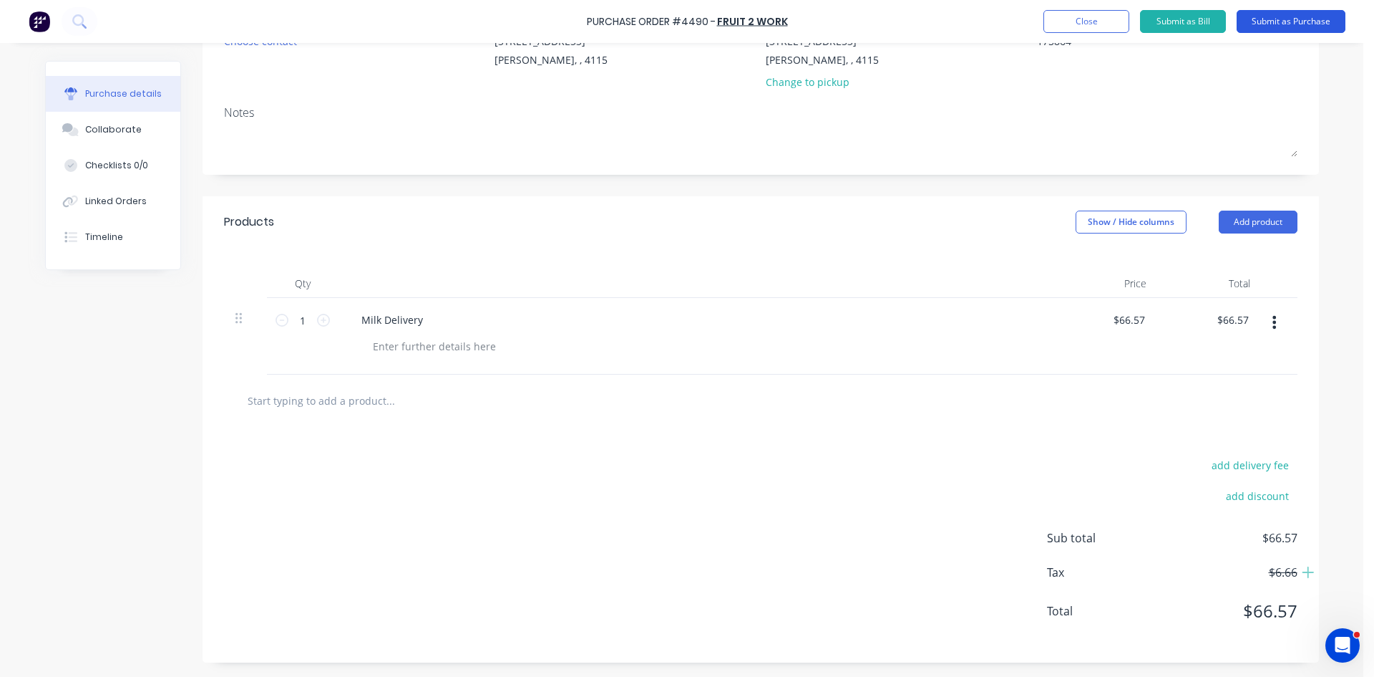
click at [1301, 16] on button "Submit as Purchase" at bounding box center [1291, 21] width 109 height 23
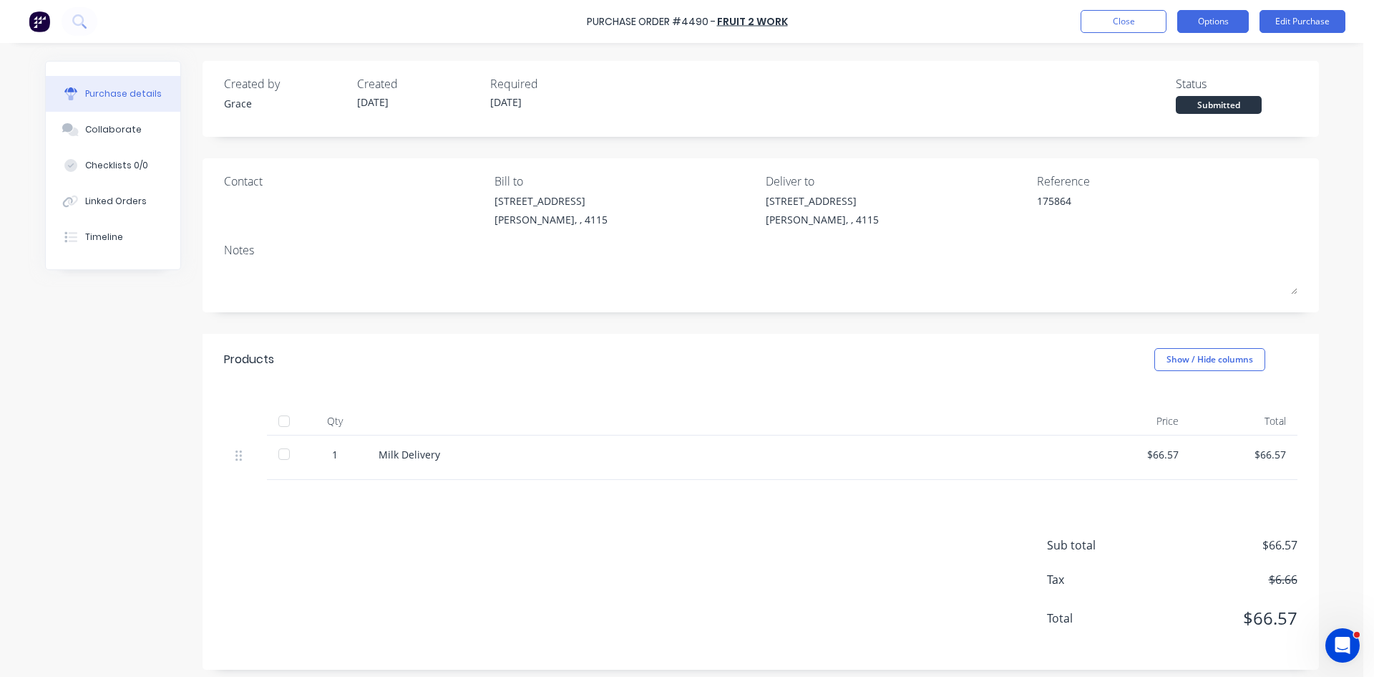
click at [1217, 22] on button "Options" at bounding box center [1214, 21] width 72 height 23
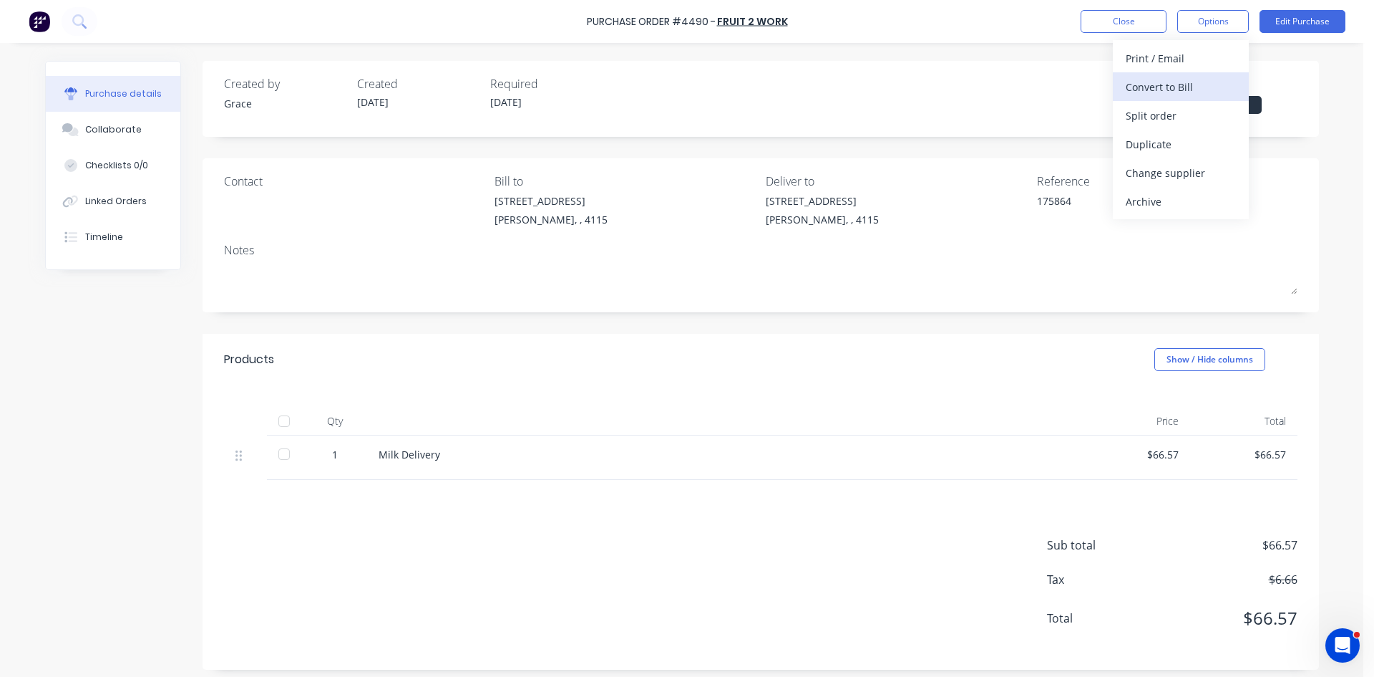
click at [1188, 79] on div "Convert to Bill" at bounding box center [1181, 87] width 110 height 21
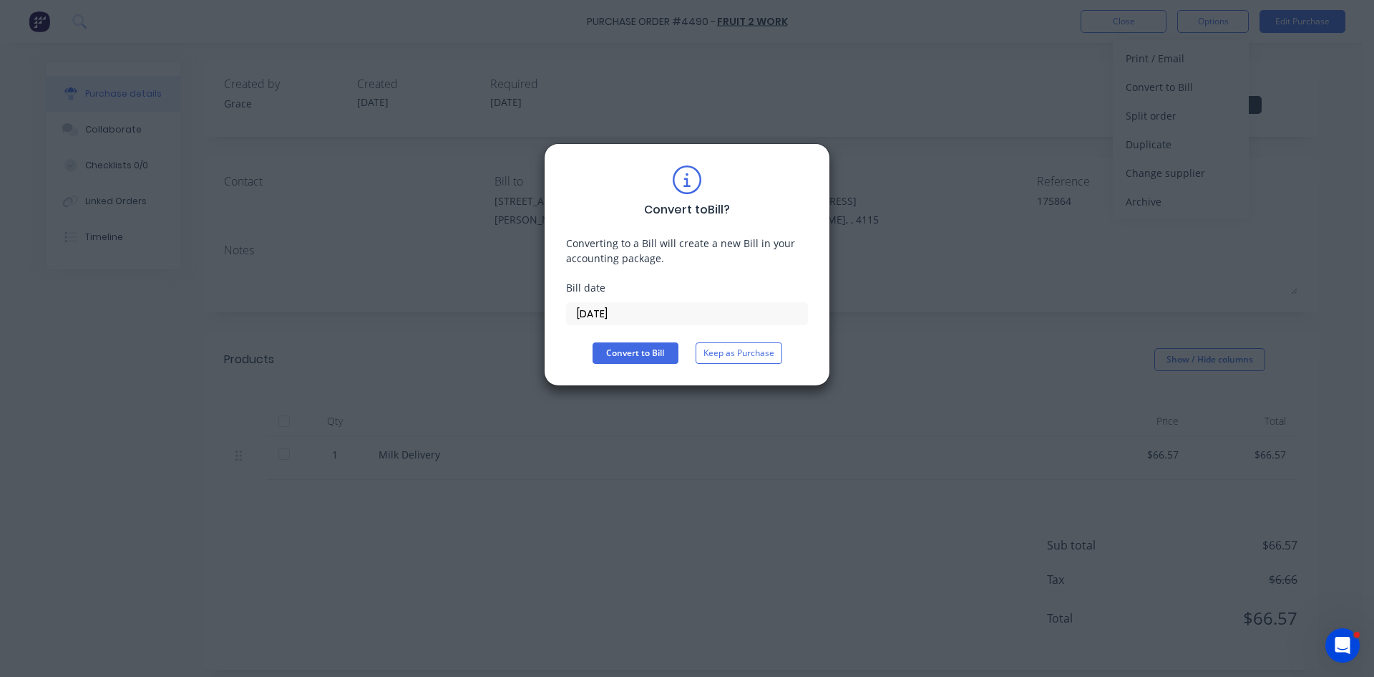
click at [669, 320] on input "13/10/25" at bounding box center [687, 313] width 241 height 21
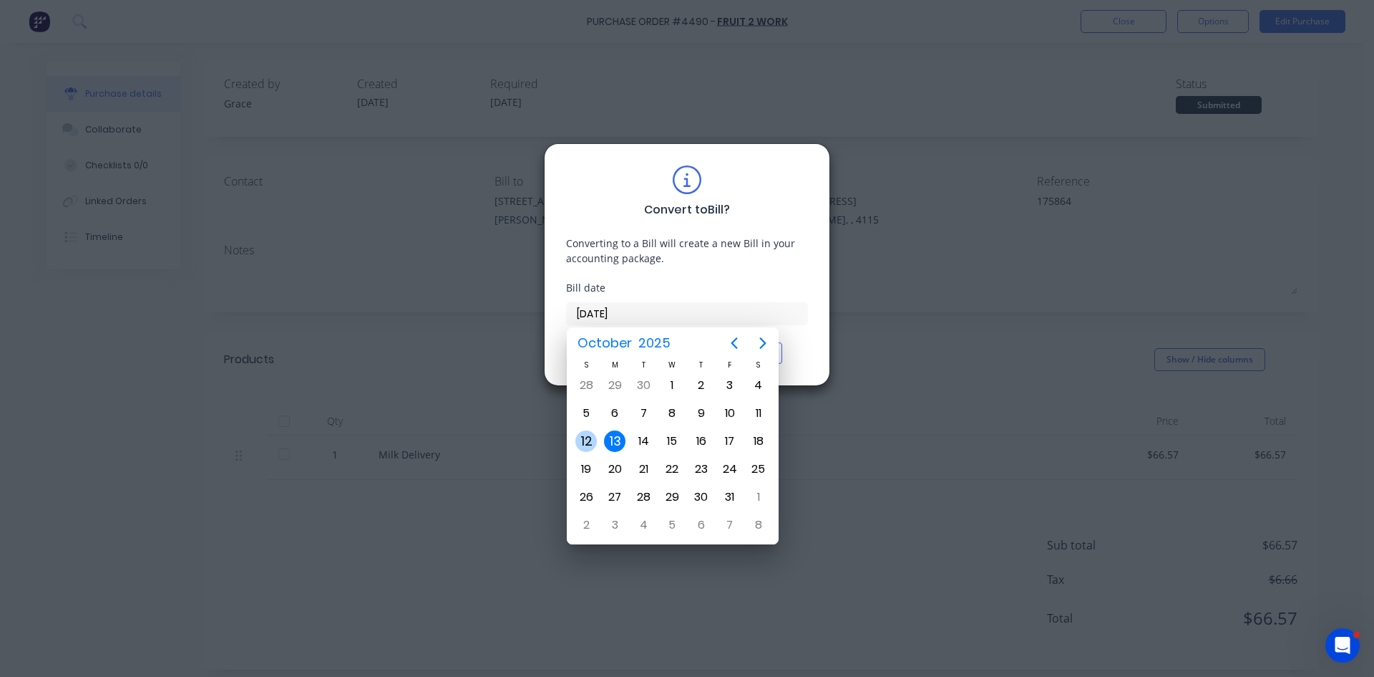
click at [592, 440] on div "12" at bounding box center [586, 440] width 21 height 21
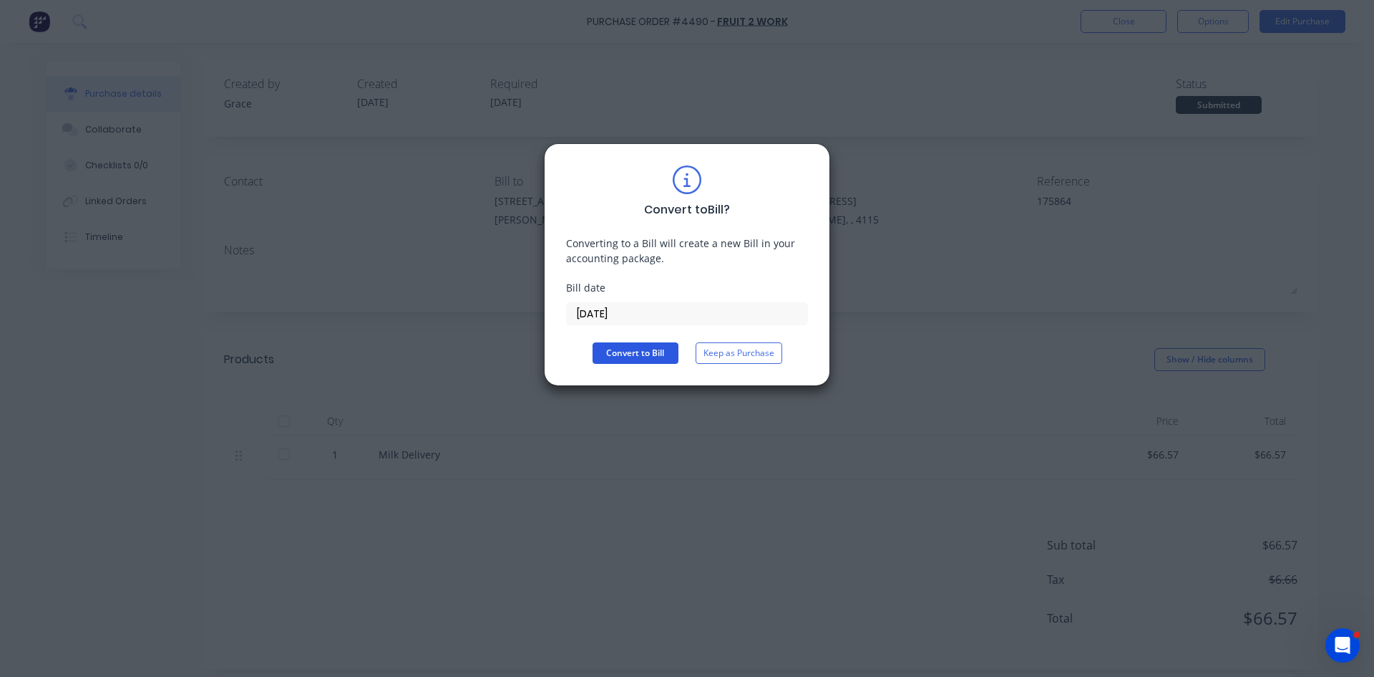
click at [640, 346] on button "Convert to Bill" at bounding box center [636, 352] width 86 height 21
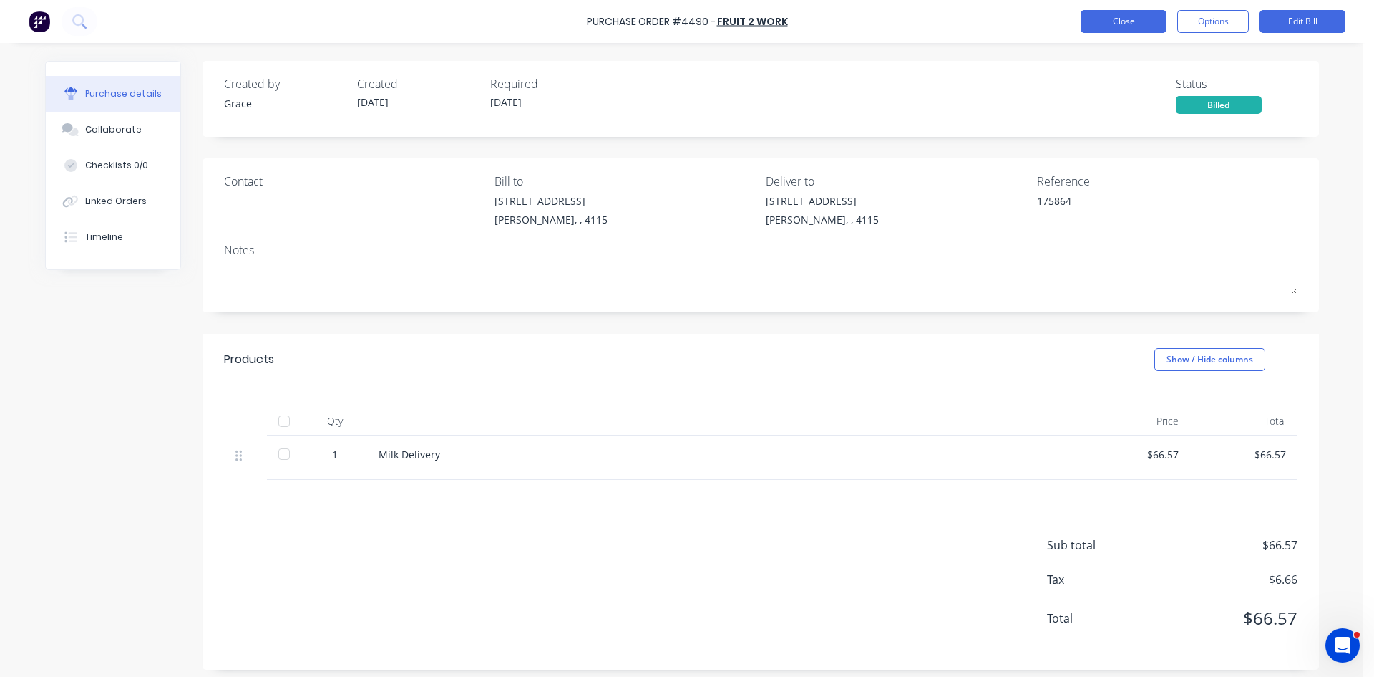
click at [1121, 21] on button "Close" at bounding box center [1124, 21] width 86 height 23
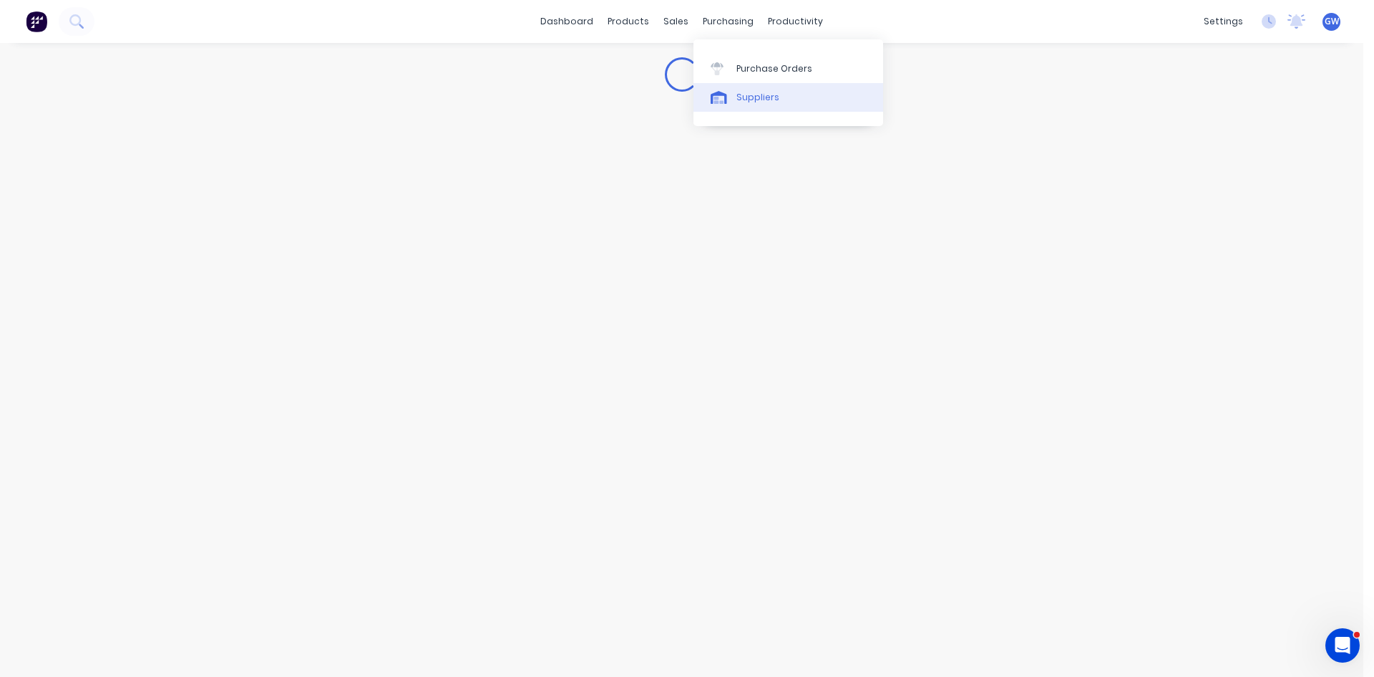
click at [751, 99] on div "Suppliers" at bounding box center [758, 97] width 43 height 13
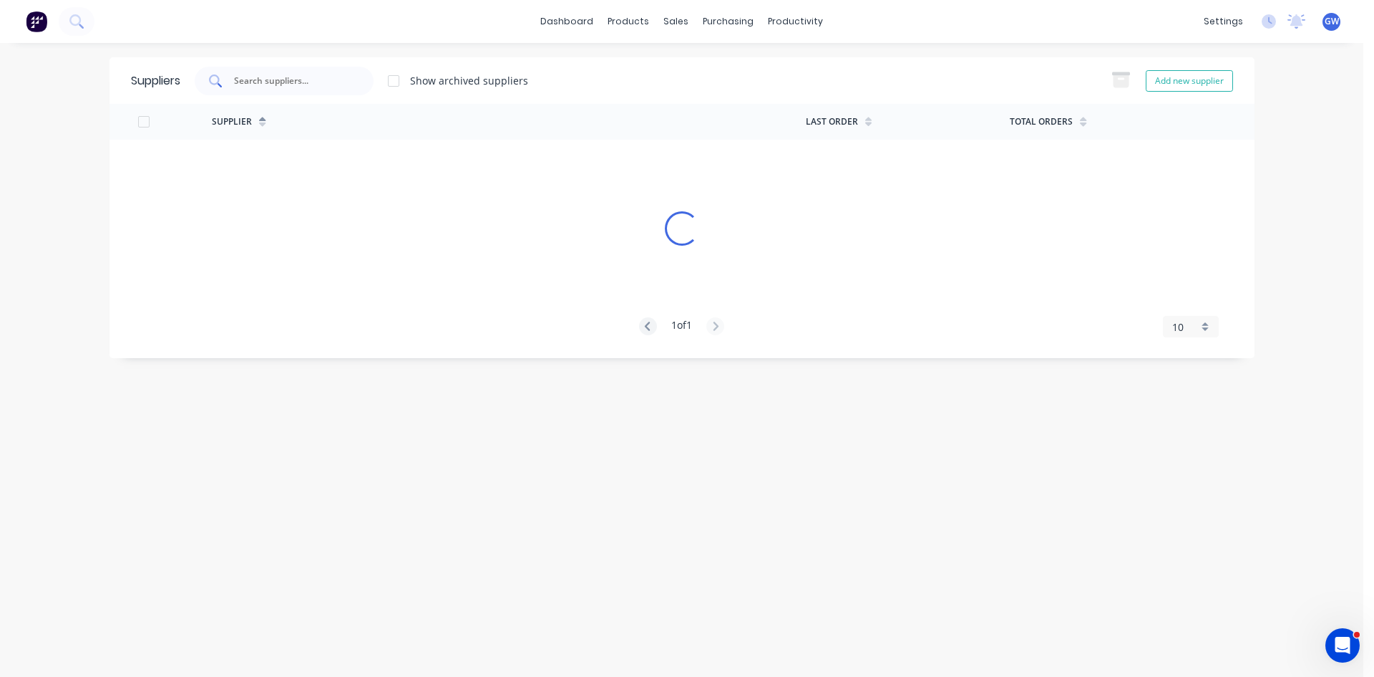
click at [324, 82] on input "text" at bounding box center [292, 81] width 119 height 14
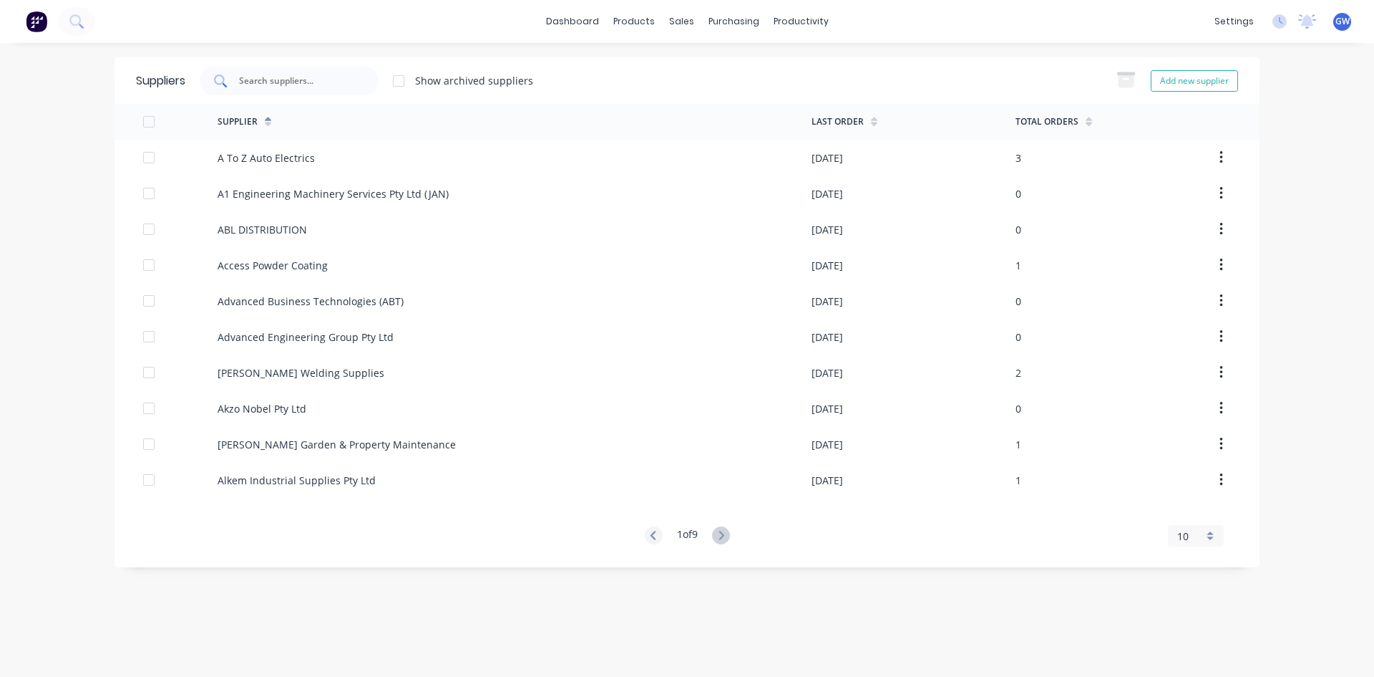
click at [351, 76] on input "text" at bounding box center [297, 81] width 119 height 14
click at [737, 69] on div at bounding box center [727, 68] width 21 height 13
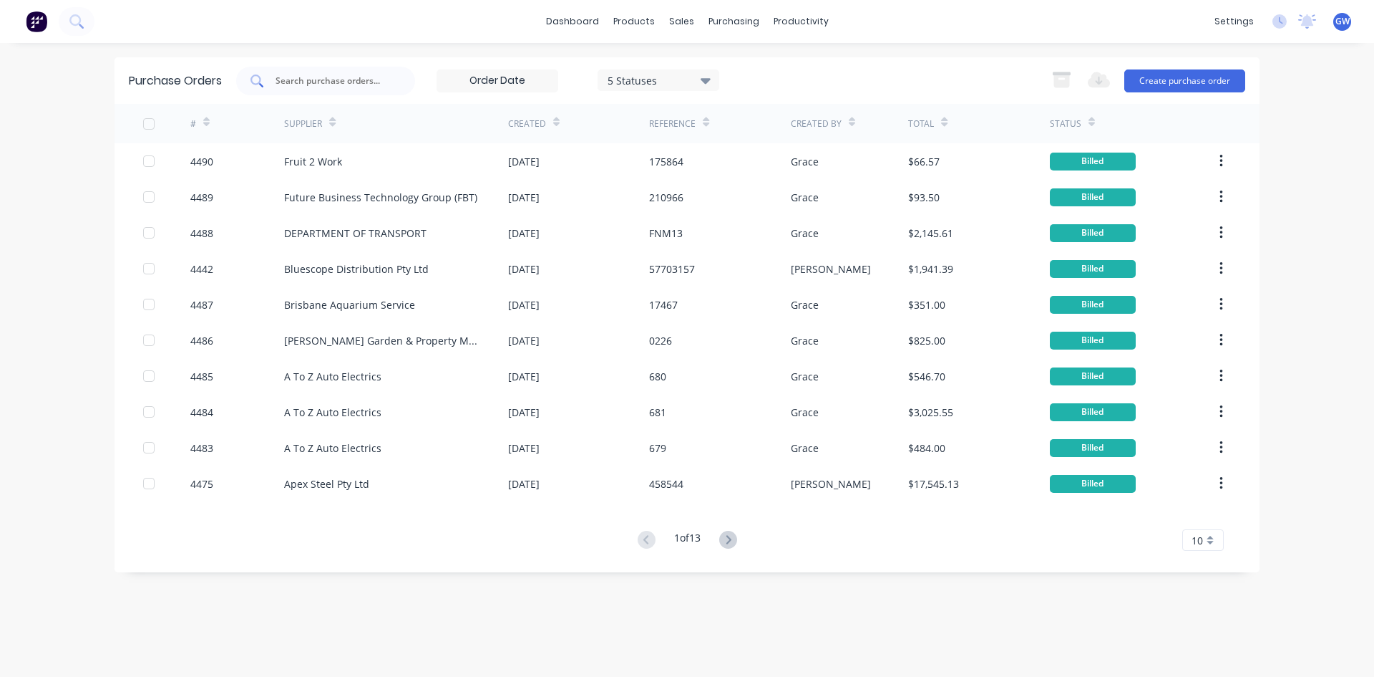
click at [336, 82] on input "text" at bounding box center [333, 81] width 119 height 14
type input "1"
type input "4460"
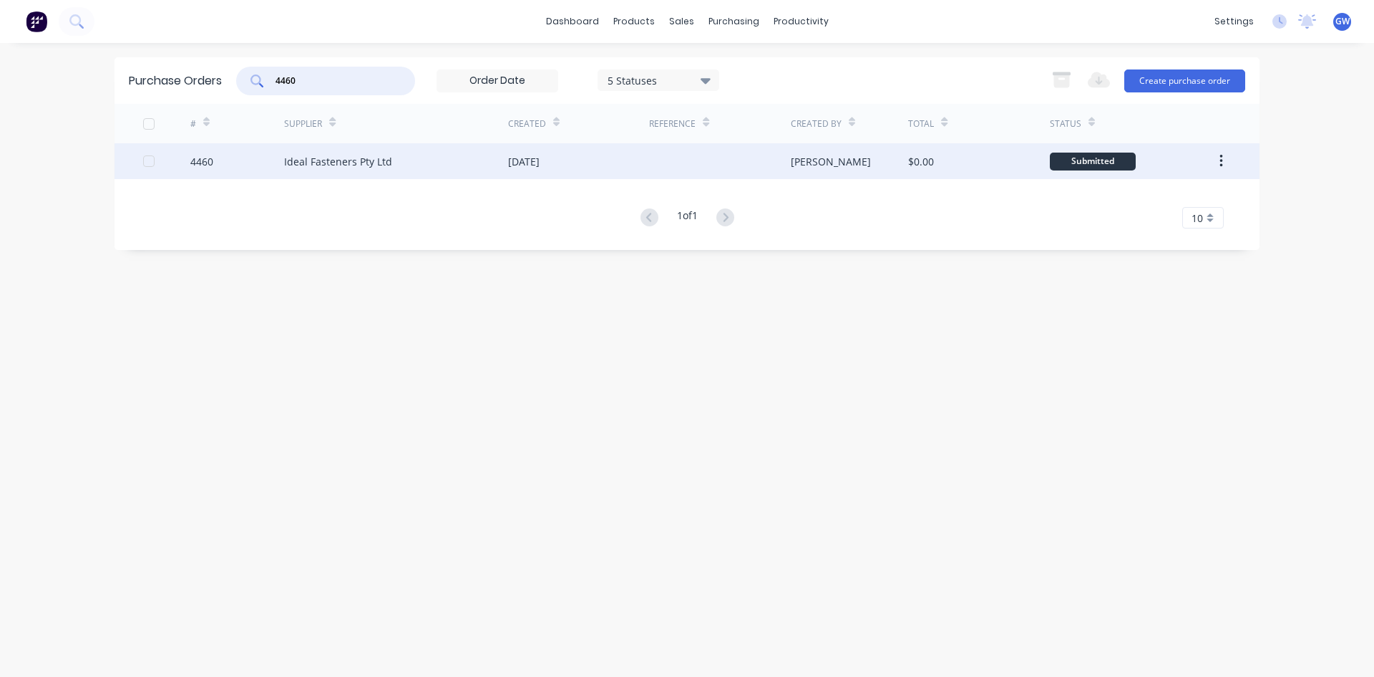
click at [581, 159] on div "08 Oct 2025" at bounding box center [578, 161] width 141 height 36
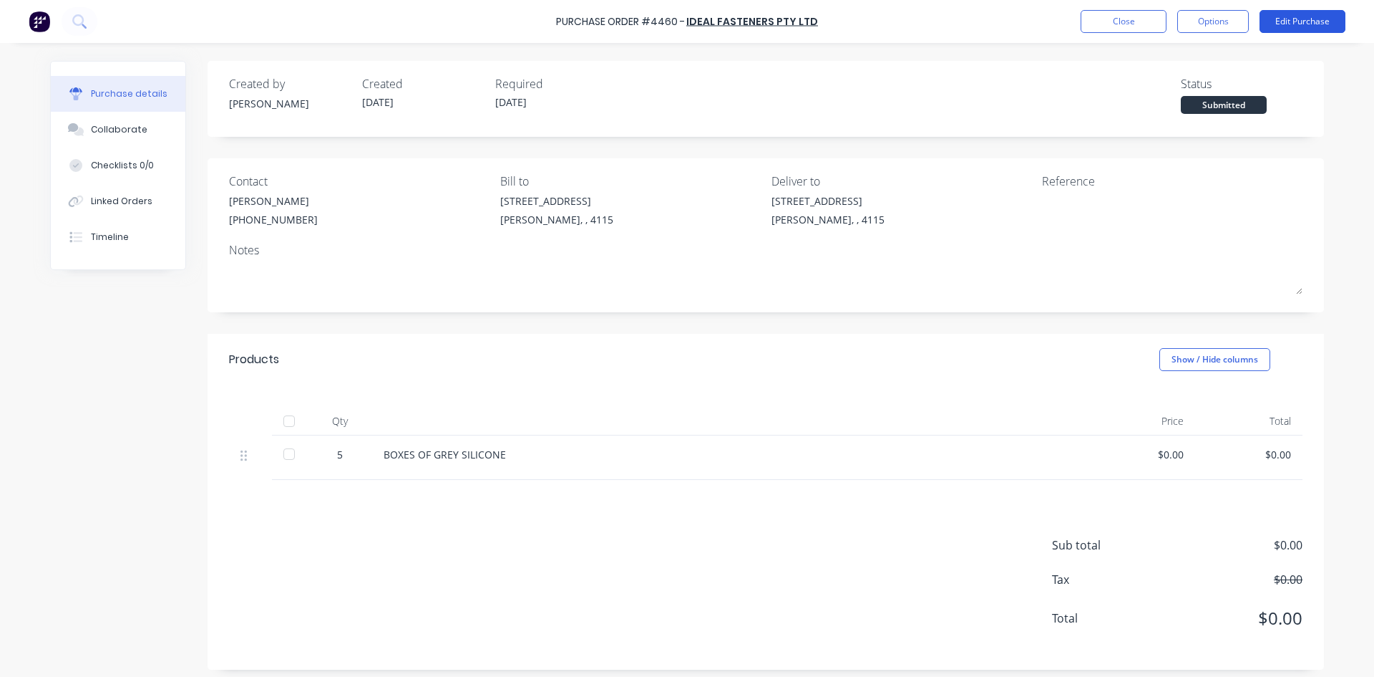
click at [1290, 20] on button "Edit Purchase" at bounding box center [1303, 21] width 86 height 23
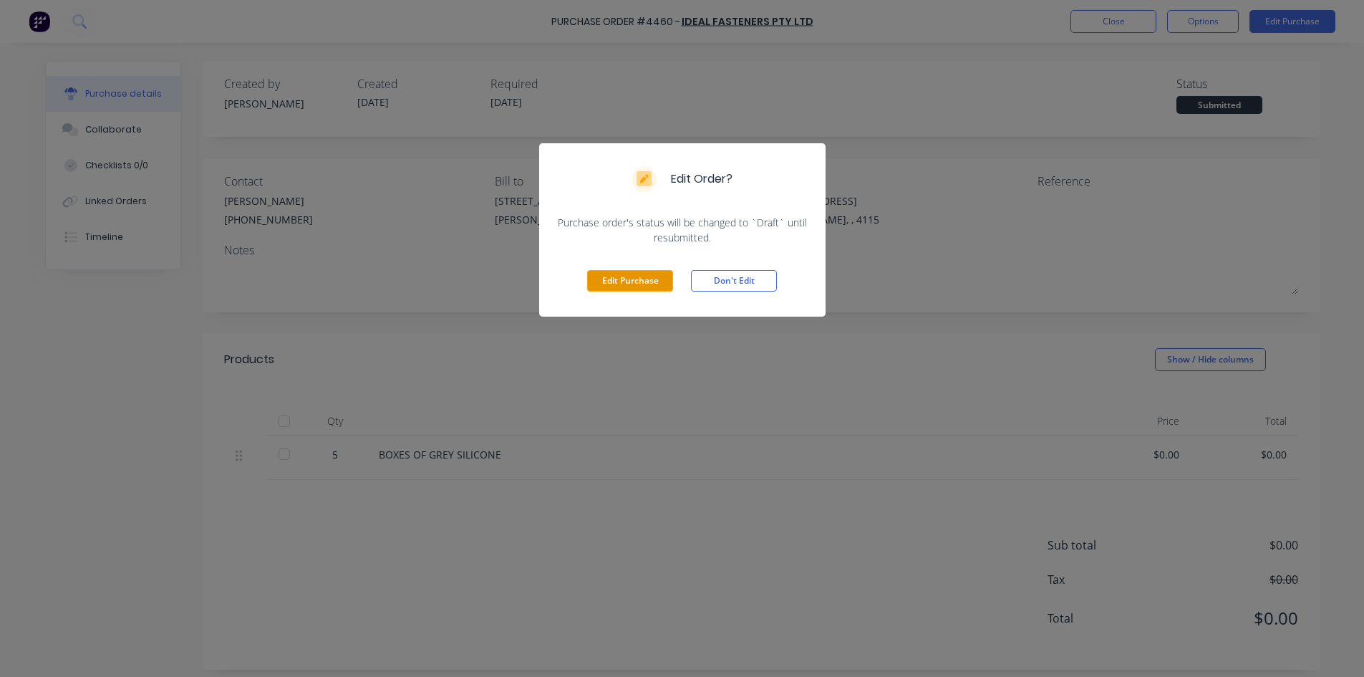
click at [626, 282] on button "Edit Purchase" at bounding box center [630, 280] width 86 height 21
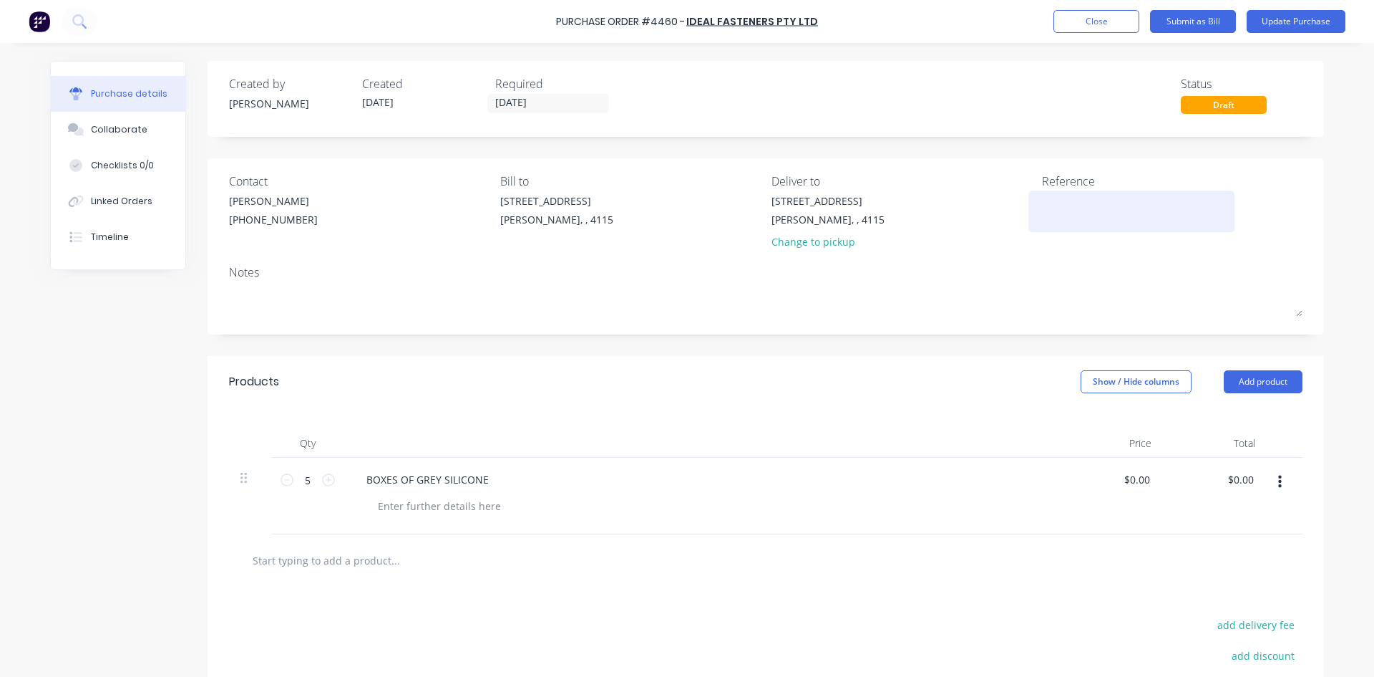
click at [1082, 210] on textarea at bounding box center [1131, 209] width 179 height 32
type textarea "00525169"
type textarea "x"
type textarea "00525169"
click at [786, 417] on div "Qty Price Total 5 5 BOXES OF GREY SILICONE $0.00 $0.00 $0.00 $0.00" at bounding box center [766, 470] width 1117 height 127
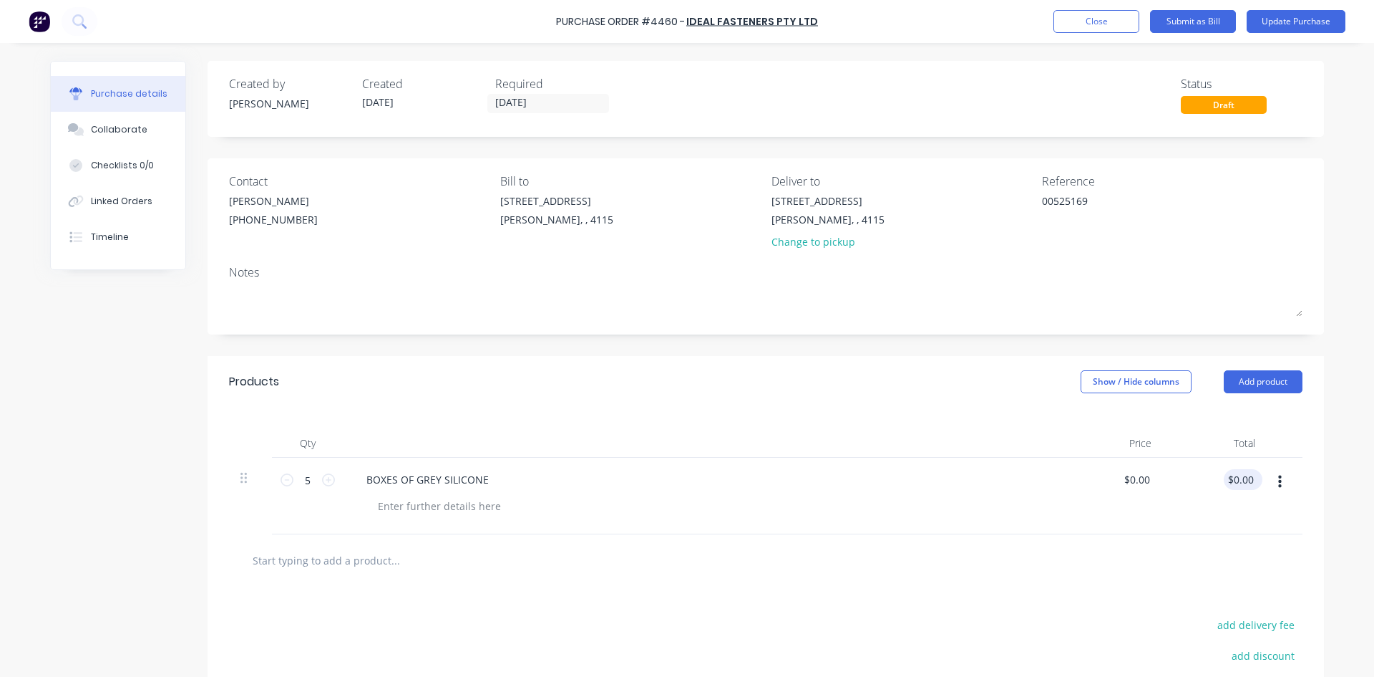
type textarea "x"
type input "0.00"
click at [1238, 477] on input "0.00" at bounding box center [1243, 479] width 27 height 21
type textarea "x"
click at [1238, 473] on input "0.00" at bounding box center [1243, 479] width 27 height 21
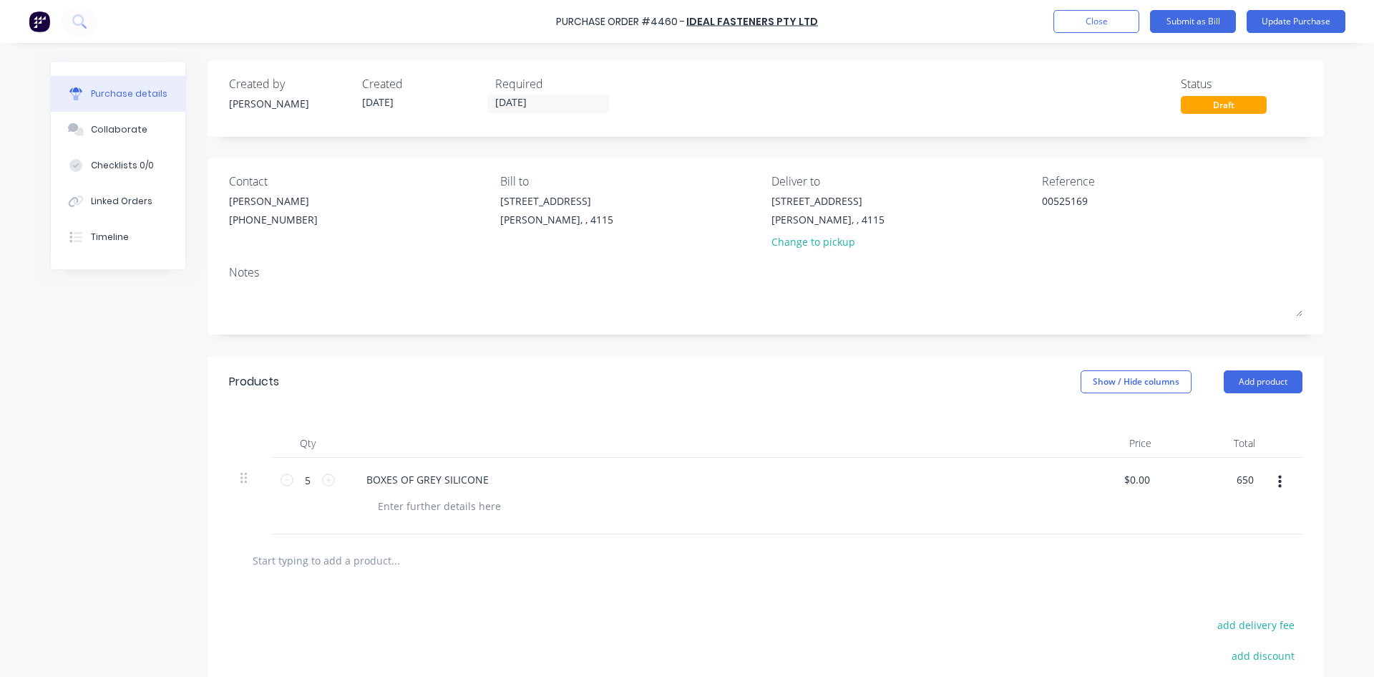
type input "650"
type textarea "x"
type input "$130.00"
type input "$650.00"
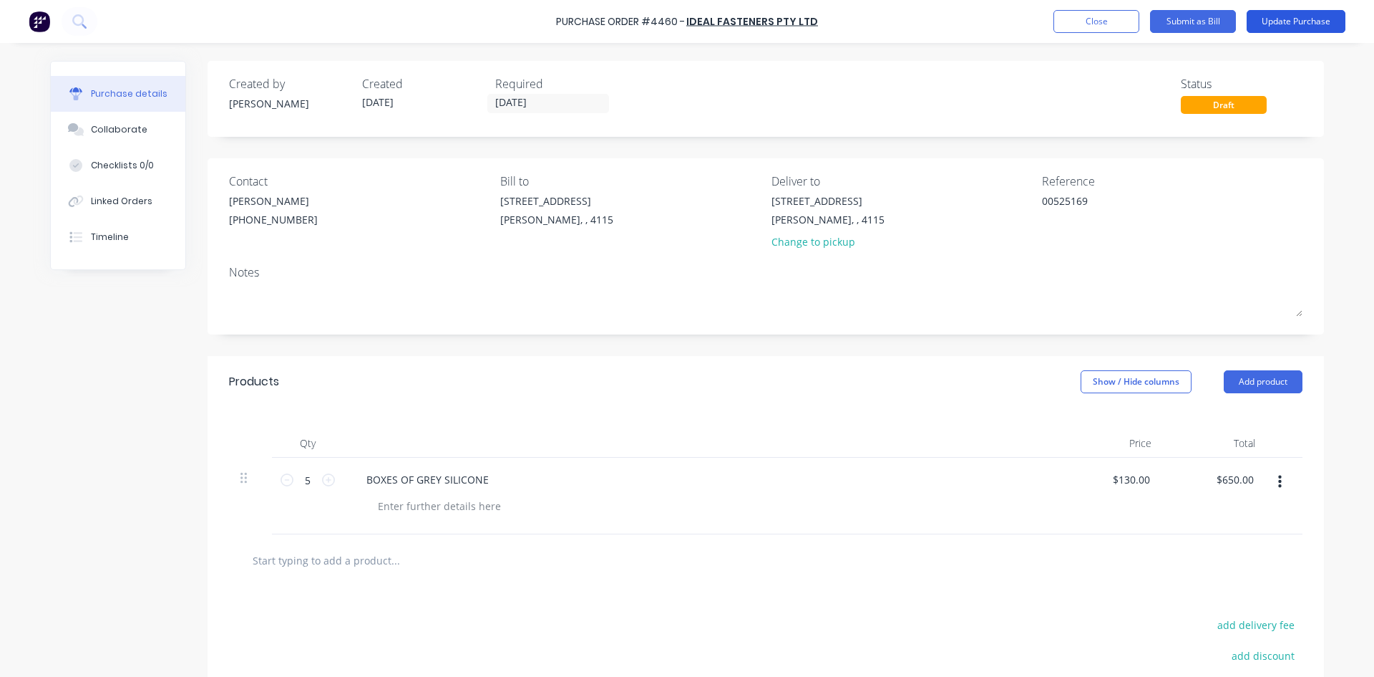
drag, startPoint x: 1289, startPoint y: 25, endPoint x: 1247, endPoint y: 102, distance: 87.1
click at [1289, 25] on button "Update Purchase" at bounding box center [1296, 21] width 99 height 23
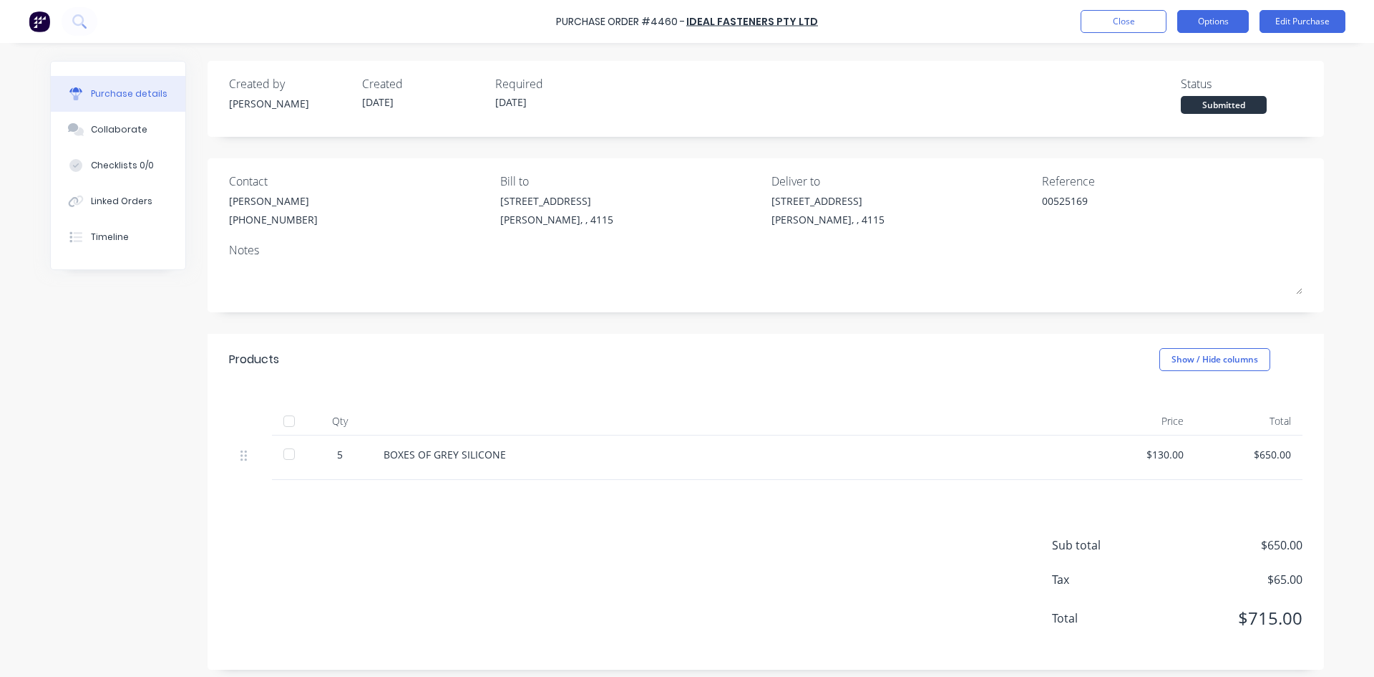
click at [1222, 21] on button "Options" at bounding box center [1214, 21] width 72 height 23
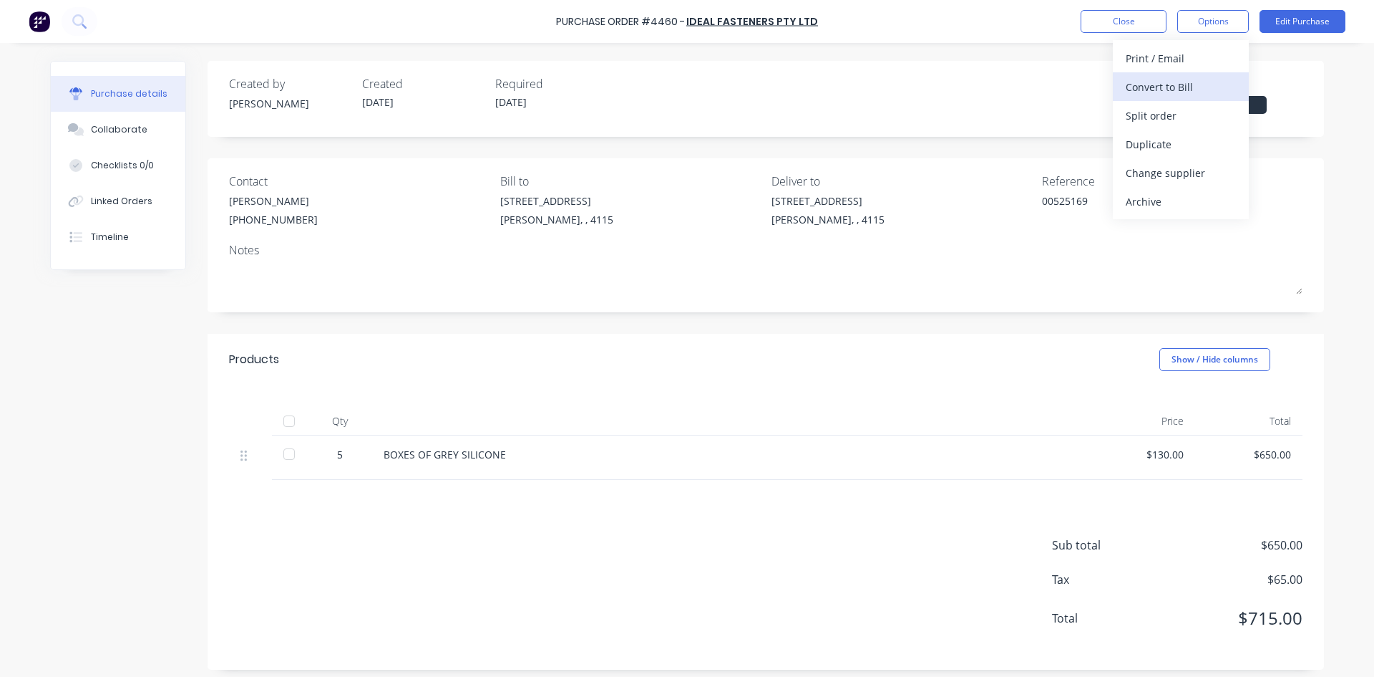
click at [1189, 82] on div "Convert to Bill" at bounding box center [1181, 87] width 110 height 21
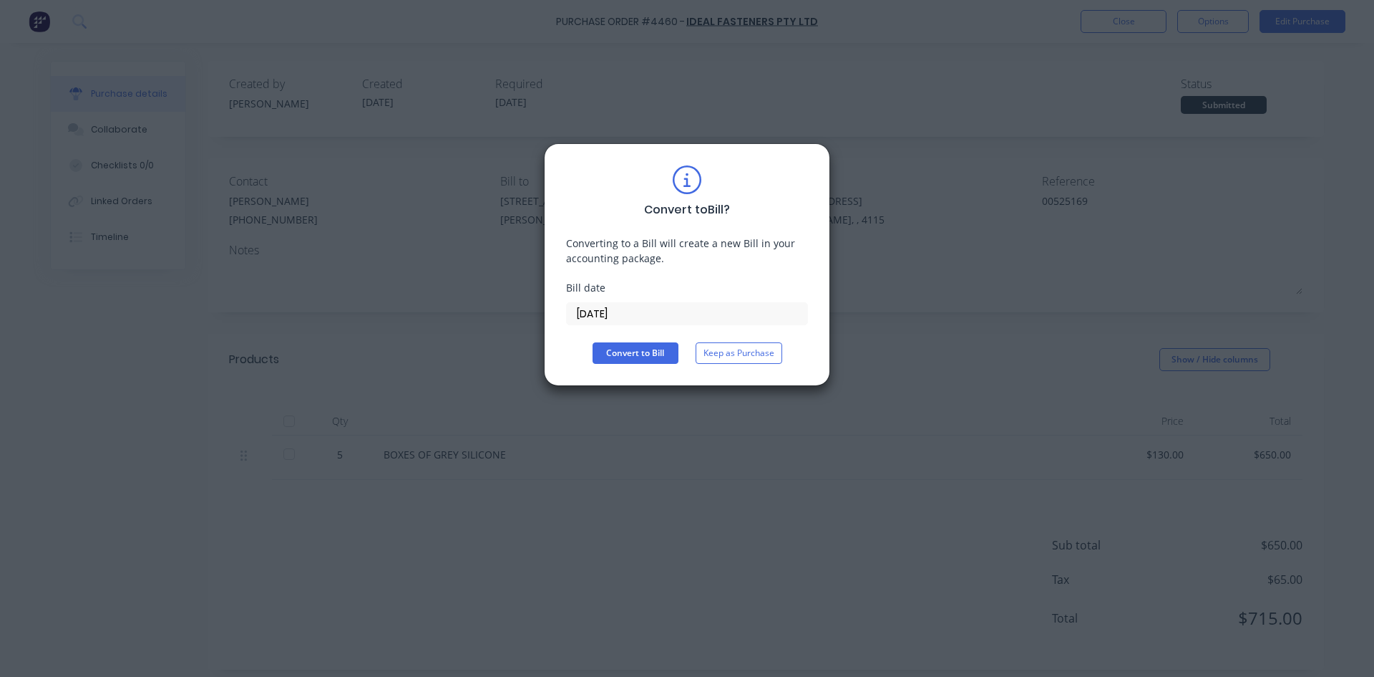
click at [611, 316] on input "13/10/25" at bounding box center [687, 313] width 241 height 21
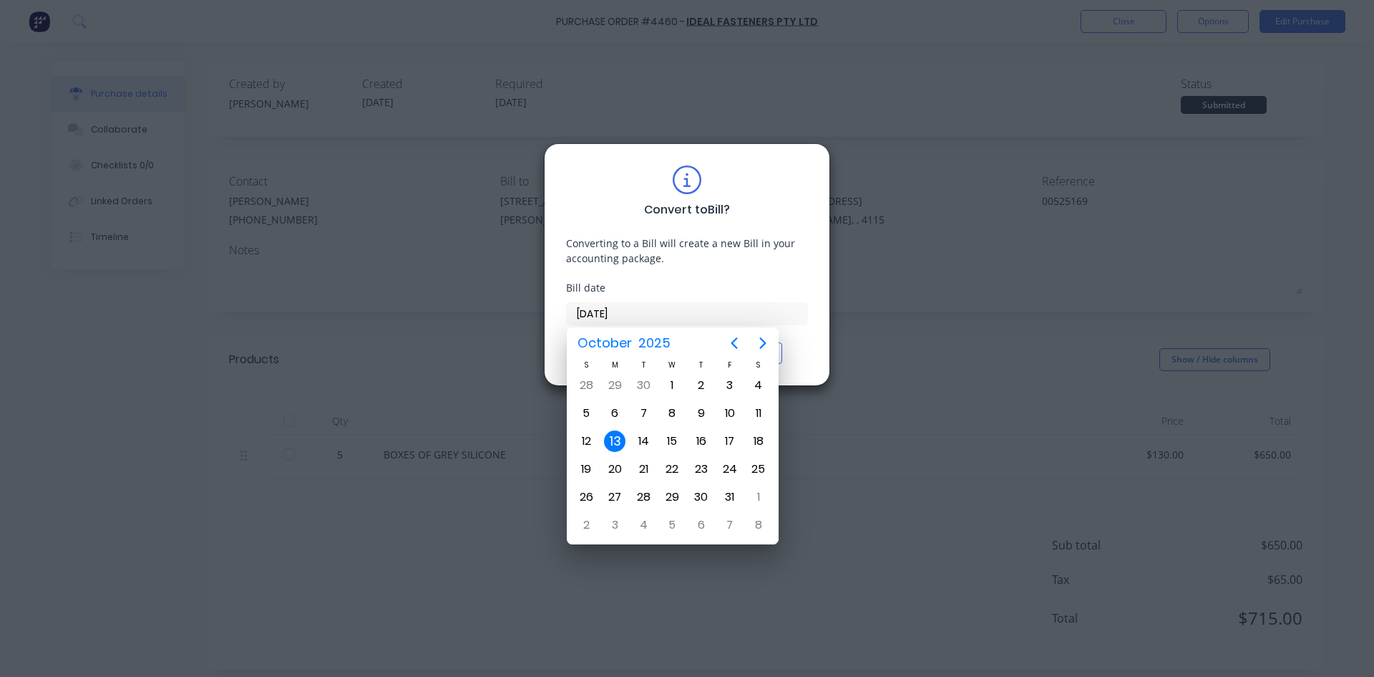
click at [622, 442] on div "13" at bounding box center [614, 440] width 21 height 21
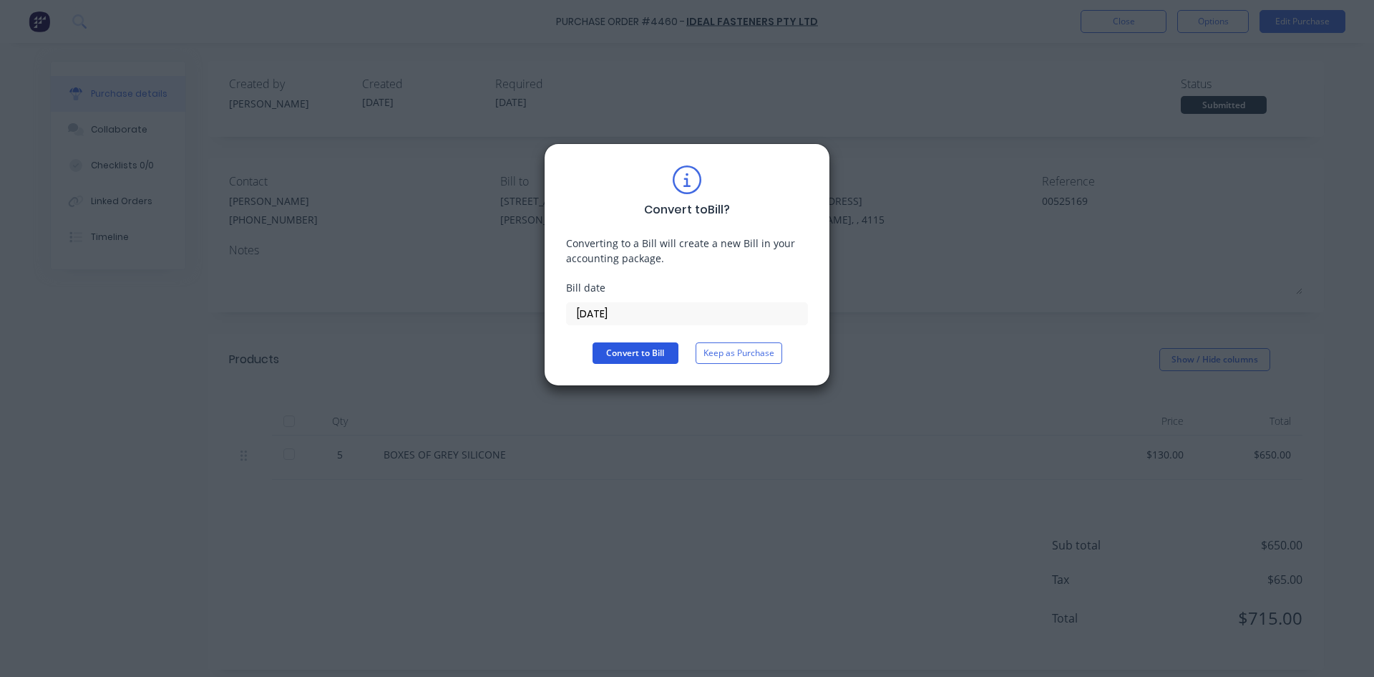
click at [636, 359] on button "Convert to Bill" at bounding box center [636, 352] width 86 height 21
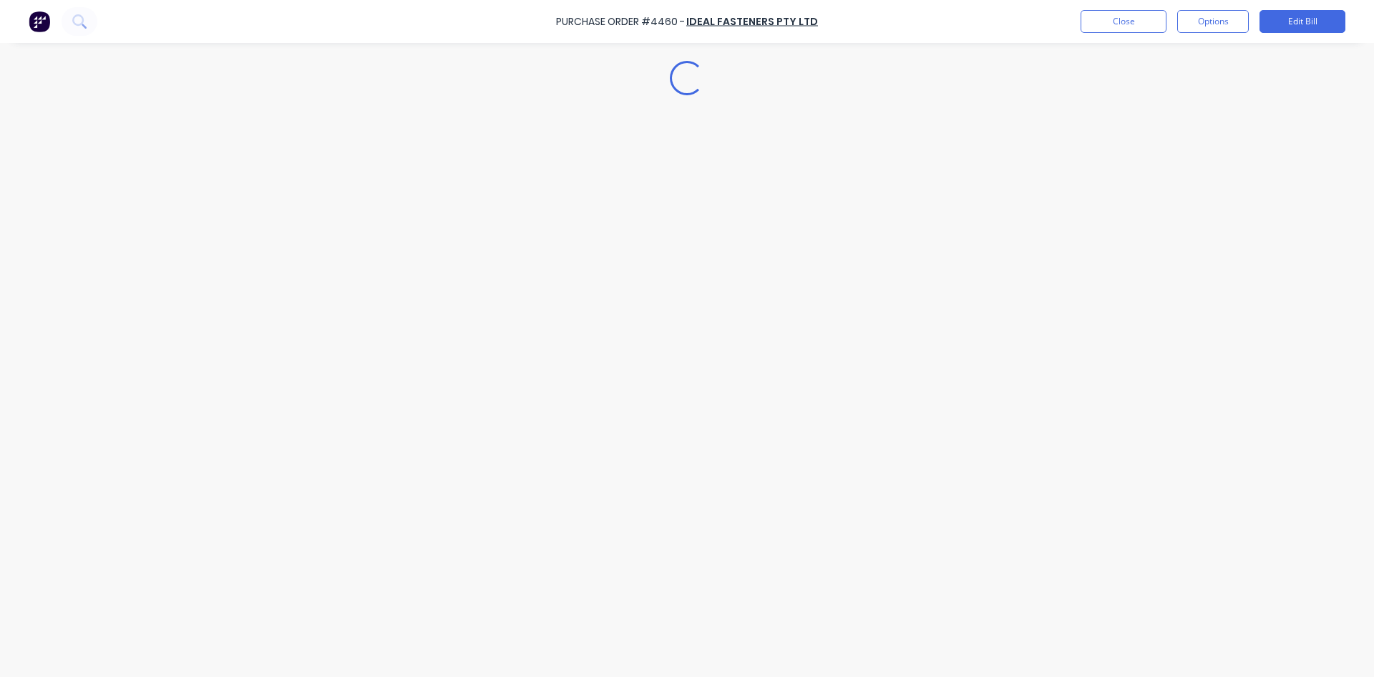
type textarea "x"
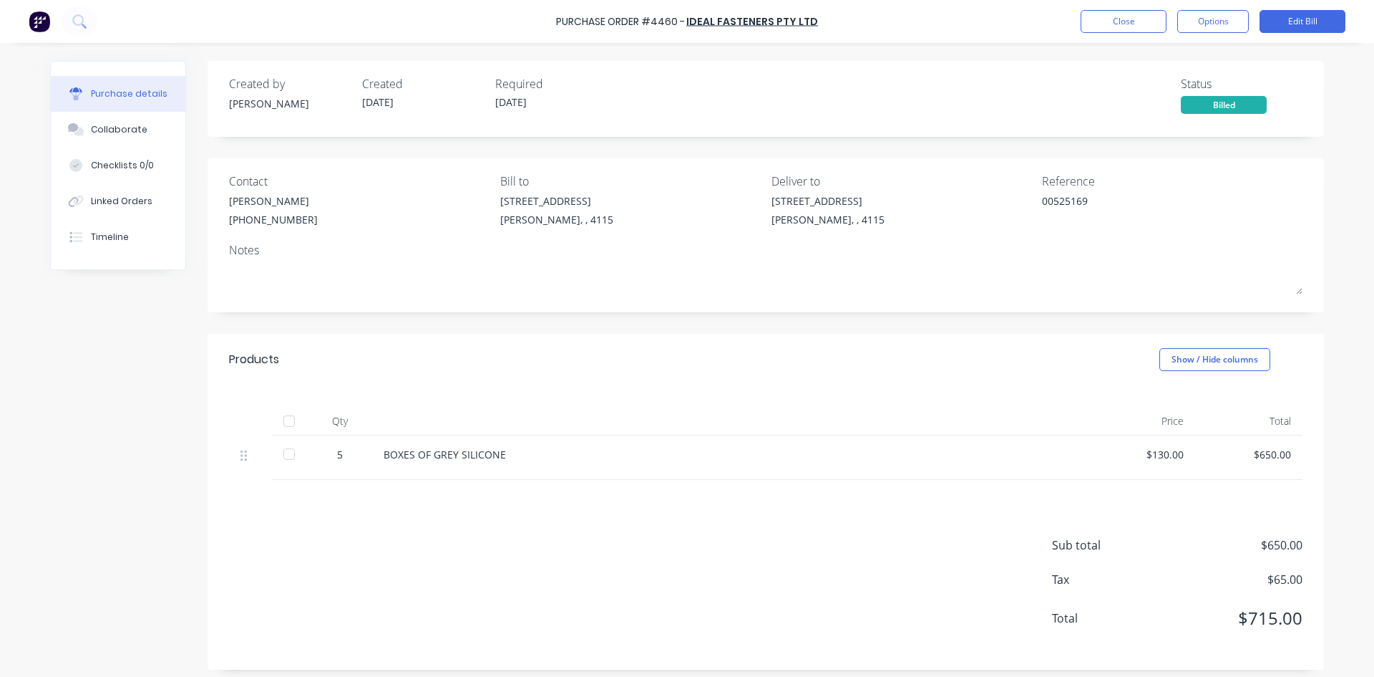
click at [1138, 9] on div "Purchase Order #4460 - Ideal Fasteners Pty Ltd Close Options Edit Bill" at bounding box center [687, 21] width 1374 height 43
click at [1120, 23] on button "Close" at bounding box center [1124, 21] width 86 height 23
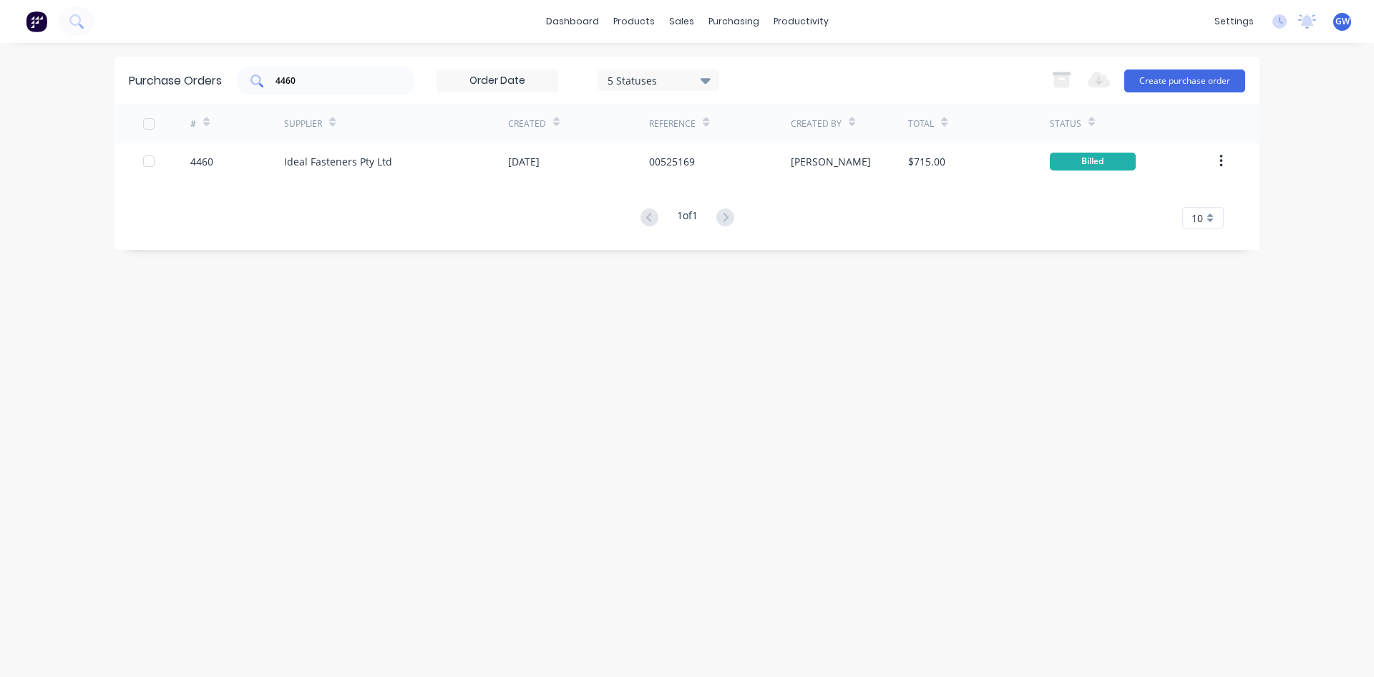
drag, startPoint x: 364, startPoint y: 91, endPoint x: 255, endPoint y: 93, distance: 108.8
click at [255, 93] on div "4460" at bounding box center [325, 81] width 179 height 29
click at [749, 84] on link "Suppliers" at bounding box center [794, 97] width 190 height 29
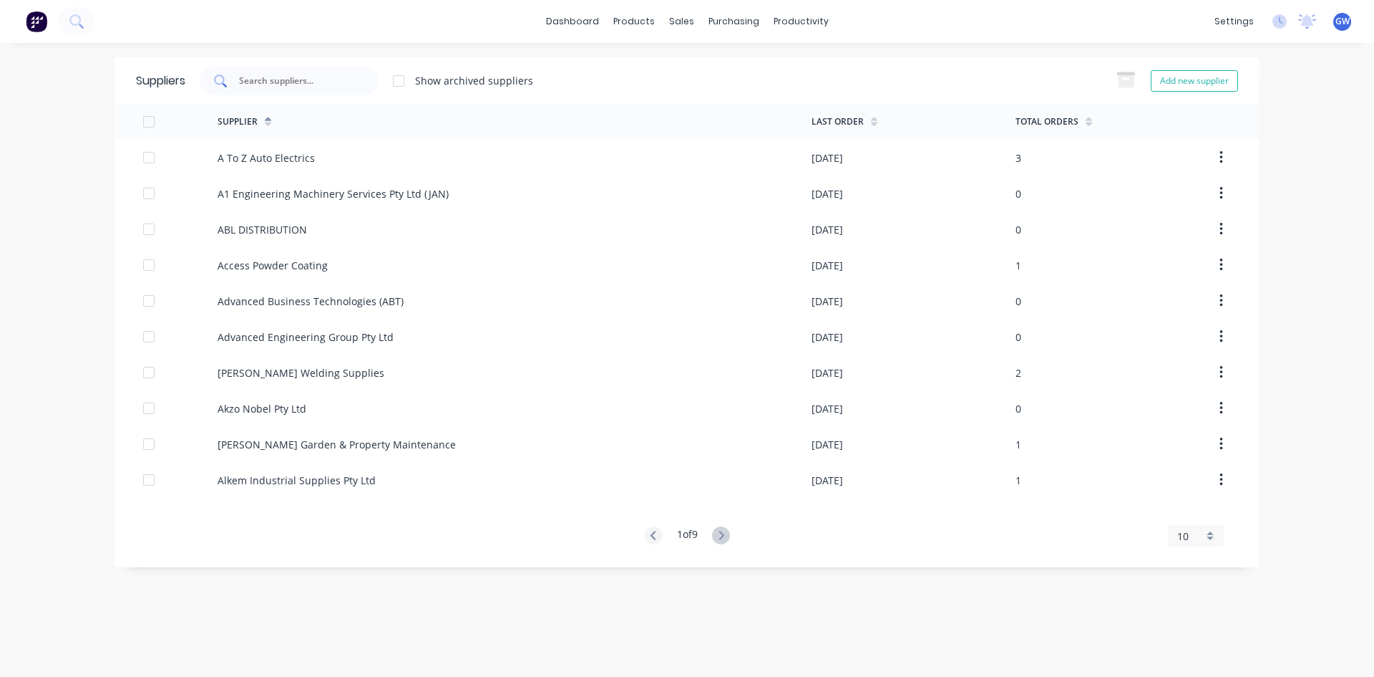
click at [319, 79] on input "text" at bounding box center [297, 81] width 119 height 14
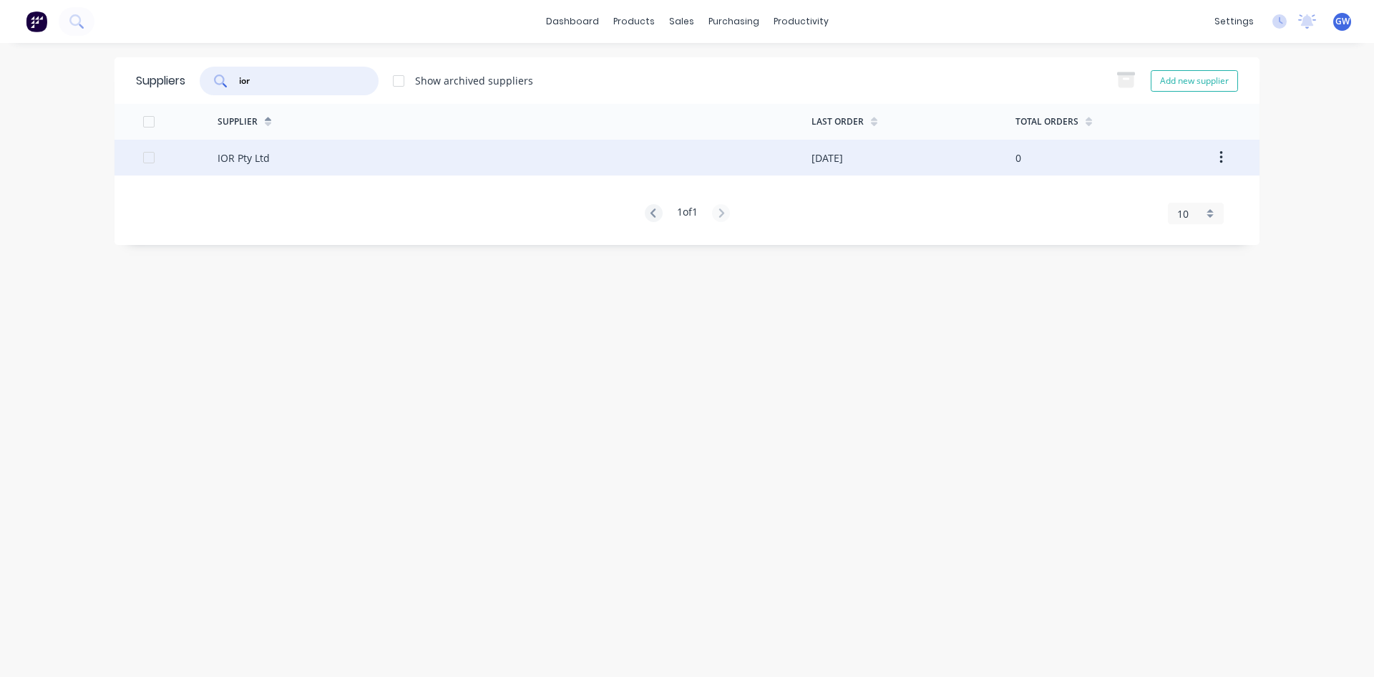
type input "ior"
click at [719, 148] on div "IOR Pty Ltd" at bounding box center [515, 158] width 594 height 36
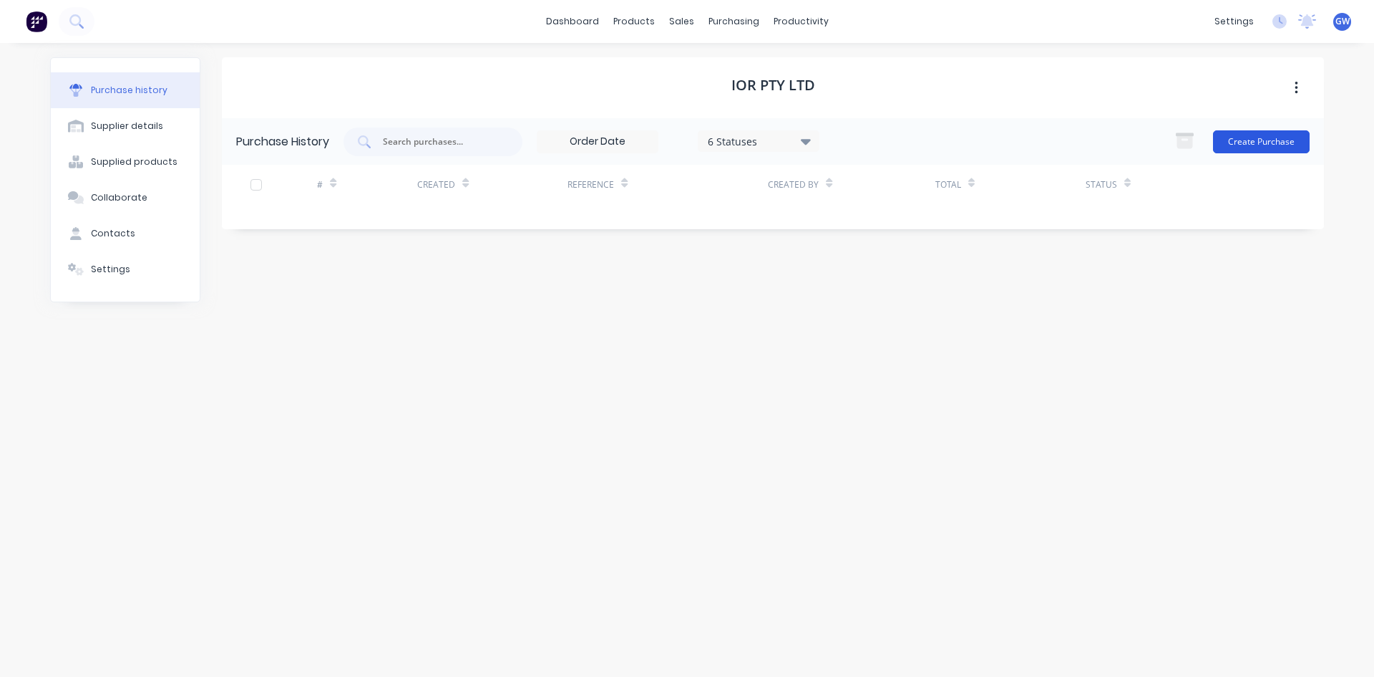
click at [1241, 139] on button "Create Purchase" at bounding box center [1261, 141] width 97 height 23
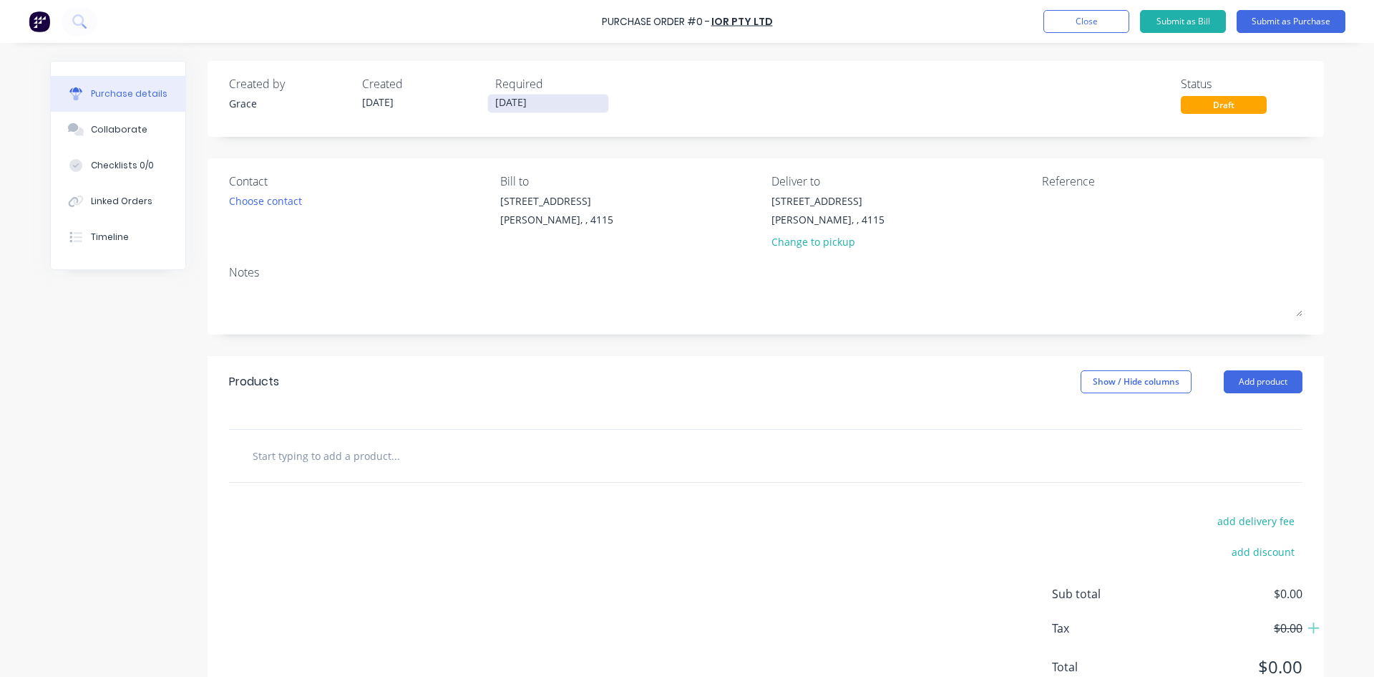
click at [525, 107] on input "13/10/25" at bounding box center [548, 103] width 120 height 18
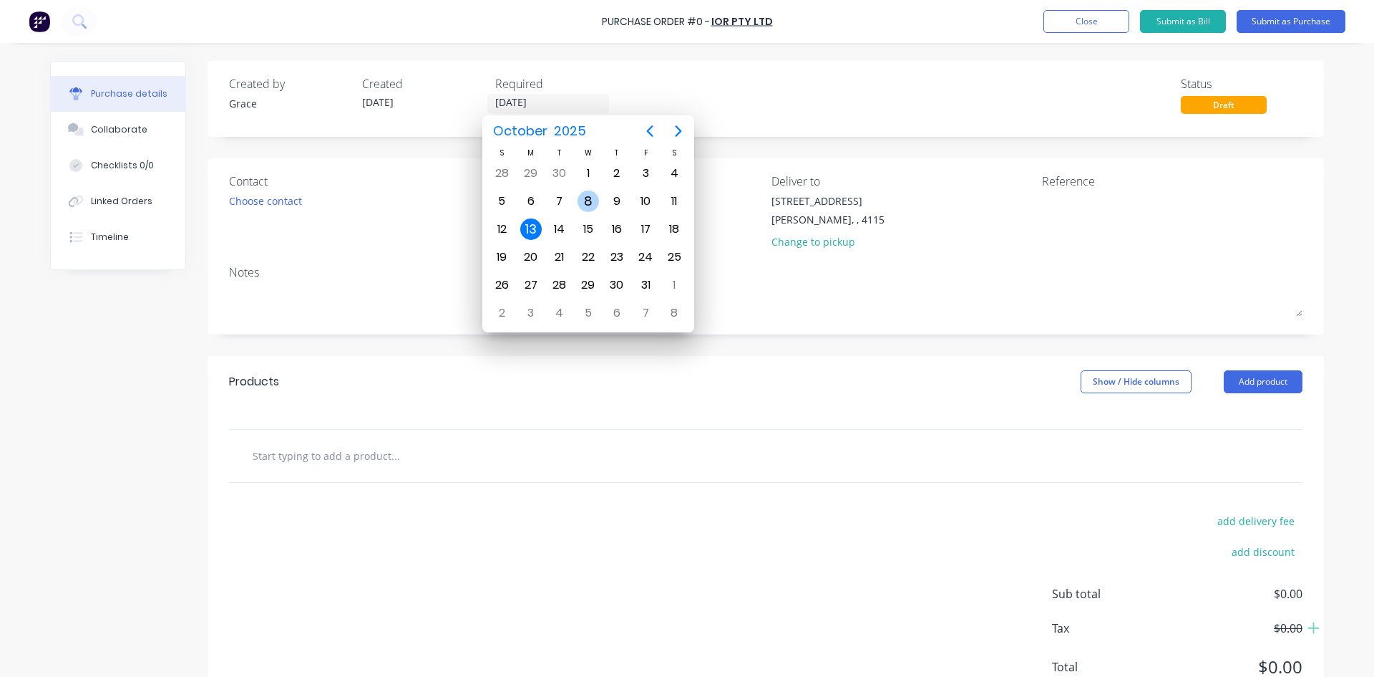
click at [595, 194] on div "8" at bounding box center [588, 200] width 21 height 21
type input "08/10/25"
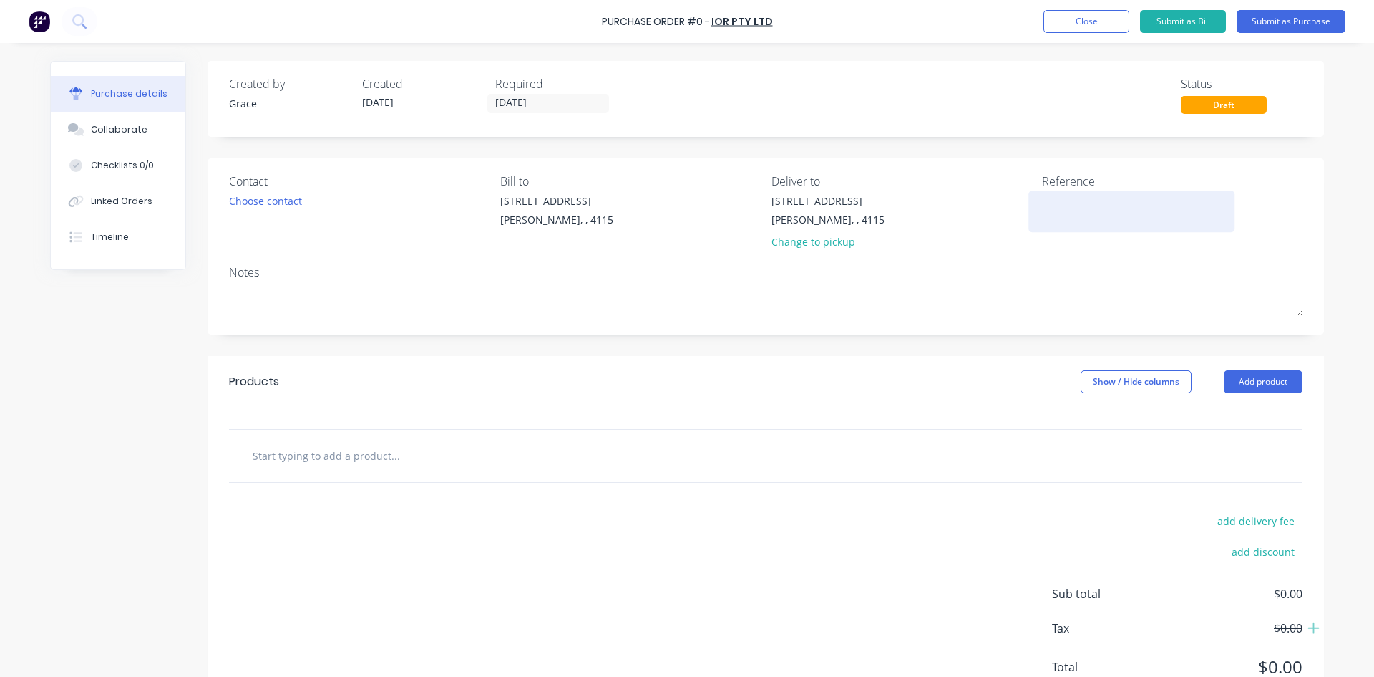
click at [1061, 202] on textarea at bounding box center [1131, 209] width 179 height 32
type textarea "x"
type textarea "0"
type textarea "x"
type textarea "00"
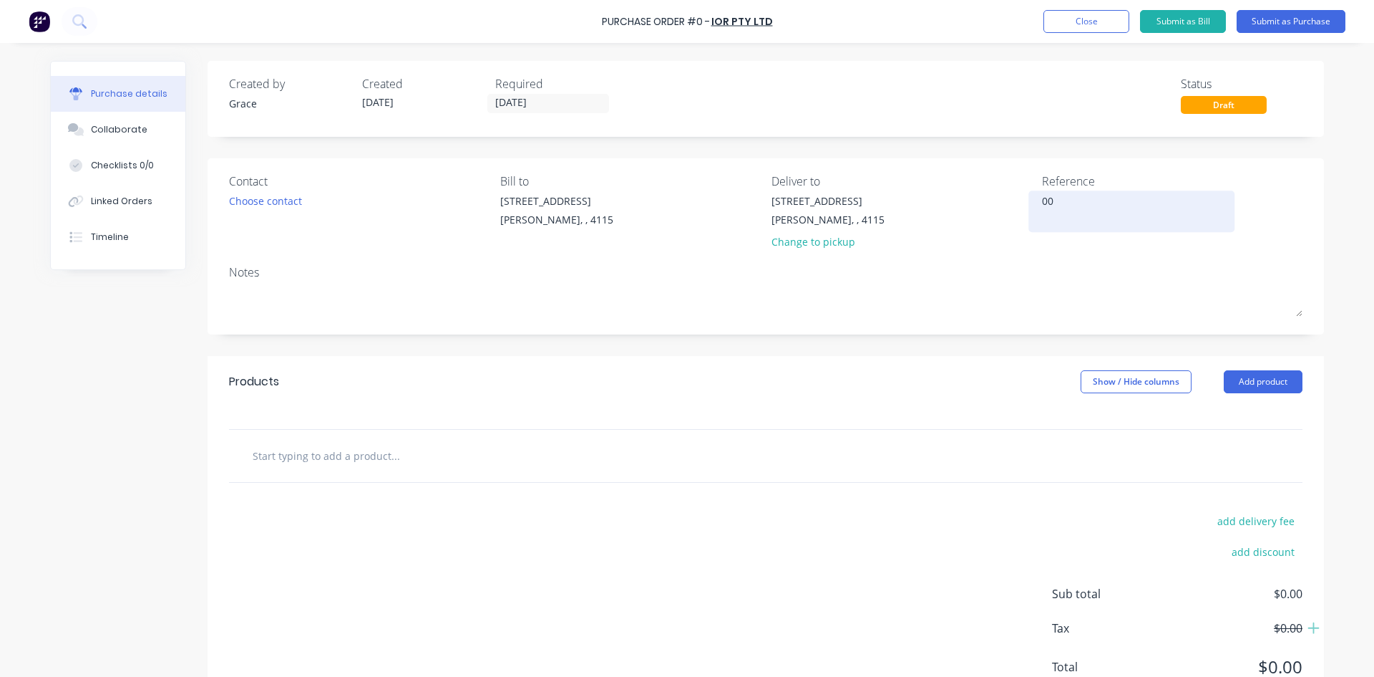
type textarea "x"
type textarea "001"
type textarea "x"
type textarea "0010"
type textarea "x"
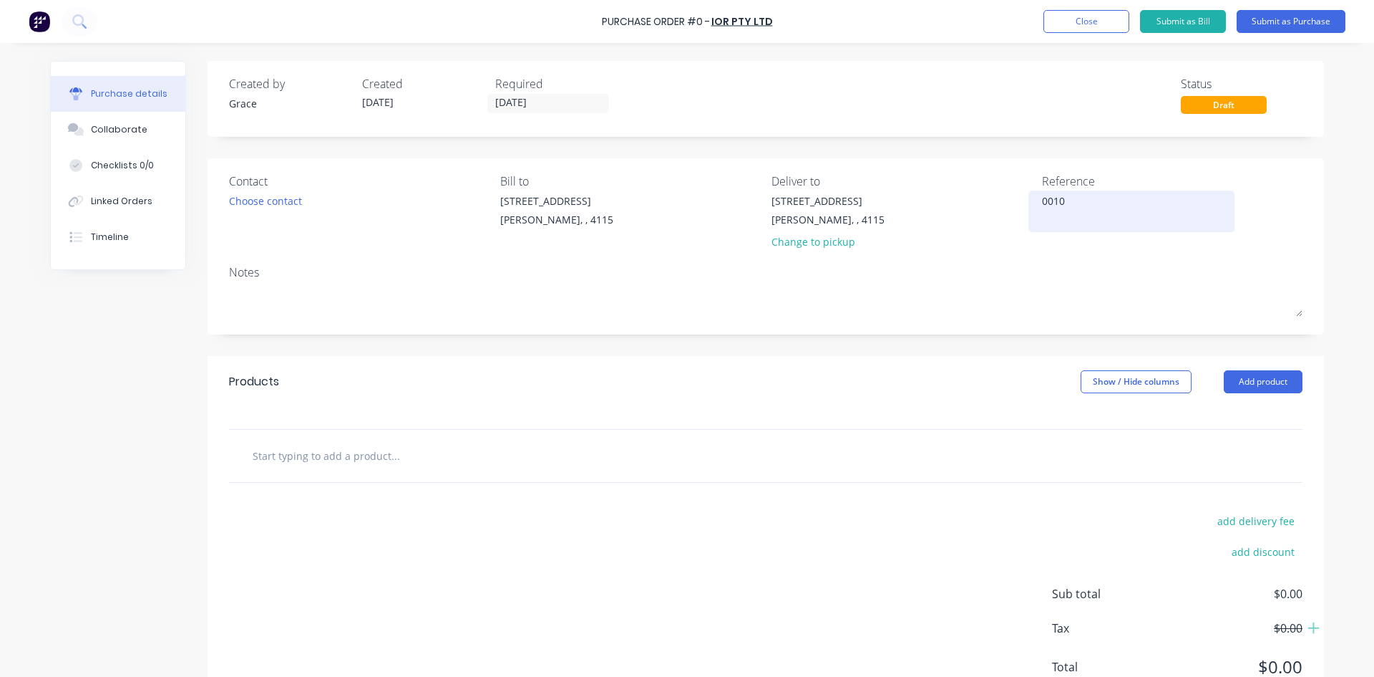
type textarea "00107"
type textarea "x"
type textarea "001079"
type textarea "x"
type textarea "0010797"
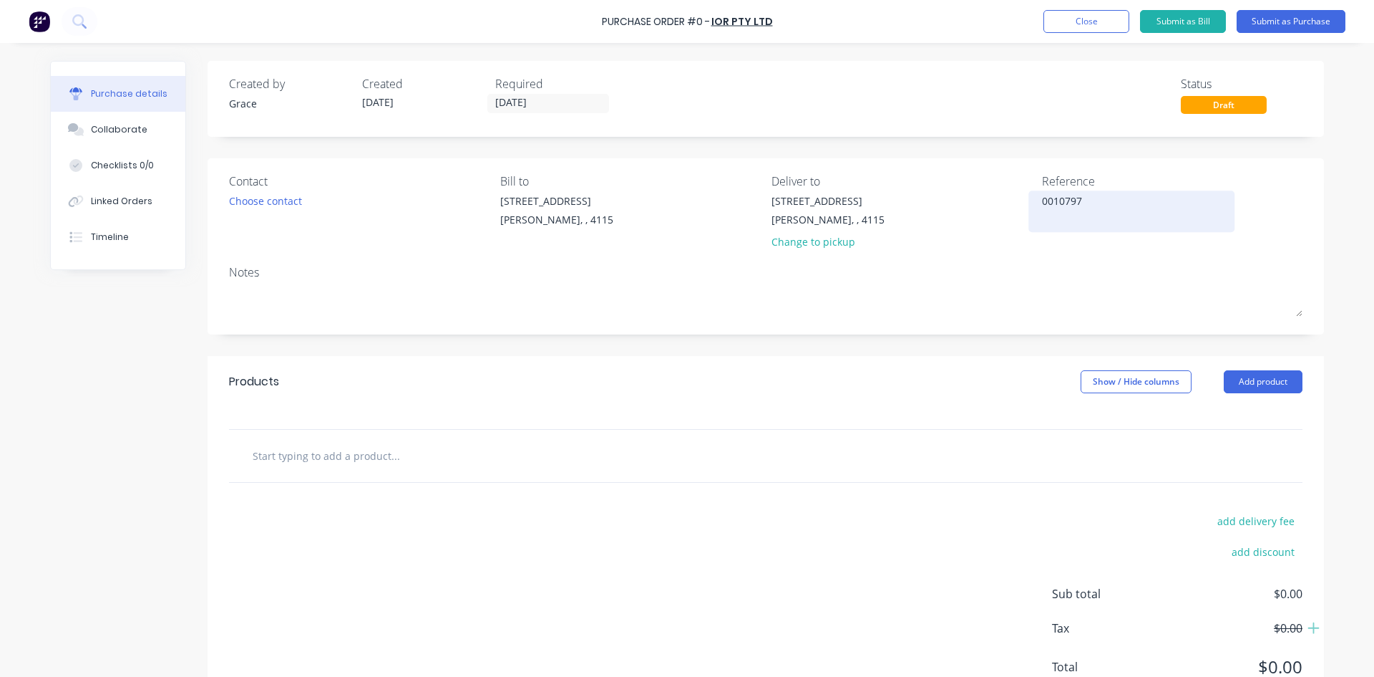
type textarea "x"
type textarea "00107974"
type textarea "x"
type textarea "001079747"
type textarea "x"
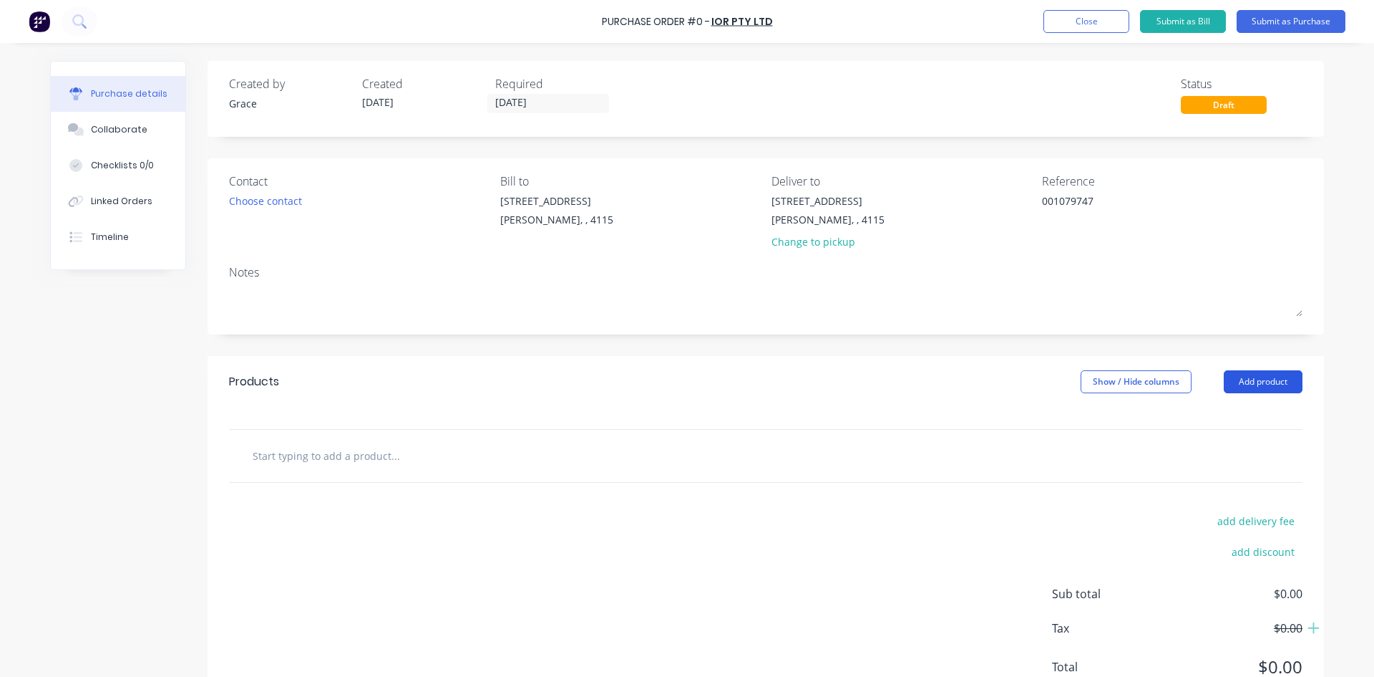
type textarea "001079747"
click at [1256, 377] on button "Add product" at bounding box center [1263, 381] width 79 height 23
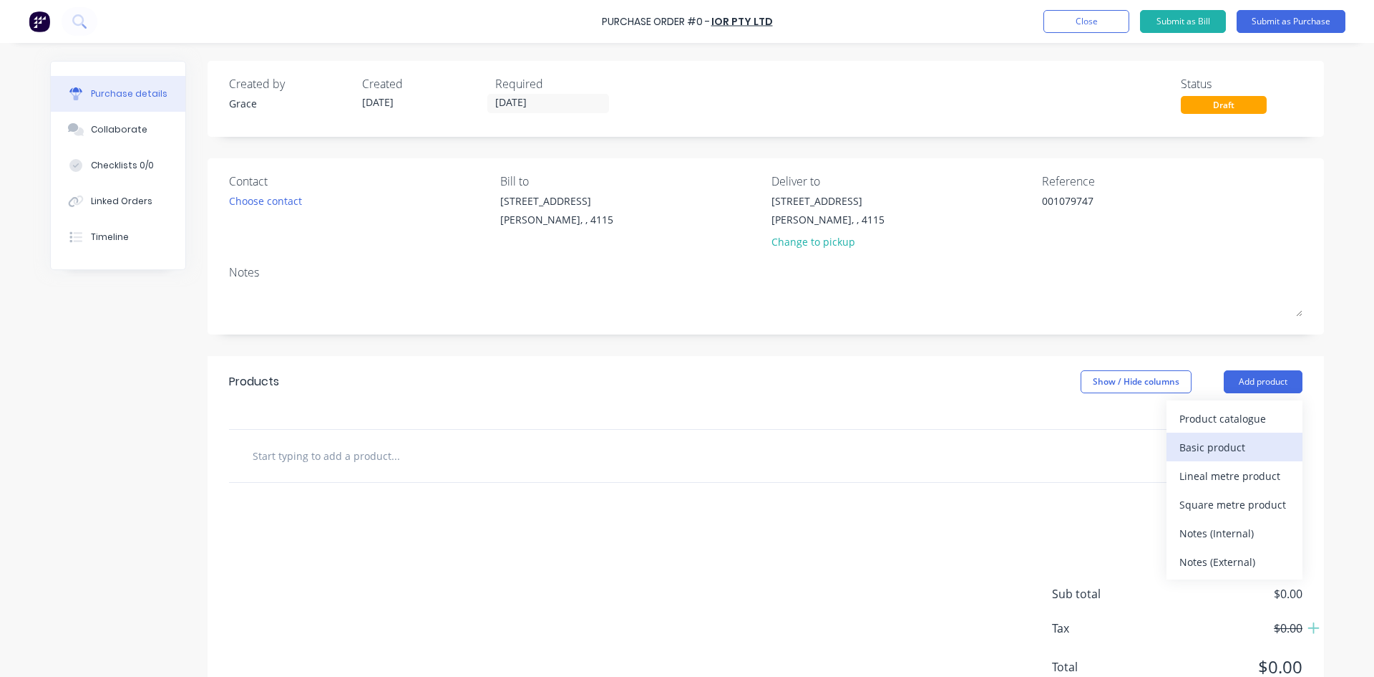
click at [1242, 439] on div "Basic product" at bounding box center [1235, 447] width 110 height 21
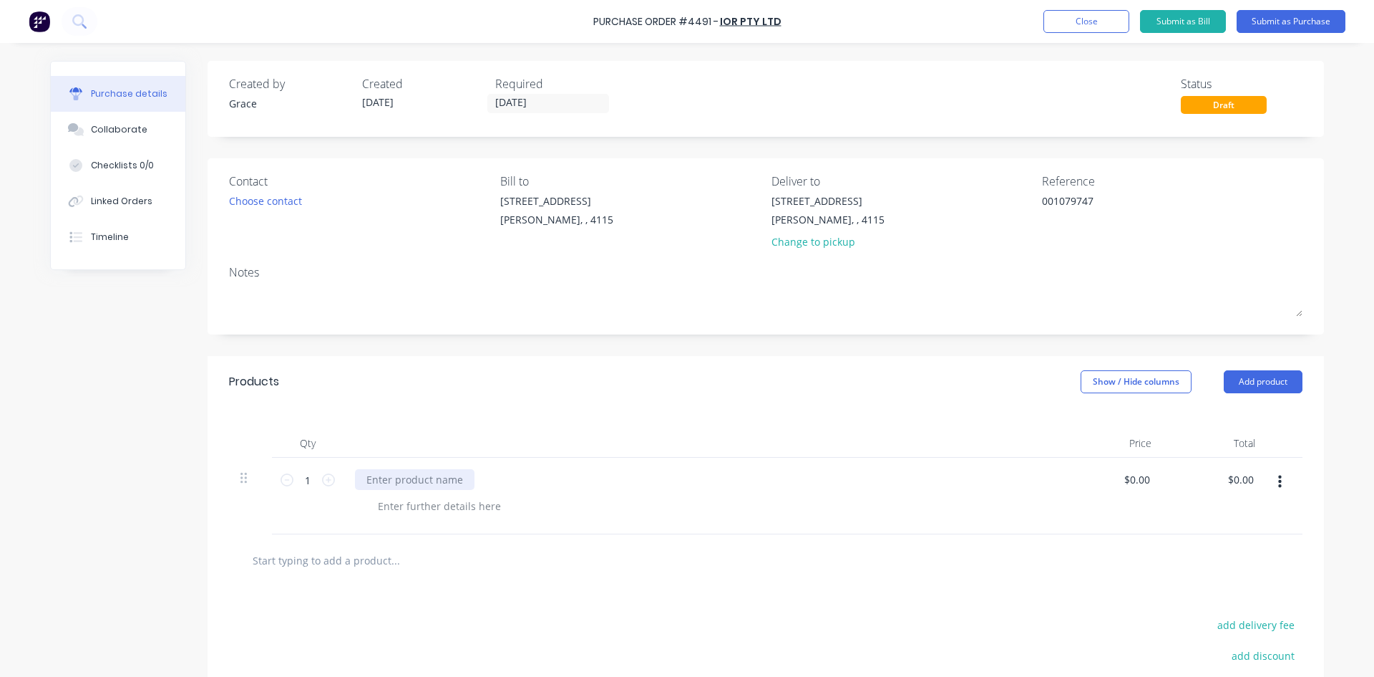
type textarea "x"
click at [420, 474] on div at bounding box center [415, 479] width 120 height 21
type textarea "x"
type input "0.00"
type textarea "x"
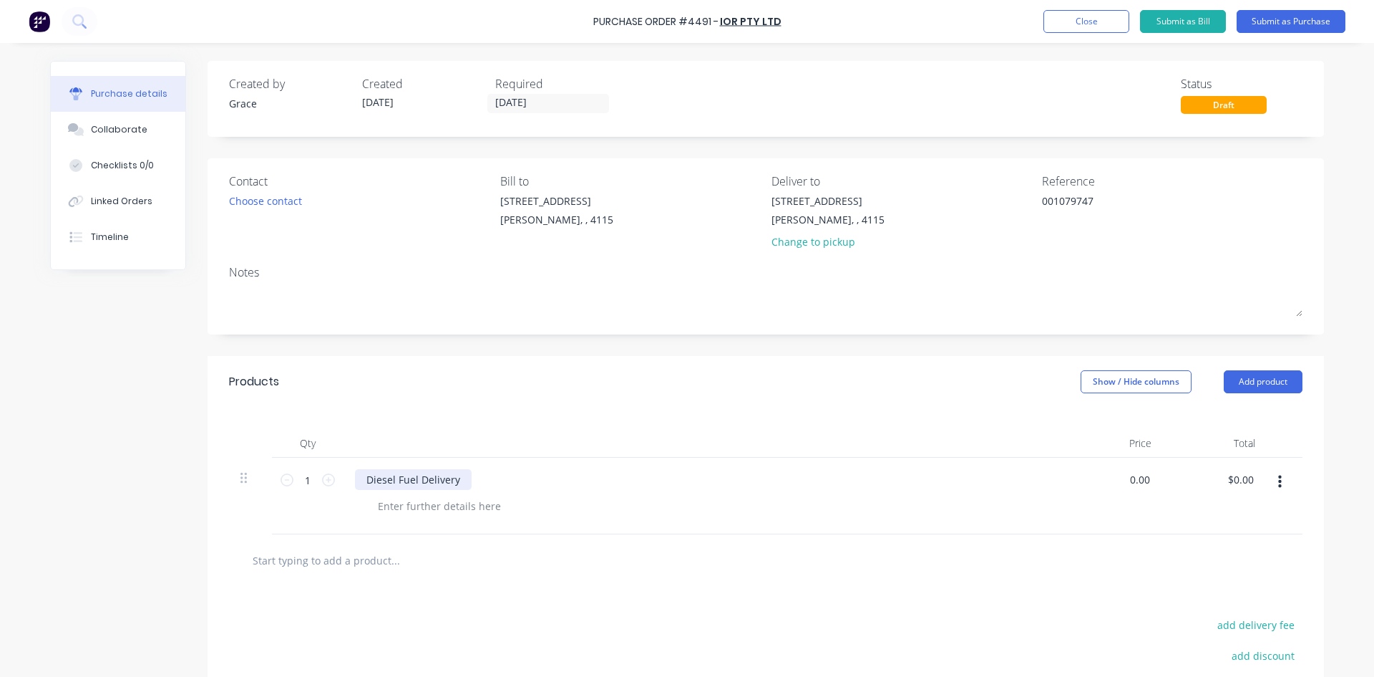
type input "$0.00"
type input "0"
type input "8035.15"
type textarea "x"
type input "$8,035.15"
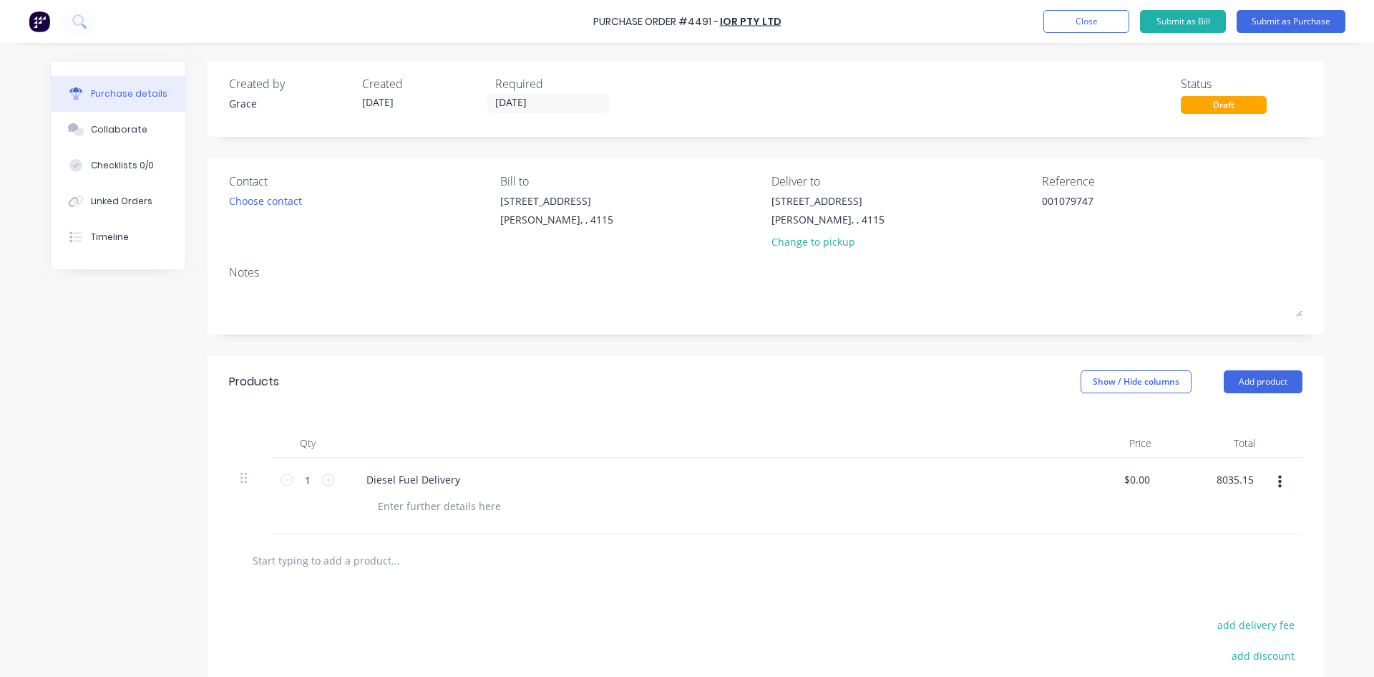
type input "$8,035.15"
click at [835, 392] on div "Products Show / Hide columns Add product" at bounding box center [766, 382] width 1117 height 52
click at [1284, 11] on button "Submit as Purchase" at bounding box center [1291, 21] width 109 height 23
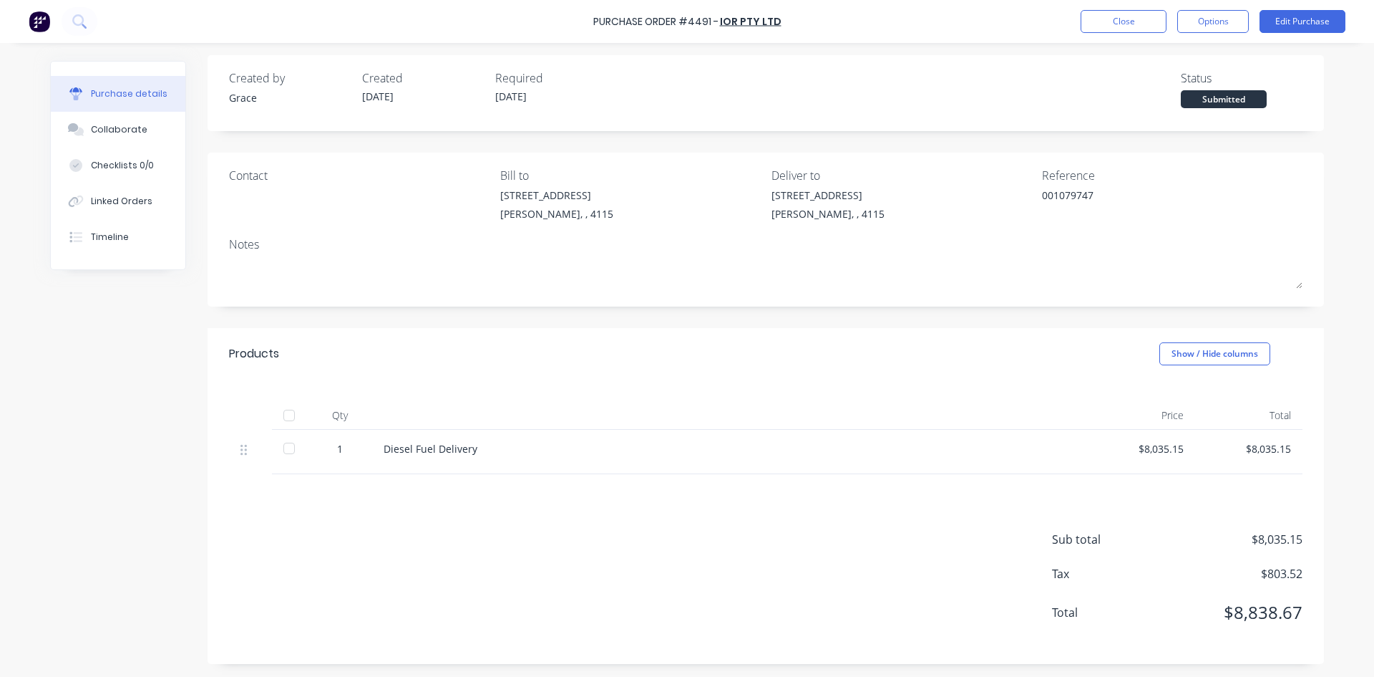
scroll to position [7, 0]
click at [1221, 24] on button "Options" at bounding box center [1214, 21] width 72 height 23
click at [1189, 89] on div "Convert to Bill" at bounding box center [1181, 87] width 110 height 21
type textarea "x"
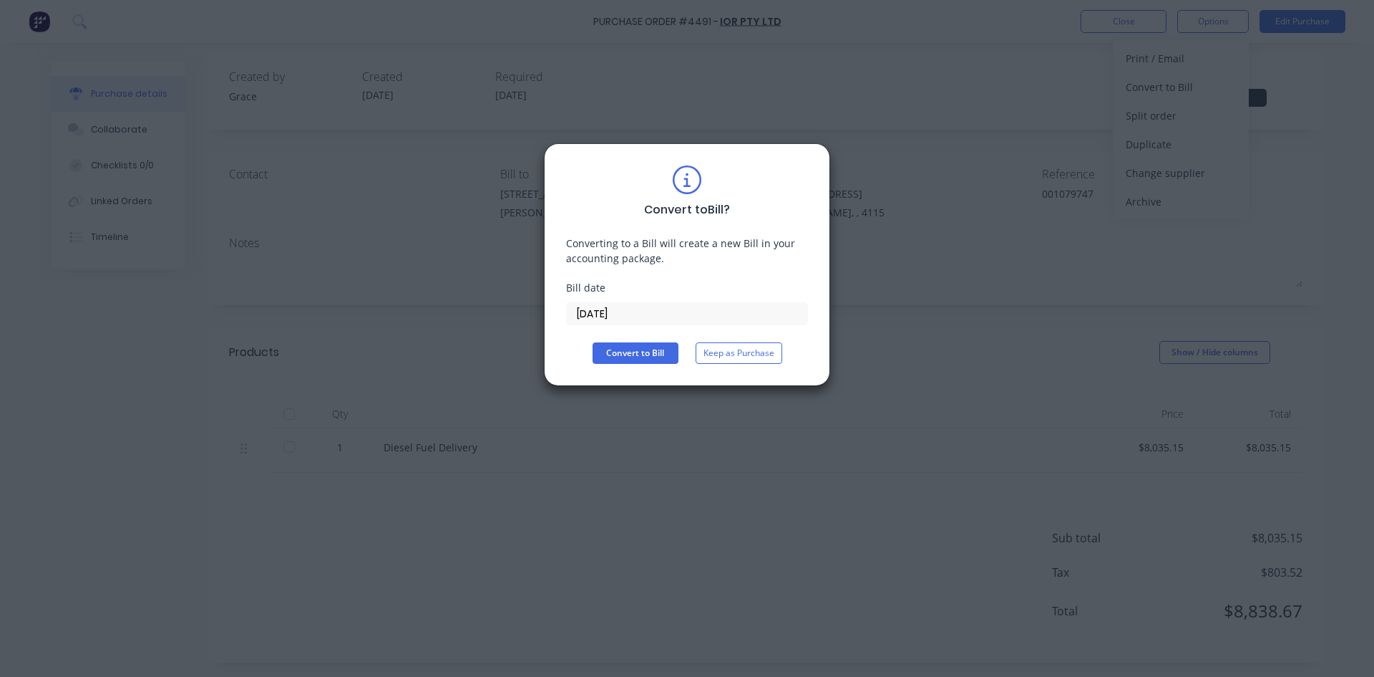
click at [614, 320] on input "13/10/25" at bounding box center [687, 313] width 241 height 21
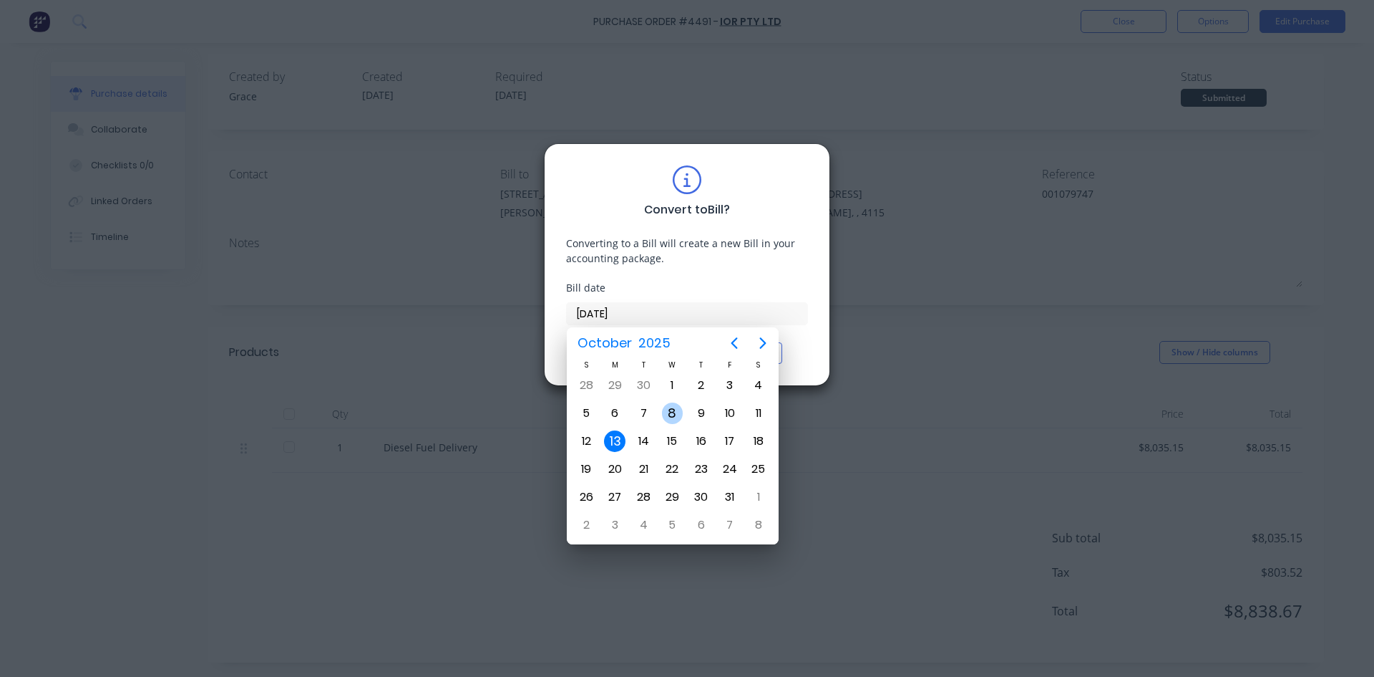
click at [668, 412] on div "8" at bounding box center [672, 412] width 21 height 21
type input "08/10/25"
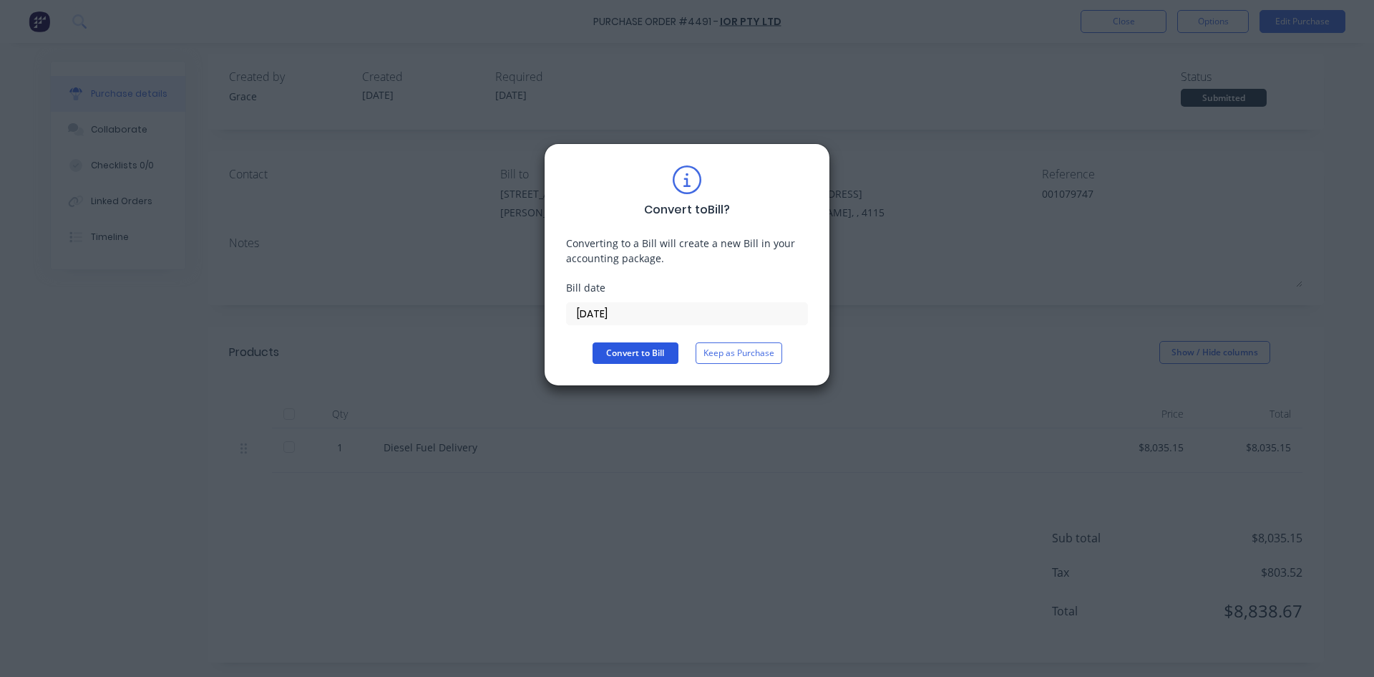
click at [633, 352] on button "Convert to Bill" at bounding box center [636, 352] width 86 height 21
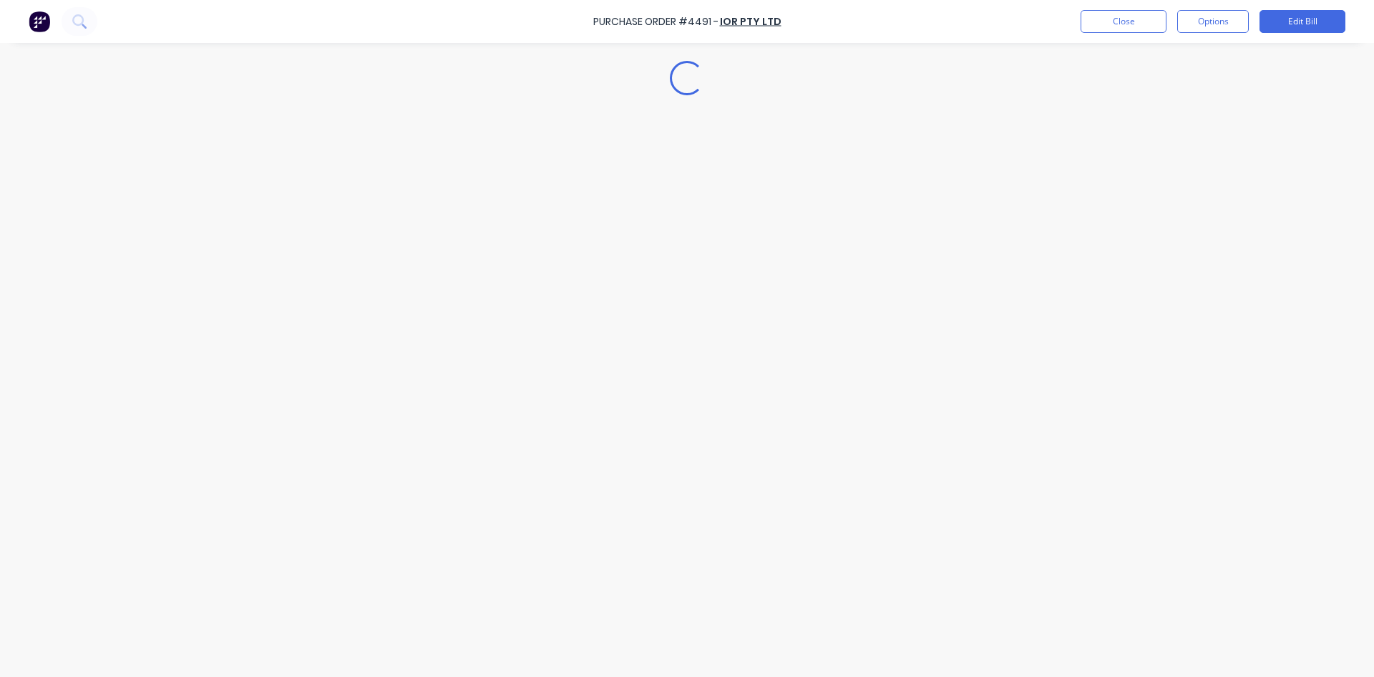
type textarea "x"
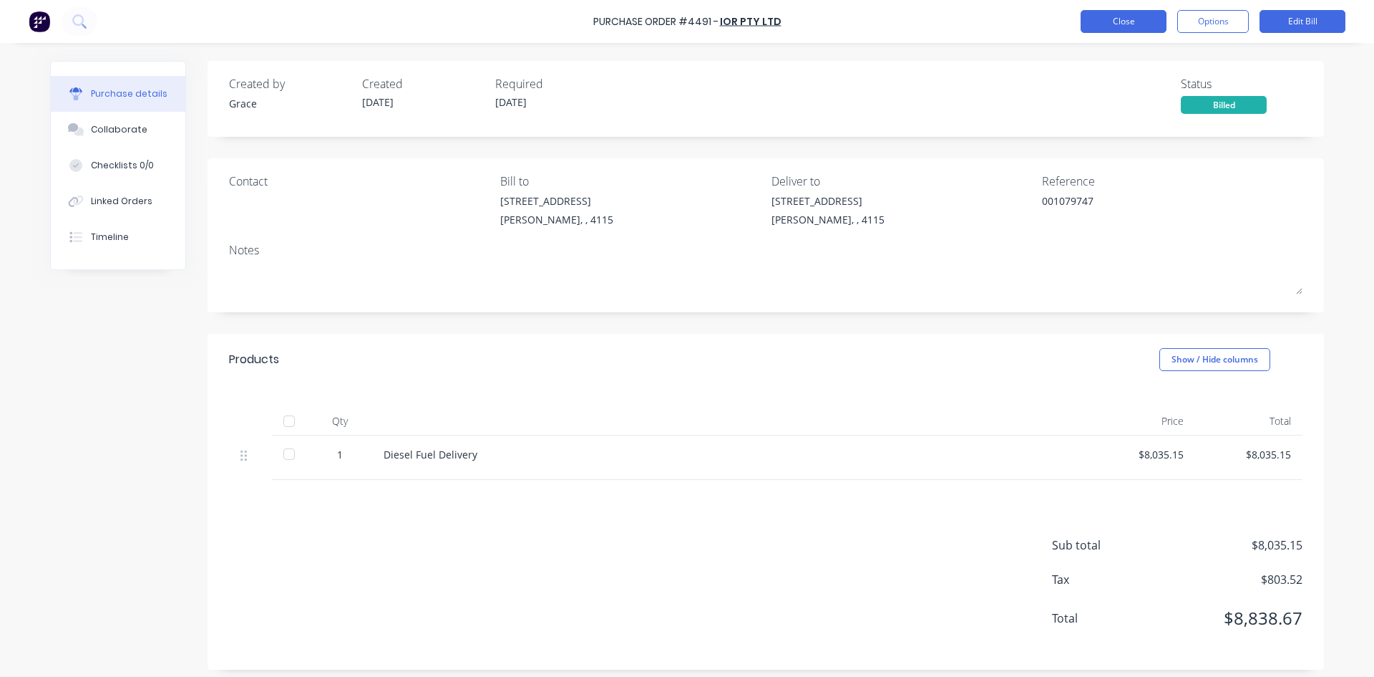
click at [1109, 30] on button "Close" at bounding box center [1124, 21] width 86 height 23
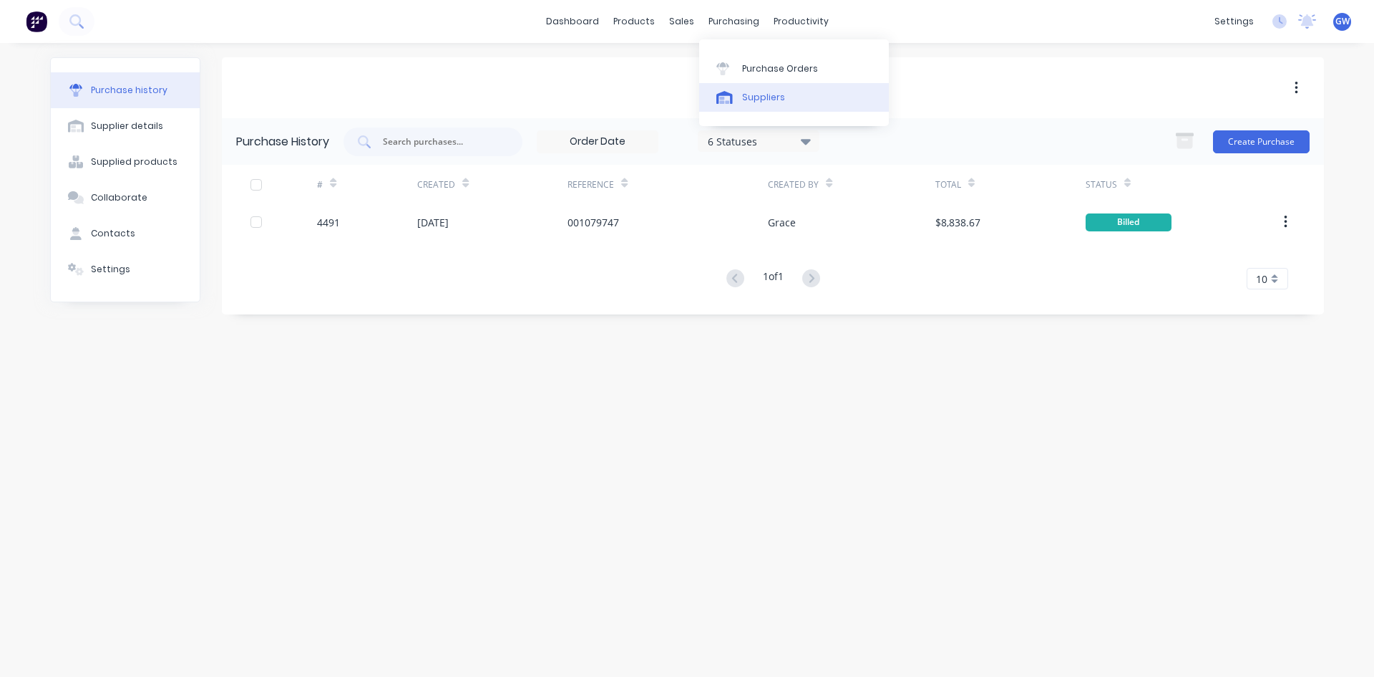
click at [740, 101] on link "Suppliers" at bounding box center [794, 97] width 190 height 29
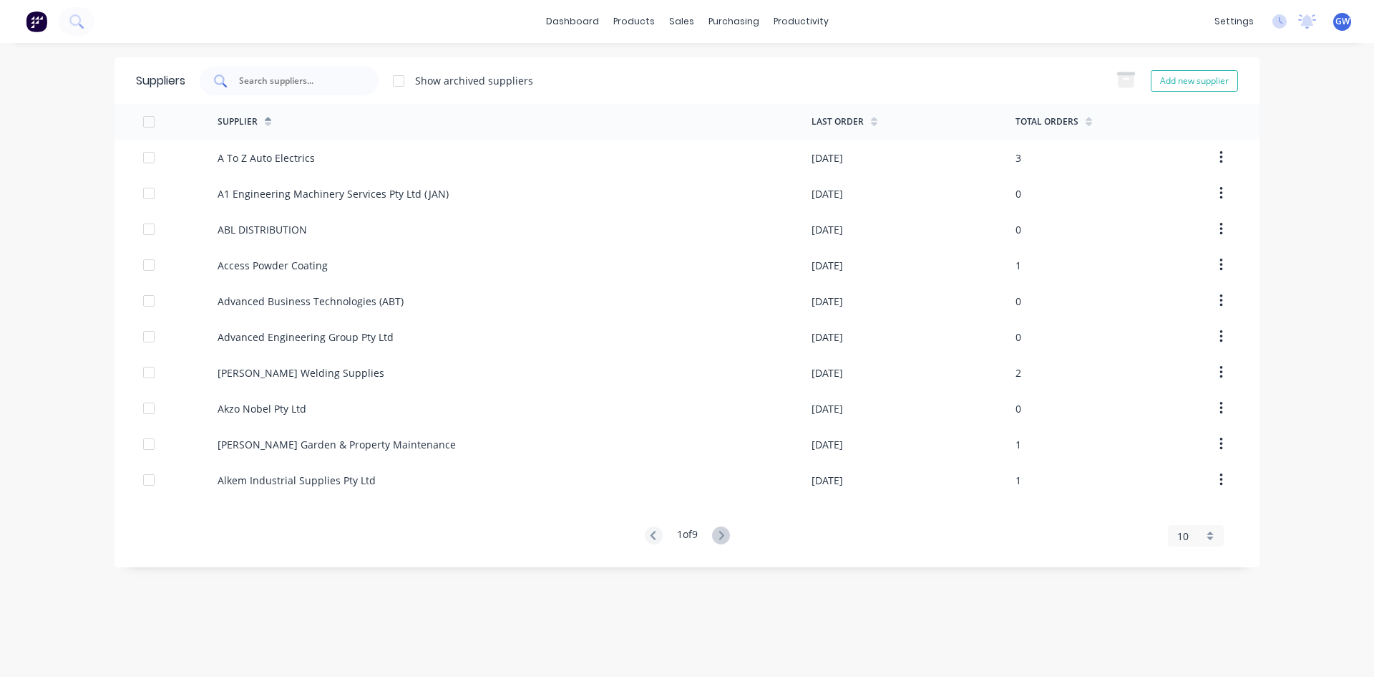
click at [329, 74] on input "text" at bounding box center [297, 81] width 119 height 14
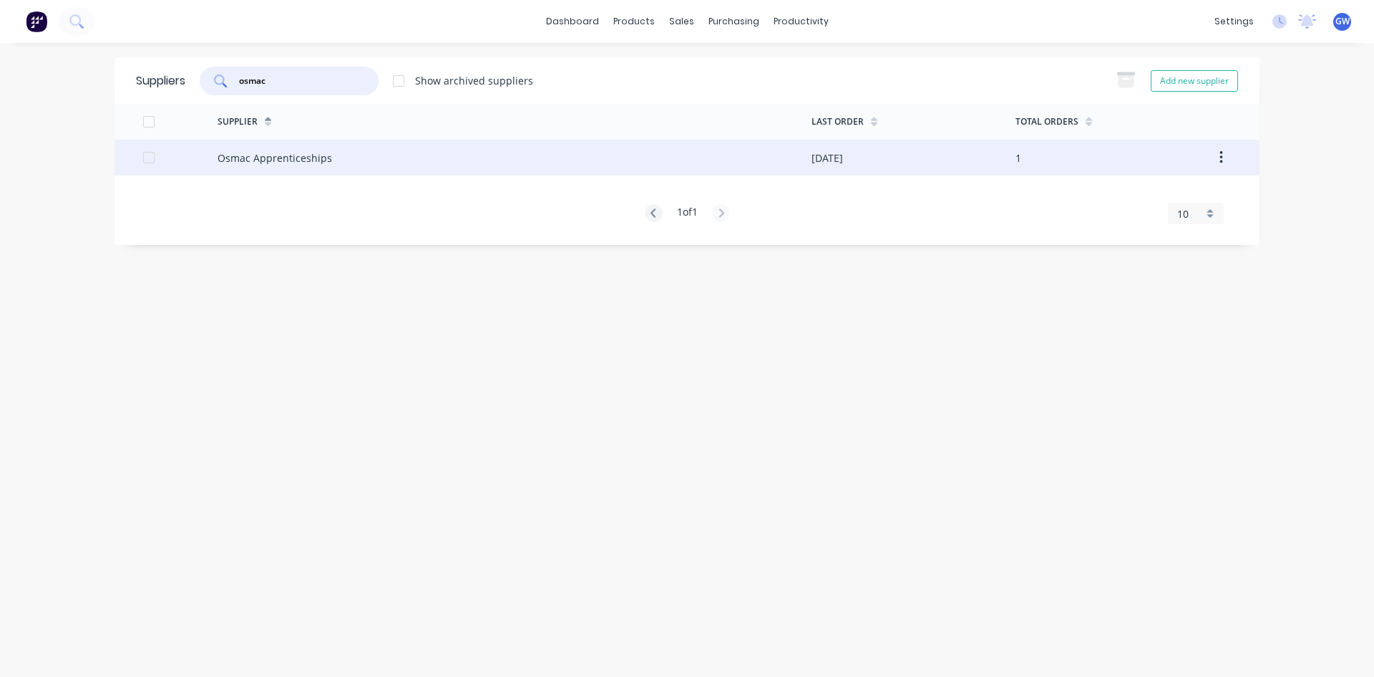
type input "osmac"
click at [459, 147] on div "Osmac Apprenticeships" at bounding box center [515, 158] width 594 height 36
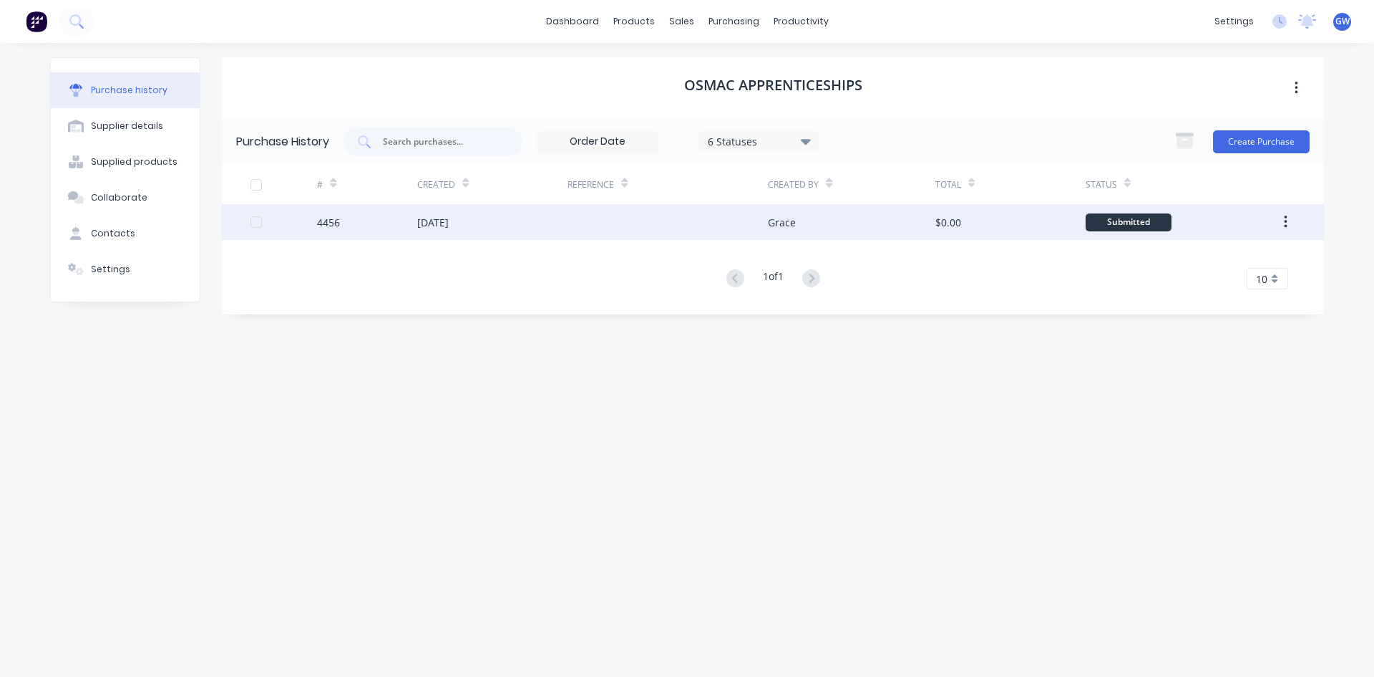
click at [783, 233] on div "Grace" at bounding box center [851, 222] width 167 height 36
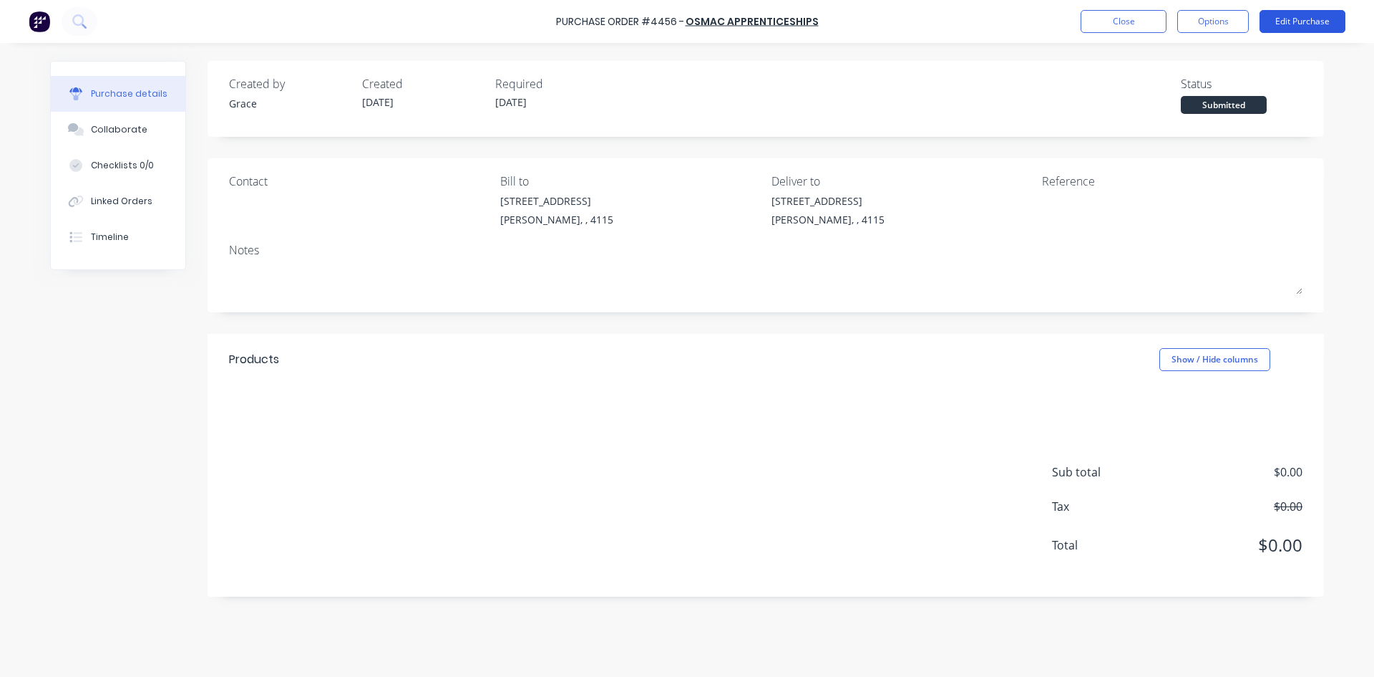
click at [1273, 27] on button "Edit Purchase" at bounding box center [1303, 21] width 86 height 23
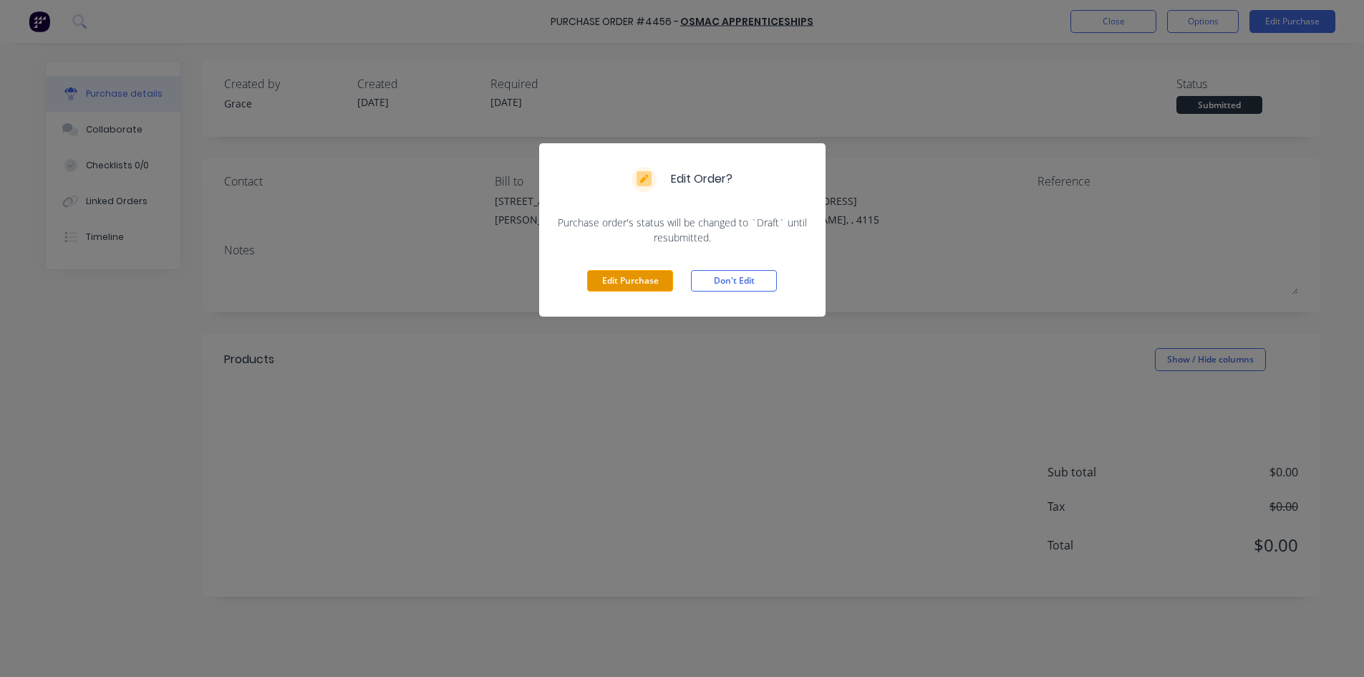
click at [634, 281] on button "Edit Purchase" at bounding box center [630, 280] width 86 height 21
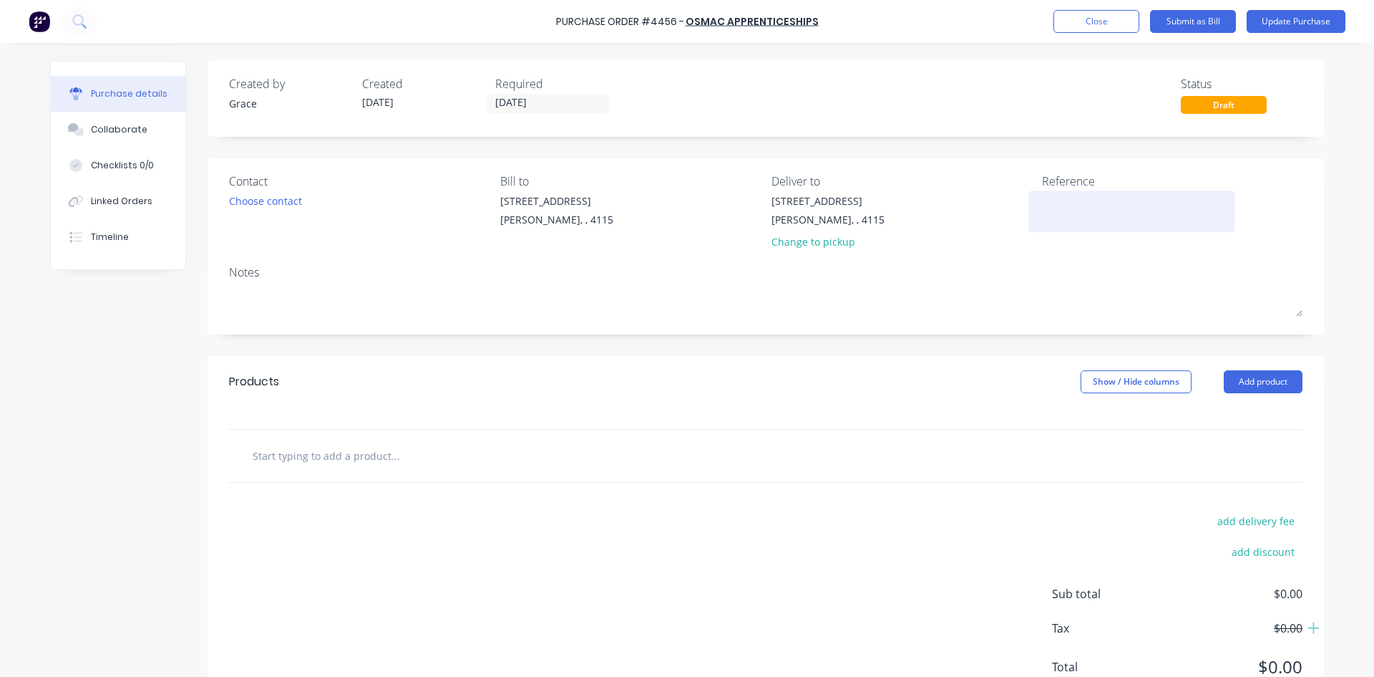
click at [1081, 207] on textarea at bounding box center [1131, 209] width 179 height 32
type textarea "8"
type textarea "x"
type textarea "86"
type textarea "x"
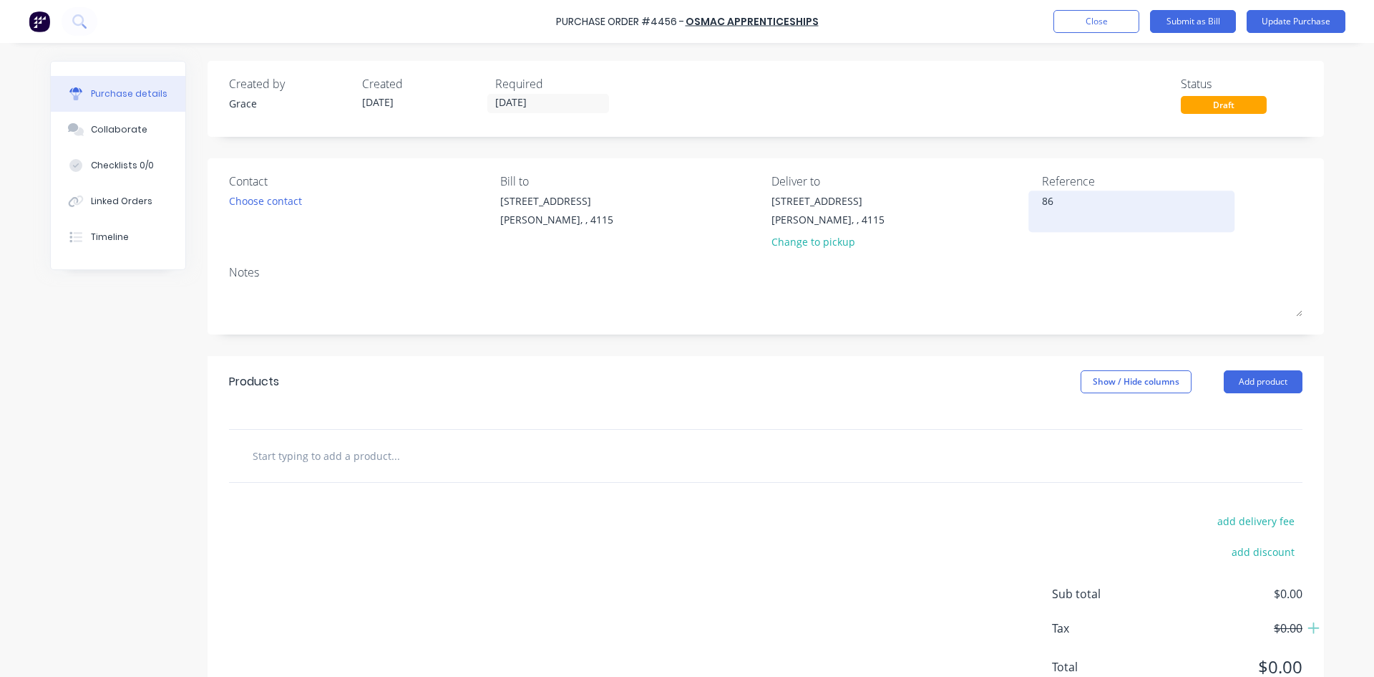
type textarea "867"
type textarea "x"
type textarea "8676"
type textarea "x"
type textarea "86768"
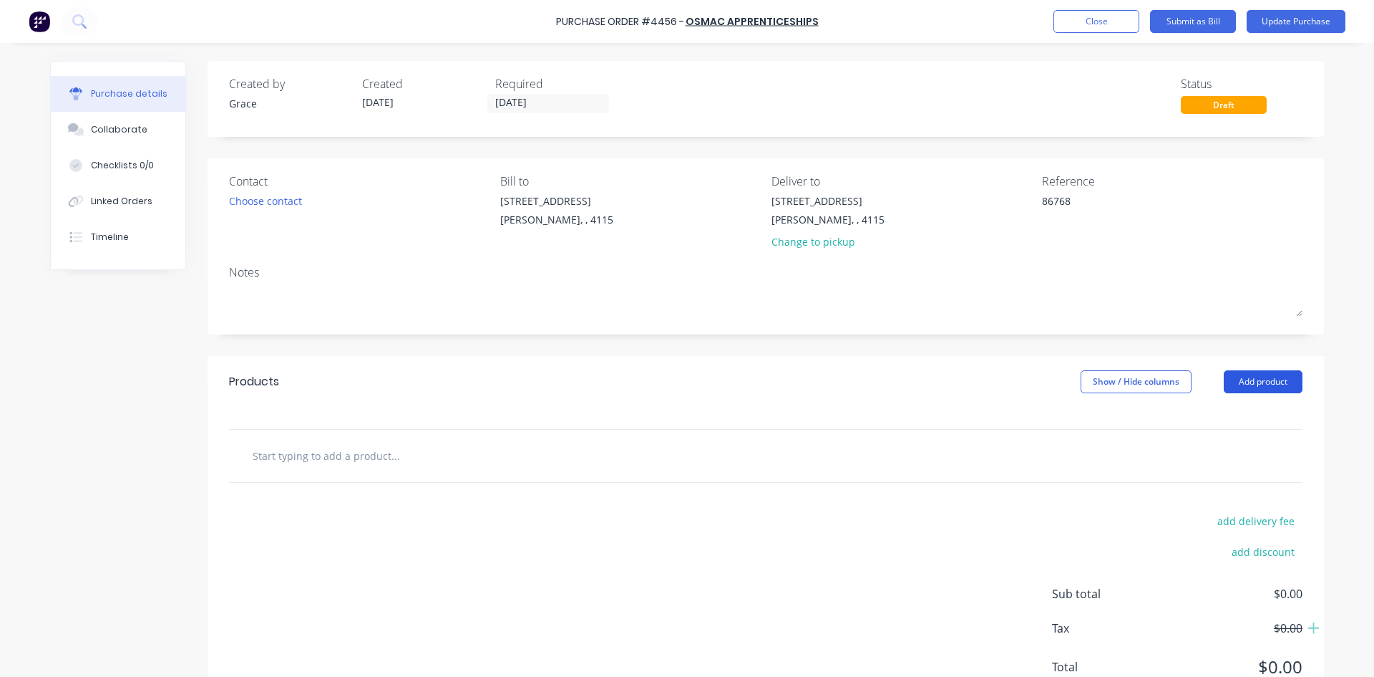
type textarea "x"
type textarea "86768"
click at [1264, 383] on button "Add product" at bounding box center [1263, 381] width 79 height 23
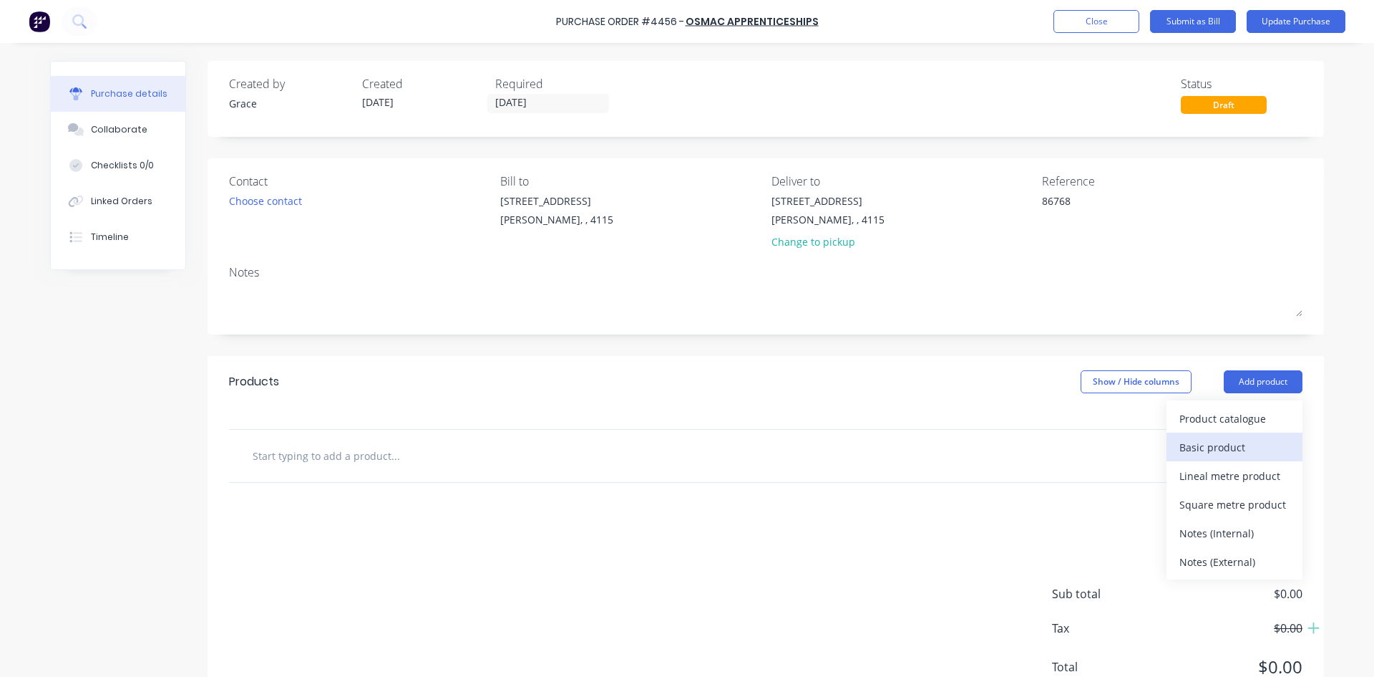
click at [1228, 444] on div "Basic product" at bounding box center [1235, 447] width 110 height 21
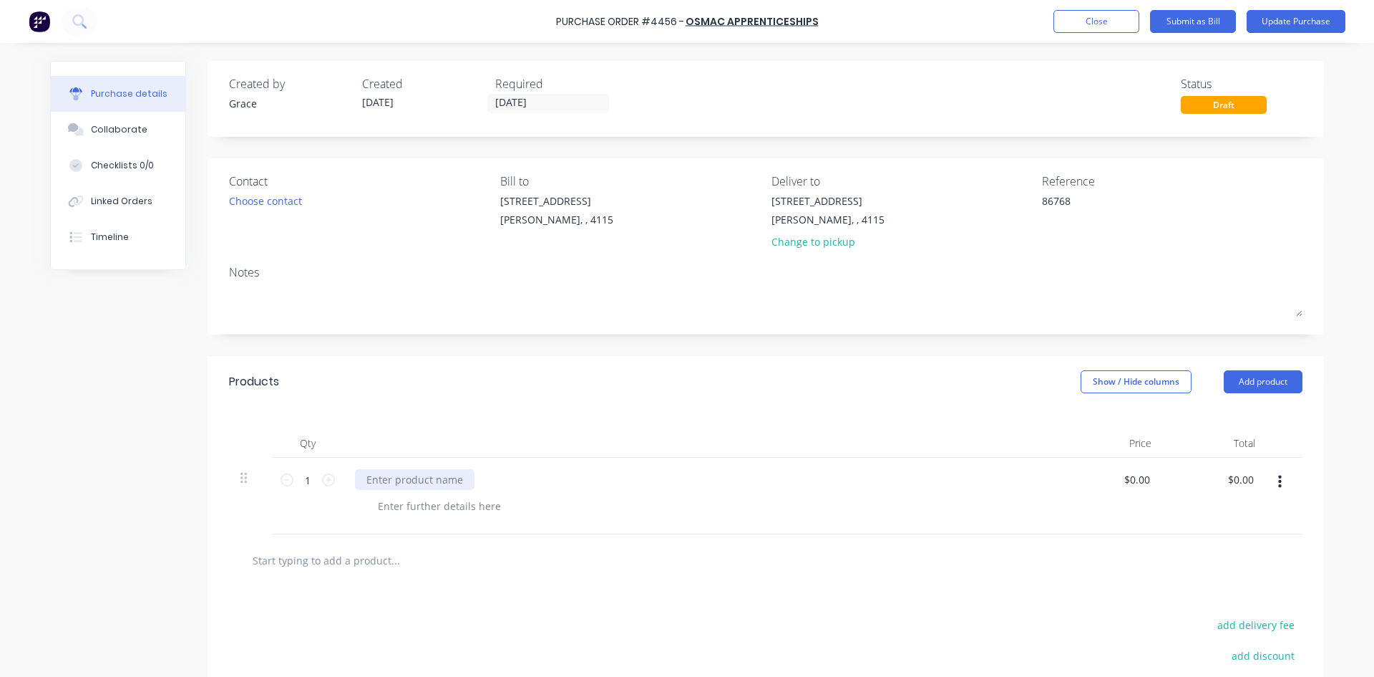
type textarea "x"
click at [400, 477] on div at bounding box center [415, 479] width 120 height 21
type textarea "x"
click at [830, 395] on div "Products Show / Hide columns Add product" at bounding box center [766, 382] width 1117 height 52
type textarea "x"
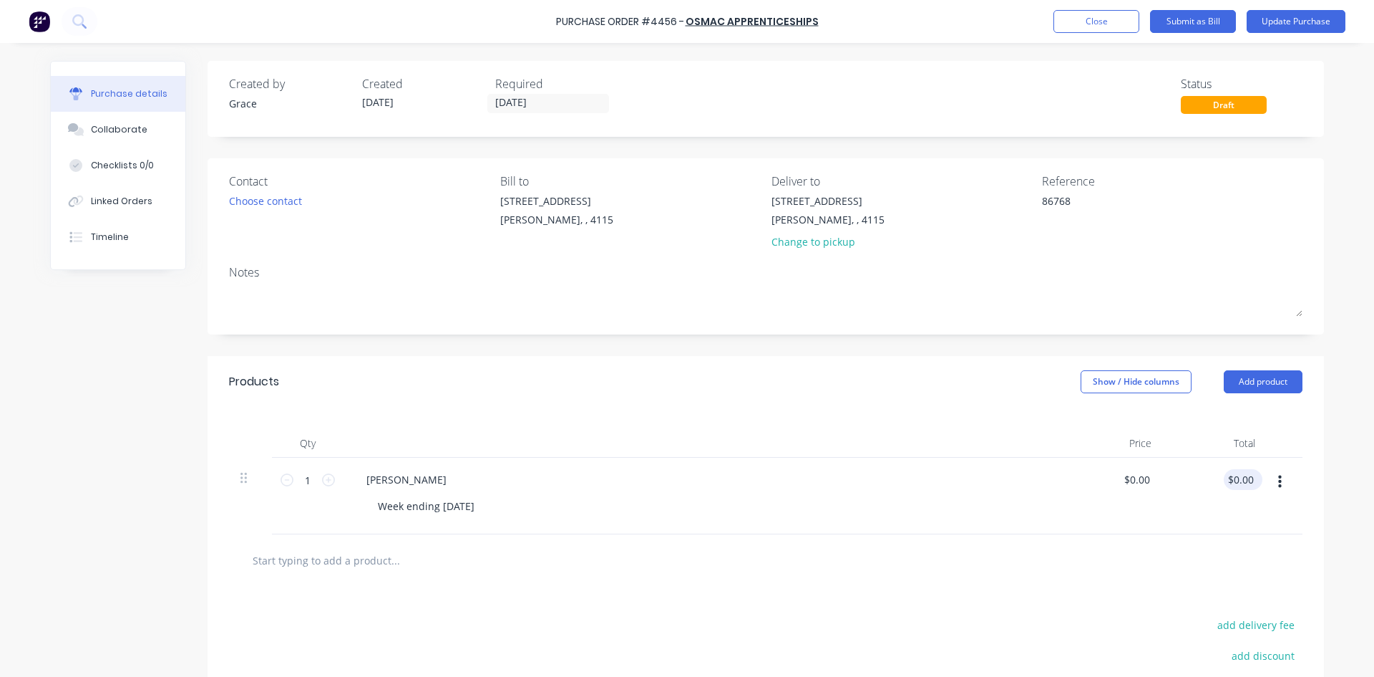
type input "0.00"
click at [1244, 475] on input "0.00" at bounding box center [1240, 479] width 33 height 21
type textarea "x"
click at [1244, 475] on input "0.00" at bounding box center [1243, 479] width 27 height 21
type input "230.96"
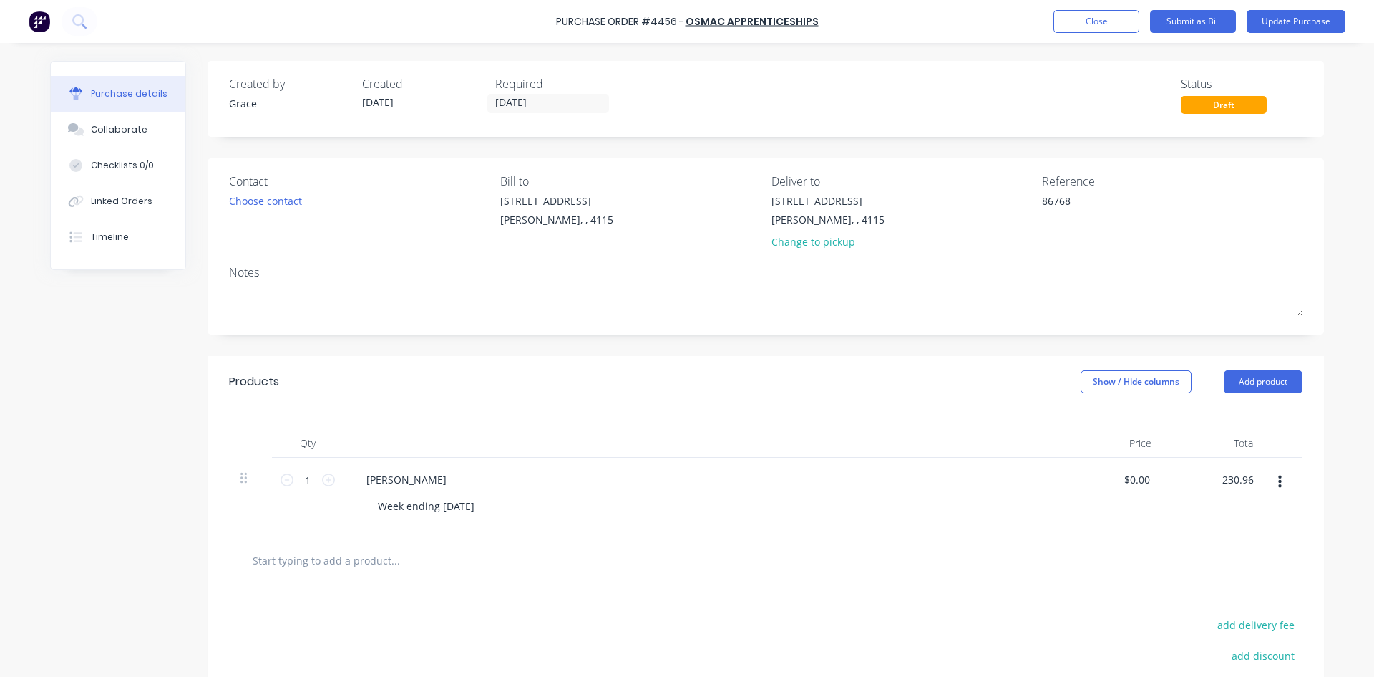
type textarea "x"
type input "$230.96"
click at [1050, 360] on div "Products Show / Hide columns Add product" at bounding box center [766, 382] width 1117 height 52
click at [1290, 22] on button "Update Purchase" at bounding box center [1296, 21] width 99 height 23
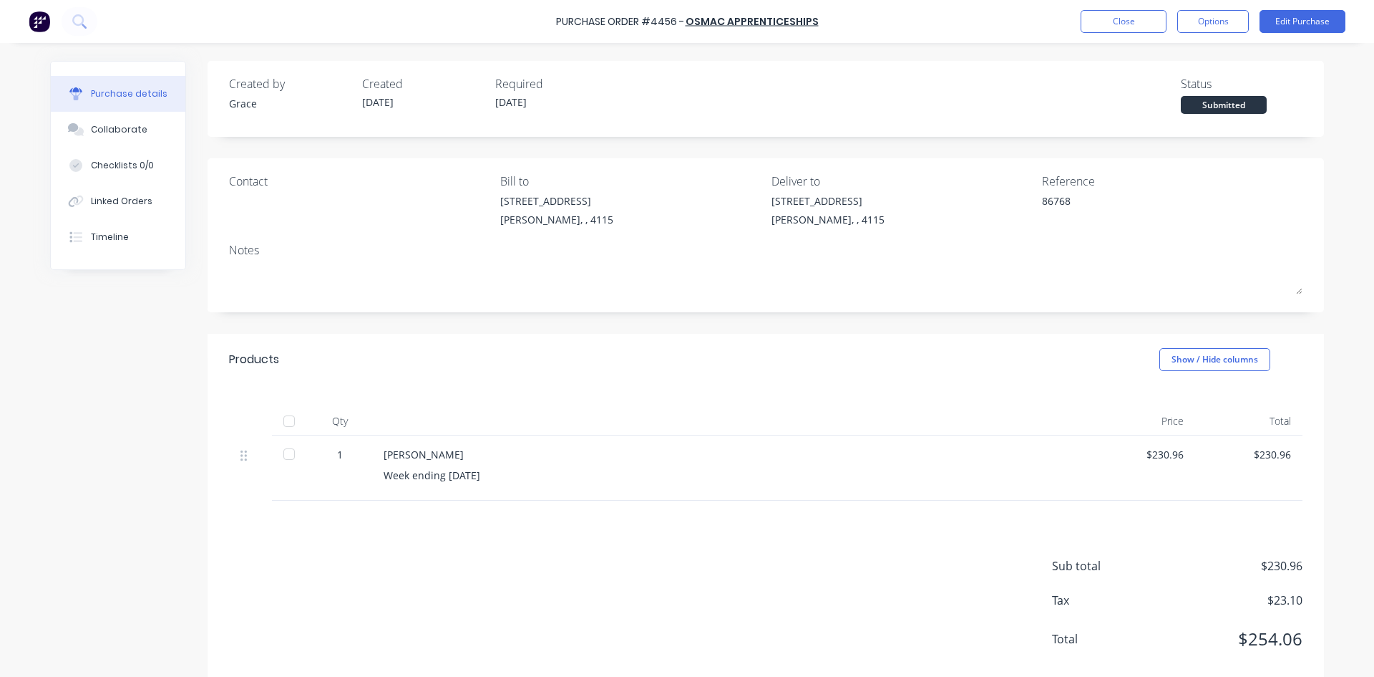
click at [1213, 19] on button "Options" at bounding box center [1214, 21] width 72 height 23
click at [1210, 77] on div "Convert to Bill" at bounding box center [1181, 87] width 110 height 21
type textarea "x"
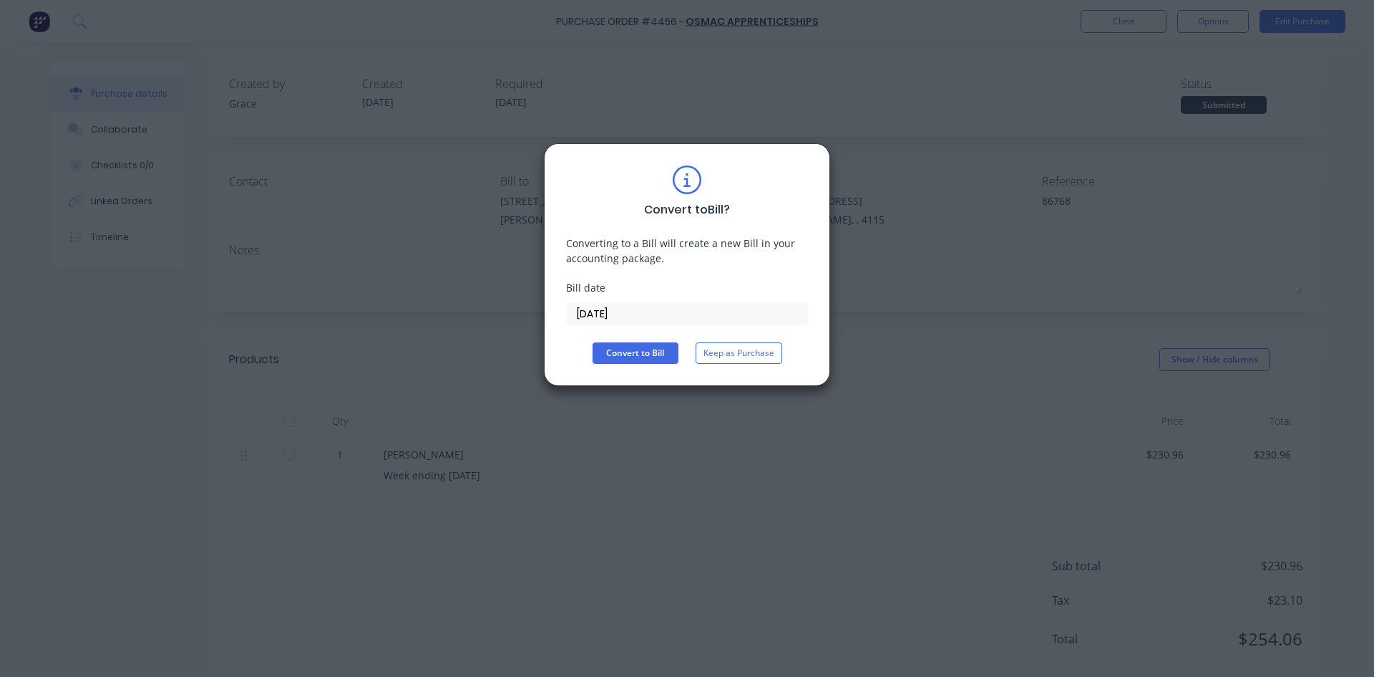
click at [627, 317] on input "13/10/25" at bounding box center [687, 313] width 241 height 21
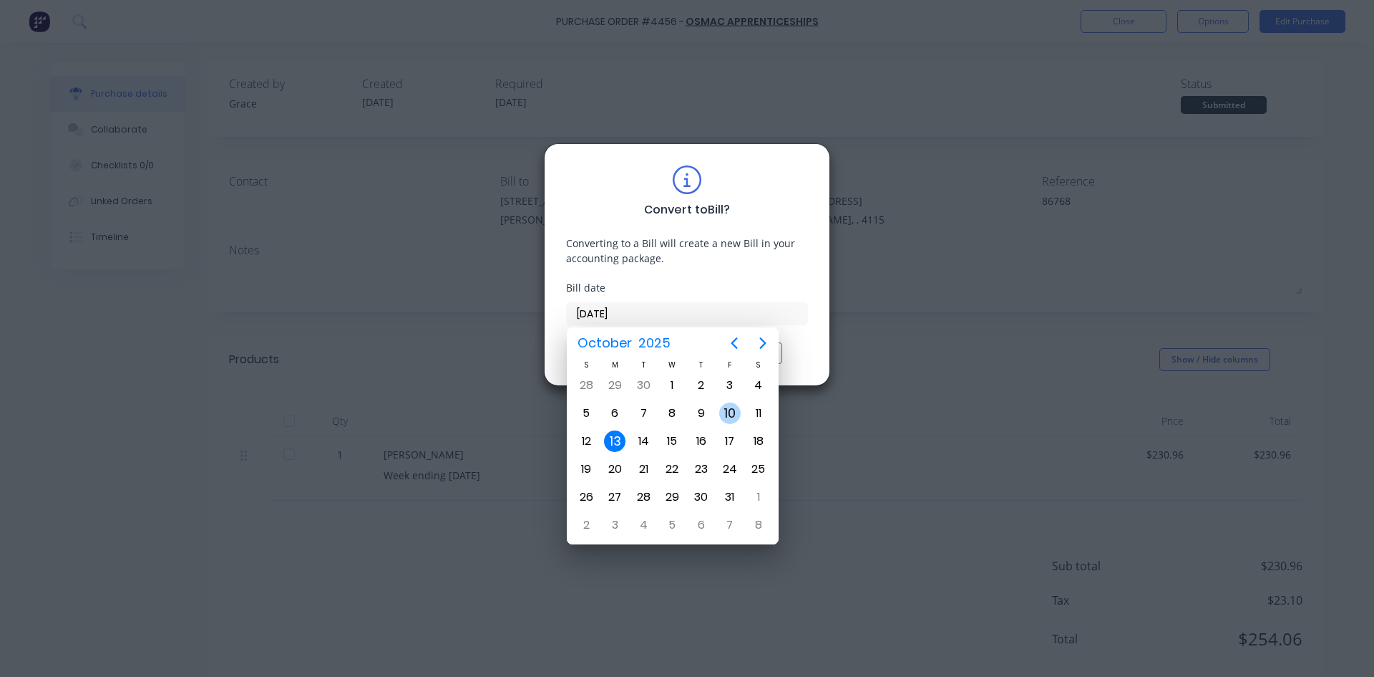
click at [733, 422] on div "10" at bounding box center [729, 412] width 21 height 21
type input "10/10/25"
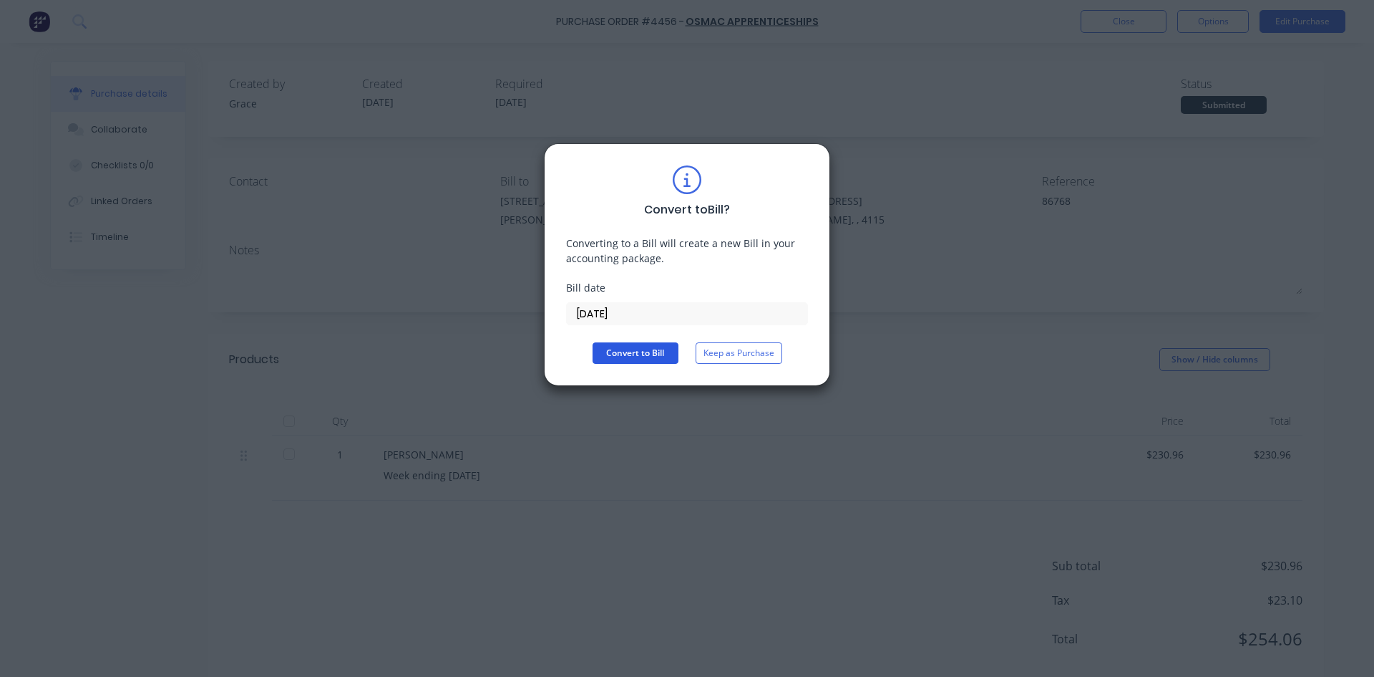
click at [599, 346] on button "Convert to Bill" at bounding box center [636, 352] width 86 height 21
type textarea "x"
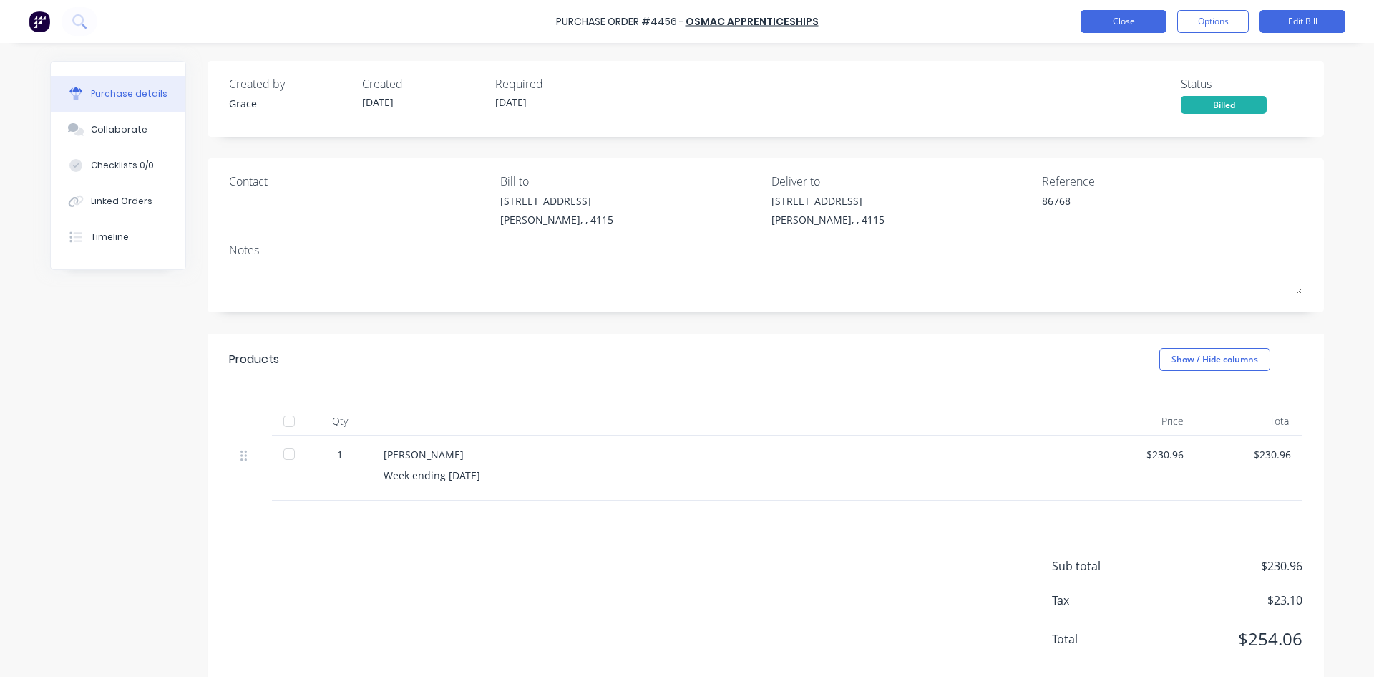
click at [1136, 26] on button "Close" at bounding box center [1124, 21] width 86 height 23
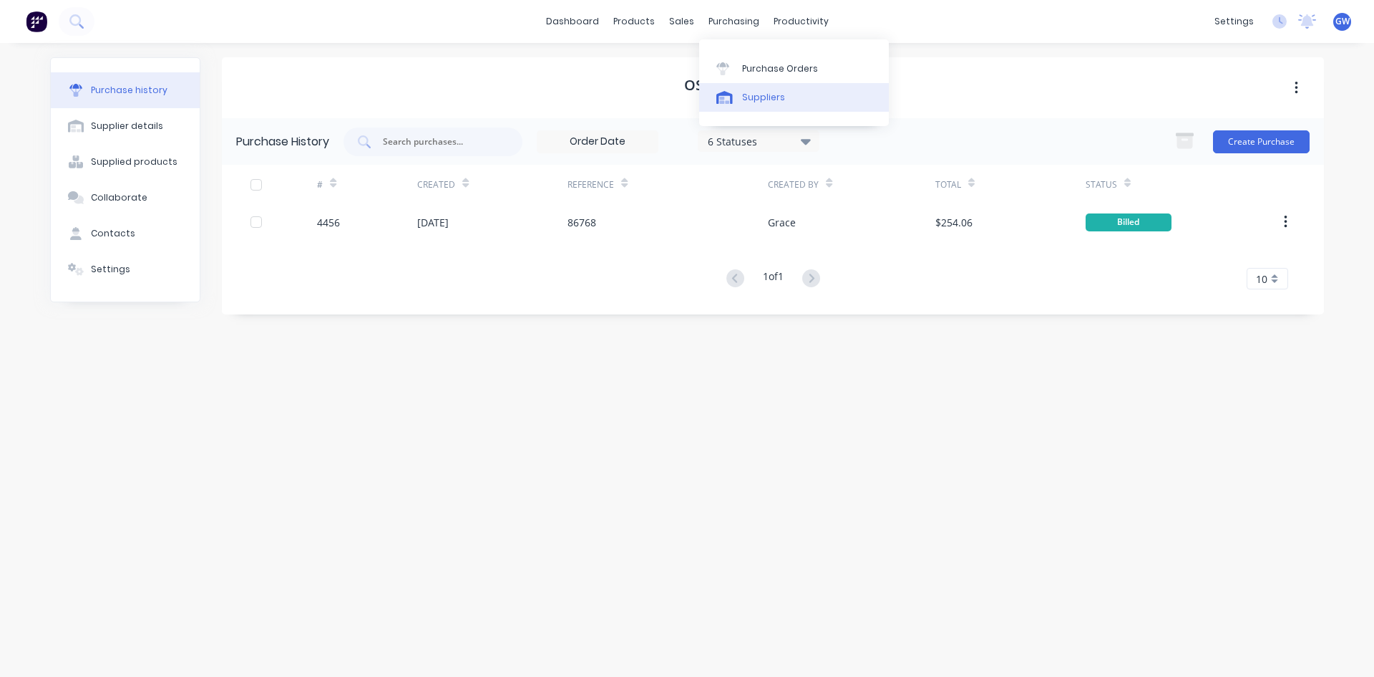
click at [769, 94] on div "Suppliers" at bounding box center [763, 97] width 43 height 13
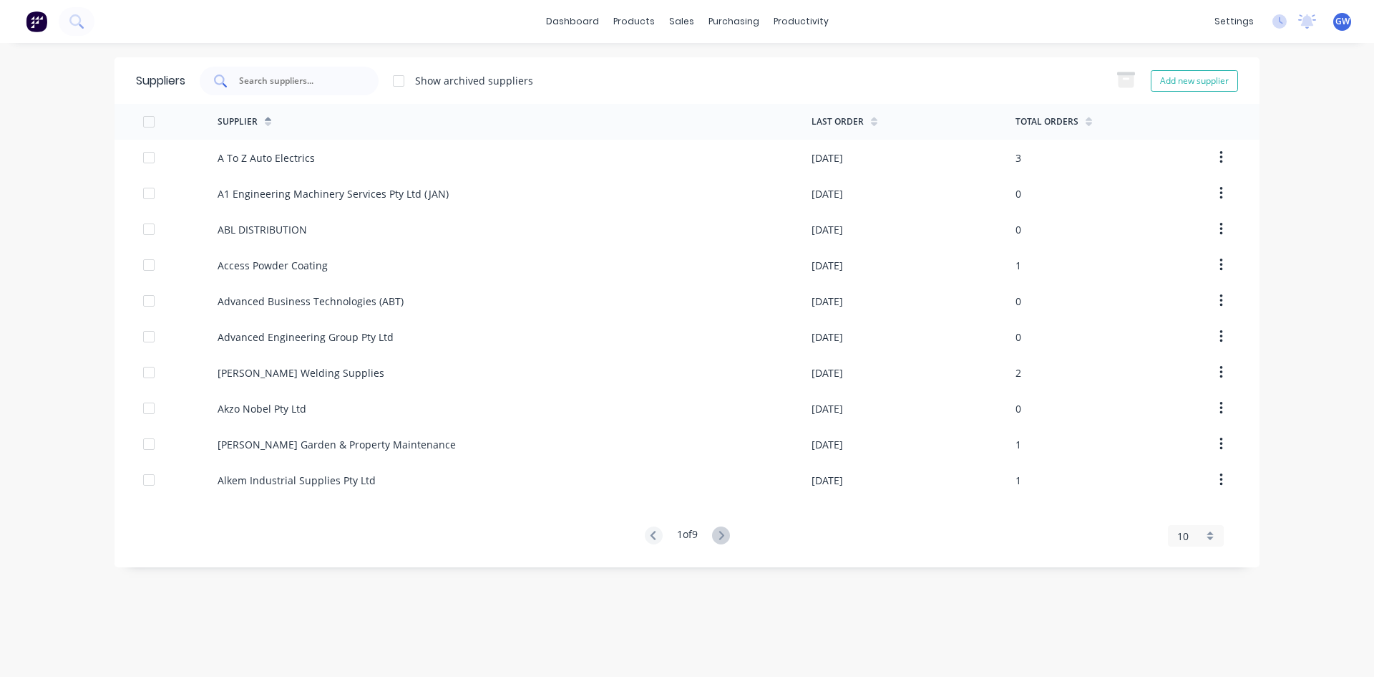
click at [272, 79] on input "text" at bounding box center [297, 81] width 119 height 14
click at [739, 63] on link "Purchase Orders" at bounding box center [794, 68] width 190 height 29
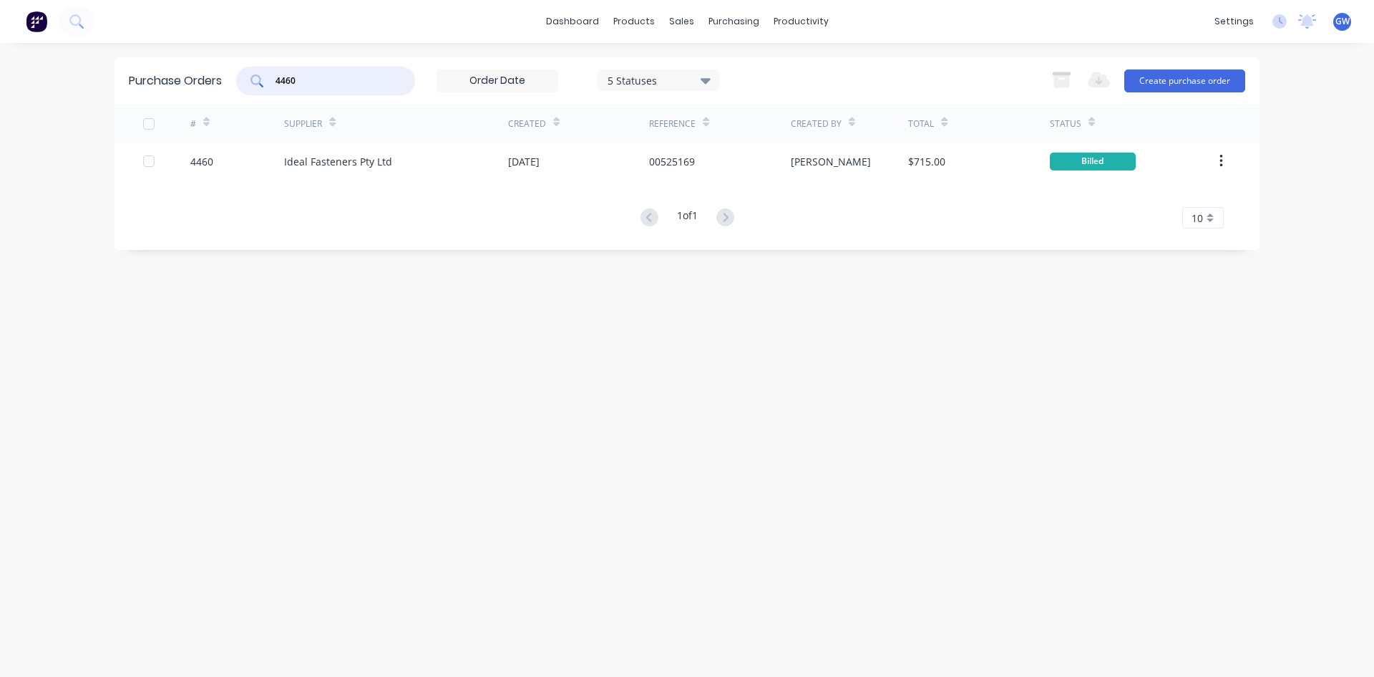
click at [301, 77] on input "4460" at bounding box center [333, 81] width 119 height 14
type input "4440"
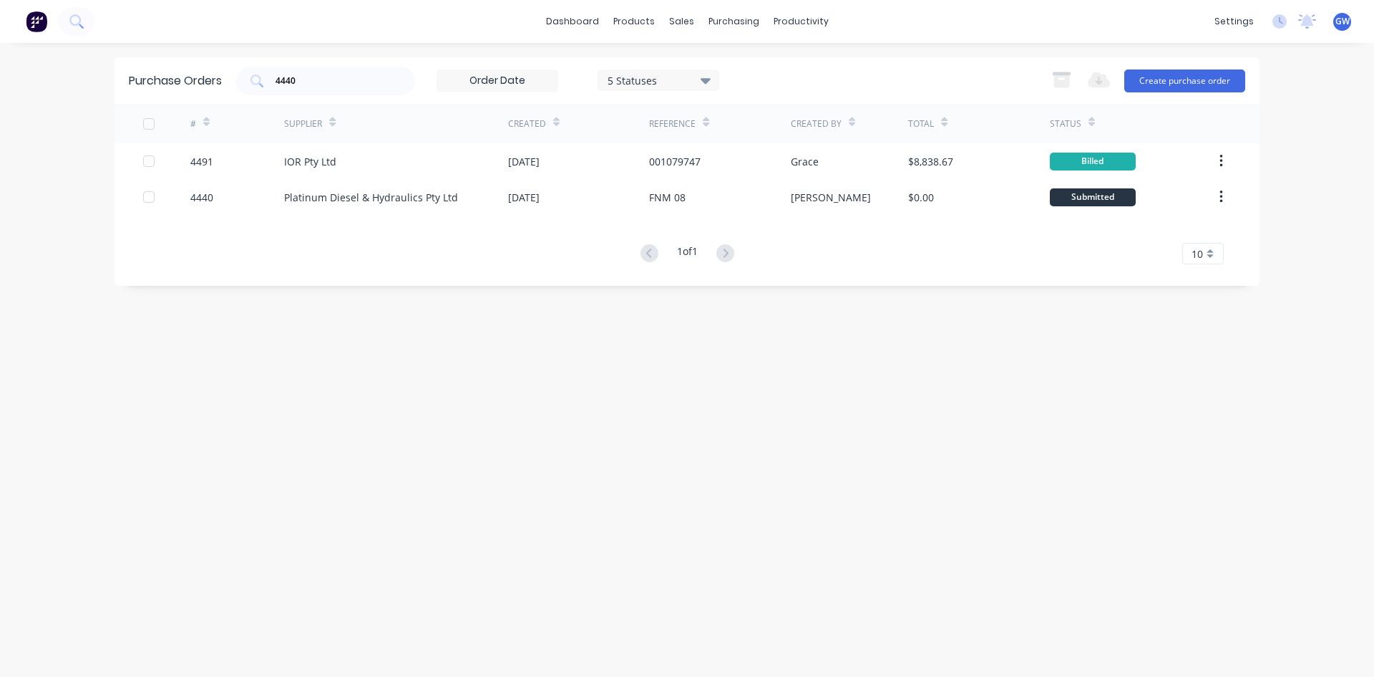
click at [881, 336] on div "Purchase Orders 4440 5 Statuses 5 Statuses Export to Excel (XLSX) Create purcha…" at bounding box center [687, 359] width 1145 height 605
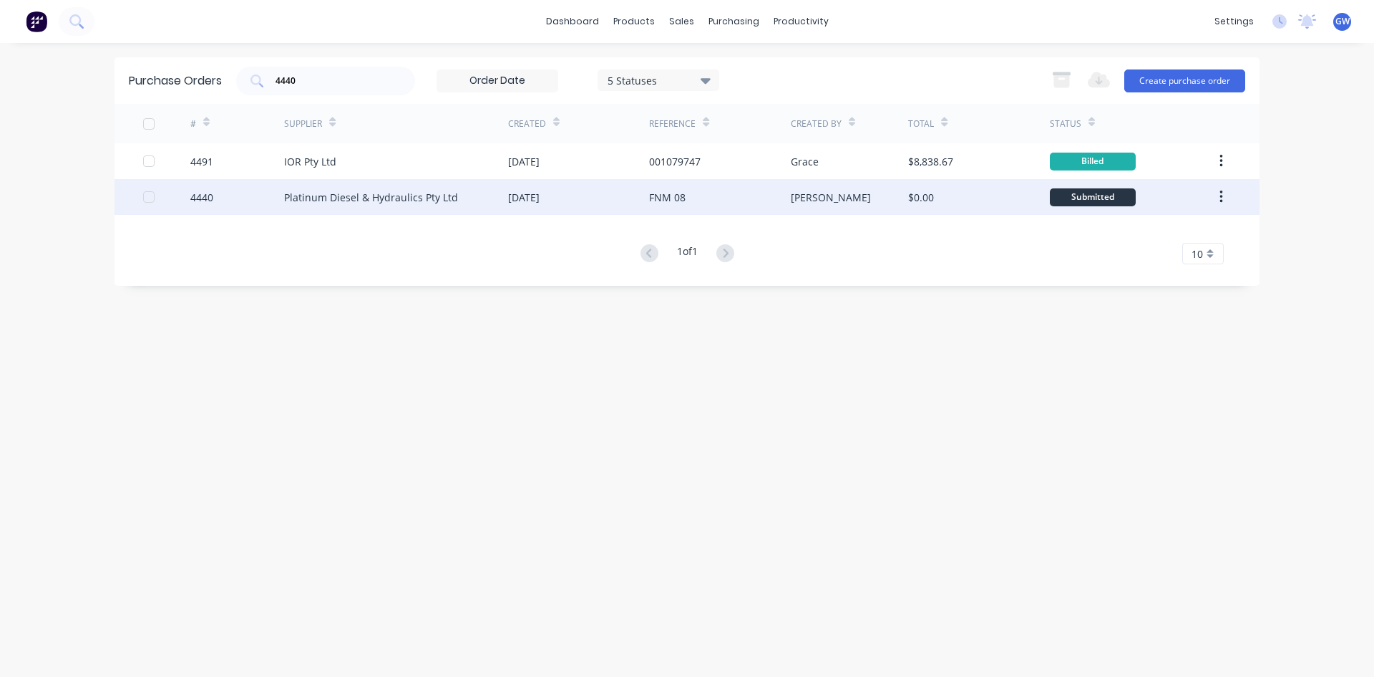
click at [830, 192] on div "[PERSON_NAME]" at bounding box center [850, 197] width 118 height 36
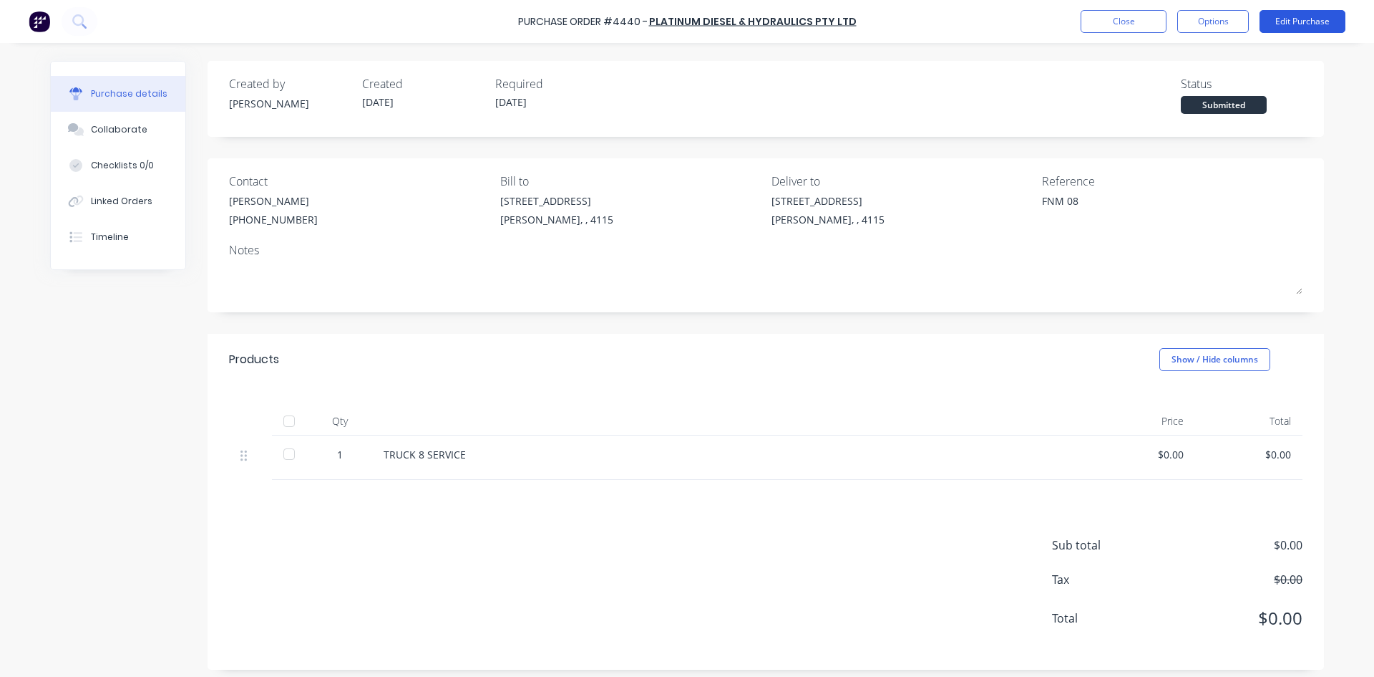
click at [1324, 25] on button "Edit Purchase" at bounding box center [1303, 21] width 86 height 23
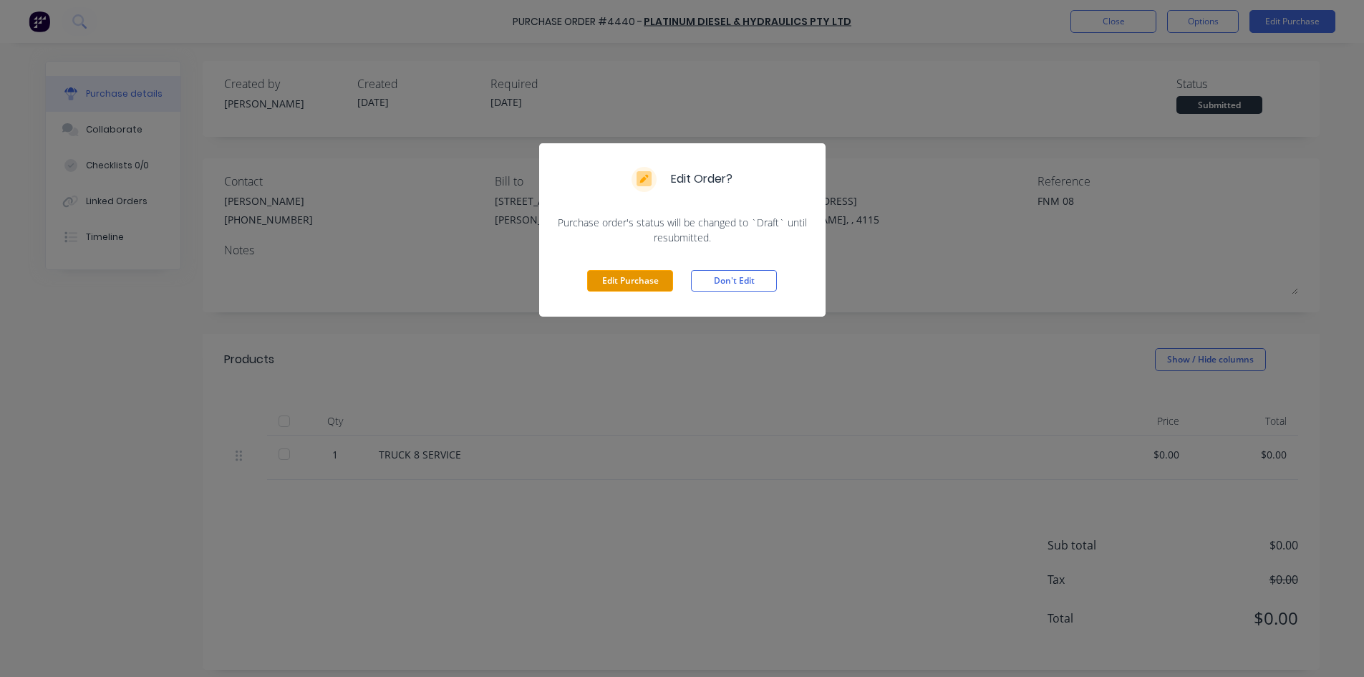
click at [629, 277] on button "Edit Purchase" at bounding box center [630, 280] width 86 height 21
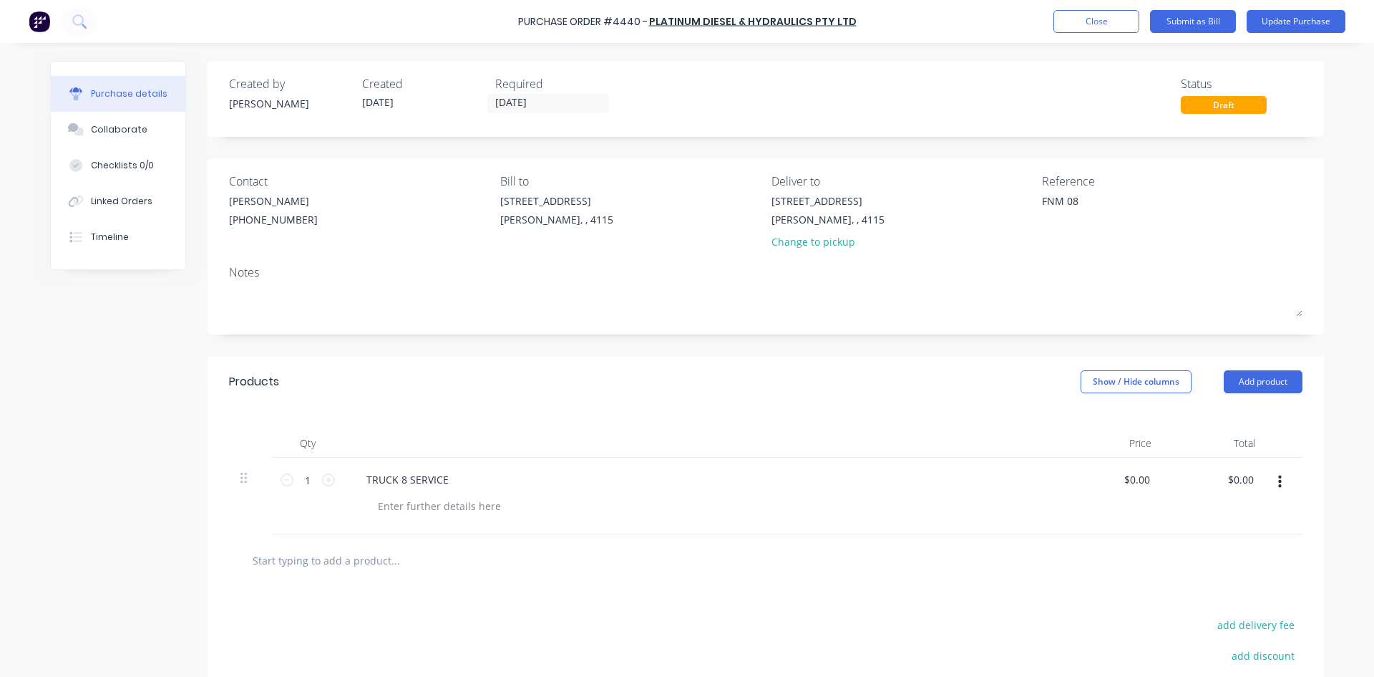
drag, startPoint x: 1094, startPoint y: 209, endPoint x: 946, endPoint y: 201, distance: 147.7
click at [946, 201] on div "Contact HAYDEN (07) 3372 3005 Bill to 39 Sandstone Place Parkinson, , 4115 Deli…" at bounding box center [766, 215] width 1074 height 84
type textarea "x"
click at [1042, 198] on textarea "FNM 08" at bounding box center [1131, 209] width 179 height 32
type textarea "1099FNM 08"
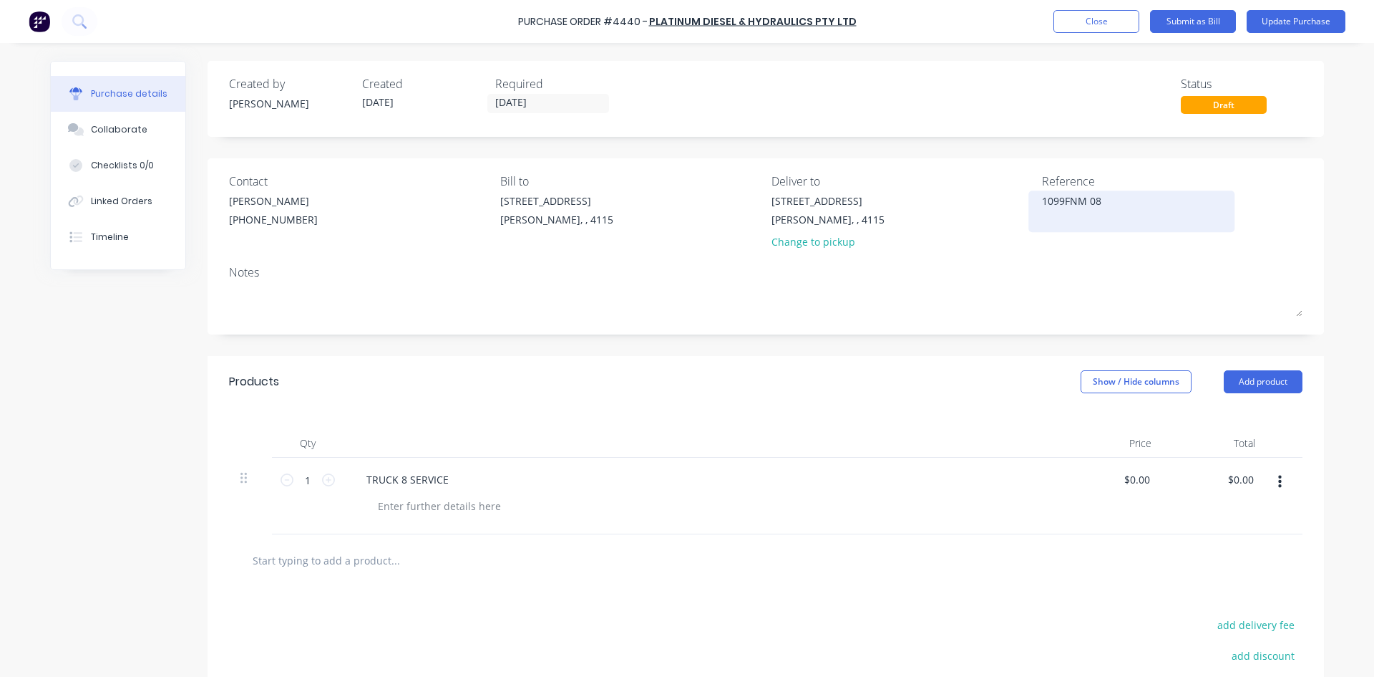
type textarea "x"
type textarea "10995FNM 08"
type textarea "x"
type textarea "10995 FNM 08"
type textarea "x"
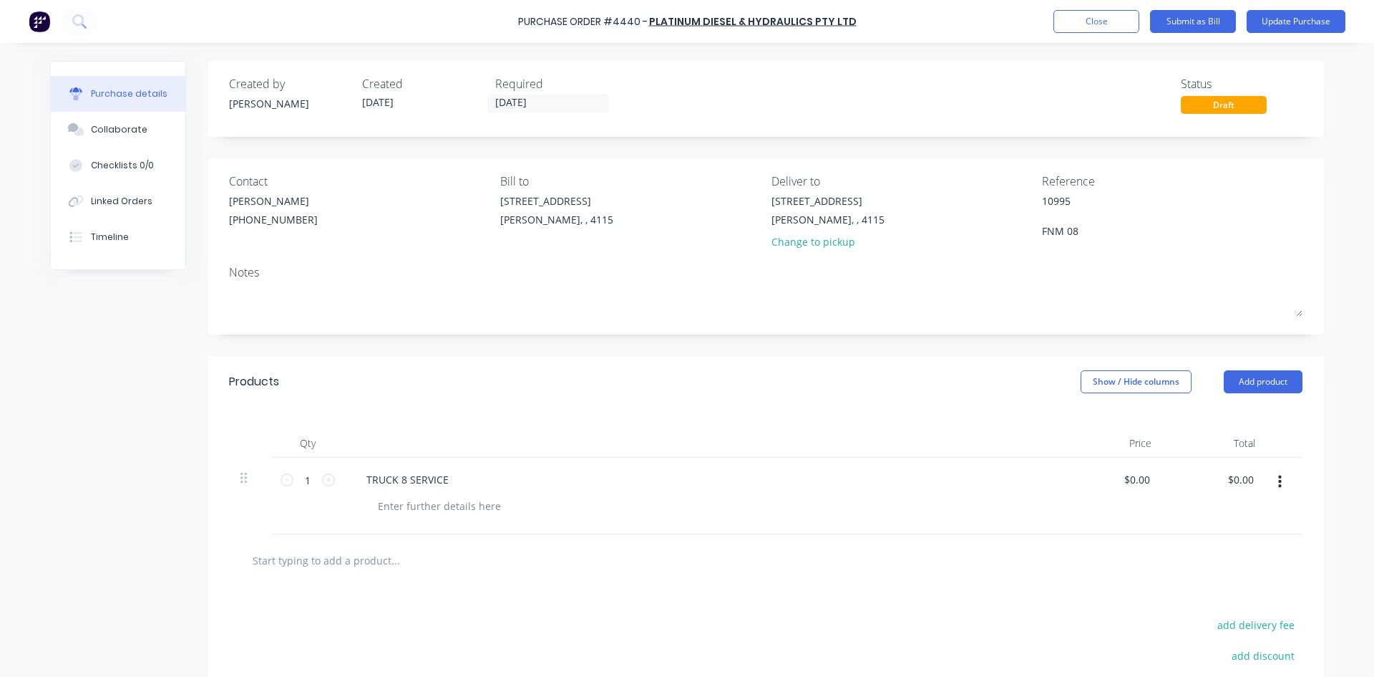
type textarea "10995 FNM 08"
type textarea "x"
type textarea "10995 FNM 08"
drag, startPoint x: 768, startPoint y: 345, endPoint x: 676, endPoint y: 446, distance: 136.8
click at [766, 344] on div "Created by Hayden Created 07/10/25 Required 07/10/25 Status Draft Contact HAYDE…" at bounding box center [766, 441] width 1117 height 761
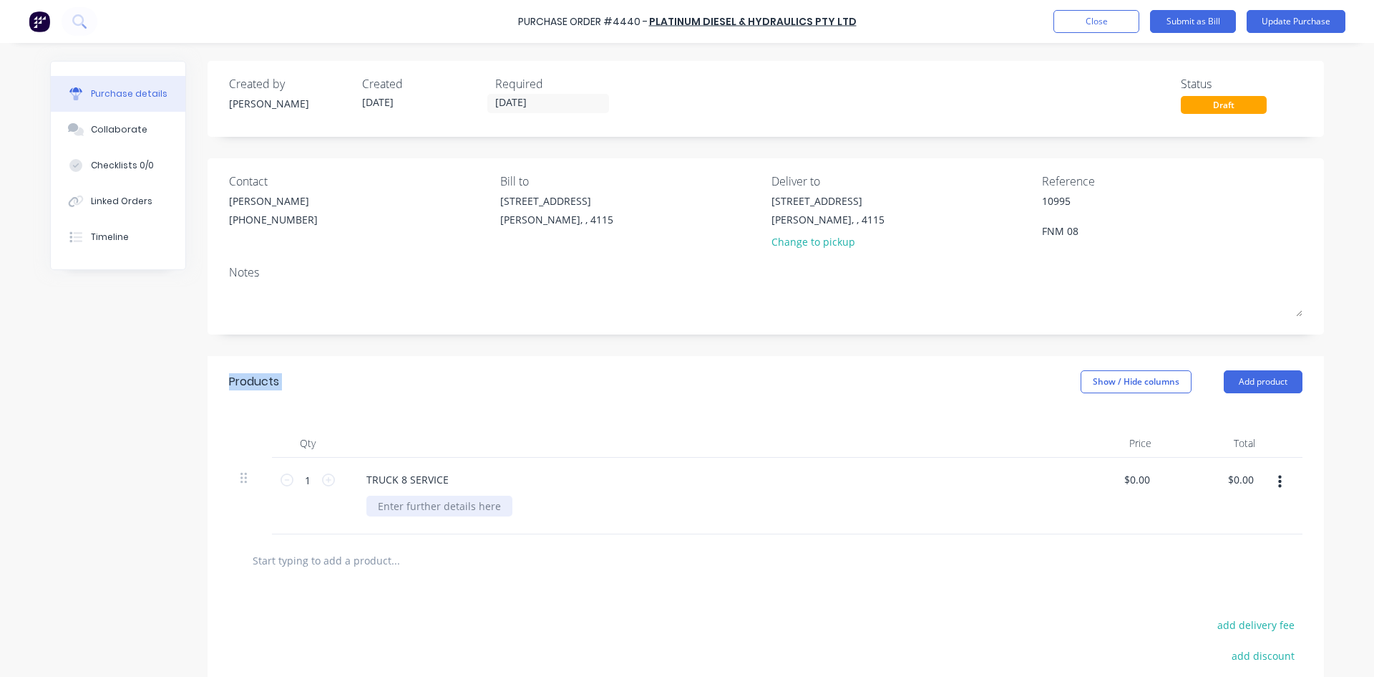
type textarea "x"
click at [457, 505] on div at bounding box center [440, 505] width 146 height 21
type textarea "x"
type input "0.00"
type textarea "x"
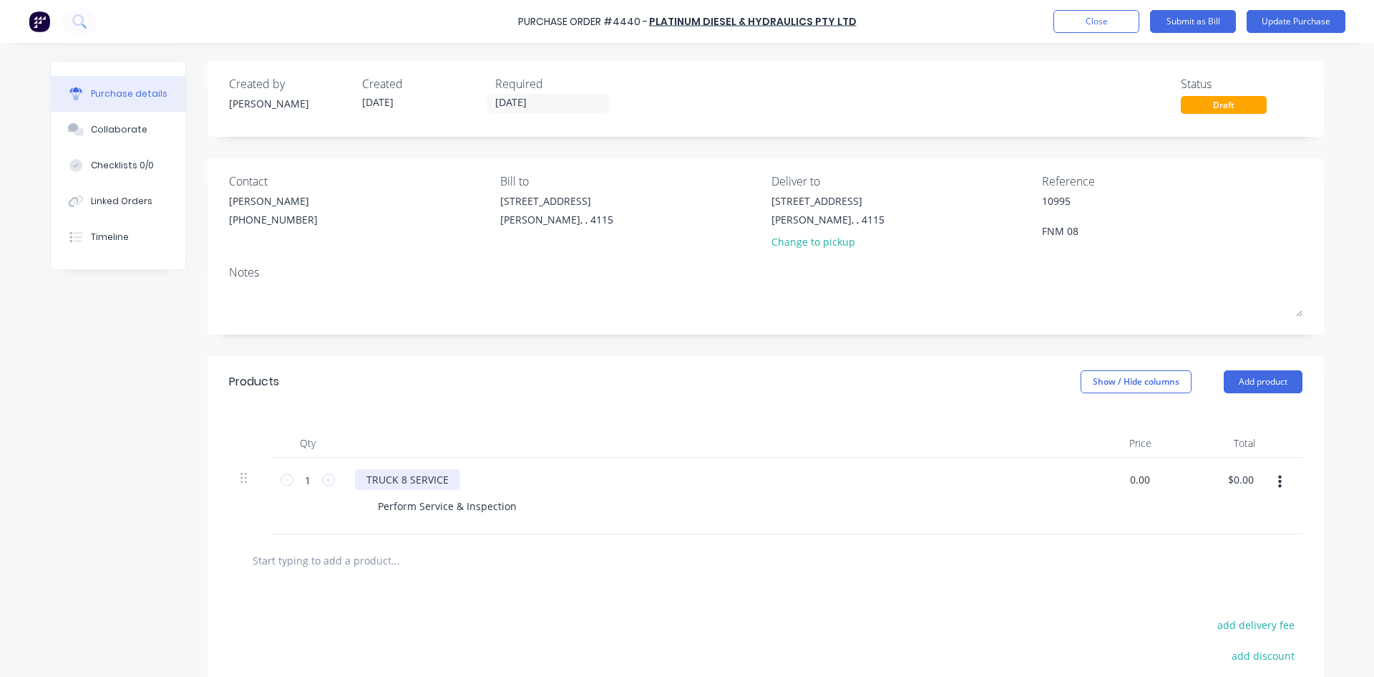
type input "$0.00"
type input "0.00"
type textarea "x"
type input "$0.00"
type textarea "x"
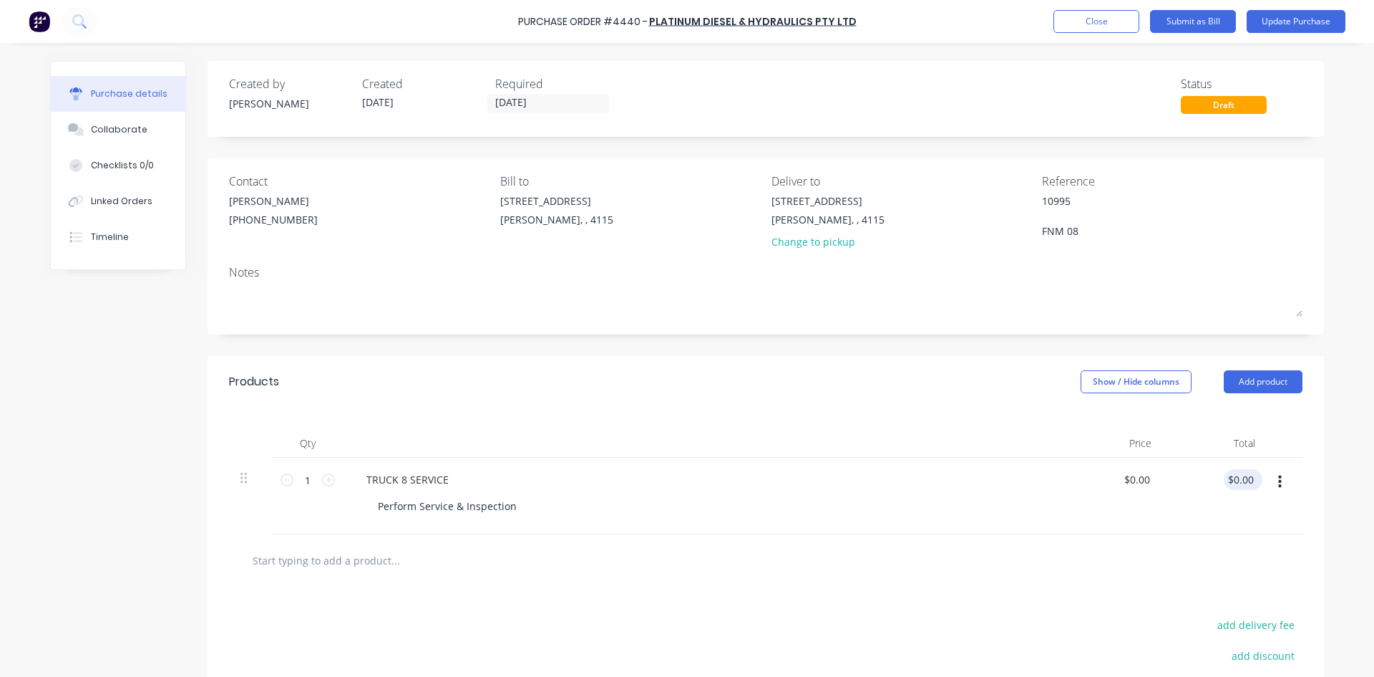
type input "0.00"
click at [1238, 483] on input "0.00" at bounding box center [1240, 479] width 33 height 21
type textarea "x"
click at [1238, 483] on input "0.00" at bounding box center [1243, 479] width 27 height 21
type input "961.28"
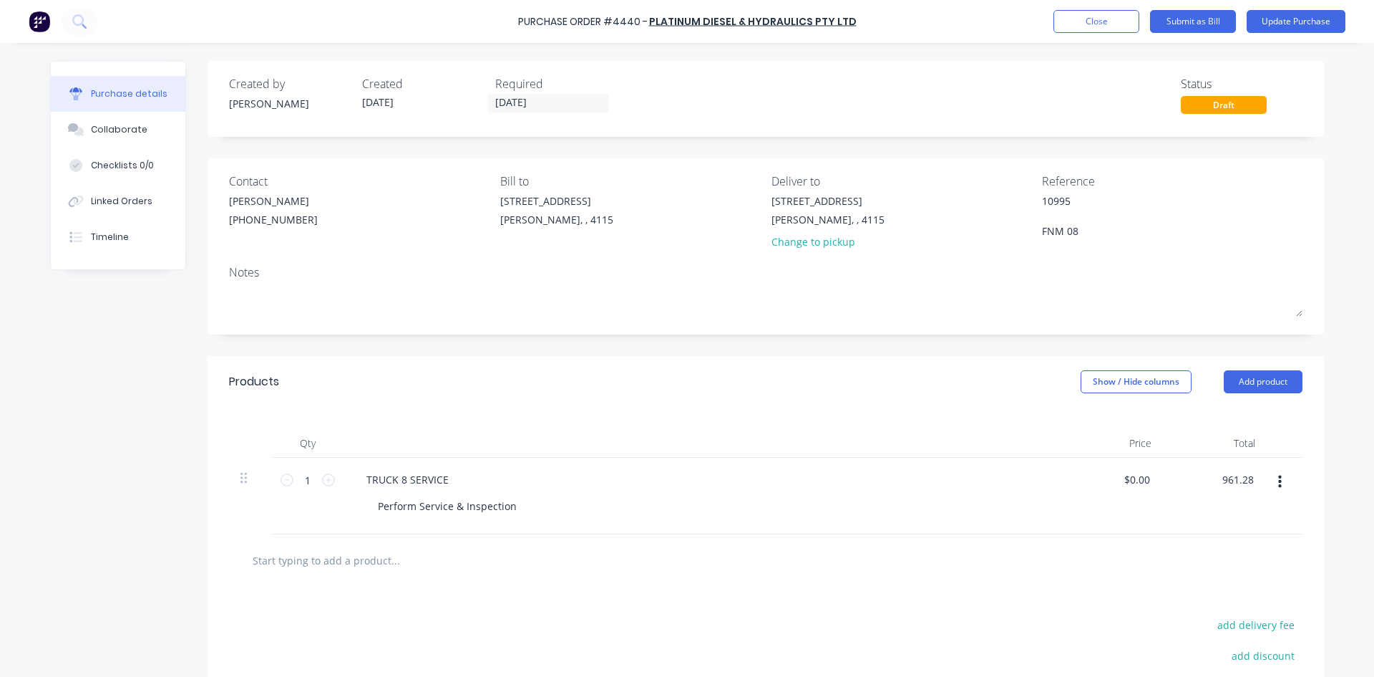
type textarea "x"
type input "$961.28"
click at [946, 374] on div "Products Show / Hide columns Add product" at bounding box center [766, 382] width 1117 height 52
click at [1269, 18] on button "Update Purchase" at bounding box center [1296, 21] width 99 height 23
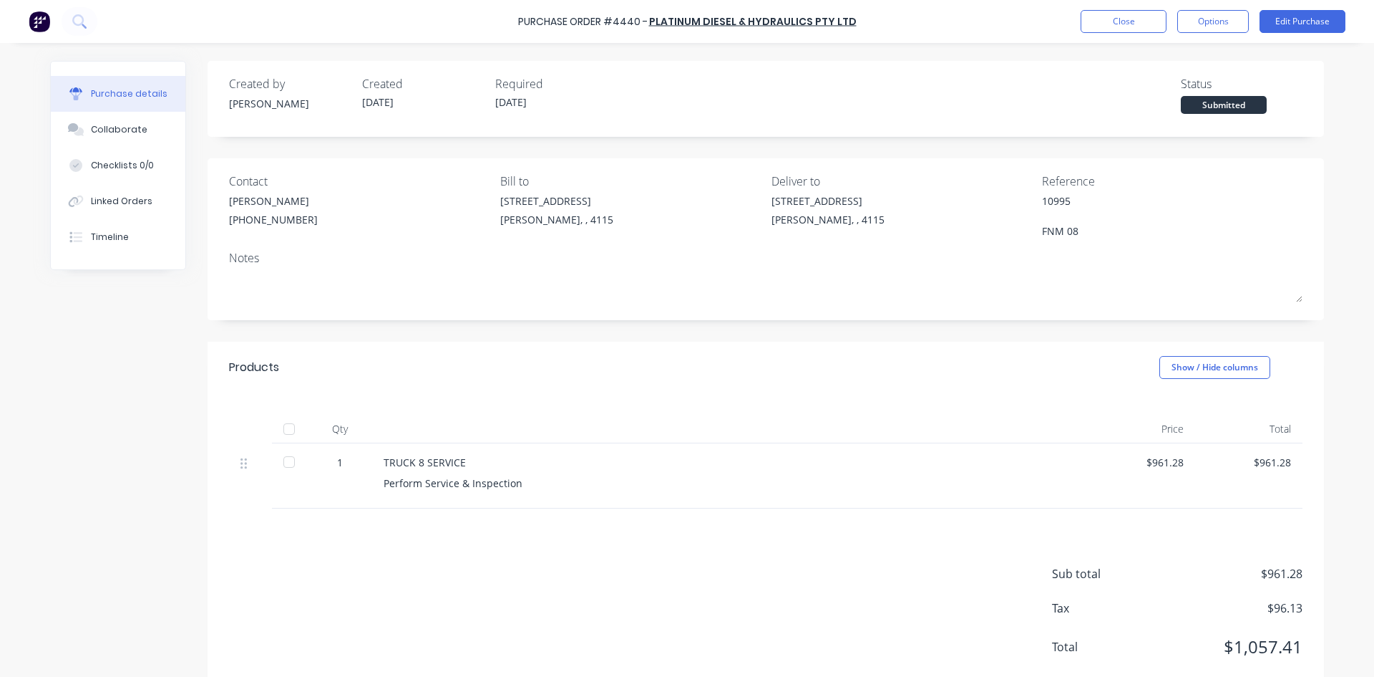
click at [1236, 18] on button "Options" at bounding box center [1214, 21] width 72 height 23
click at [1198, 87] on div "Convert to Bill" at bounding box center [1181, 87] width 110 height 21
type textarea "x"
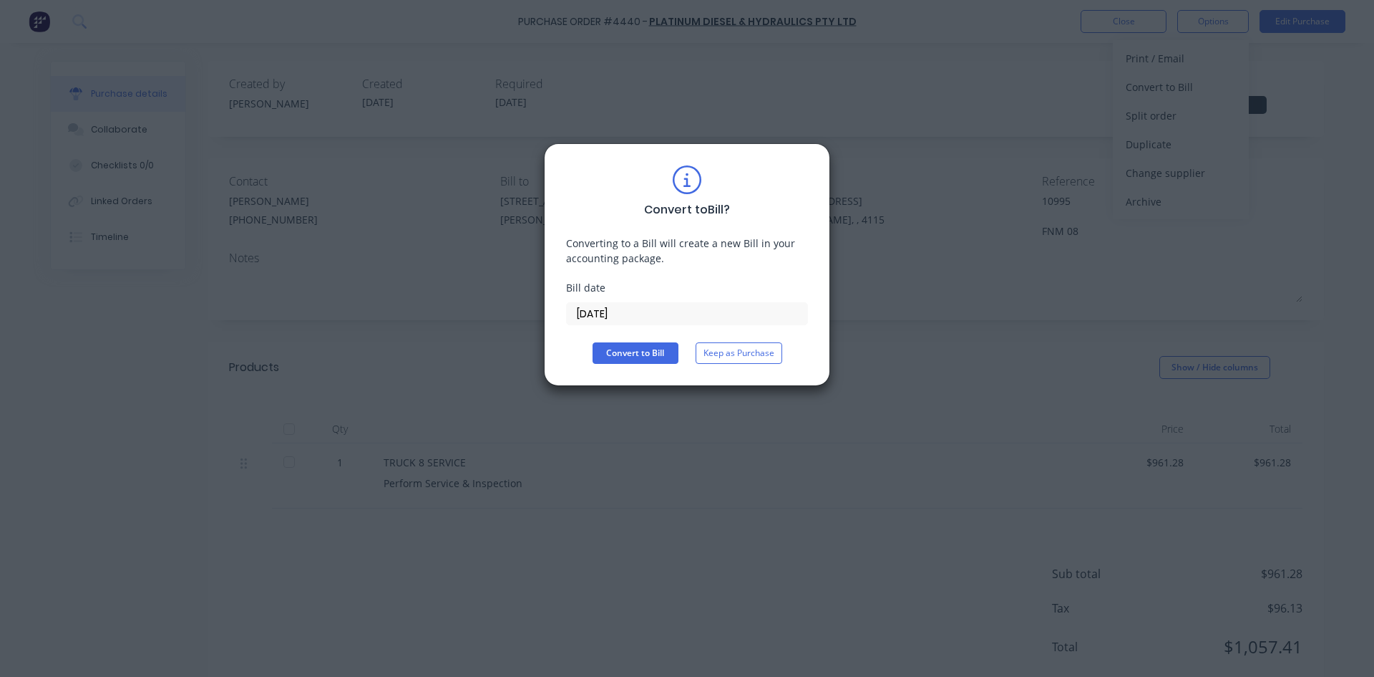
click at [629, 314] on input "13/10/25" at bounding box center [687, 313] width 241 height 21
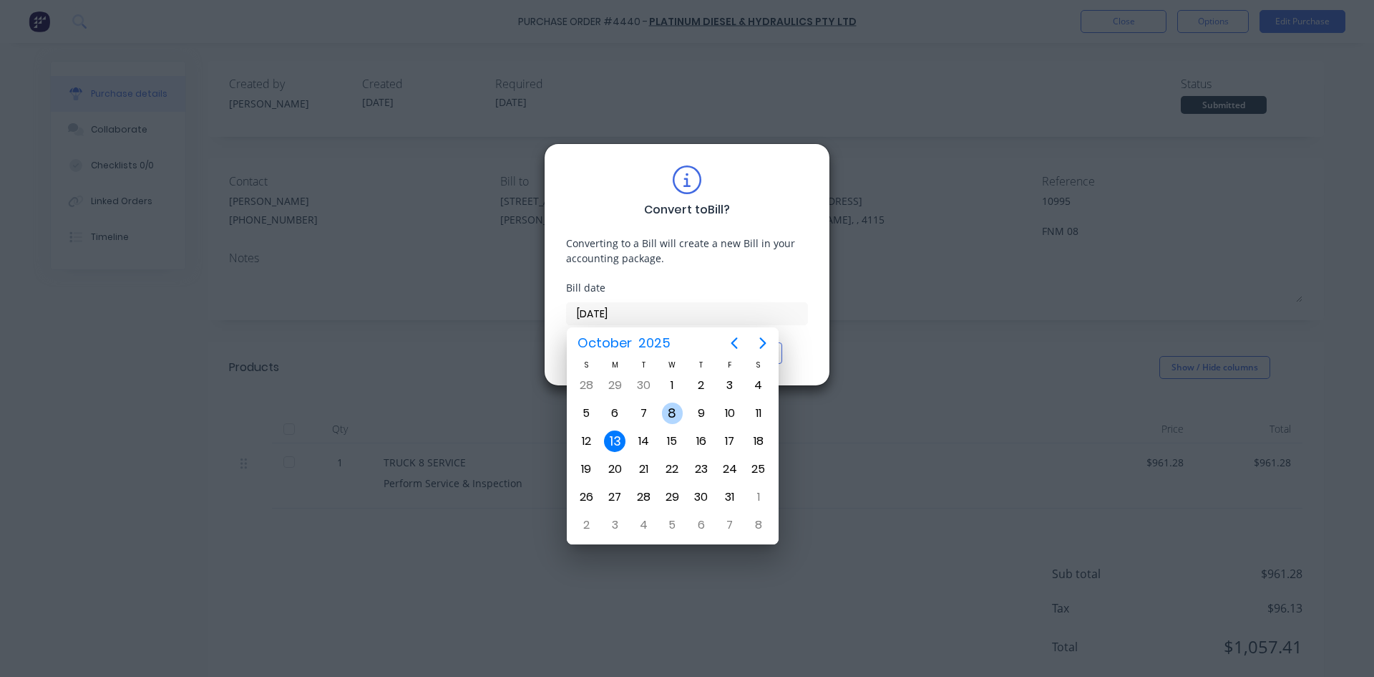
click at [674, 419] on div "8" at bounding box center [672, 412] width 21 height 21
type input "08/10/25"
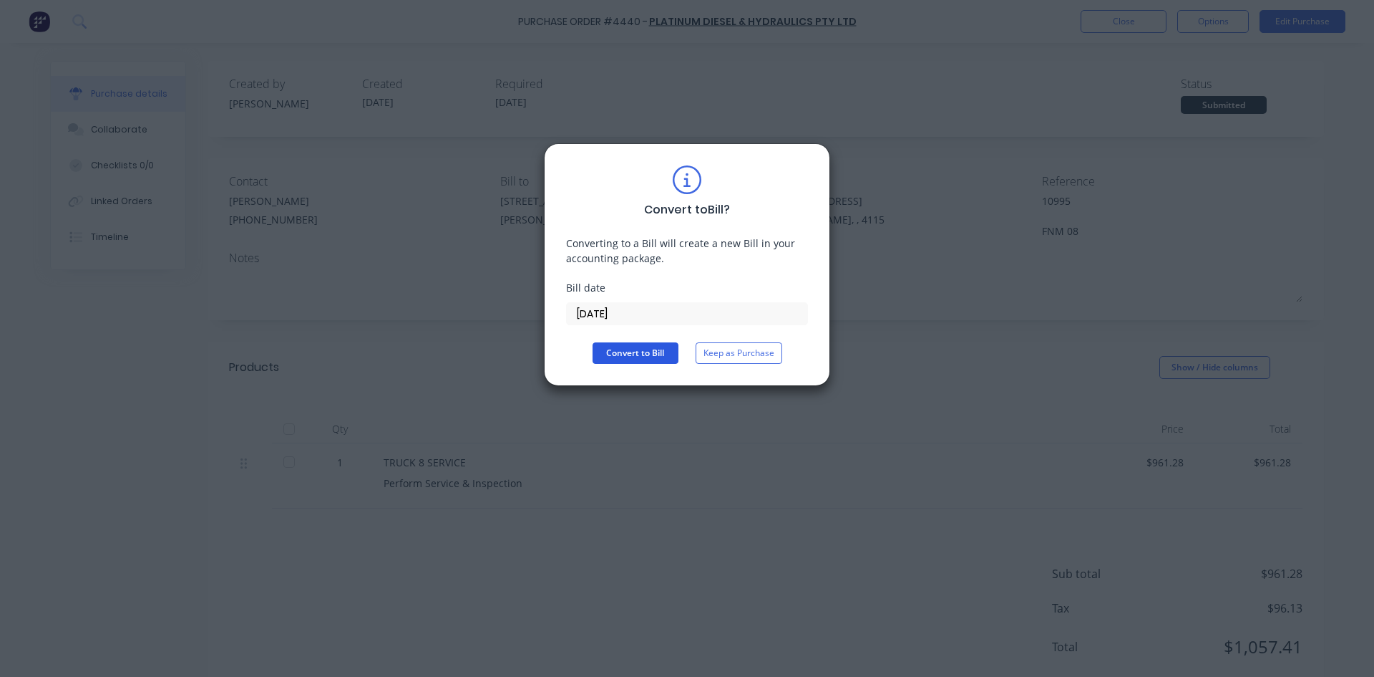
click at [631, 352] on button "Convert to Bill" at bounding box center [636, 352] width 86 height 21
type textarea "x"
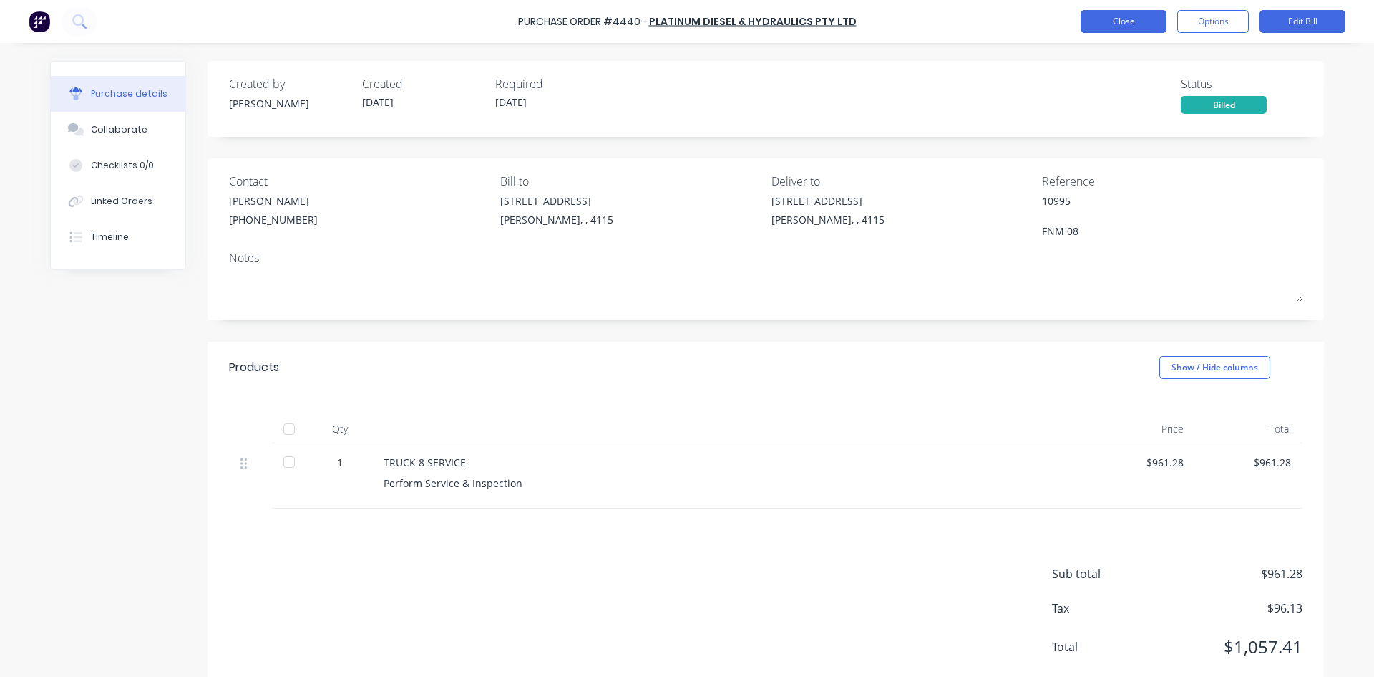
click at [1119, 24] on button "Close" at bounding box center [1124, 21] width 86 height 23
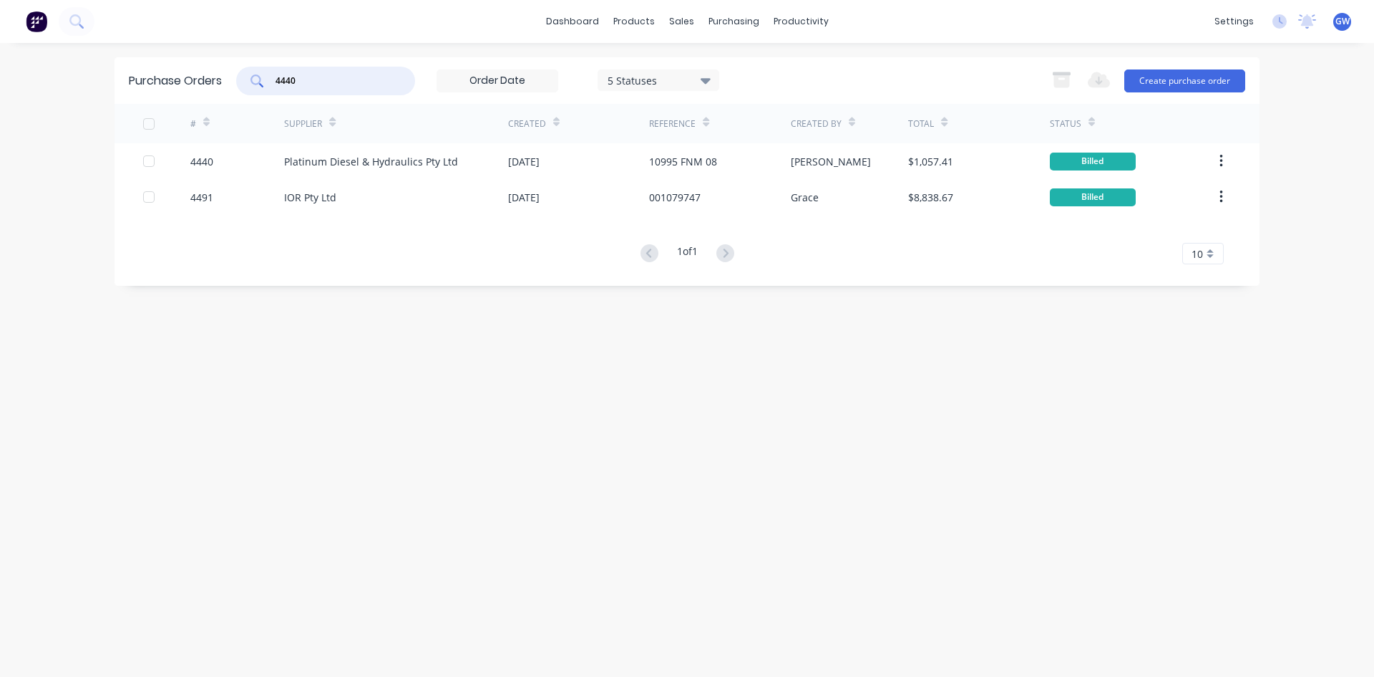
drag, startPoint x: 202, startPoint y: 69, endPoint x: 175, endPoint y: 69, distance: 26.5
click at [175, 69] on div "Purchase Orders 4440 5 Statuses 5 Statuses Export to Excel (XLSX) Create purcha…" at bounding box center [687, 80] width 1145 height 47
type input "4451"
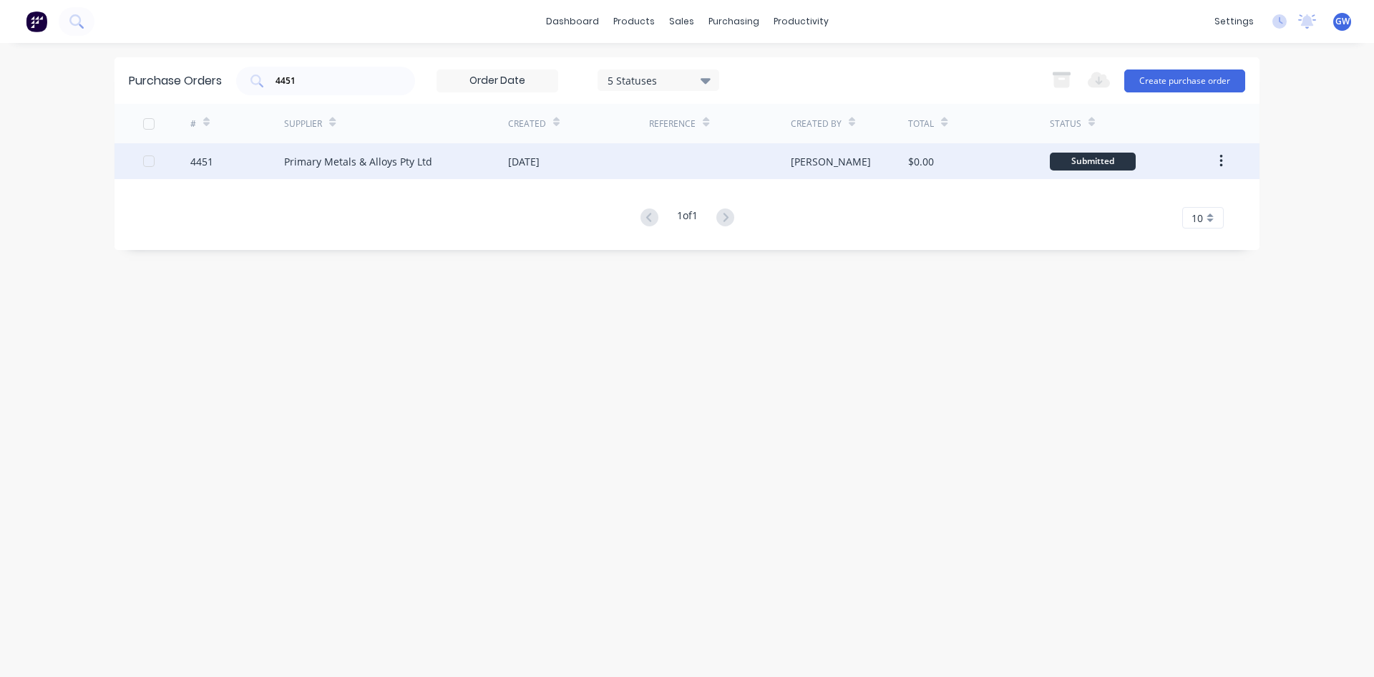
click at [921, 163] on div "$0.00" at bounding box center [921, 161] width 26 height 15
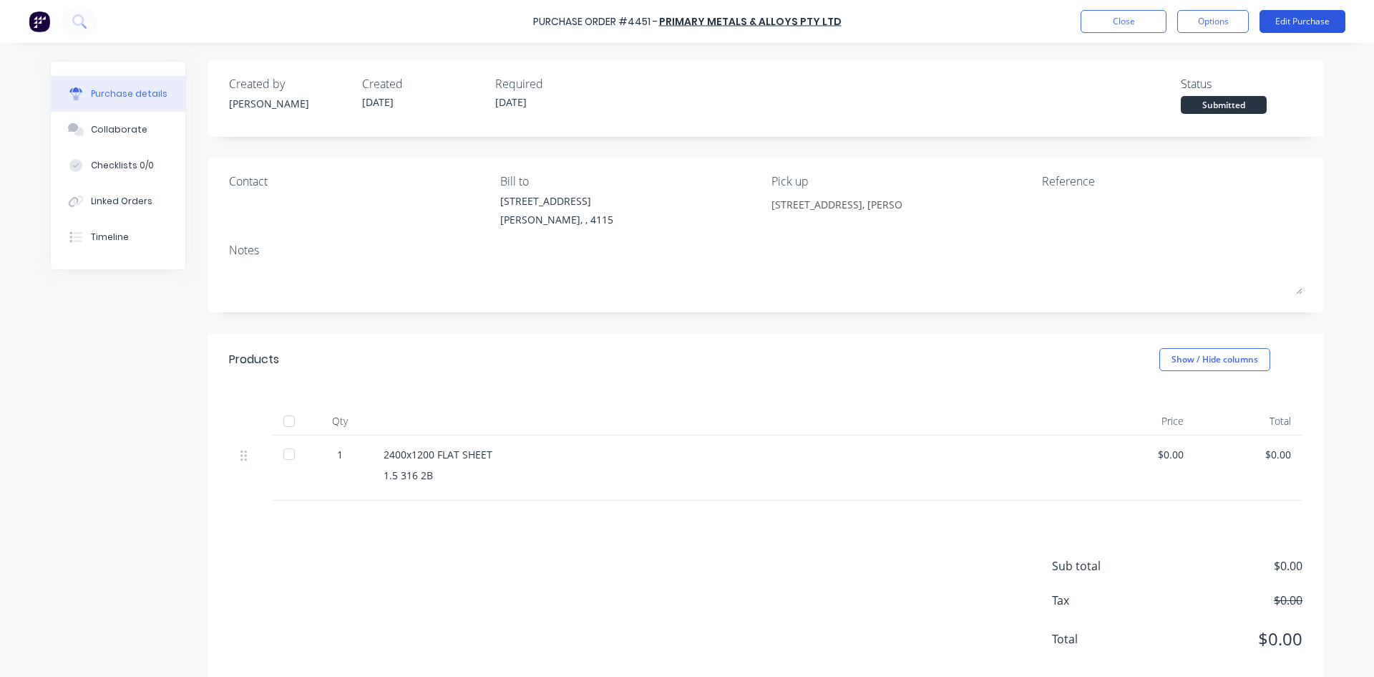
click at [1306, 20] on button "Edit Purchase" at bounding box center [1303, 21] width 86 height 23
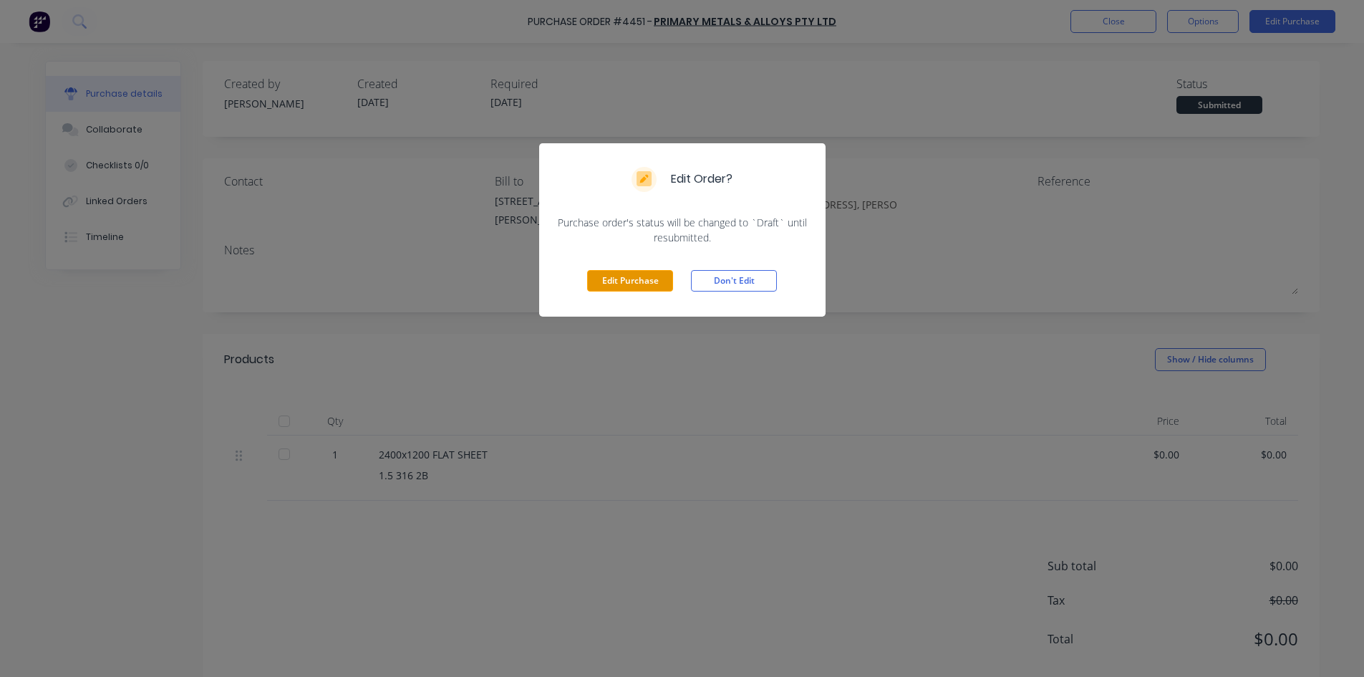
click at [614, 281] on button "Edit Purchase" at bounding box center [630, 280] width 86 height 21
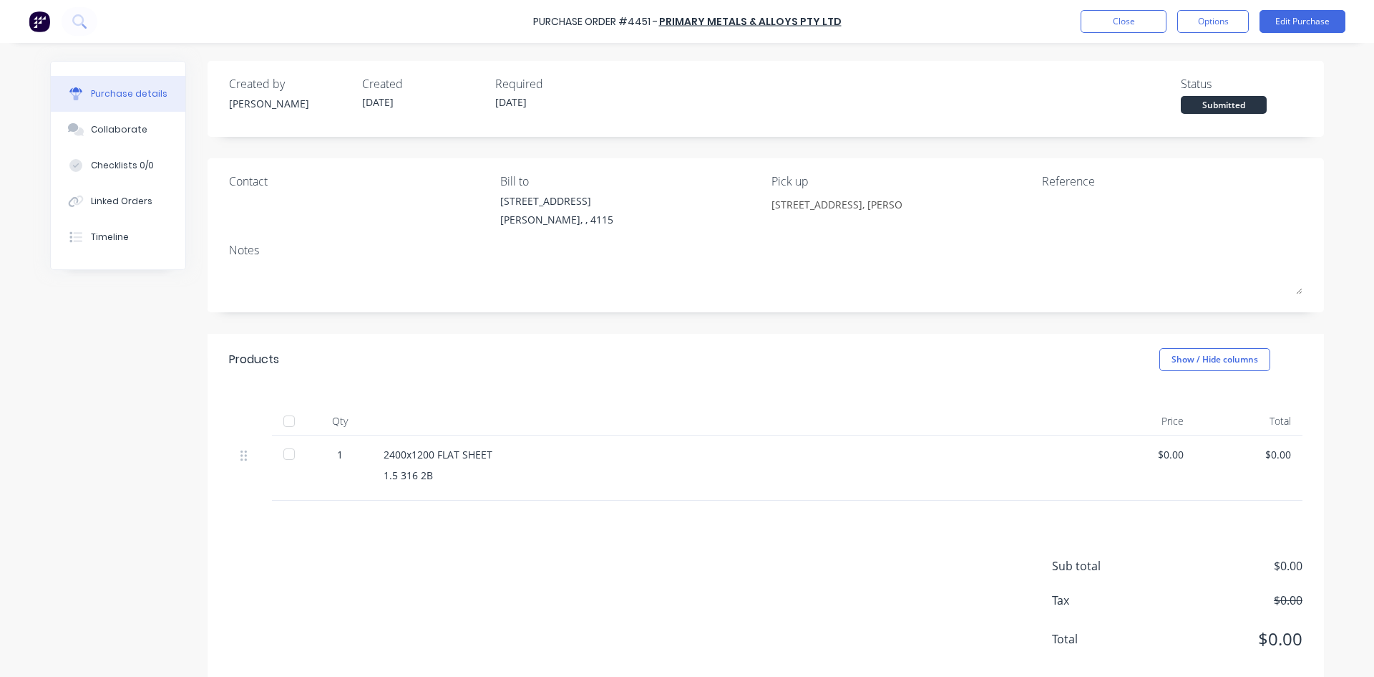
click at [1092, 198] on textarea at bounding box center [1131, 209] width 179 height 32
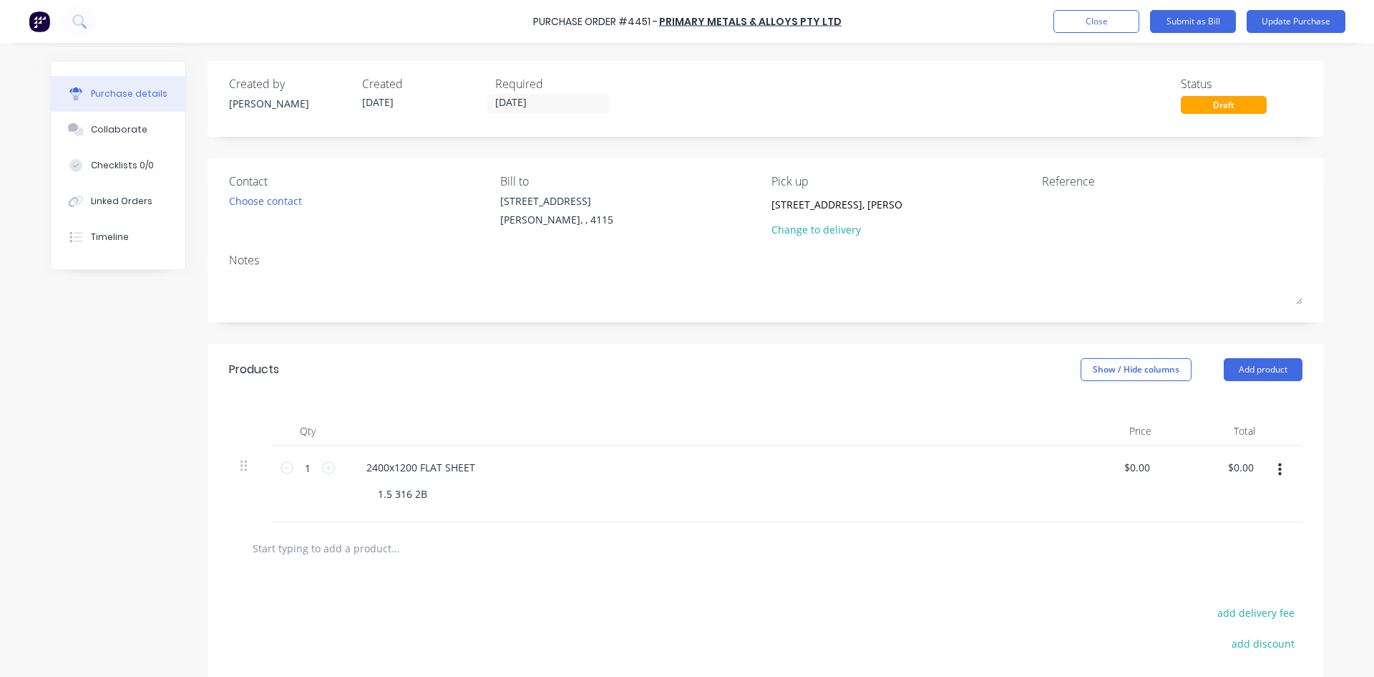
click at [1092, 198] on textarea at bounding box center [1131, 209] width 179 height 32
type textarea "0011"
type textarea "x"
type textarea "00119"
type textarea "x"
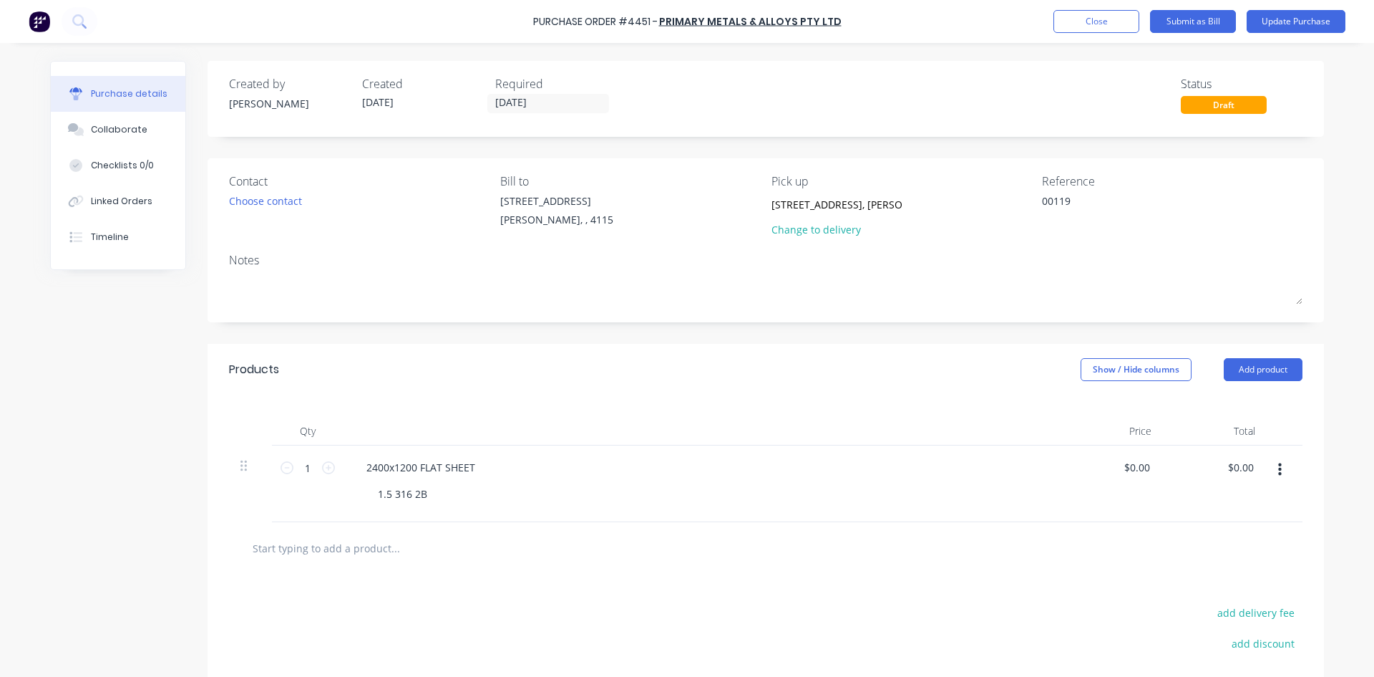
type textarea "001191"
type textarea "x"
type textarea "0011913"
type textarea "x"
type textarea "00119132"
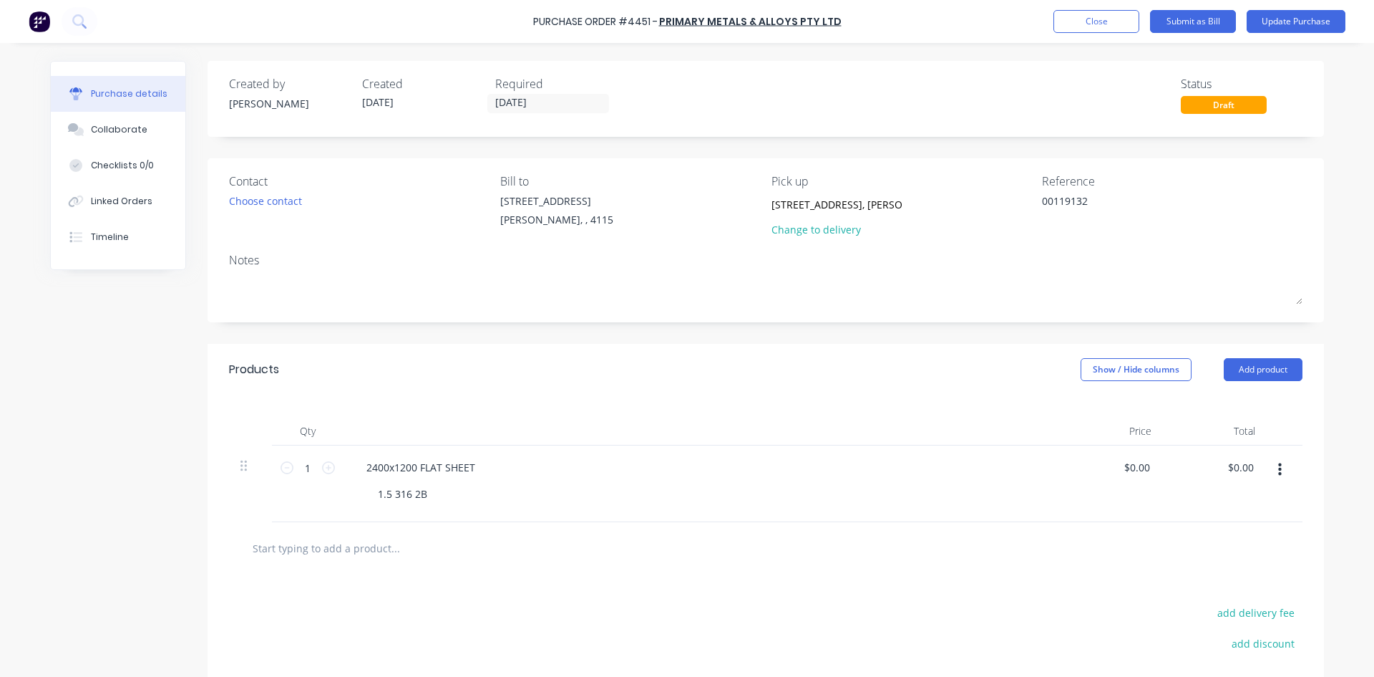
type textarea "x"
type textarea "00119132"
drag, startPoint x: 901, startPoint y: 390, endPoint x: 1191, endPoint y: 485, distance: 305.6
click at [902, 390] on div "Products Show / Hide columns Add product" at bounding box center [766, 370] width 1117 height 52
type textarea "x"
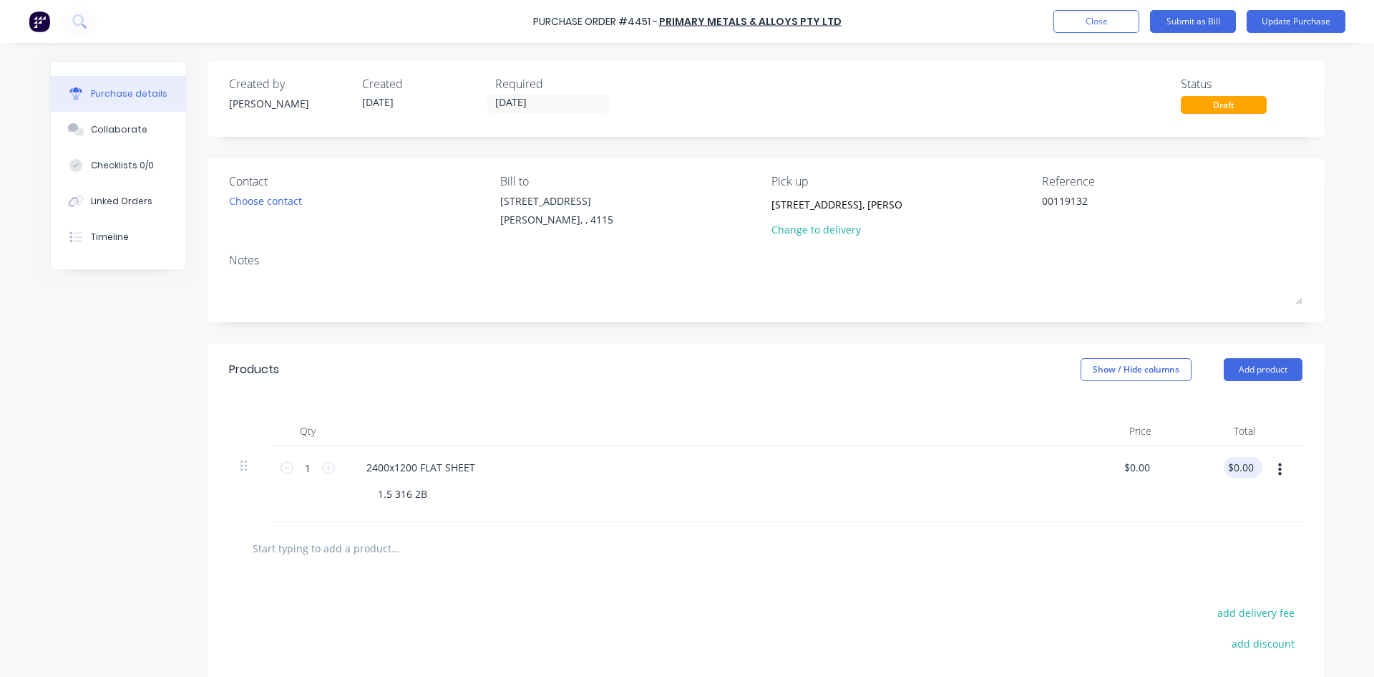
type input "0.00"
click at [1247, 467] on input "0.00" at bounding box center [1240, 467] width 33 height 21
type textarea "x"
click at [1247, 467] on input "0.00" at bounding box center [1243, 467] width 27 height 21
type input "262.80"
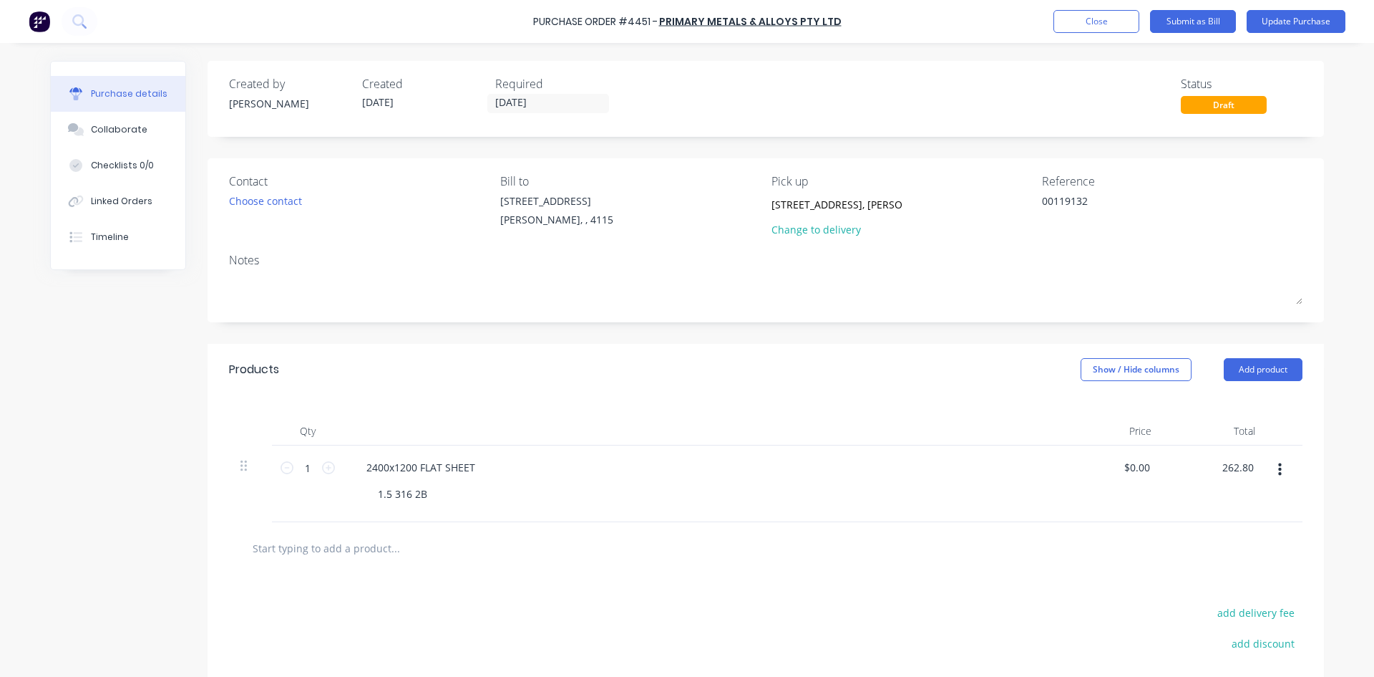
type textarea "x"
type input "$262.80"
click at [785, 437] on div at bounding box center [702, 431] width 716 height 29
click at [1265, 31] on button "Update Purchase" at bounding box center [1296, 21] width 99 height 23
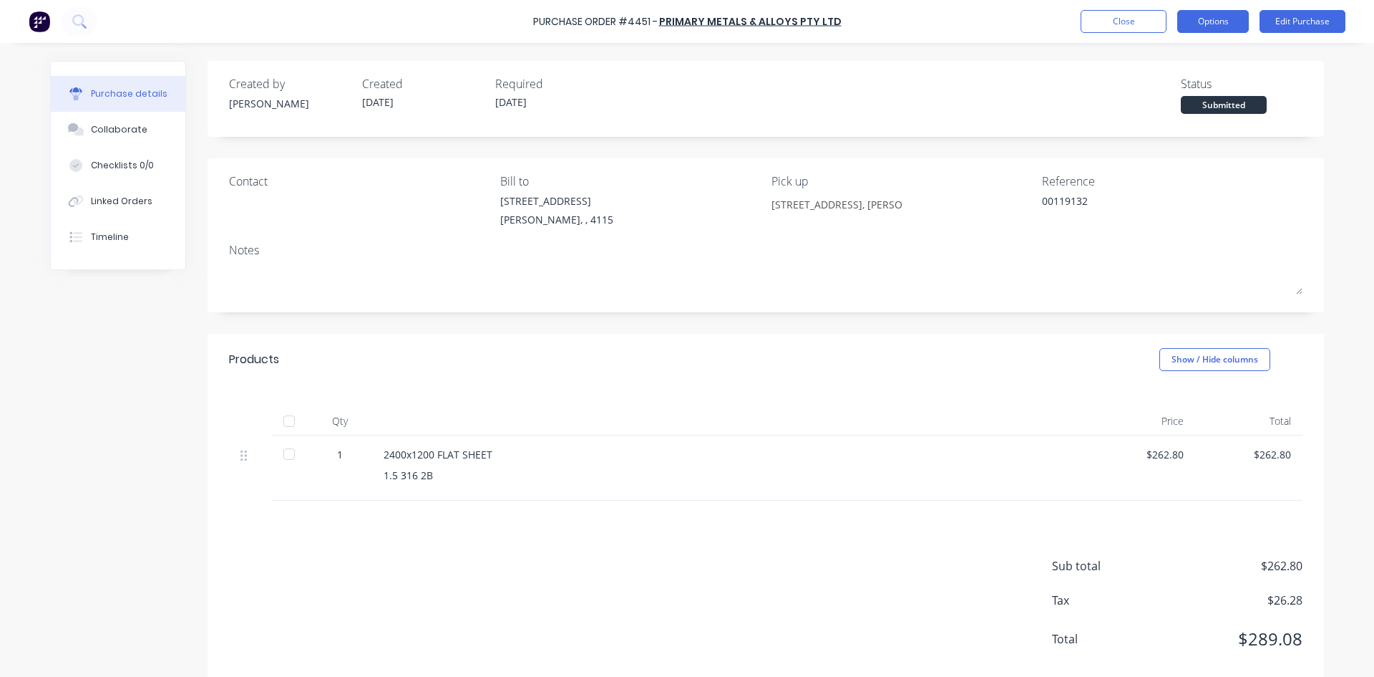
click at [1223, 13] on button "Options" at bounding box center [1214, 21] width 72 height 23
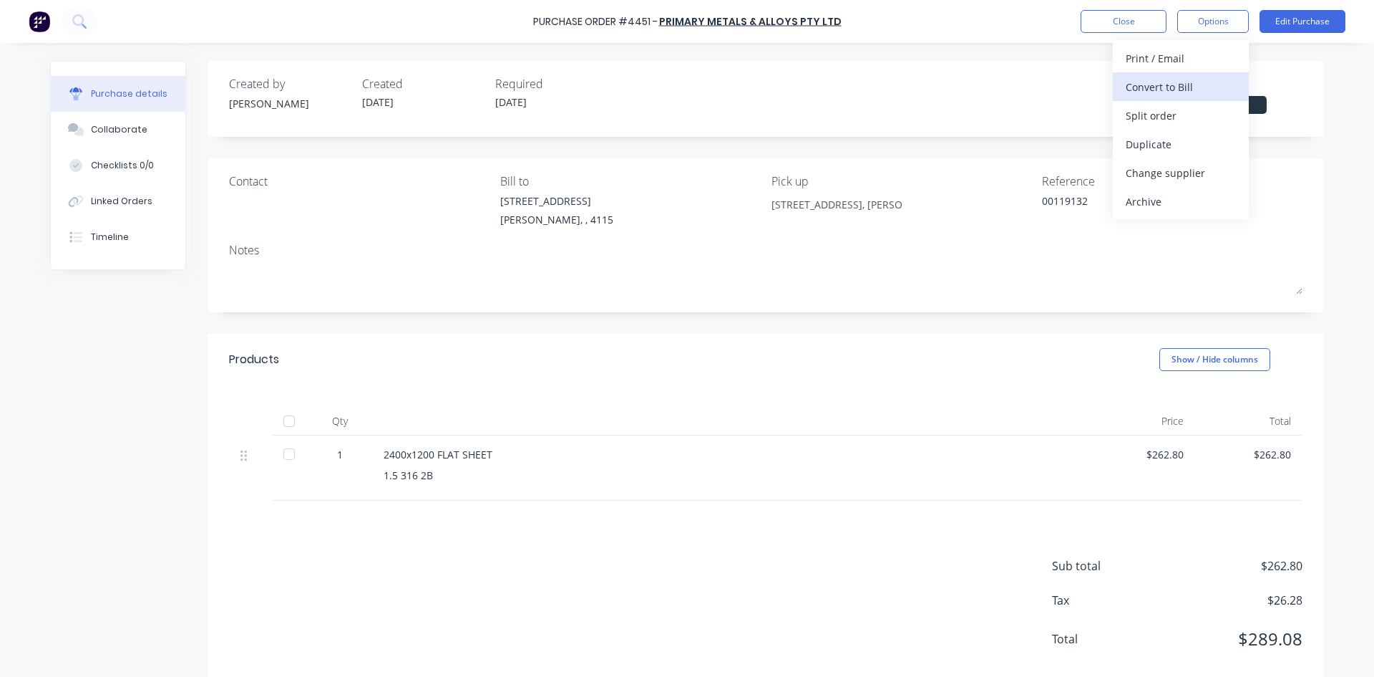
click at [1193, 87] on div "Convert to Bill" at bounding box center [1181, 87] width 110 height 21
type textarea "x"
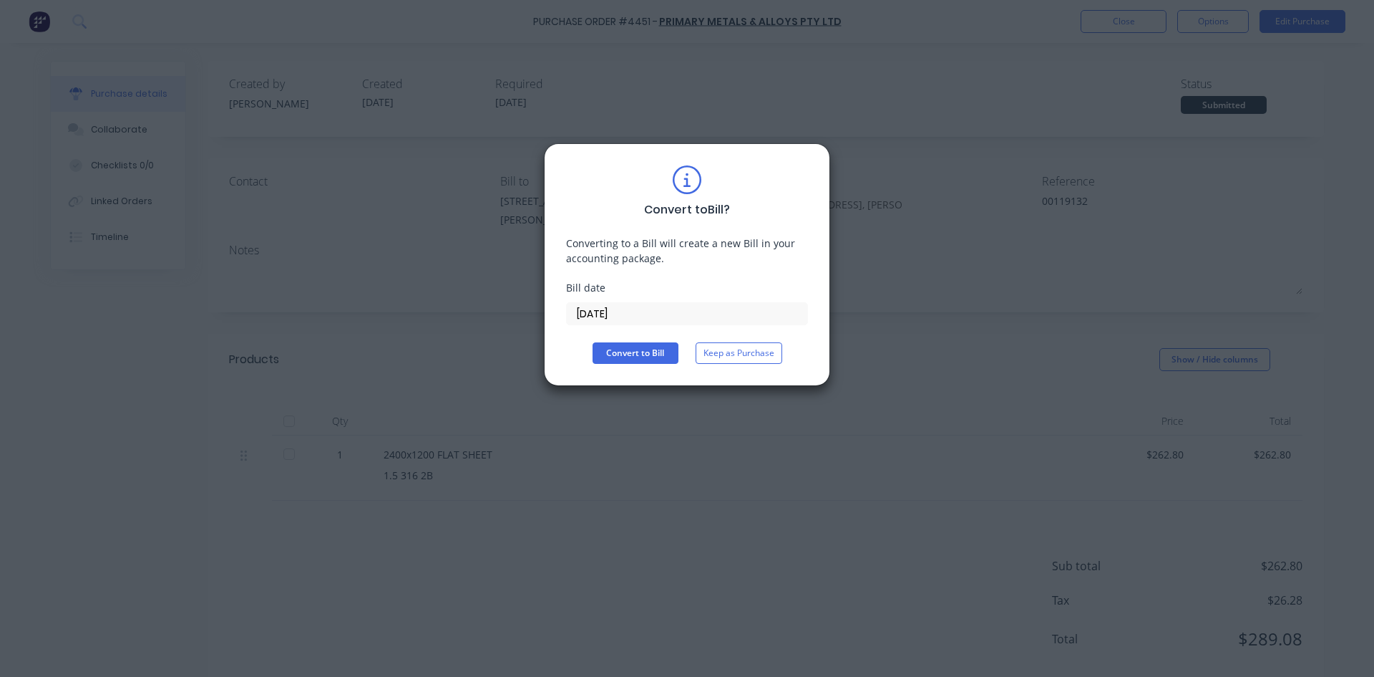
click at [609, 320] on input "13/10/25" at bounding box center [687, 313] width 241 height 21
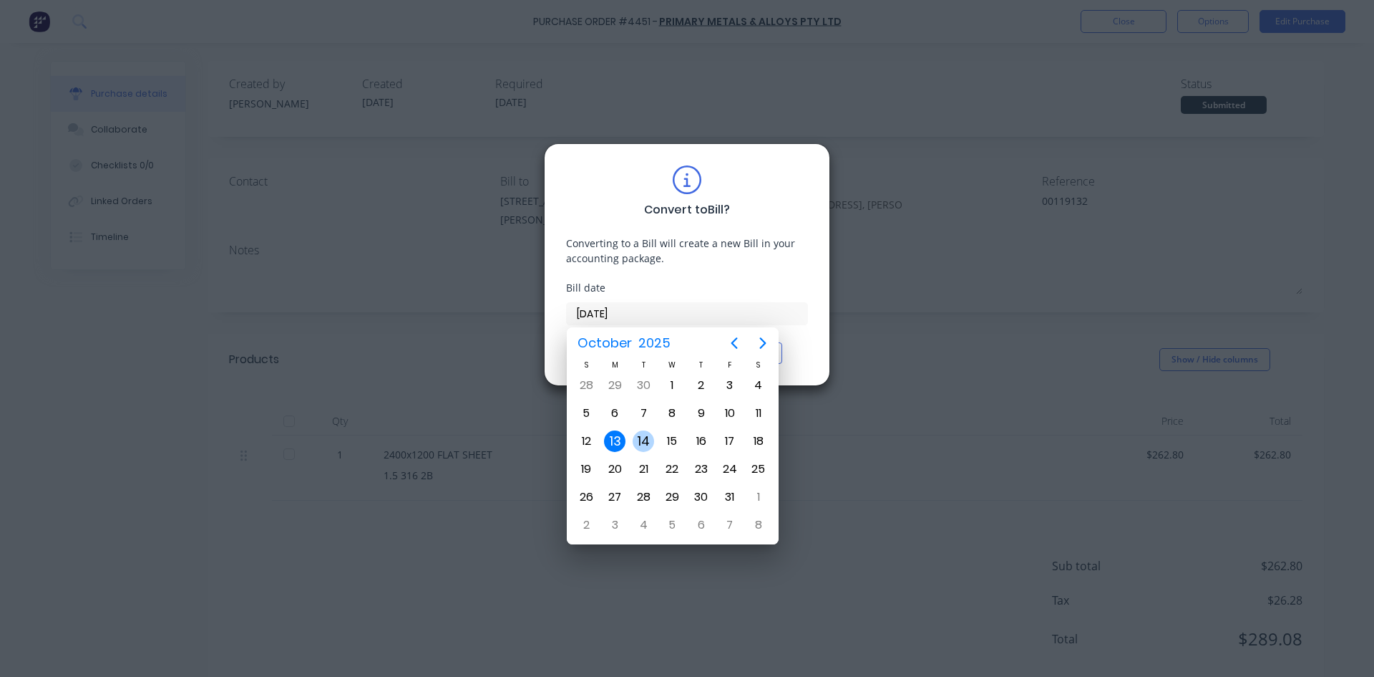
drag, startPoint x: 646, startPoint y: 434, endPoint x: 676, endPoint y: 389, distance: 53.6
click at [676, 389] on div "S M T W T F S 28 29 30 Oct 1 2 3 4 5 6 7 8 9 10 11 12 13 14 15 16 17 18 19 20 2…" at bounding box center [672, 449] width 201 height 180
click at [678, 412] on div "8" at bounding box center [672, 412] width 21 height 21
type input "08/10/25"
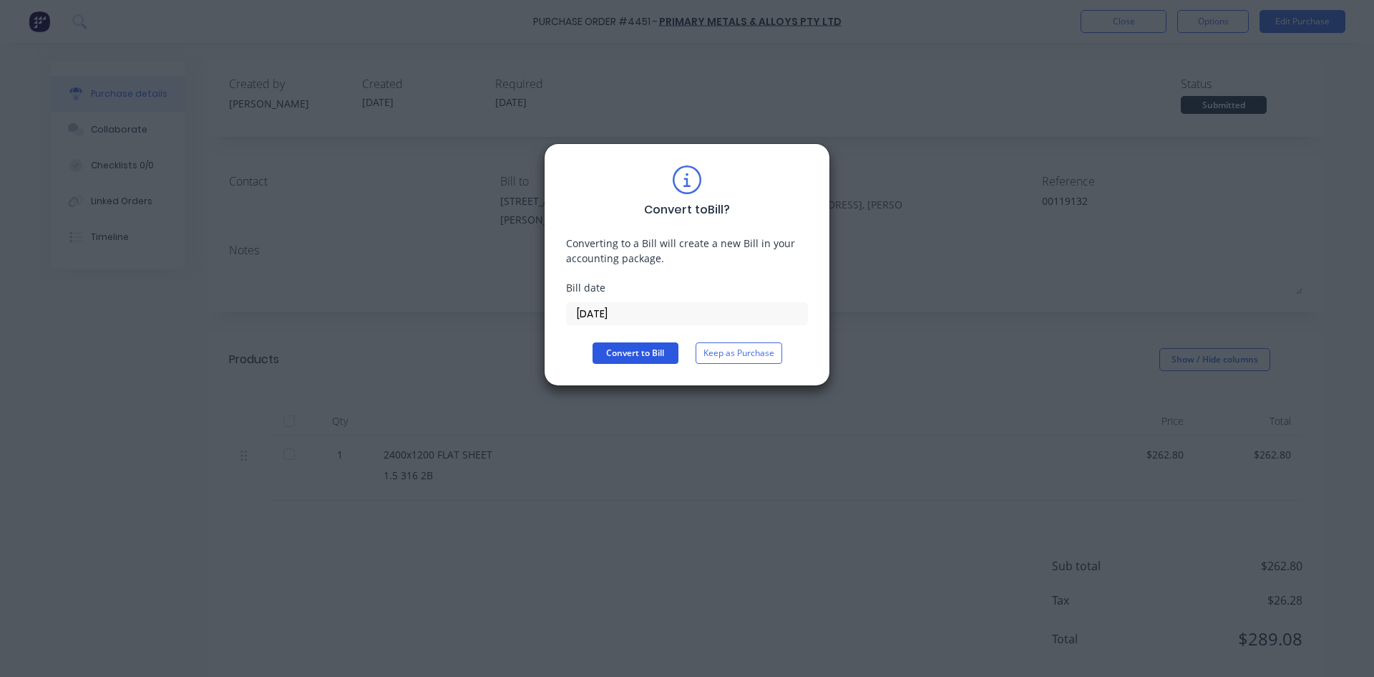
click at [639, 347] on button "Convert to Bill" at bounding box center [636, 352] width 86 height 21
type textarea "x"
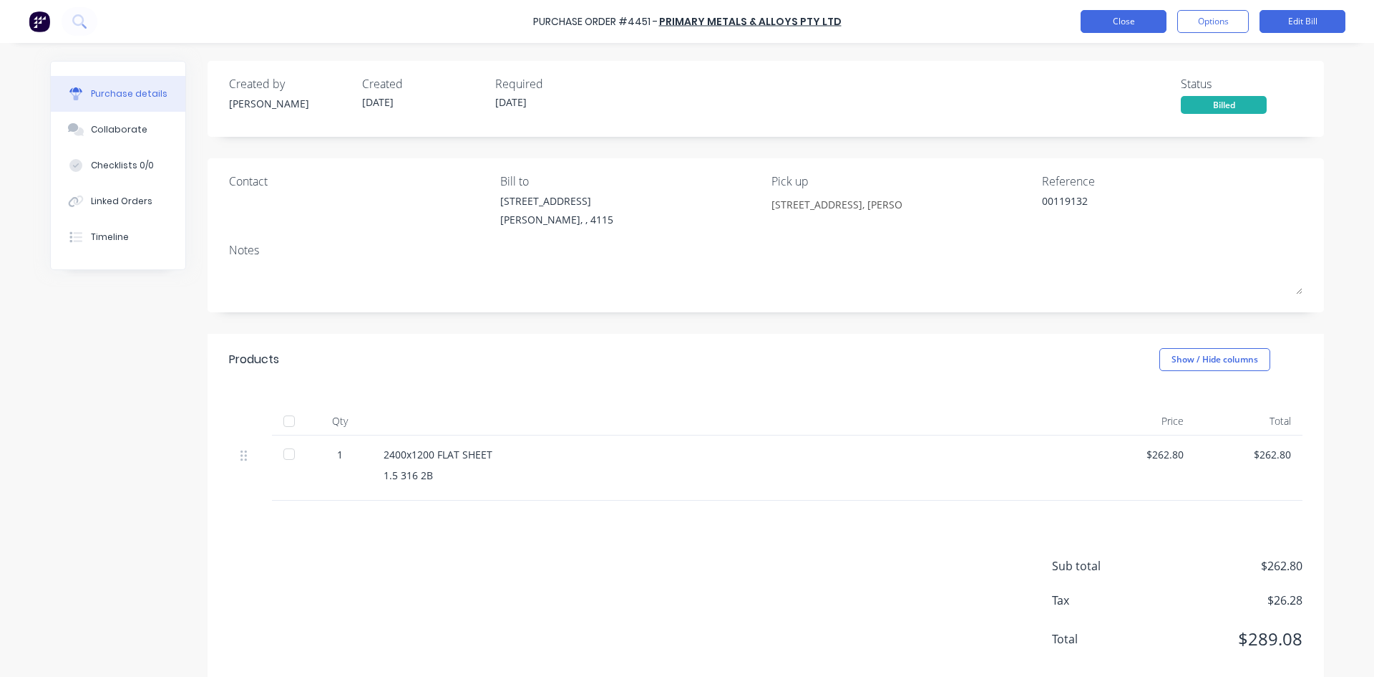
click at [1105, 26] on button "Close" at bounding box center [1124, 21] width 86 height 23
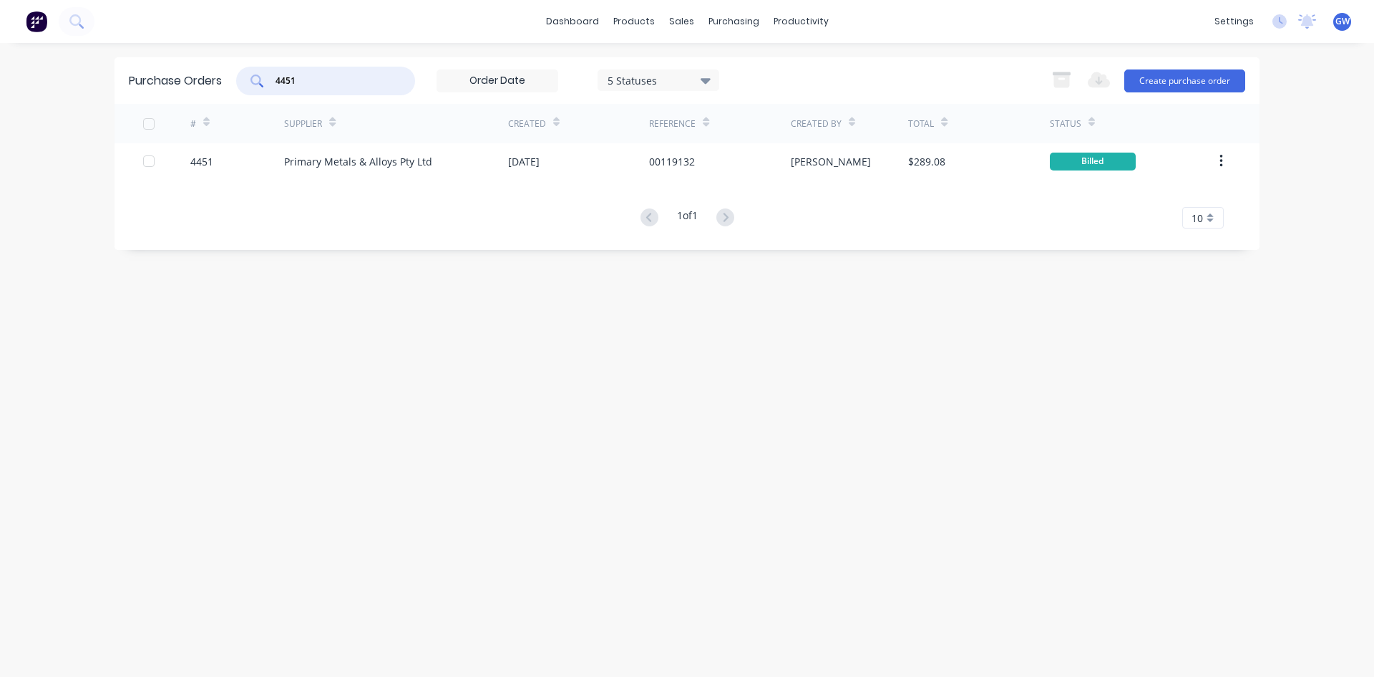
drag, startPoint x: 306, startPoint y: 77, endPoint x: 241, endPoint y: 64, distance: 66.6
click at [241, 64] on div "Purchase Orders 4451 5 Statuses 5 Statuses Export to Excel (XLSX) Create purcha…" at bounding box center [687, 80] width 1145 height 47
type input "4441"
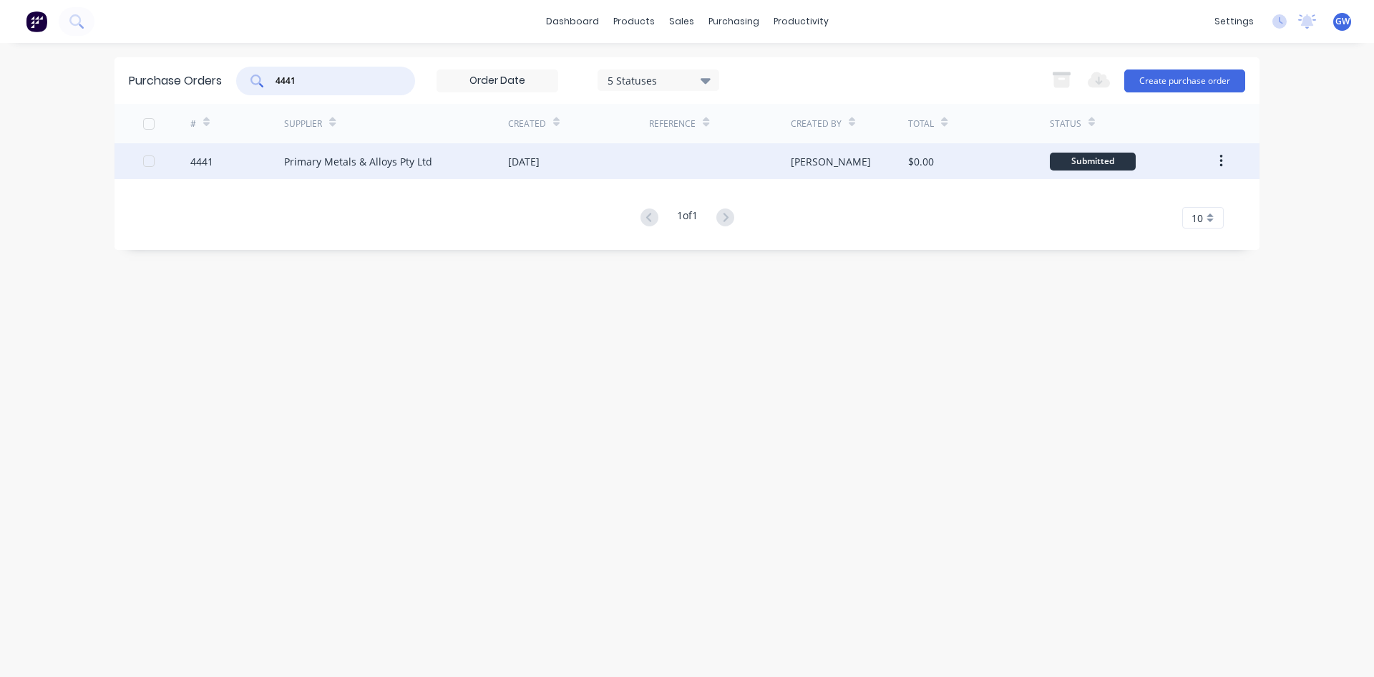
click at [356, 168] on div "Primary Metals & Alloys Pty Ltd" at bounding box center [358, 161] width 148 height 15
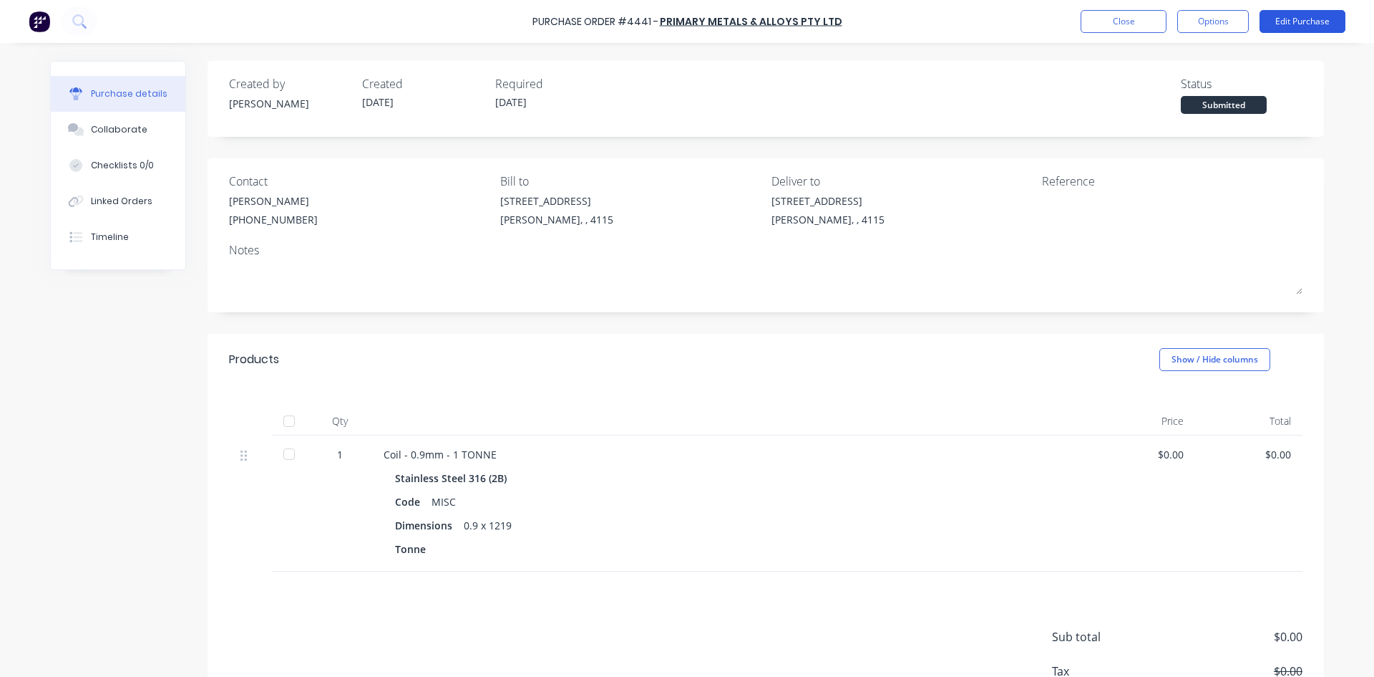
click at [1290, 24] on button "Edit Purchase" at bounding box center [1303, 21] width 86 height 23
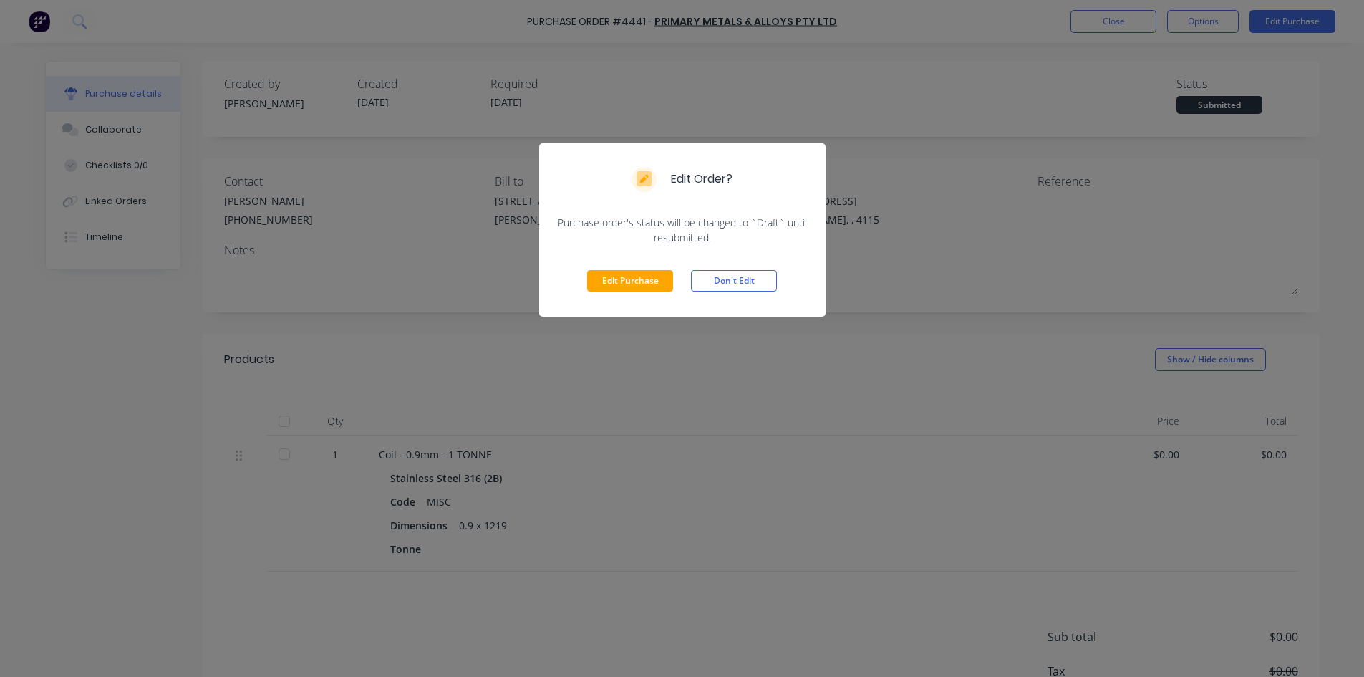
click at [634, 290] on button "Edit Purchase" at bounding box center [630, 280] width 86 height 21
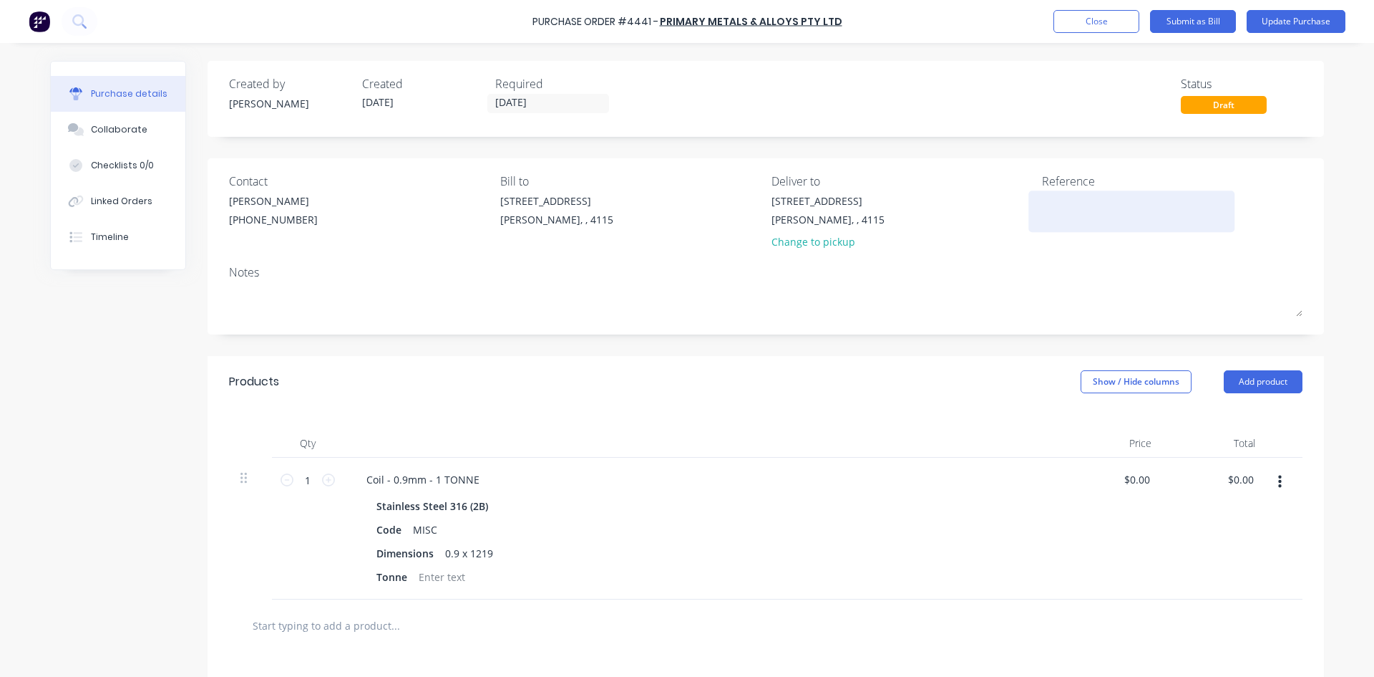
click at [1100, 206] on textarea at bounding box center [1131, 209] width 179 height 32
type textarea "0"
type textarea "x"
type textarea "00"
type textarea "x"
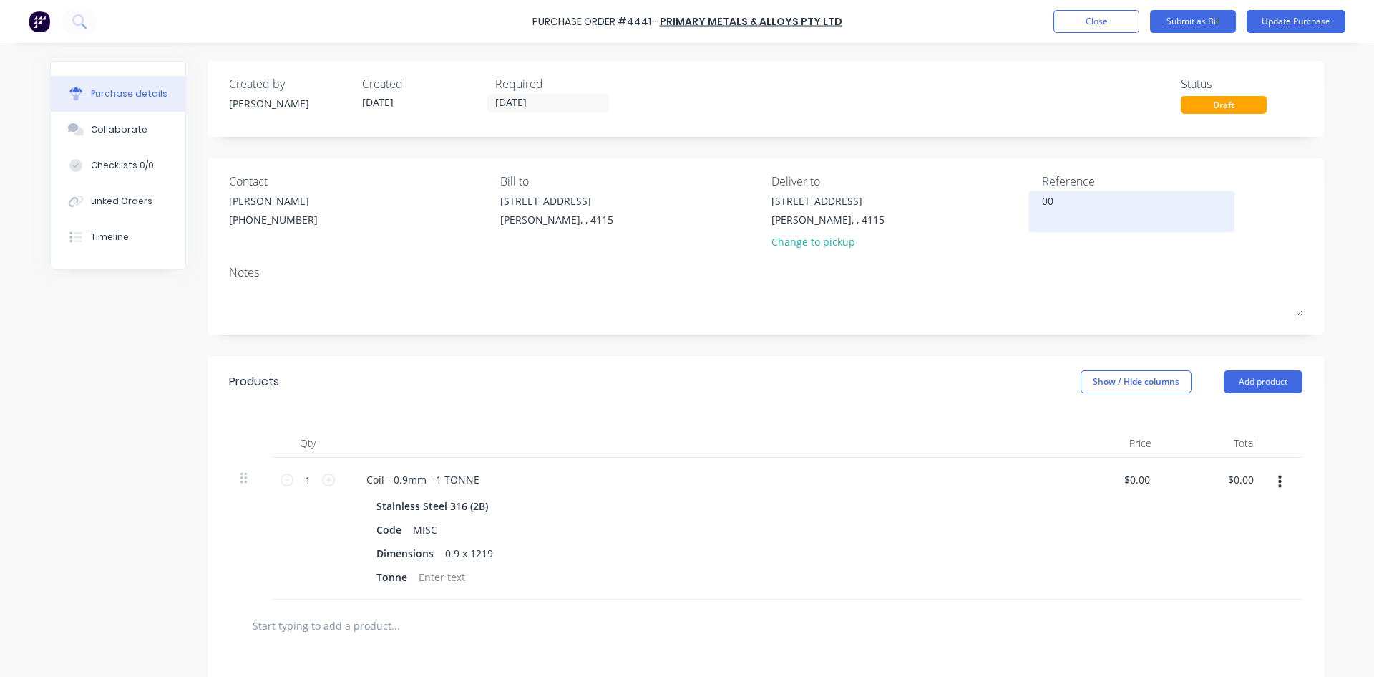
type textarea "001"
type textarea "x"
type textarea "0011"
type textarea "x"
type textarea "00111"
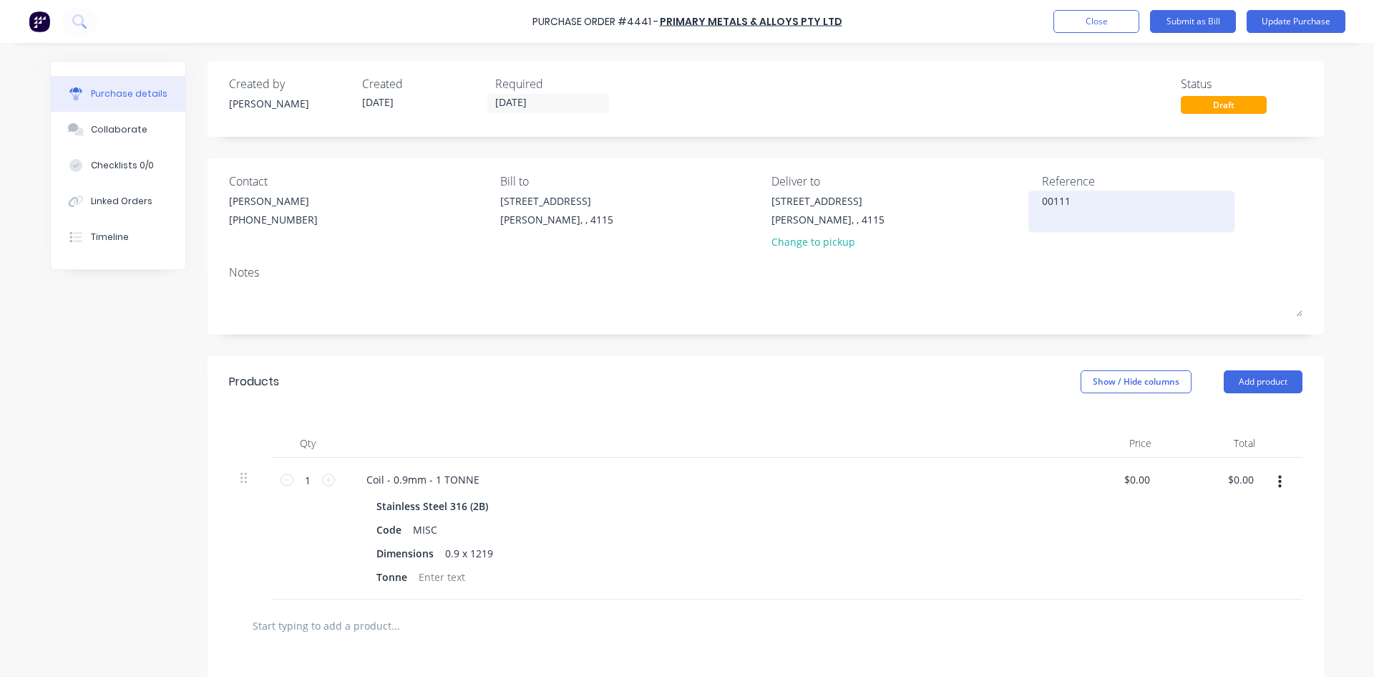
type textarea "x"
type textarea "001119"
type textarea "x"
type textarea "00111"
type textarea "x"
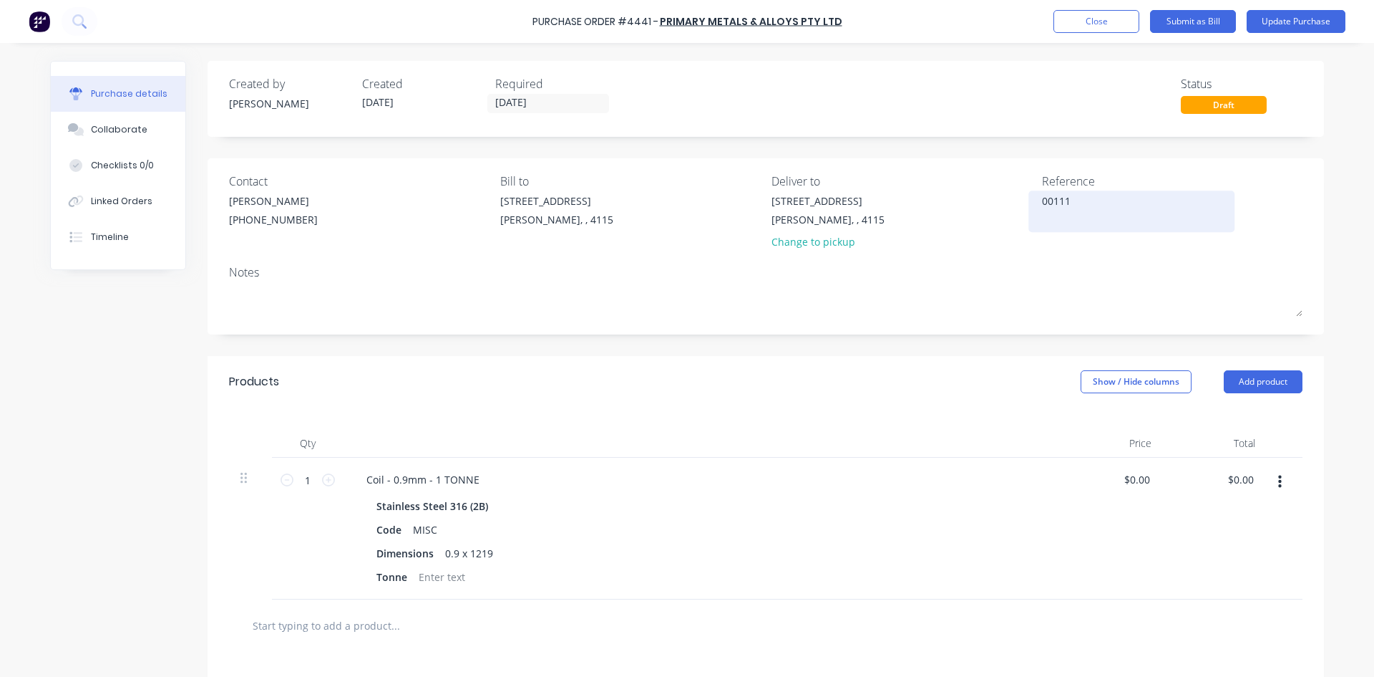
type textarea "0011"
type textarea "x"
type textarea "001"
type textarea "x"
type textarea "0011"
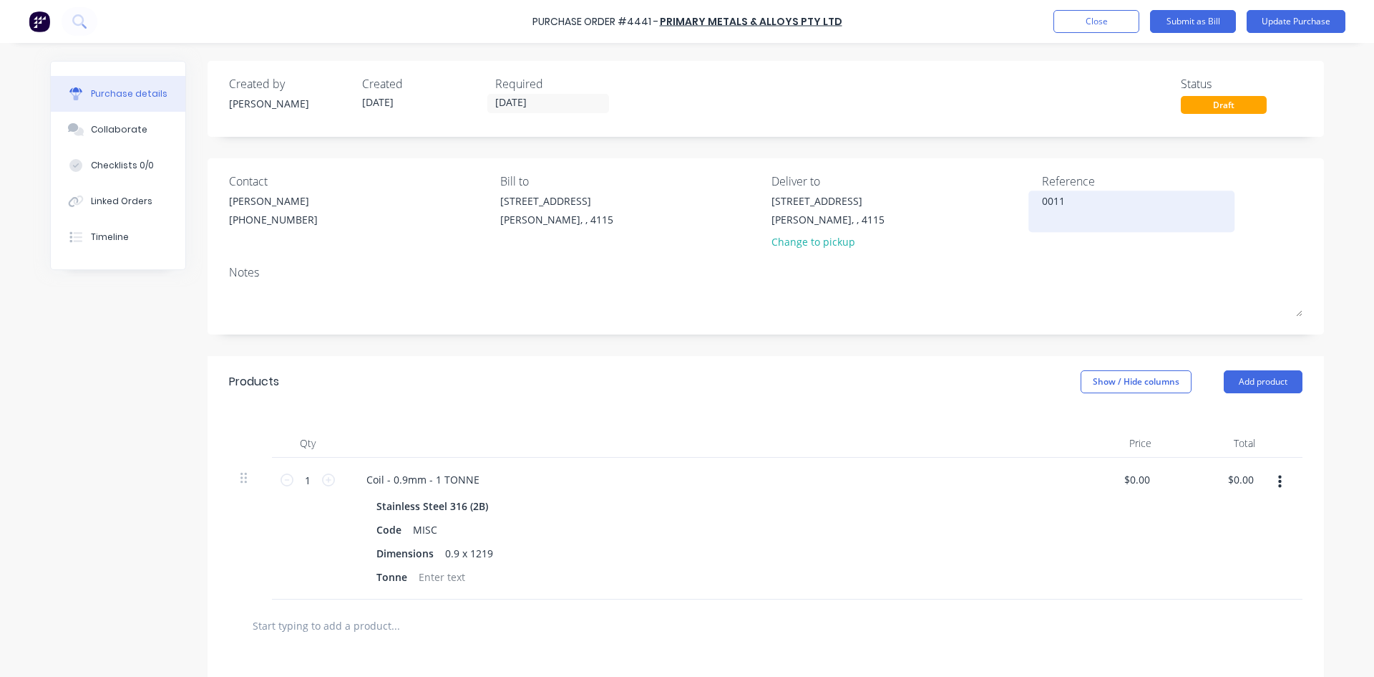
type textarea "x"
type textarea "00119"
type textarea "x"
type textarea "001191"
type textarea "x"
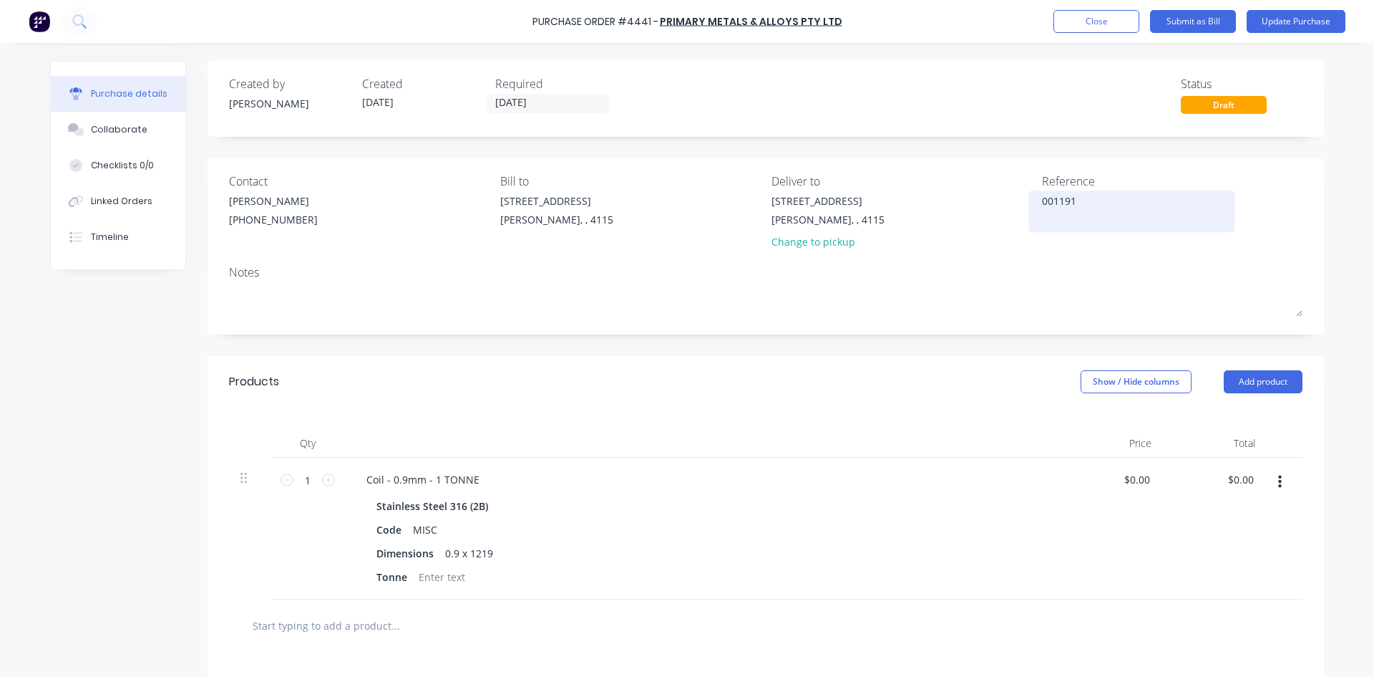
type textarea "0011910"
type textarea "x"
type textarea "00119105"
type textarea "x"
type textarea "00119105"
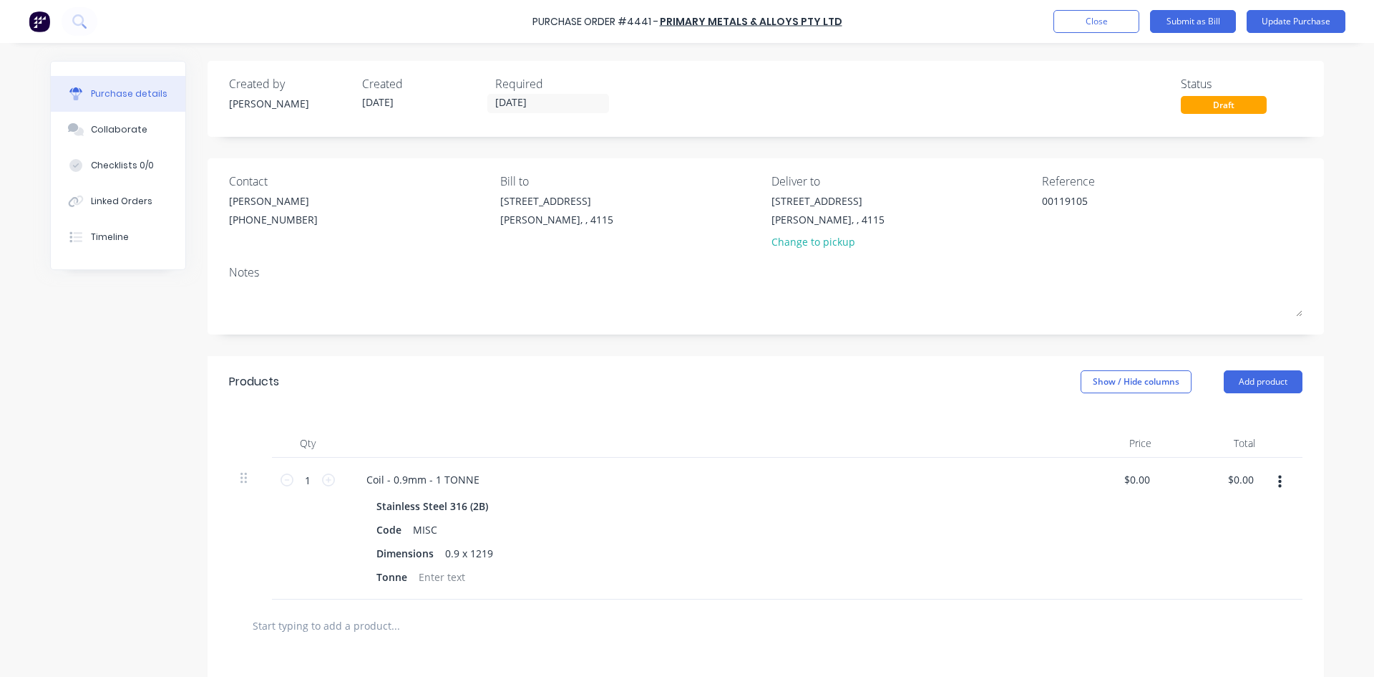
click at [941, 361] on div "Products Show / Hide columns Add product" at bounding box center [766, 382] width 1117 height 52
type textarea "x"
type input "0.00"
click at [1233, 470] on input "0.00" at bounding box center [1240, 479] width 33 height 21
type textarea "x"
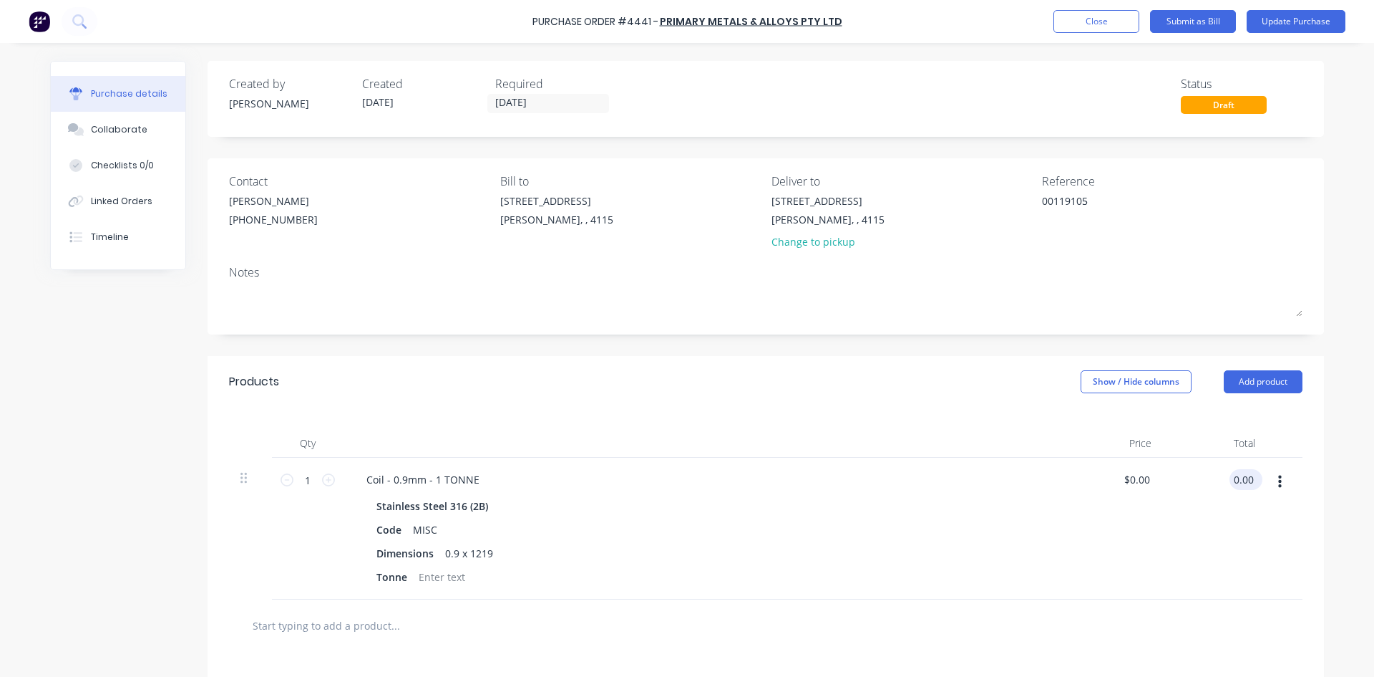
click at [1233, 470] on input "0.00" at bounding box center [1243, 479] width 27 height 21
type input "7923.60"
type textarea "x"
type input "$7,923.60"
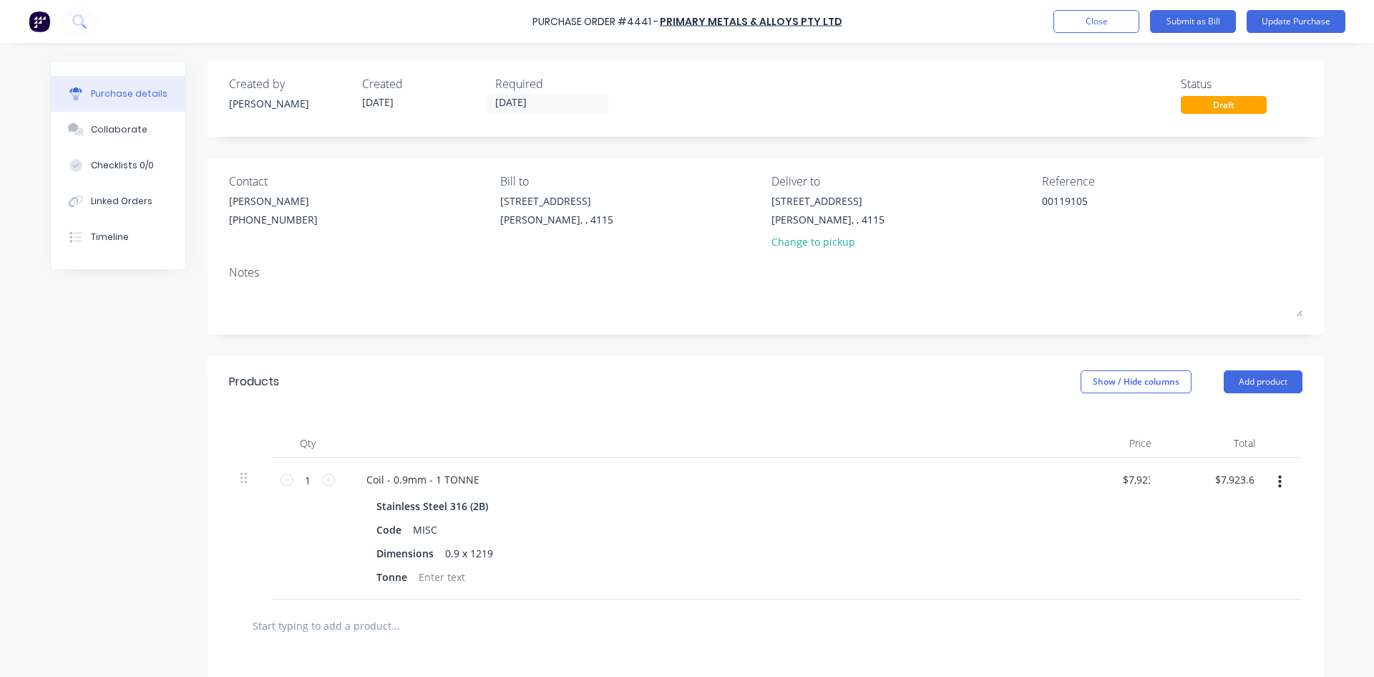
click at [961, 393] on div "Products Show / Hide columns Add product" at bounding box center [766, 382] width 1117 height 52
click at [1280, 15] on button "Update Purchase" at bounding box center [1296, 21] width 99 height 23
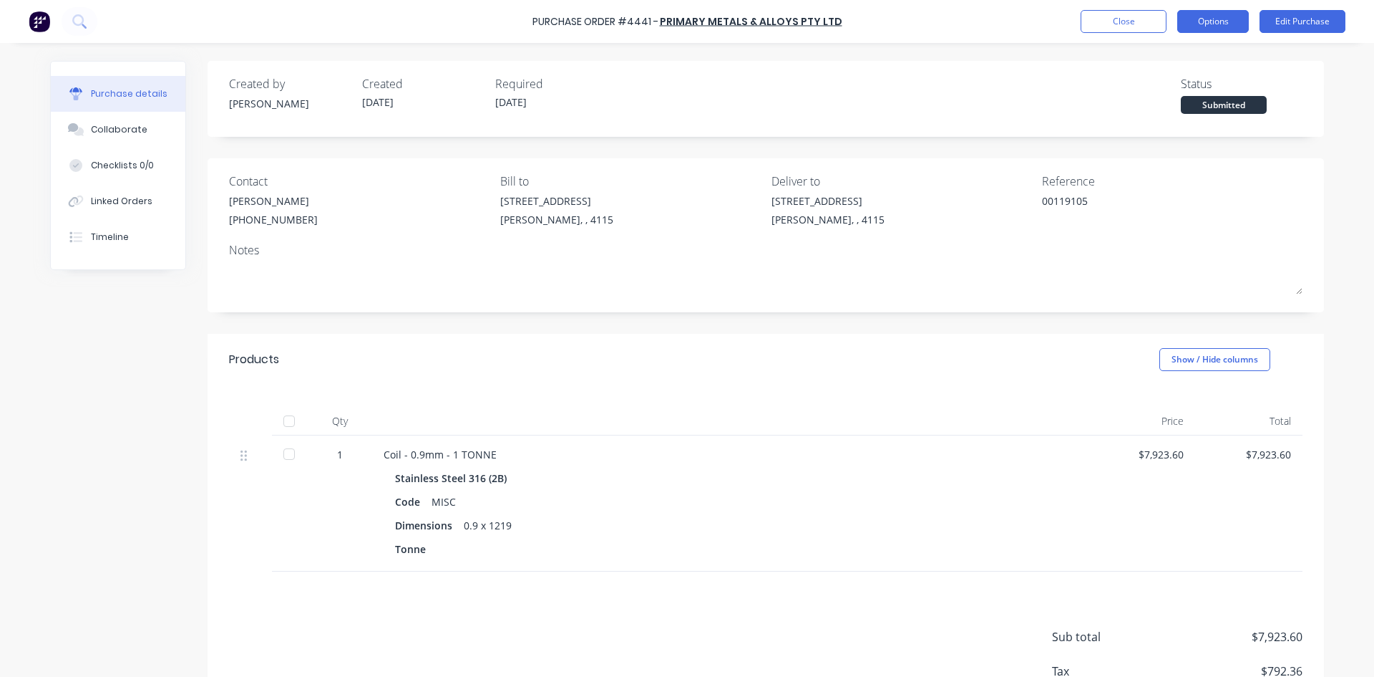
click at [1203, 26] on button "Options" at bounding box center [1214, 21] width 72 height 23
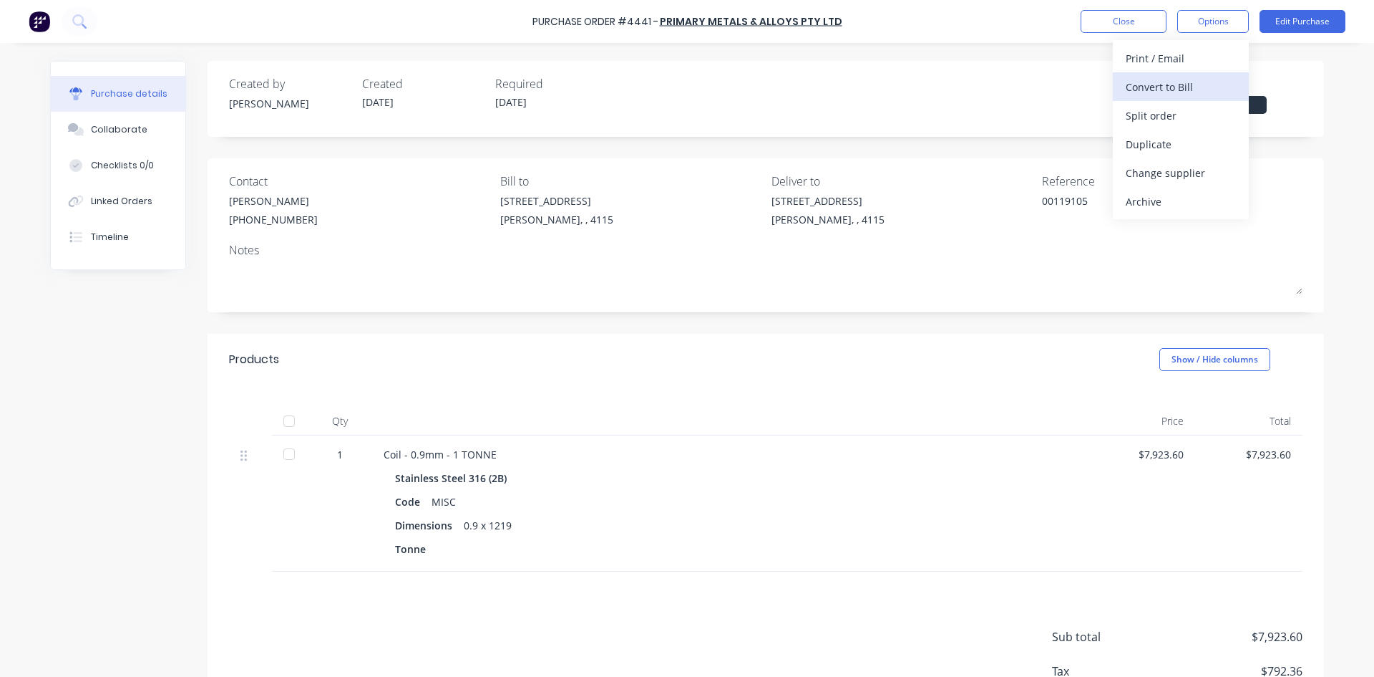
click at [1188, 95] on div "Convert to Bill" at bounding box center [1181, 87] width 110 height 21
type textarea "x"
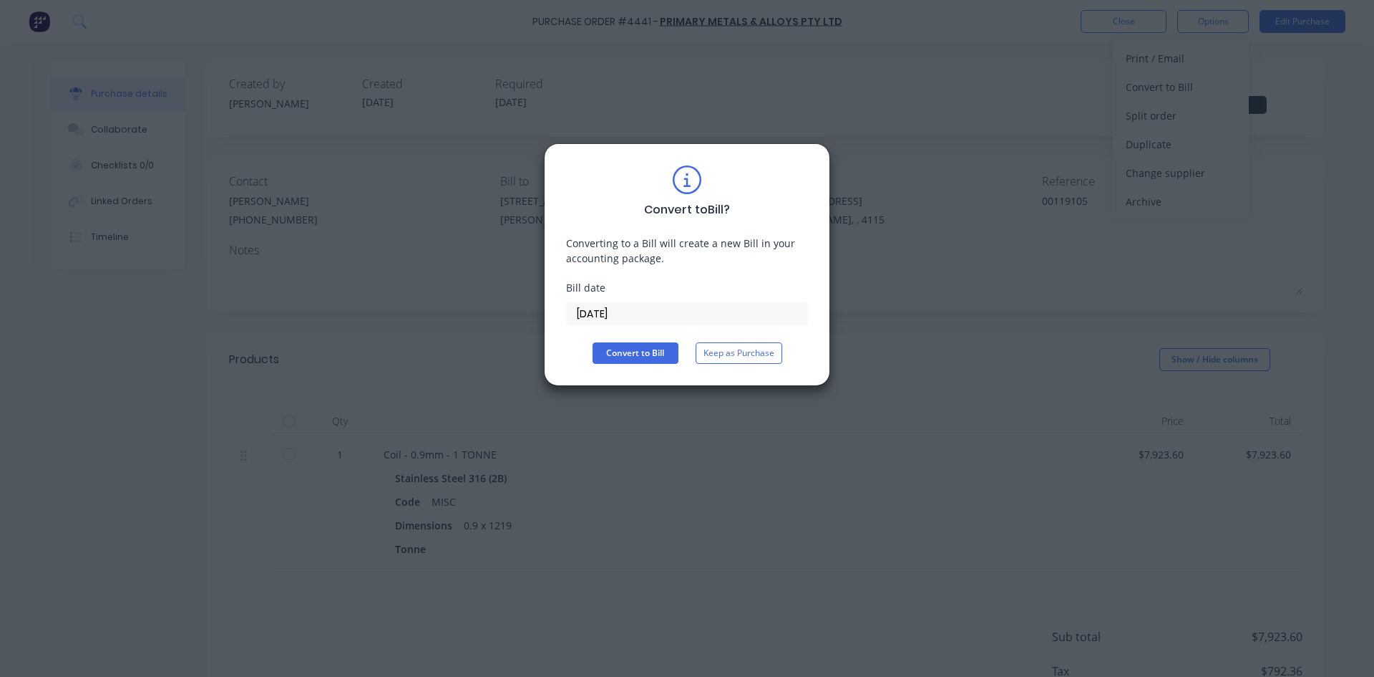
click at [609, 320] on input "13/10/25" at bounding box center [687, 313] width 241 height 21
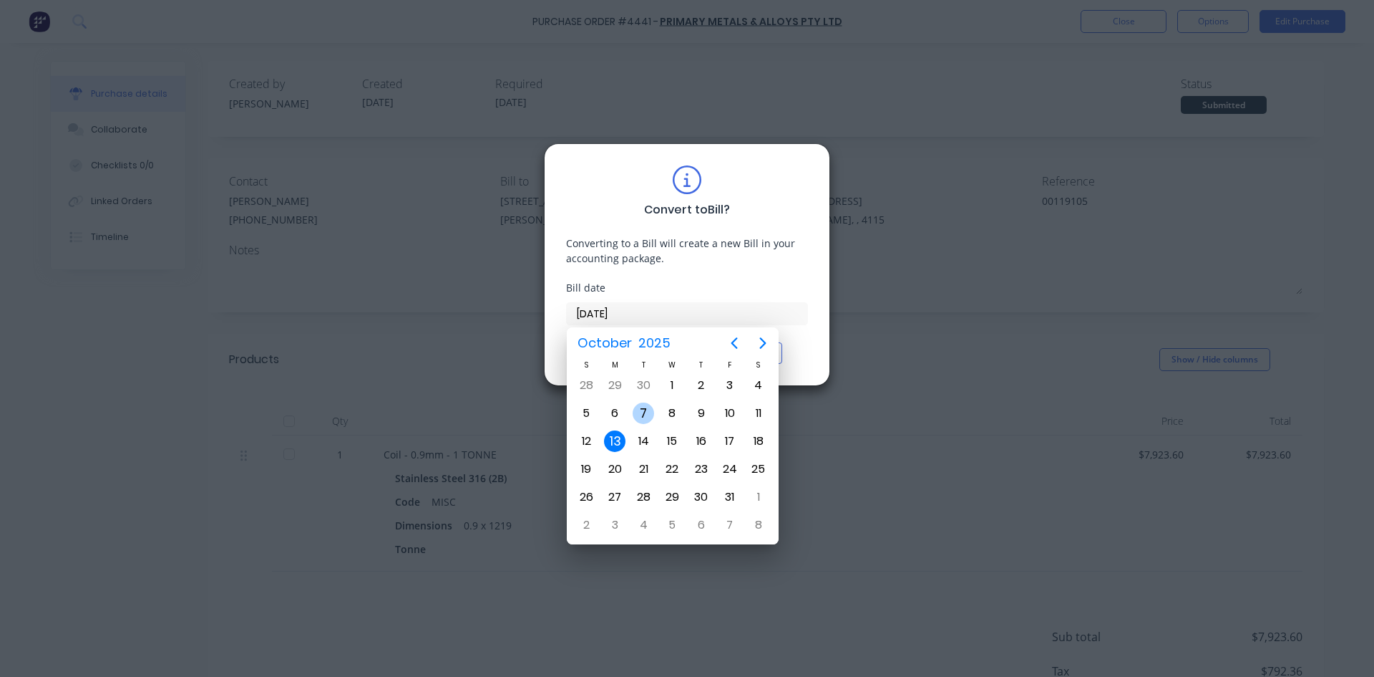
click at [644, 410] on div "7" at bounding box center [643, 412] width 21 height 21
type input "07/10/25"
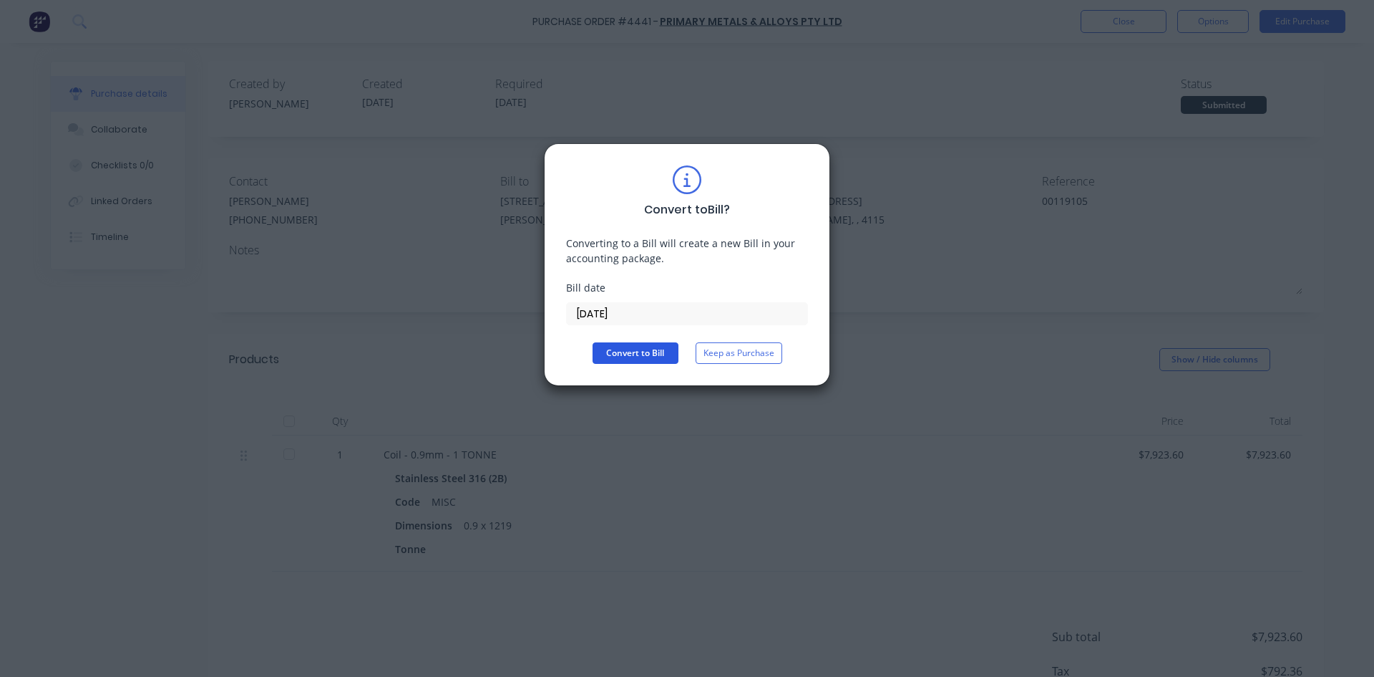
click at [642, 353] on button "Convert to Bill" at bounding box center [636, 352] width 86 height 21
type textarea "x"
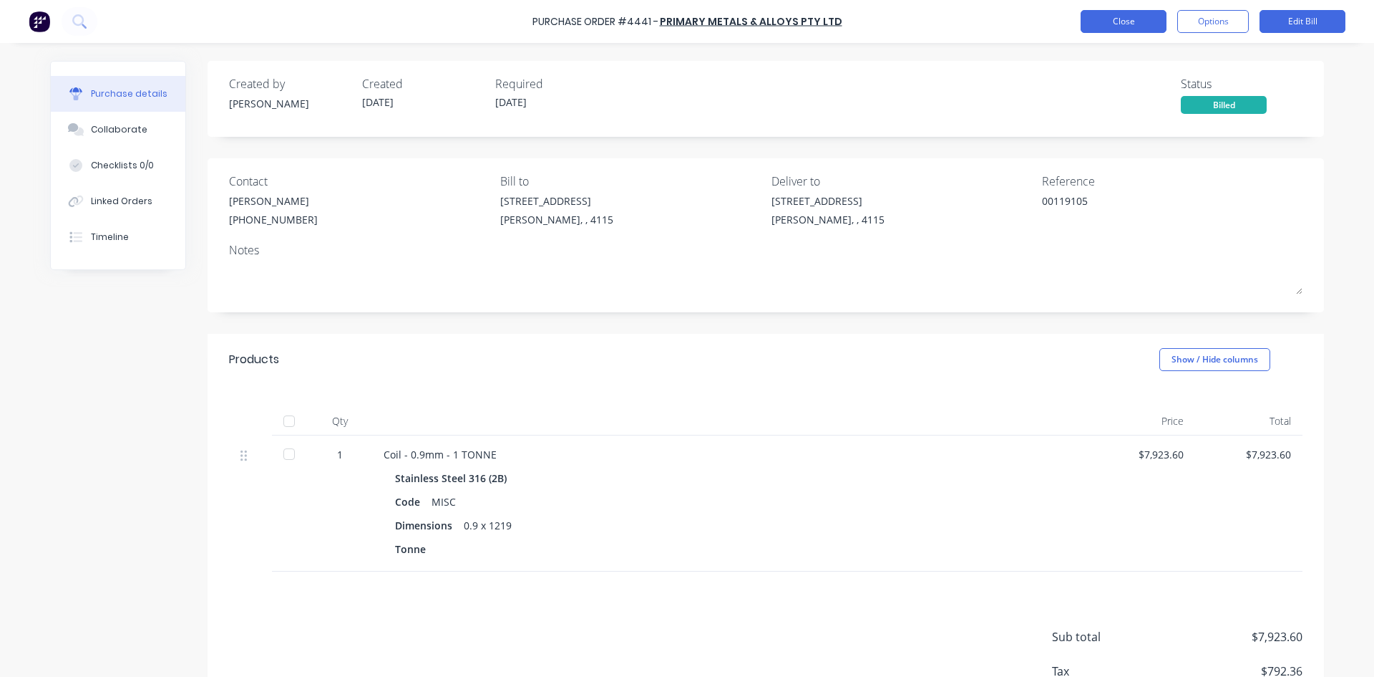
click at [1115, 28] on button "Close" at bounding box center [1124, 21] width 86 height 23
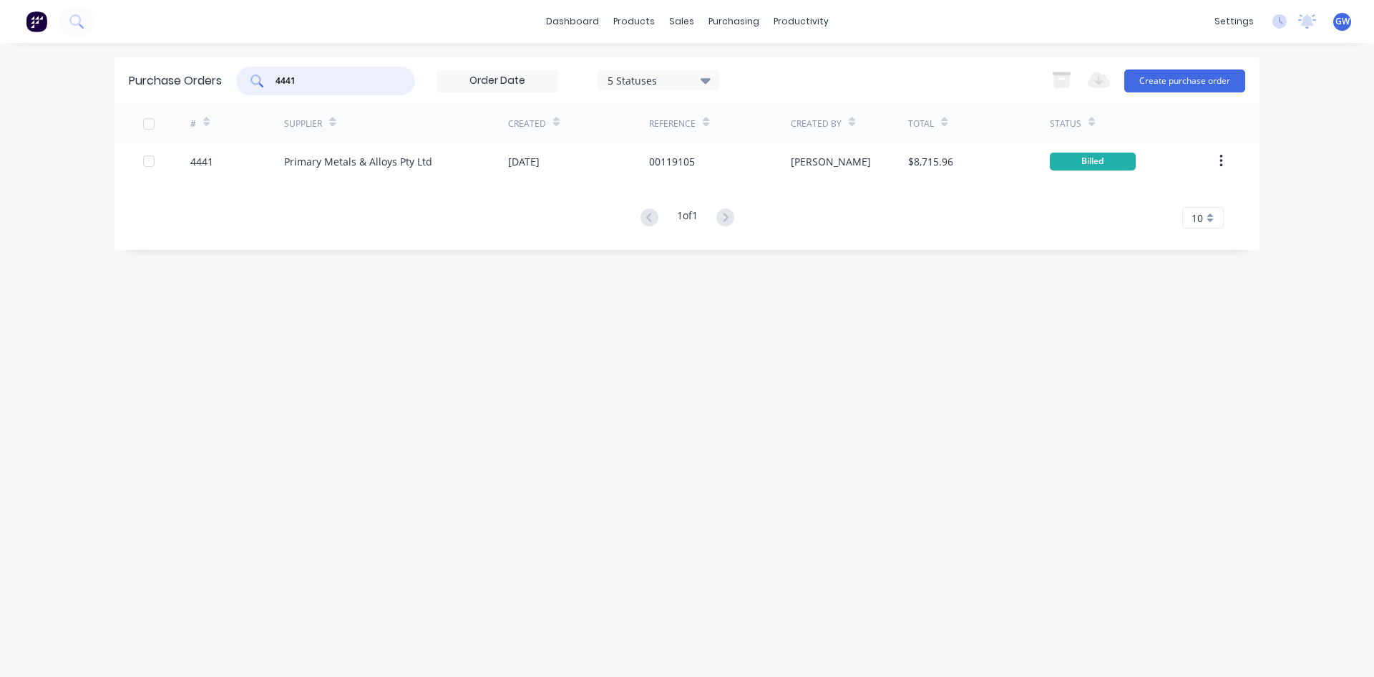
drag, startPoint x: 340, startPoint y: 79, endPoint x: 228, endPoint y: 82, distance: 111.7
click at [228, 82] on div "Purchase Orders 4441 5 Statuses 5 Statuses Export to Excel (XLSX) Create purcha…" at bounding box center [687, 80] width 1145 height 47
click at [754, 87] on link "Suppliers" at bounding box center [794, 97] width 190 height 29
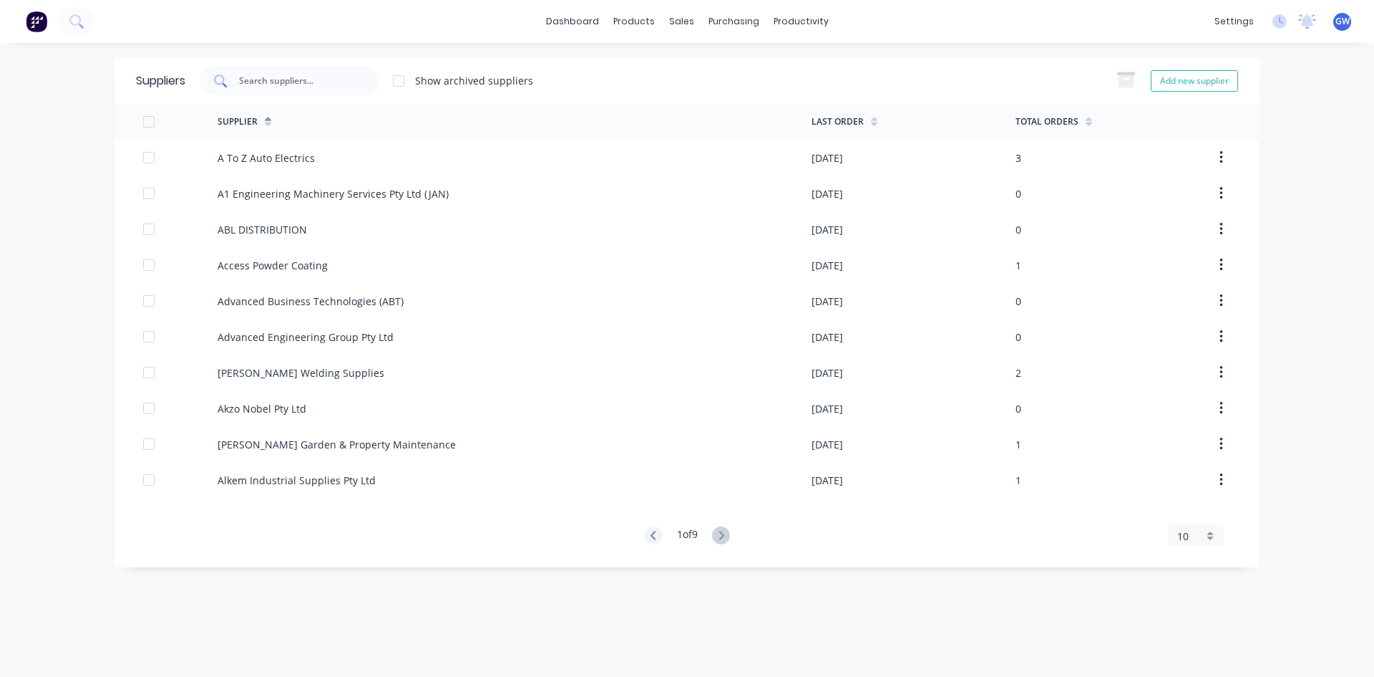
click at [316, 79] on input "text" at bounding box center [297, 81] width 119 height 14
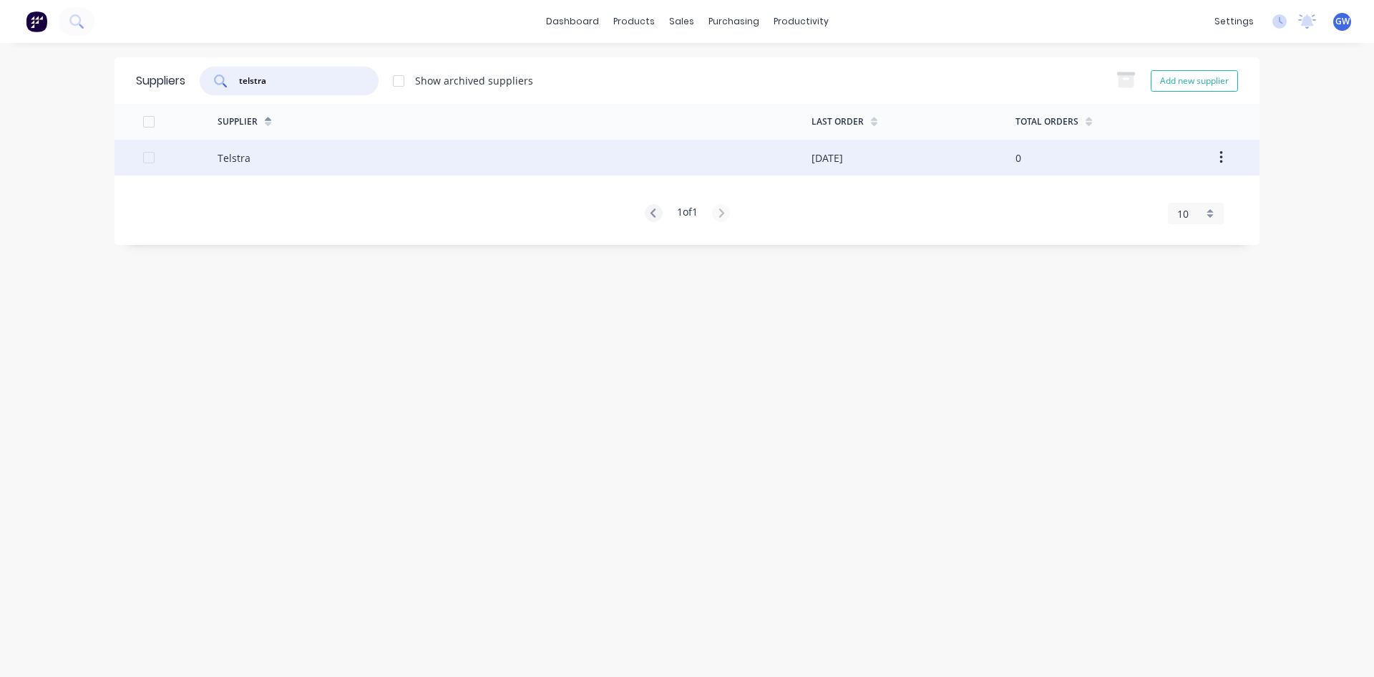
type input "telstra"
click at [497, 155] on div "Telstra" at bounding box center [515, 158] width 594 height 36
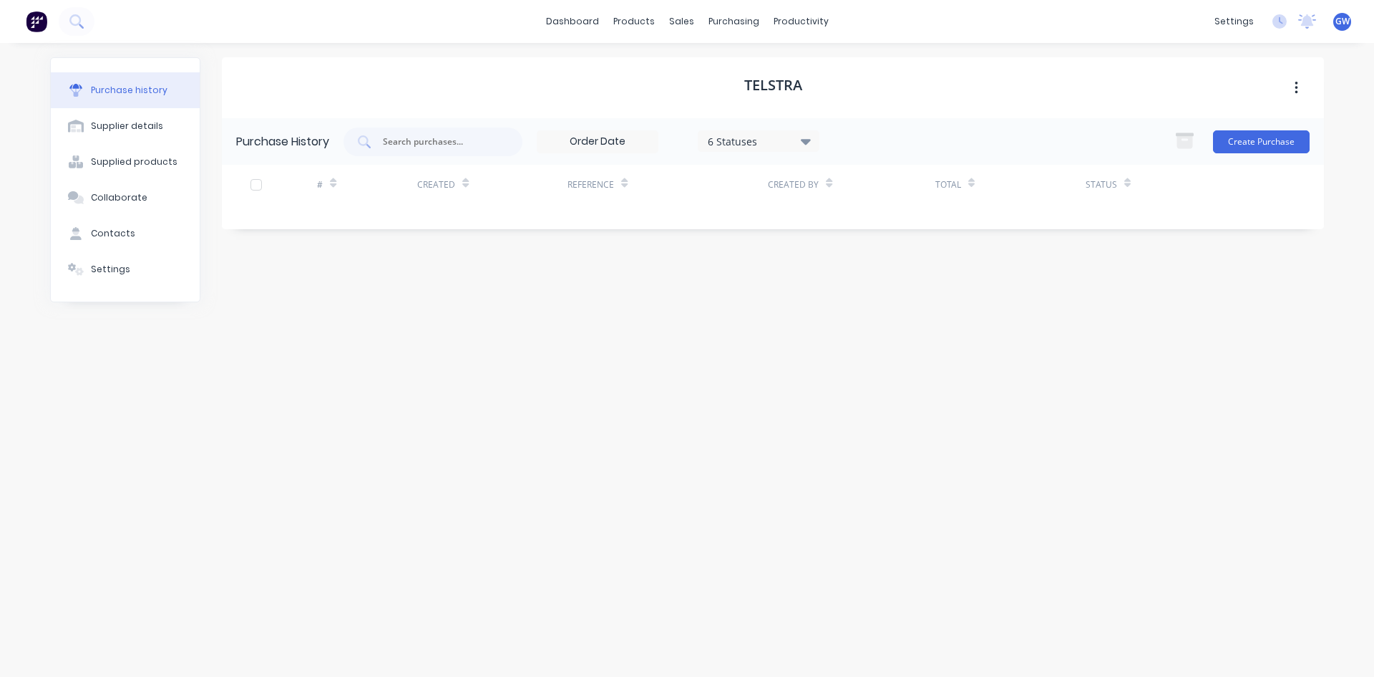
click at [1296, 82] on icon "button" at bounding box center [1296, 88] width 3 height 13
click at [966, 120] on div "Purchase History 6 Statuses 6 Statuses Create Purchase" at bounding box center [773, 141] width 1102 height 47
click at [769, 136] on div "6 Statuses" at bounding box center [759, 140] width 102 height 15
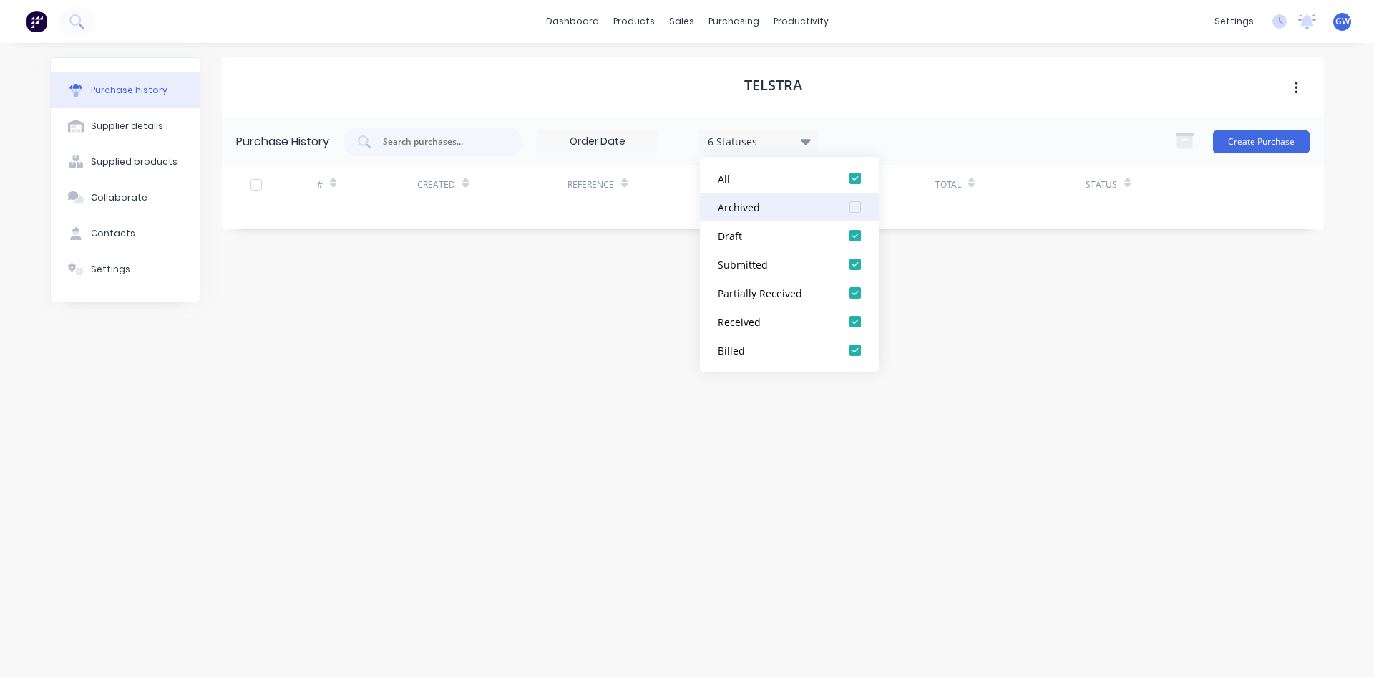
click at [853, 205] on div at bounding box center [855, 207] width 29 height 29
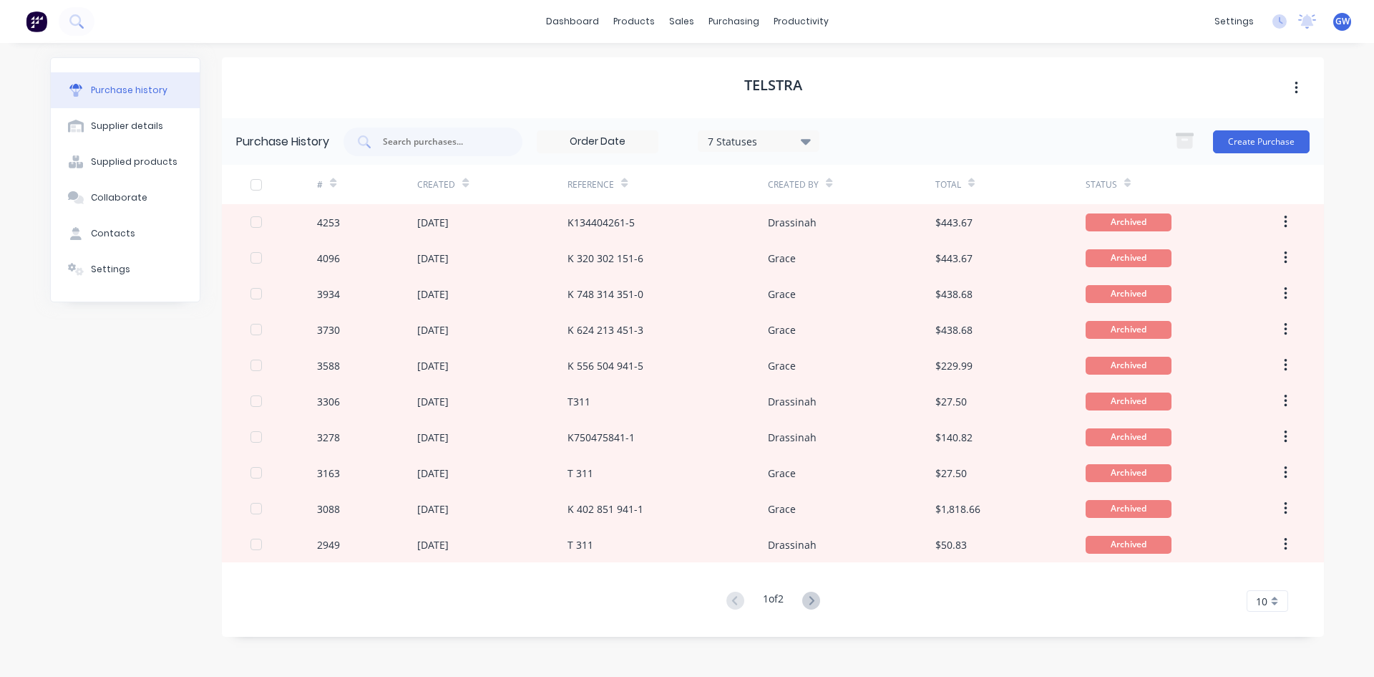
click at [927, 99] on div "Telstra" at bounding box center [773, 87] width 1102 height 61
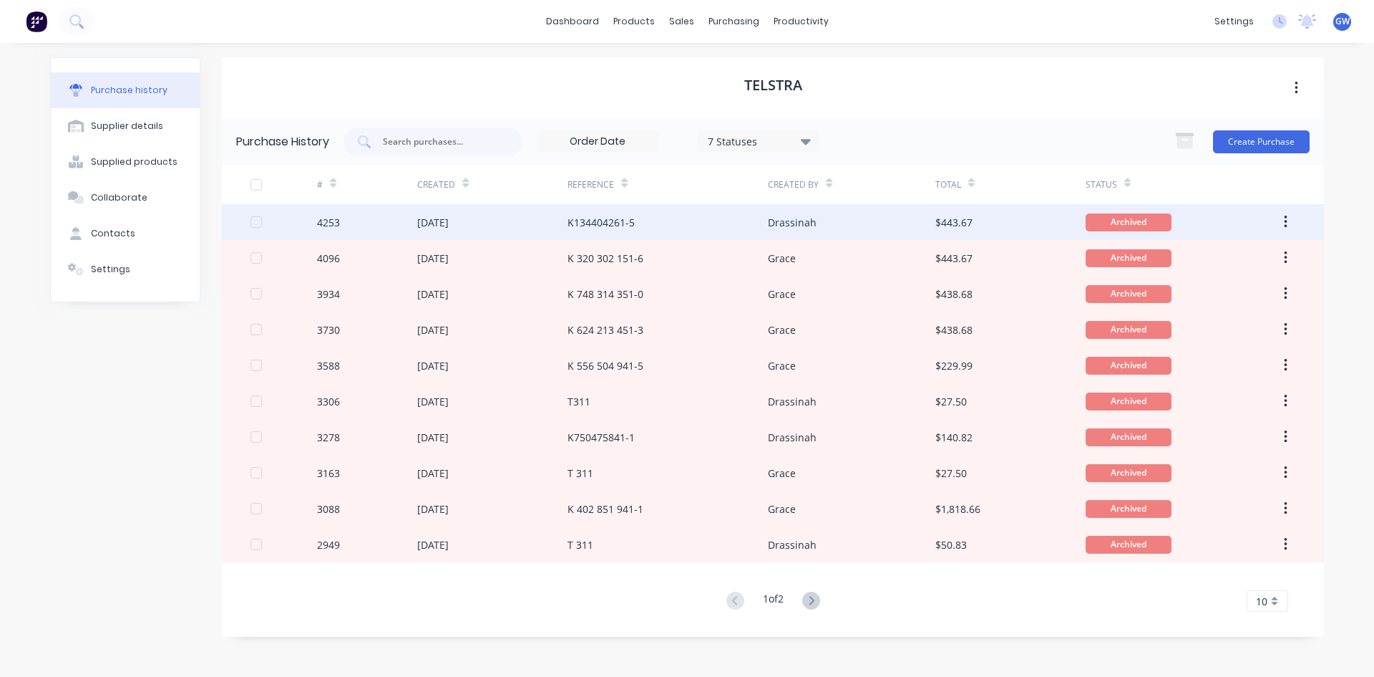
click at [944, 213] on div "$443.67" at bounding box center [1011, 222] width 150 height 36
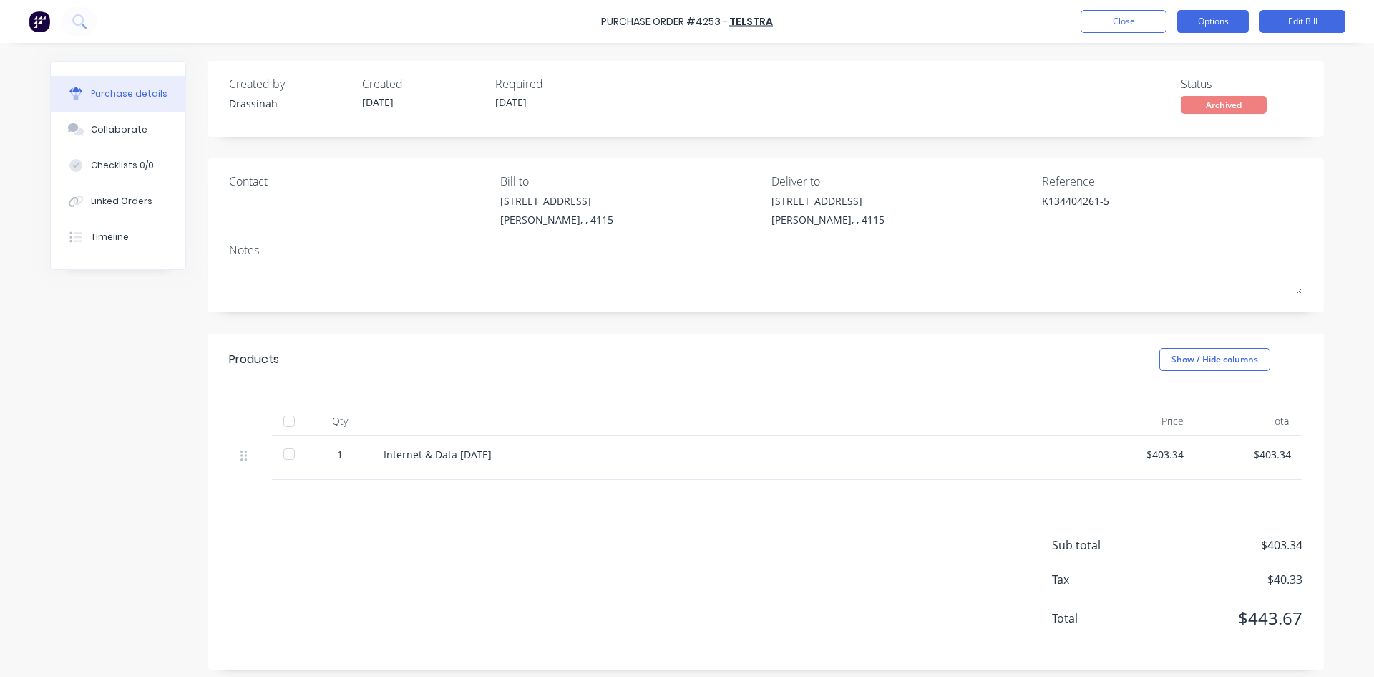
click at [1227, 16] on button "Options" at bounding box center [1214, 21] width 72 height 23
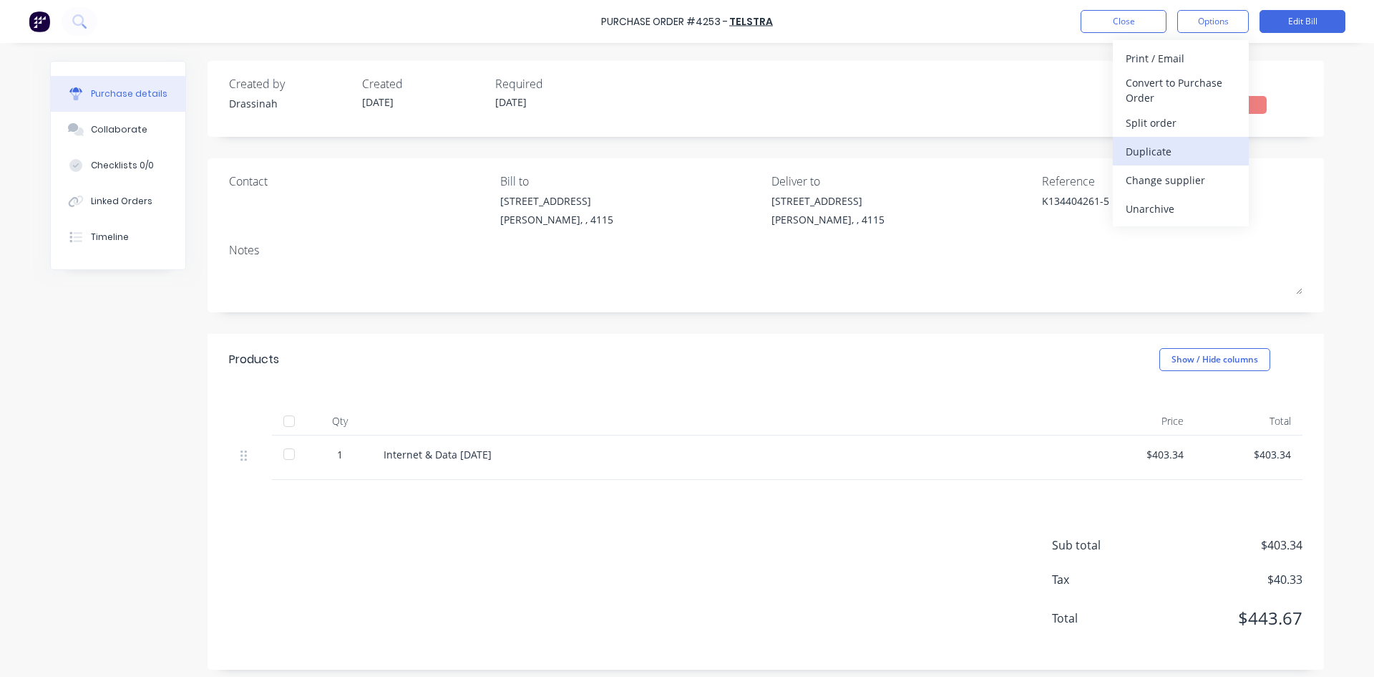
click at [1161, 152] on div "Duplicate" at bounding box center [1181, 151] width 110 height 21
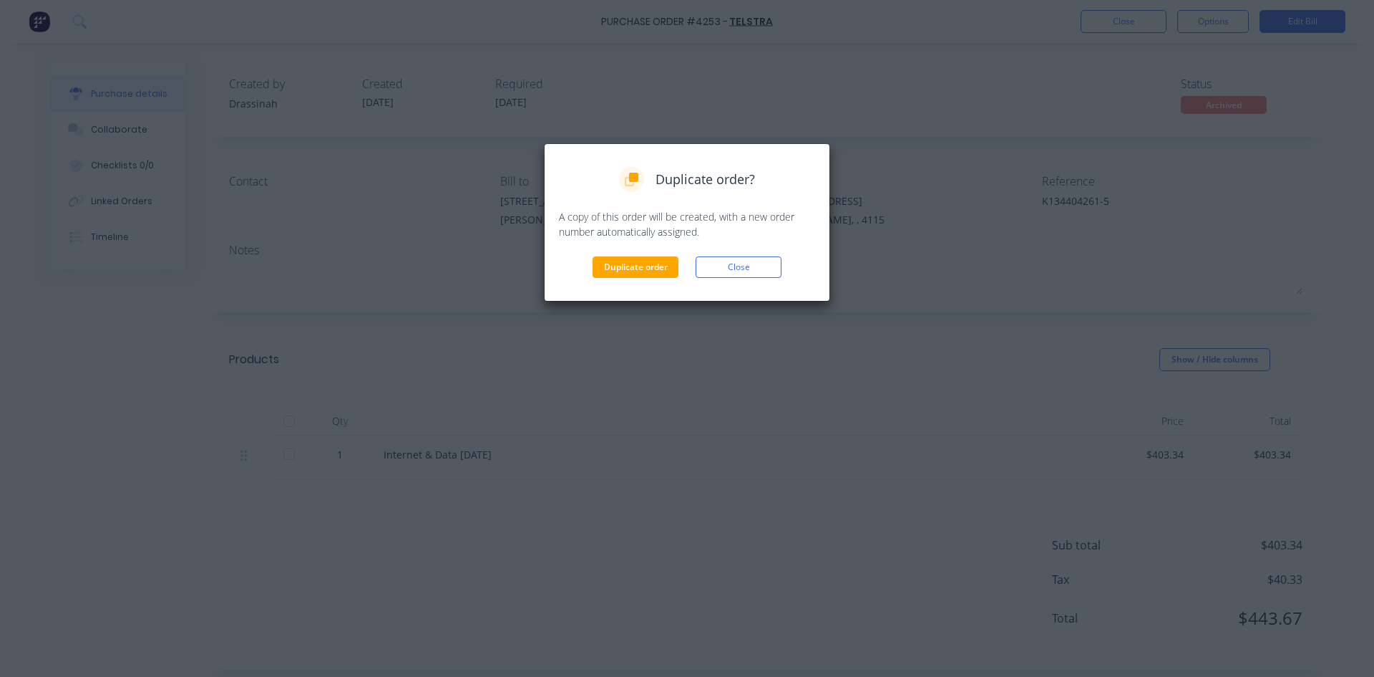
drag, startPoint x: 637, startPoint y: 269, endPoint x: 763, endPoint y: 198, distance: 144.6
click at [637, 271] on button "Duplicate order" at bounding box center [636, 266] width 86 height 21
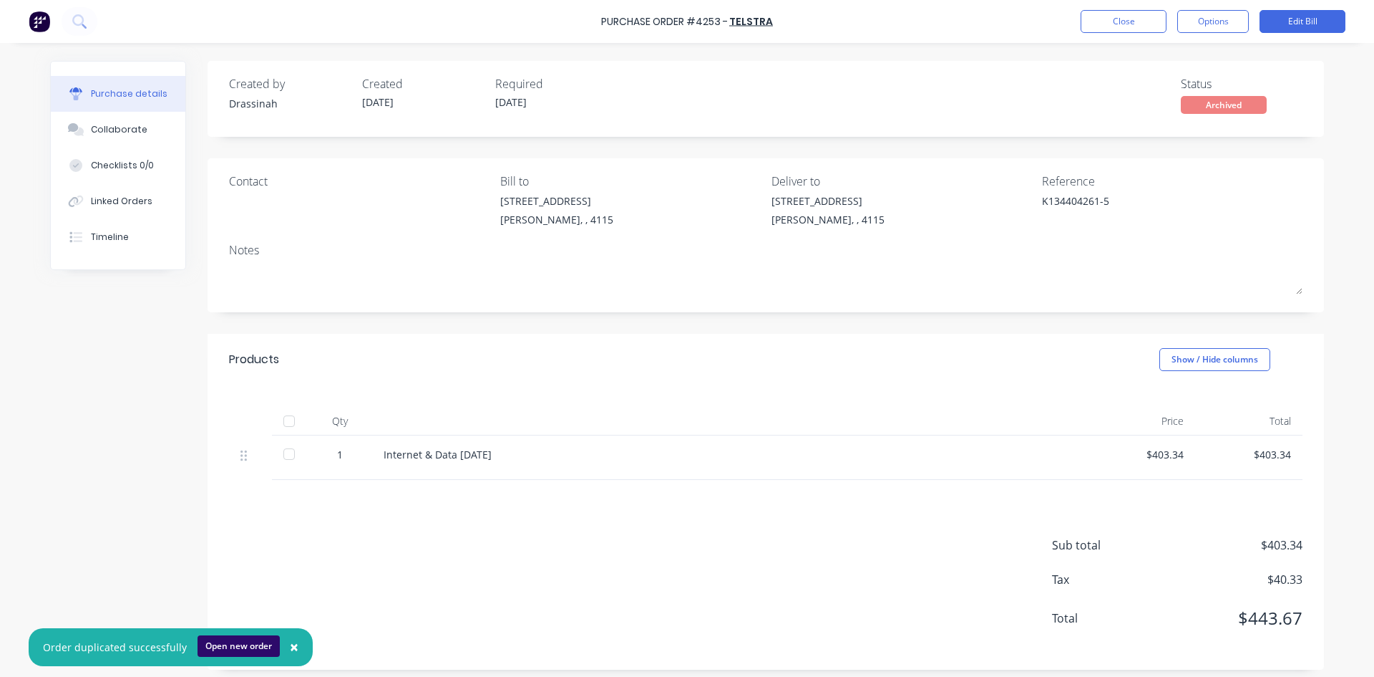
click at [236, 644] on button "Open new order" at bounding box center [239, 645] width 82 height 21
type textarea "x"
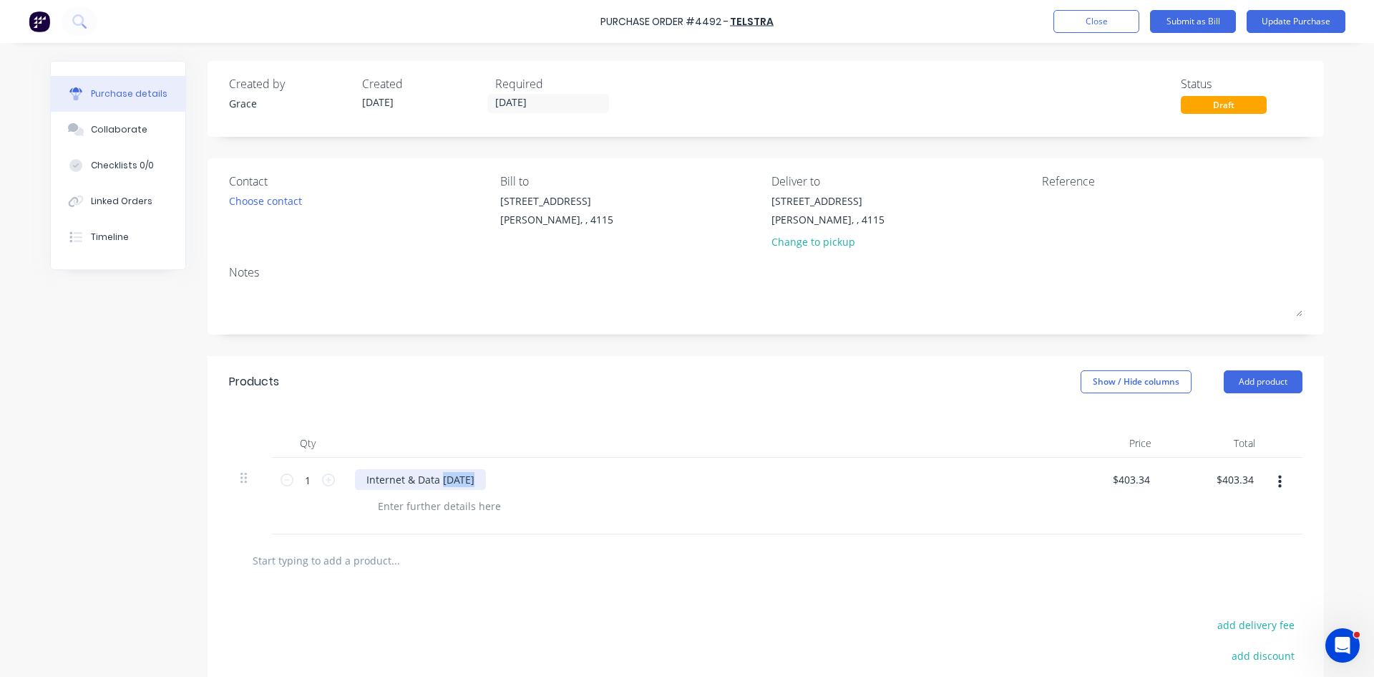
drag, startPoint x: 436, startPoint y: 479, endPoint x: 468, endPoint y: 489, distance: 33.7
click at [468, 489] on div "Internet & Data August 2025" at bounding box center [420, 479] width 131 height 21
click at [1064, 204] on textarea at bounding box center [1131, 209] width 179 height 32
type textarea "K 304 5"
type textarea "x"
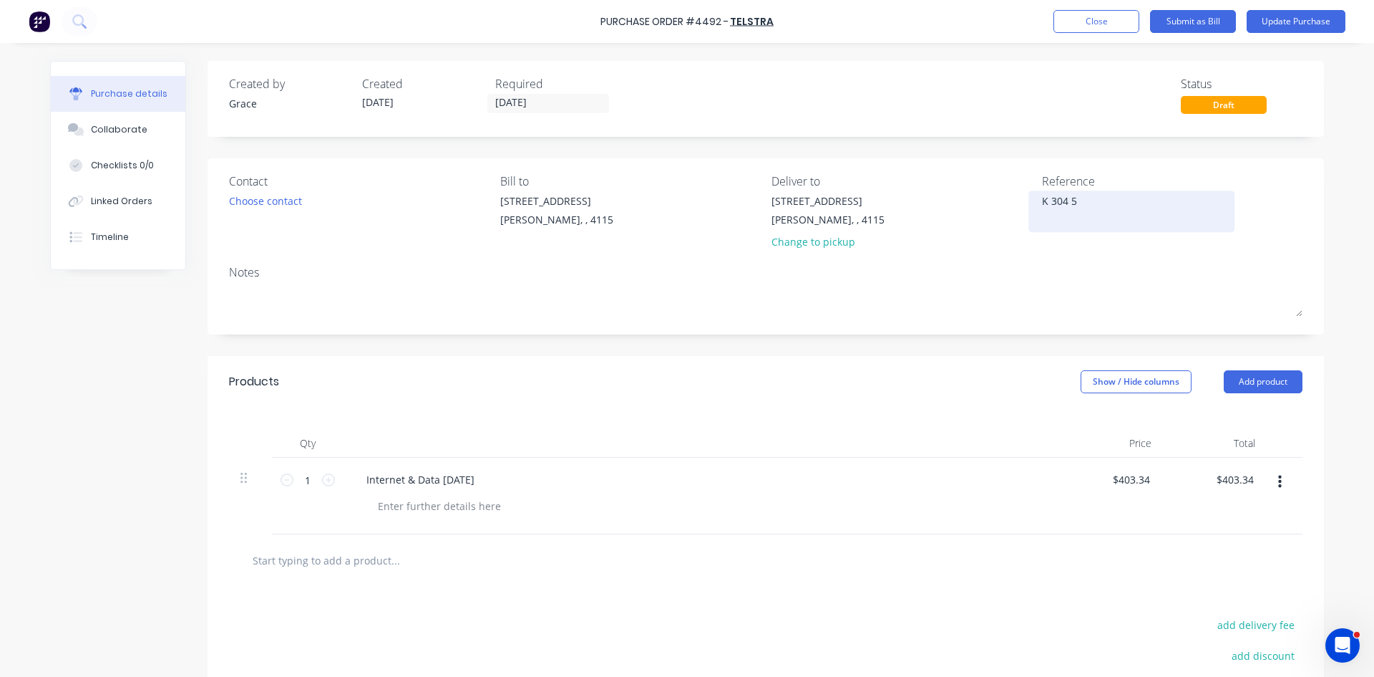
type textarea "K 304 53"
type textarea "x"
type textarea "K 304 535"
type textarea "x"
type textarea "K 304 535"
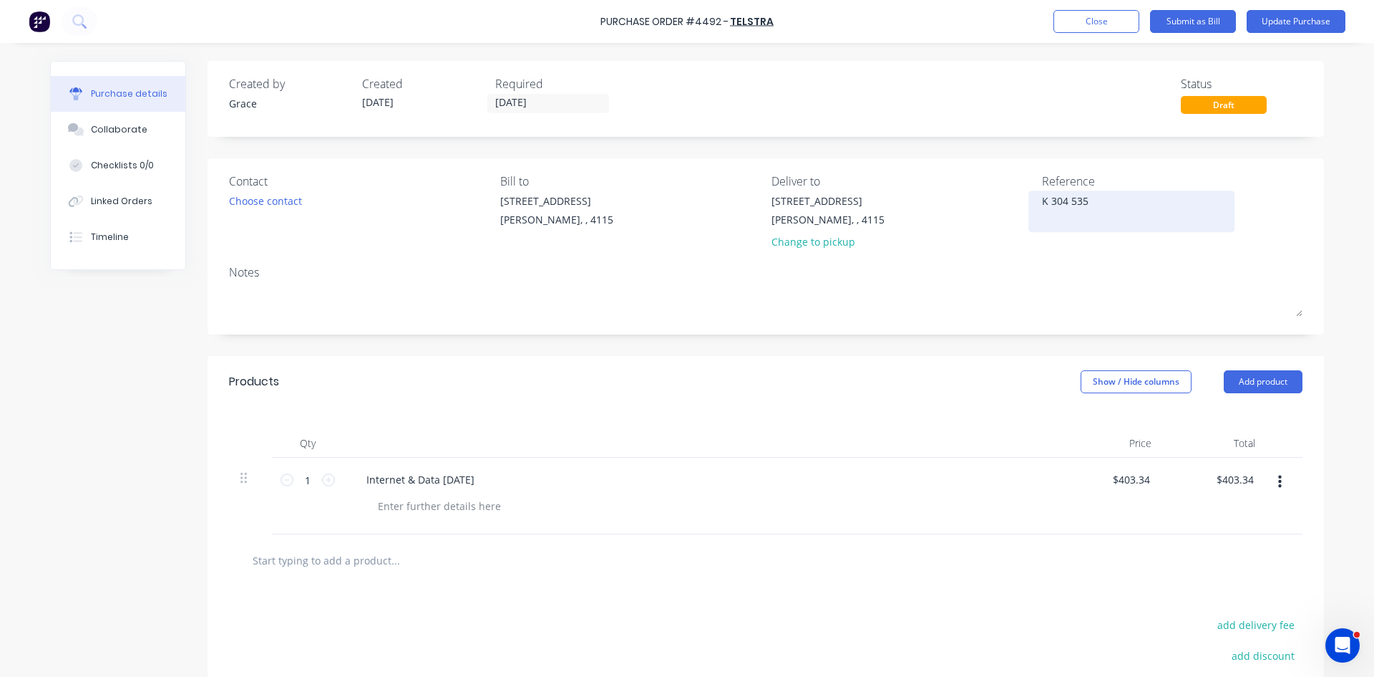
type textarea "x"
type textarea "K 304 535 8"
type textarea "x"
type textarea "K 304 535 85"
type textarea "x"
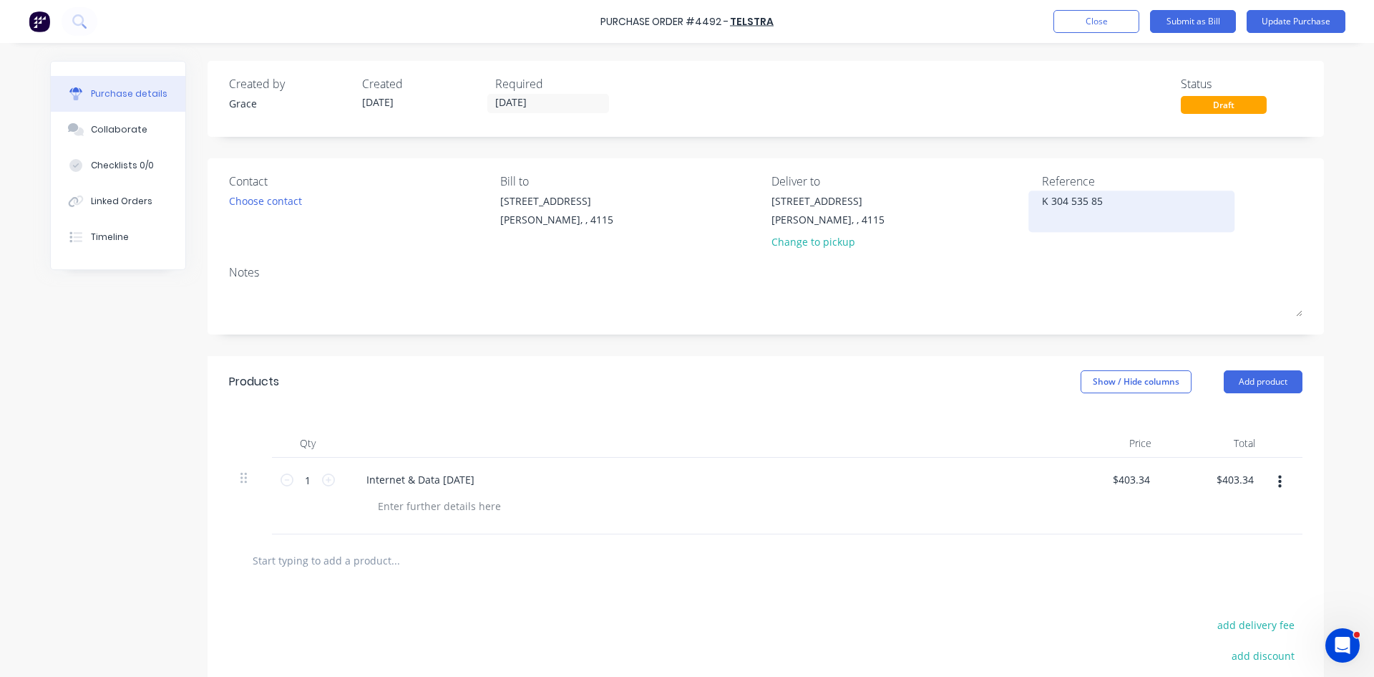
type textarea "K 304 535 851"
type textarea "x"
type textarea "K 304 535 851-"
type textarea "x"
type textarea "K 304 535 851-4"
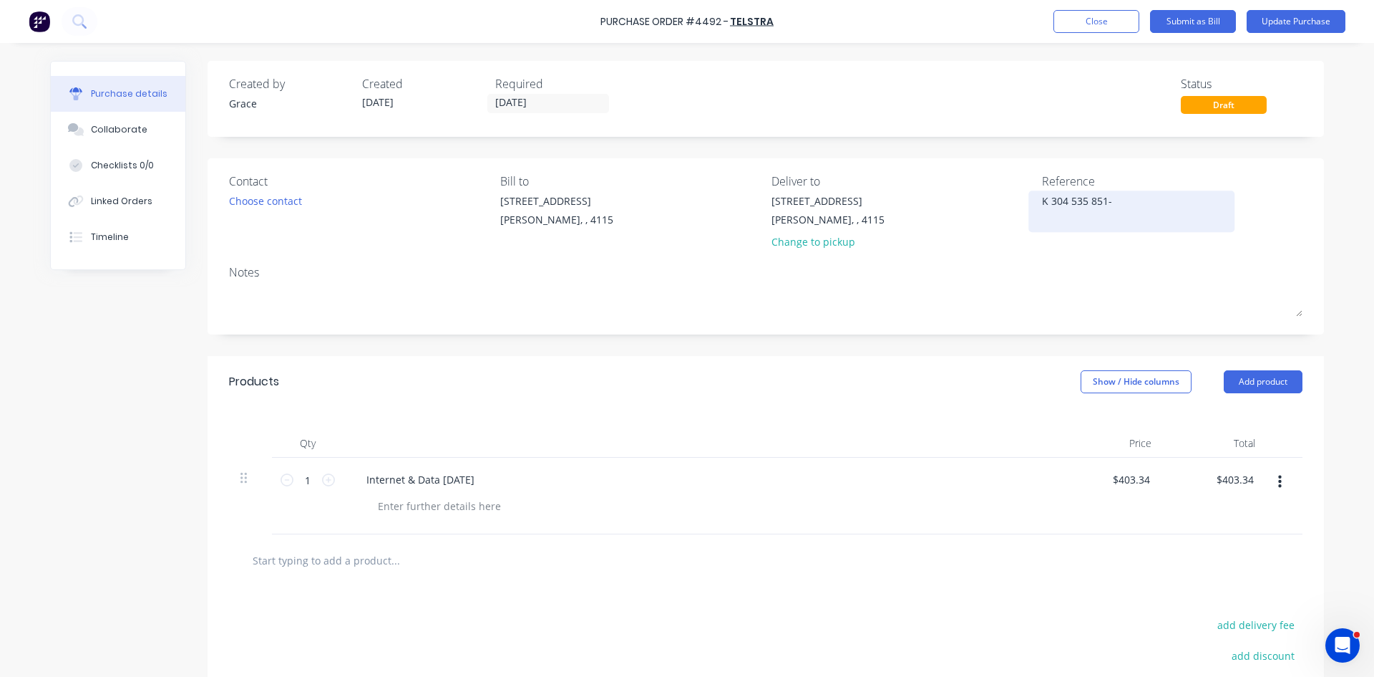
type textarea "x"
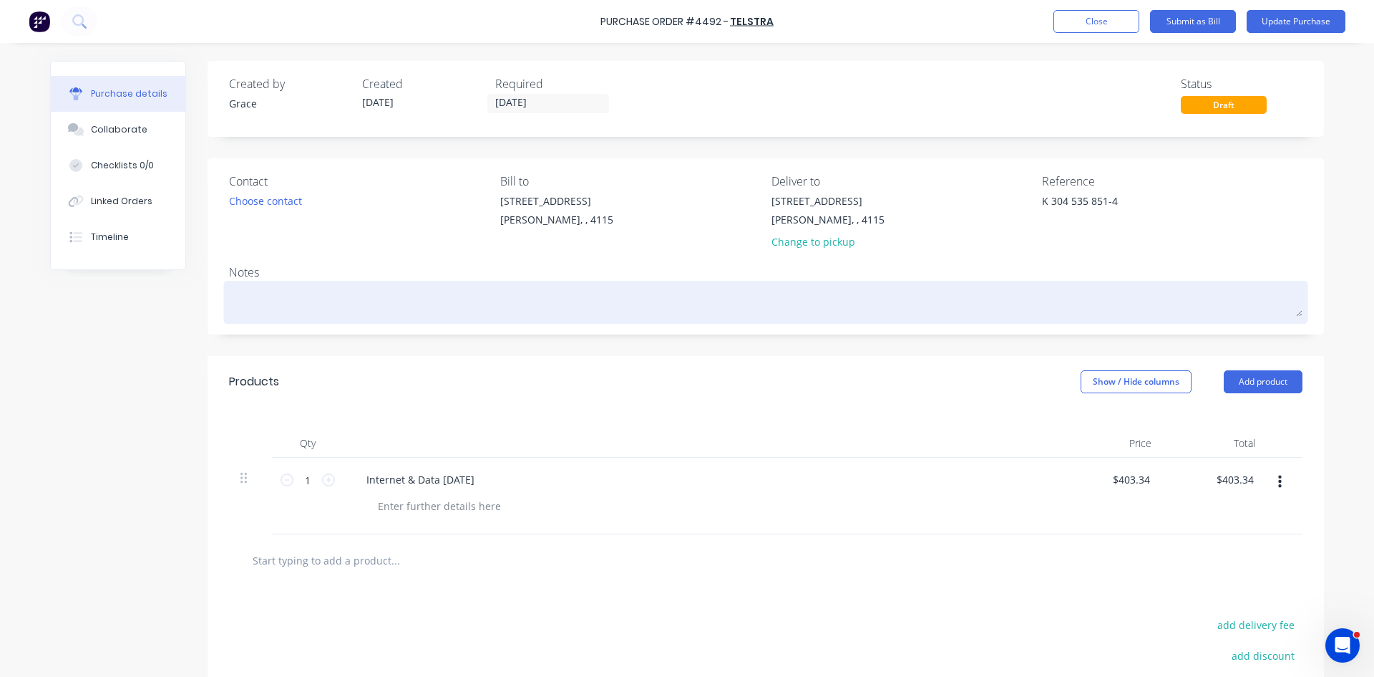
type textarea "K 304 535 851-4"
click at [1064, 298] on textarea at bounding box center [766, 300] width 1074 height 32
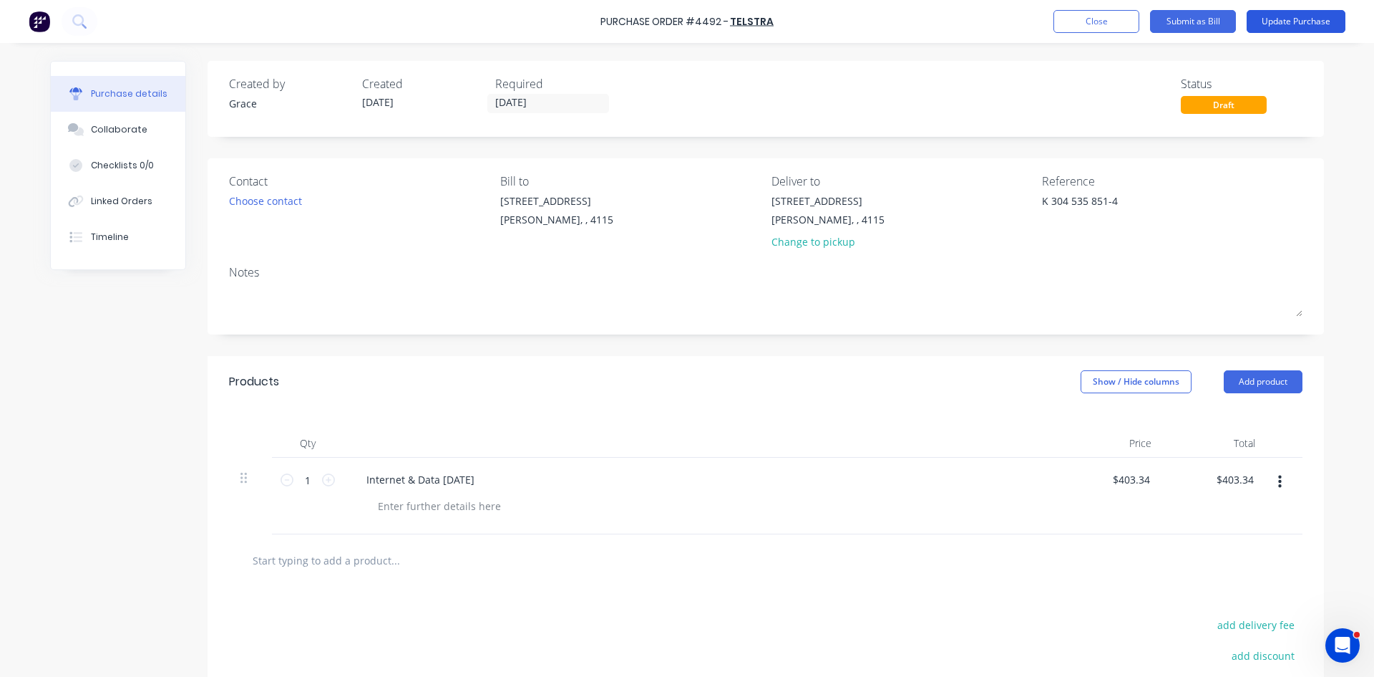
click at [1306, 29] on button "Update Purchase" at bounding box center [1296, 21] width 99 height 23
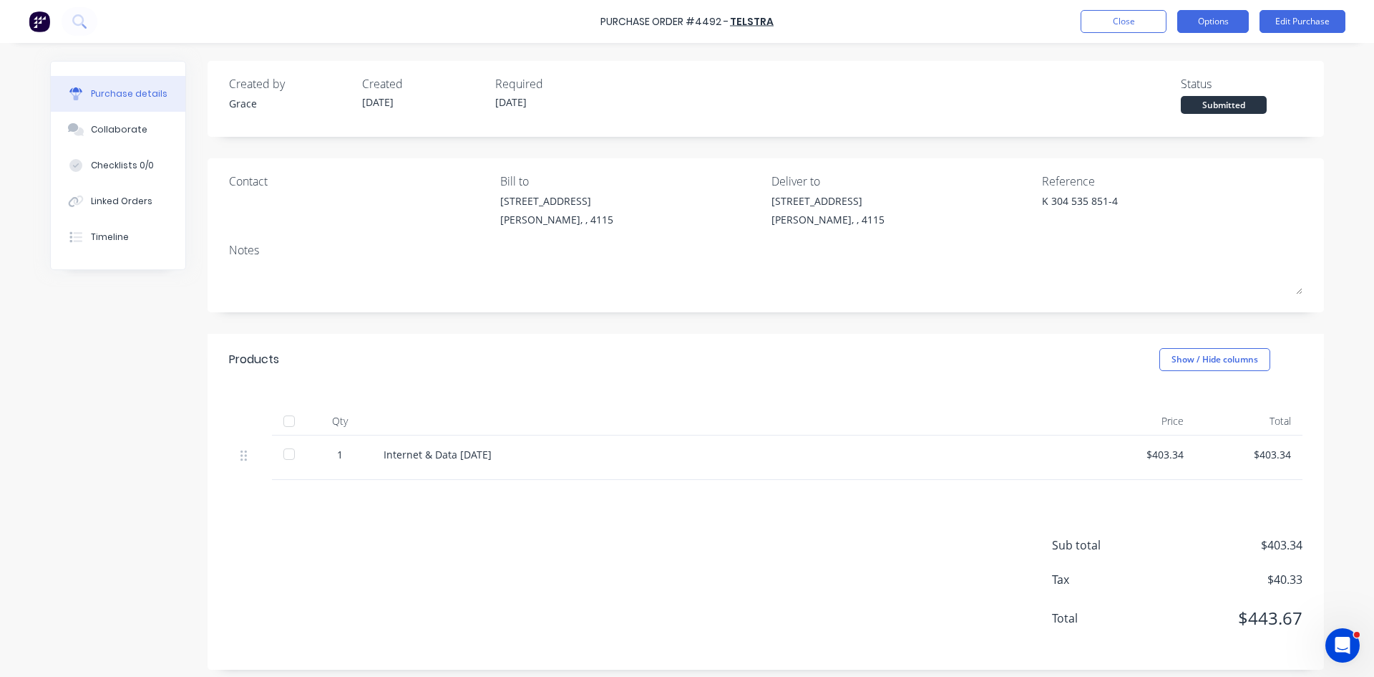
click at [1246, 18] on button "Options" at bounding box center [1214, 21] width 72 height 23
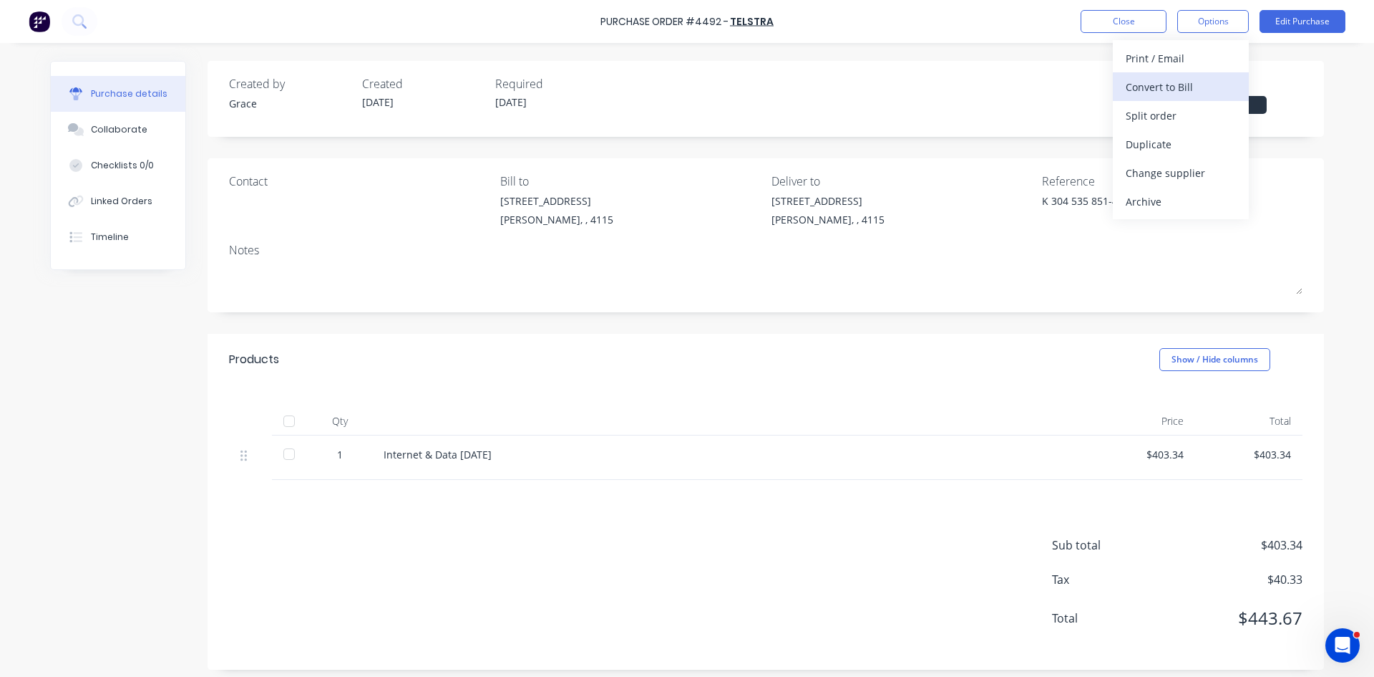
click at [1191, 82] on div "Convert to Bill" at bounding box center [1181, 87] width 110 height 21
type textarea "x"
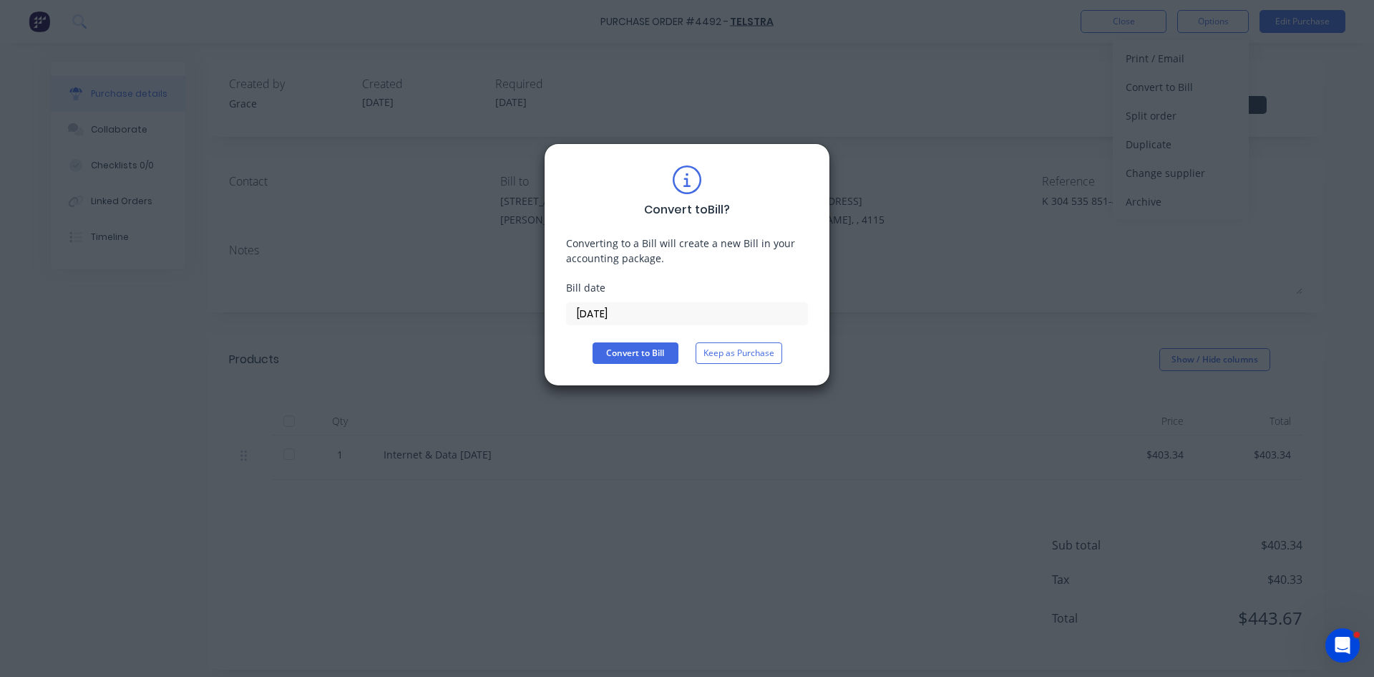
click at [629, 316] on input "13/10/25" at bounding box center [687, 313] width 241 height 21
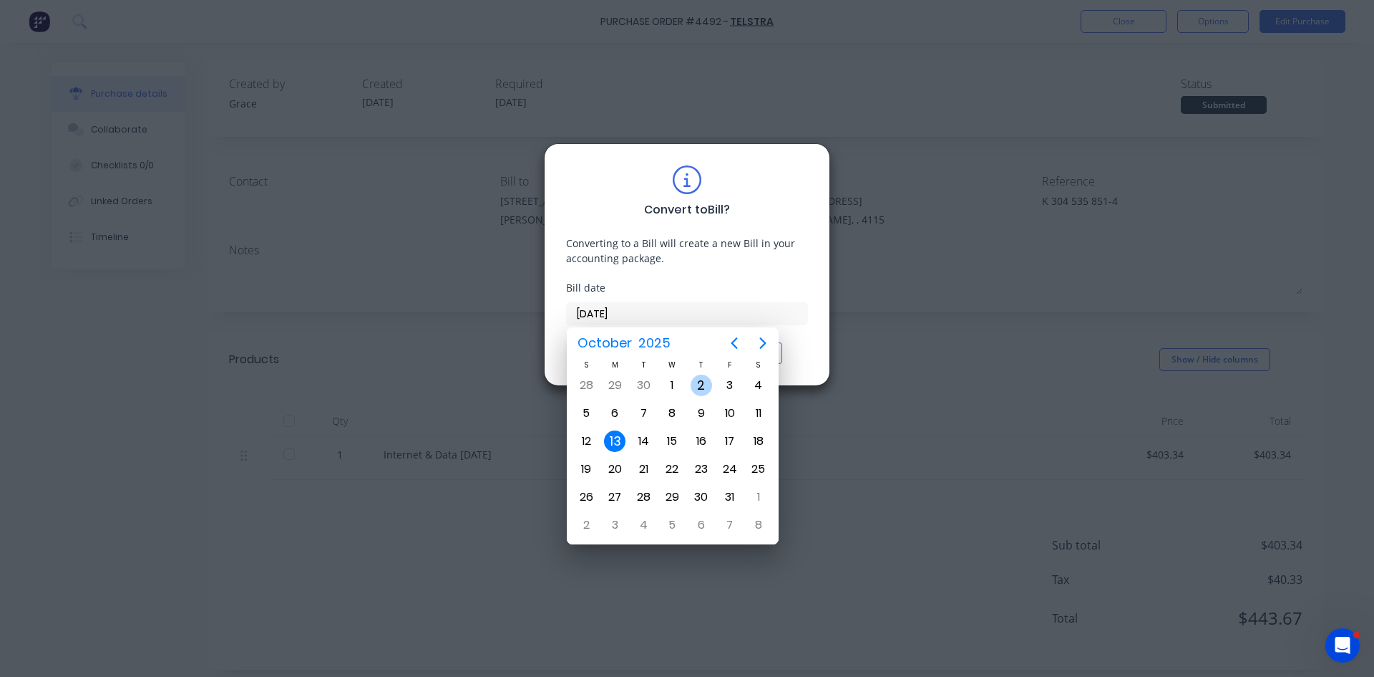
click at [697, 387] on div "2" at bounding box center [701, 384] width 21 height 21
type input "02/10/25"
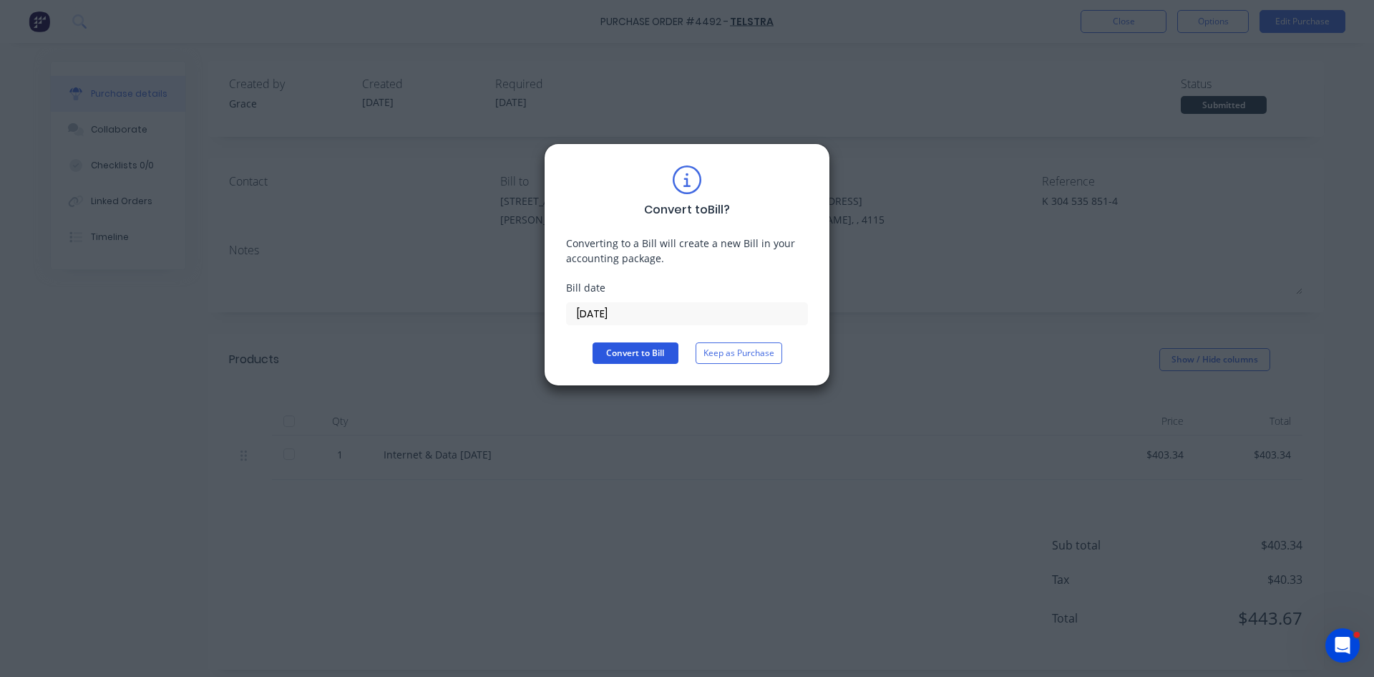
click at [635, 358] on button "Convert to Bill" at bounding box center [636, 352] width 86 height 21
type textarea "x"
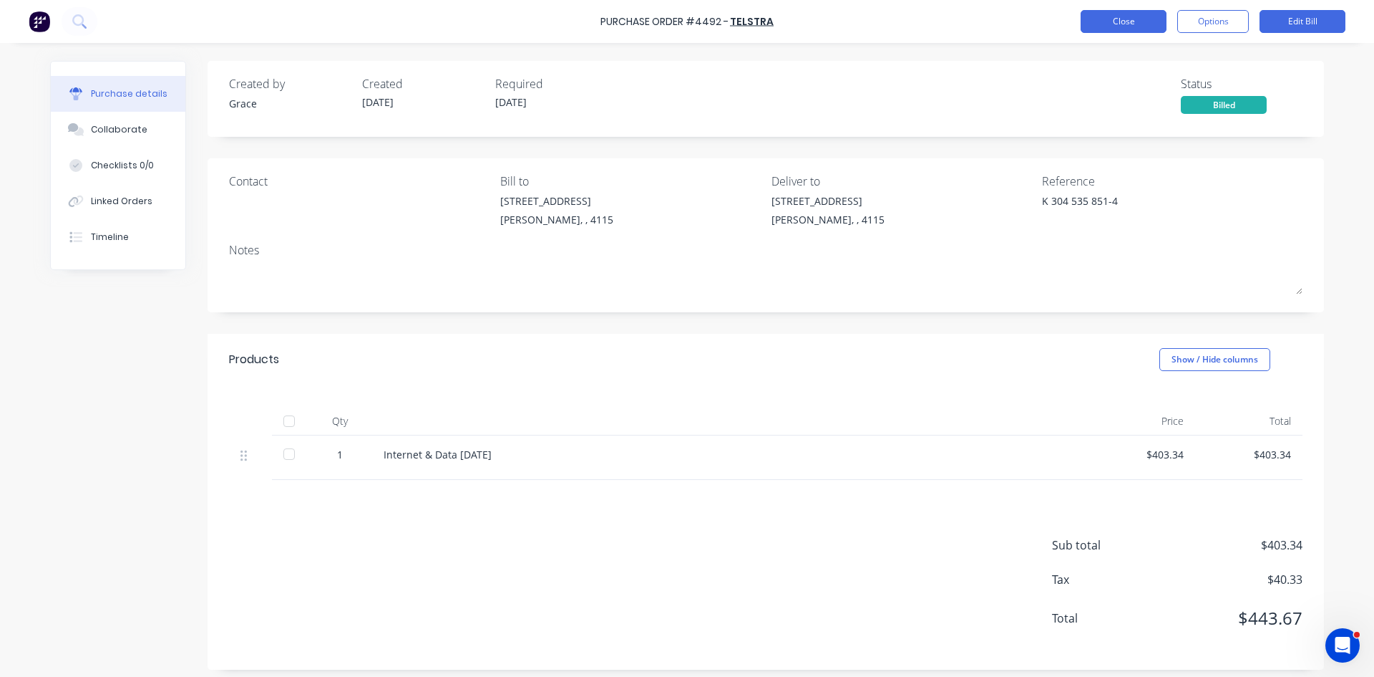
click at [1124, 26] on button "Close" at bounding box center [1124, 21] width 86 height 23
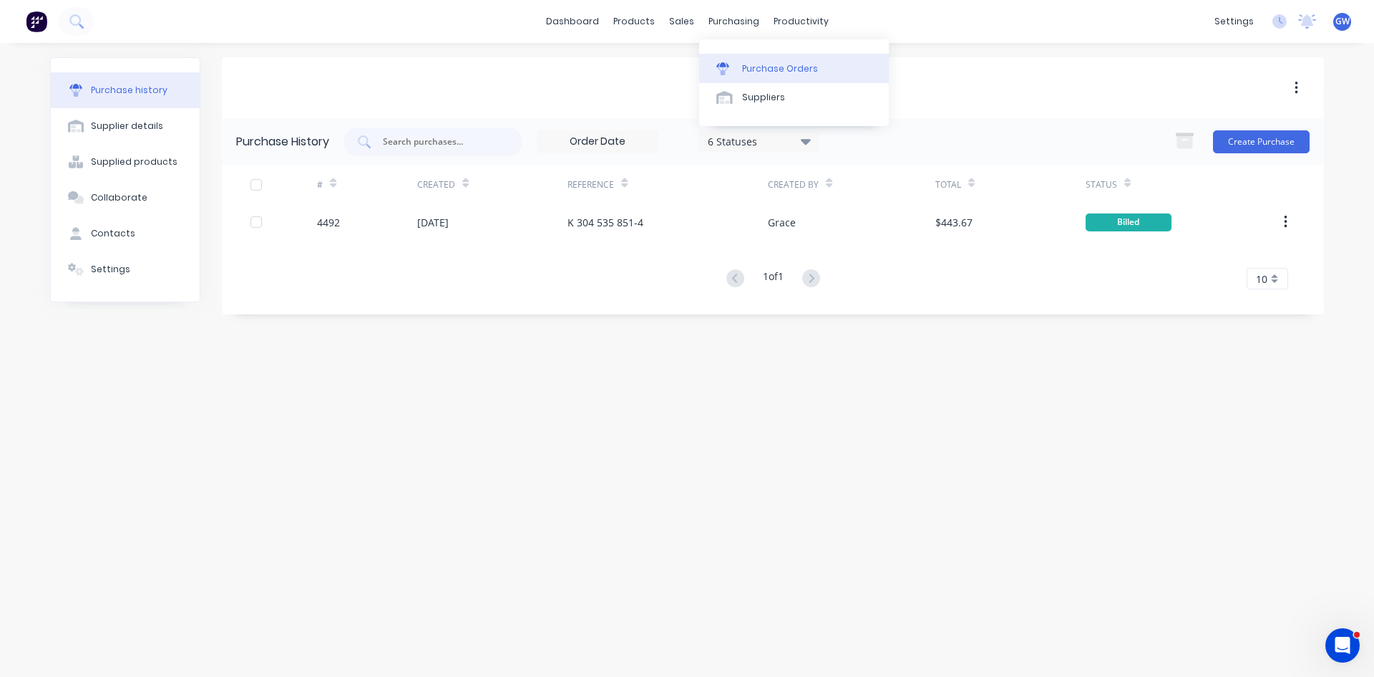
click at [754, 78] on link "Purchase Orders" at bounding box center [794, 68] width 190 height 29
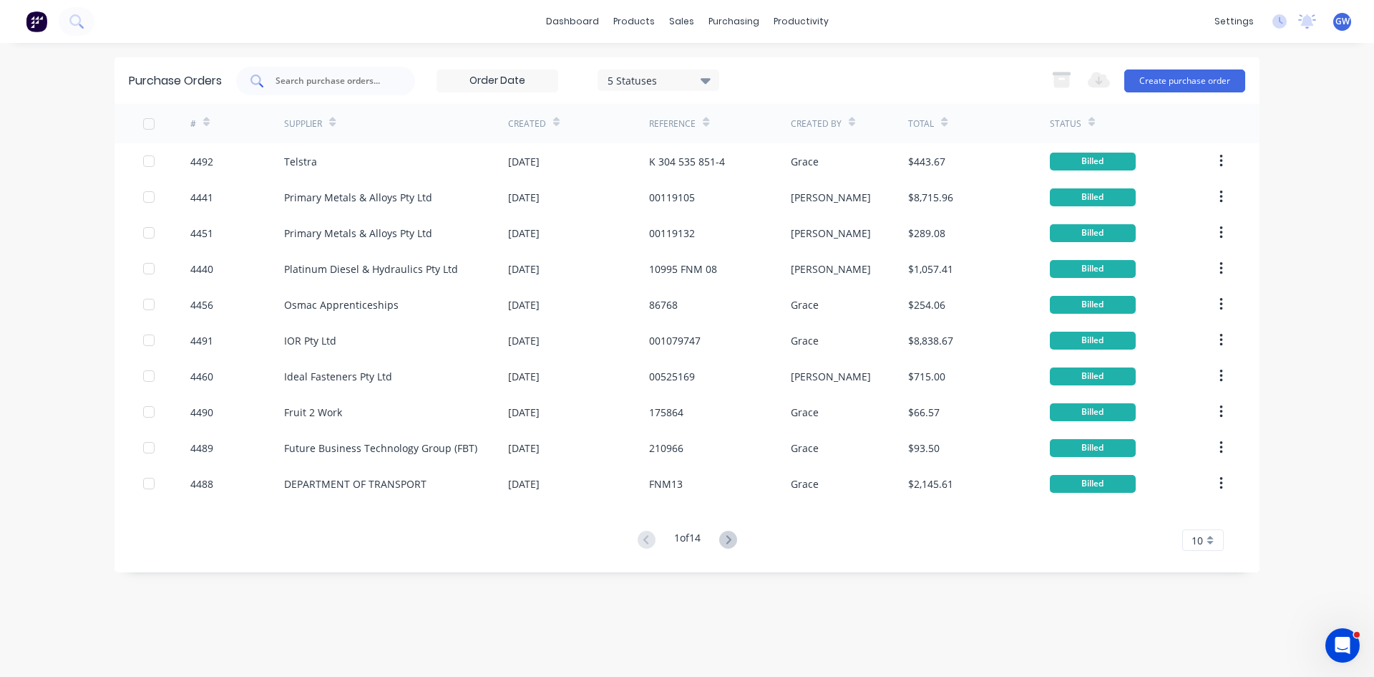
click at [354, 77] on input "text" at bounding box center [333, 81] width 119 height 14
click at [745, 97] on div "Suppliers" at bounding box center [763, 97] width 43 height 13
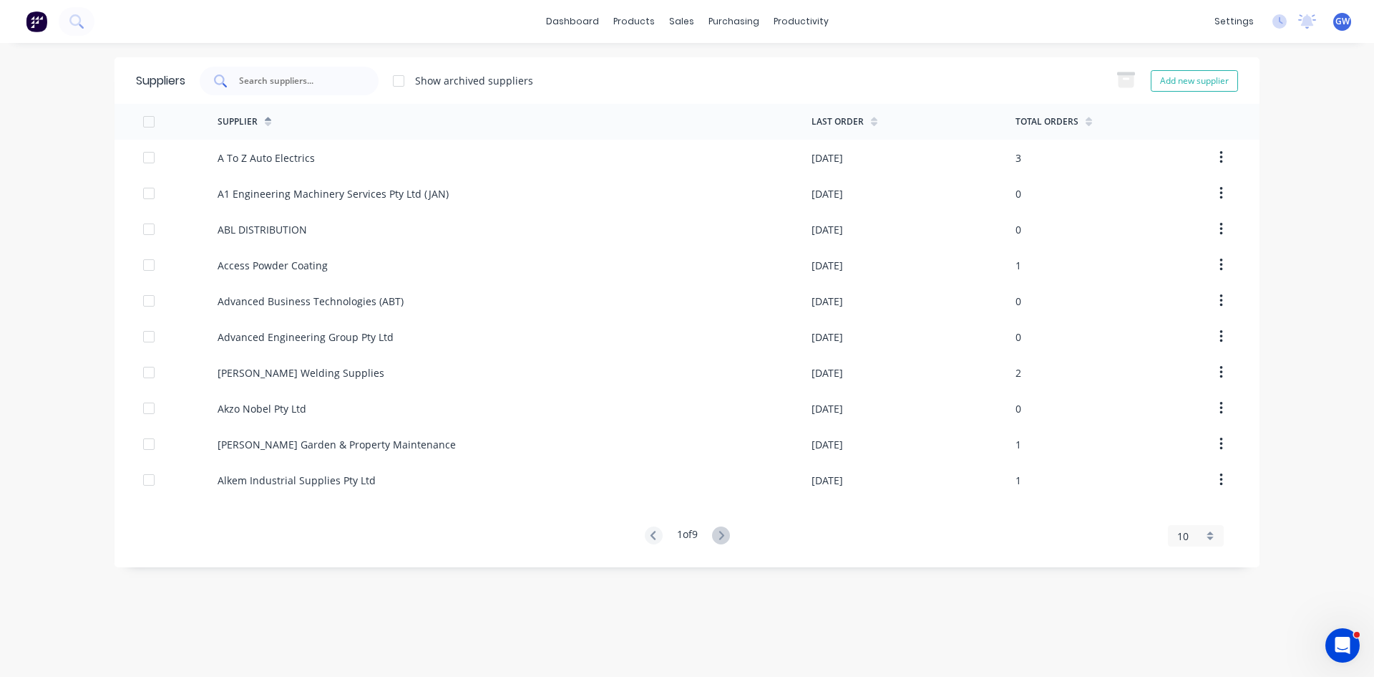
click at [378, 82] on div at bounding box center [289, 81] width 179 height 29
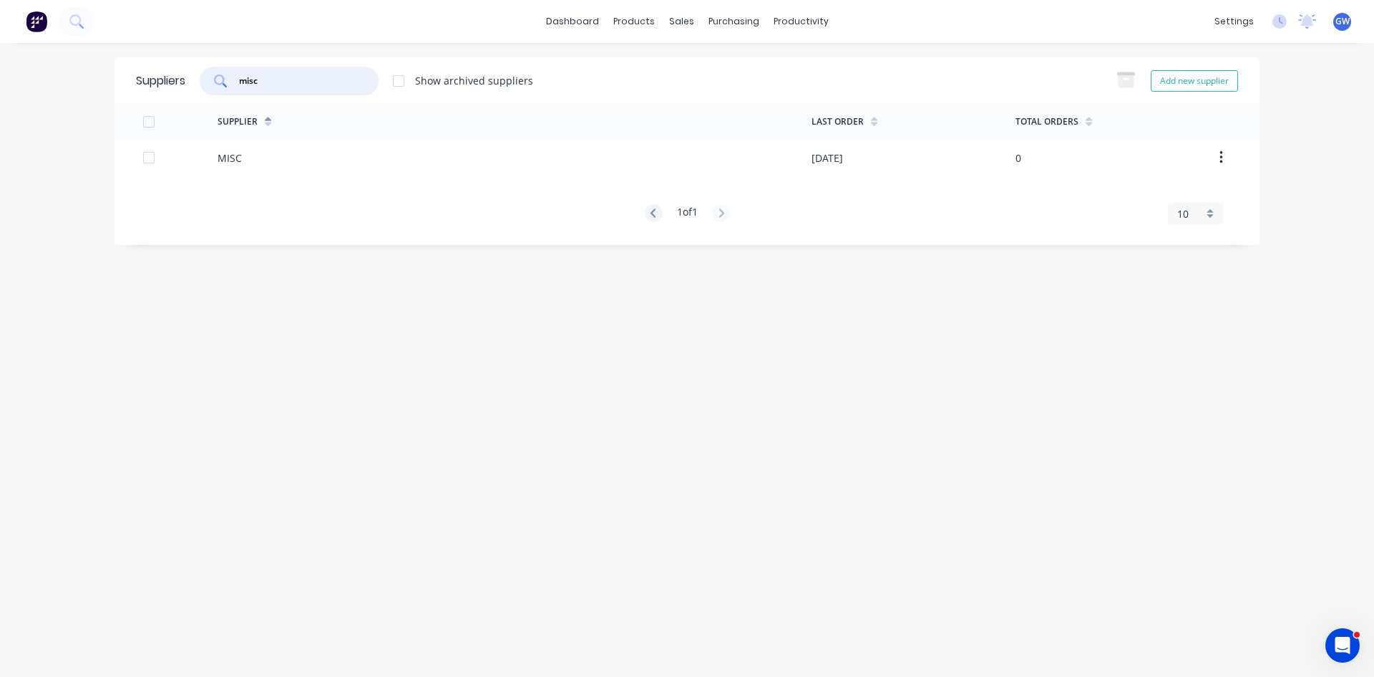
type input "misc"
click at [379, 162] on div "MISC" at bounding box center [515, 158] width 594 height 36
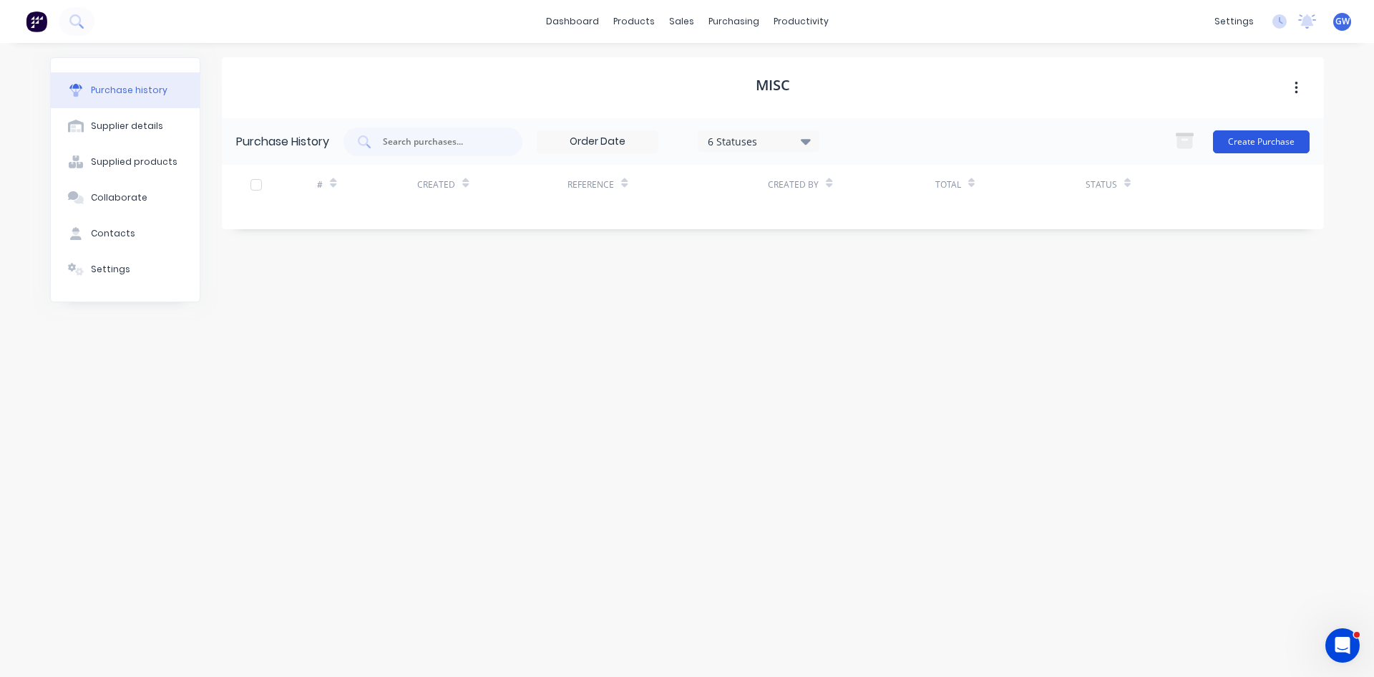
click at [1252, 137] on button "Create Purchase" at bounding box center [1261, 141] width 97 height 23
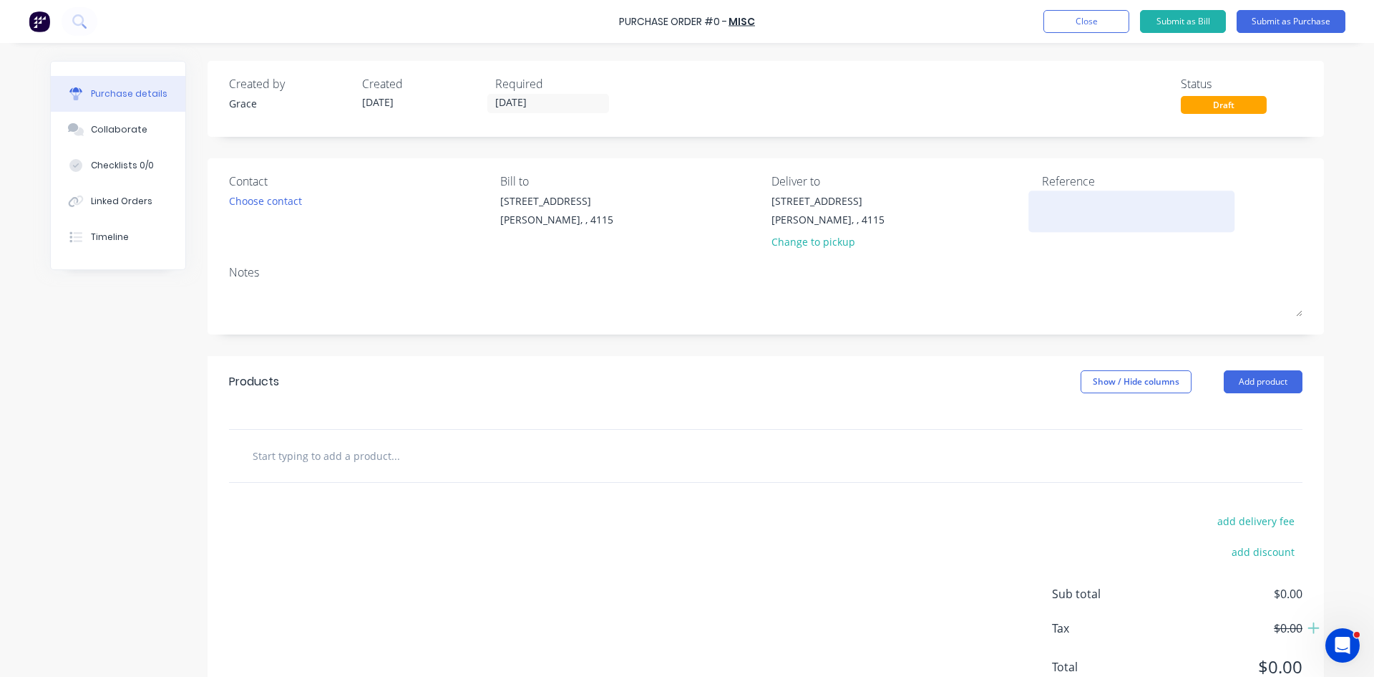
click at [1075, 205] on textarea at bounding box center [1131, 209] width 179 height 32
type textarea "2203"
type textarea "x"
click at [1042, 201] on div "2203" at bounding box center [1131, 211] width 179 height 36
click at [1042, 203] on textarea "2203" at bounding box center [1131, 209] width 179 height 32
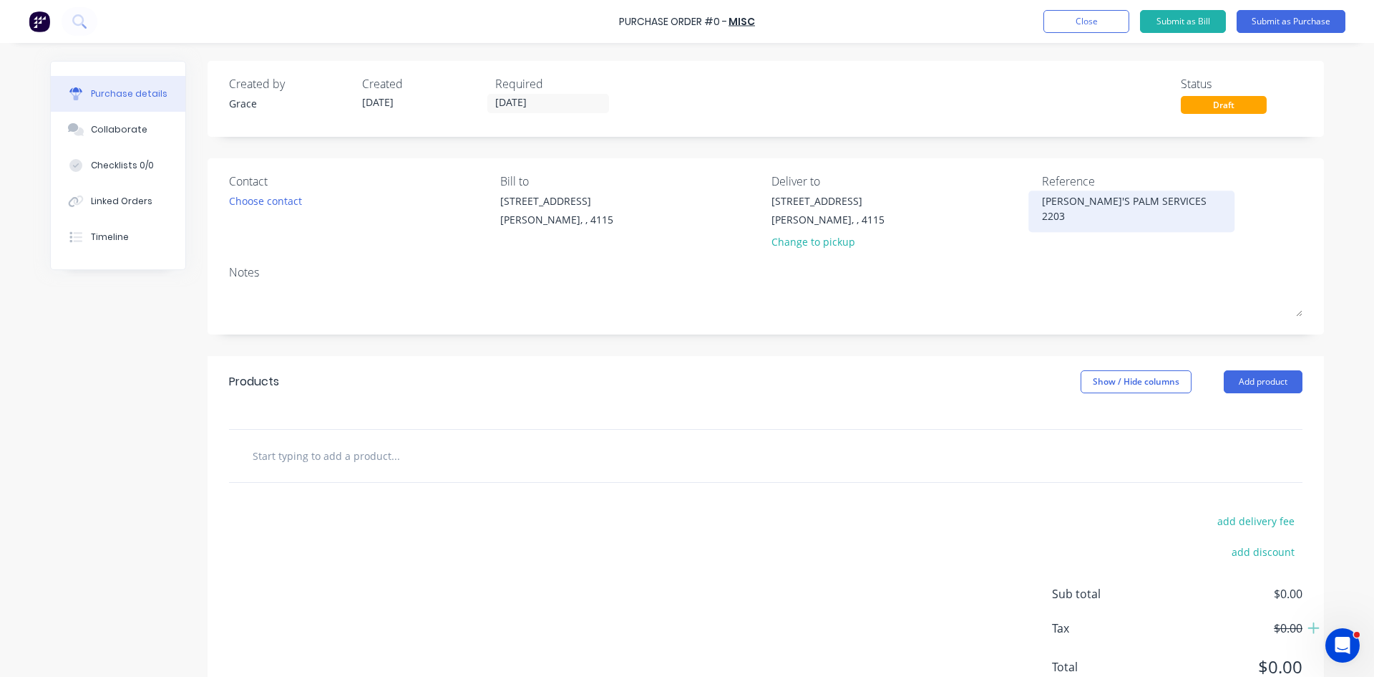
type textarea "ADAM'S PALM SERVICES 2203"
type textarea "x"
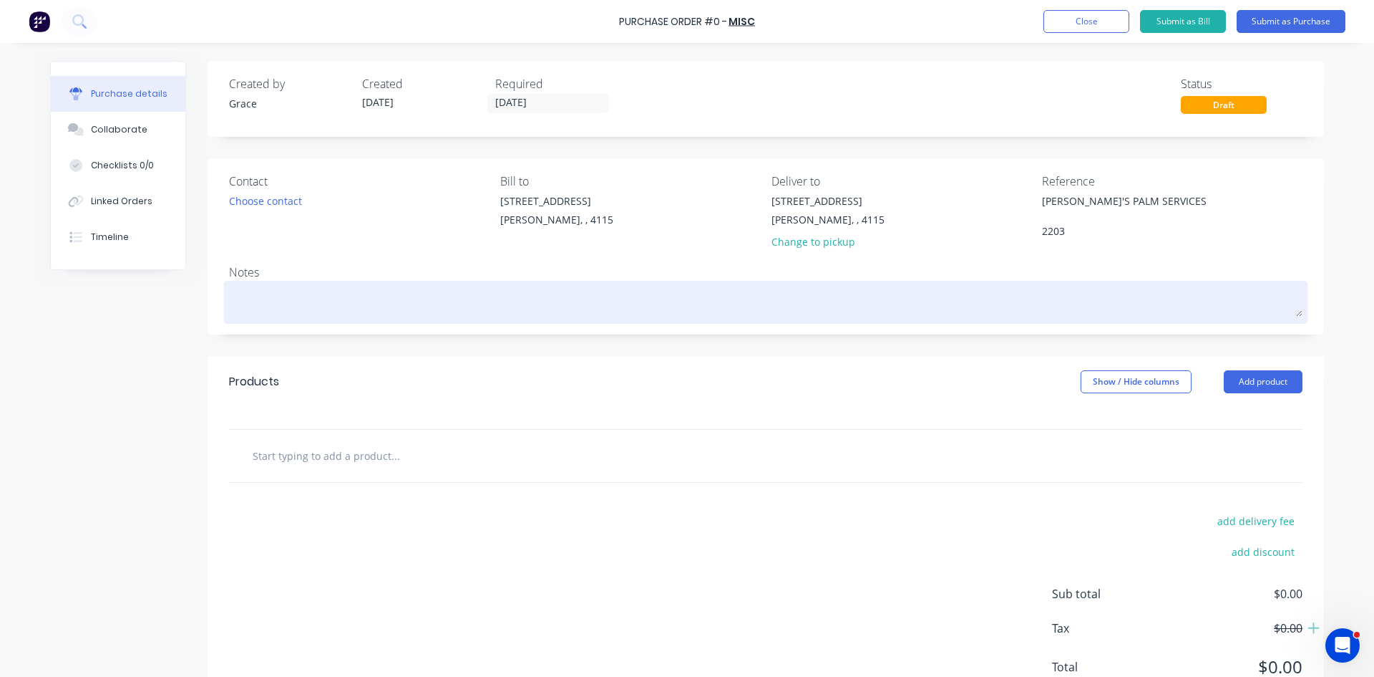
type textarea "ADAM'S PALM SERVICES 2203"
type textarea "x"
type textarea "ADAM'S PALM SERVICES 2203"
click at [877, 301] on textarea at bounding box center [766, 300] width 1074 height 32
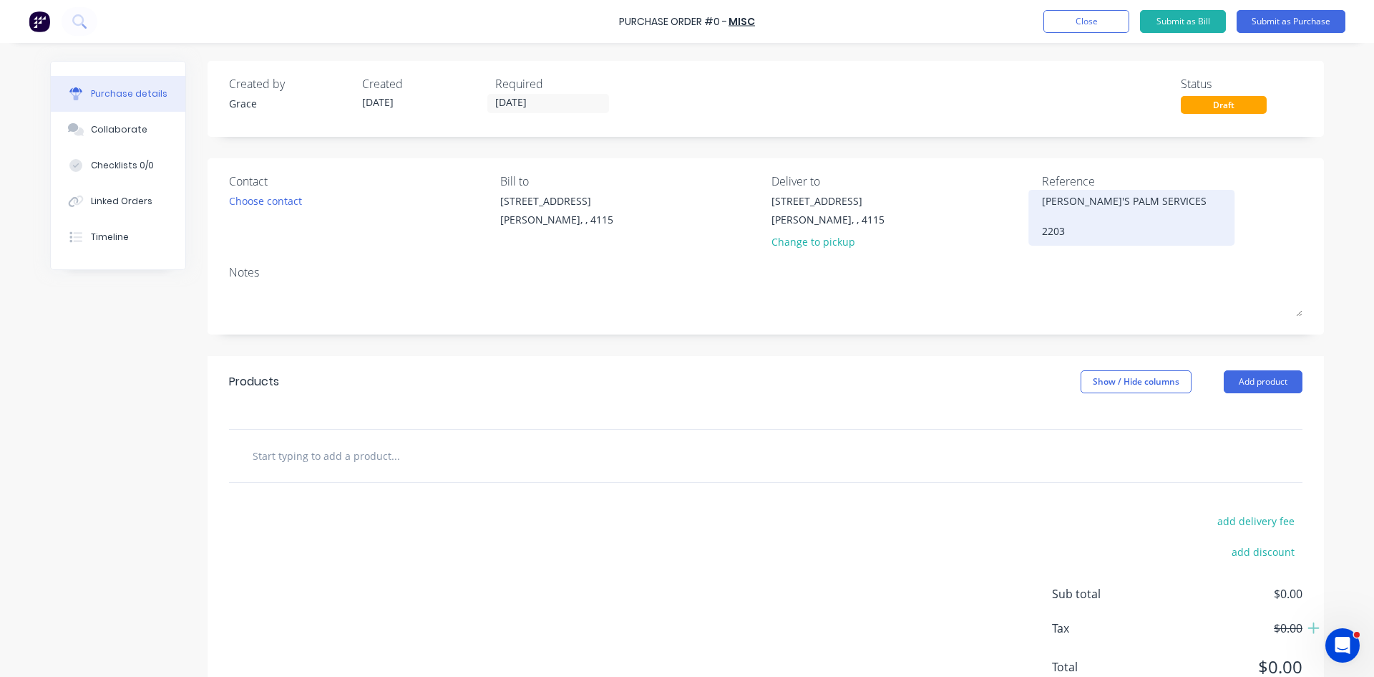
click at [1042, 238] on div "ADAM'S PALM SERVICES 2203" at bounding box center [1131, 217] width 179 height 49
click at [1042, 233] on textarea "ADAM'S PALM SERVICES 2203" at bounding box center [1131, 215] width 179 height 45
type textarea "x"
type textarea "ADAM'S PALM SERVICES 2203"
type textarea "x"
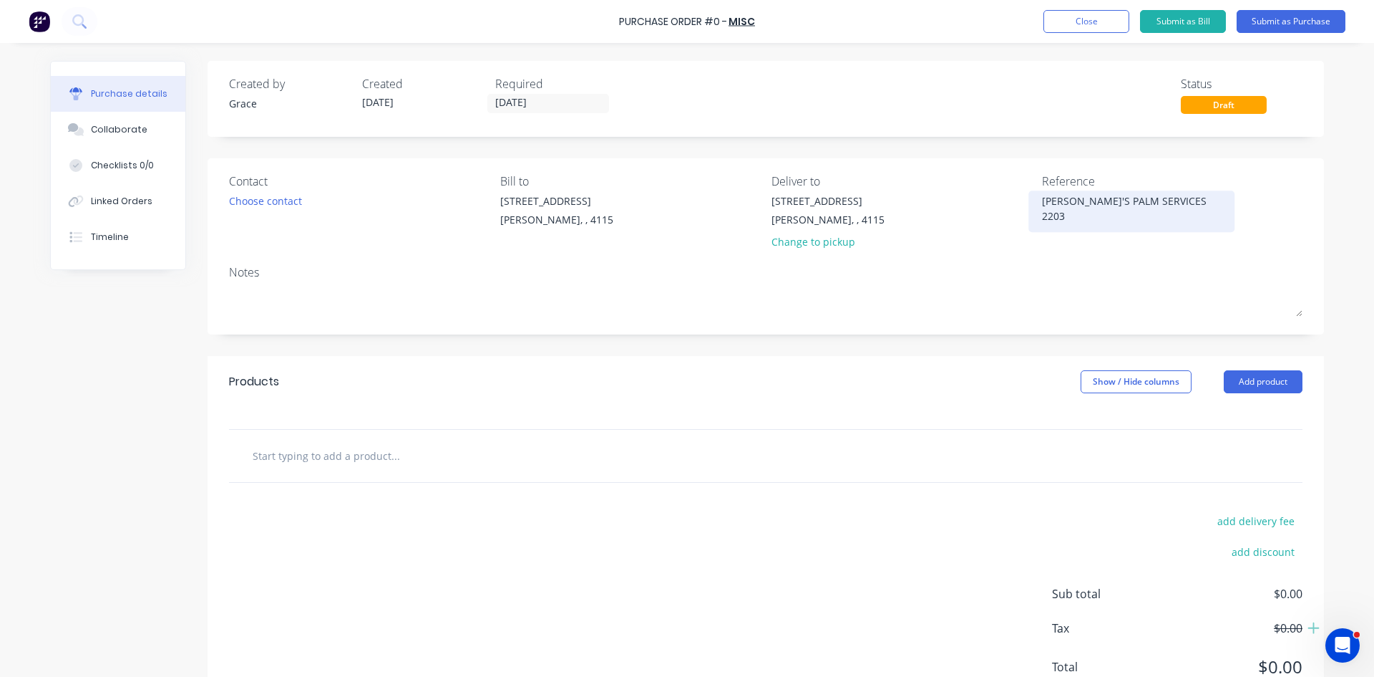
type textarea "ADAM'S PALM SERVICES I2203"
type textarea "x"
type textarea "ADAM'S PALM SERVICES IN2203"
type textarea "x"
type textarea "ADAM'S PALM SERVICES INV2203"
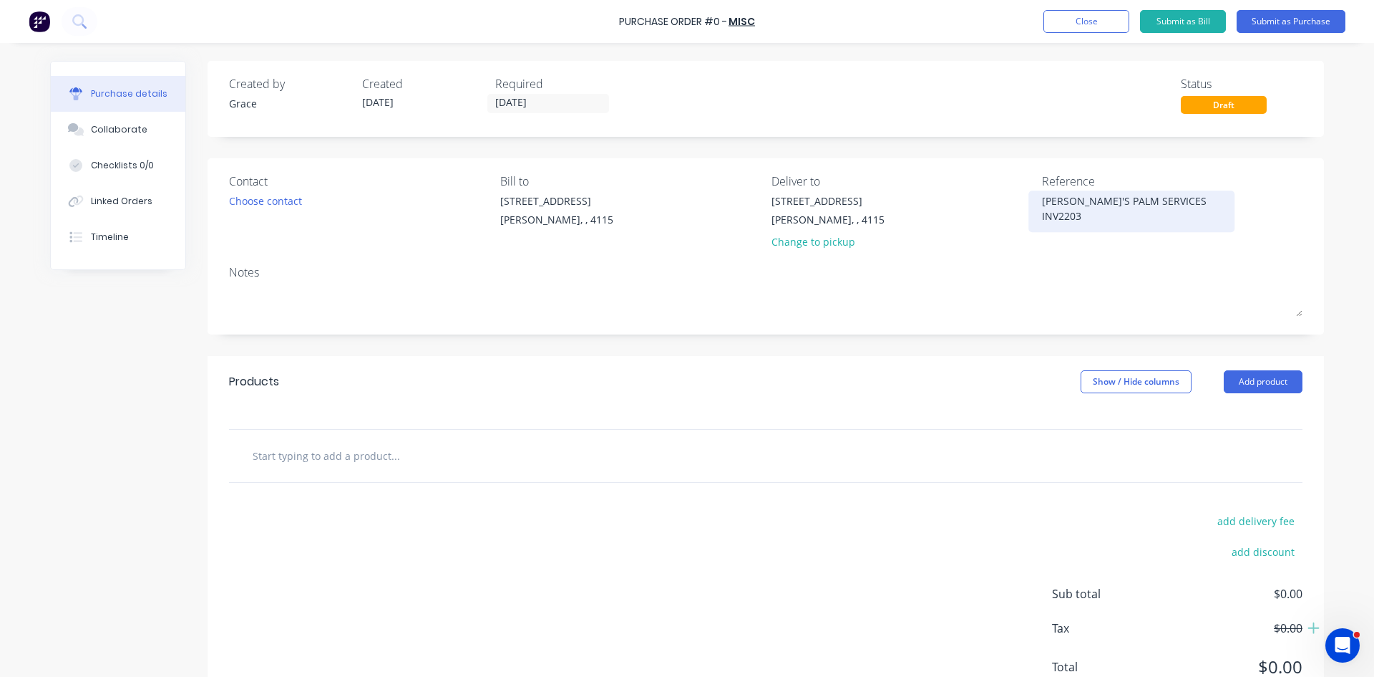
type textarea "x"
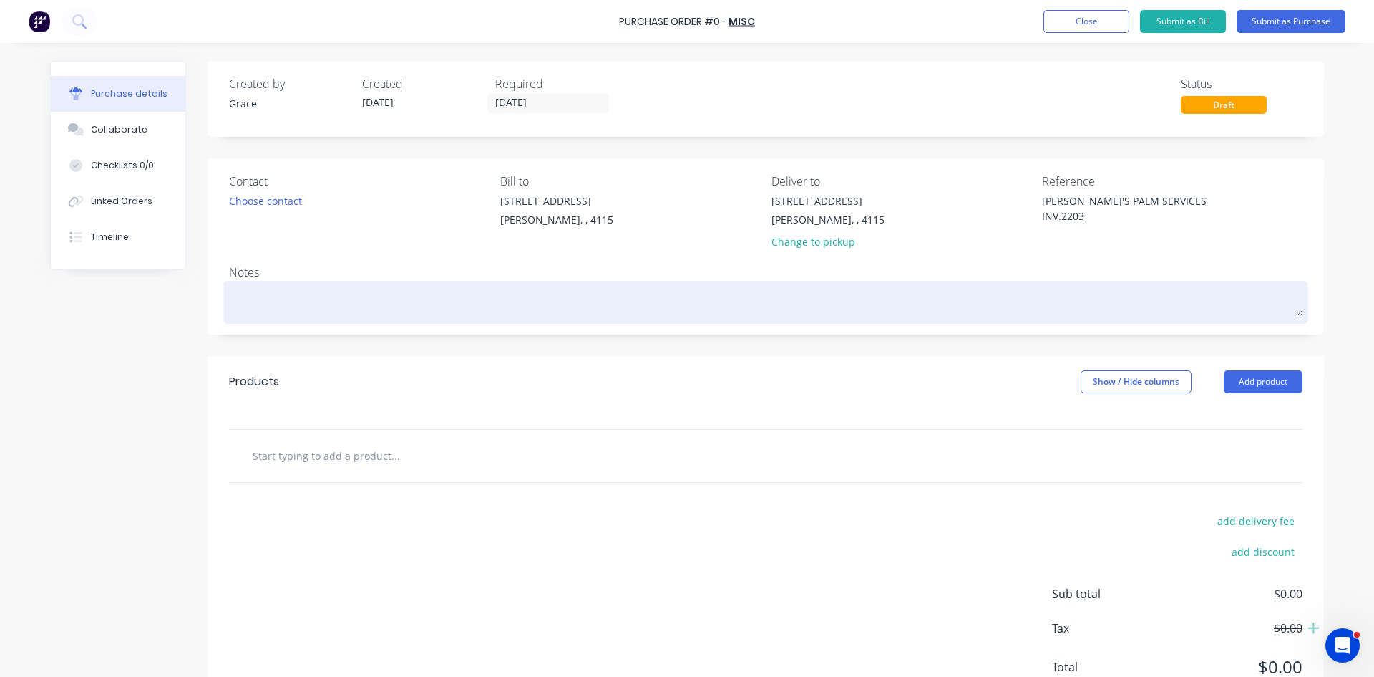
type textarea "ADAM'S PALM SERVICES INV.2203"
type textarea "x"
type textarea "ADAM'S PALM SERVICES INV.2203"
click at [1249, 294] on textarea at bounding box center [766, 300] width 1074 height 32
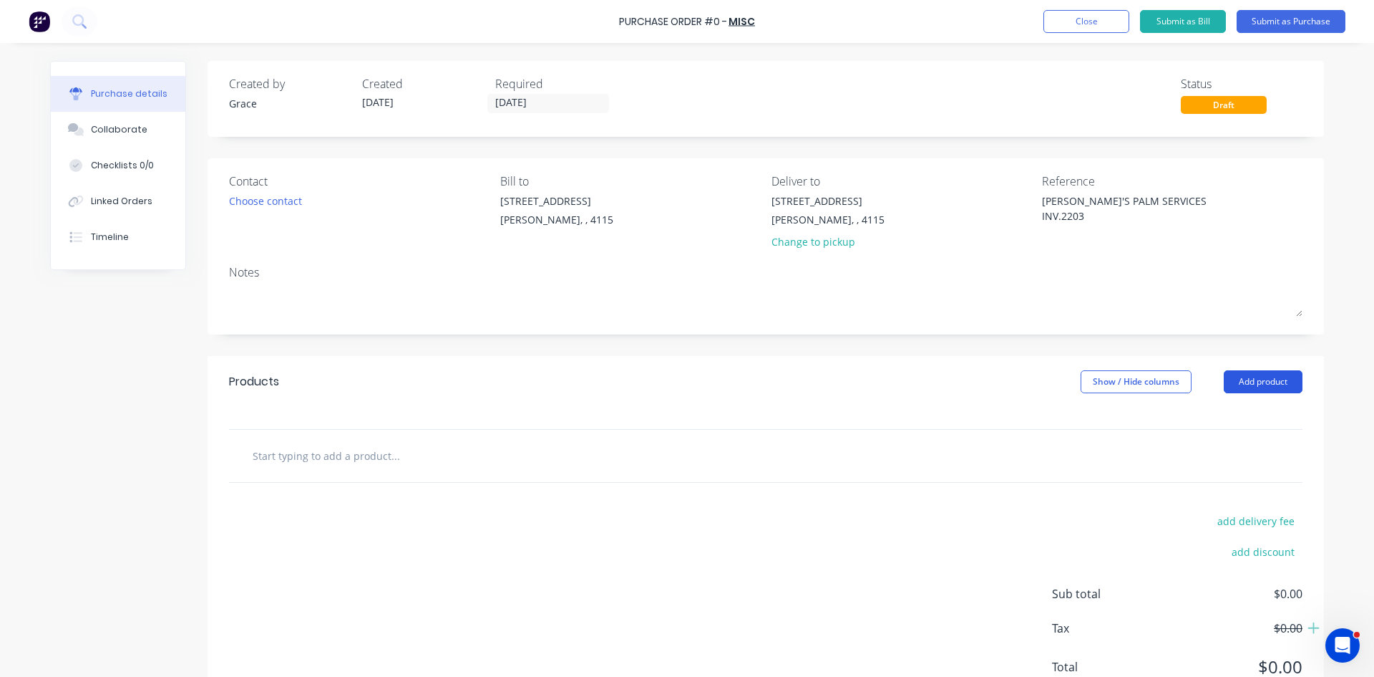
click at [1250, 389] on button "Add product" at bounding box center [1263, 381] width 79 height 23
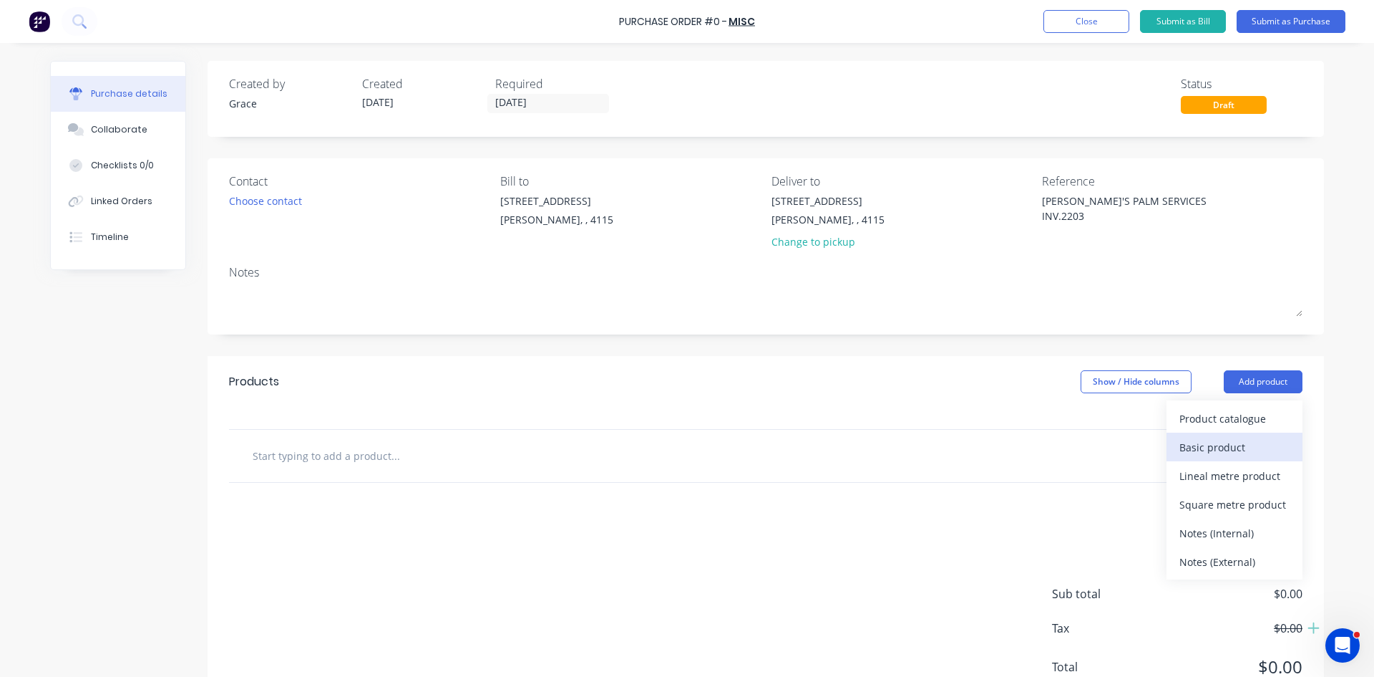
click at [1231, 442] on div "Basic product" at bounding box center [1235, 447] width 110 height 21
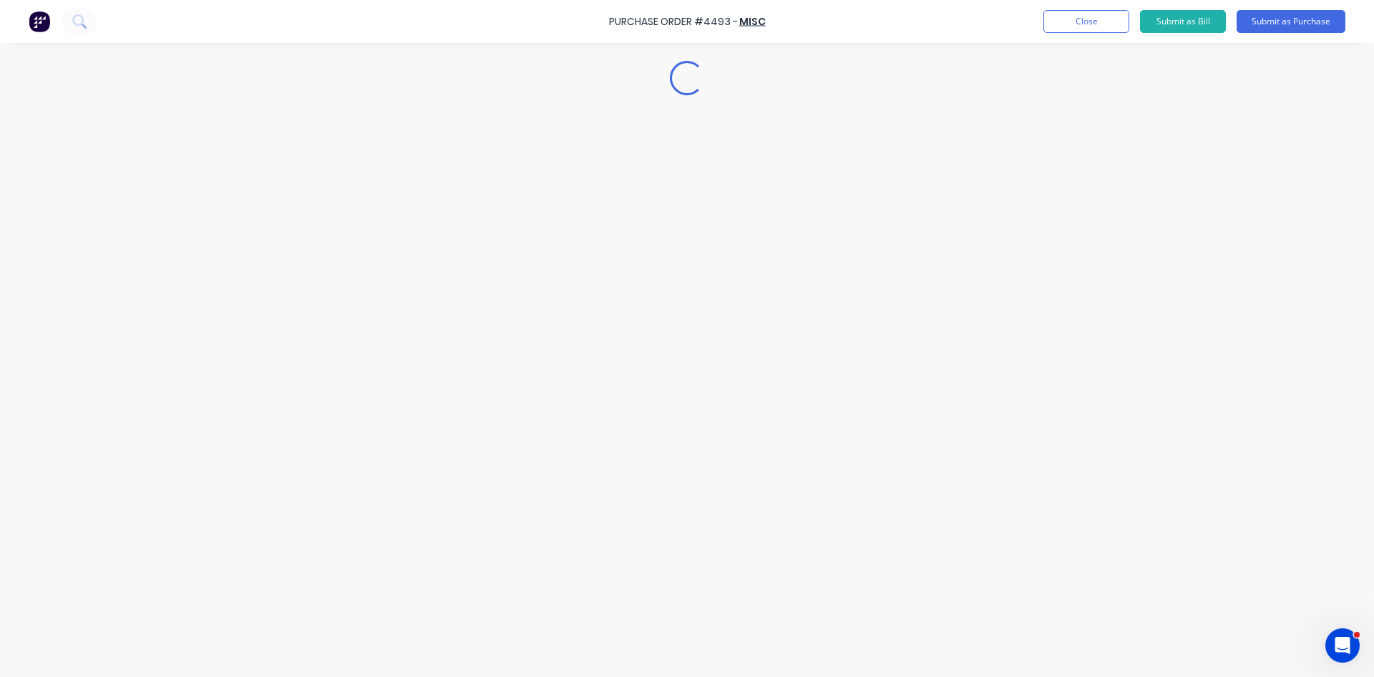
type textarea "x"
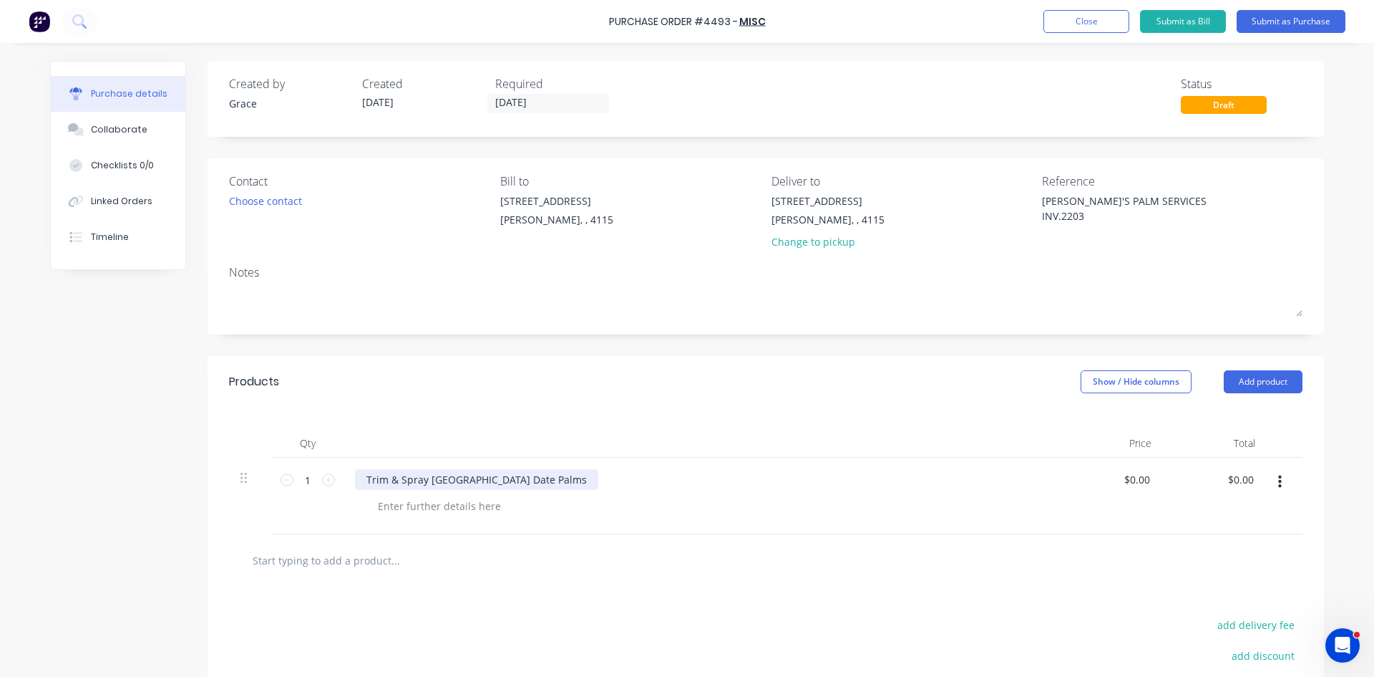
type textarea "x"
type input "0.00"
type textarea "x"
type input "$0.00"
type input "0"
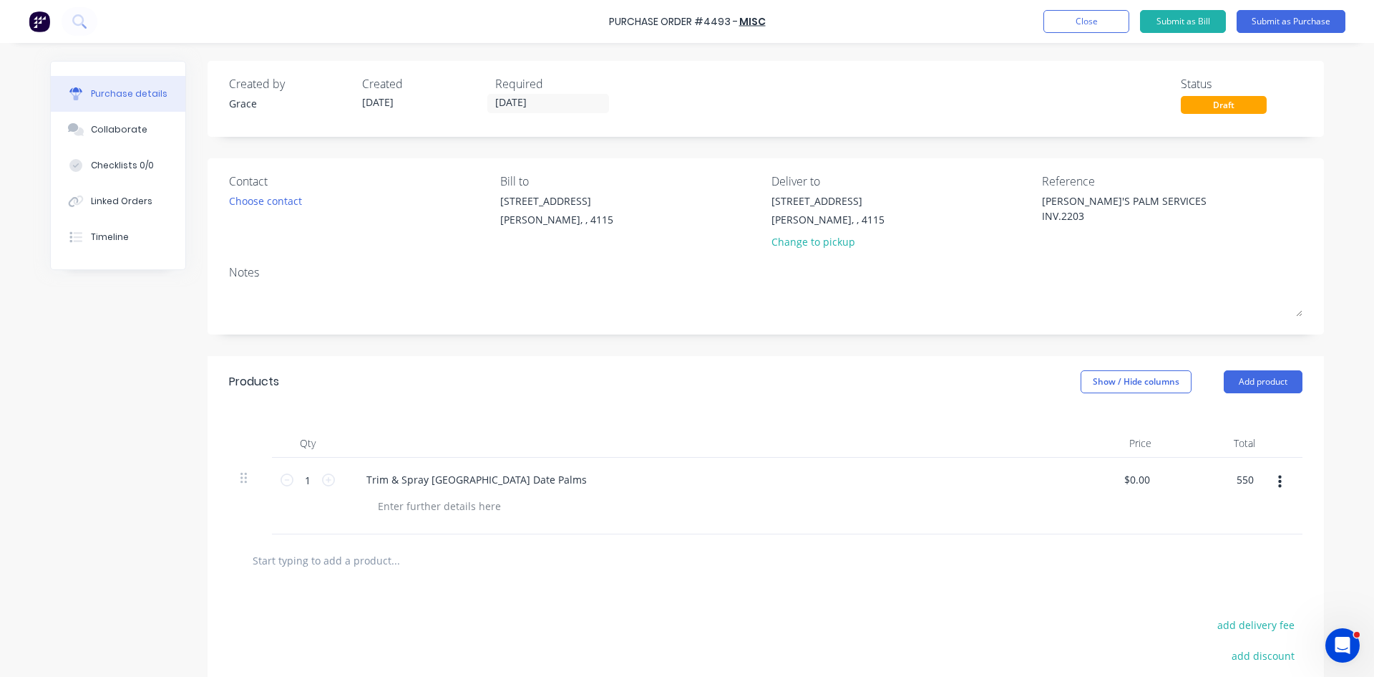
type input "550"
type textarea "x"
type input "$550.00"
click at [735, 387] on div "Products Show / Hide columns Add product" at bounding box center [766, 382] width 1117 height 52
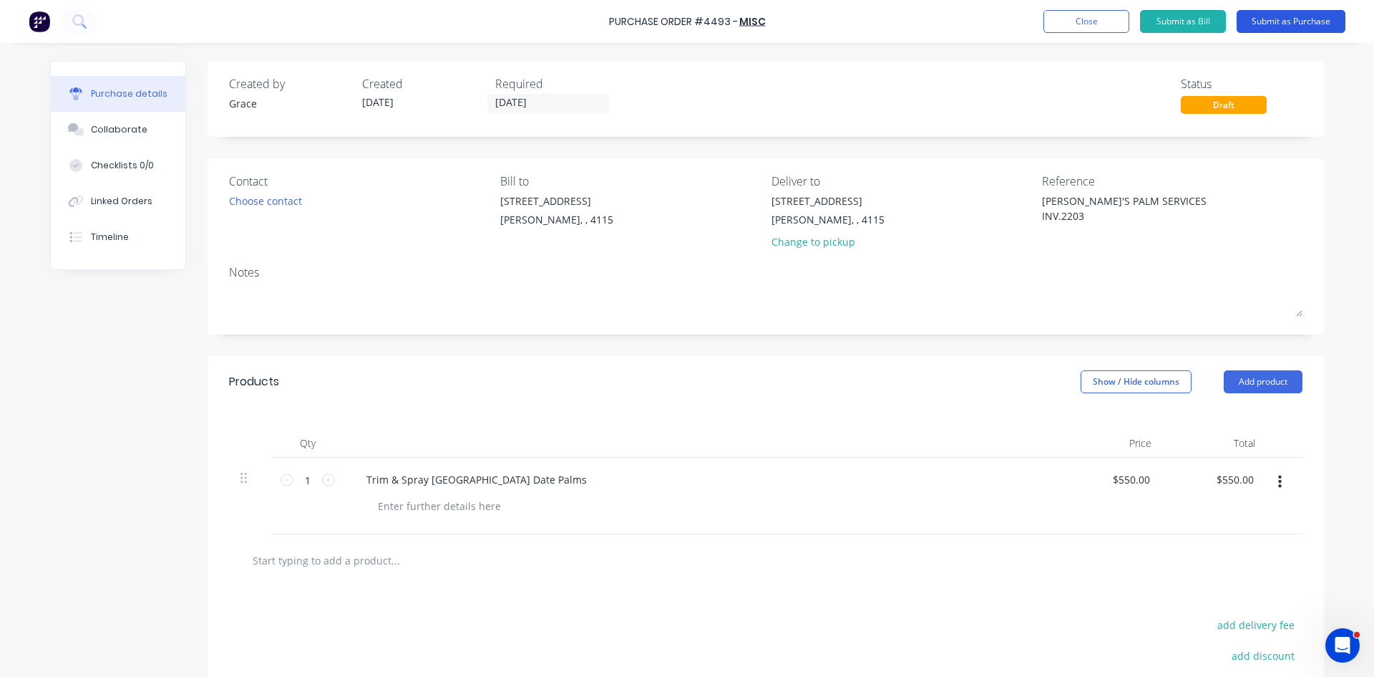
click at [1289, 25] on button "Submit as Purchase" at bounding box center [1291, 21] width 109 height 23
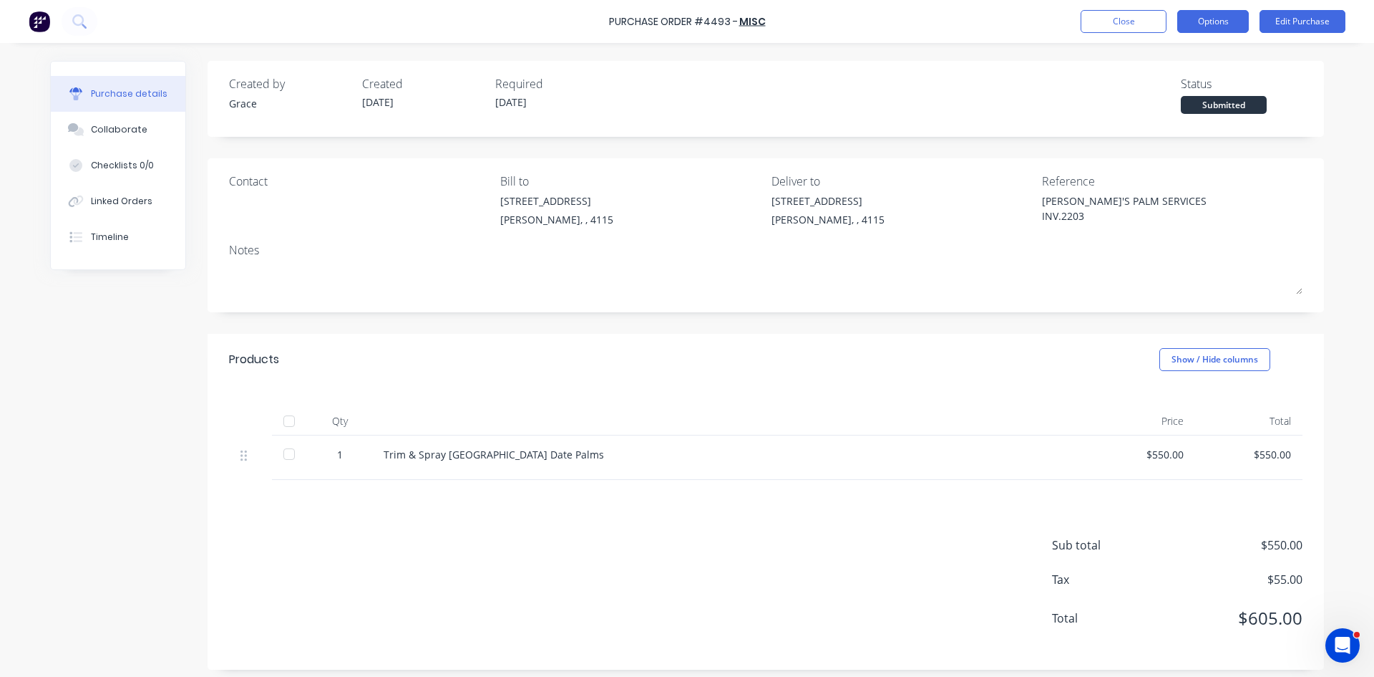
click at [1211, 32] on button "Options" at bounding box center [1214, 21] width 72 height 23
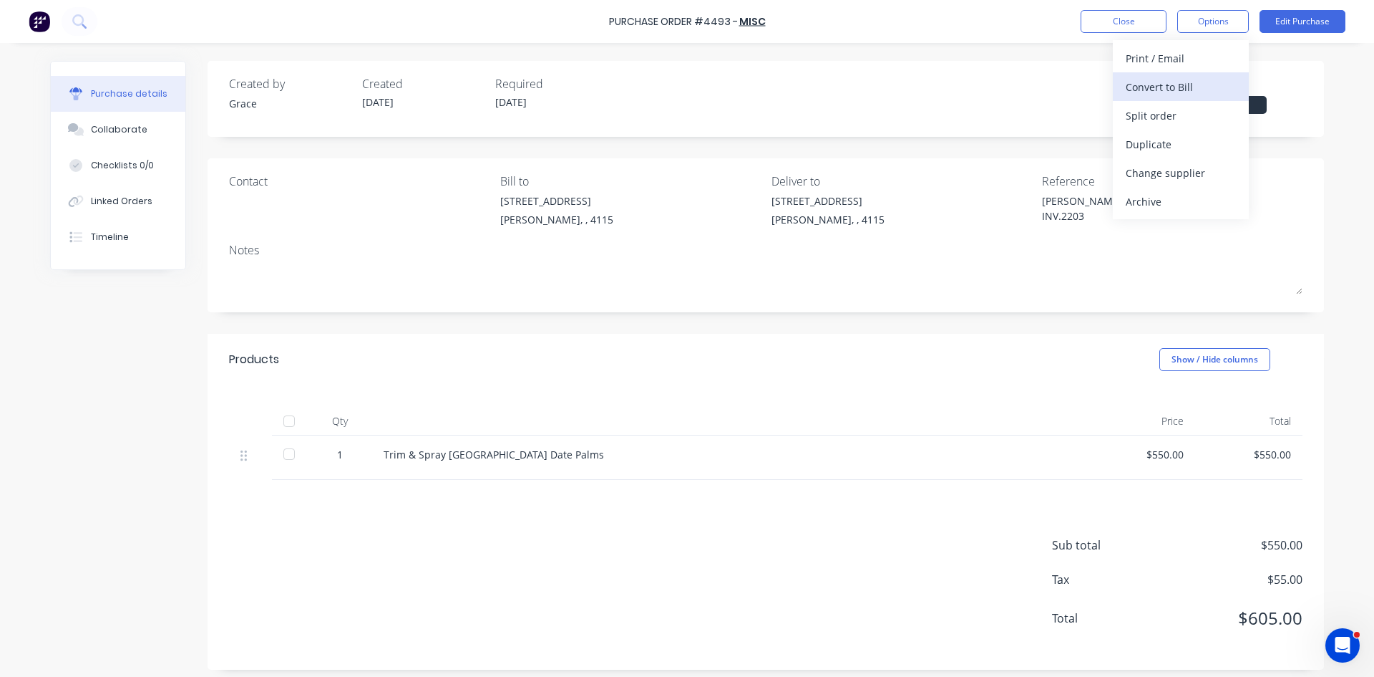
click at [1203, 77] on div "Convert to Bill" at bounding box center [1181, 87] width 110 height 21
type textarea "x"
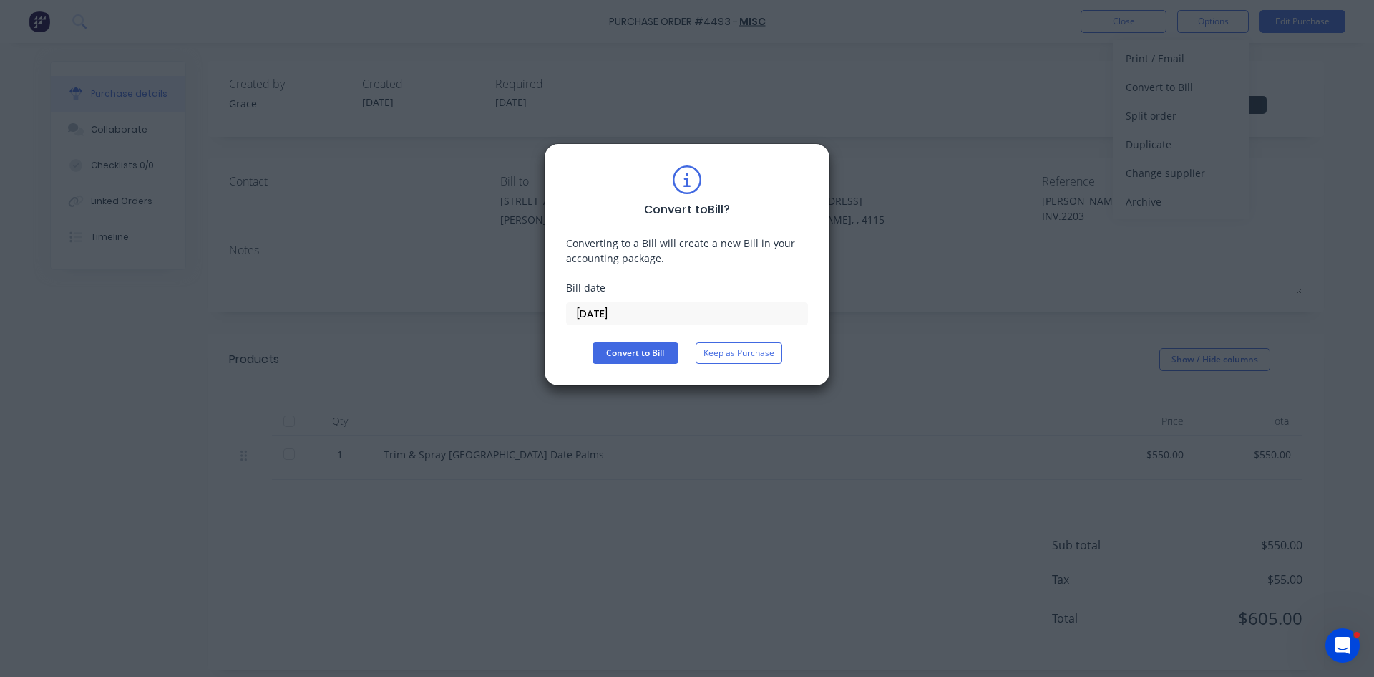
click at [629, 322] on input "13/10/25" at bounding box center [687, 313] width 241 height 21
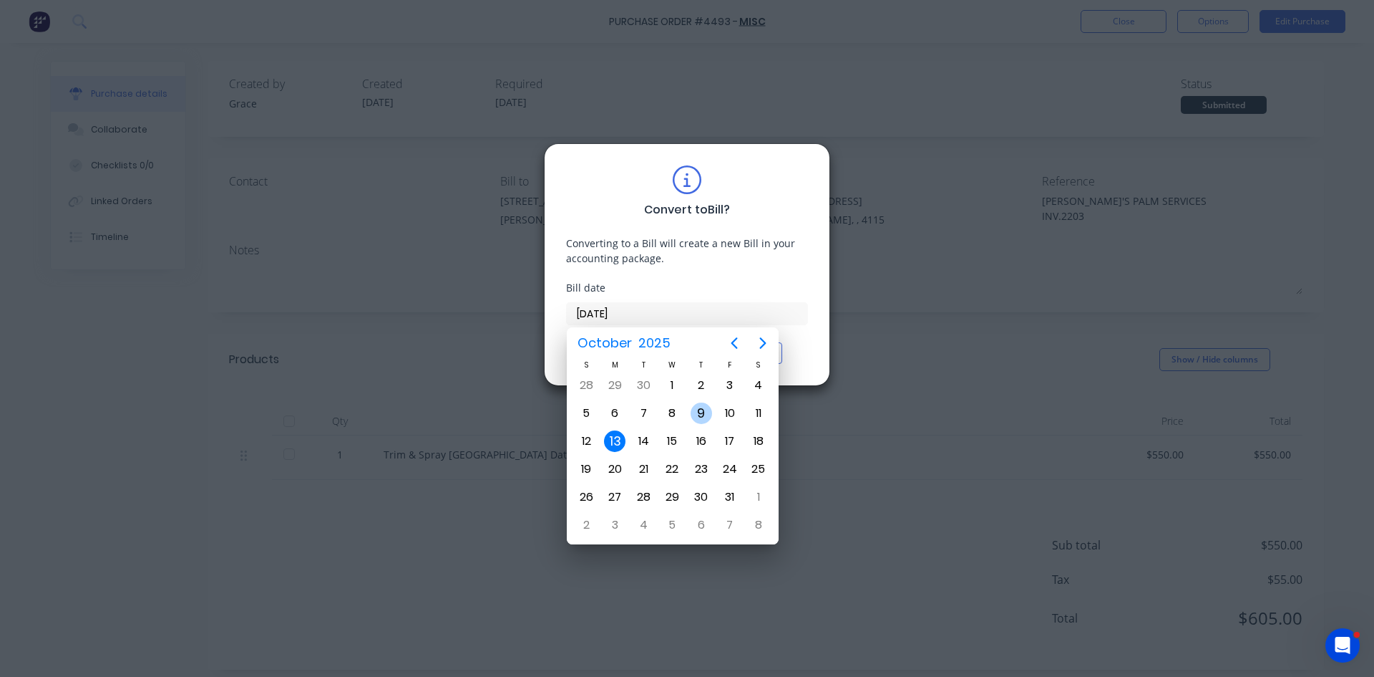
click at [687, 417] on div "9" at bounding box center [701, 412] width 29 height 27
type input "09/10/25"
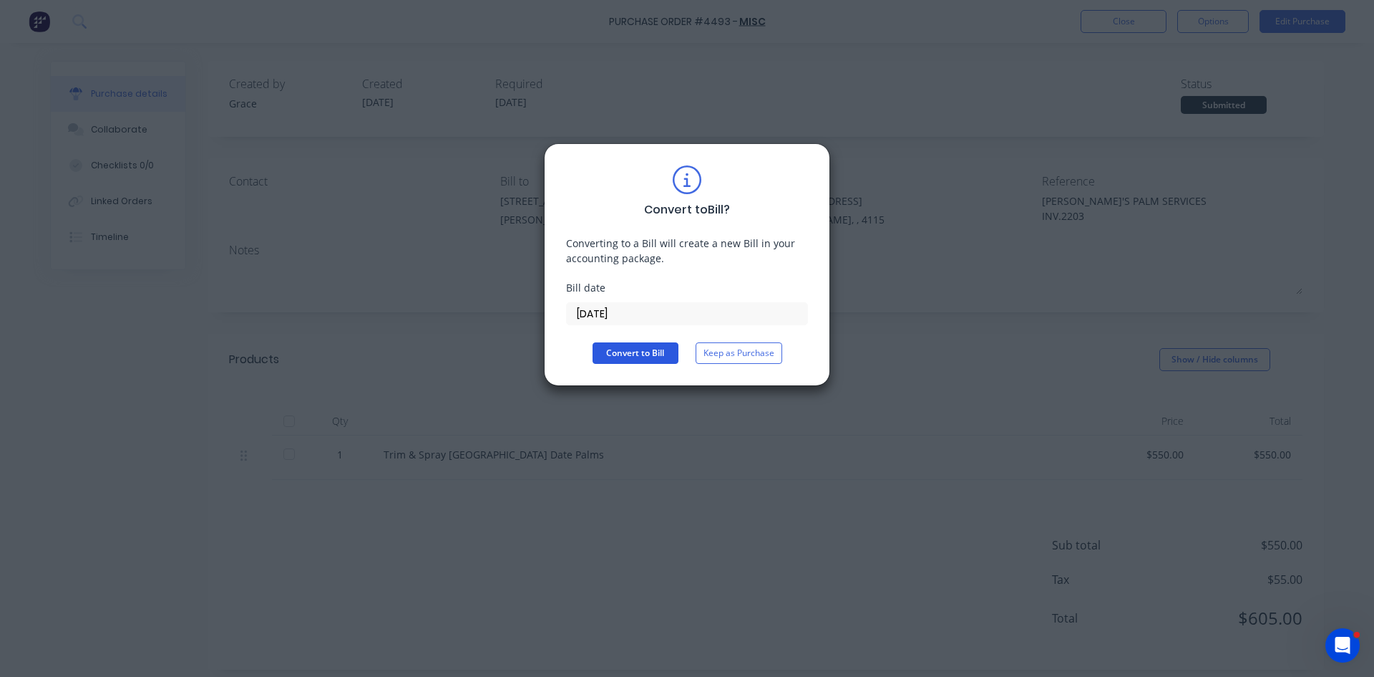
click at [648, 344] on button "Convert to Bill" at bounding box center [636, 352] width 86 height 21
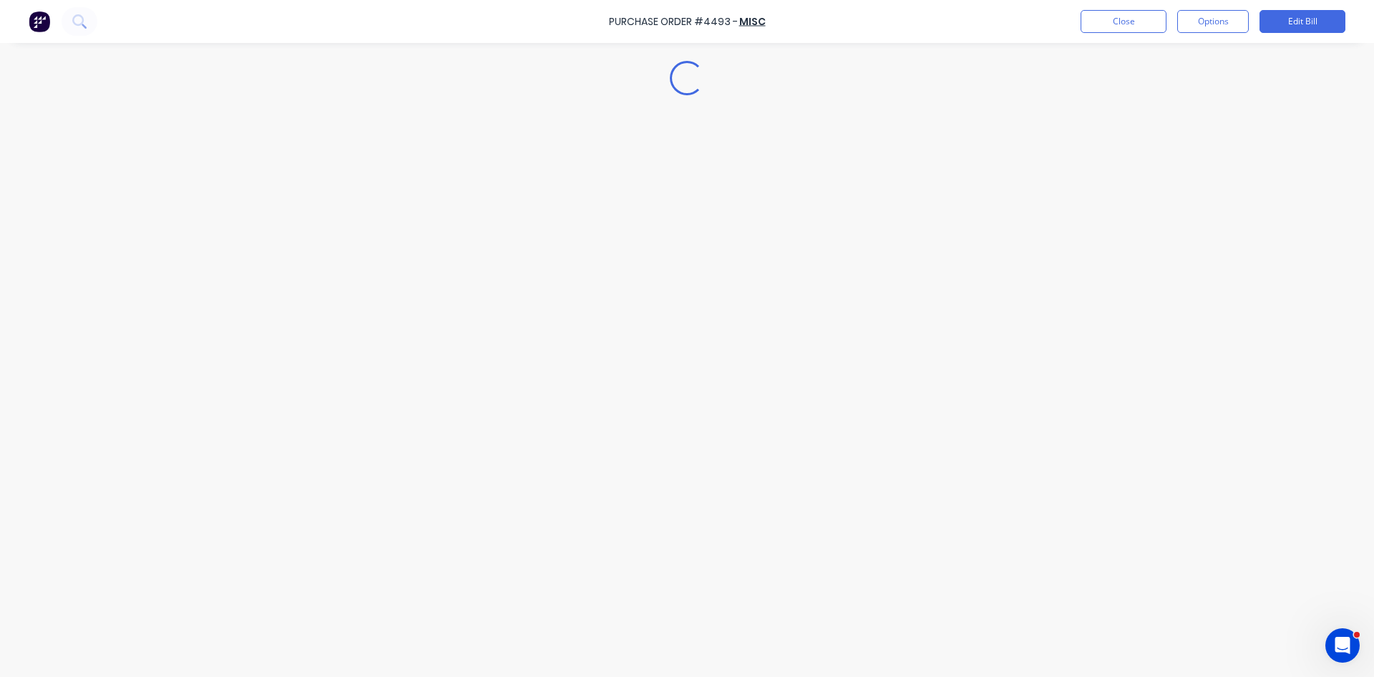
type textarea "x"
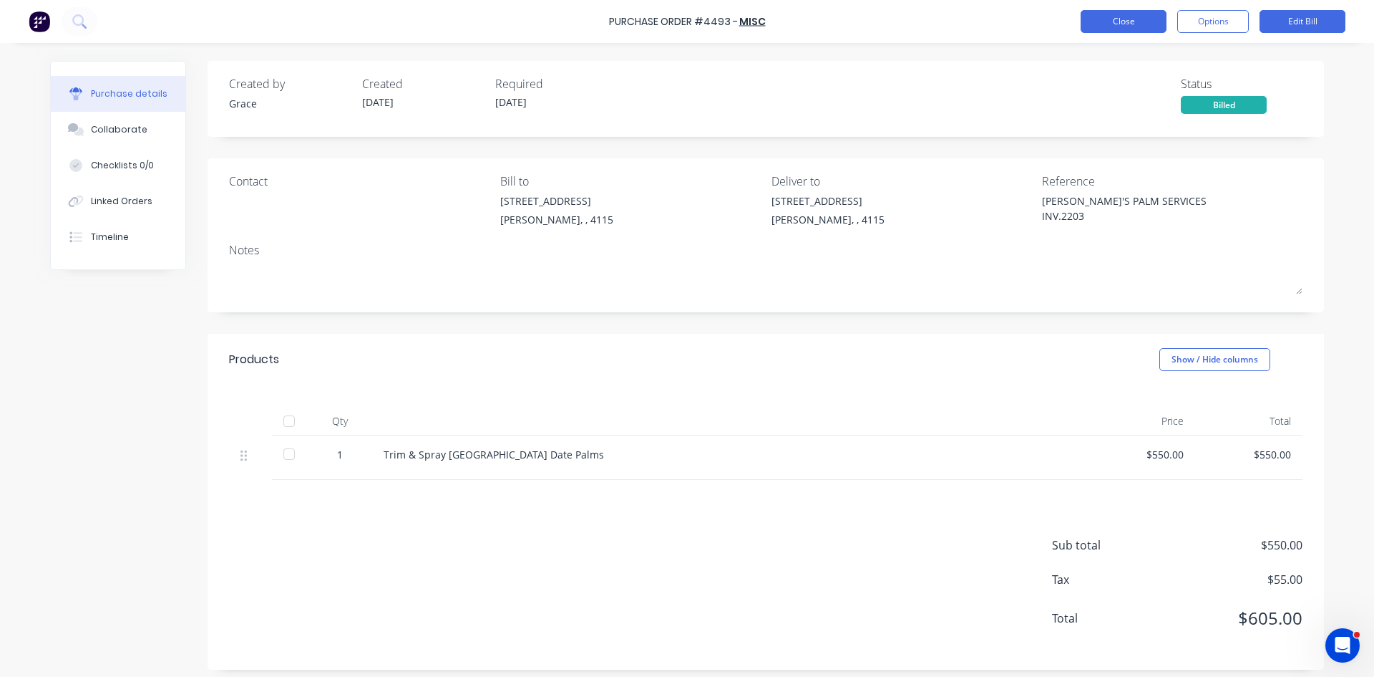
click at [1111, 14] on button "Close" at bounding box center [1124, 21] width 86 height 23
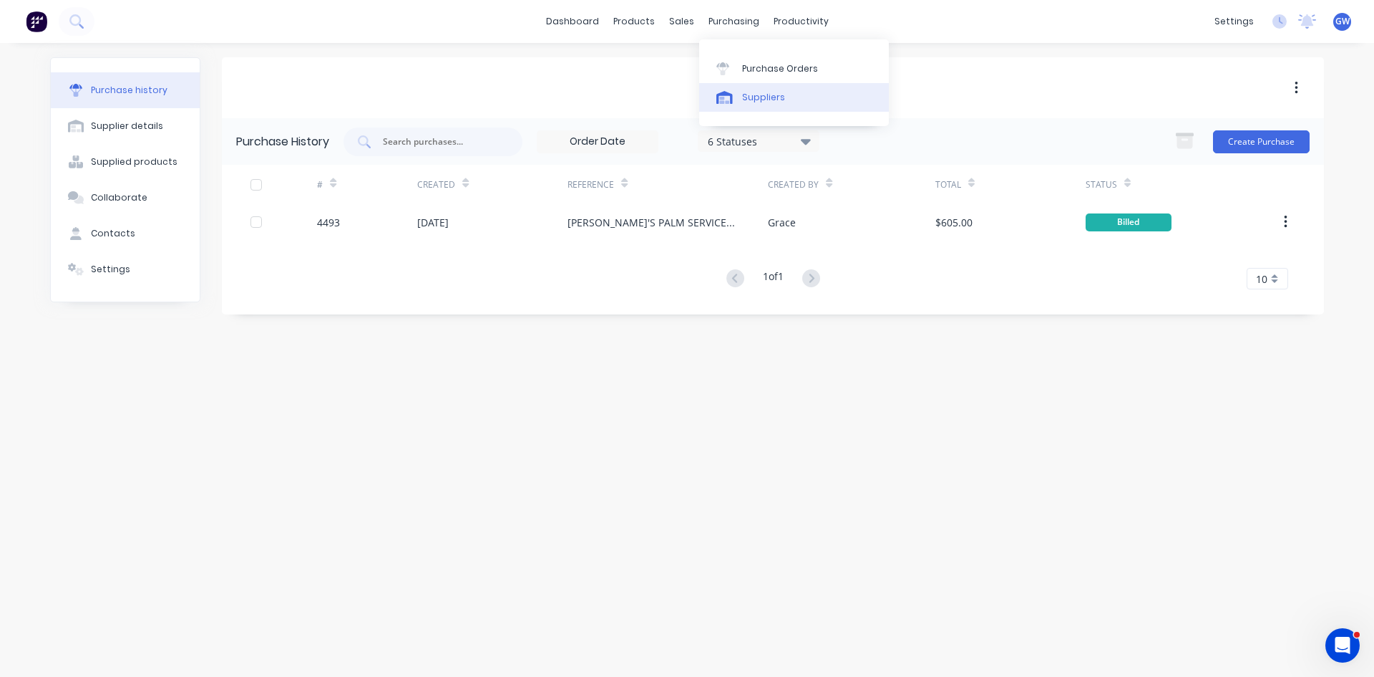
click at [746, 87] on link "Suppliers" at bounding box center [794, 97] width 190 height 29
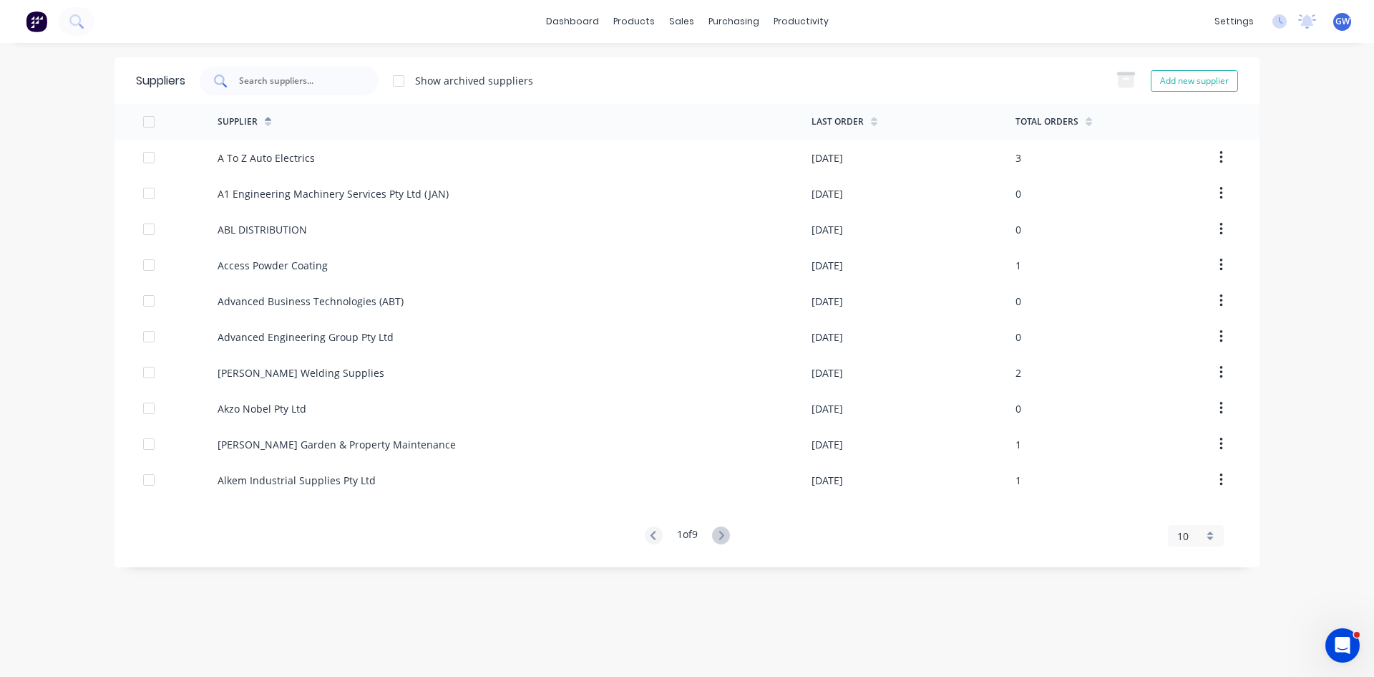
click at [301, 81] on input "text" at bounding box center [297, 81] width 119 height 14
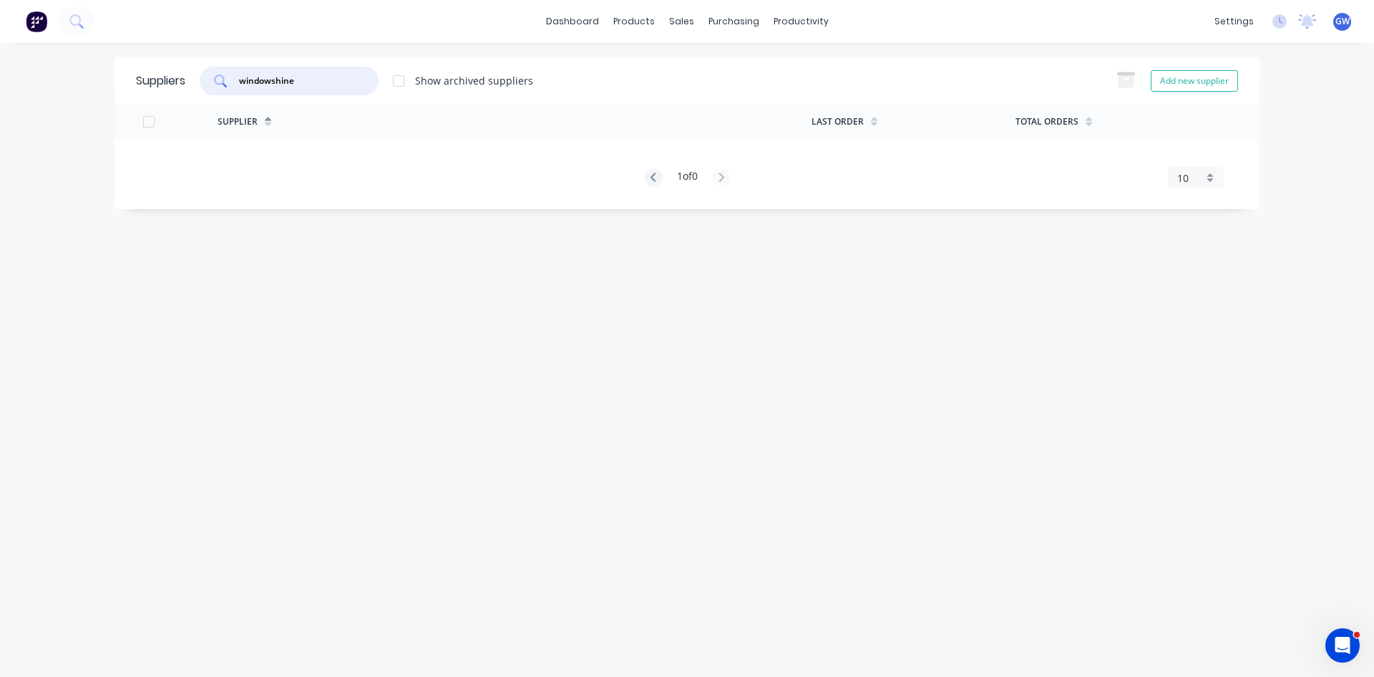
click at [272, 81] on input "windowshine" at bounding box center [297, 81] width 119 height 14
drag, startPoint x: 336, startPoint y: 84, endPoint x: 273, endPoint y: 87, distance: 63.0
click at [273, 87] on input "window shine" at bounding box center [297, 81] width 119 height 14
drag, startPoint x: 294, startPoint y: 81, endPoint x: 235, endPoint y: 75, distance: 59.0
click at [235, 75] on div "window" at bounding box center [289, 81] width 179 height 29
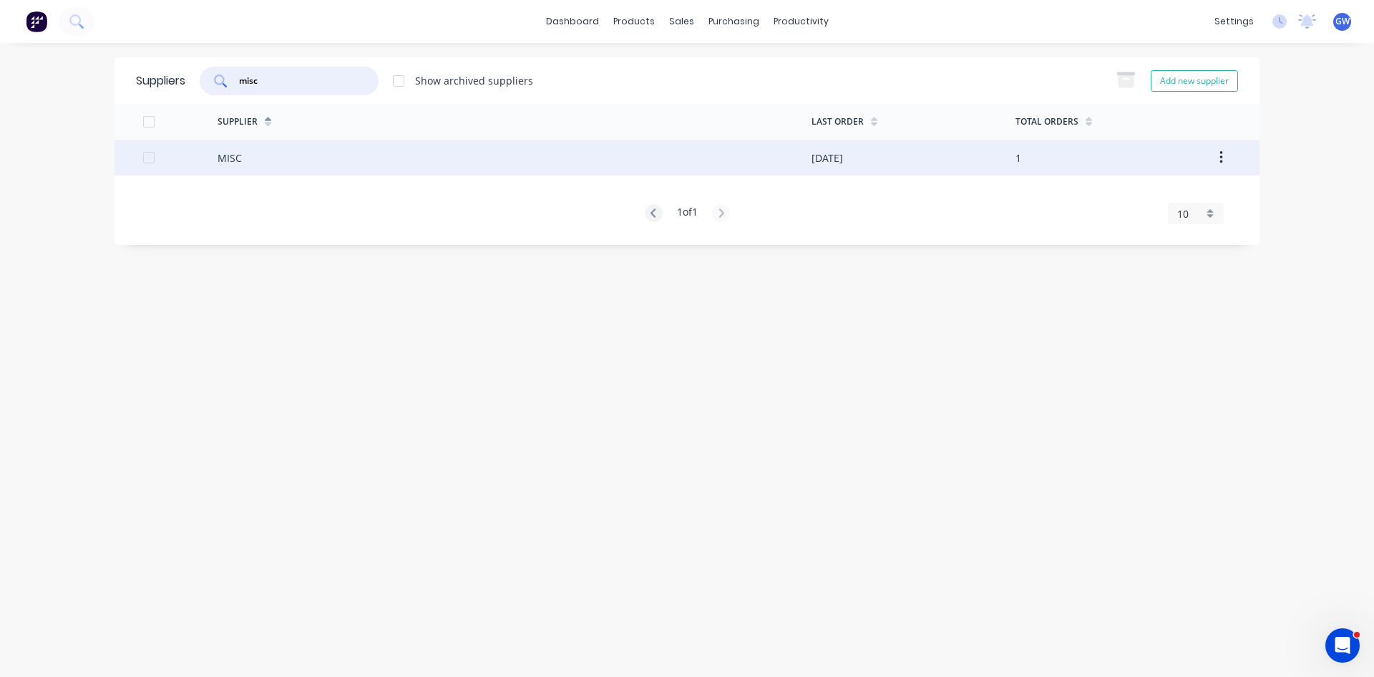
type input "misc"
click at [566, 173] on div "MISC" at bounding box center [515, 158] width 594 height 36
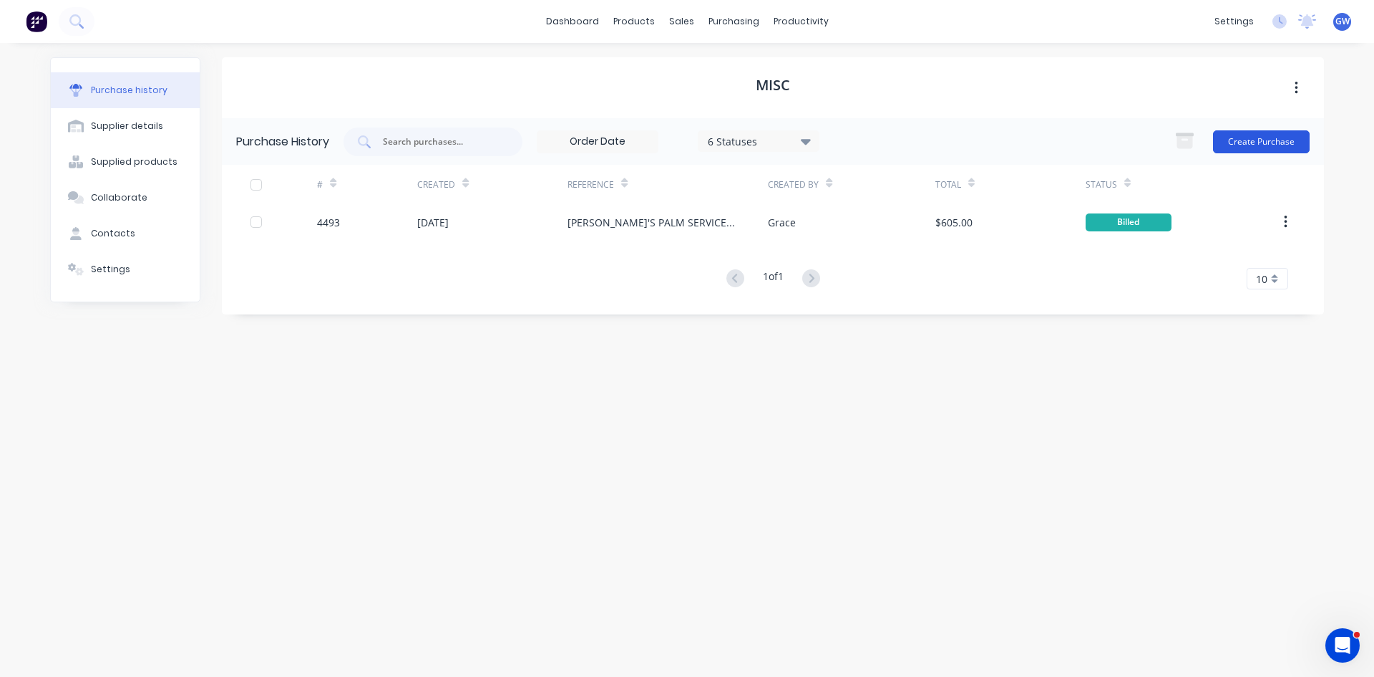
click at [1253, 137] on button "Create Purchase" at bounding box center [1261, 141] width 97 height 23
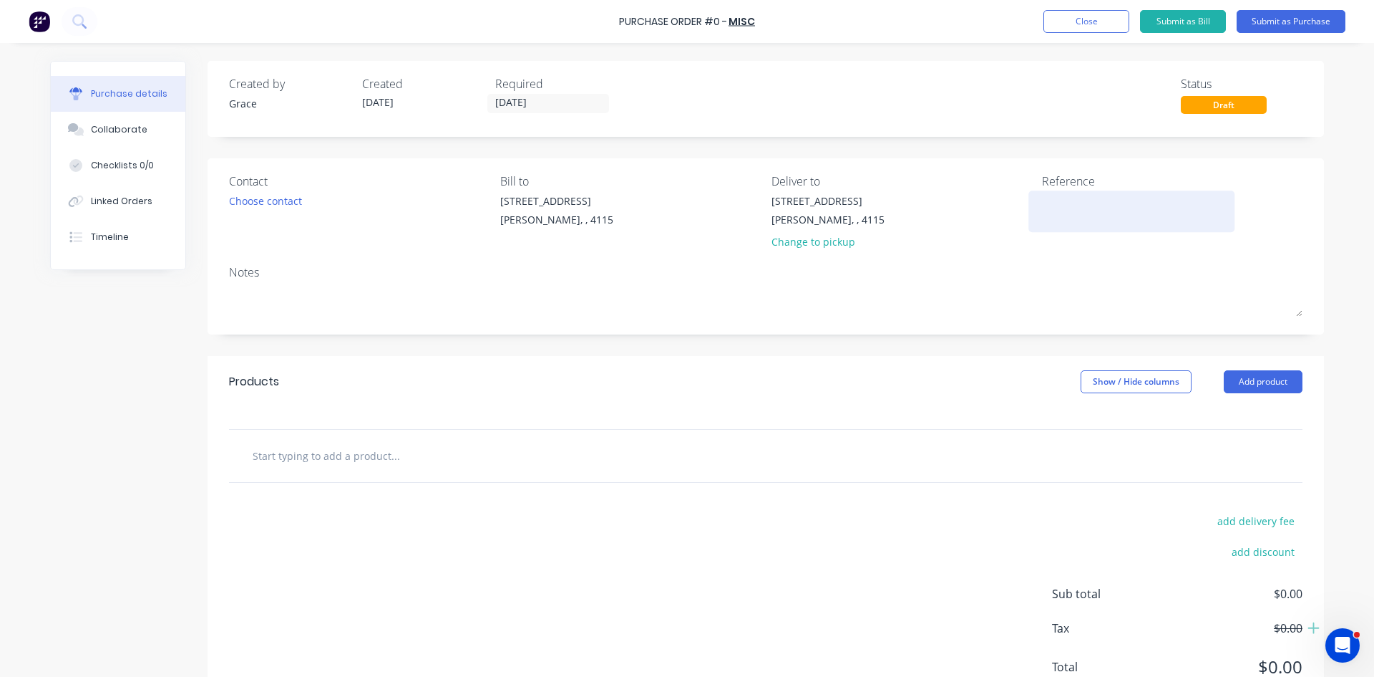
click at [1117, 209] on textarea at bounding box center [1131, 209] width 179 height 32
type textarea "WINDOWSHINE INV. ECB-10917"
type textarea "x"
type textarea "WINDOWSHINE INV. ECB-10917"
click at [820, 354] on div "Created by Grace Created 13/10/25 Required 13/10/25 Status Draft Contact Choose…" at bounding box center [766, 389] width 1117 height 657
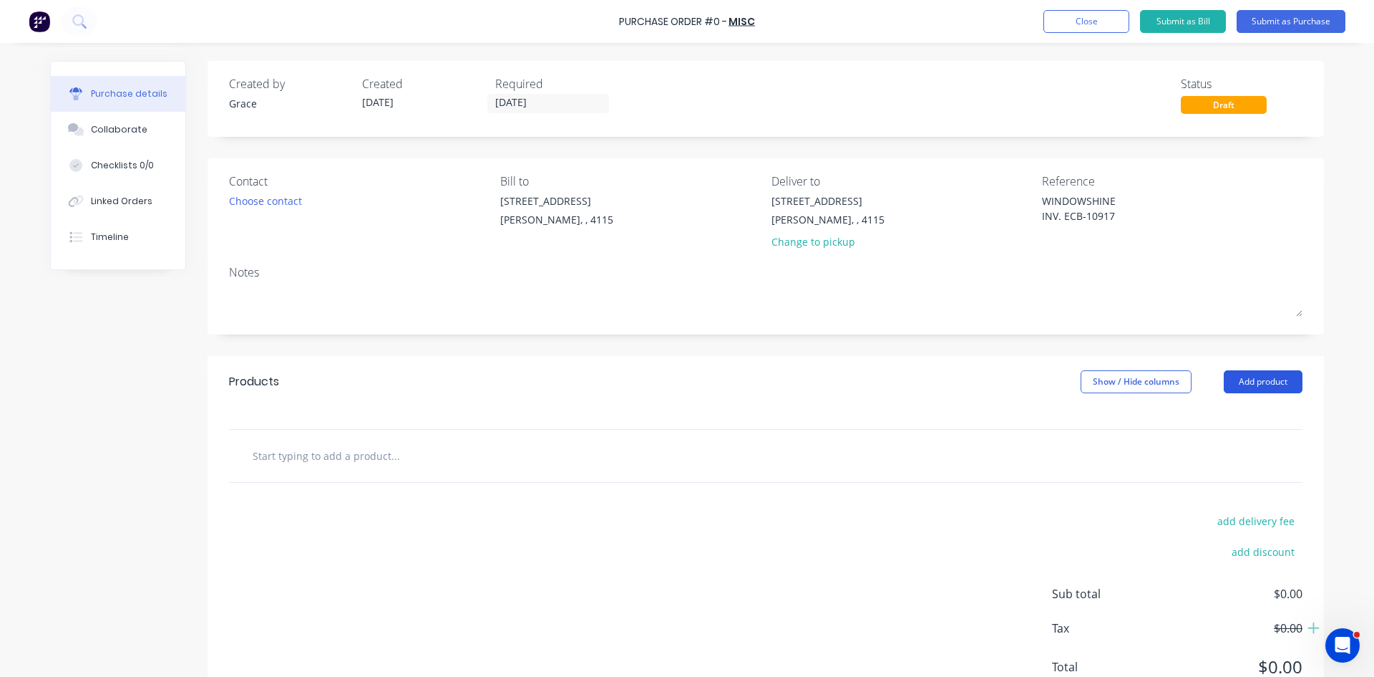
click at [1245, 371] on button "Add product" at bounding box center [1263, 381] width 79 height 23
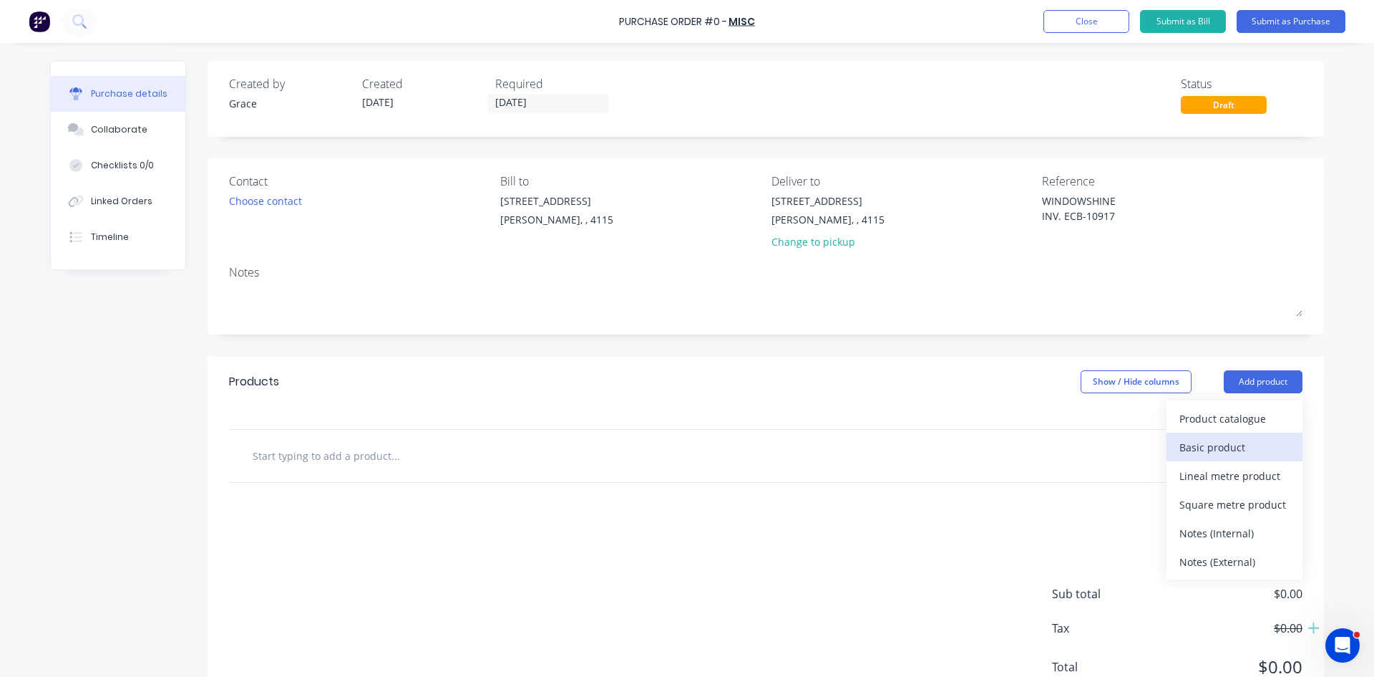
click at [1243, 437] on div "Basic product" at bounding box center [1235, 447] width 110 height 21
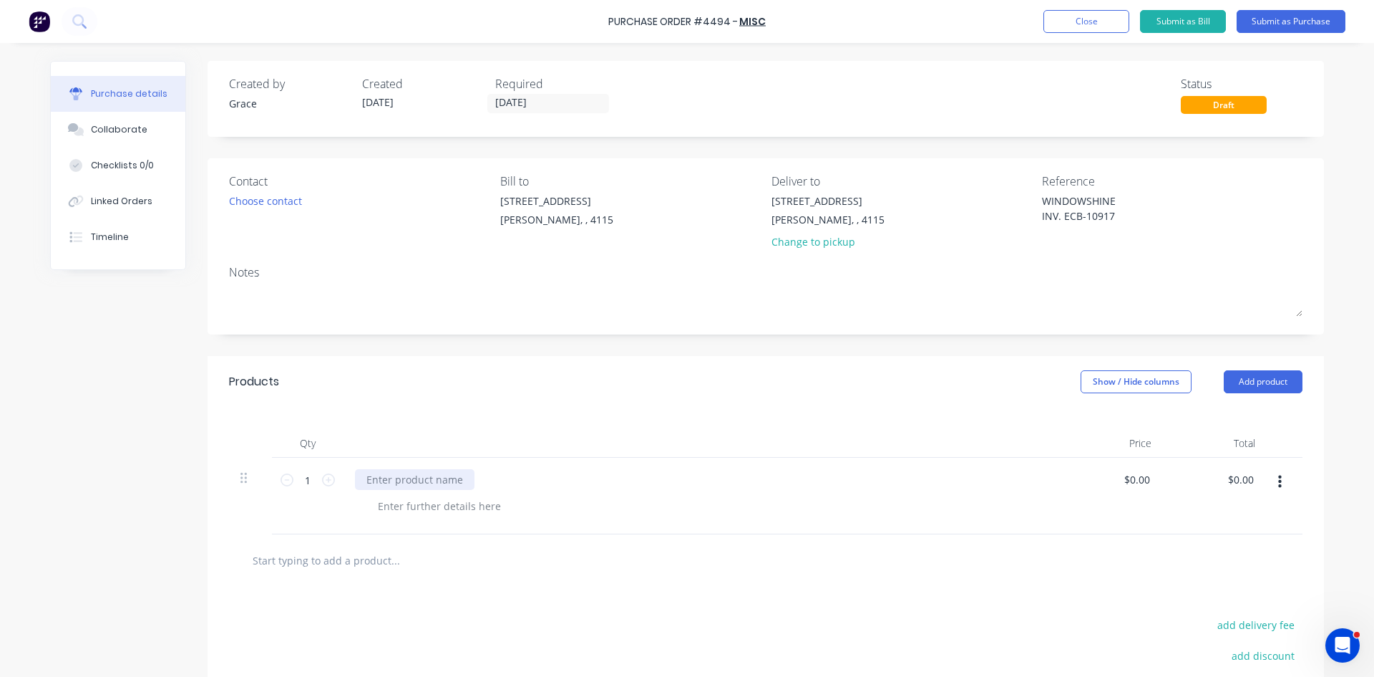
type textarea "x"
click at [399, 480] on div at bounding box center [415, 479] width 120 height 21
type textarea "x"
type input "0.00"
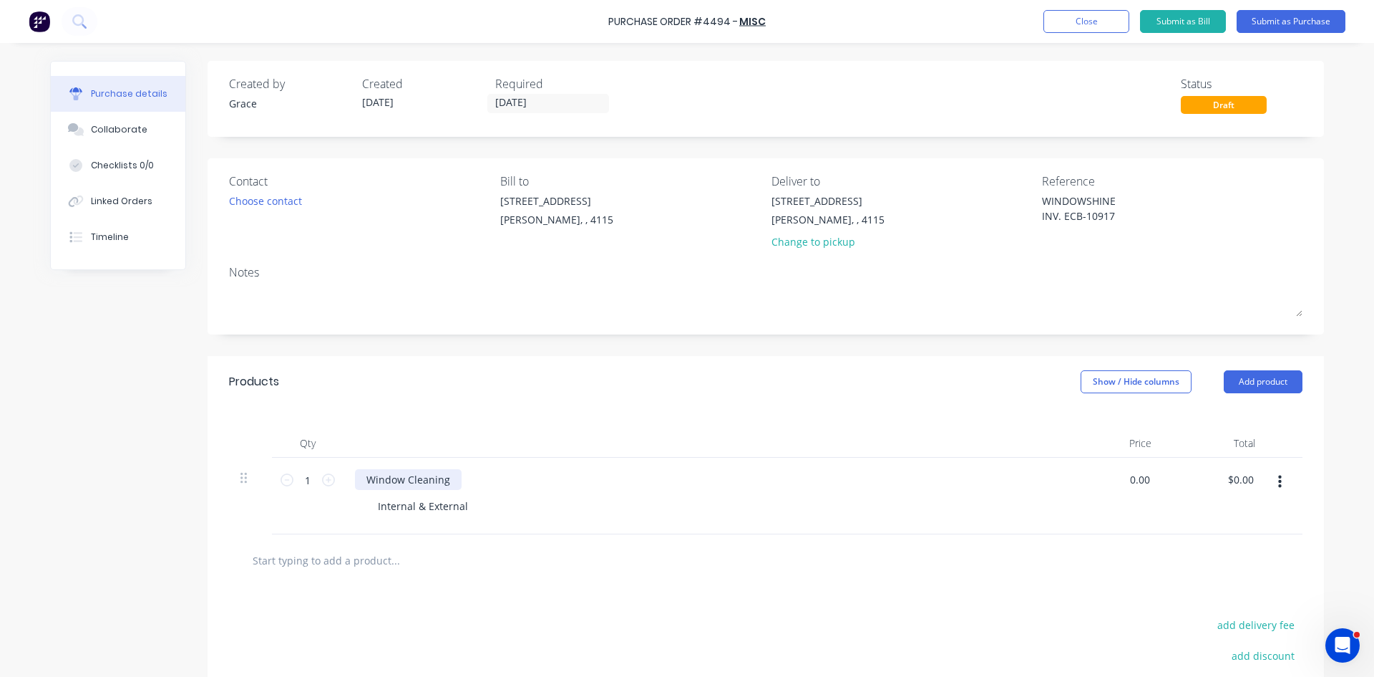
type textarea "x"
type input "$0.00"
type input "0"
type input "3450"
type textarea "x"
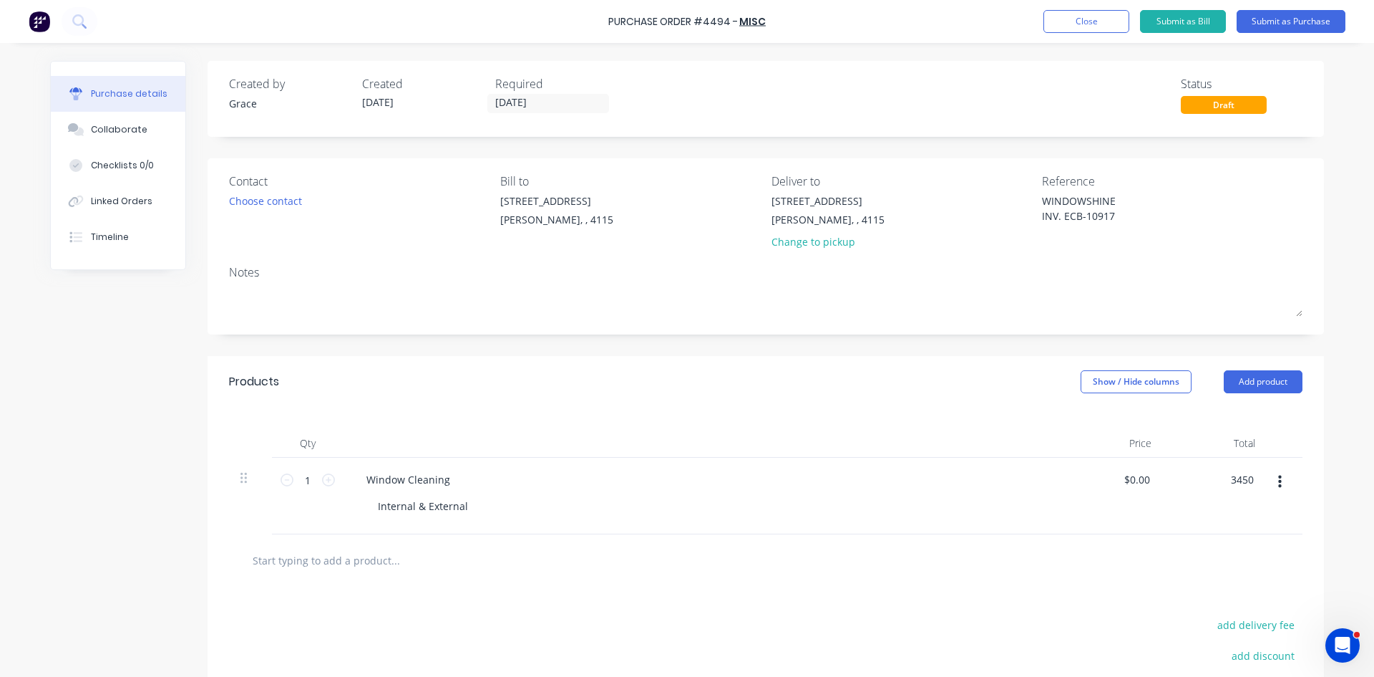
type input "$3,450.00"
click at [854, 456] on div at bounding box center [702, 443] width 716 height 29
click at [1289, 21] on button "Submit as Purchase" at bounding box center [1291, 21] width 109 height 23
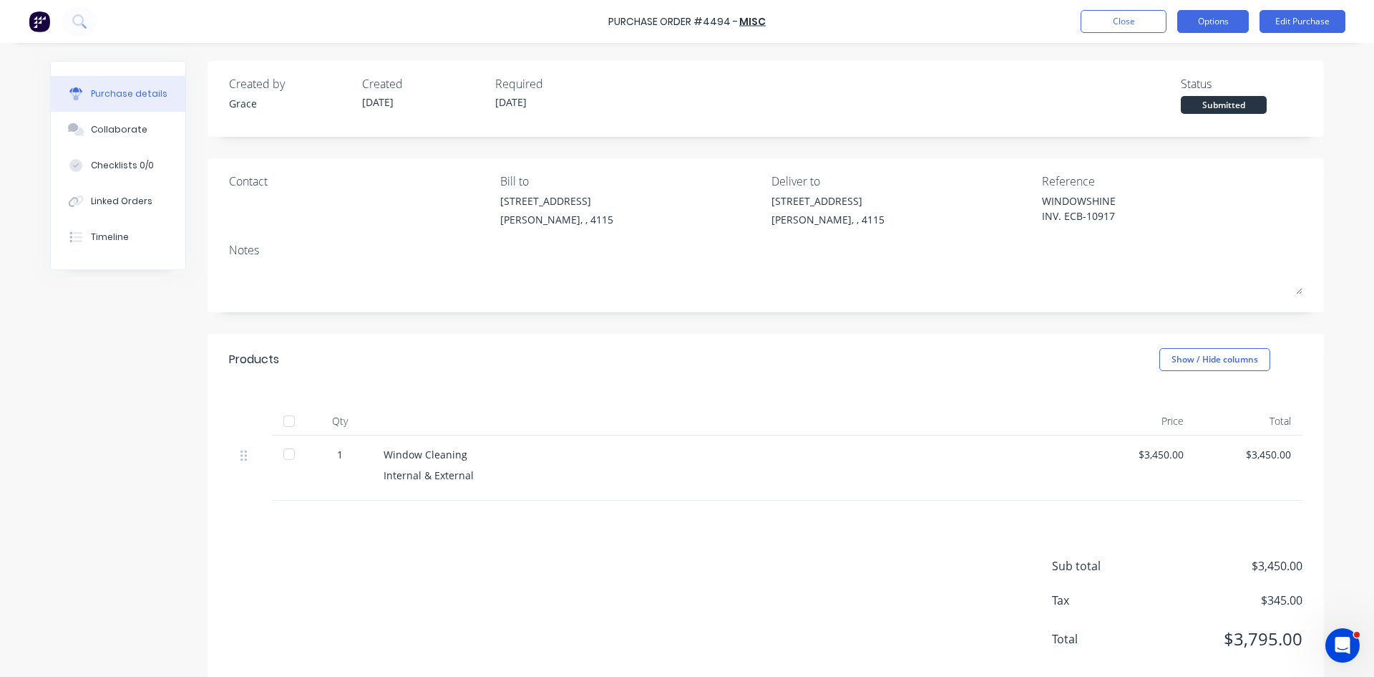
click at [1218, 26] on button "Options" at bounding box center [1214, 21] width 72 height 23
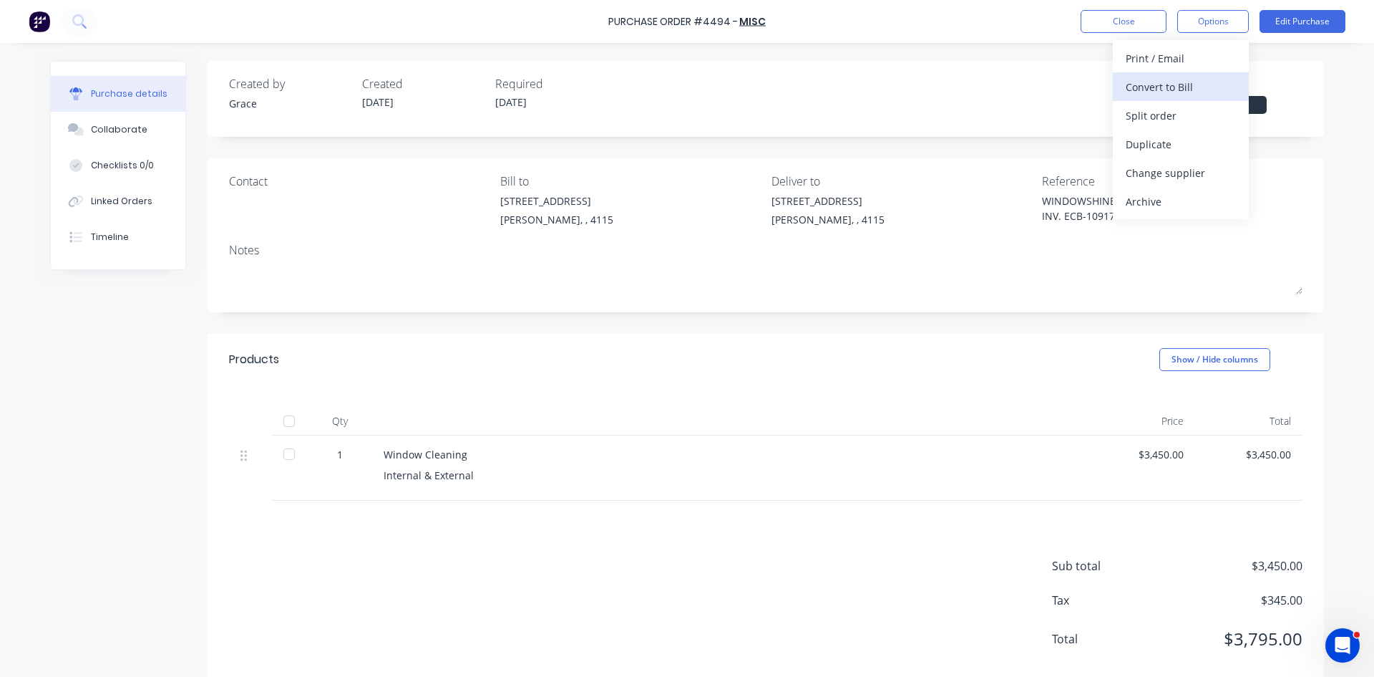
click at [1198, 84] on div "Convert to Bill" at bounding box center [1181, 87] width 110 height 21
type textarea "x"
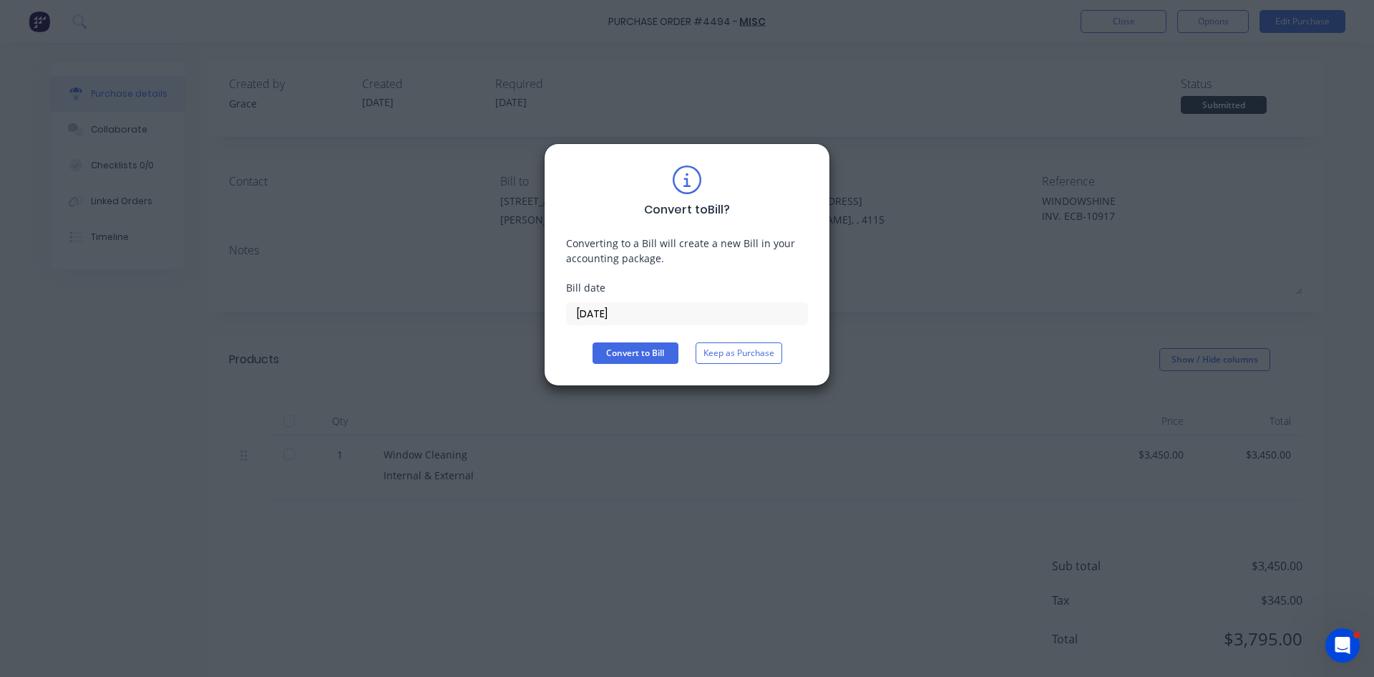
click at [627, 314] on input "13/10/25" at bounding box center [687, 313] width 241 height 21
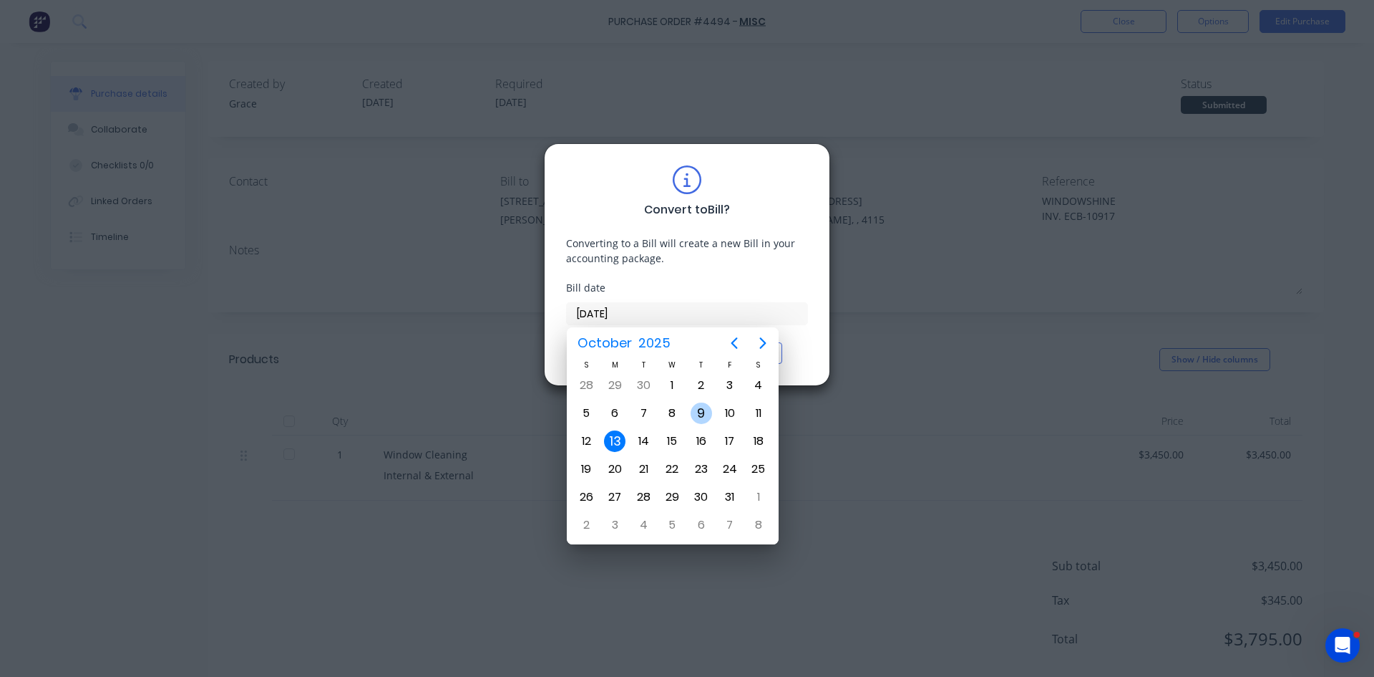
click at [701, 414] on div "9" at bounding box center [701, 412] width 21 height 21
type input "09/10/25"
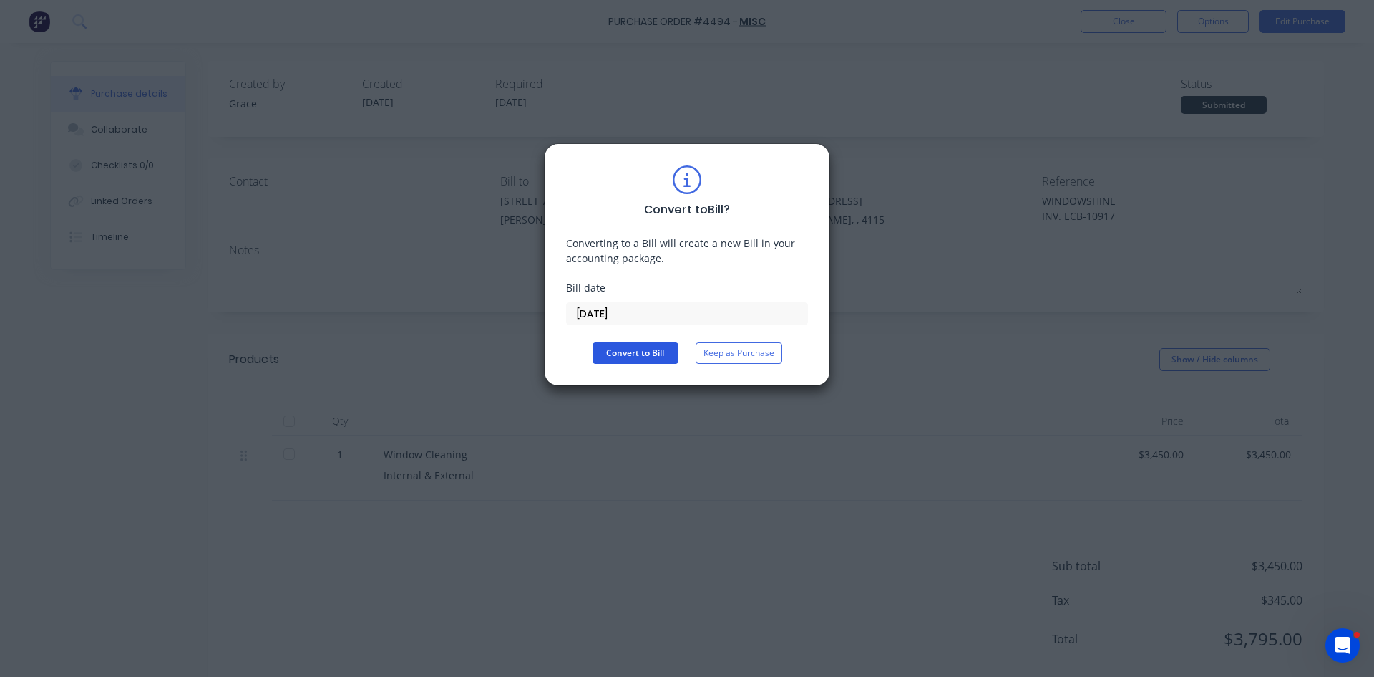
click at [631, 354] on button "Convert to Bill" at bounding box center [636, 352] width 86 height 21
type textarea "x"
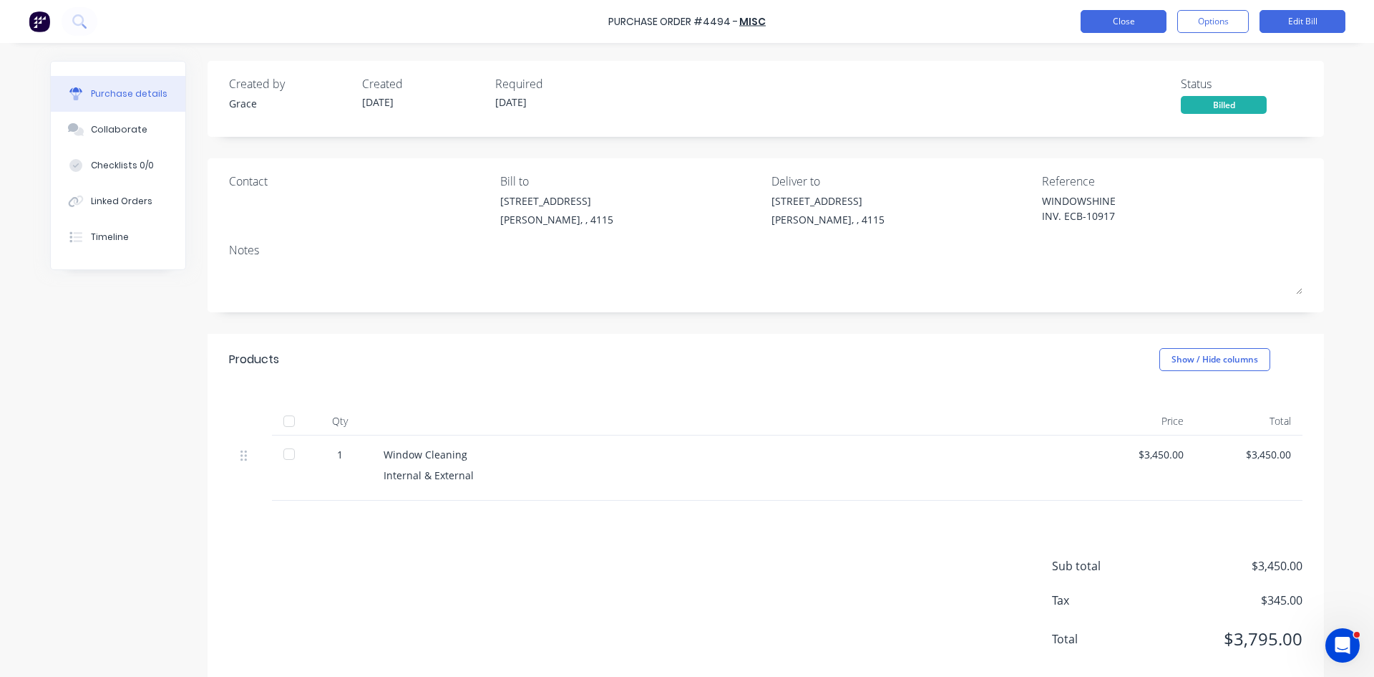
click at [1105, 18] on button "Close" at bounding box center [1124, 21] width 86 height 23
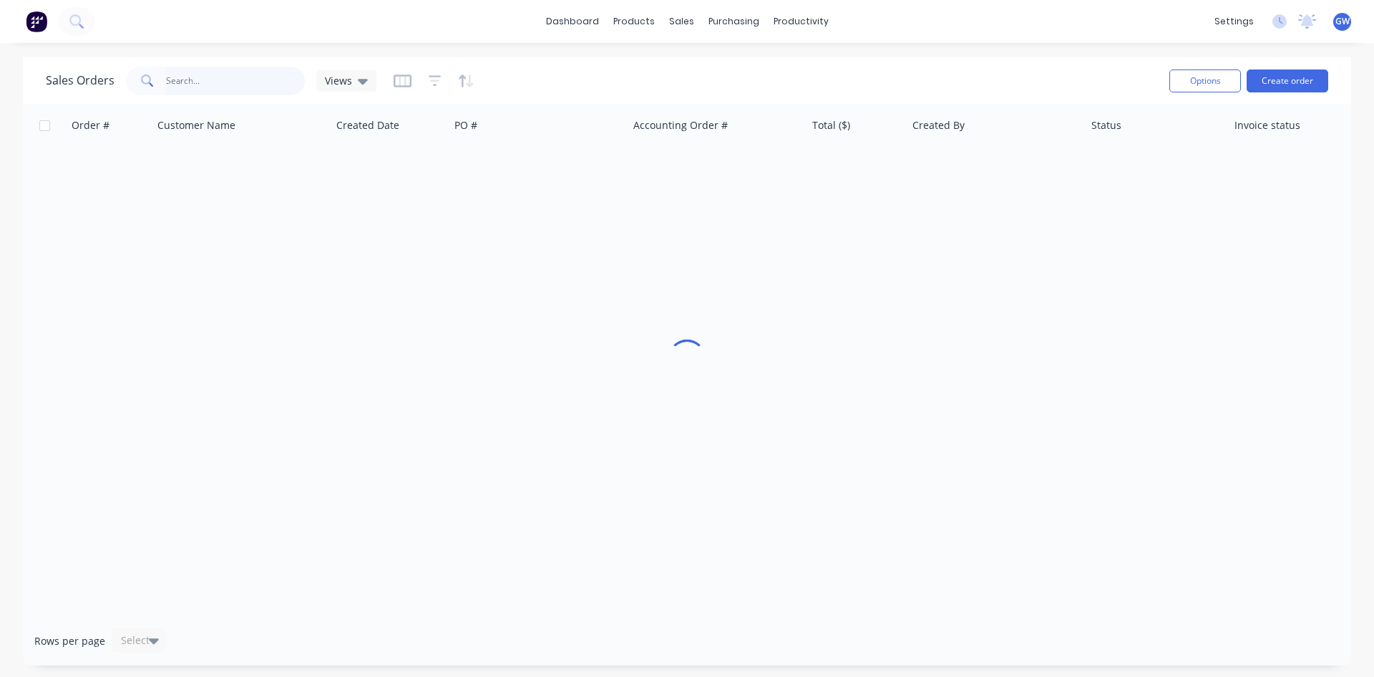
click at [243, 86] on input "text" at bounding box center [236, 81] width 140 height 29
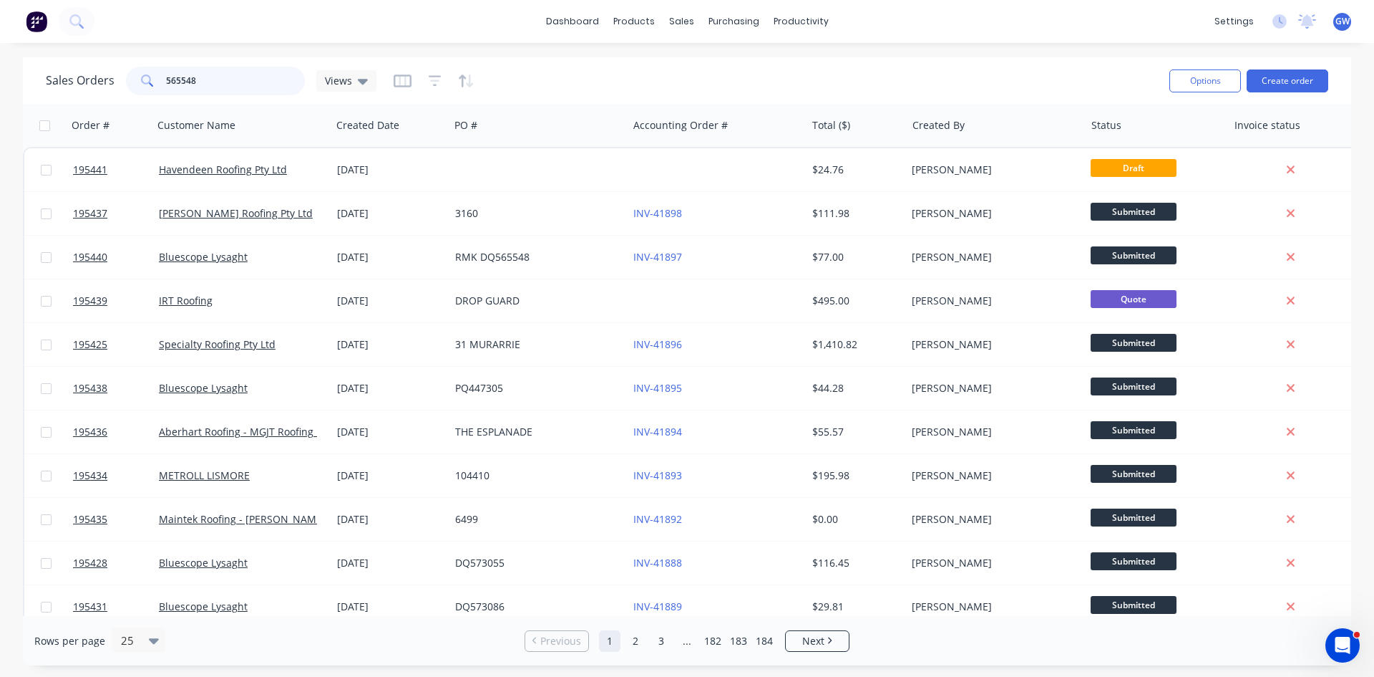
type input "565548"
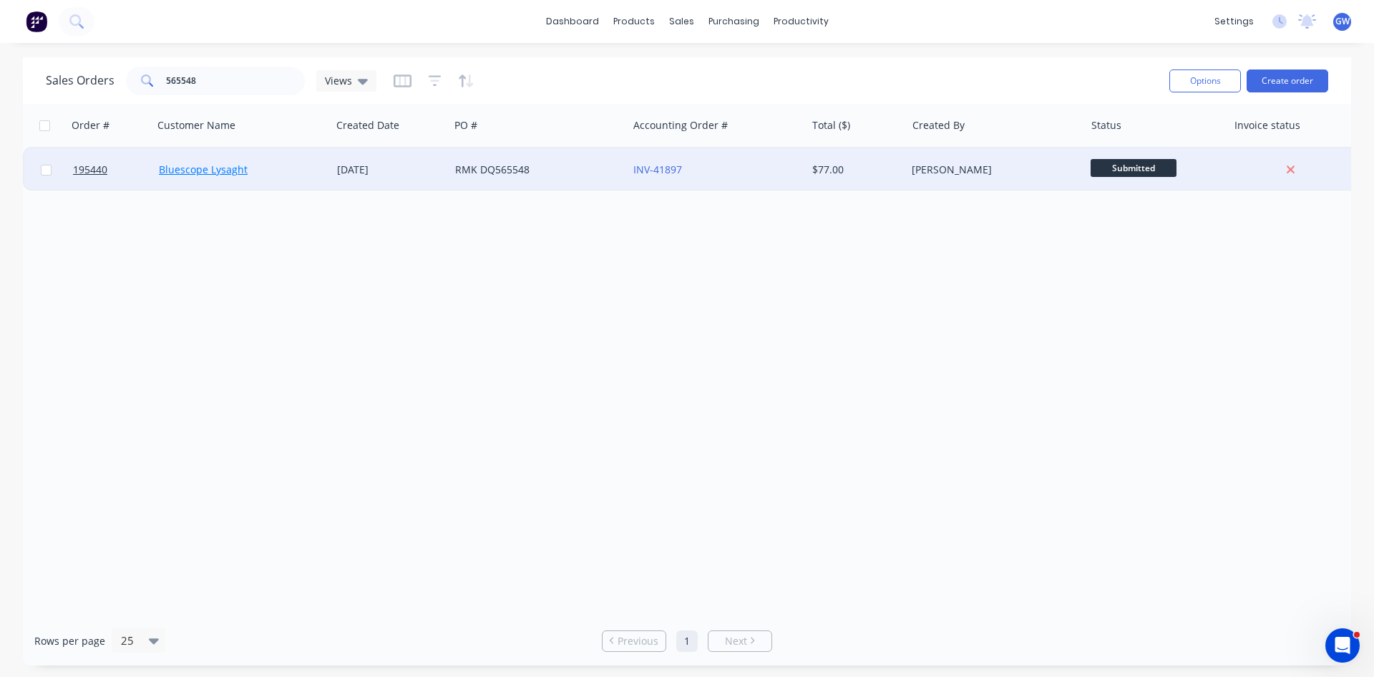
click at [204, 172] on link "Bluescope Lysaght" at bounding box center [203, 170] width 89 height 14
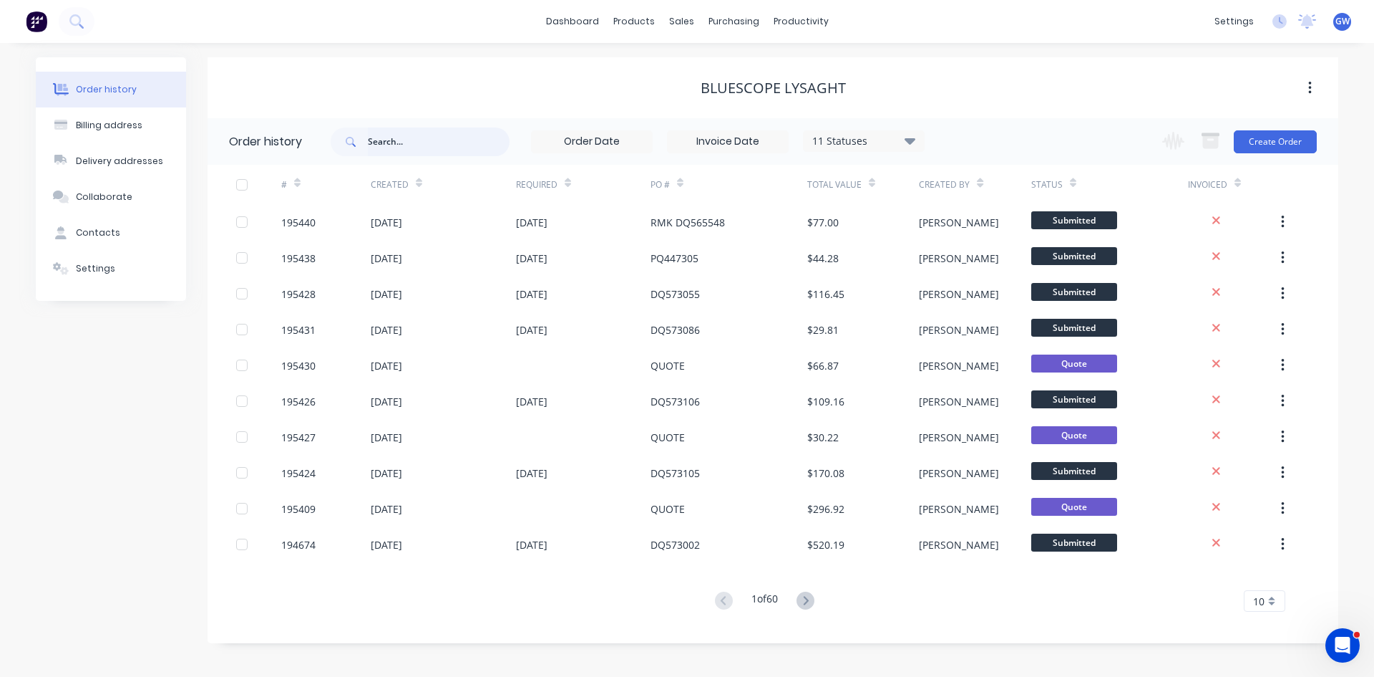
click at [444, 137] on input "text" at bounding box center [439, 141] width 142 height 29
type input "565548"
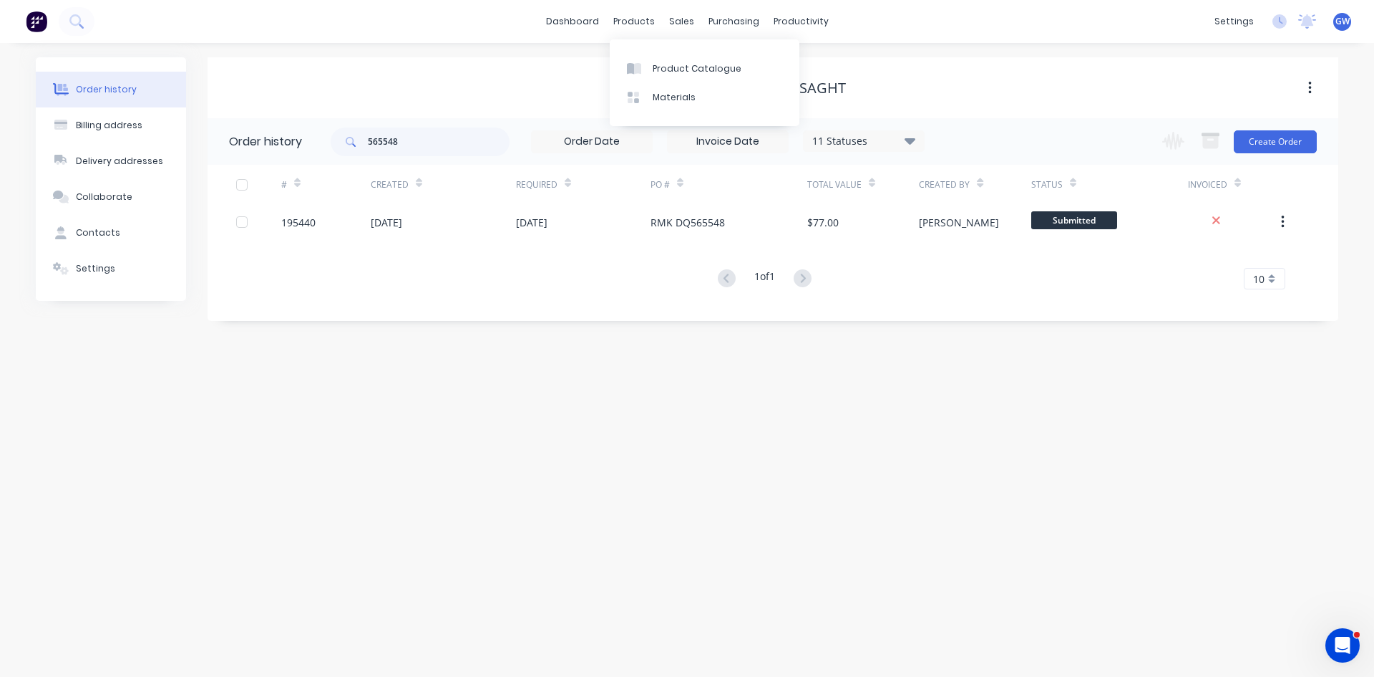
click at [878, 150] on div "11 Statuses Invoice Status Invoiced Not Invoiced Partial Order Status All Archi…" at bounding box center [864, 140] width 122 height 21
click at [897, 145] on div "11 Statuses" at bounding box center [864, 141] width 120 height 16
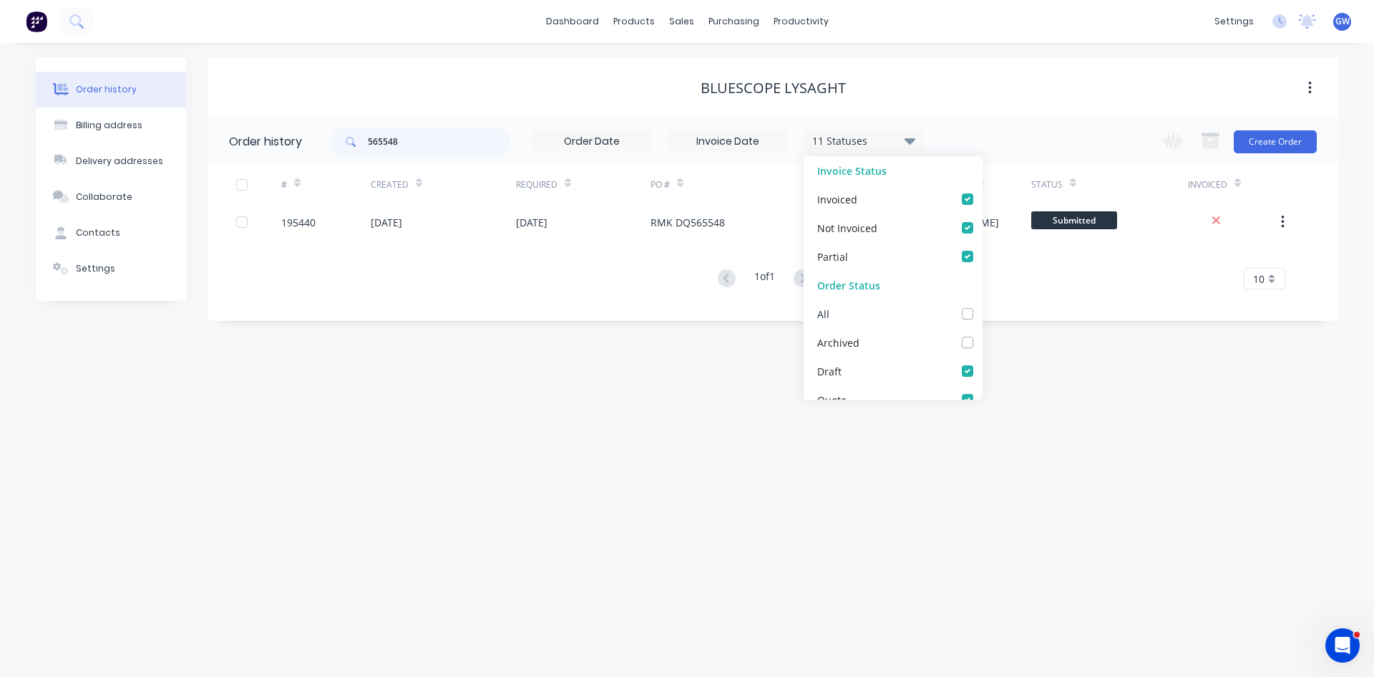
click at [964, 314] on div "All" at bounding box center [893, 313] width 179 height 29
click at [982, 306] on label at bounding box center [982, 306] width 0 height 0
click at [982, 314] on input "checkbox" at bounding box center [987, 313] width 11 height 14
checkbox input "true"
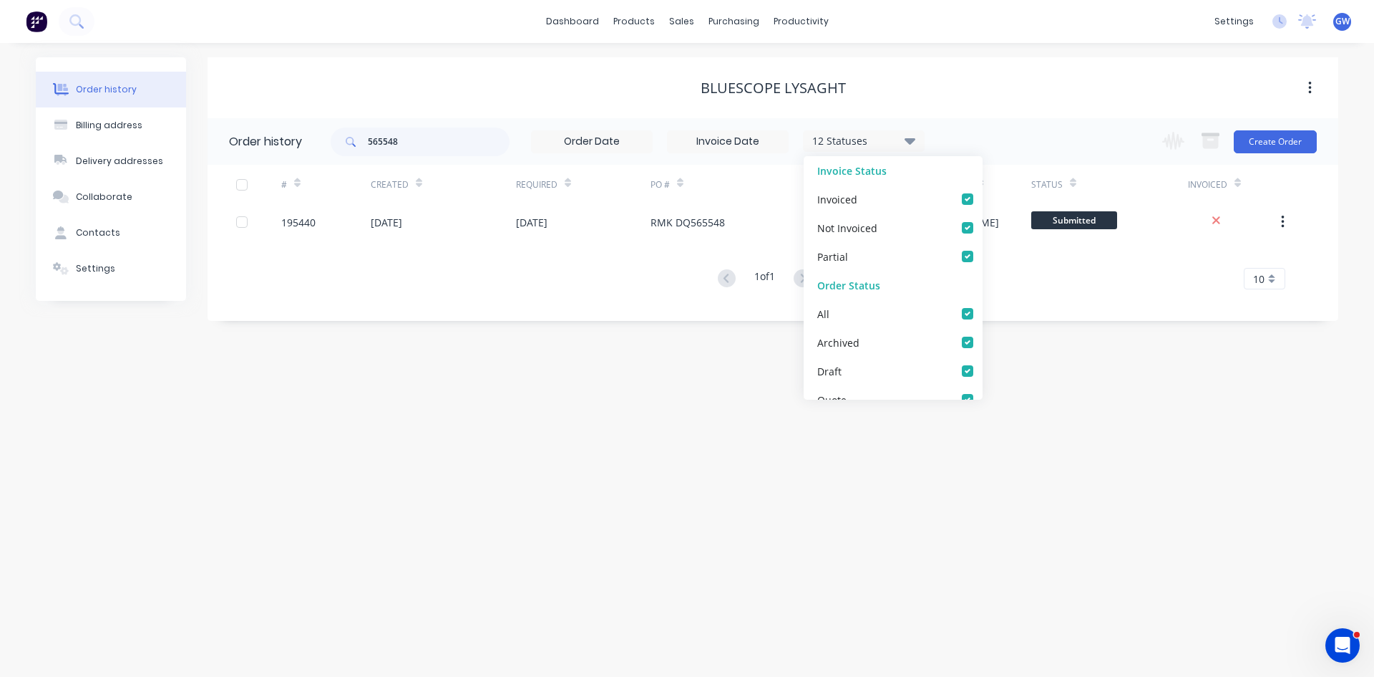
click at [984, 50] on div "Order history Billing address Delivery addresses Collaborate Contacts Settings …" at bounding box center [687, 360] width 1374 height 634
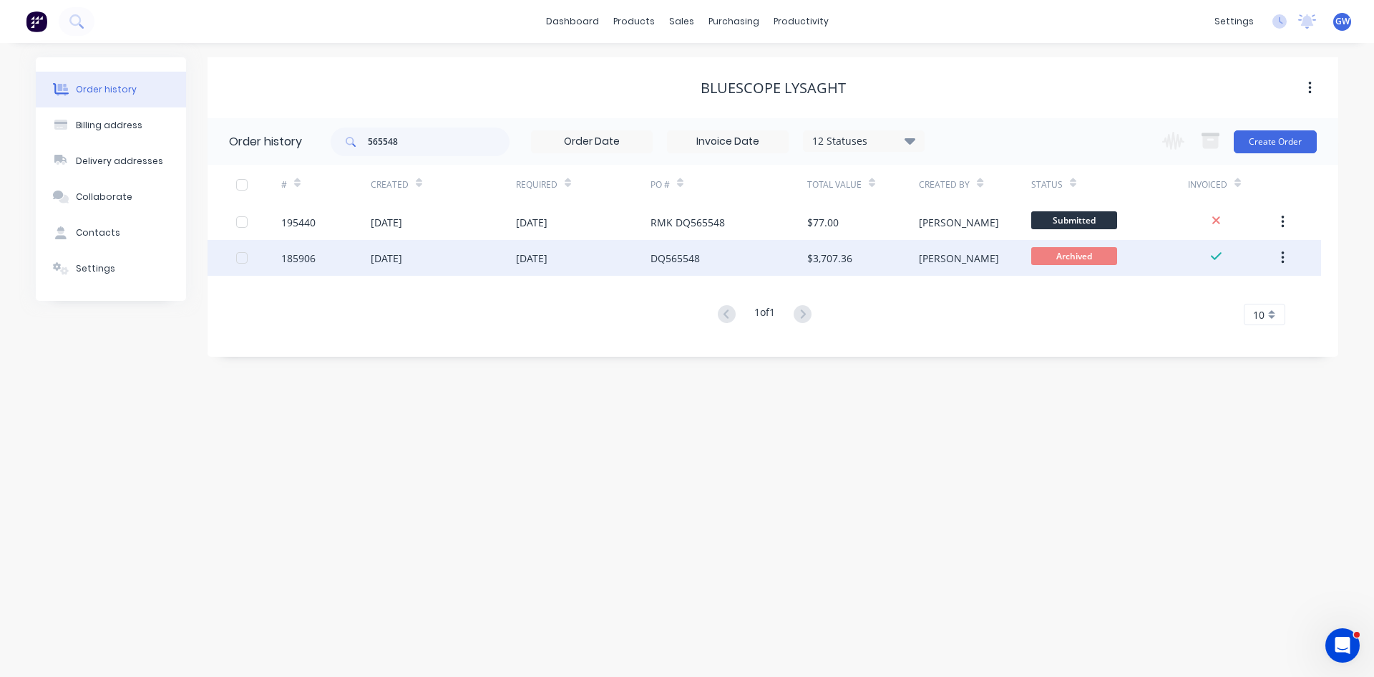
click at [915, 257] on div "$3,707.36" at bounding box center [864, 258] width 112 height 36
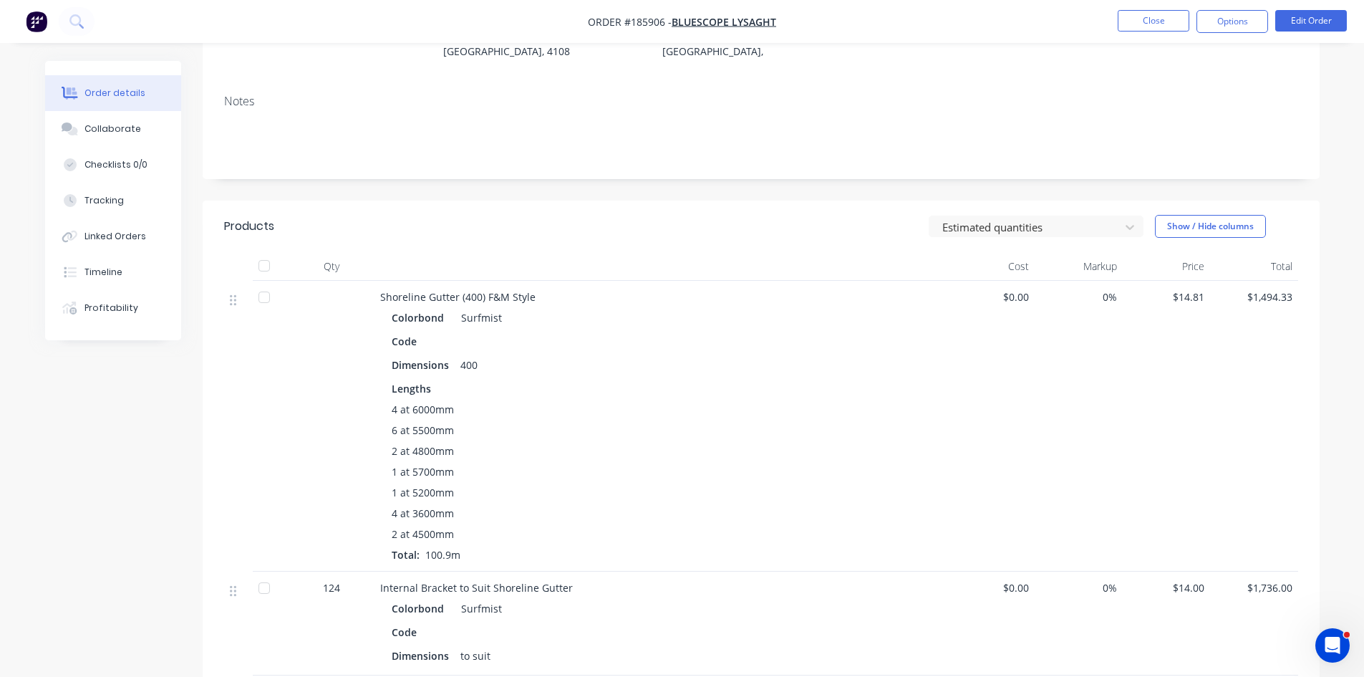
scroll to position [162, 0]
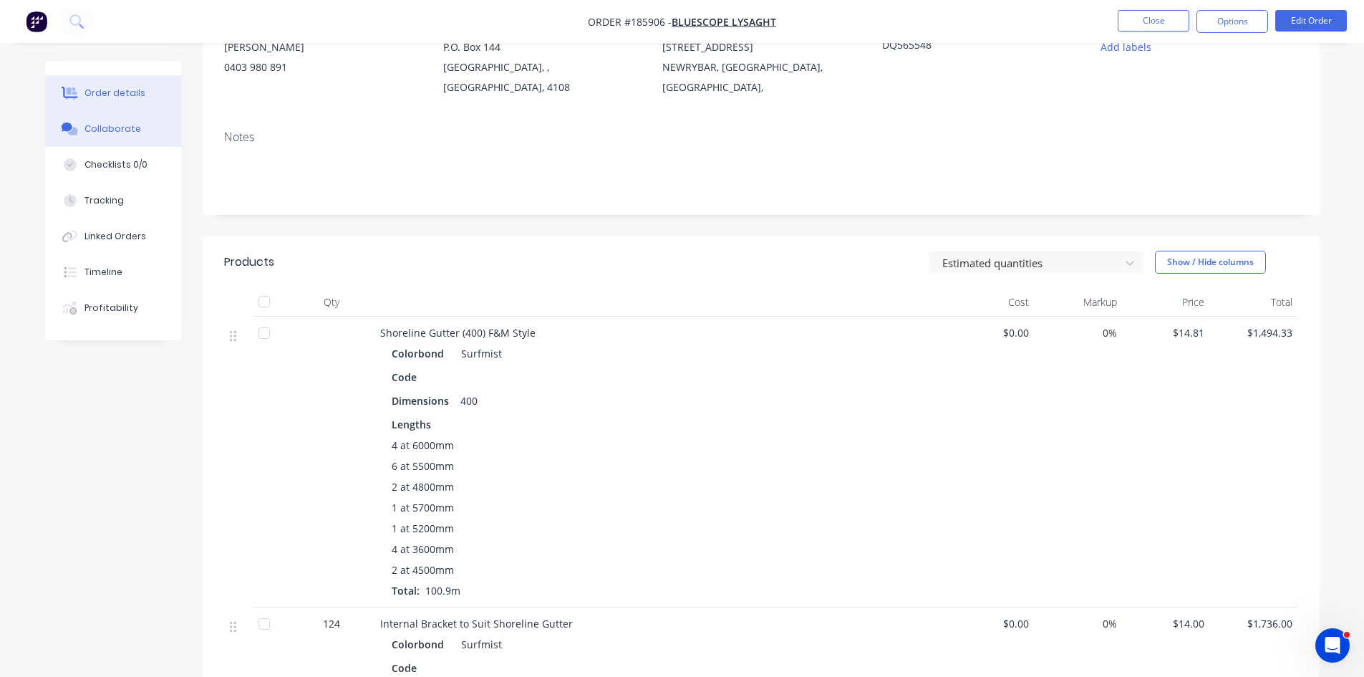
click at [137, 124] on button "Collaborate" at bounding box center [113, 129] width 136 height 36
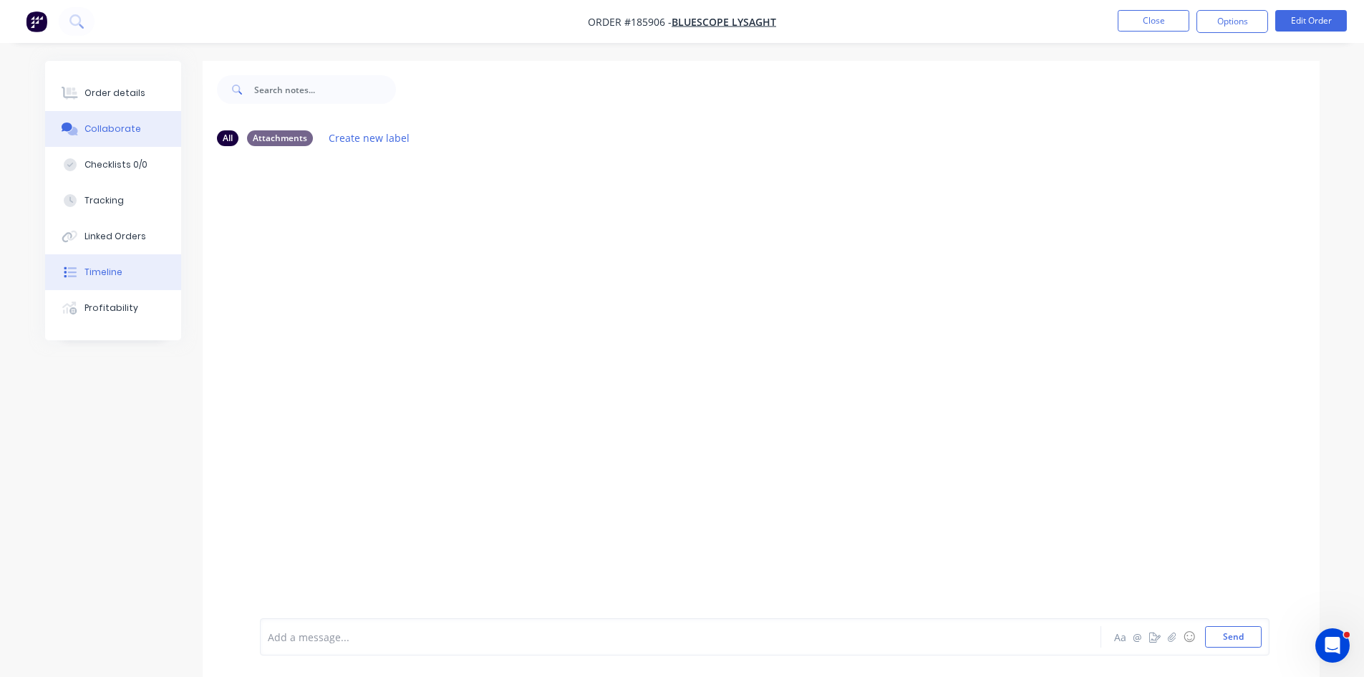
click at [126, 260] on button "Timeline" at bounding box center [113, 272] width 136 height 36
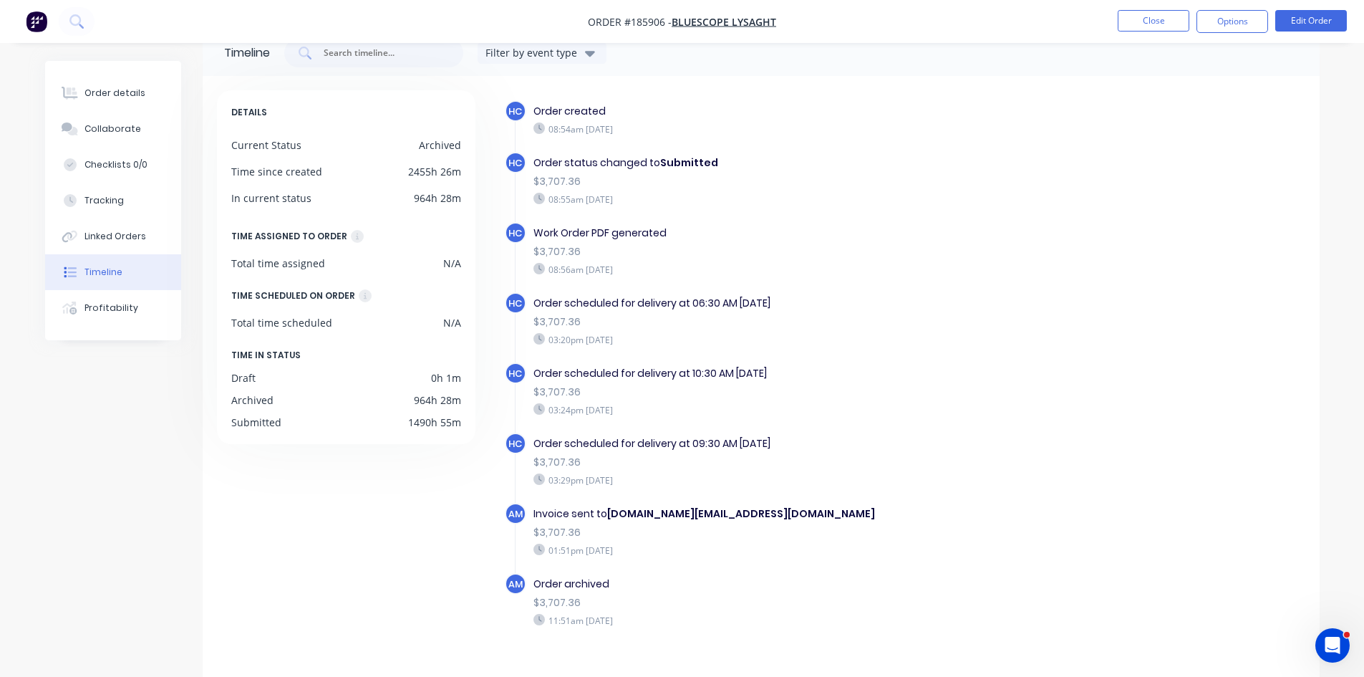
scroll to position [59, 0]
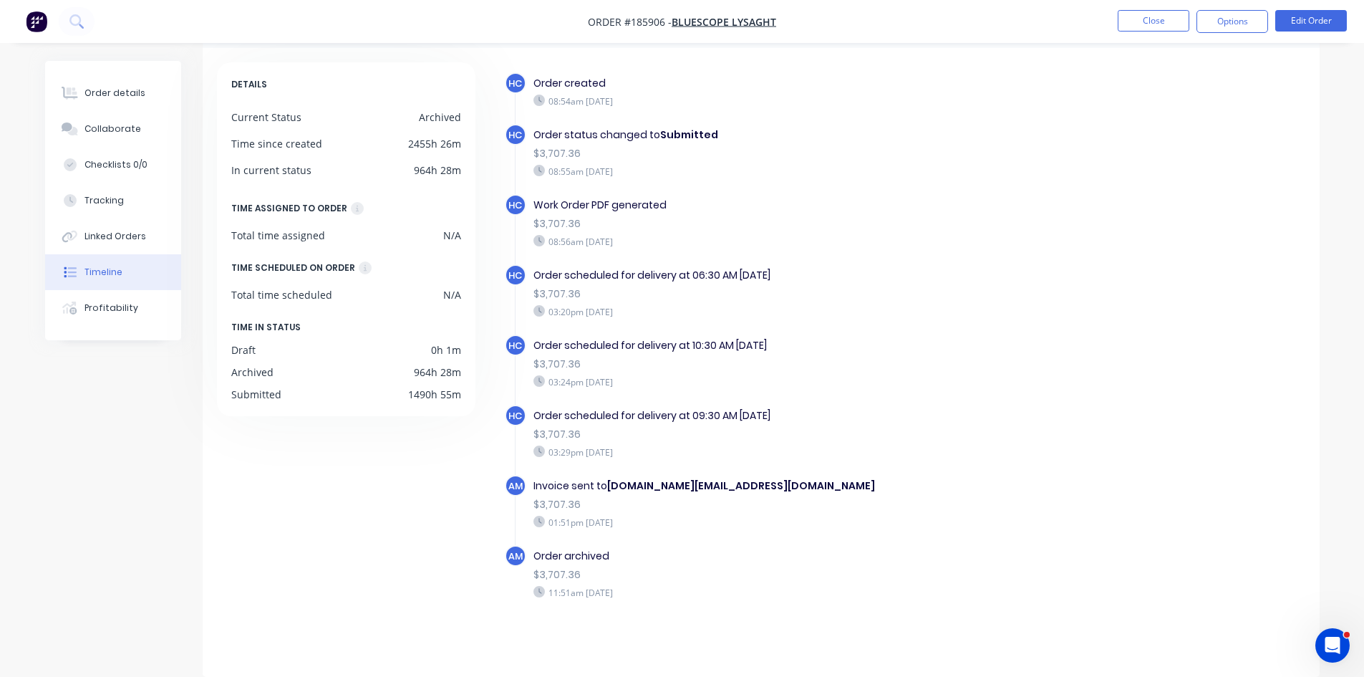
drag, startPoint x: 668, startPoint y: 526, endPoint x: 500, endPoint y: 470, distance: 176.8
click at [502, 470] on div "HC Order created 08:54am [DATE] HC Order status changed to Submitted $3,707.36 …" at bounding box center [897, 358] width 816 height 593
click at [357, 514] on div "DETAILS Current Status Archived Time since created 2455h 26m In current status …" at bounding box center [353, 358] width 272 height 593
click at [165, 95] on button "Order details" at bounding box center [113, 93] width 136 height 36
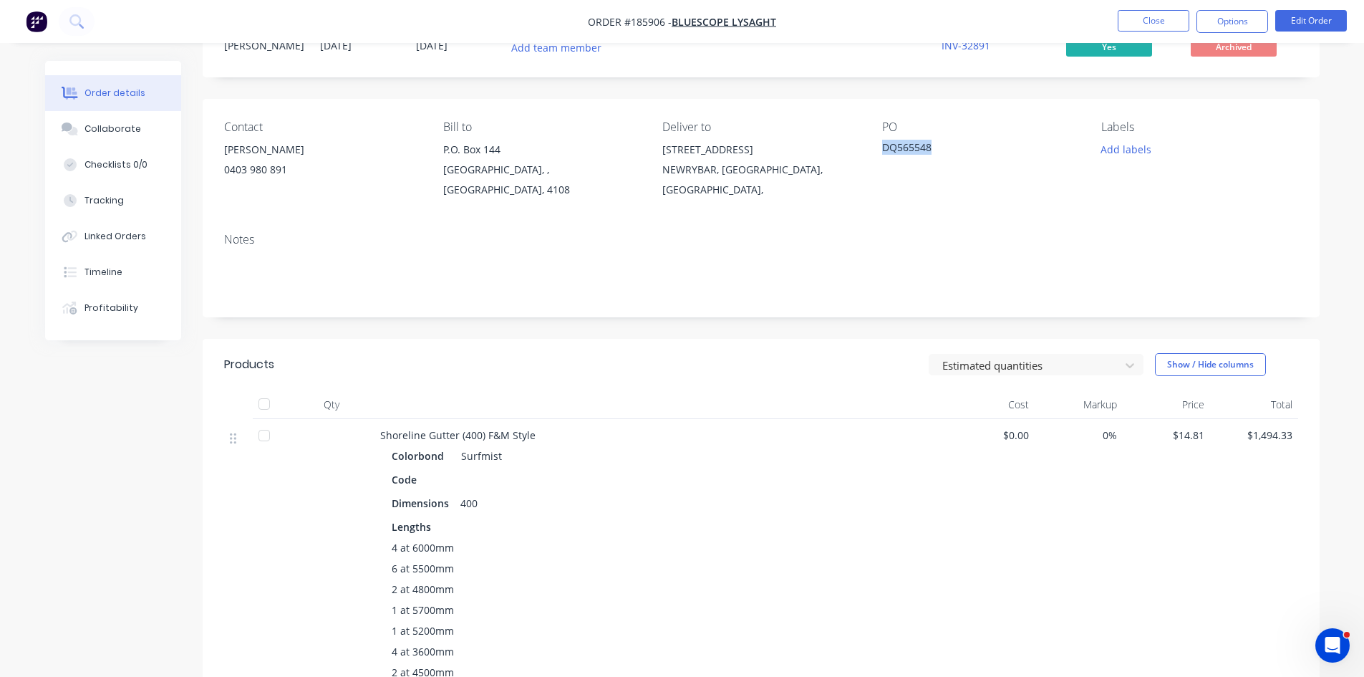
drag, startPoint x: 946, startPoint y: 145, endPoint x: 881, endPoint y: 151, distance: 65.5
click at [882, 151] on div "DQ565548" at bounding box center [971, 150] width 179 height 20
copy div "DQ565548"
